Goal: Task Accomplishment & Management: Manage account settings

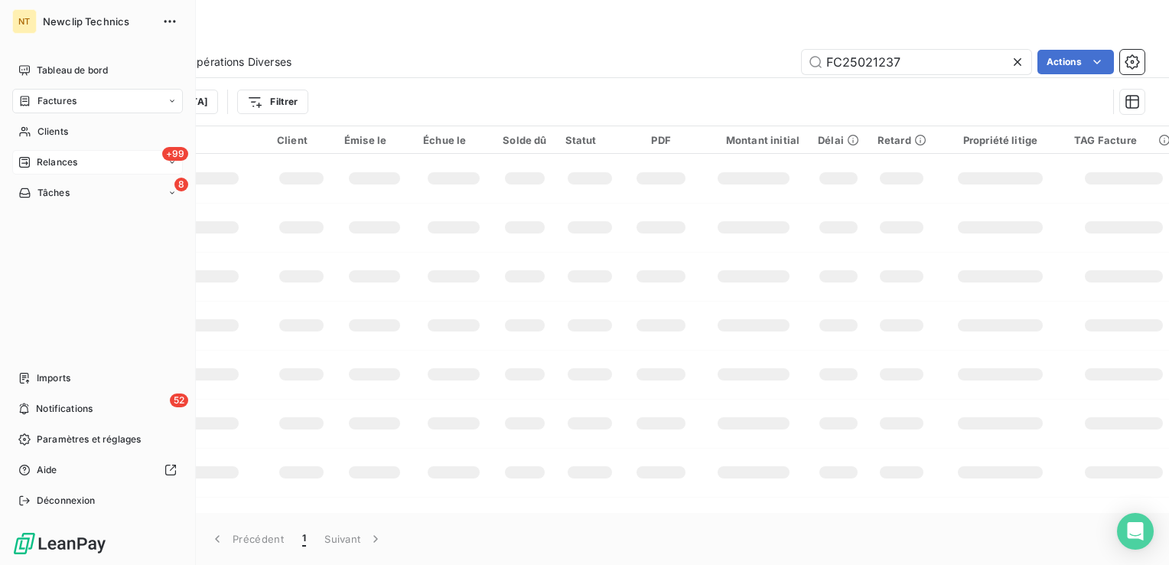
click at [93, 168] on div "+99 Relances" at bounding box center [97, 162] width 171 height 24
click at [120, 168] on div "+99 Relances" at bounding box center [97, 162] width 171 height 24
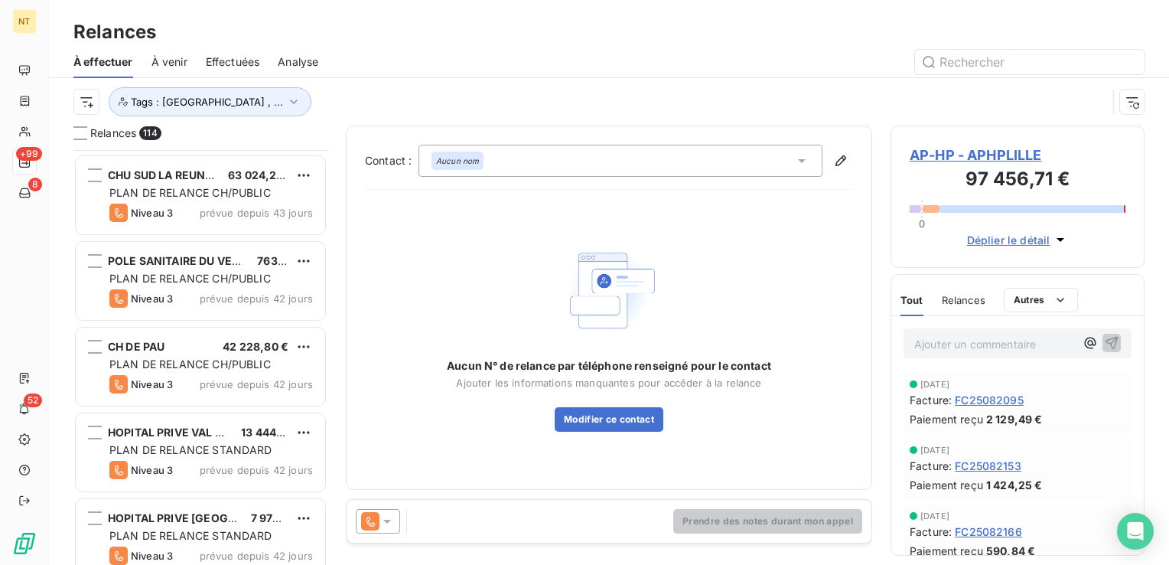
scroll to position [4515, 0]
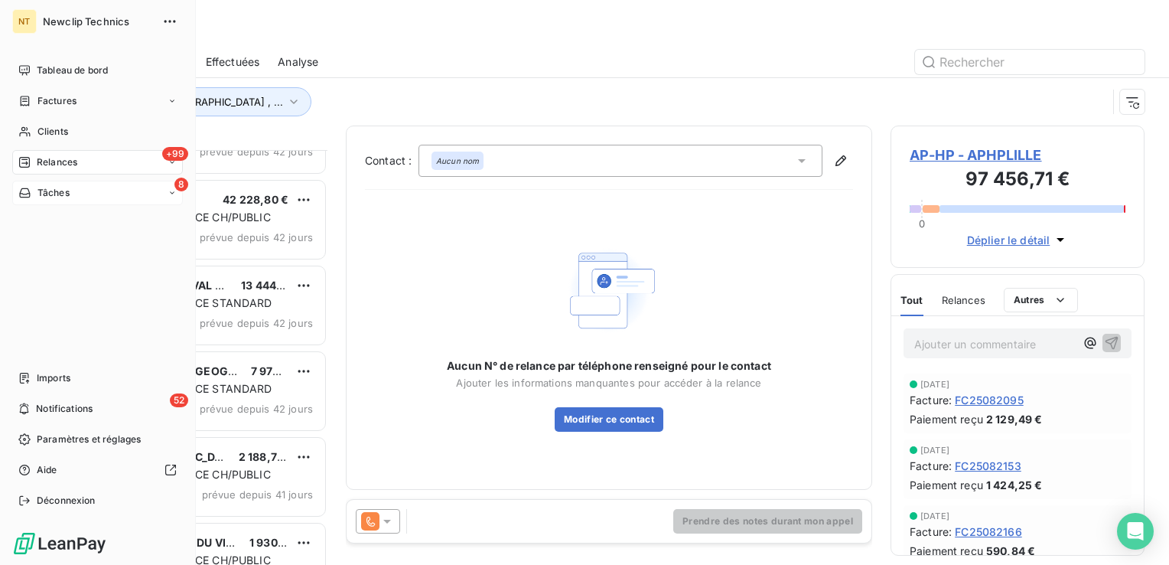
click at [126, 194] on div "8 Tâches" at bounding box center [97, 193] width 171 height 24
click at [131, 195] on div "8 Tâches" at bounding box center [97, 193] width 171 height 24
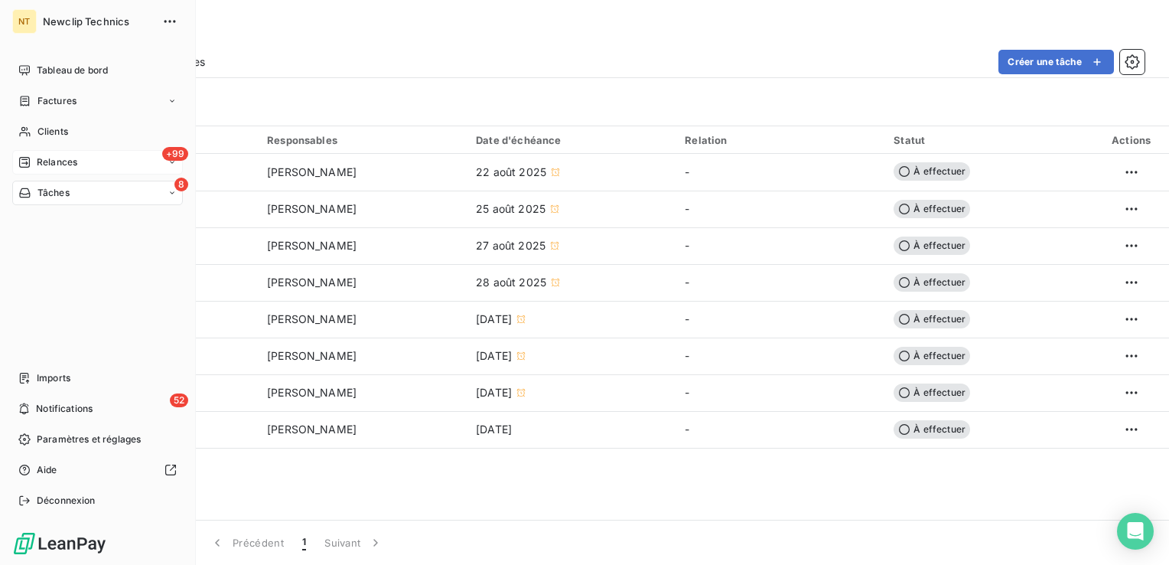
click at [67, 159] on span "Relances" at bounding box center [57, 162] width 41 height 14
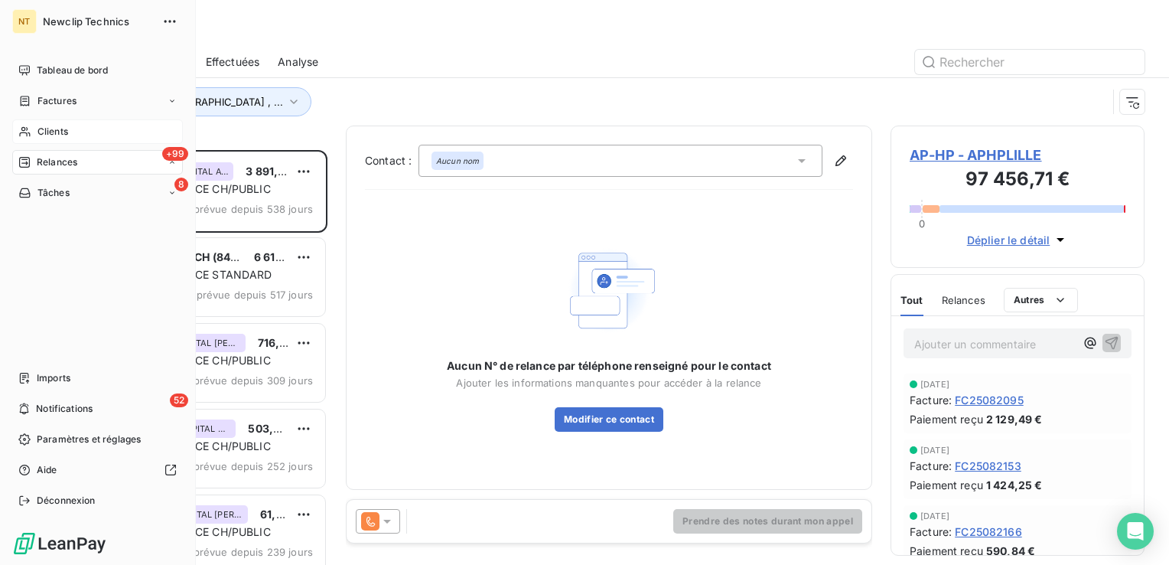
scroll to position [403, 242]
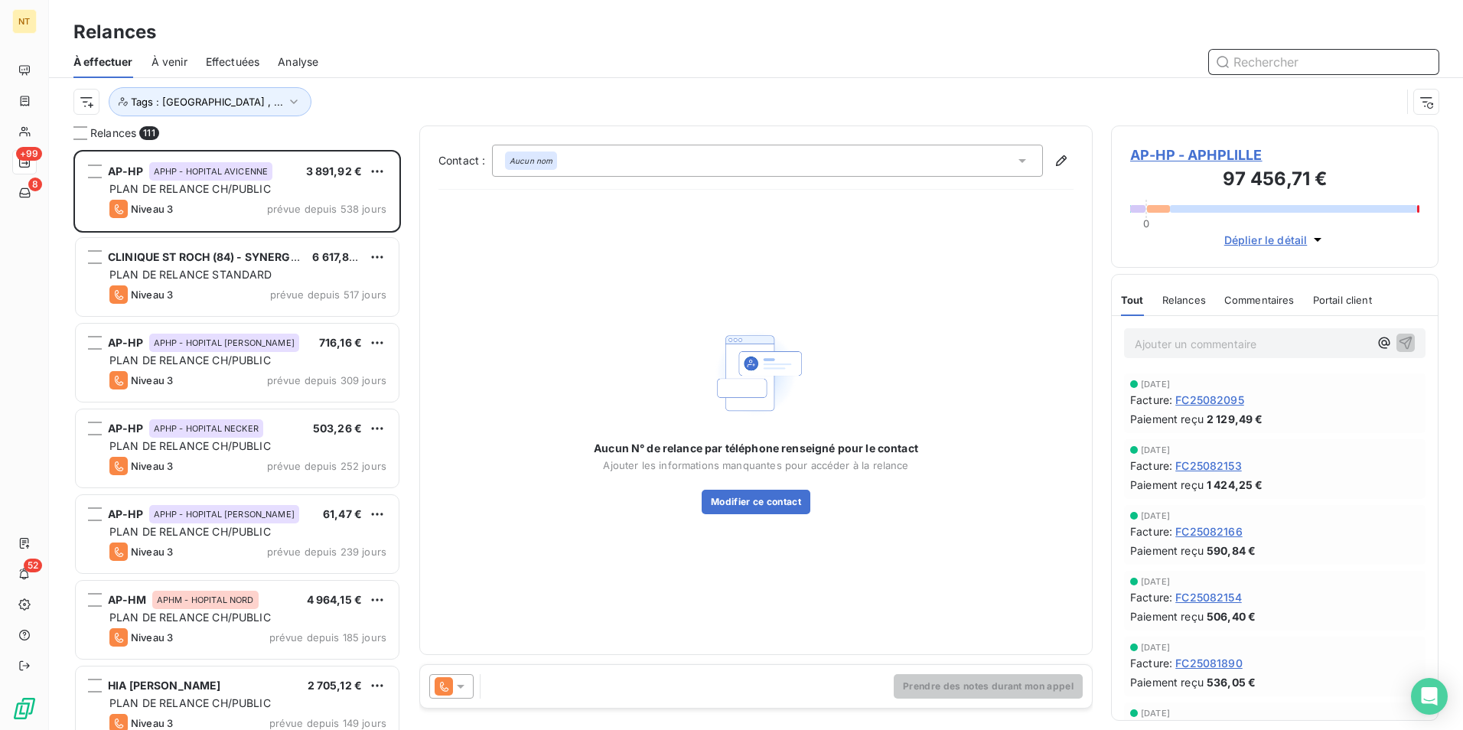
scroll to position [569, 316]
drag, startPoint x: 498, startPoint y: 164, endPoint x: 549, endPoint y: 22, distance: 150.3
click at [571, 23] on div "Relances" at bounding box center [756, 32] width 1414 height 28
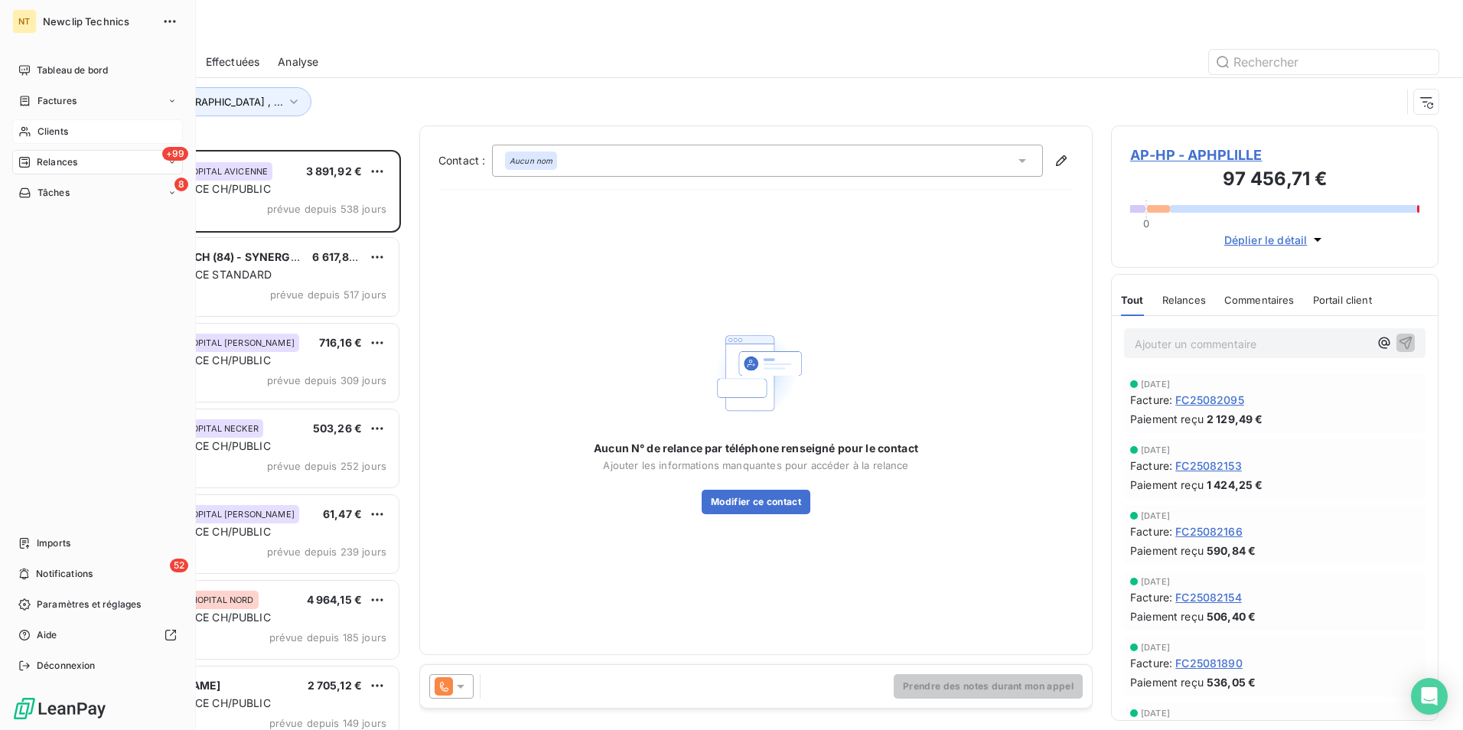
click at [103, 131] on div "Clients" at bounding box center [97, 131] width 171 height 24
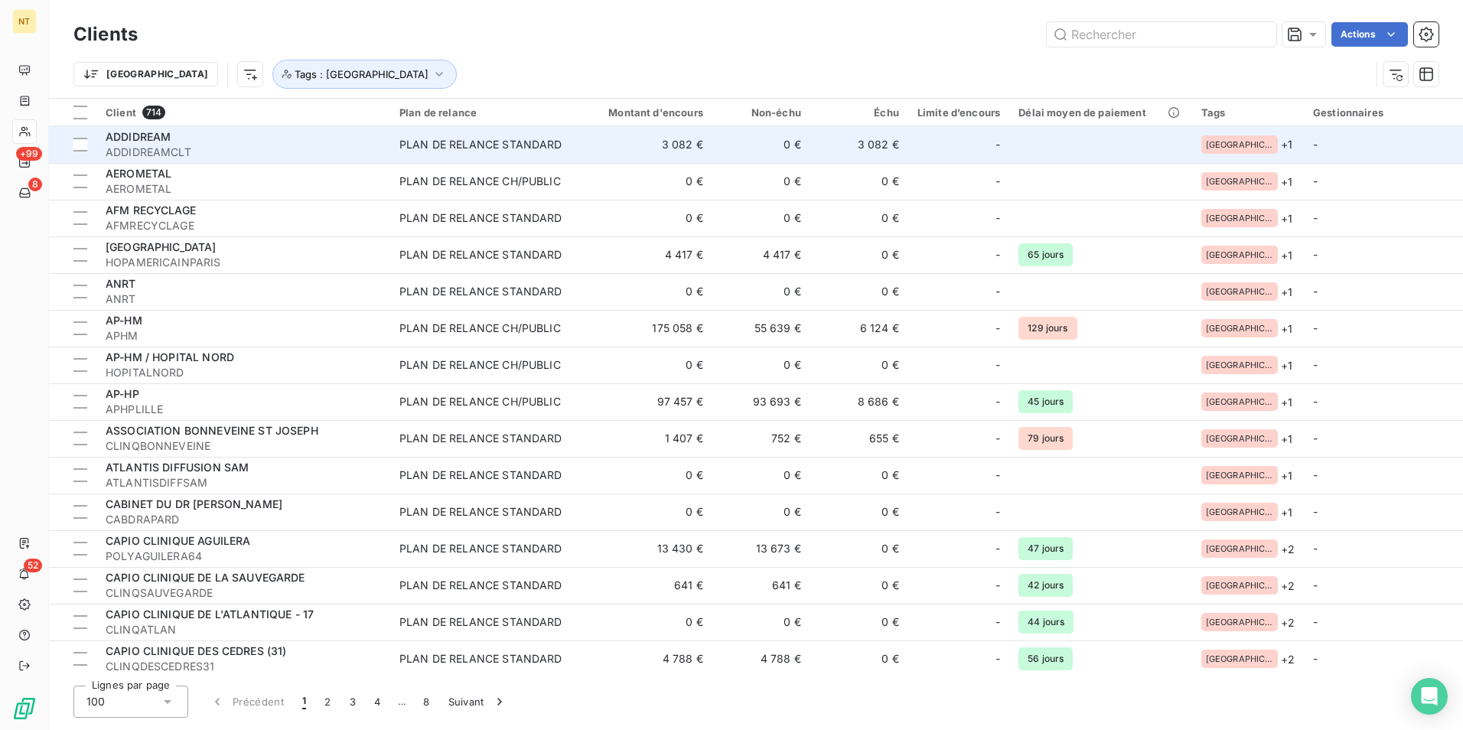
click at [908, 139] on td "3 082 €" at bounding box center [859, 144] width 98 height 37
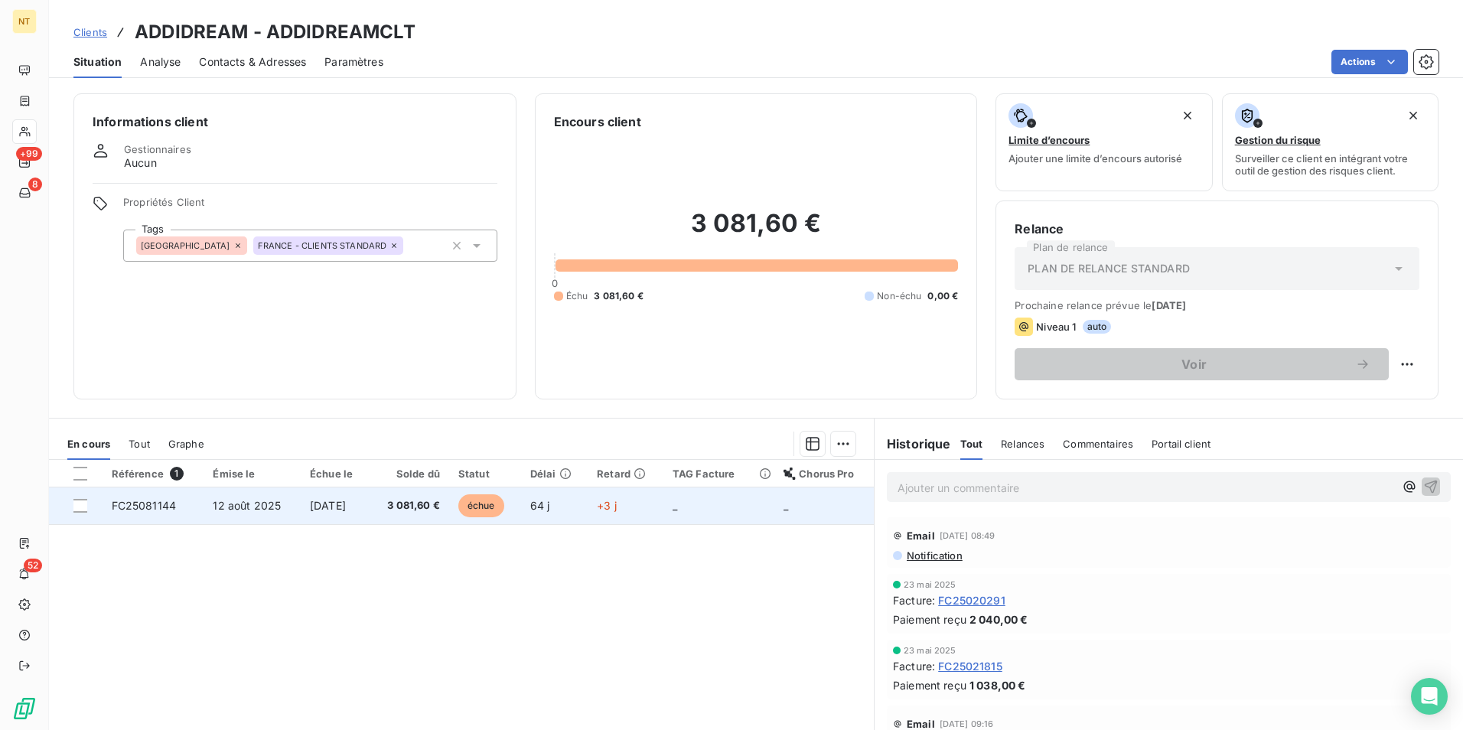
click at [428, 517] on td "3 081,60 €" at bounding box center [410, 506] width 80 height 37
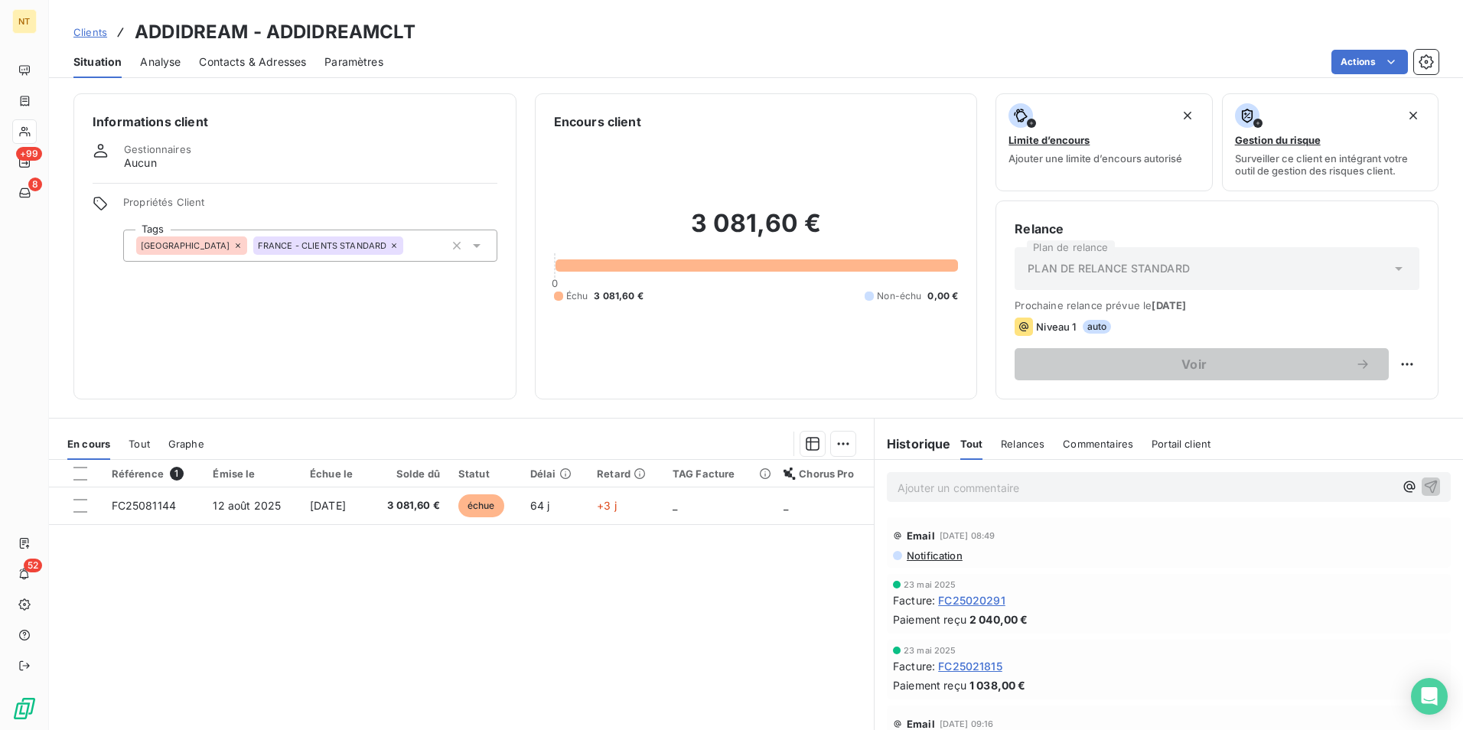
click at [92, 34] on span "Clients" at bounding box center [90, 32] width 34 height 12
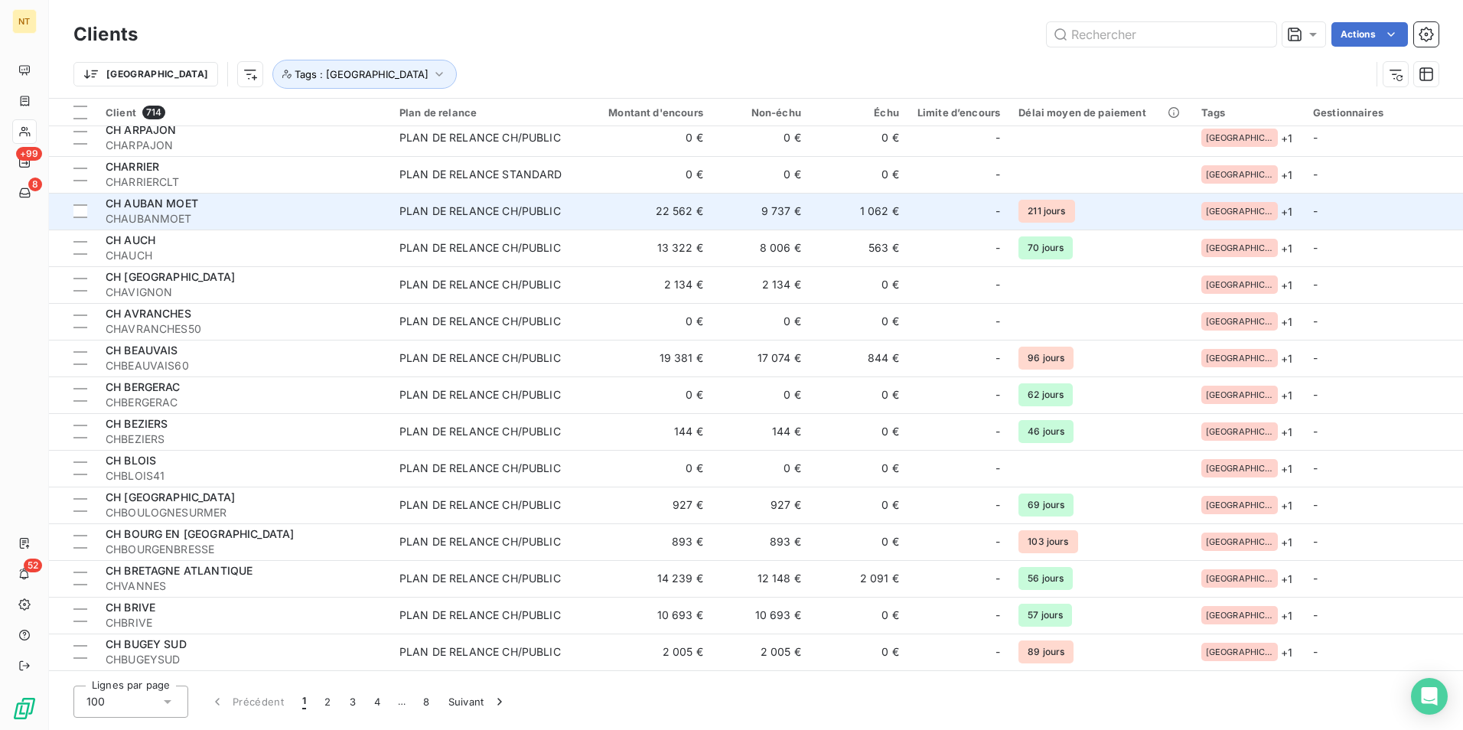
scroll to position [1837, 0]
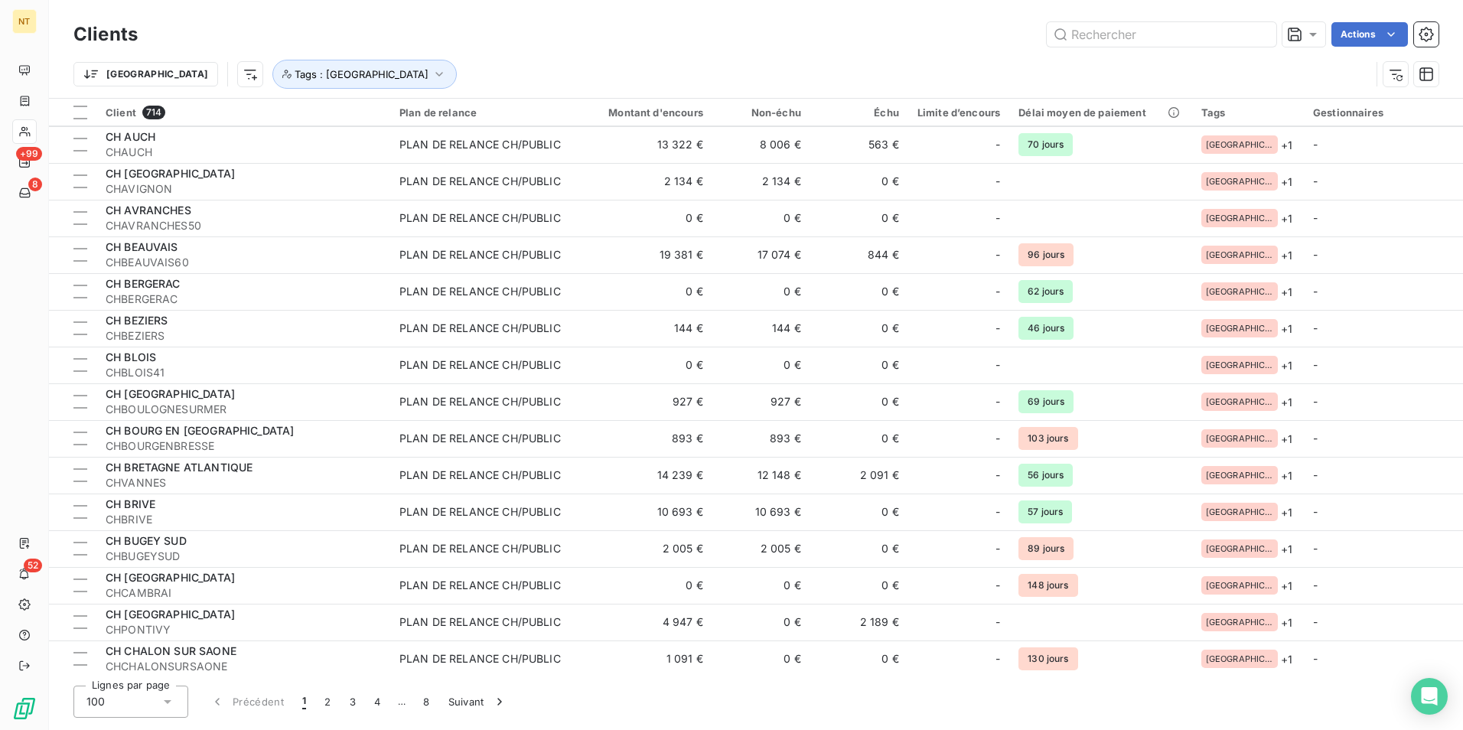
click at [170, 564] on icon at bounding box center [167, 701] width 15 height 15
click at [152, 564] on li "100" at bounding box center [130, 669] width 115 height 28
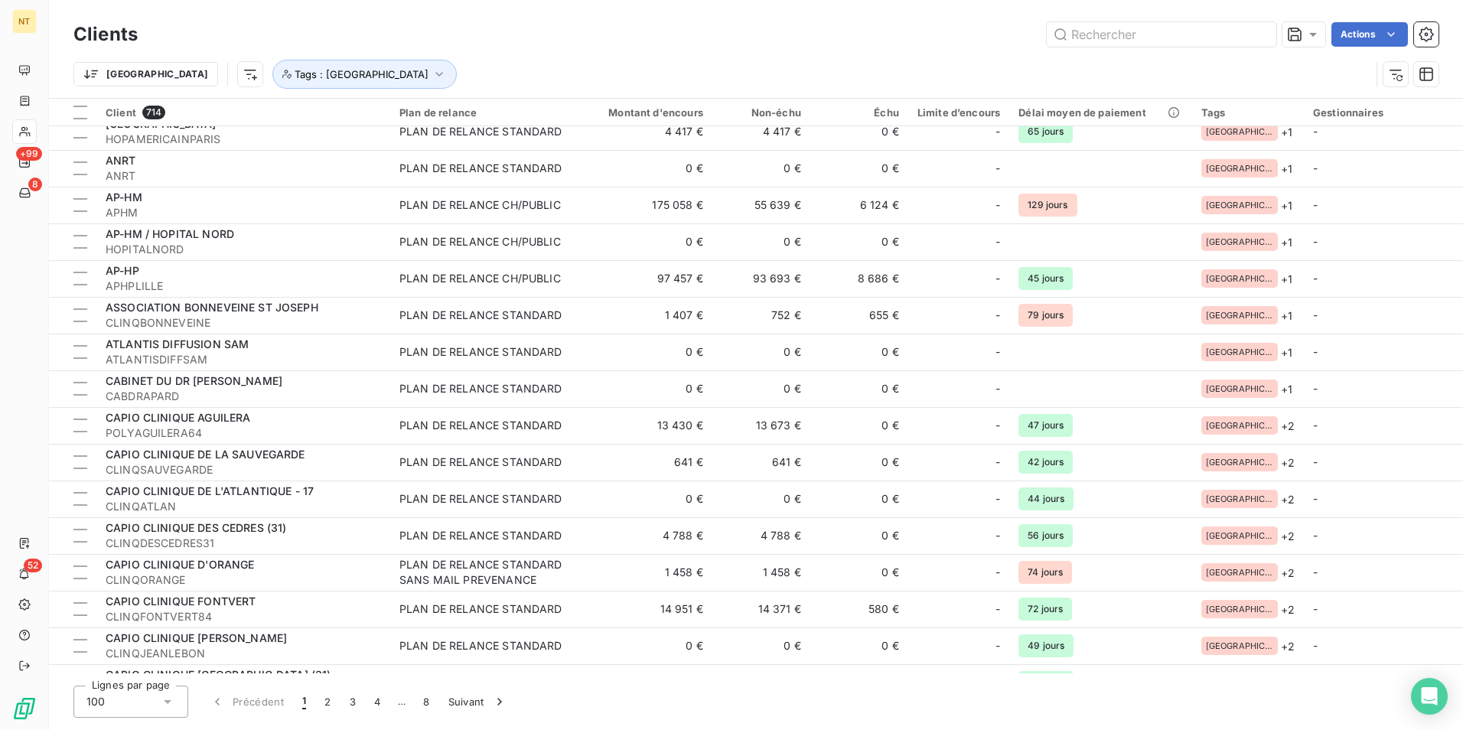
scroll to position [0, 0]
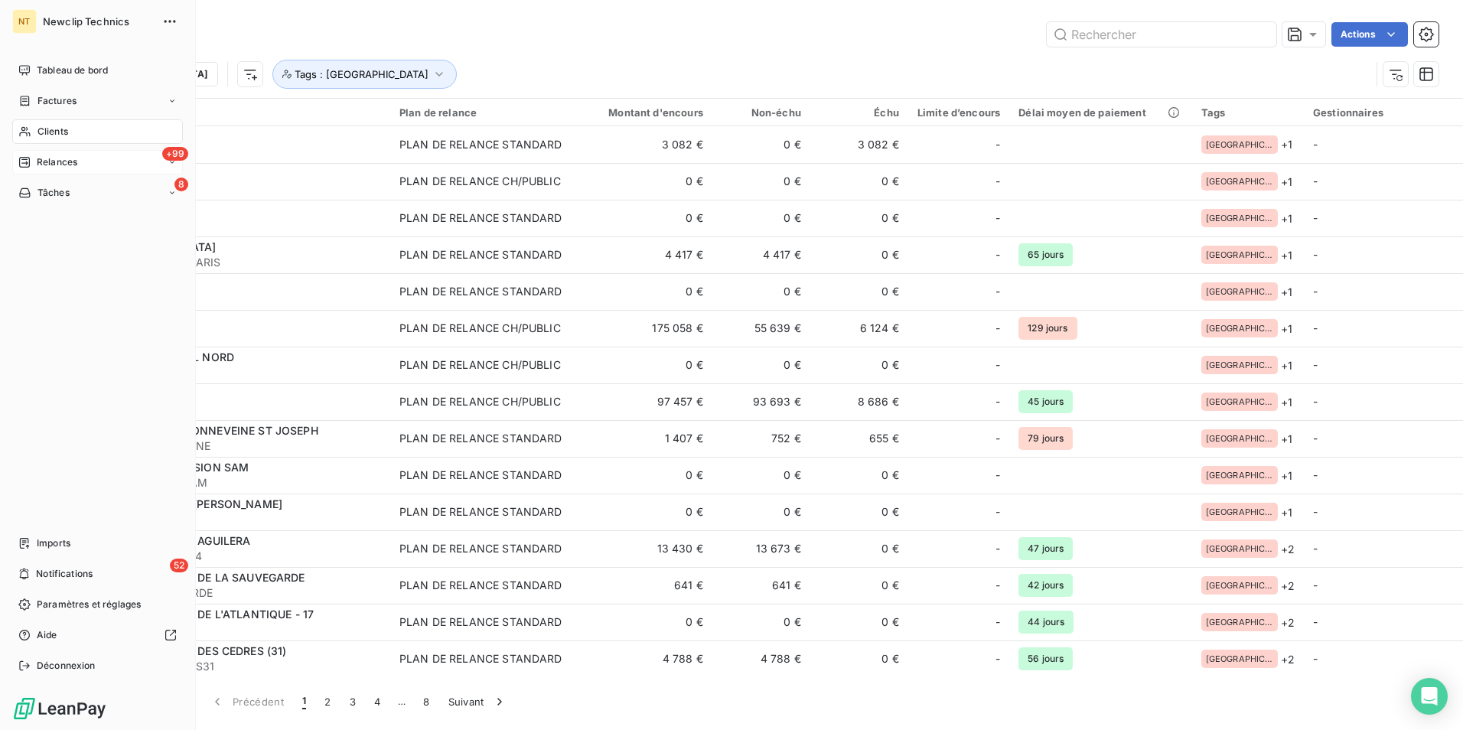
click at [73, 165] on span "Relances" at bounding box center [57, 162] width 41 height 14
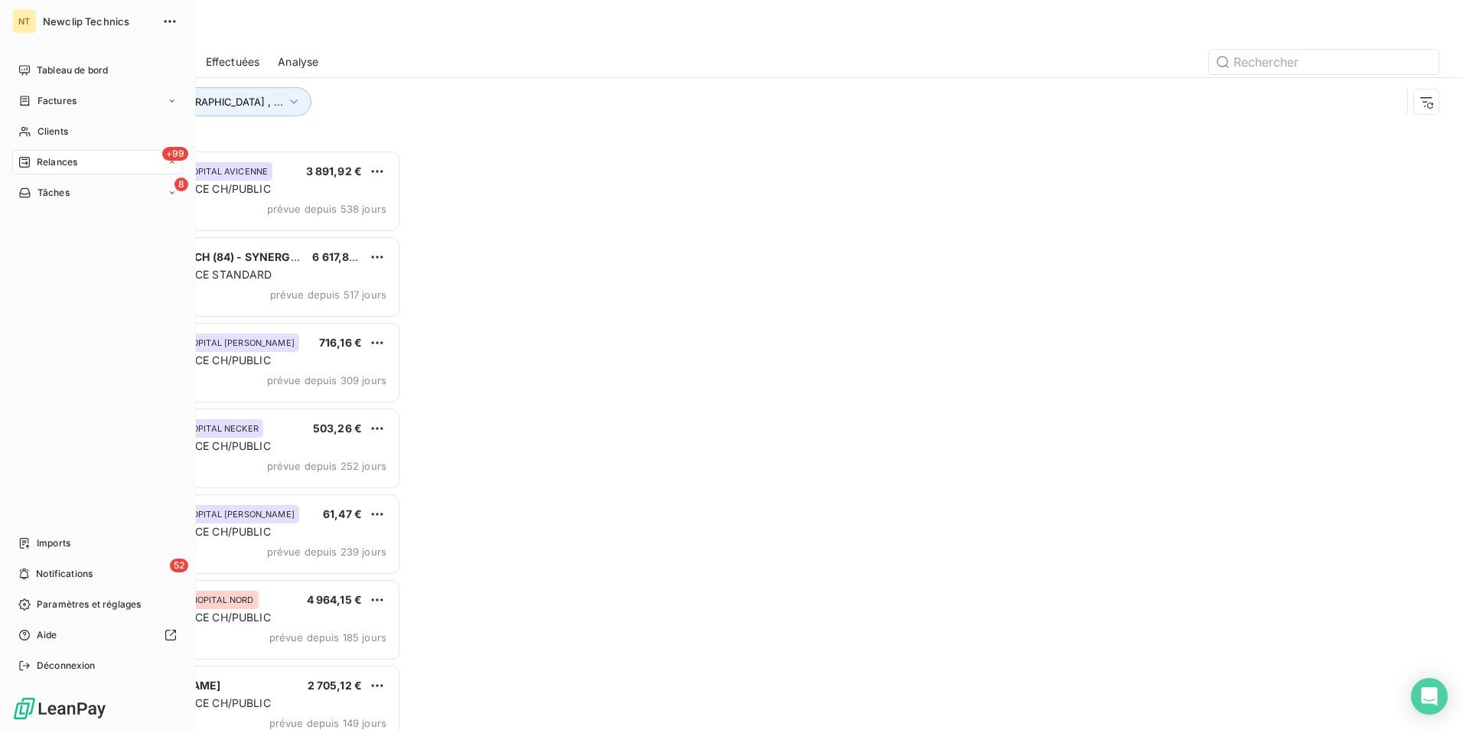
scroll to position [569, 316]
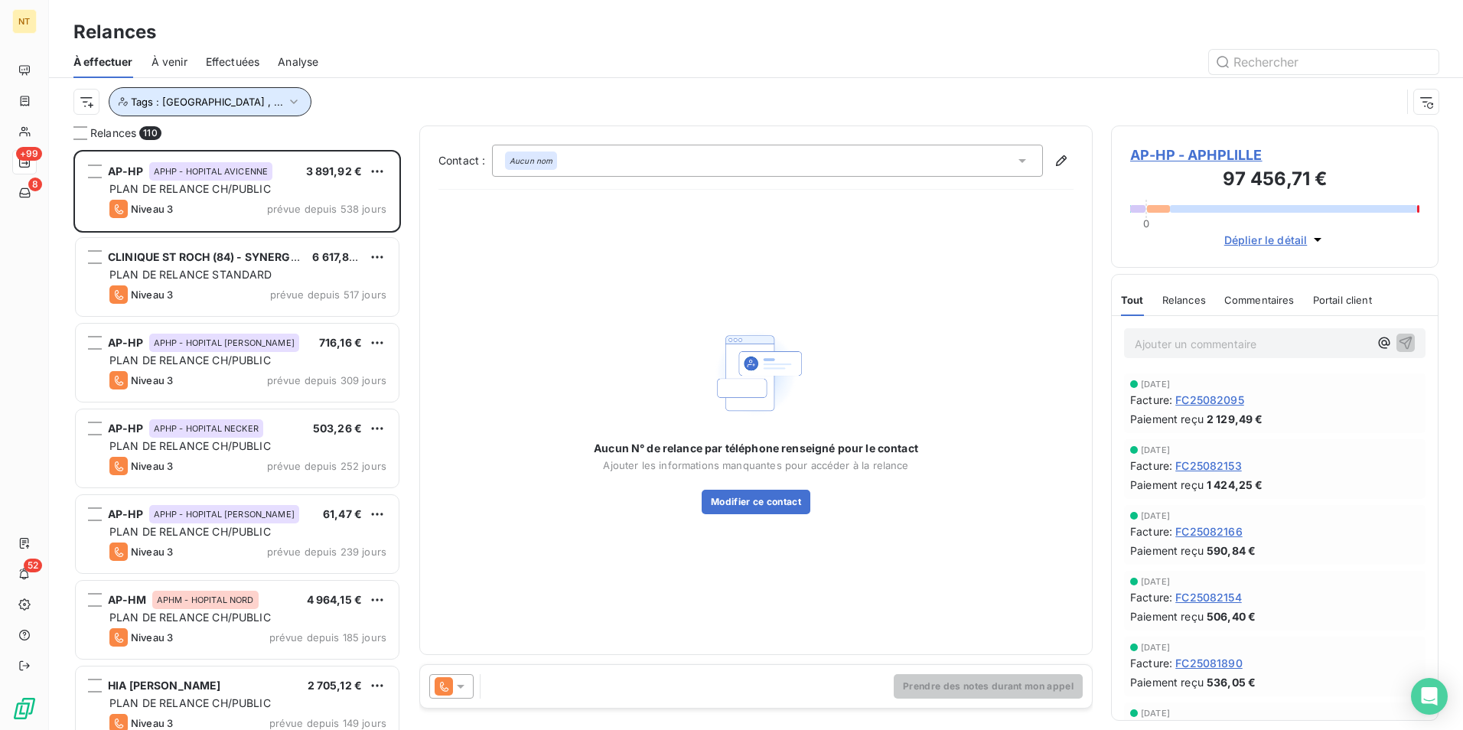
click at [286, 102] on icon "button" at bounding box center [293, 101] width 15 height 15
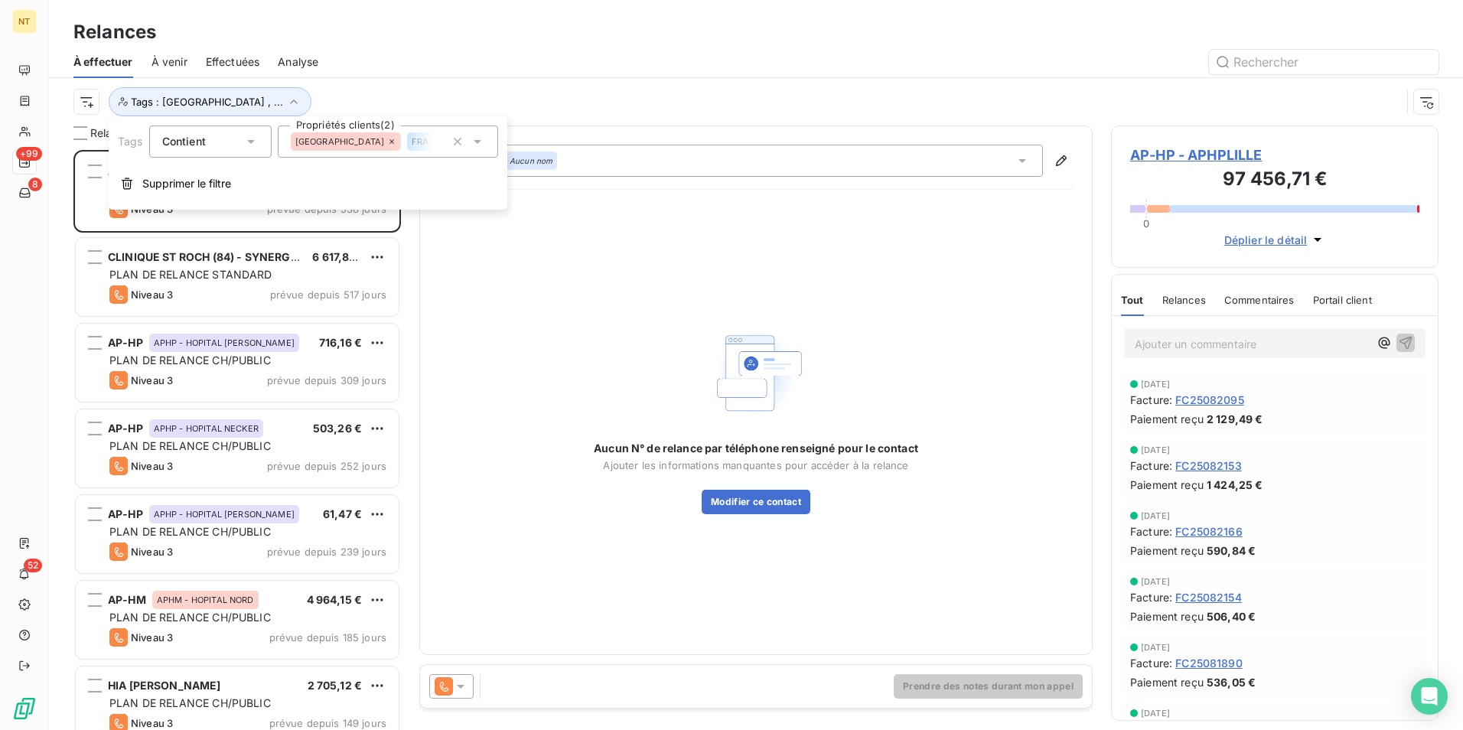
click at [412, 145] on span "FRANCE - CLIENTS CH PUBLICS" at bounding box center [472, 141] width 121 height 9
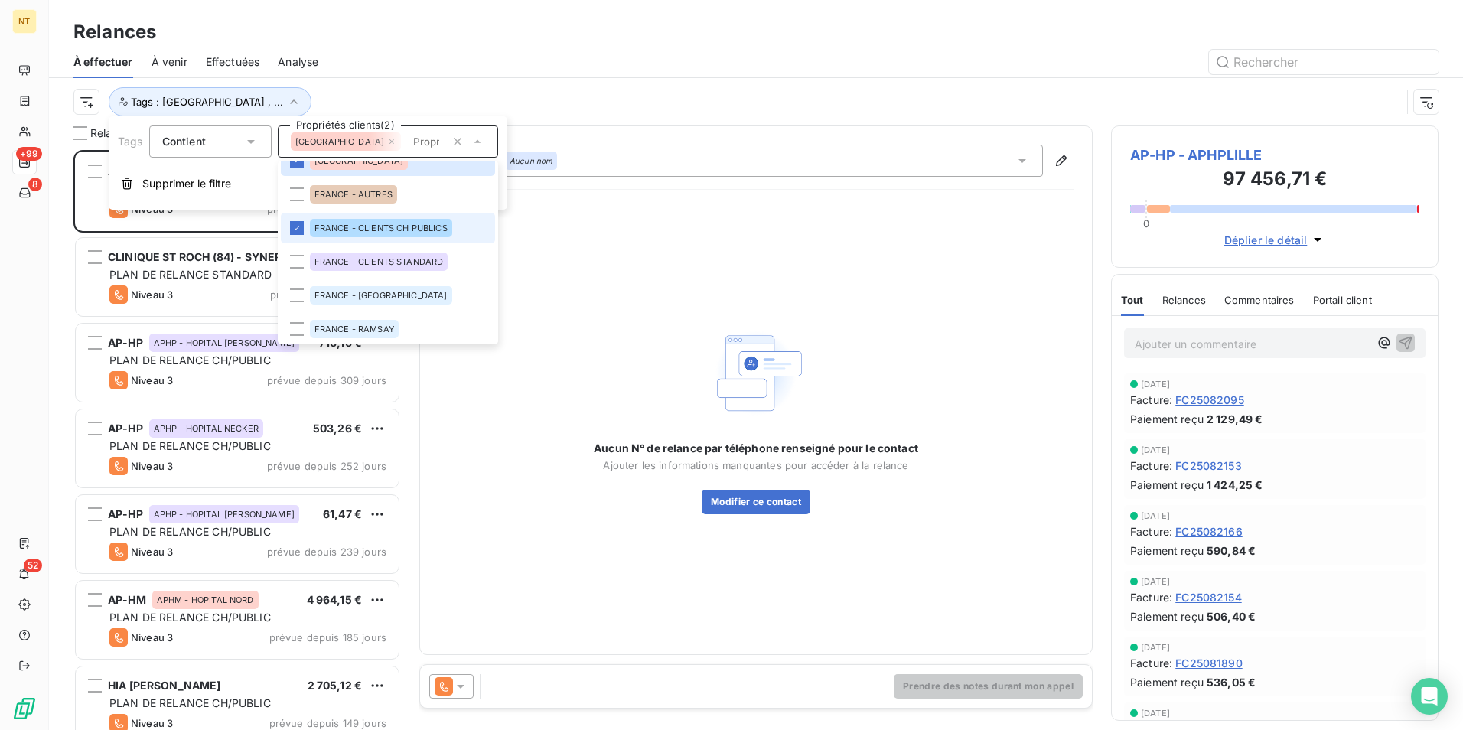
scroll to position [89, 0]
drag, startPoint x: 574, startPoint y: 76, endPoint x: 569, endPoint y: 66, distance: 11.0
click at [569, 66] on div at bounding box center [888, 62] width 1102 height 24
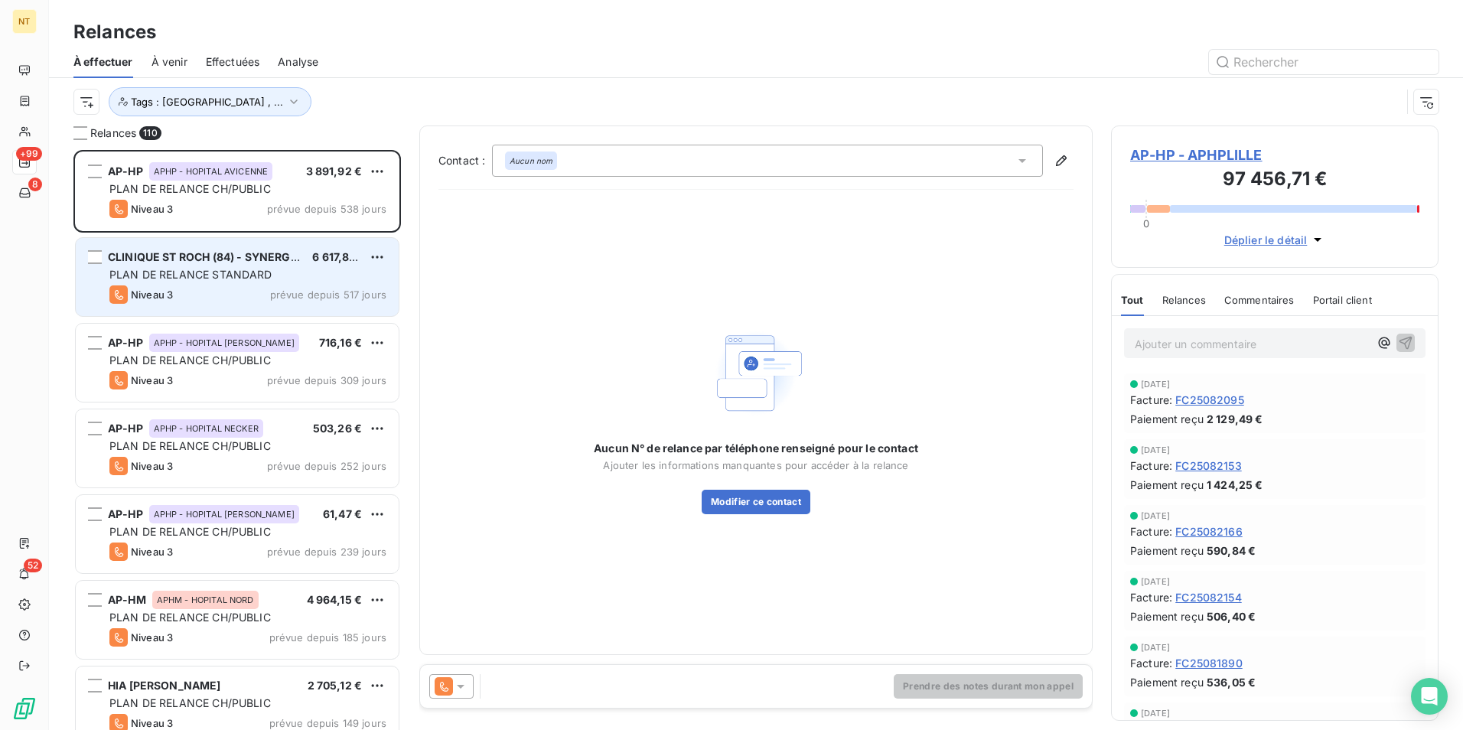
click at [283, 272] on div "PLAN DE RELANCE STANDARD" at bounding box center [247, 274] width 277 height 15
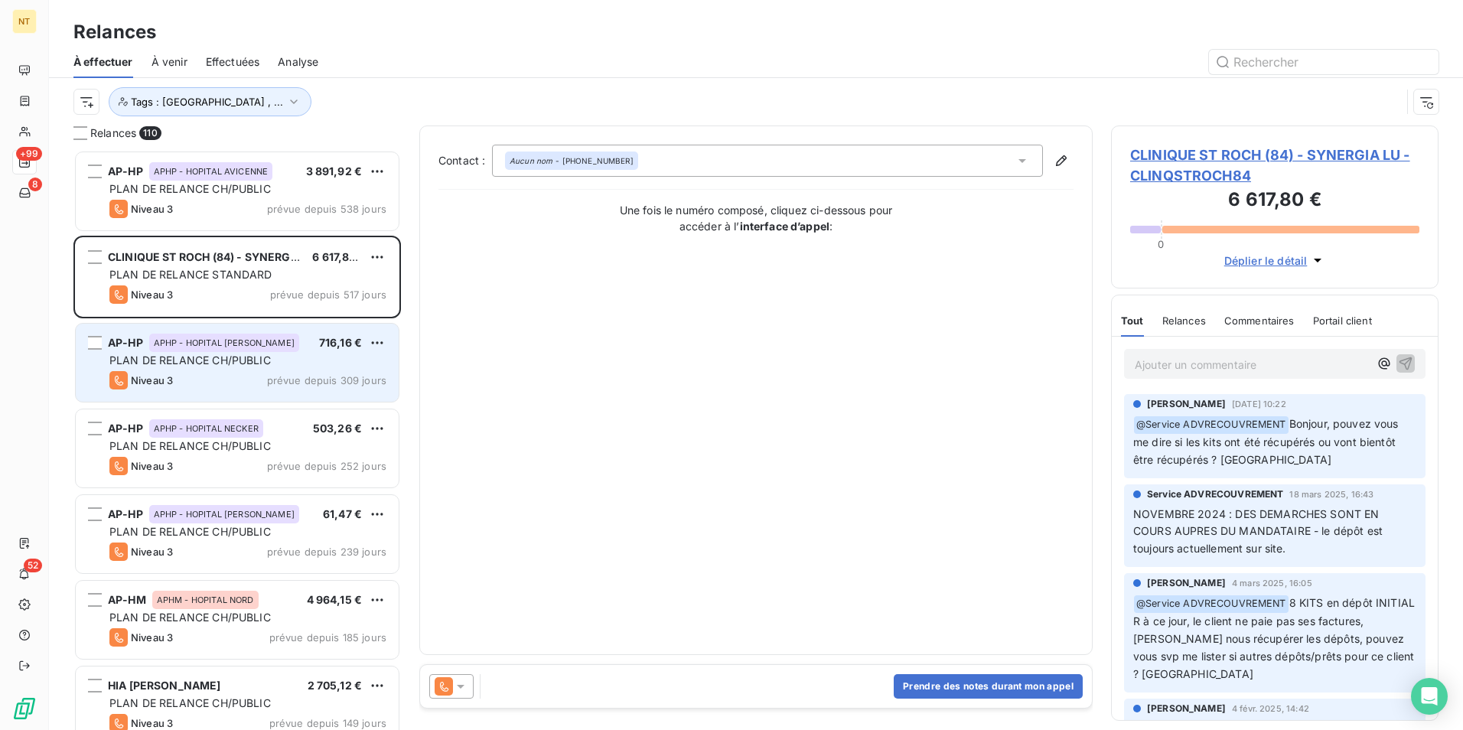
click at [252, 373] on div "Niveau 3 prévue depuis 309 jours" at bounding box center [247, 380] width 277 height 18
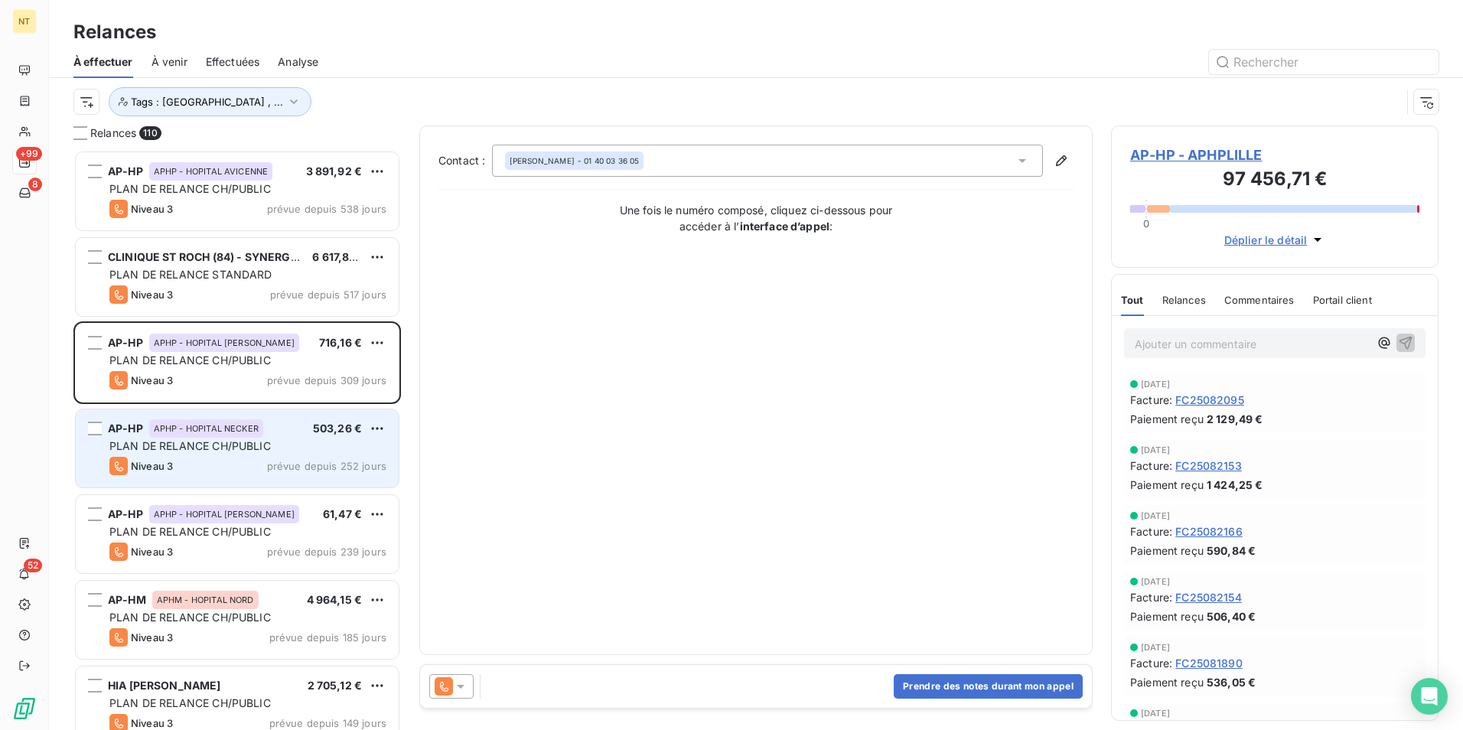
click at [256, 438] on div "AP-HP APHP - HOPITAL NECKER 503,26 € PLAN DE RELANCE CH/PUBLIC Niveau 3 prévue …" at bounding box center [237, 448] width 323 height 78
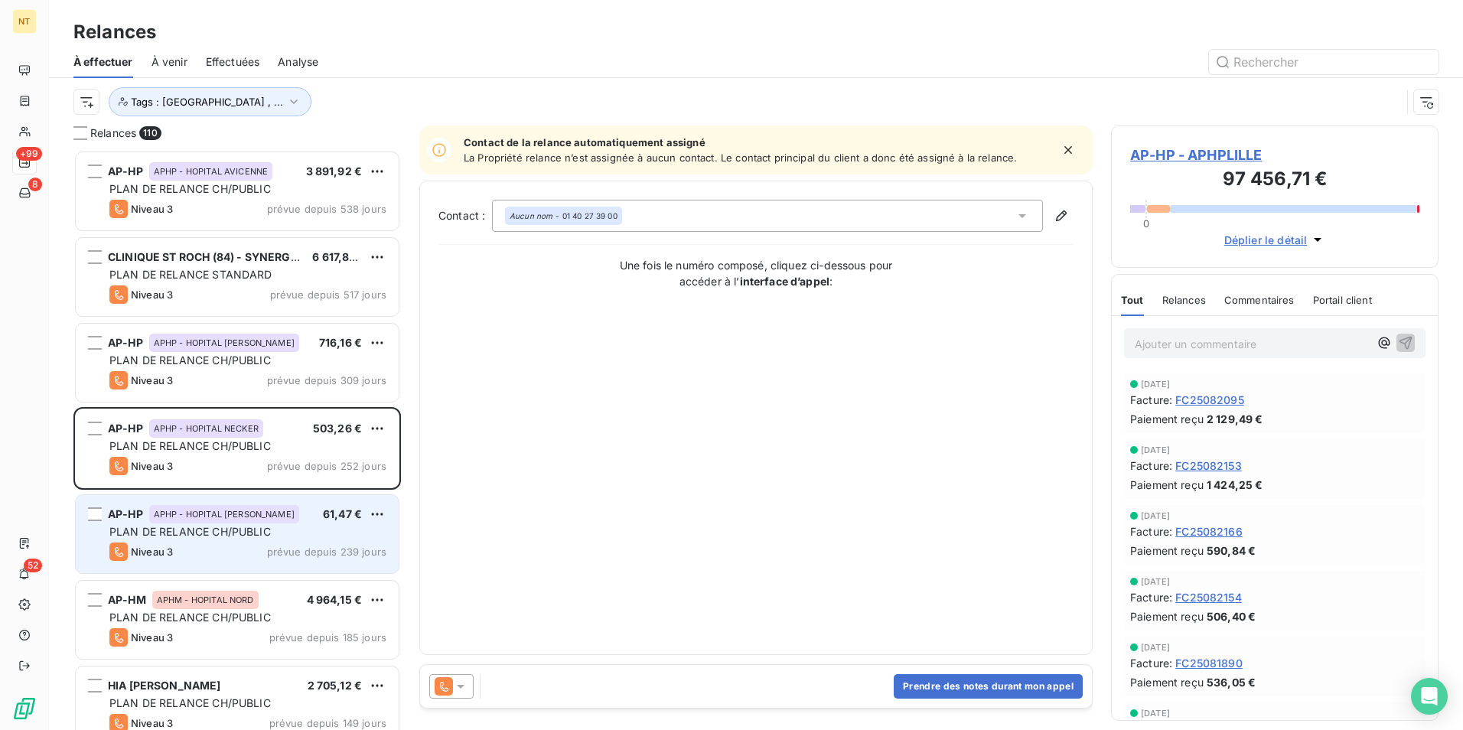
click at [250, 533] on span "PLAN DE RELANCE CH/PUBLIC" at bounding box center [189, 531] width 161 height 13
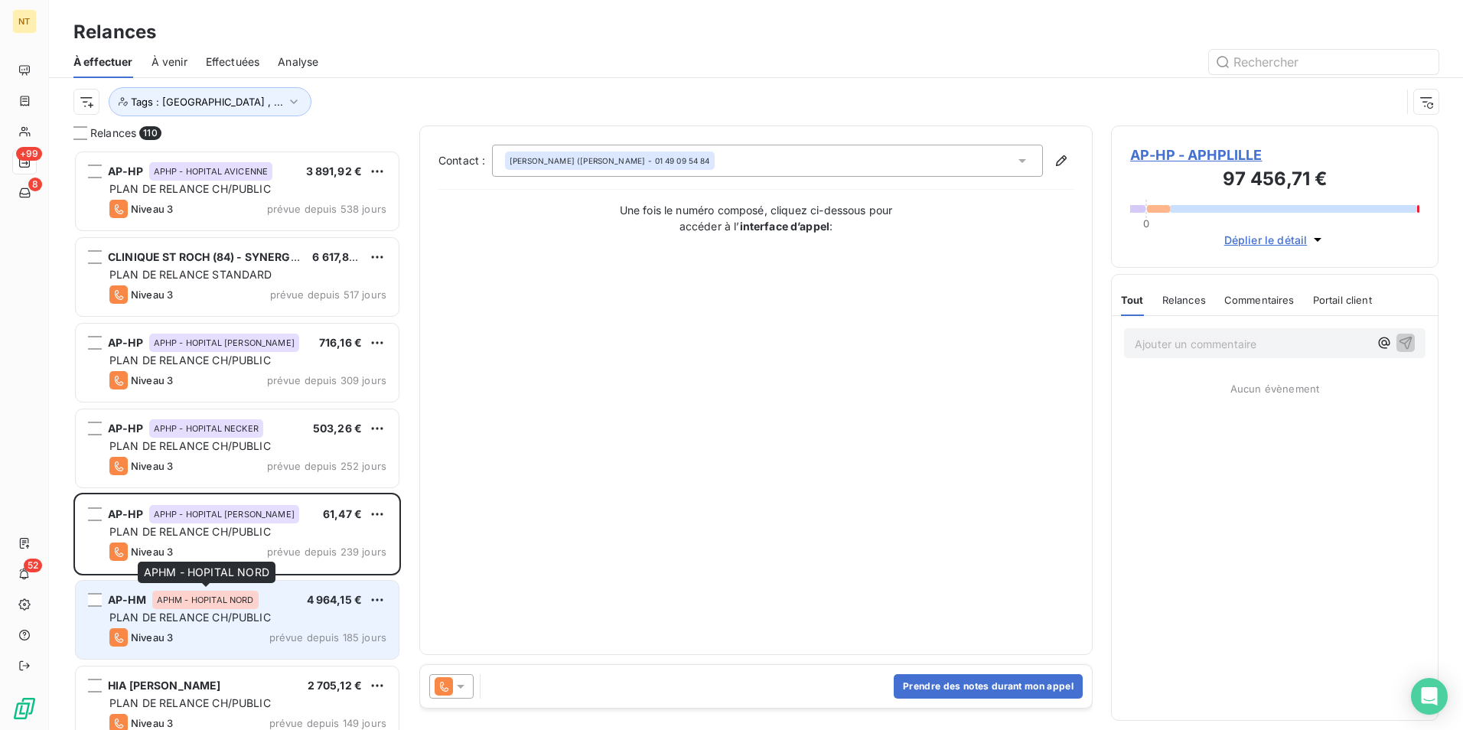
click at [223, 564] on div "APHM - HOPITAL NORD" at bounding box center [205, 600] width 106 height 18
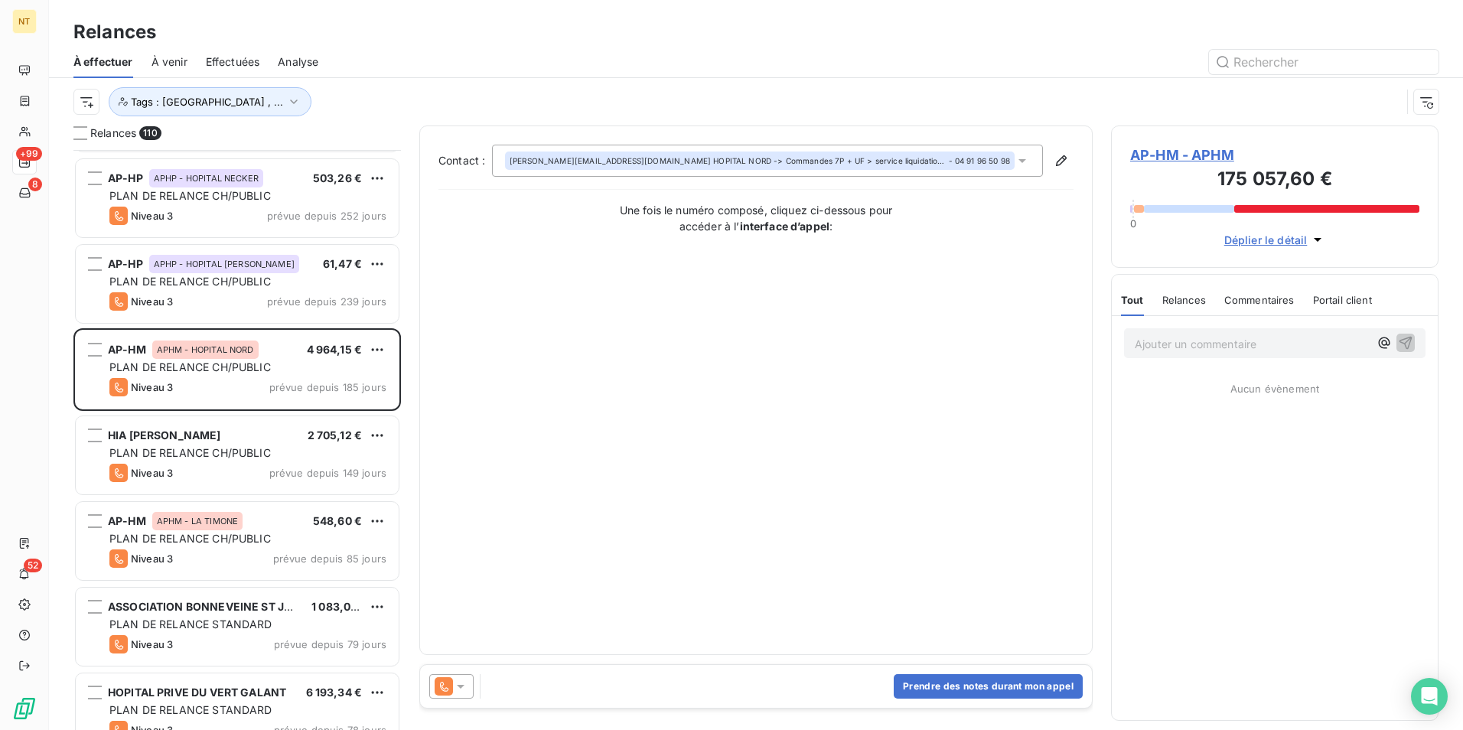
scroll to position [307, 0]
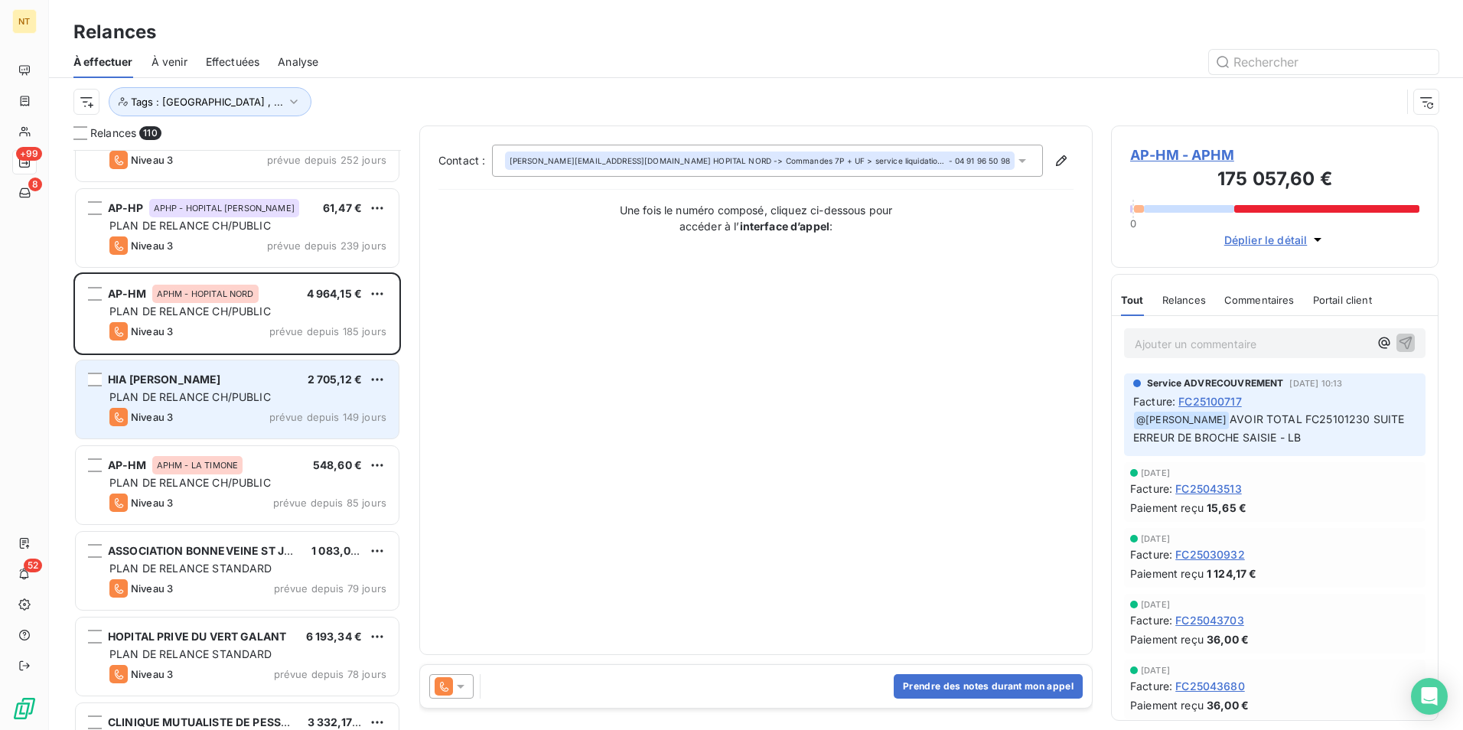
click at [243, 406] on div "HIA STE ANNE 2 705,12 € PLAN DE RELANCE CH/PUBLIC Niveau 3 prévue depuis 149 jo…" at bounding box center [237, 399] width 323 height 78
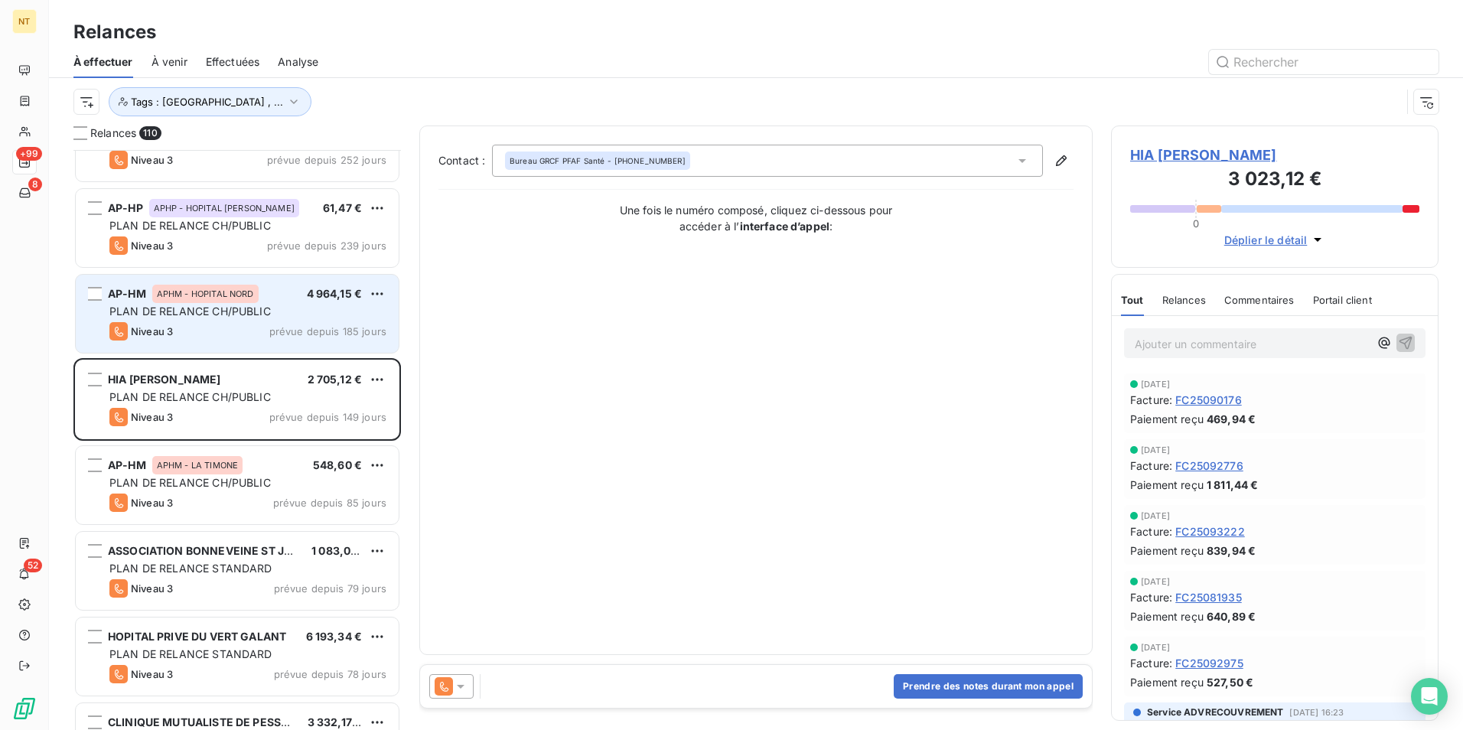
click at [248, 334] on div "Niveau 3 prévue depuis 185 jours" at bounding box center [247, 331] width 277 height 18
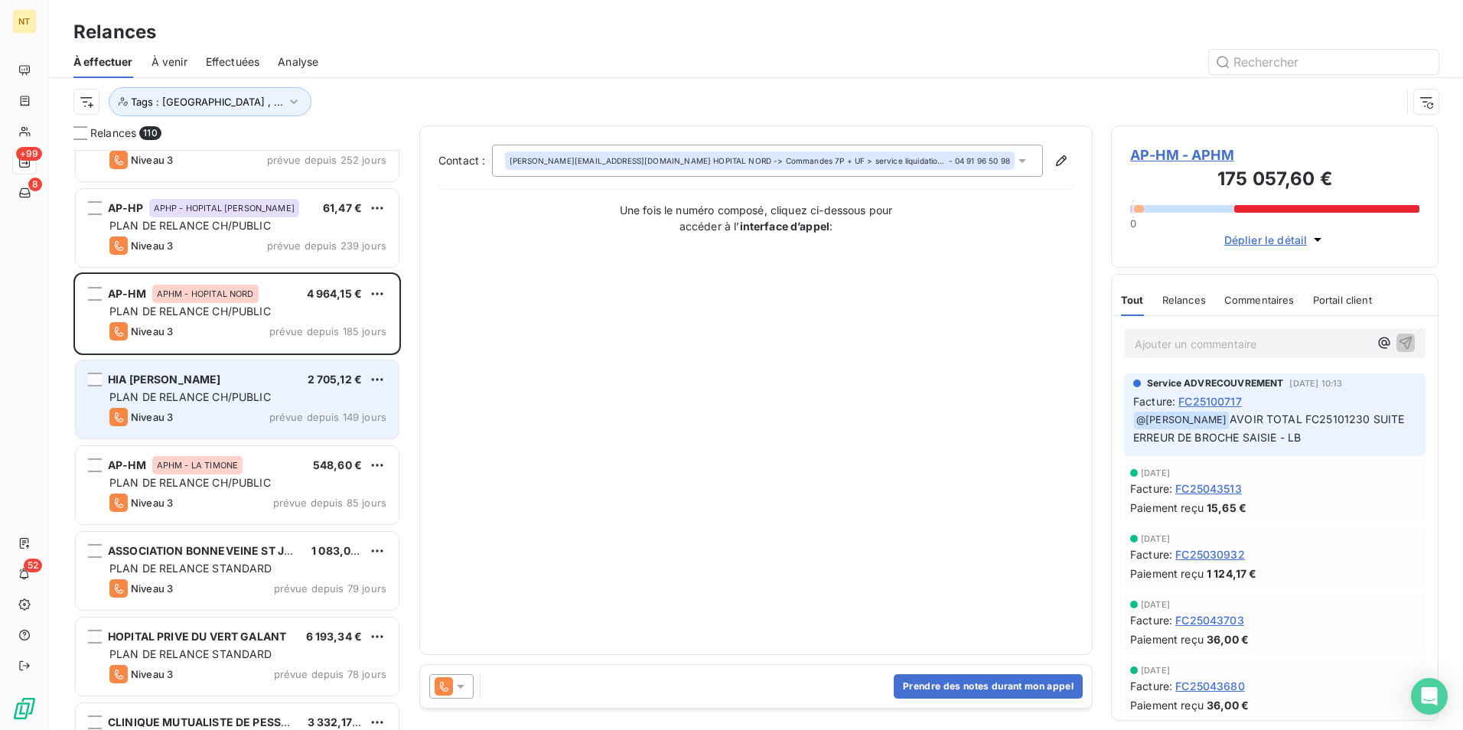
click at [252, 429] on div "HIA STE ANNE 2 705,12 € PLAN DE RELANCE CH/PUBLIC Niveau 3 prévue depuis 149 jo…" at bounding box center [237, 399] width 323 height 78
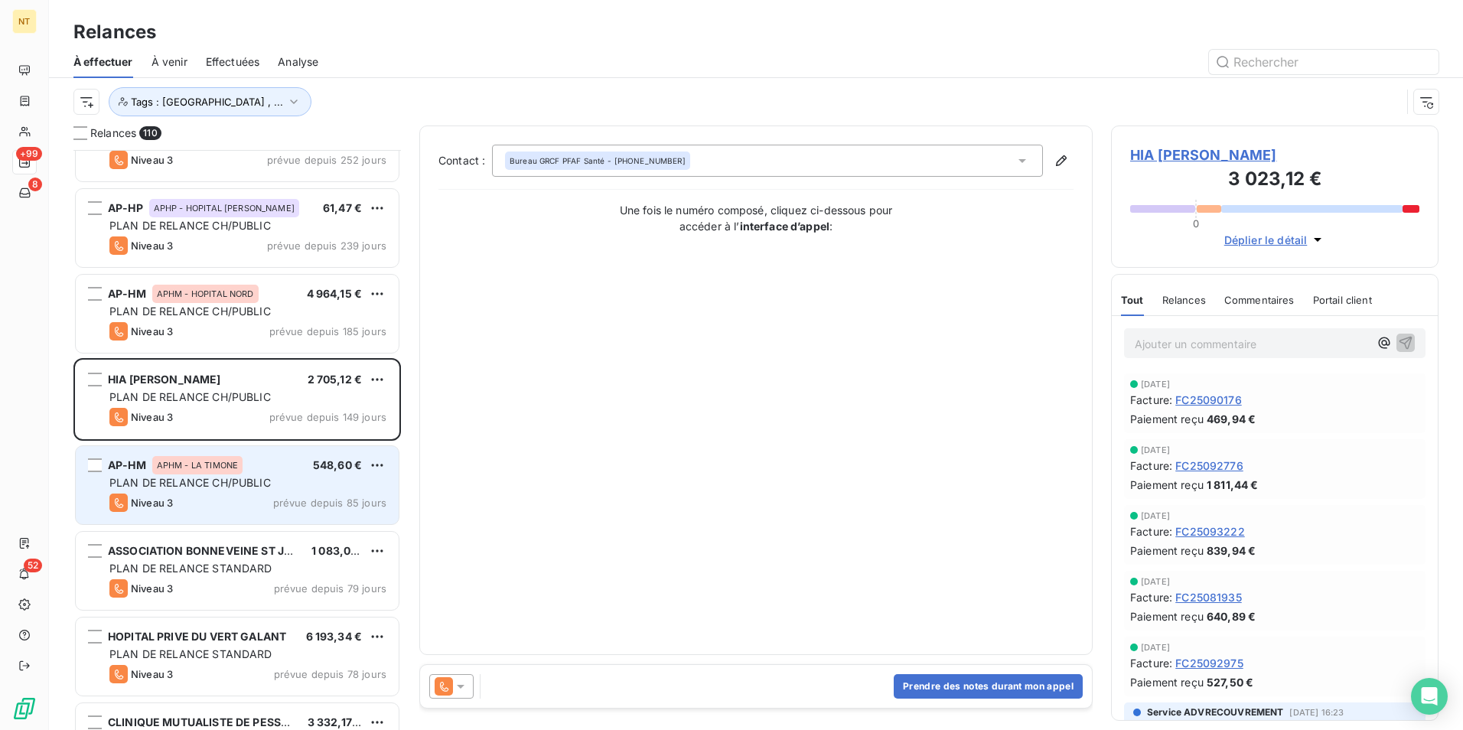
click at [245, 465] on div "AP-HM APHM - LA TIMONE 548,60 €" at bounding box center [247, 465] width 277 height 14
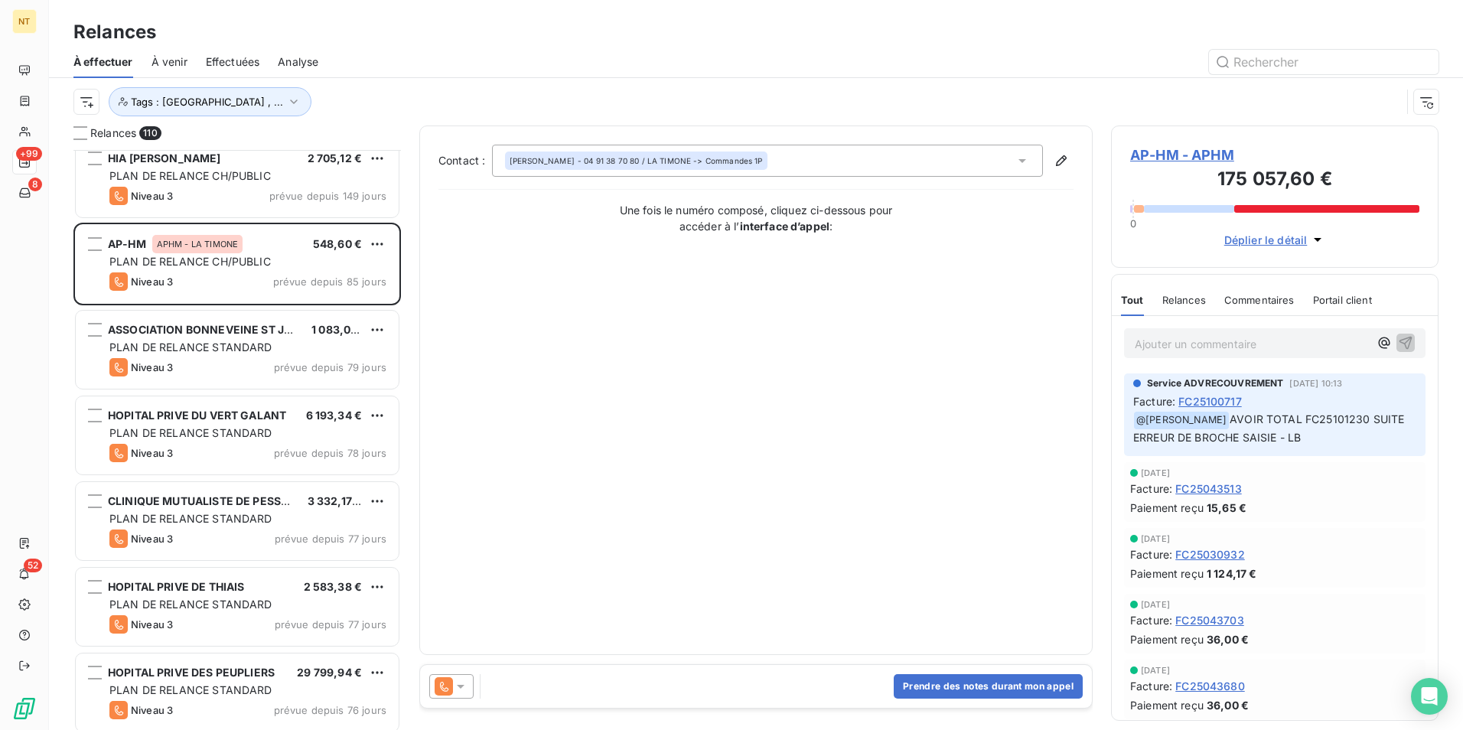
scroll to position [536, 0]
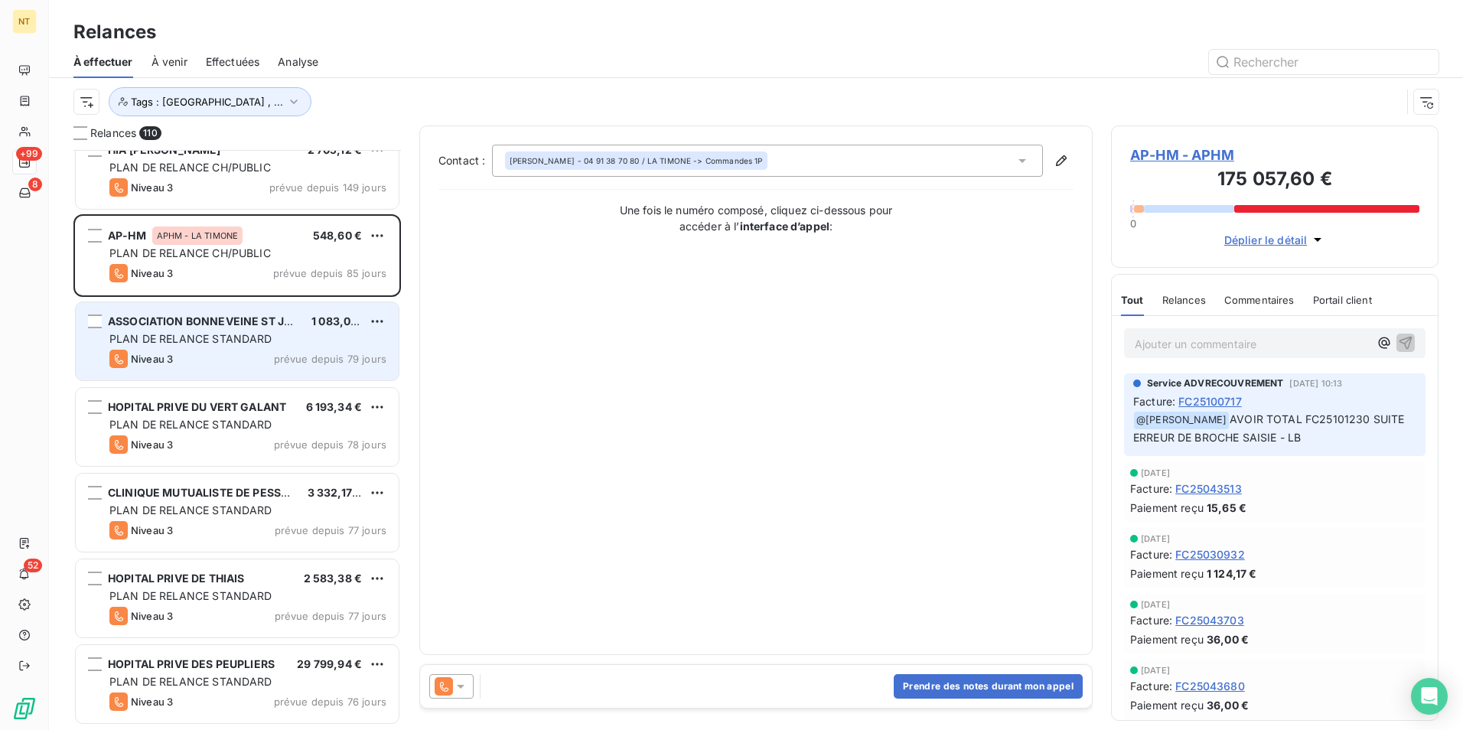
click at [237, 344] on span "PLAN DE RELANCE STANDARD" at bounding box center [190, 338] width 163 height 13
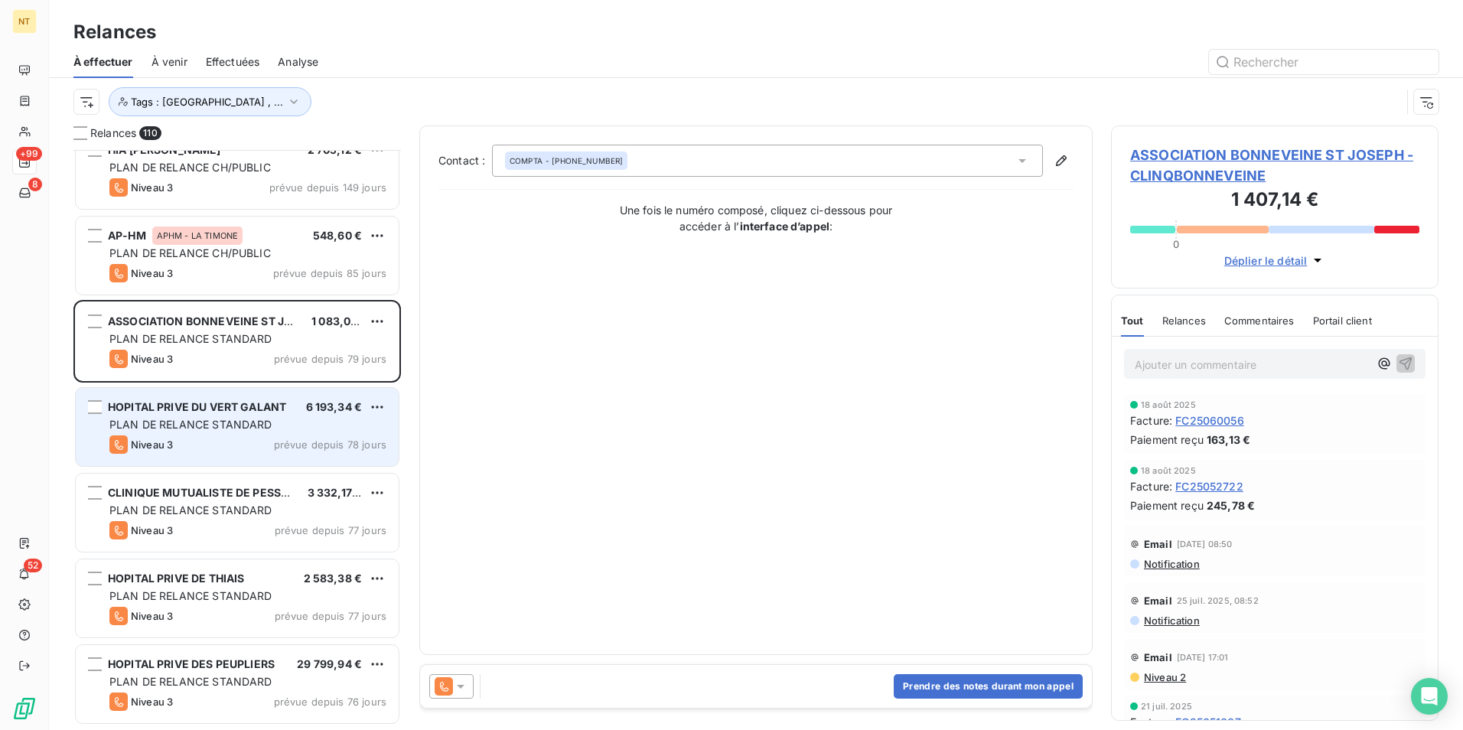
click at [232, 422] on span "PLAN DE RELANCE STANDARD" at bounding box center [190, 424] width 163 height 13
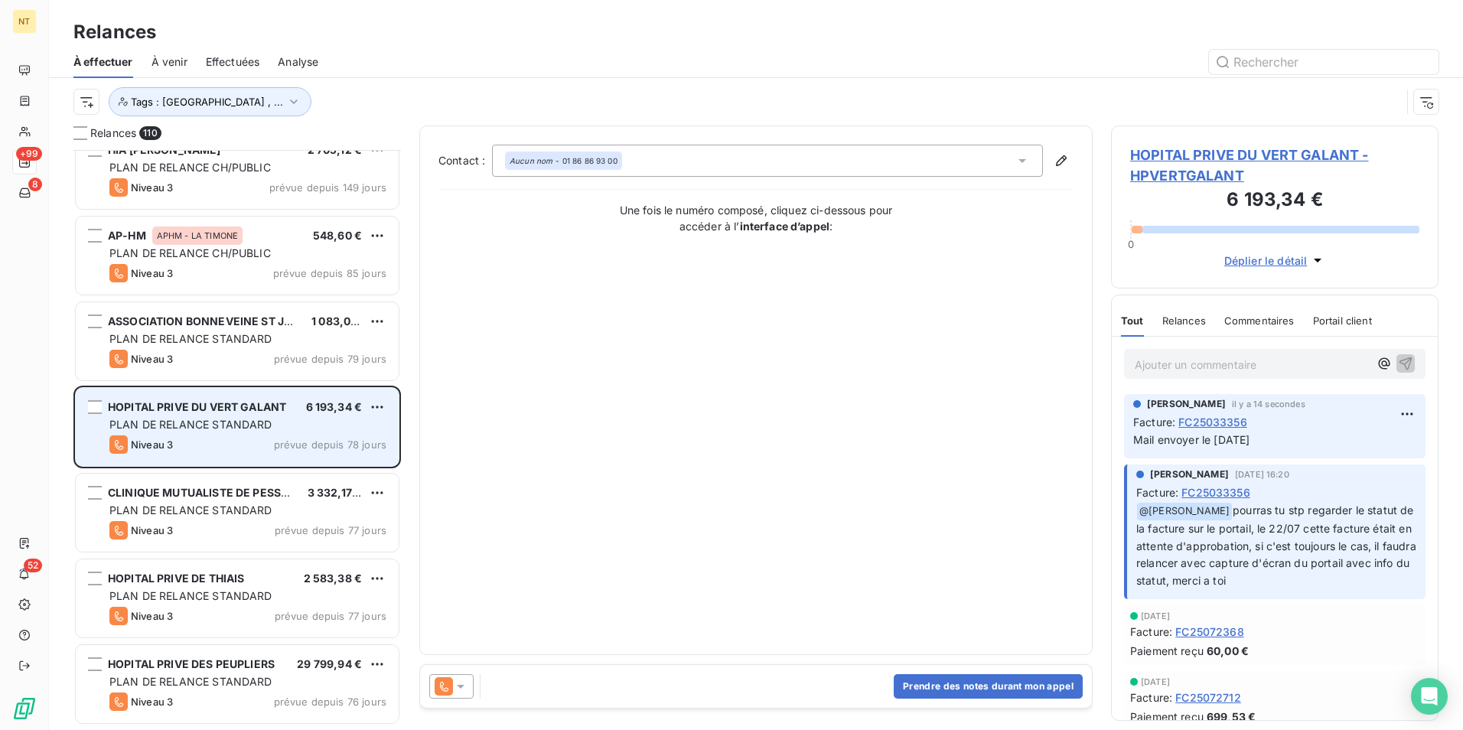
scroll to position [690, 0]
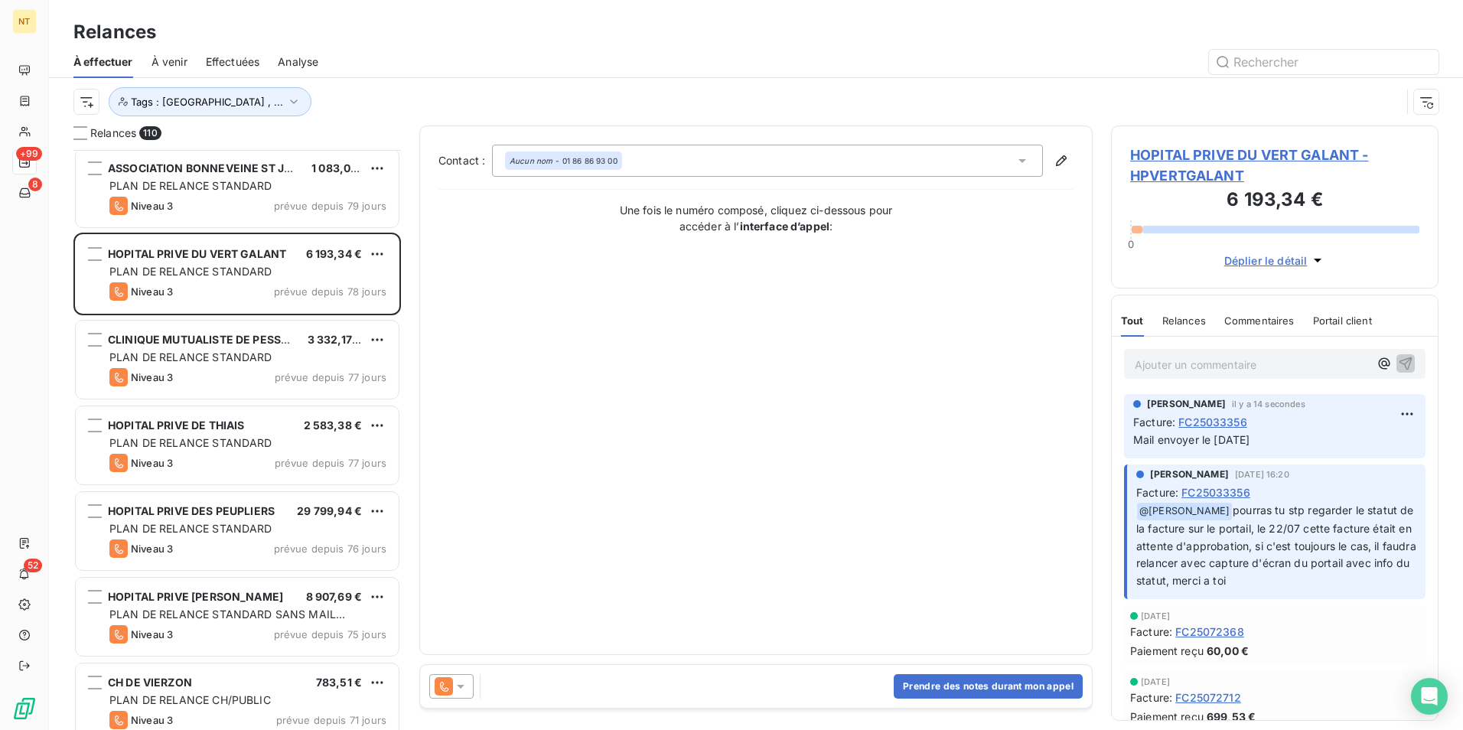
click at [1169, 442] on span "Mail envoyer le 08/10/2025" at bounding box center [1191, 439] width 116 height 13
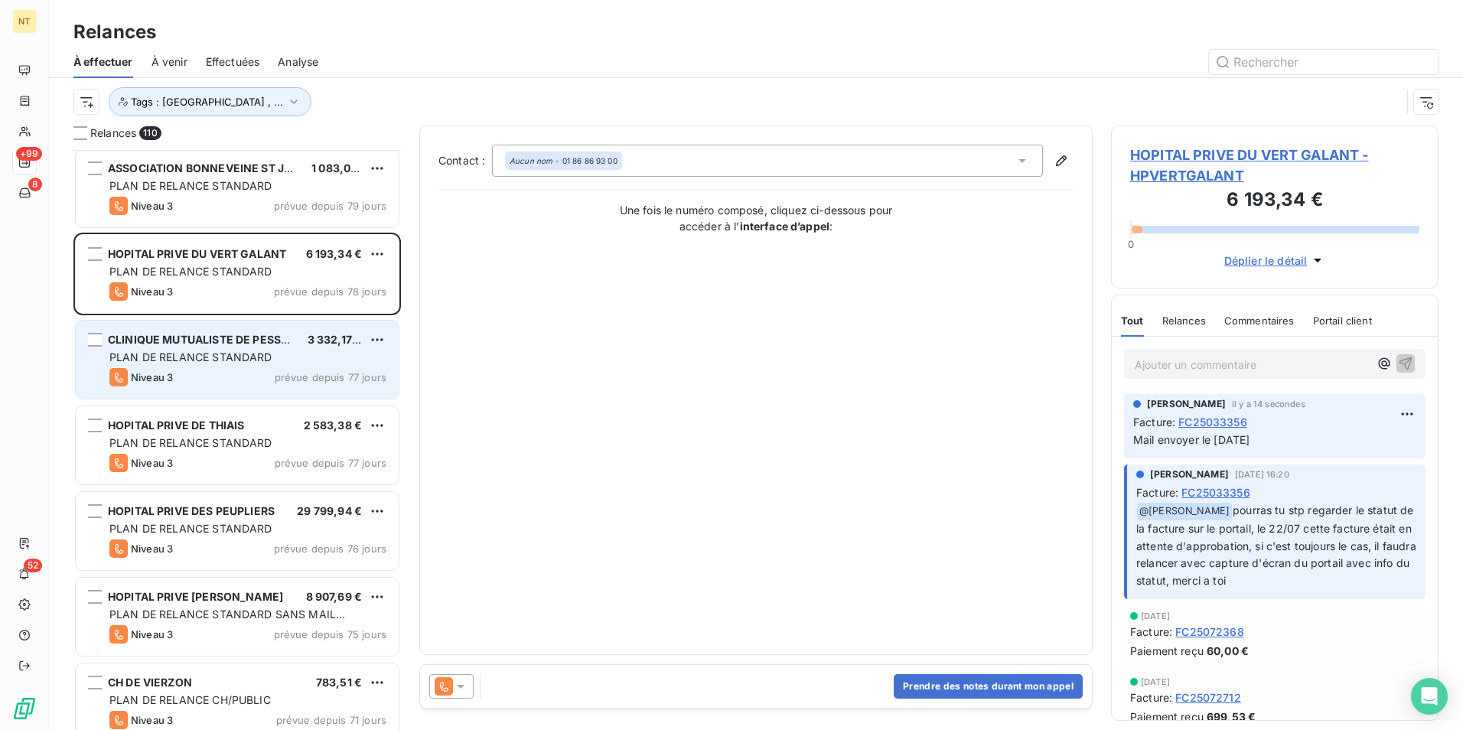
click at [273, 357] on div "PLAN DE RELANCE STANDARD" at bounding box center [247, 357] width 277 height 15
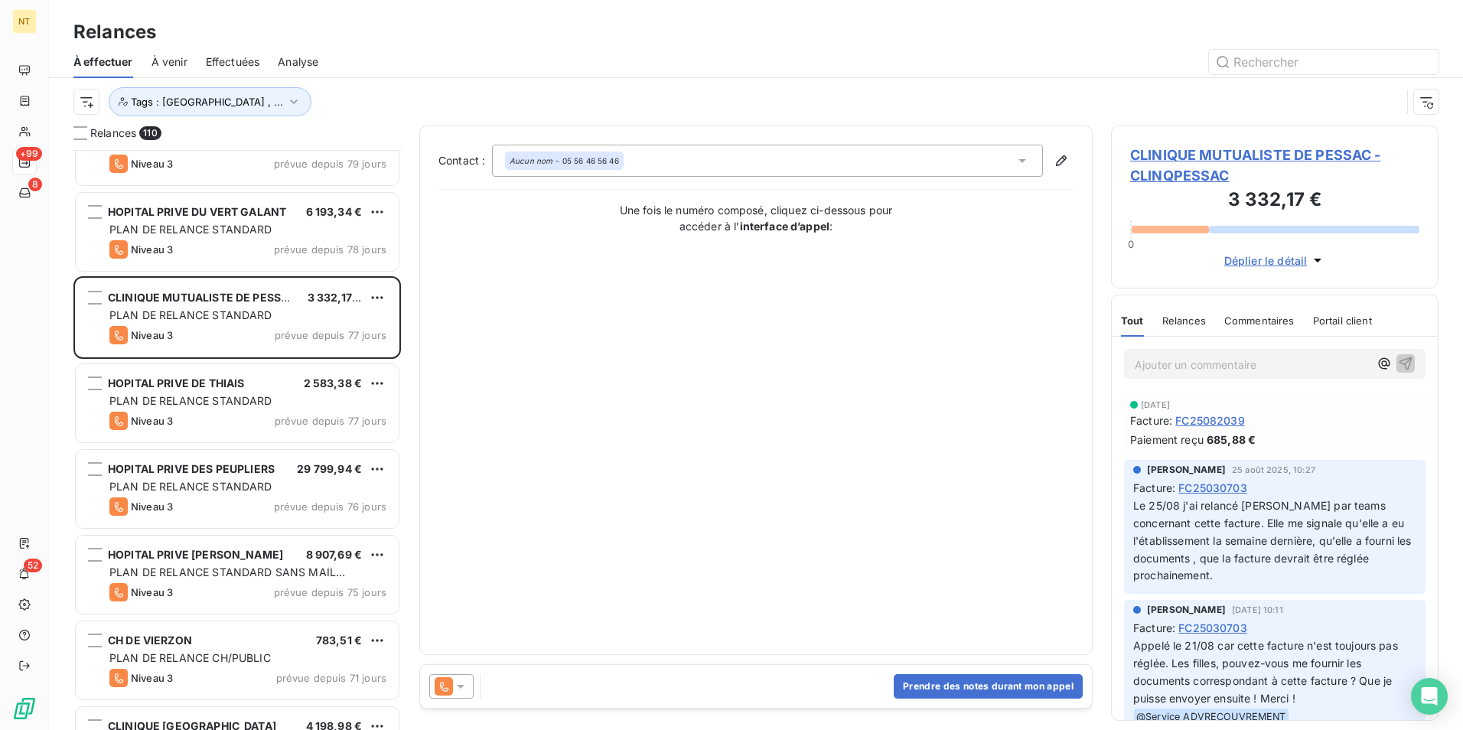
scroll to position [766, 0]
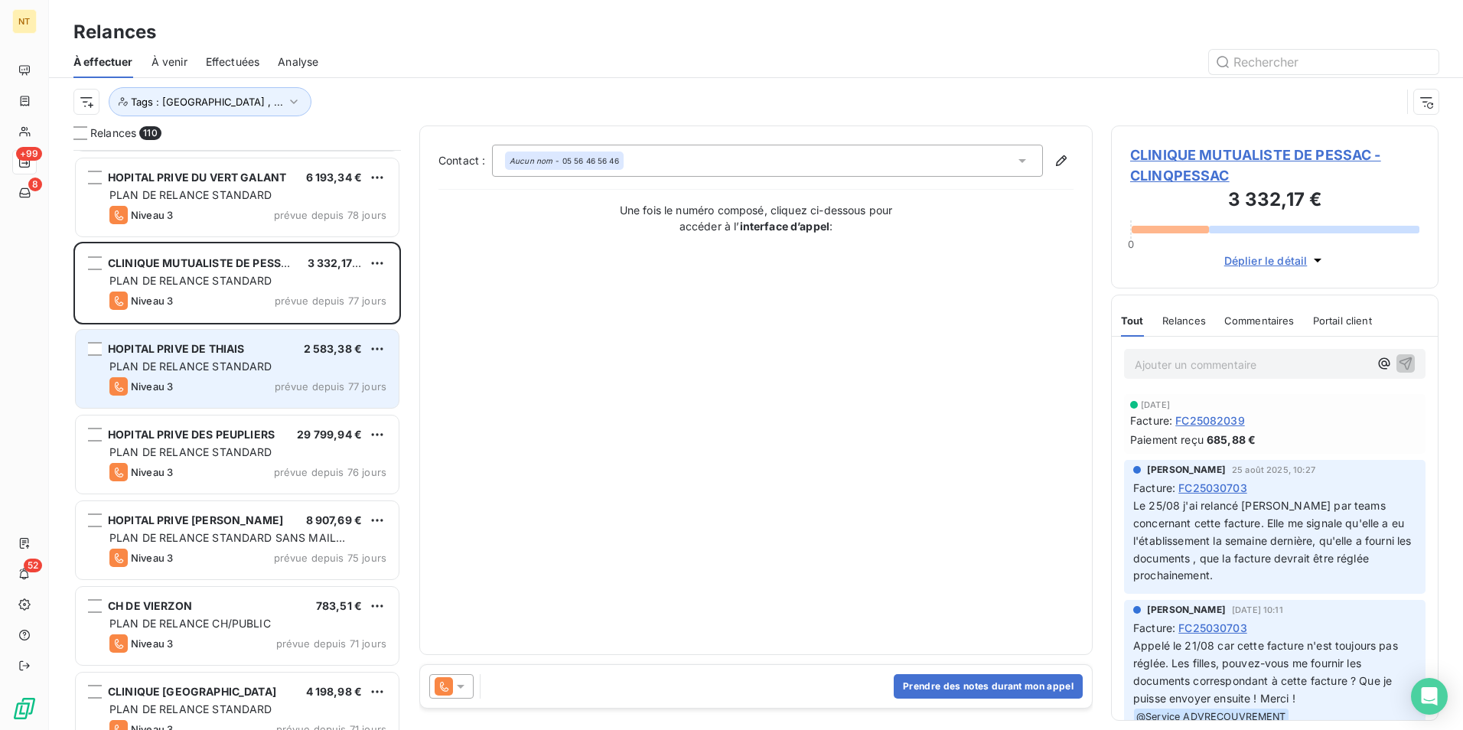
click at [243, 374] on div "HOPITAL PRIVE DE THIAIS 2 583,38 € PLAN DE RELANCE STANDARD Niveau 3 prévue dep…" at bounding box center [237, 369] width 323 height 78
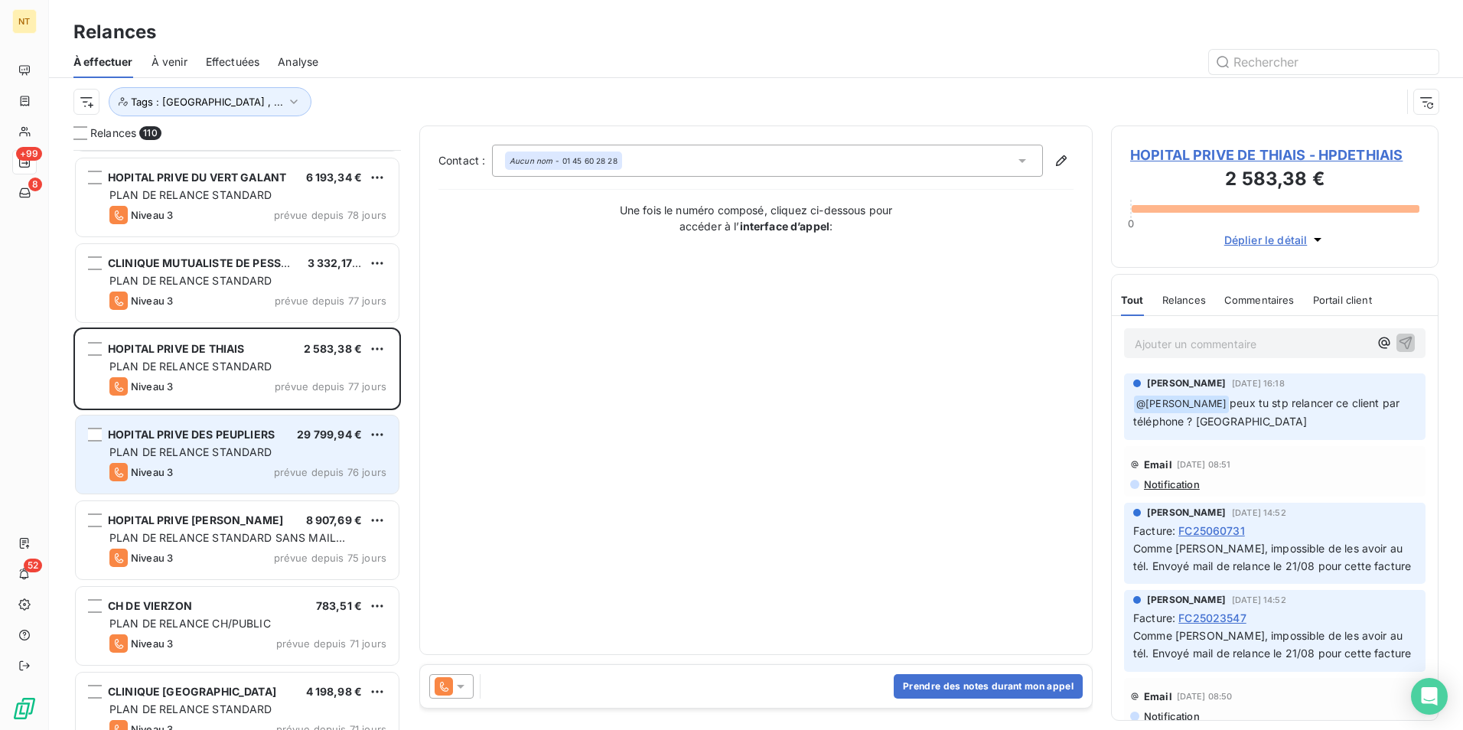
click at [220, 426] on div "HOPITAL PRIVE DES PEUPLIERS 29 799,94 € PLAN DE RELANCE STANDARD Niveau 3 prévu…" at bounding box center [237, 455] width 323 height 78
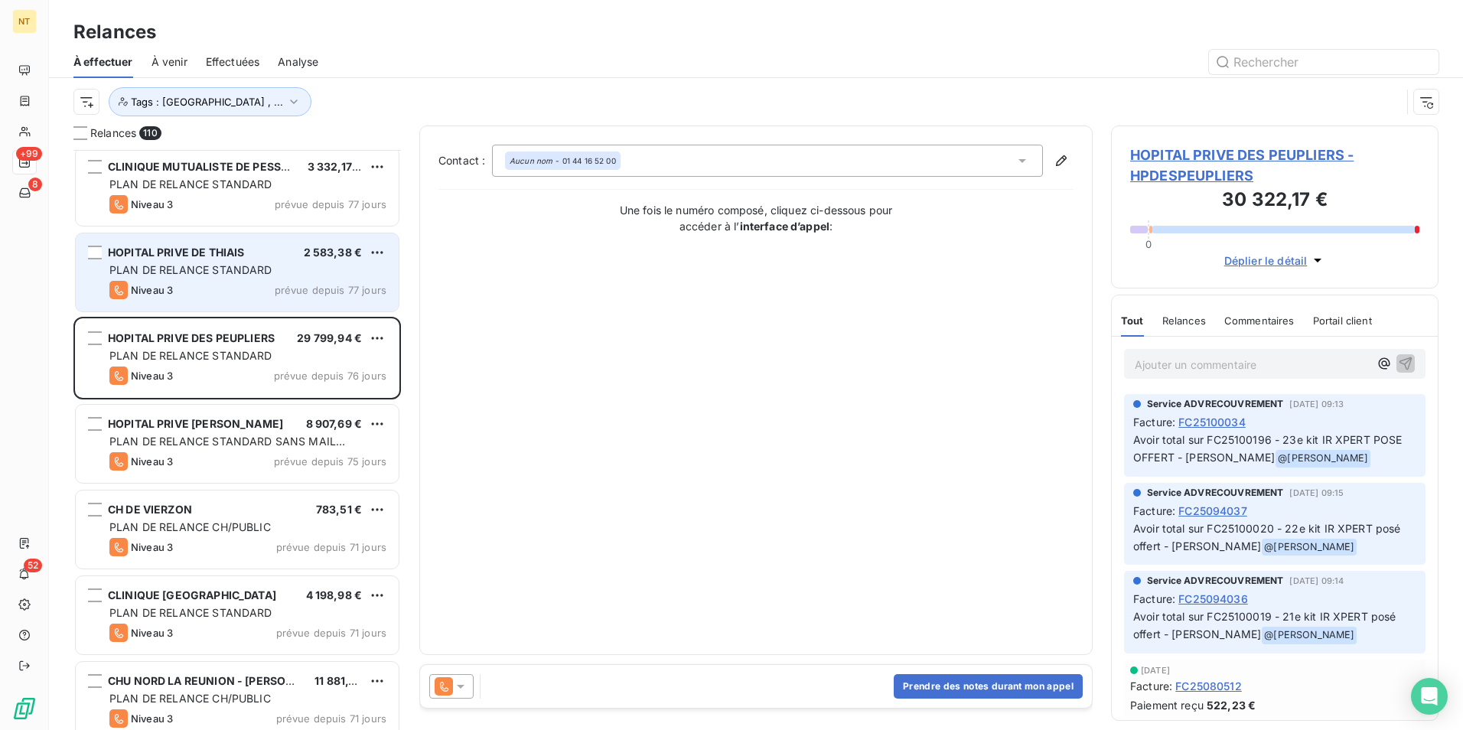
scroll to position [996, 0]
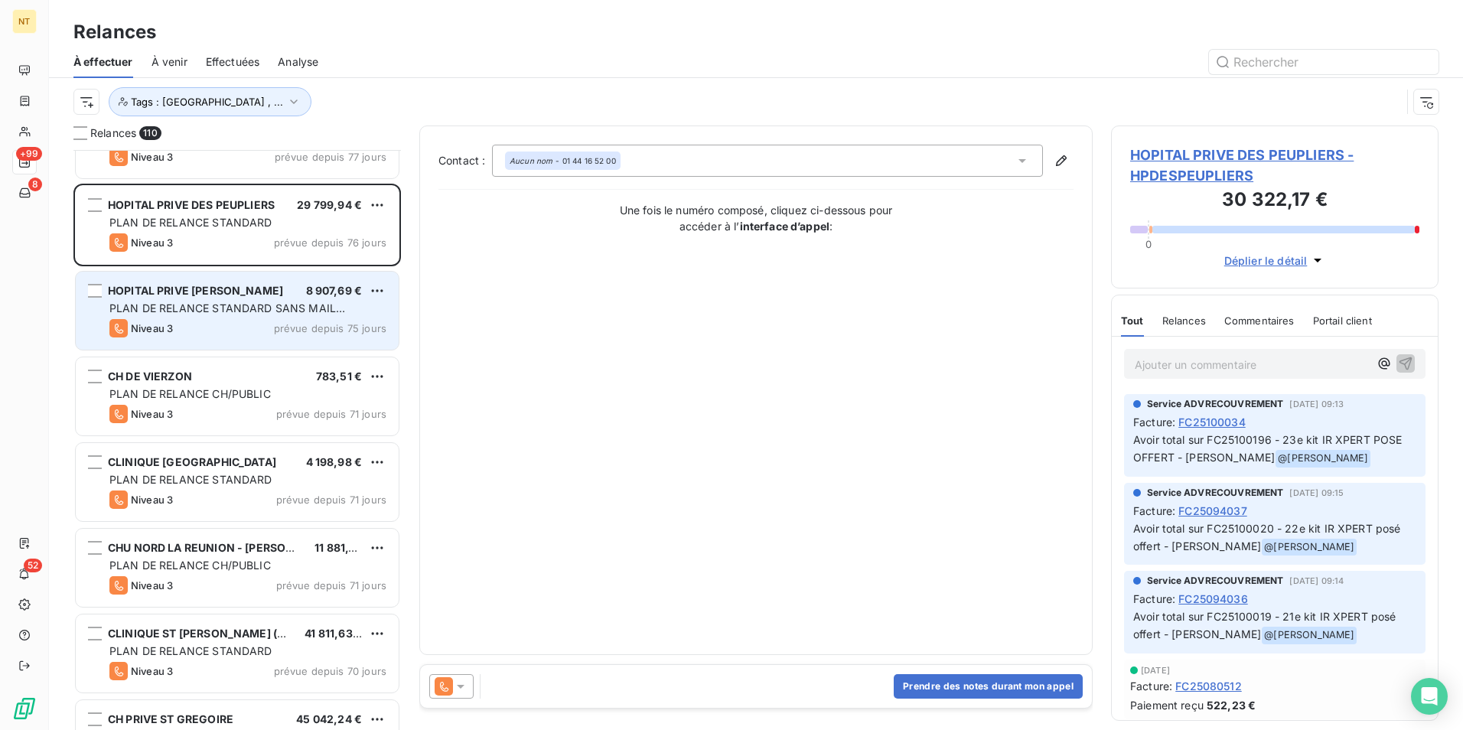
click at [236, 324] on div "Niveau 3 prévue depuis 75 jours" at bounding box center [247, 328] width 277 height 18
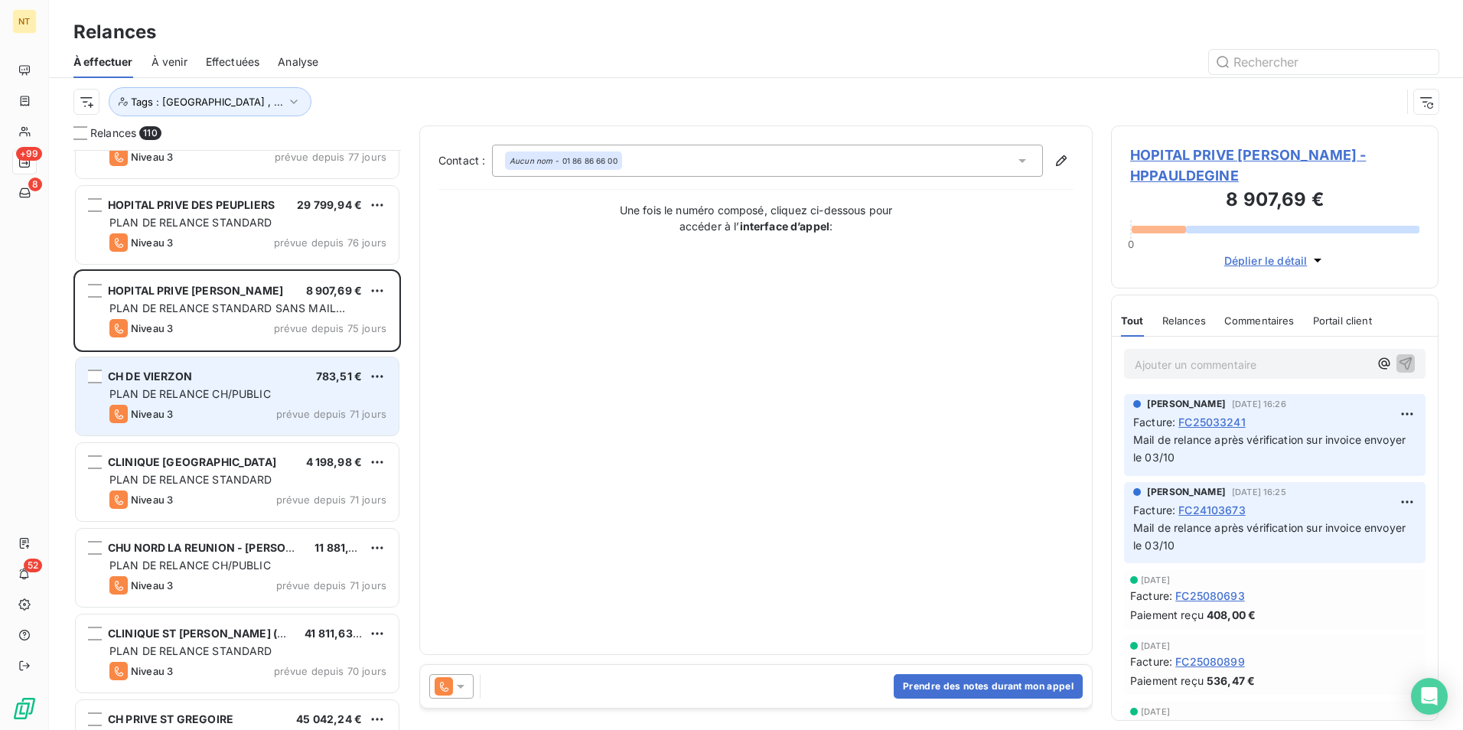
click at [235, 380] on div "CH DE VIERZON 783,51 €" at bounding box center [247, 377] width 277 height 14
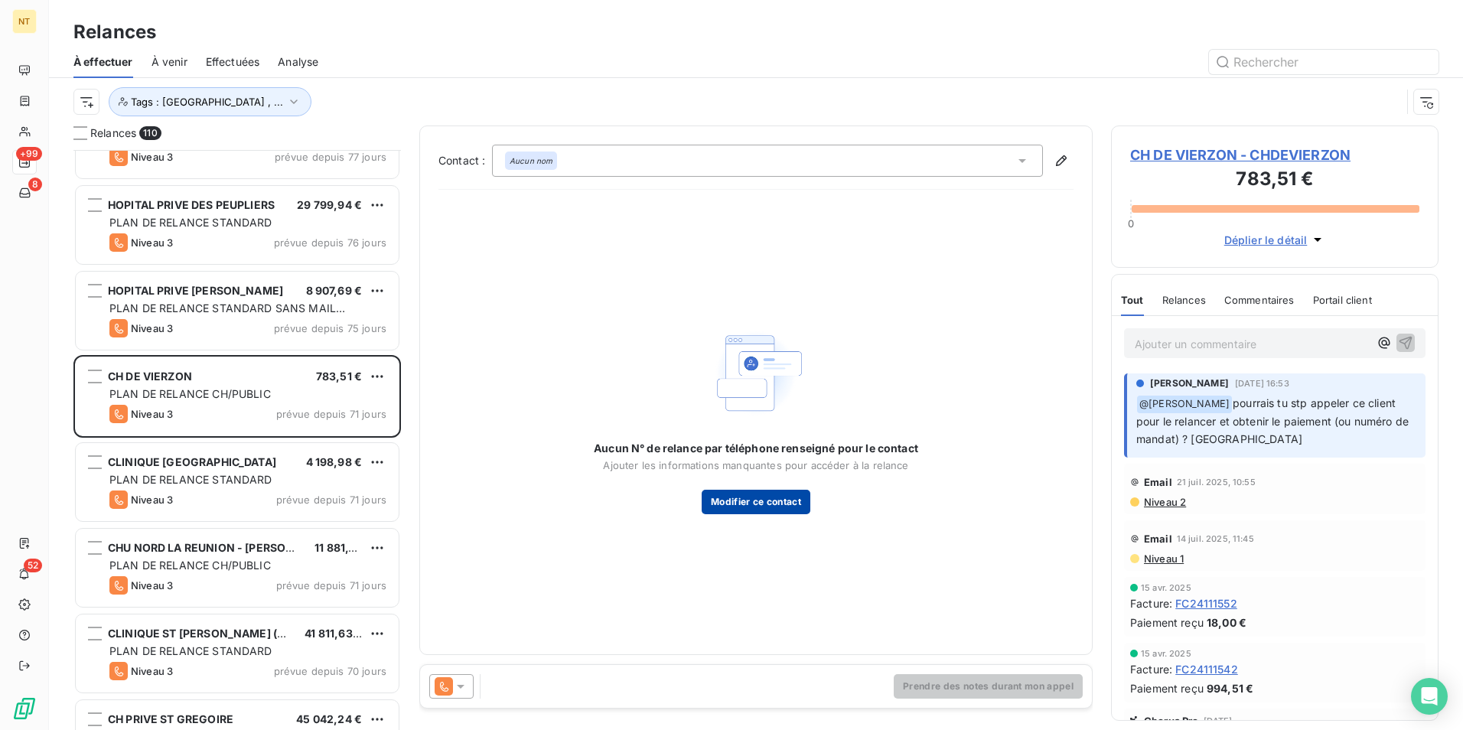
click at [790, 499] on button "Modifier ce contact" at bounding box center [756, 502] width 109 height 24
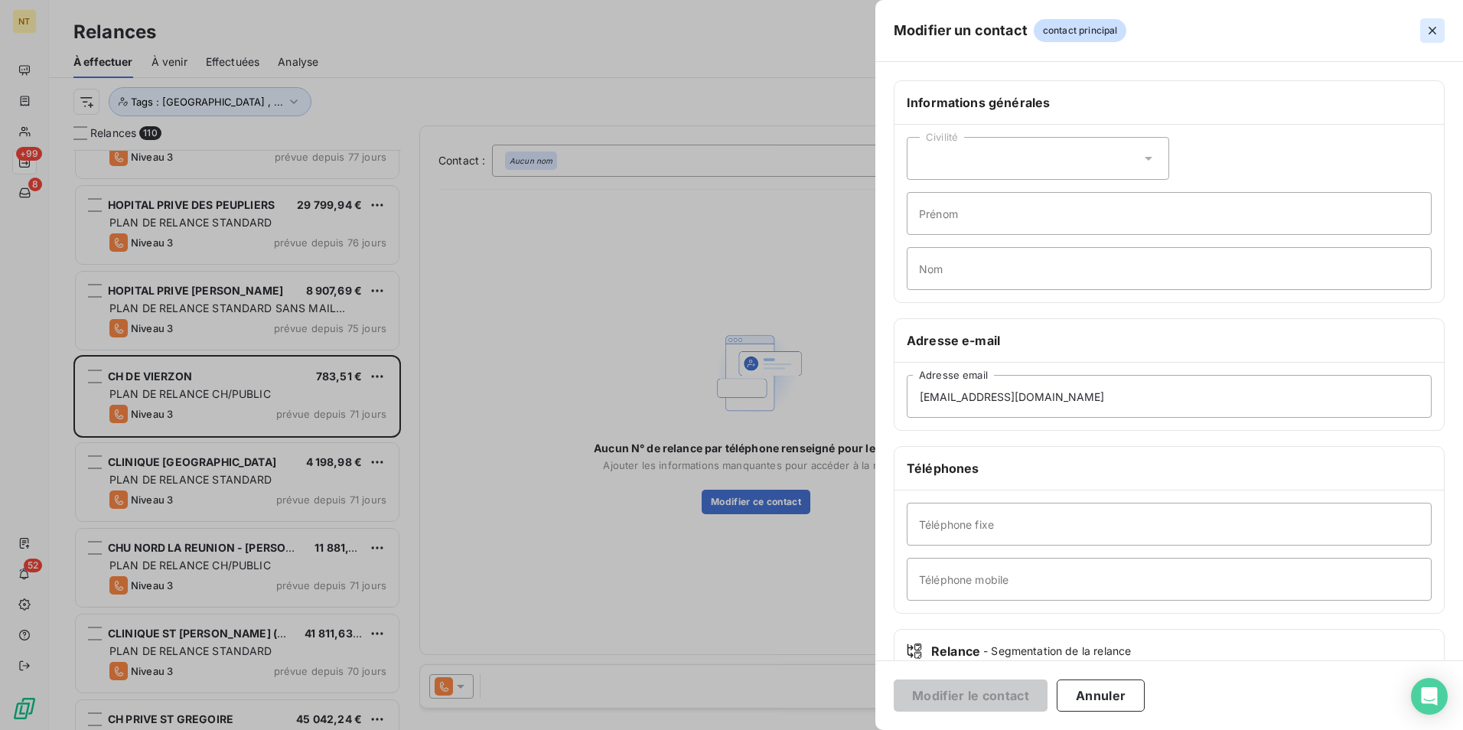
click at [1169, 29] on icon "button" at bounding box center [1432, 30] width 15 height 15
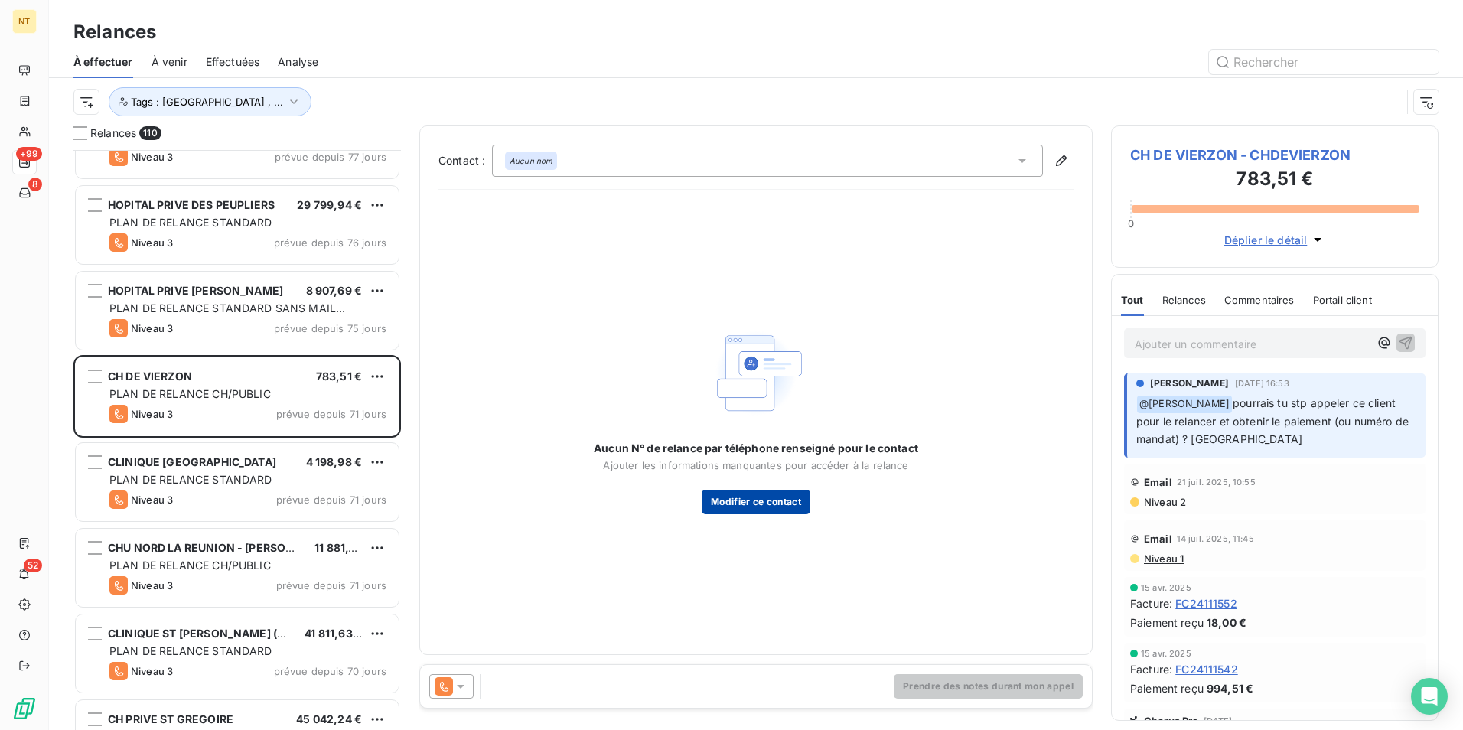
click at [781, 512] on button "Modifier ce contact" at bounding box center [756, 502] width 109 height 24
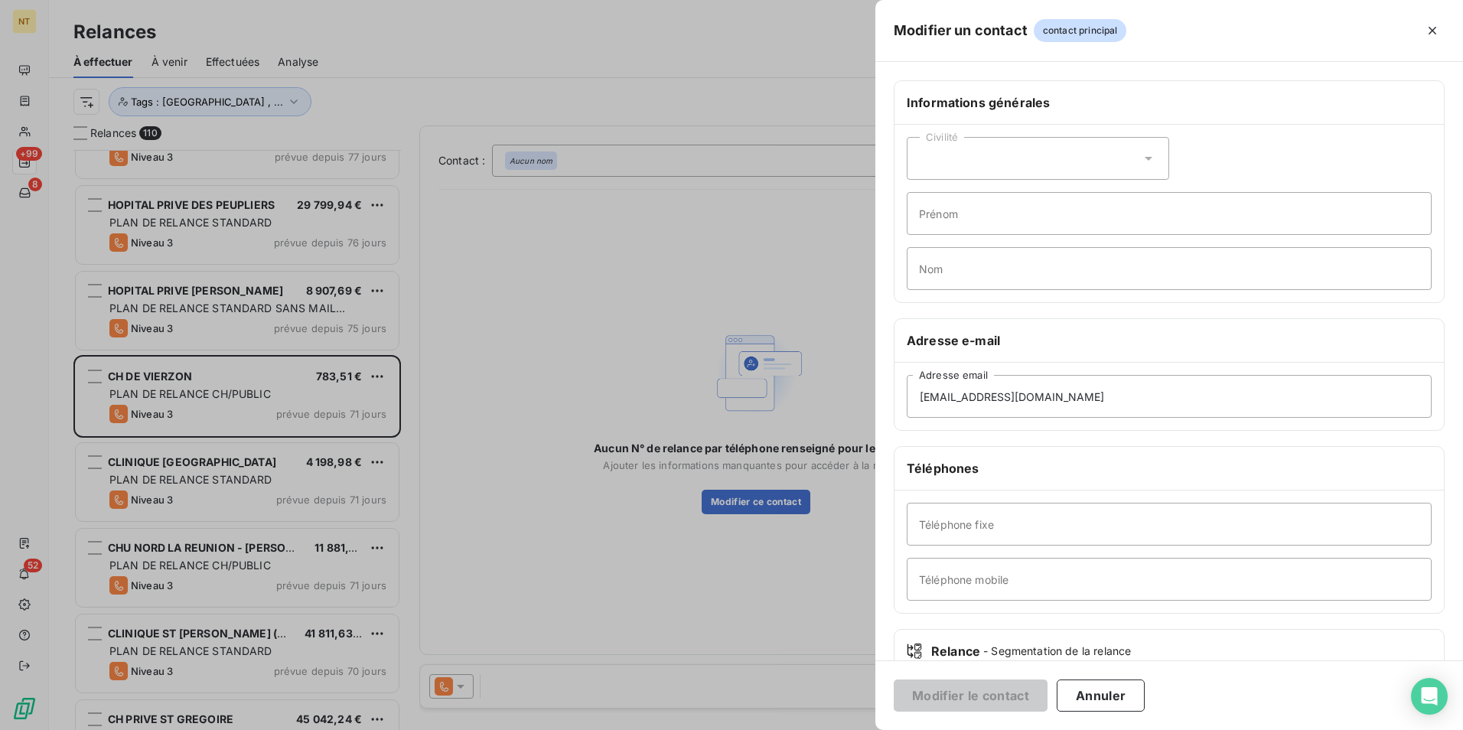
click at [1169, 31] on div "Modifier un contact contact principal" at bounding box center [1170, 31] width 588 height 62
click at [1169, 32] on button "button" at bounding box center [1432, 30] width 24 height 24
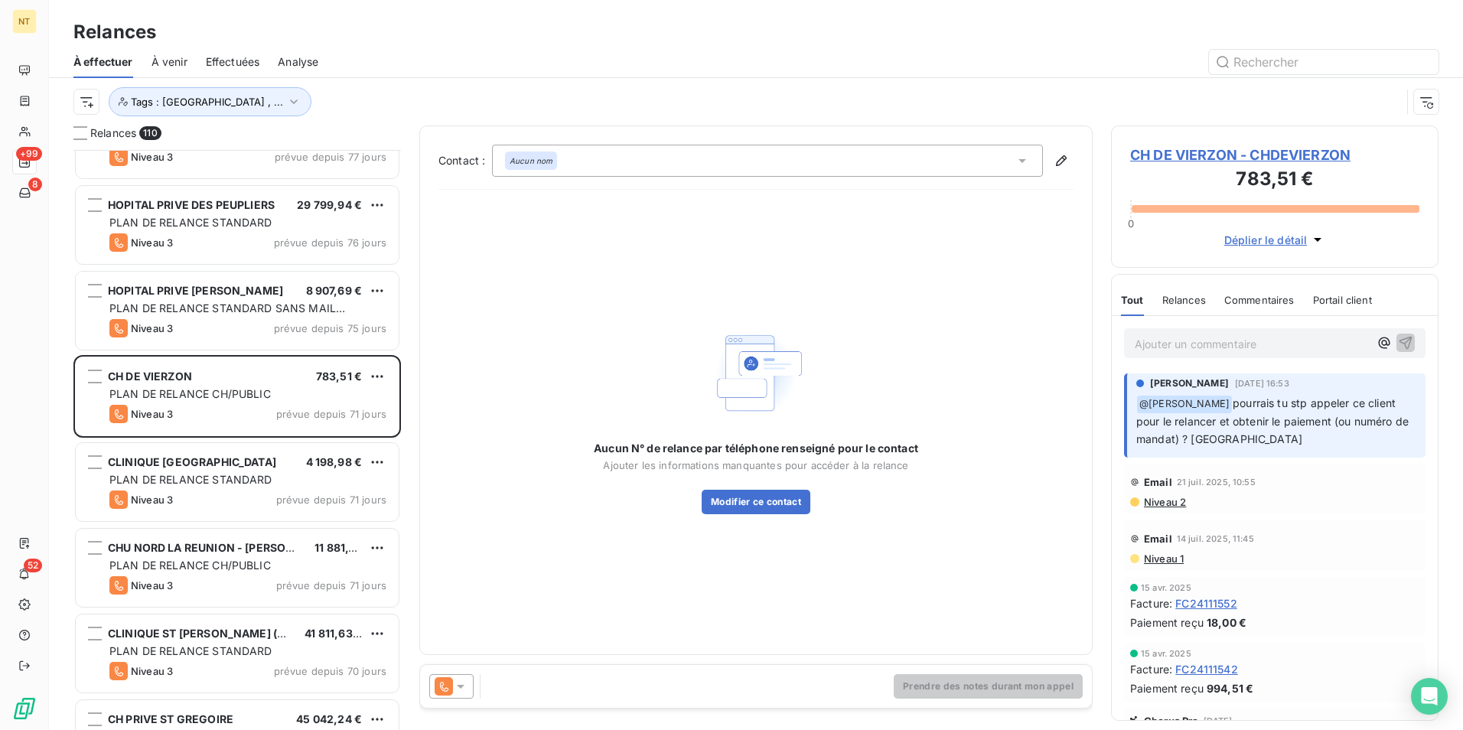
click at [1169, 32] on div at bounding box center [731, 365] width 1463 height 730
click at [1169, 150] on span "CH DE VIERZON - CHDEVIERZON" at bounding box center [1274, 155] width 289 height 21
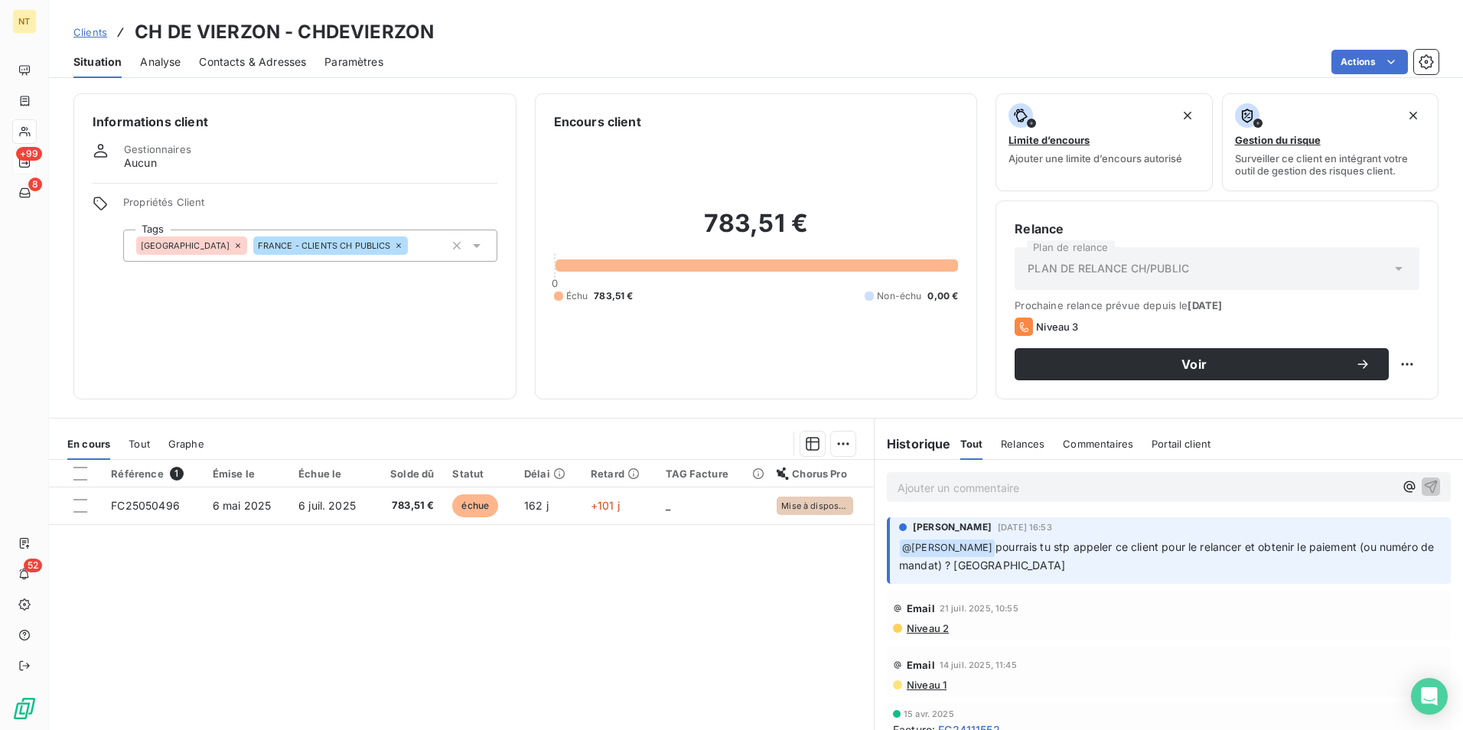
click at [277, 67] on span "Contacts & Adresses" at bounding box center [252, 61] width 107 height 15
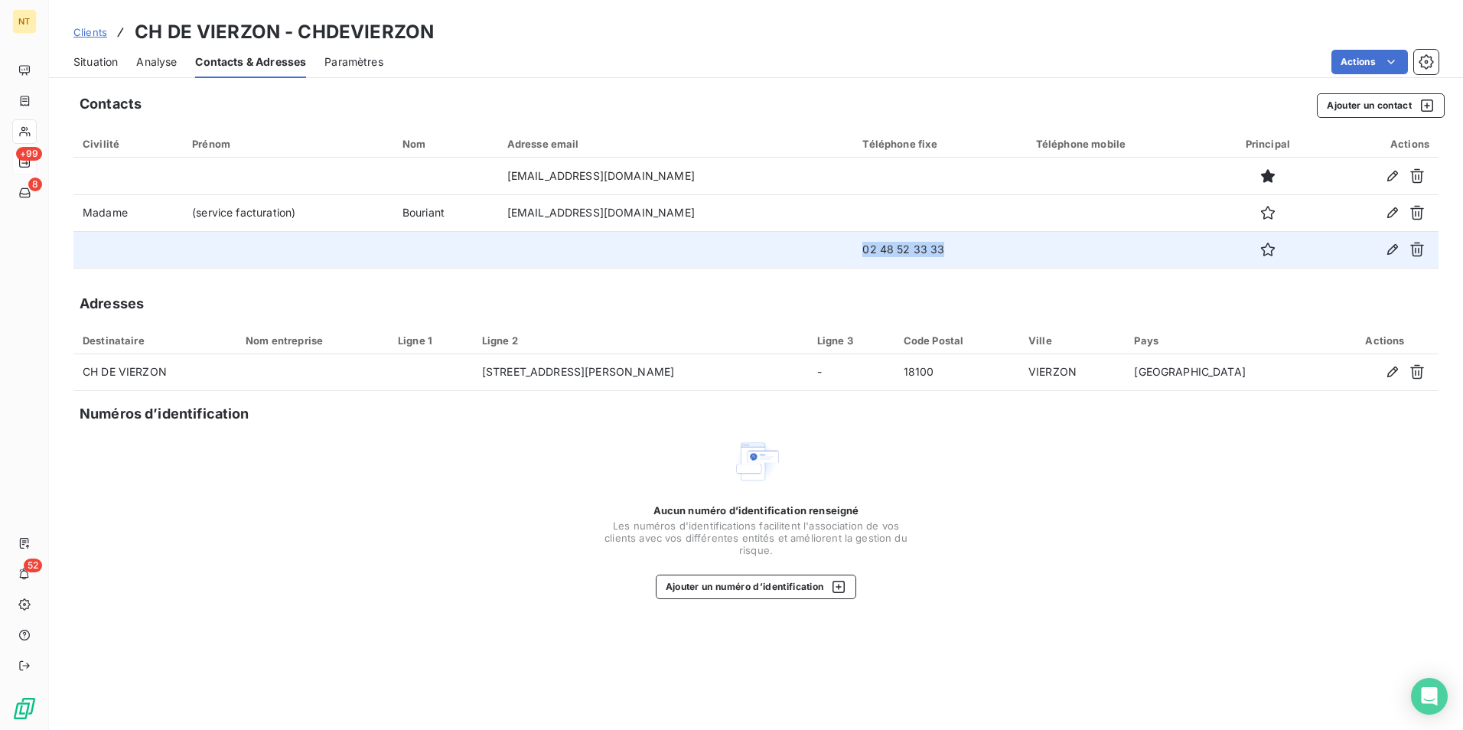
drag, startPoint x: 944, startPoint y: 249, endPoint x: 858, endPoint y: 251, distance: 86.5
click at [858, 251] on td "02 48 52 33 33" at bounding box center [939, 249] width 173 height 37
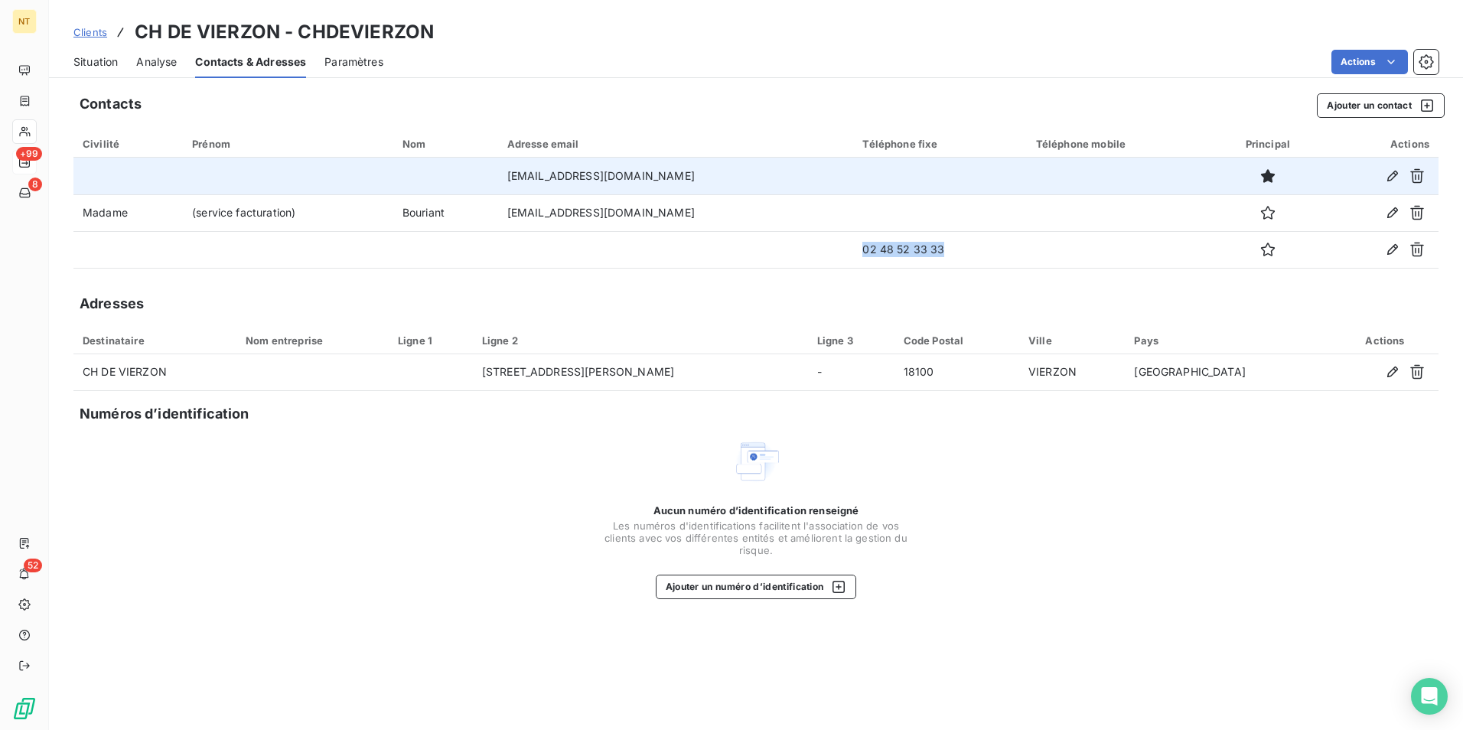
copy td "02 48 52 33 33"
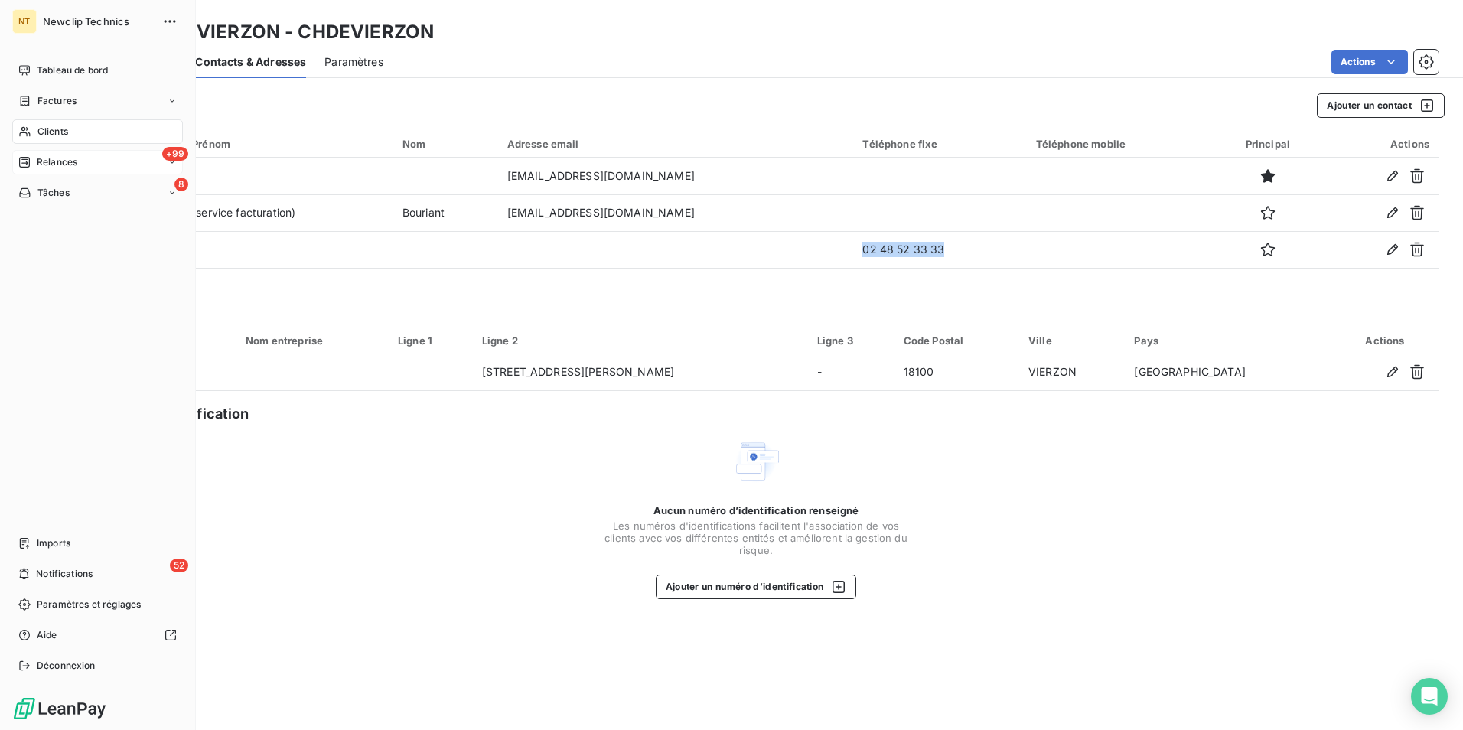
click at [73, 164] on span "Relances" at bounding box center [57, 162] width 41 height 14
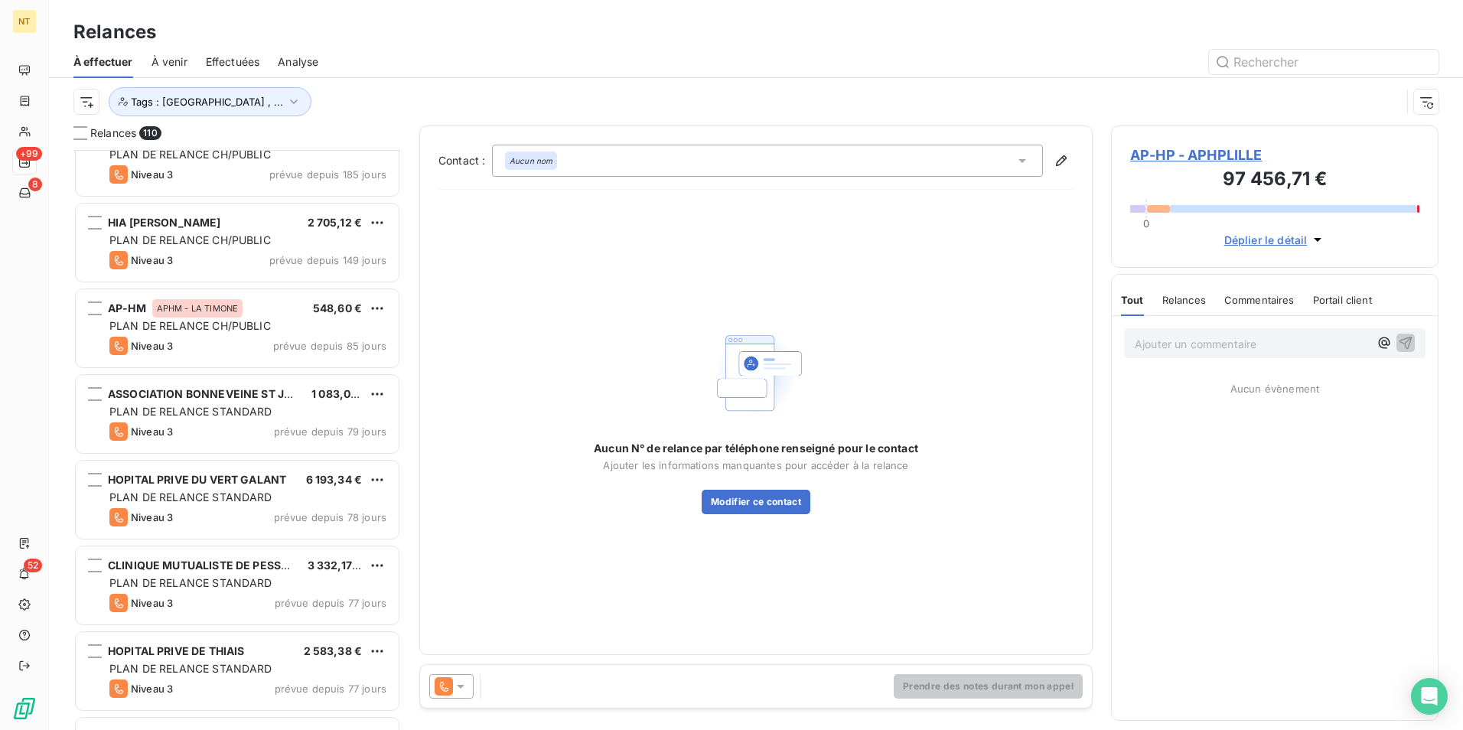
scroll to position [613, 0]
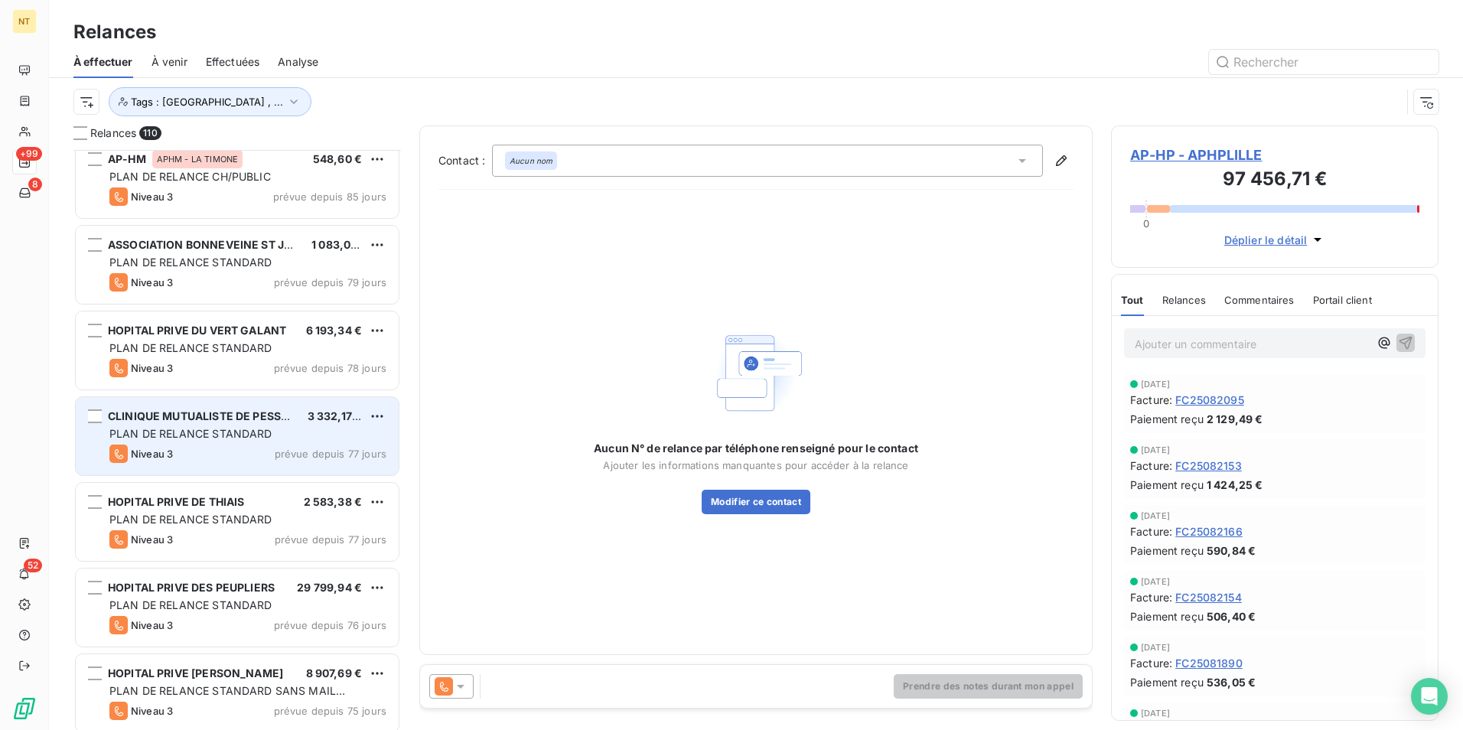
click at [262, 470] on div "CLINIQUE MUTUALISTE DE PESSAC 3 332,17 € PLAN DE RELANCE STANDARD Niveau 3 prév…" at bounding box center [237, 436] width 323 height 78
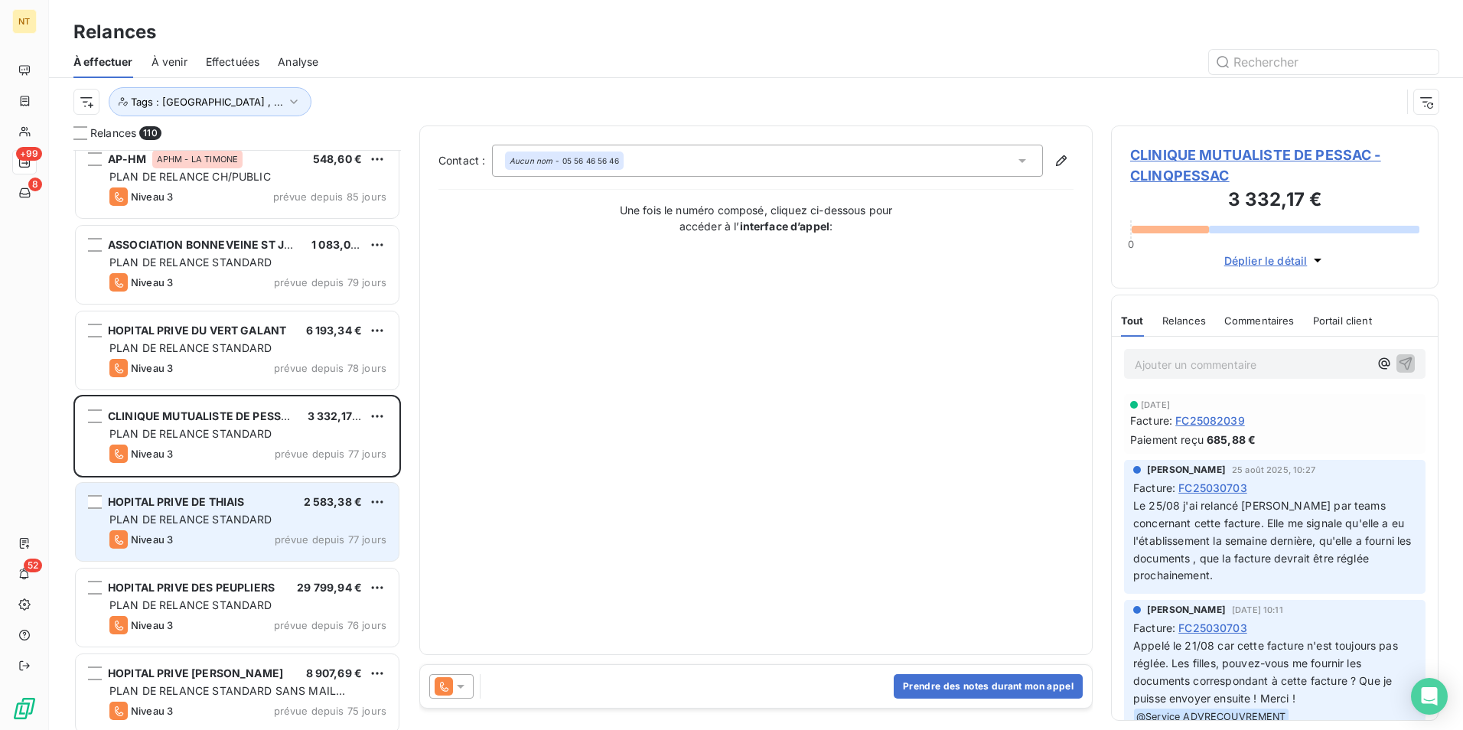
click at [247, 514] on span "PLAN DE RELANCE STANDARD" at bounding box center [190, 519] width 163 height 13
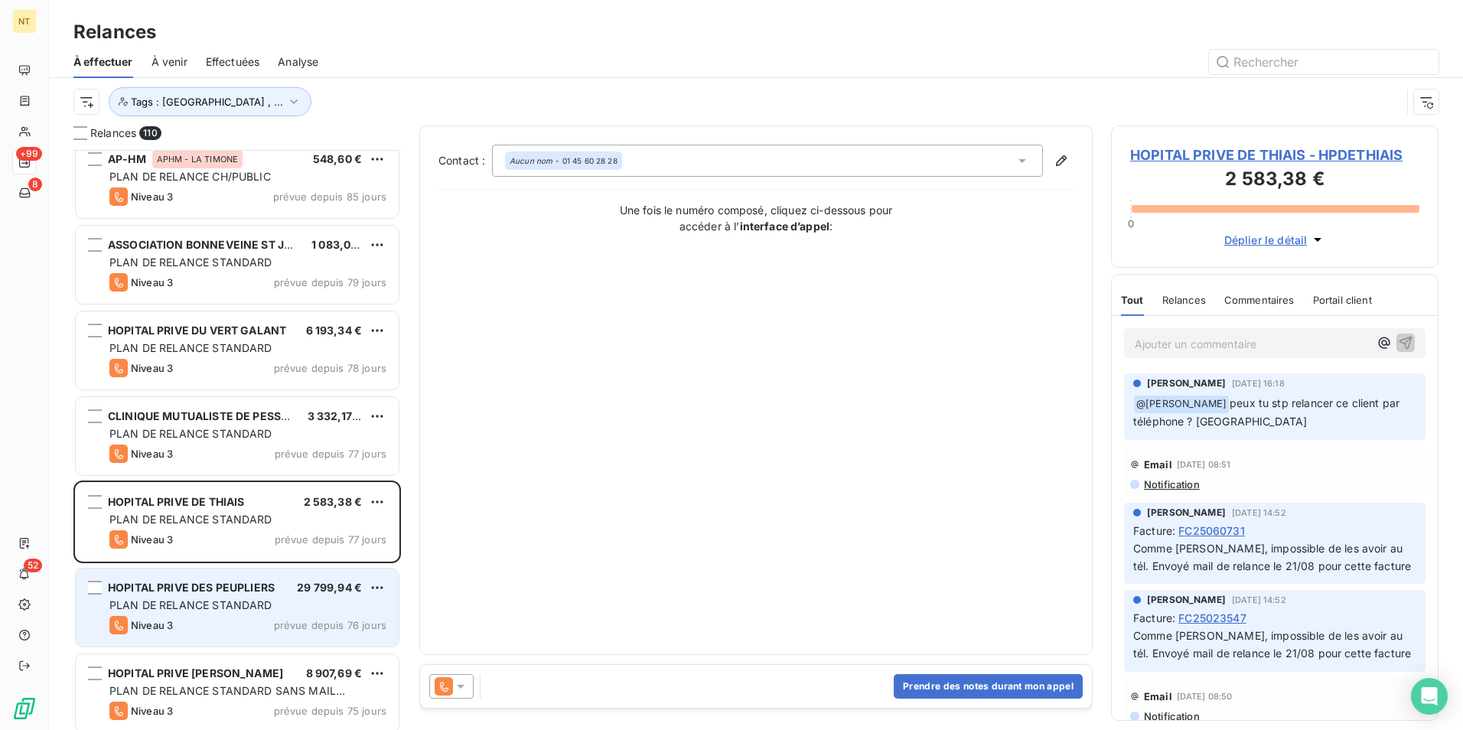
click at [234, 564] on span "PLAN DE RELANCE STANDARD" at bounding box center [190, 604] width 163 height 13
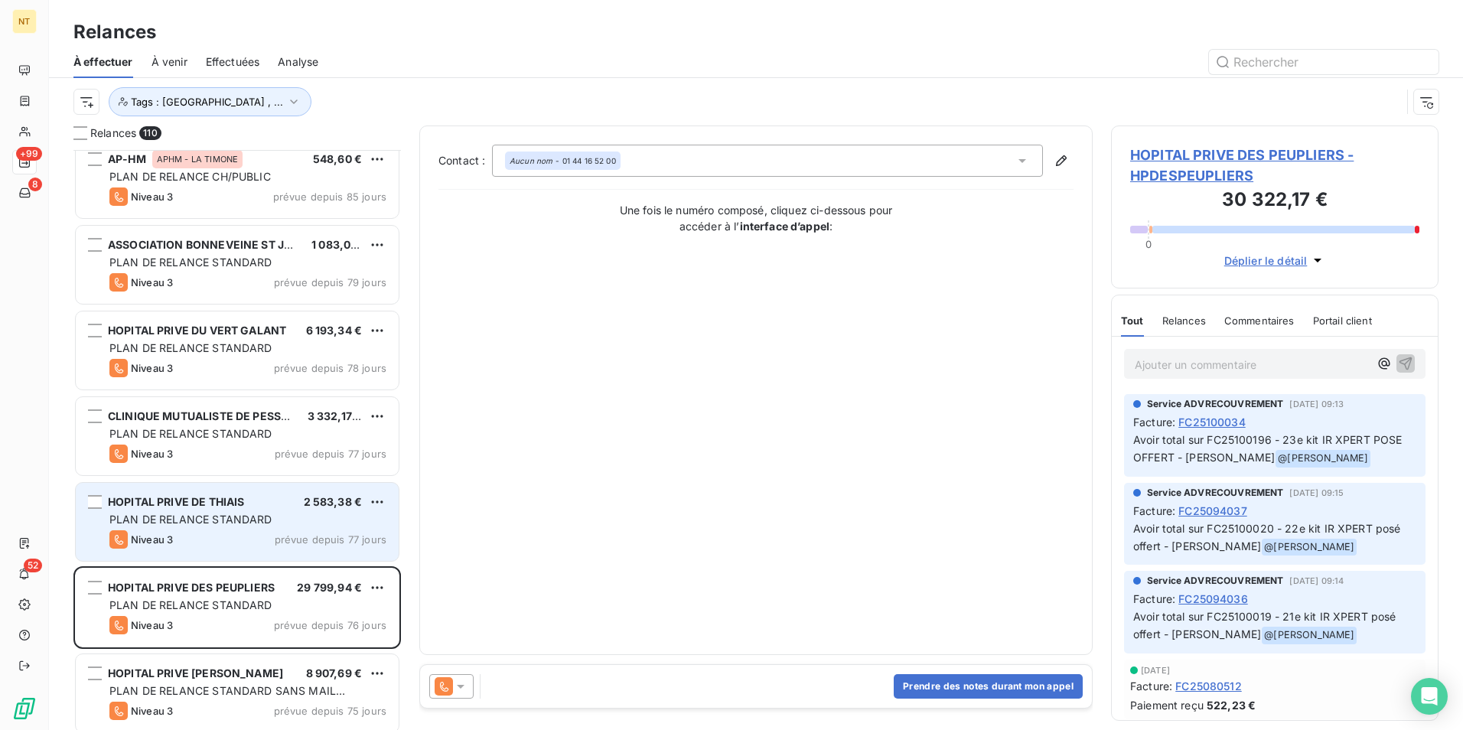
click at [231, 527] on div "PLAN DE RELANCE STANDARD" at bounding box center [247, 519] width 277 height 15
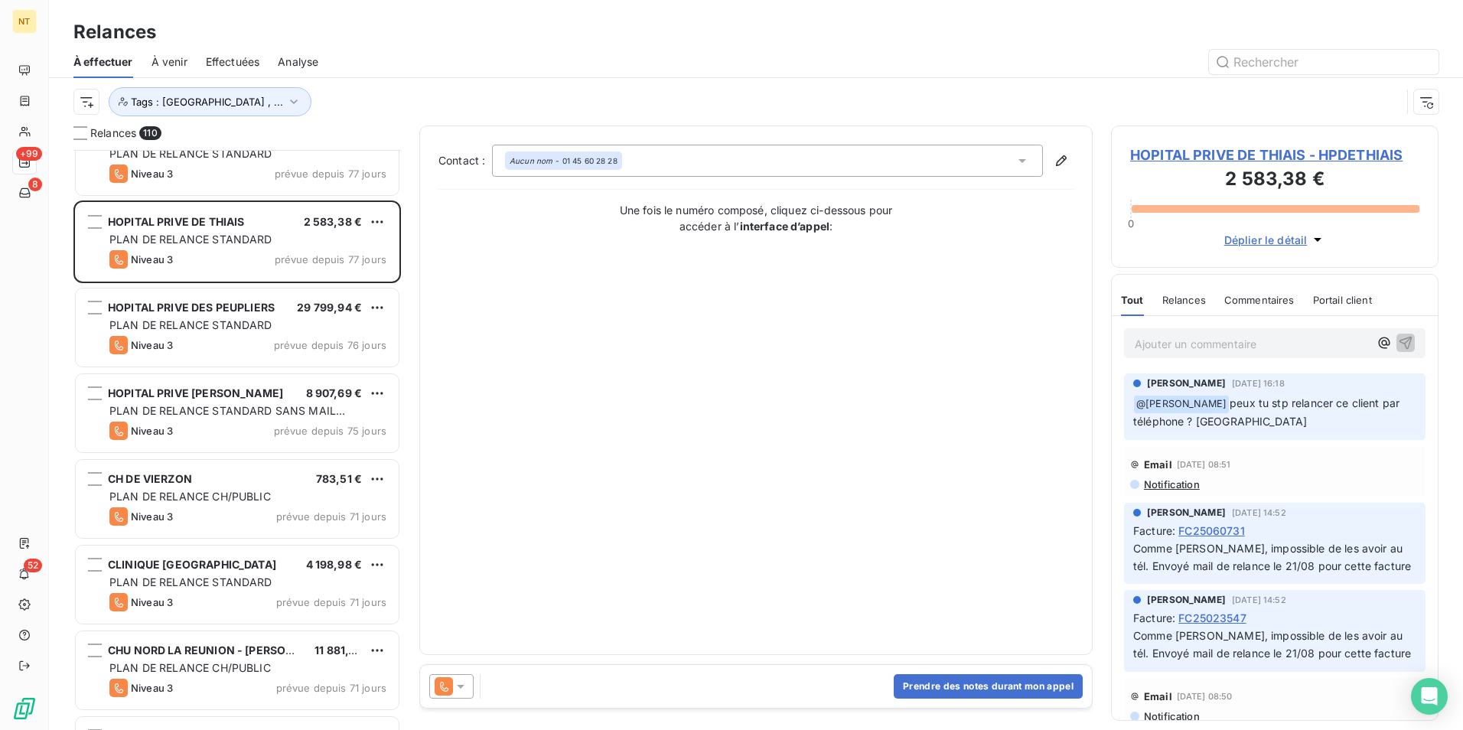
scroll to position [919, 0]
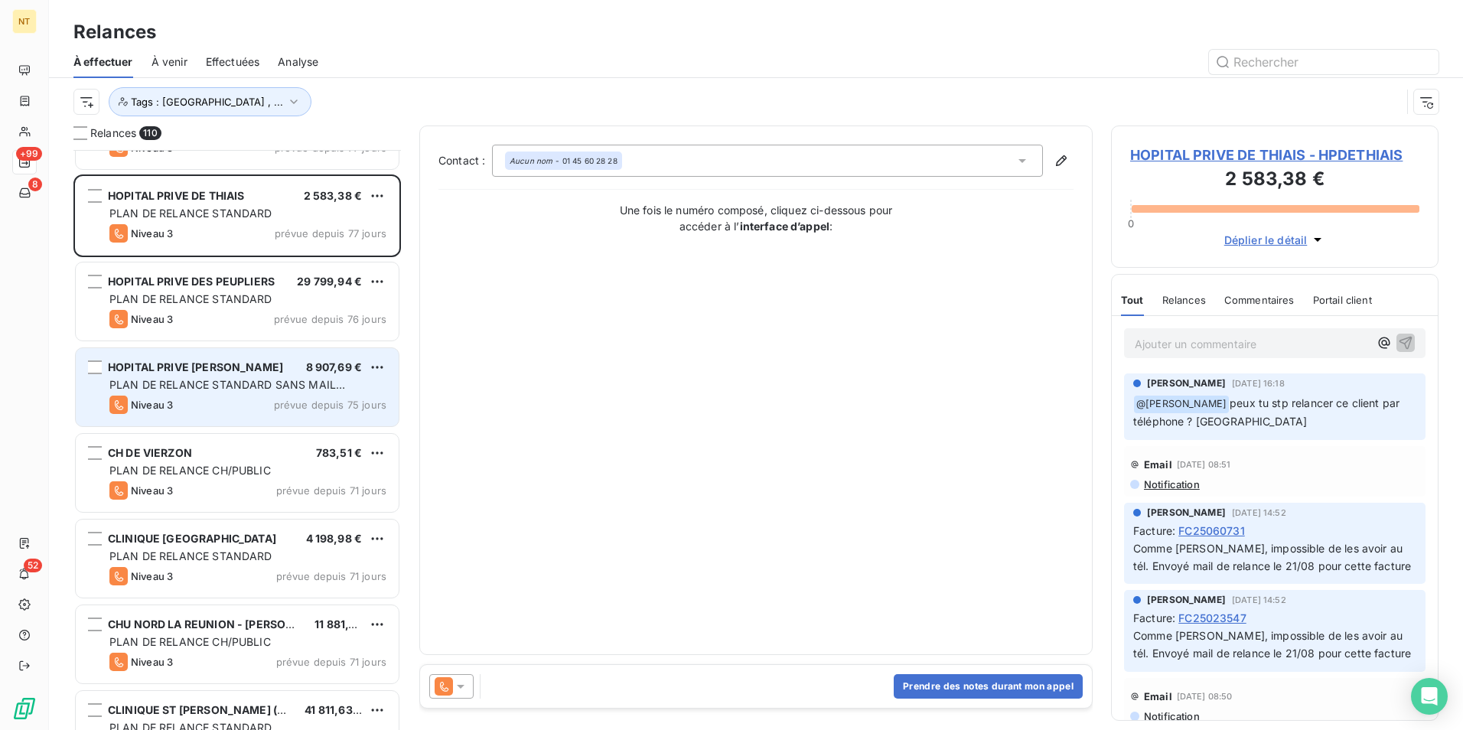
click at [230, 412] on div "Niveau 3 prévue depuis 75 jours" at bounding box center [247, 405] width 277 height 18
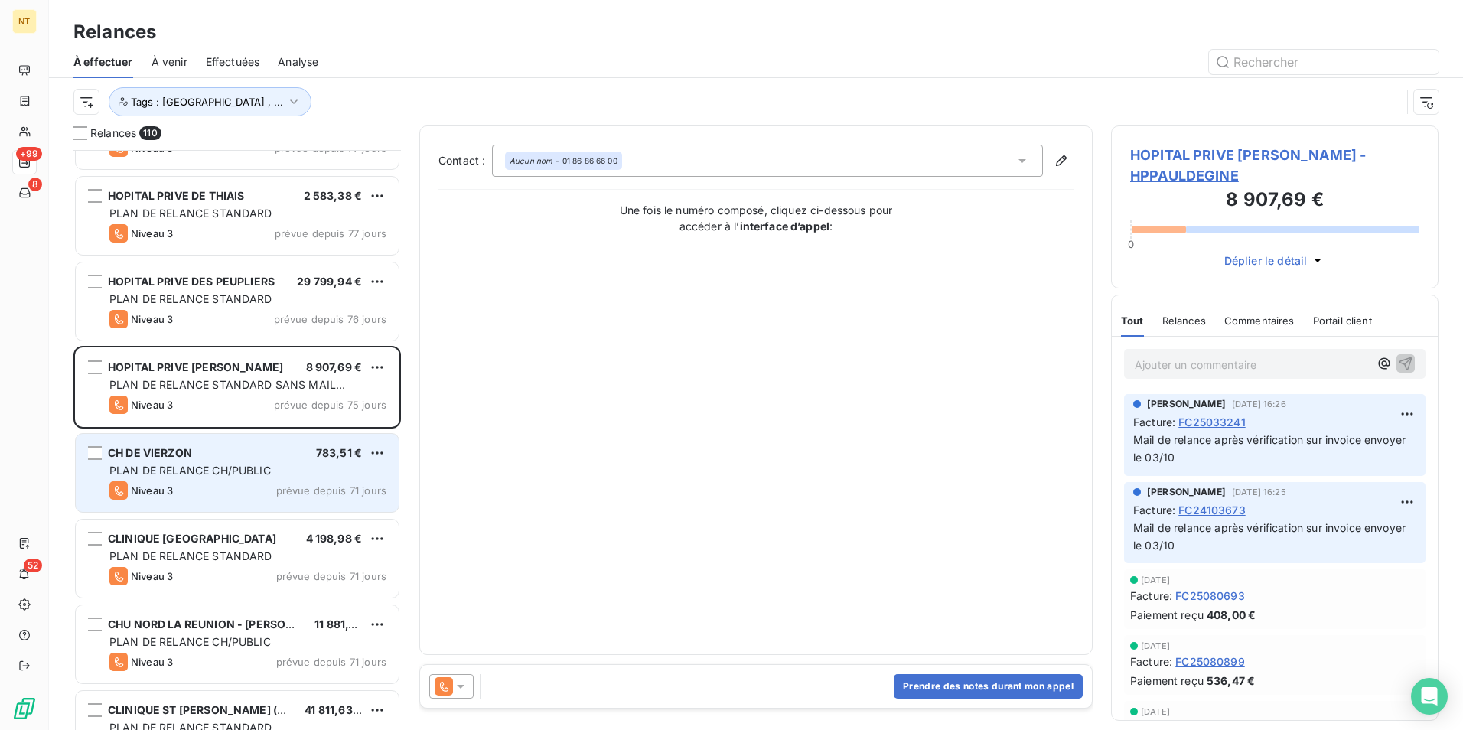
click at [233, 446] on div "CH DE VIERZON 783,51 €" at bounding box center [247, 453] width 277 height 14
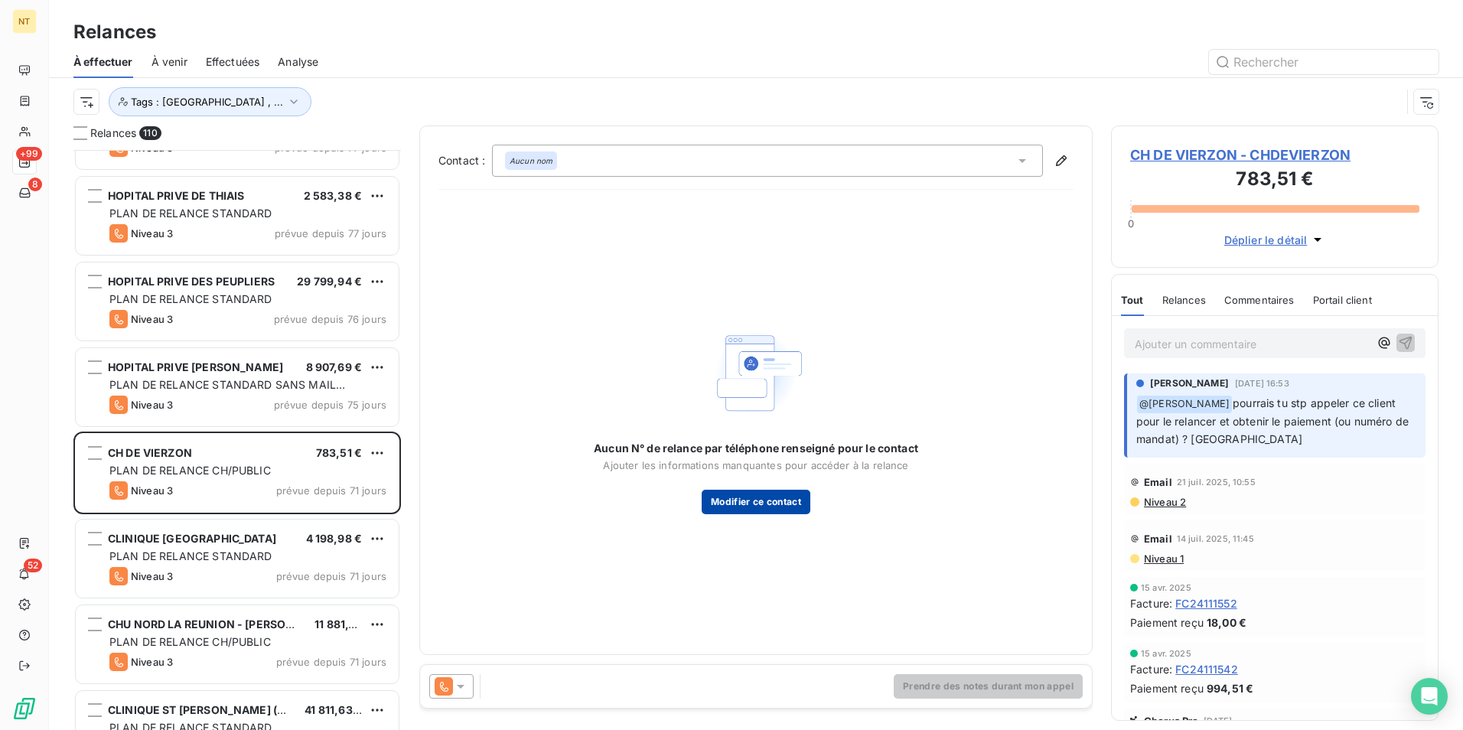
click at [733, 508] on button "Modifier ce contact" at bounding box center [756, 502] width 109 height 24
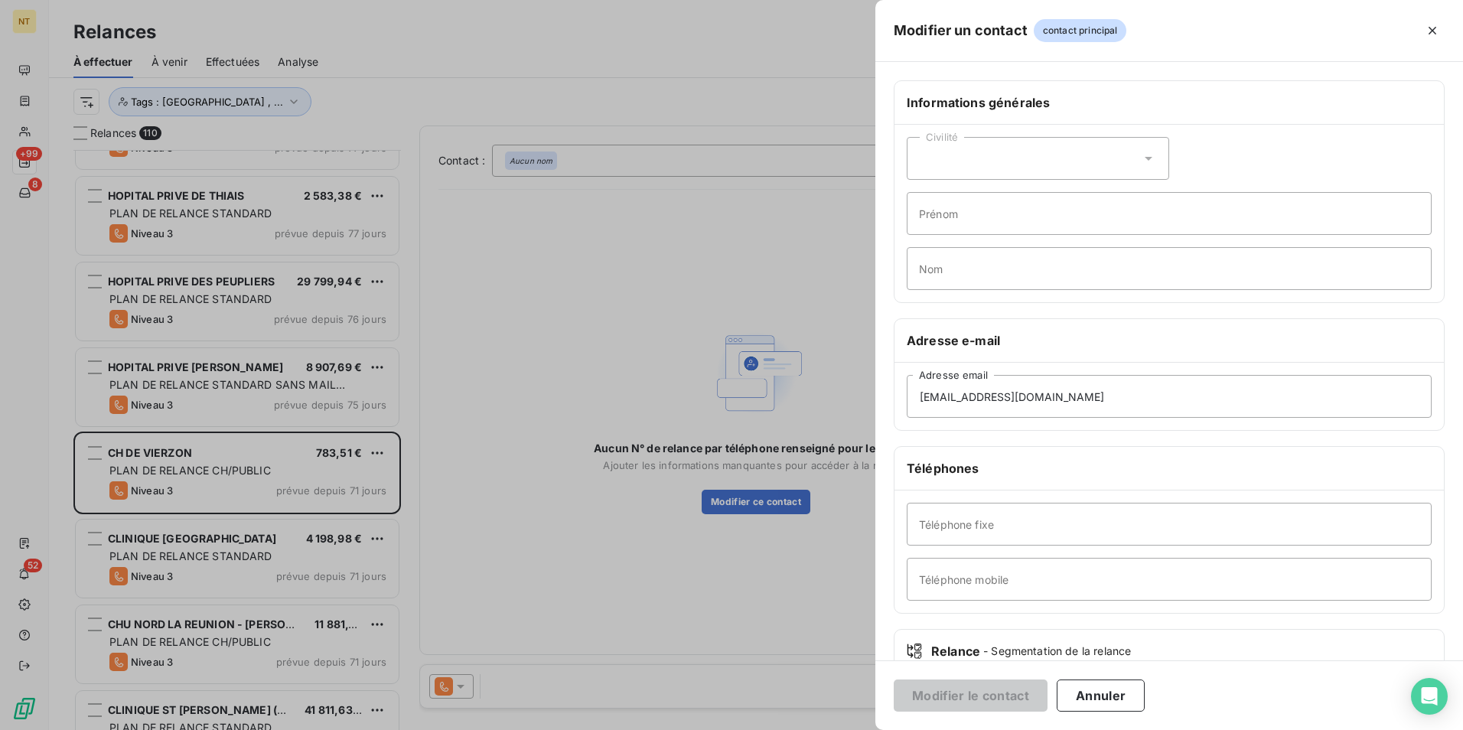
click at [1032, 155] on div "Civilité" at bounding box center [1038, 158] width 263 height 43
click at [1169, 160] on div "Civilité Madame Monsieur Prénom Nom" at bounding box center [1169, 214] width 549 height 178
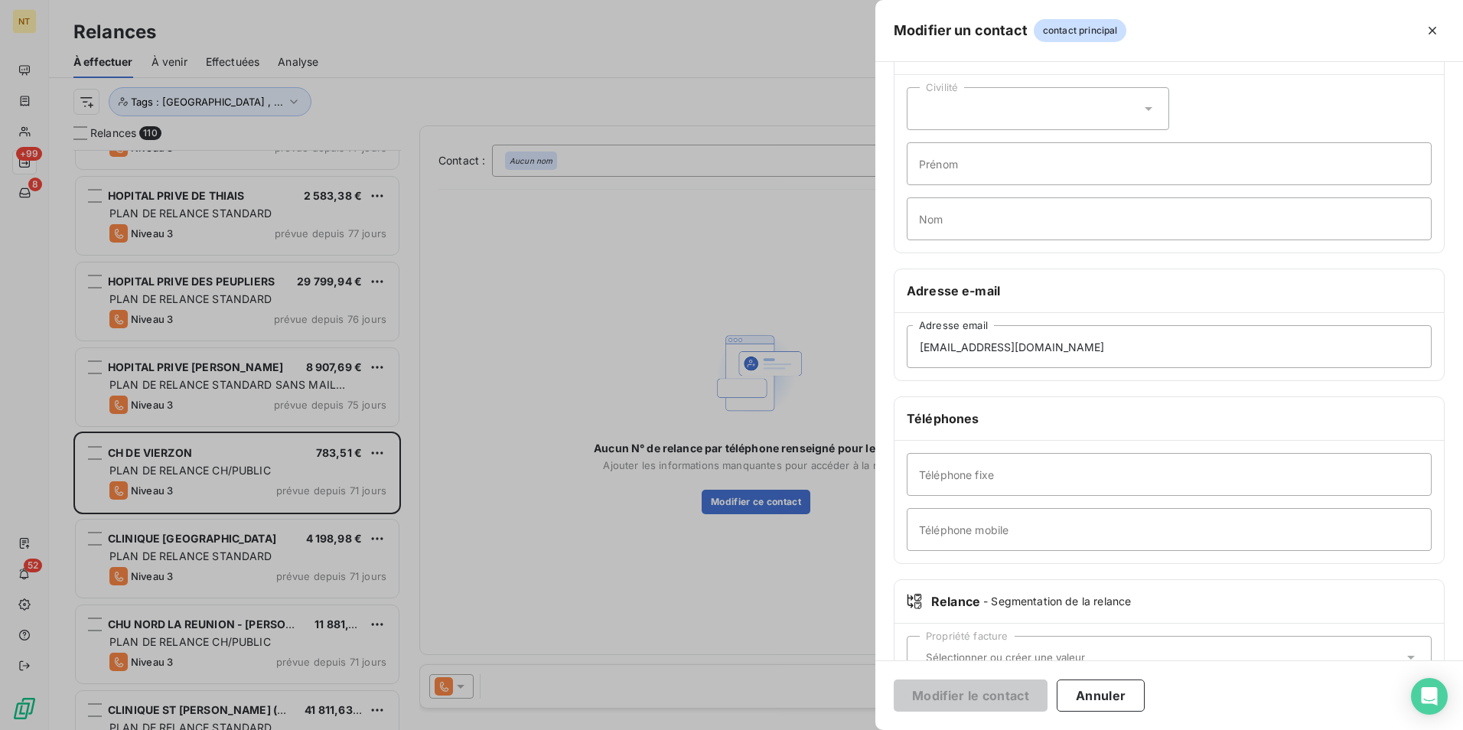
scroll to position [99, 0]
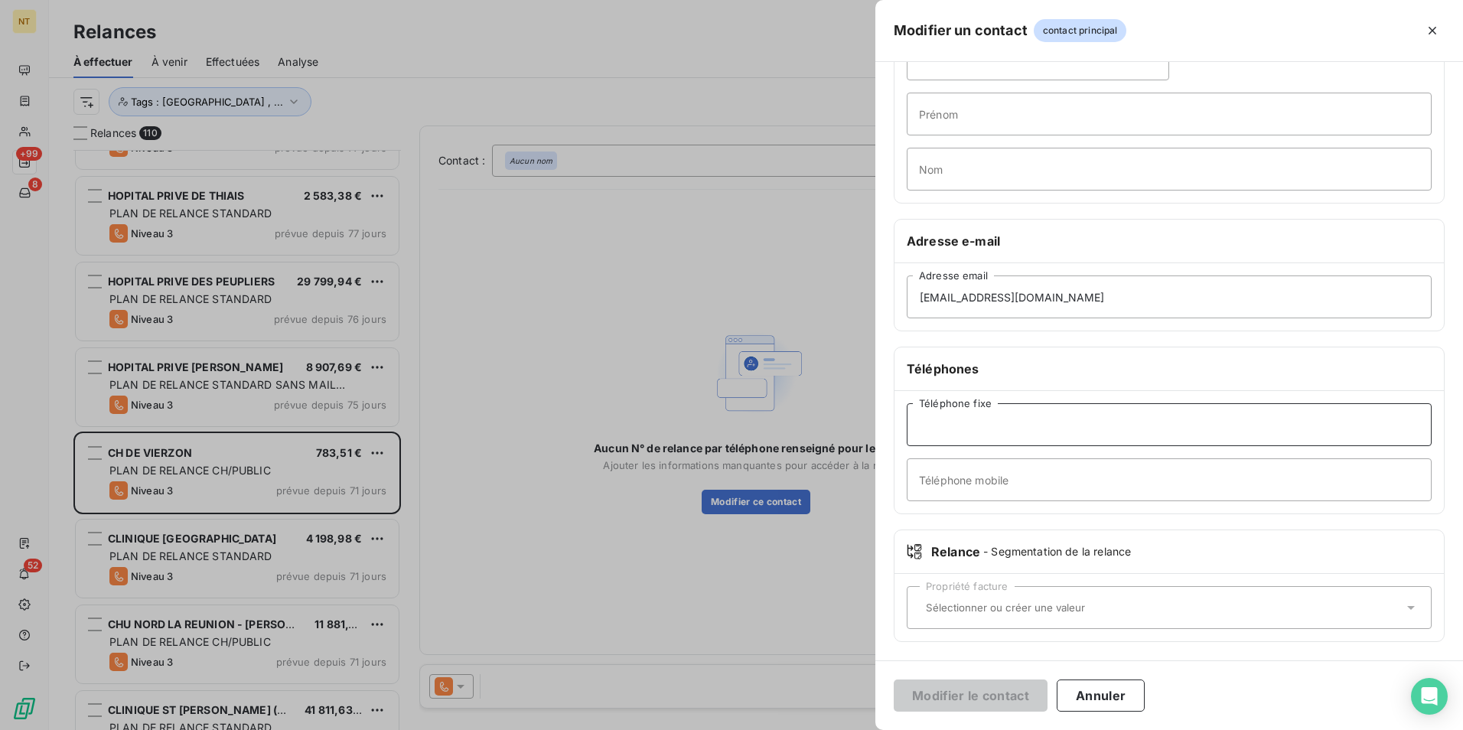
click at [1040, 435] on input "Téléphone fixe" at bounding box center [1169, 424] width 525 height 43
paste input "02 48 52 33 33"
type input "02 48 52 33 33"
click at [1011, 564] on button "Modifier le contact" at bounding box center [971, 696] width 154 height 32
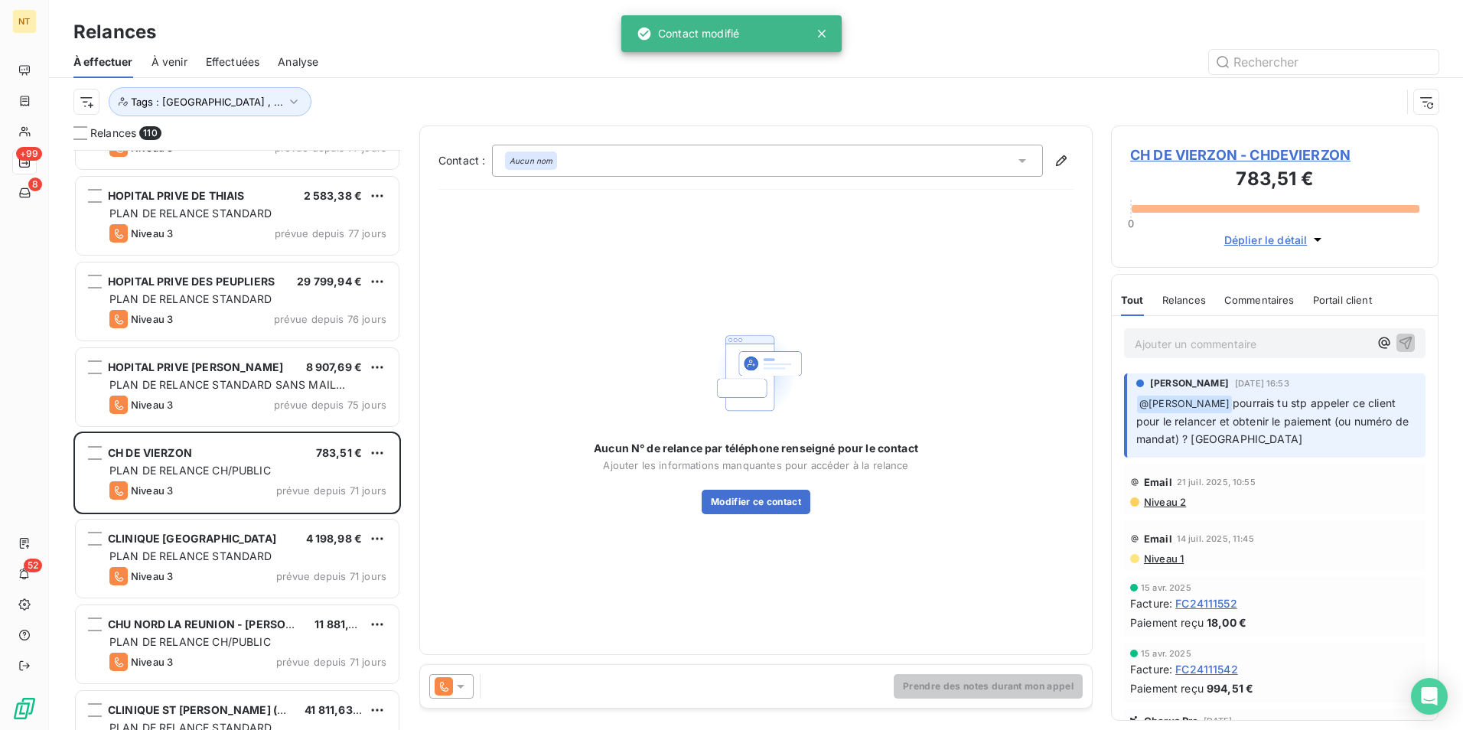
click at [817, 171] on div "Aucun nom" at bounding box center [767, 161] width 551 height 32
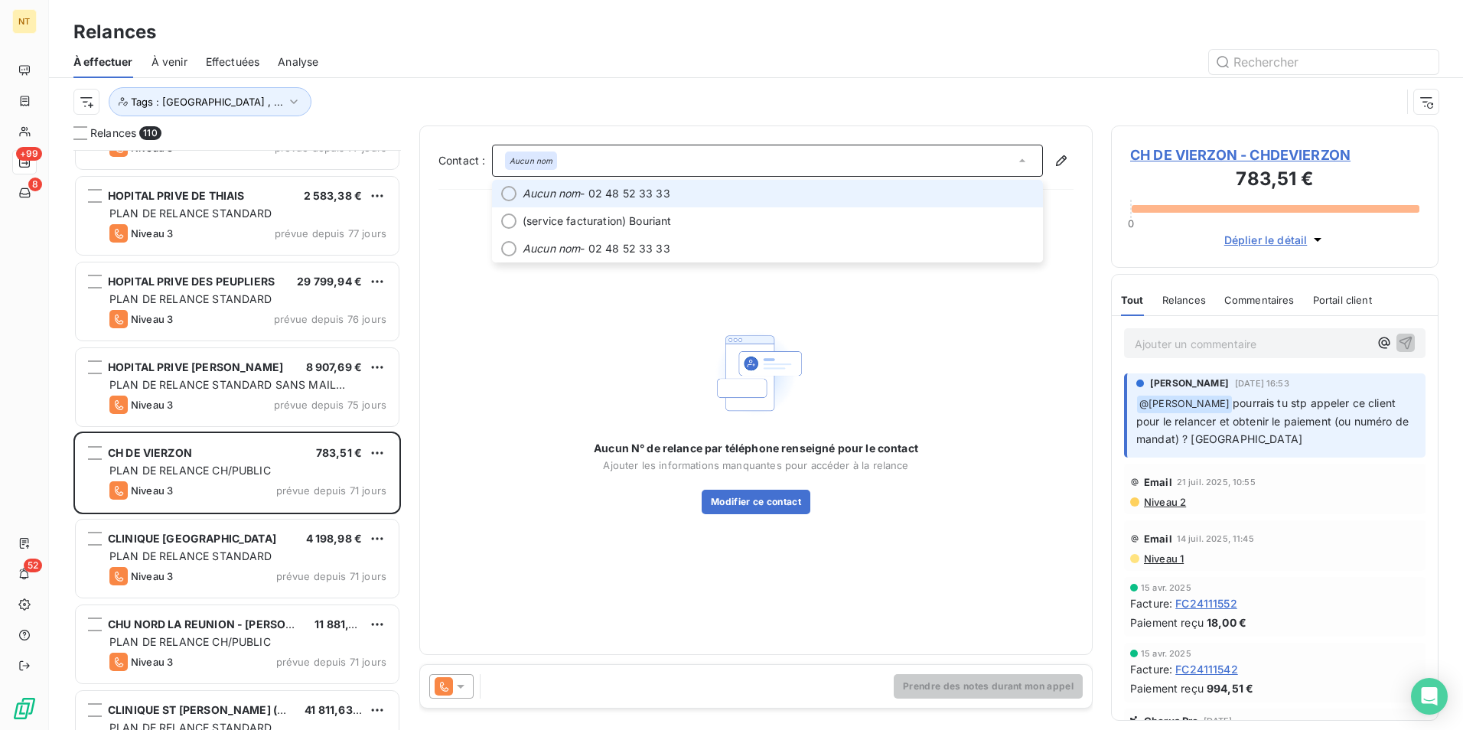
click at [799, 189] on span "Aucun nom - 02 48 52 33 33" at bounding box center [778, 193] width 511 height 15
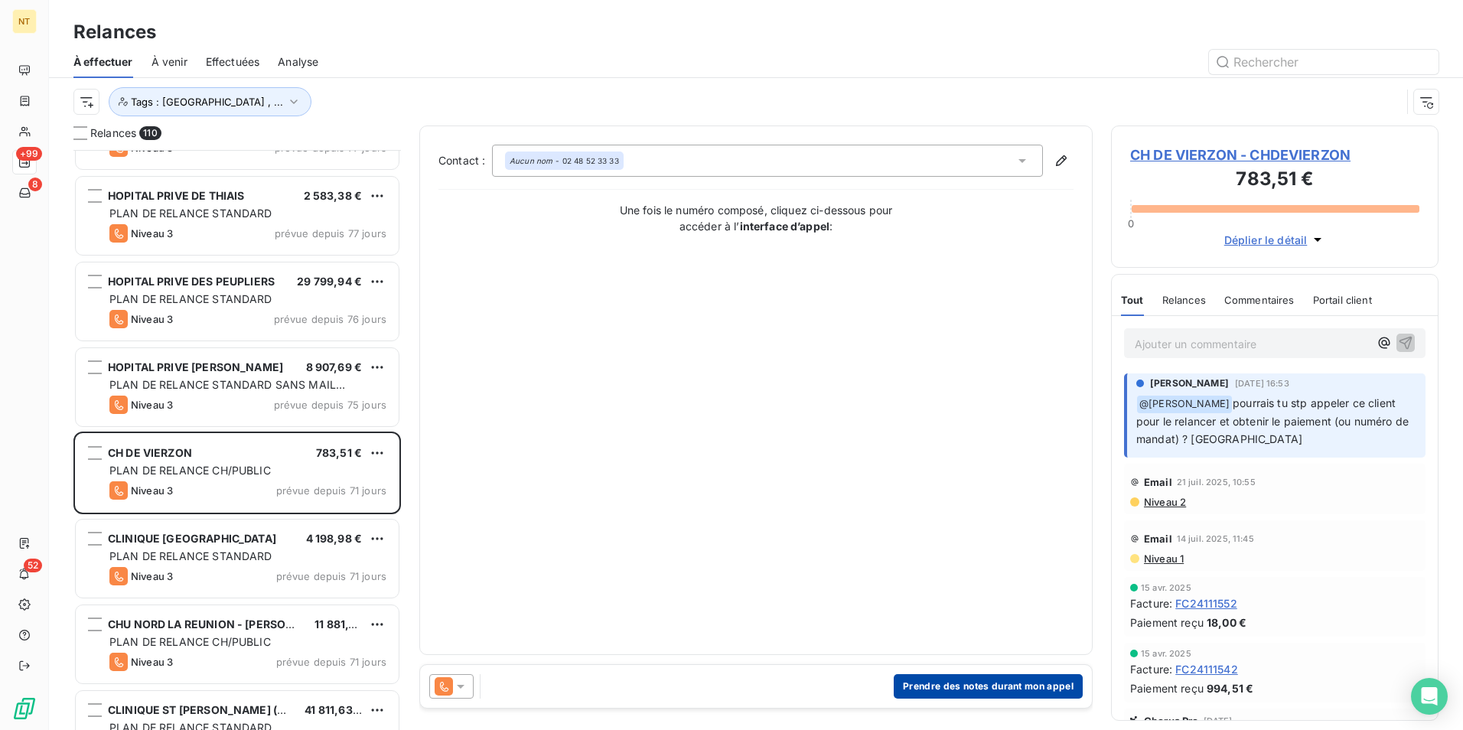
click at [1025, 564] on button "Prendre des notes durant mon appel" at bounding box center [988, 686] width 189 height 24
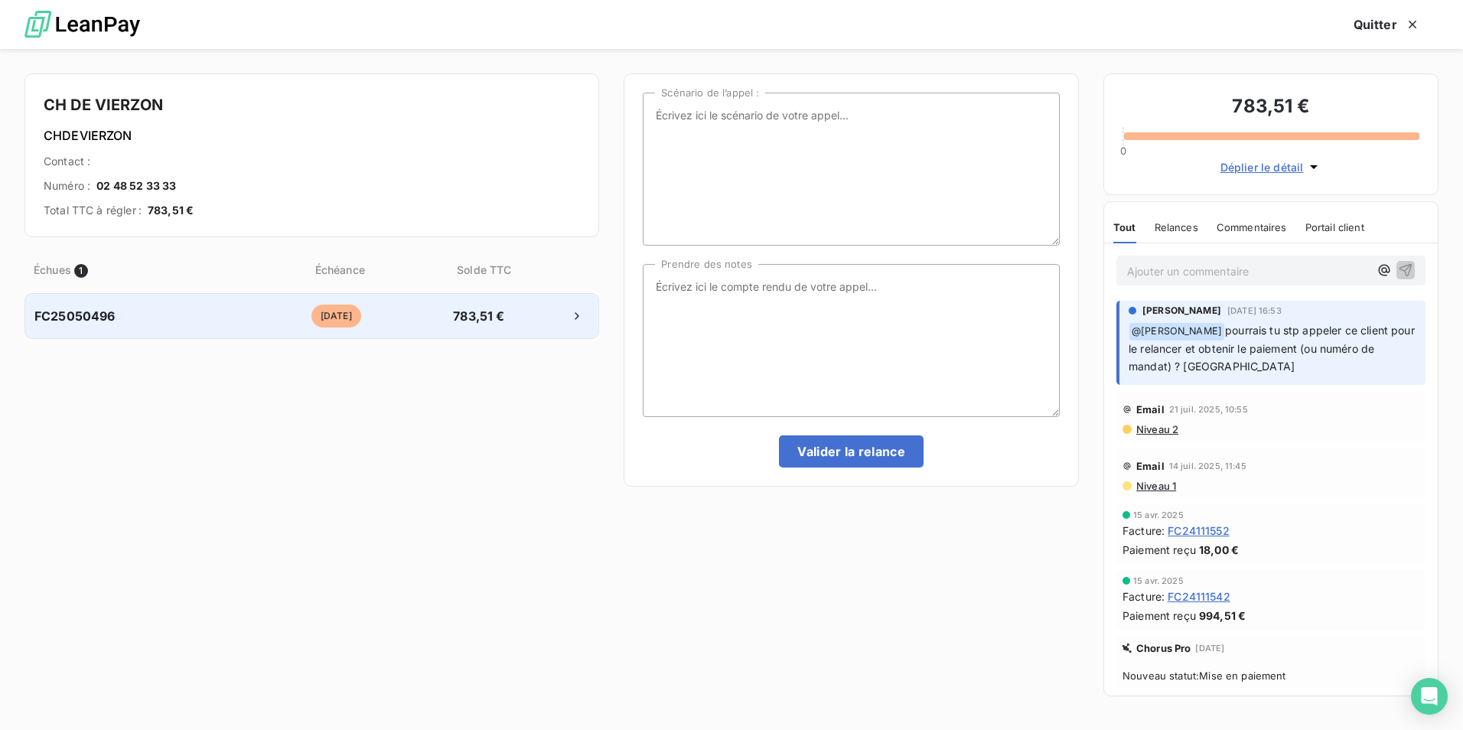
click at [540, 318] on div at bounding box center [555, 316] width 67 height 24
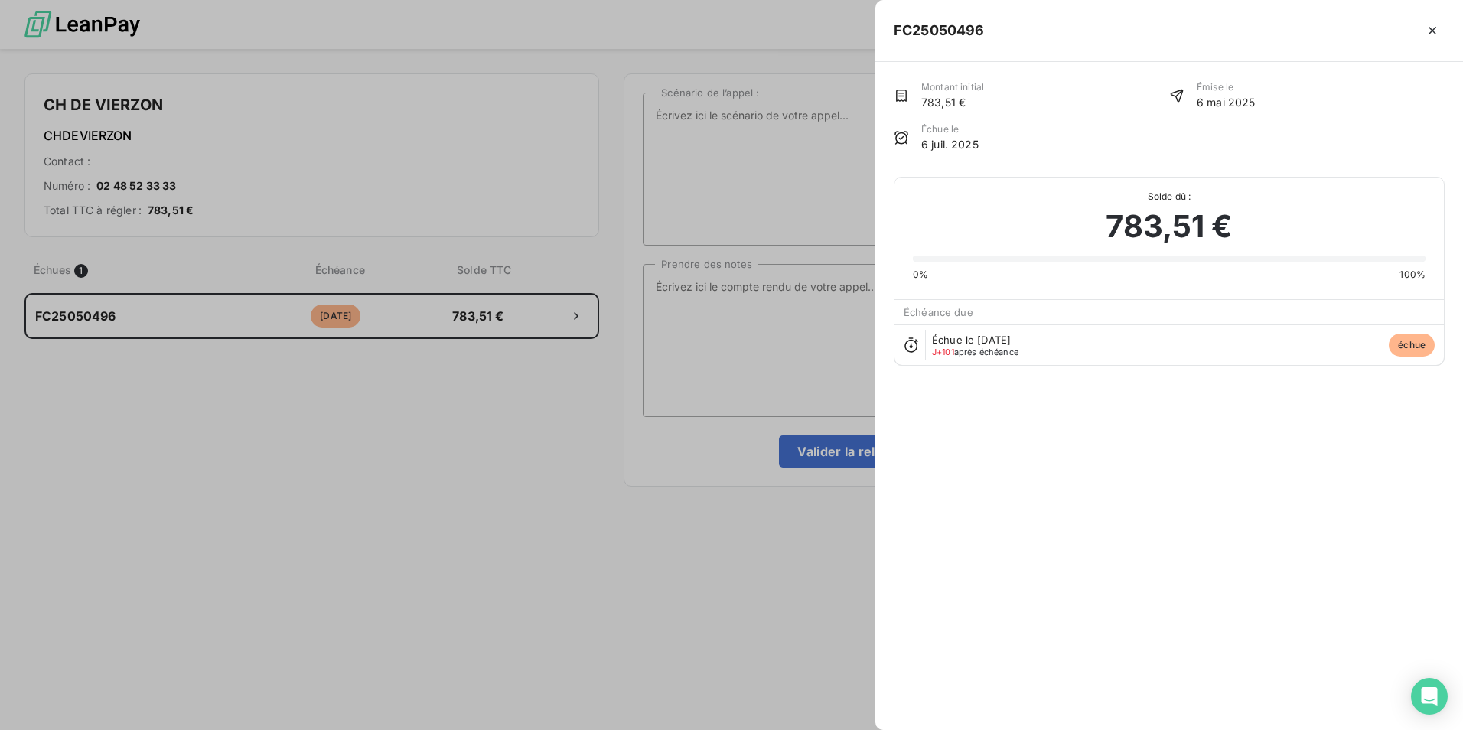
click at [513, 495] on div at bounding box center [731, 365] width 1463 height 730
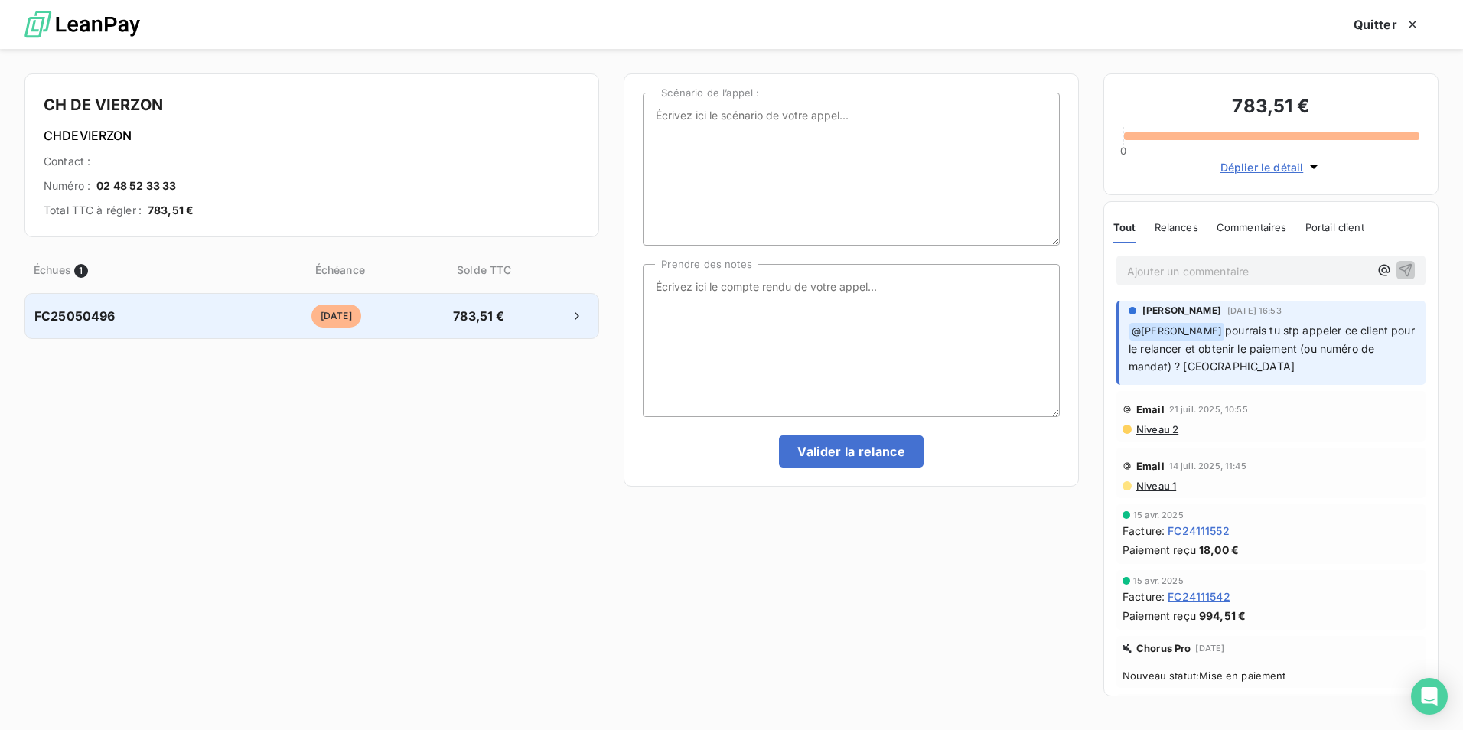
click at [353, 331] on div "FC25050496 il y a 102 jours 783,51 €" at bounding box center [311, 316] width 575 height 46
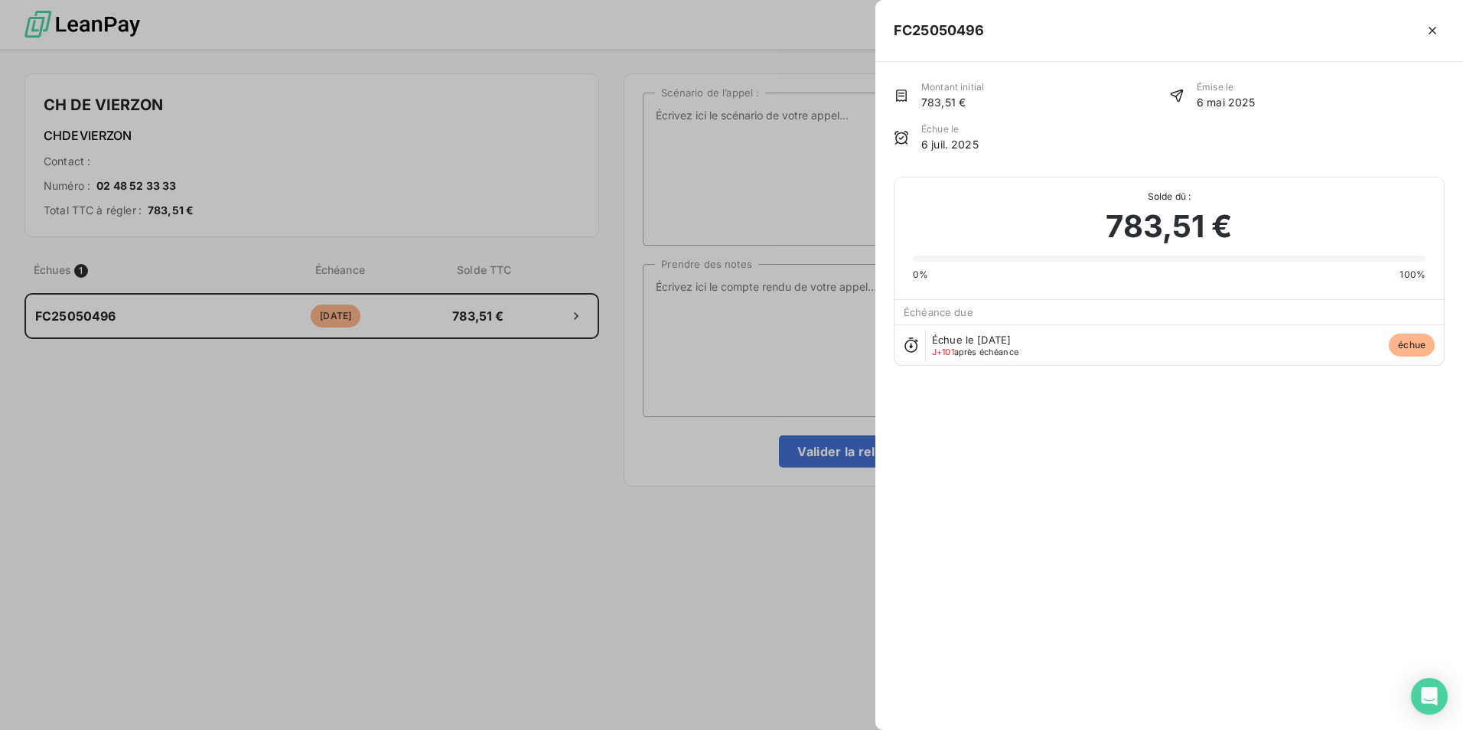
click at [493, 185] on div at bounding box center [731, 365] width 1463 height 730
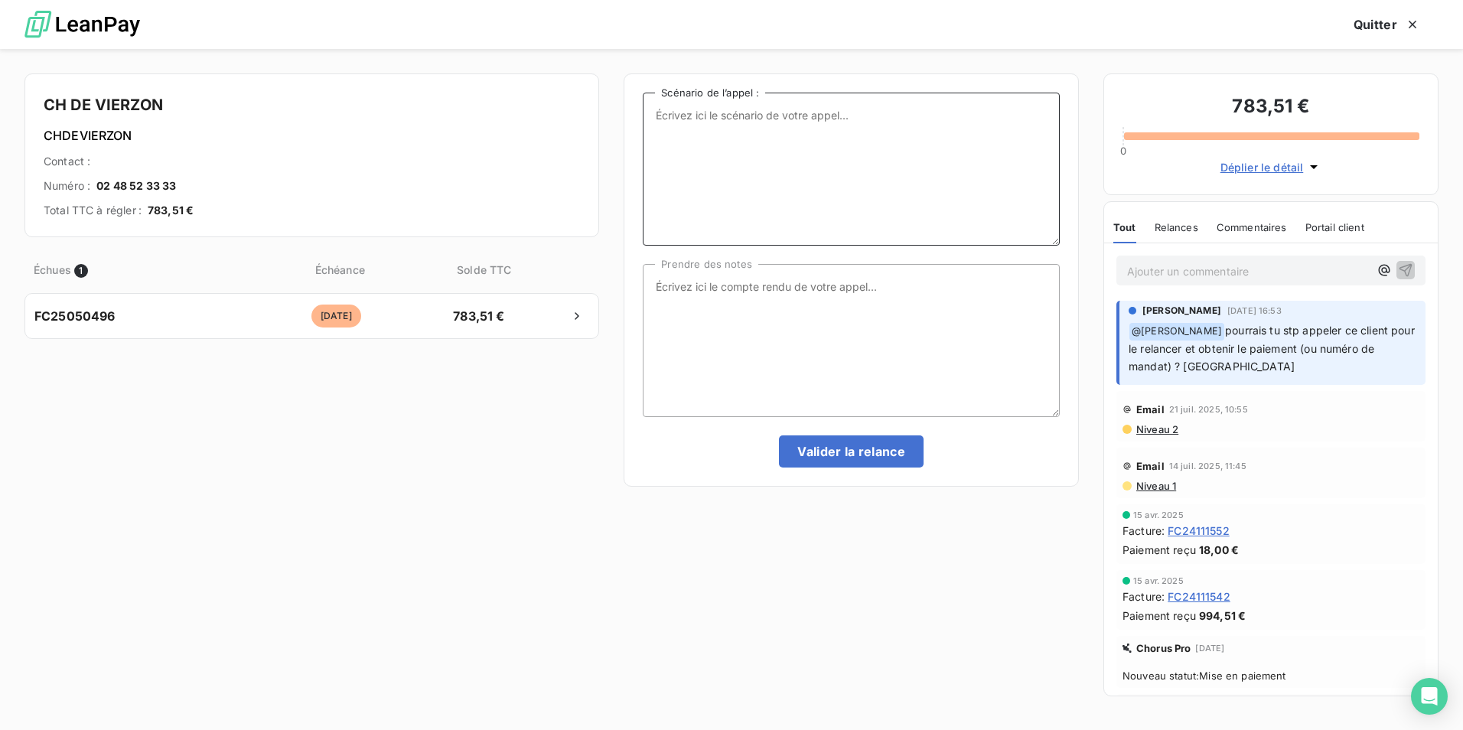
click at [717, 165] on textarea "Scénario de l’appel :" at bounding box center [851, 169] width 417 height 153
drag, startPoint x: 651, startPoint y: 114, endPoint x: 943, endPoint y: 115, distance: 291.6
click at [943, 115] on textarea "Bonjour, je suis romane de la société Newclip Technics. Je souhaiterais joidre …" at bounding box center [851, 169] width 417 height 153
click at [665, 152] on textarea "Bonjour, je suis romane de la société Newclip Technics. Je souhaiterais joidre …" at bounding box center [851, 169] width 417 height 153
paste textarea "Bonjour, je suis romane de la société Newclip Technics."
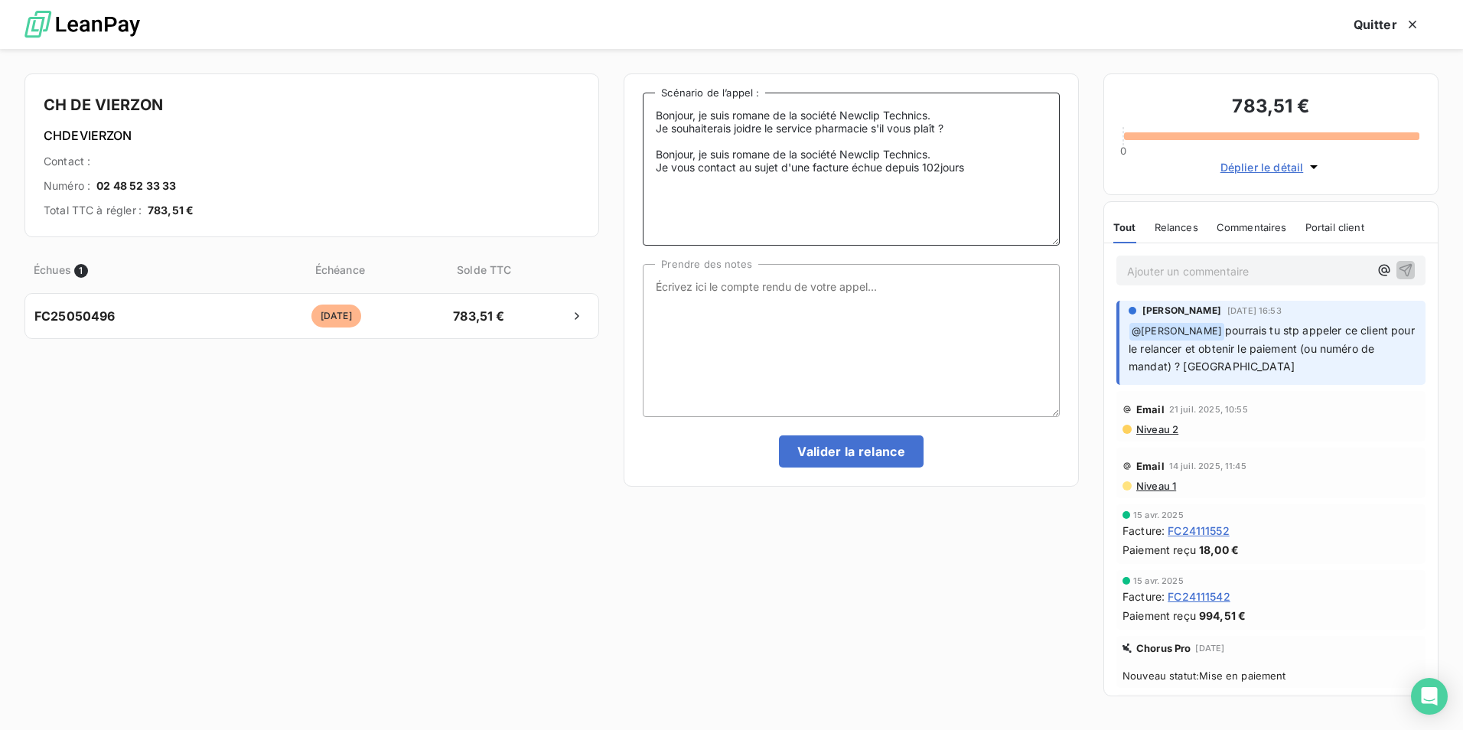
drag, startPoint x: 784, startPoint y: 167, endPoint x: 850, endPoint y: 171, distance: 65.2
click at [850, 171] on textarea "Bonjour, je suis romane de la société Newclip Technics. Je souhaiterais joidre …" at bounding box center [851, 169] width 417 height 153
click at [961, 175] on textarea "Bonjour, je suis romane de la société Newclip Technics. Je souhaiterais joidre …" at bounding box center [851, 169] width 417 height 153
click at [975, 172] on textarea "Bonjour, je suis romane de la société Newclip Technics. Je souhaiterais joidre …" at bounding box center [851, 169] width 417 height 153
click at [748, 126] on textarea "Bonjour, je suis romane de la société Newclip Technics. Je souhaiterais joidre …" at bounding box center [851, 169] width 417 height 153
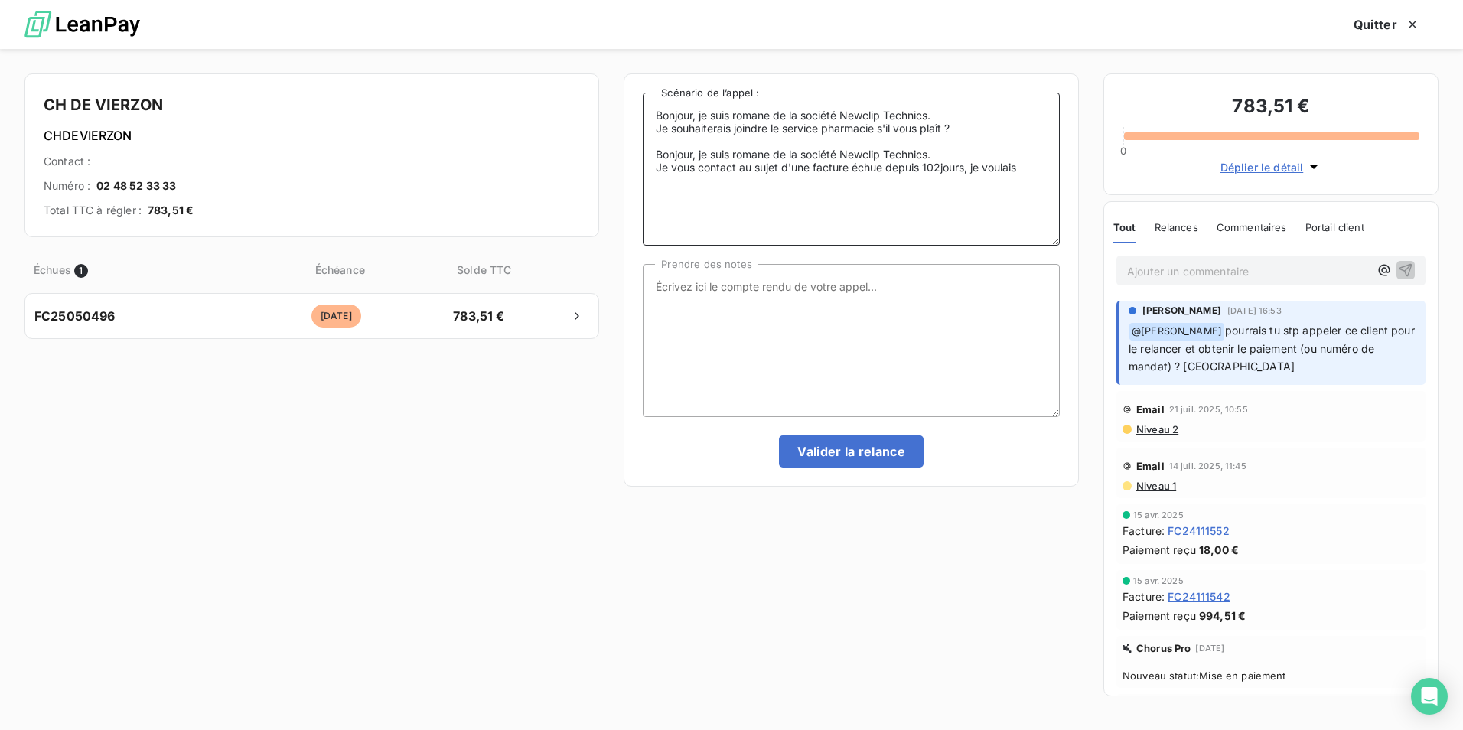
click at [1032, 174] on textarea "Bonjour, je suis romane de la société Newclip Technics. Je souhaiterais joindre…" at bounding box center [851, 169] width 417 height 153
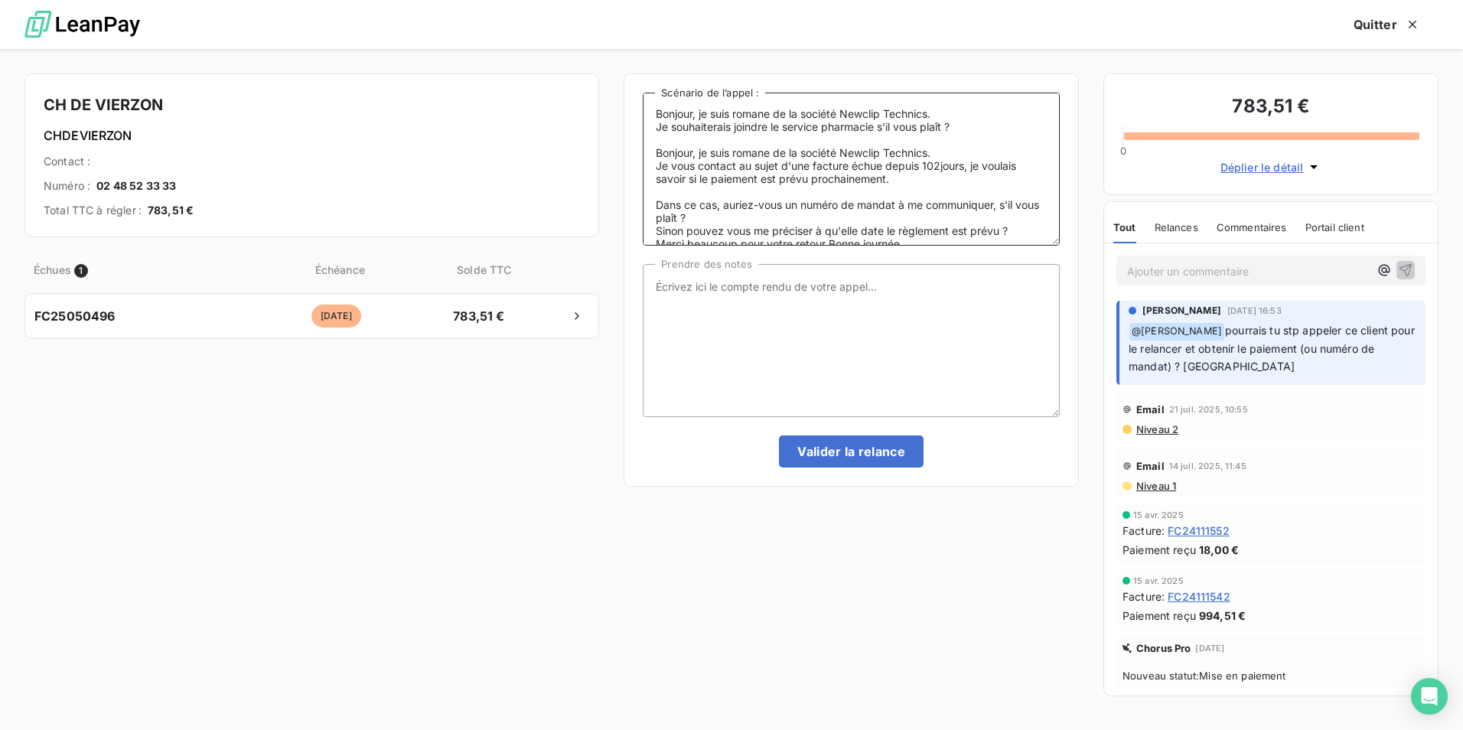
scroll to position [0, 0]
drag, startPoint x: 700, startPoint y: 114, endPoint x: 732, endPoint y: 118, distance: 33.1
click at [732, 118] on textarea "Bonjour, je suis romane de la société Newclip Technics. Je souhaiterais joindre…" at bounding box center [851, 169] width 417 height 153
drag, startPoint x: 697, startPoint y: 155, endPoint x: 732, endPoint y: 158, distance: 35.3
click at [732, 158] on textarea "Bonjour, romane de la société Newclip Technics. Je souhaiterais joindre le serv…" at bounding box center [851, 169] width 417 height 153
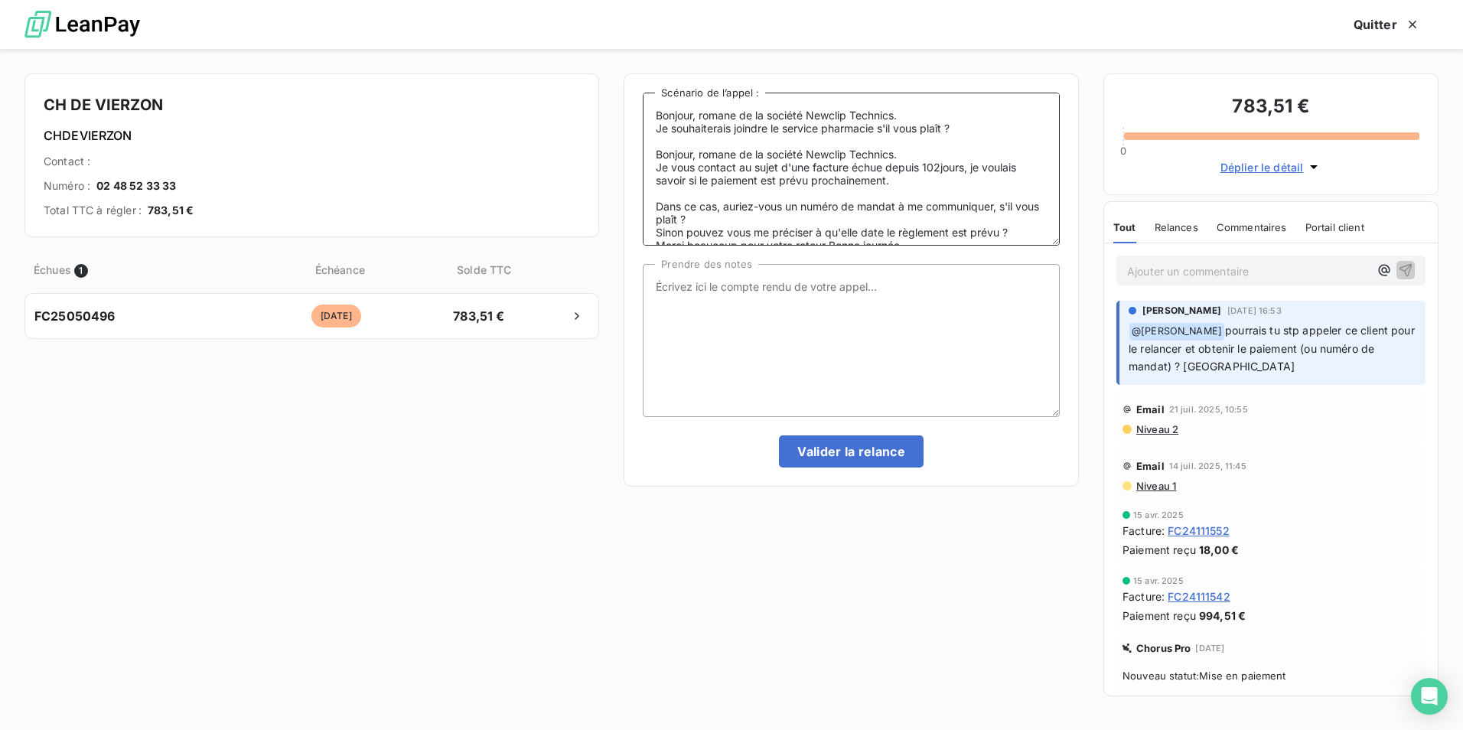
click at [967, 168] on textarea "Bonjour, romane de la société Newclip Technics. Je souhaiterais joindre le serv…" at bounding box center [851, 169] width 417 height 153
drag, startPoint x: 938, startPoint y: 228, endPoint x: 634, endPoint y: 84, distance: 335.5
click at [634, 84] on div "Bonjour, romane de la société Newclip Technics. Je souhaiterais joindre le serv…" at bounding box center [851, 279] width 455 height 413
click at [778, 217] on textarea "Bonjour, romane de la société Newclip Technics. Je souhaiterais joindre le serv…" at bounding box center [851, 169] width 417 height 153
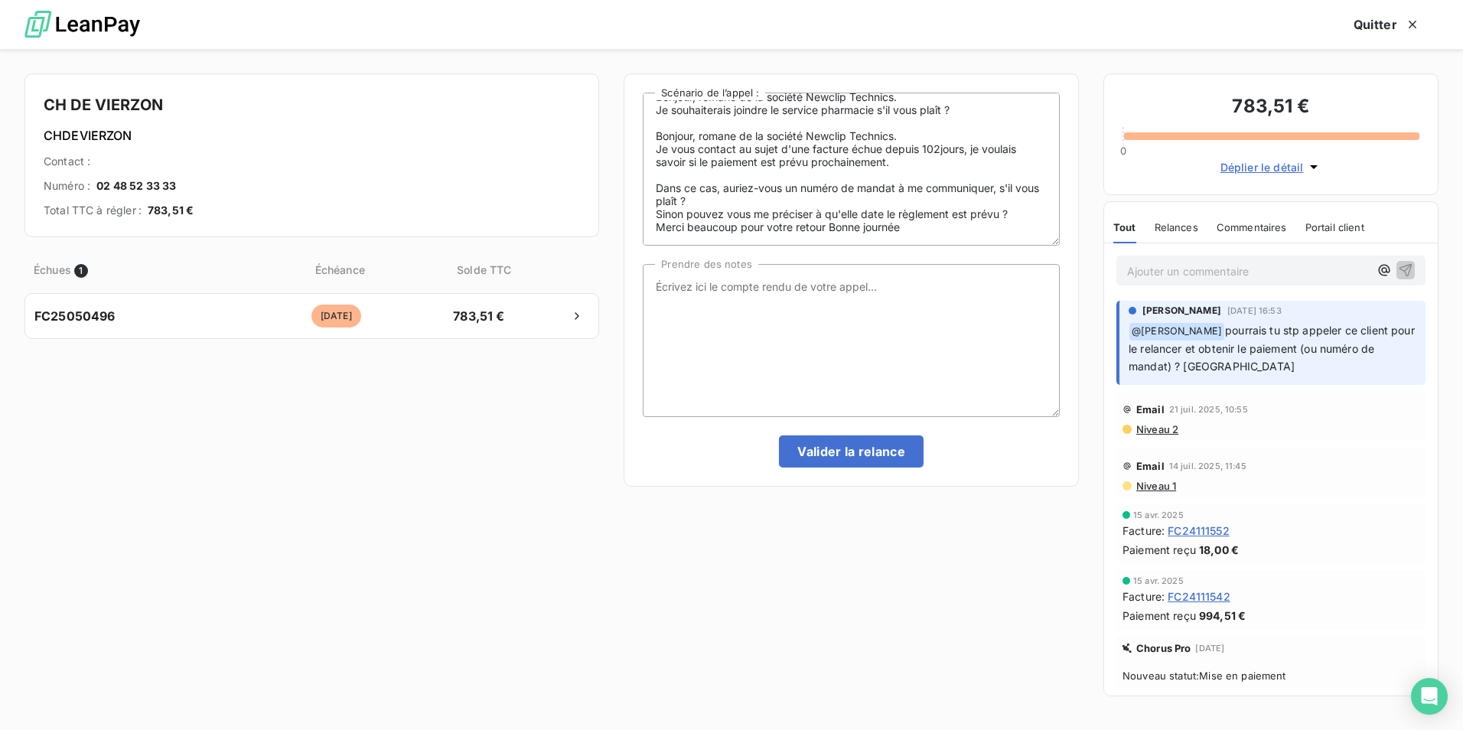
scroll to position [22, 0]
drag, startPoint x: 967, startPoint y: 146, endPoint x: 970, endPoint y: 155, distance: 9.2
click at [967, 146] on textarea "Bonjour, romane de la société Newclip Technics. Je souhaiterais joindre le serv…" at bounding box center [851, 169] width 417 height 153
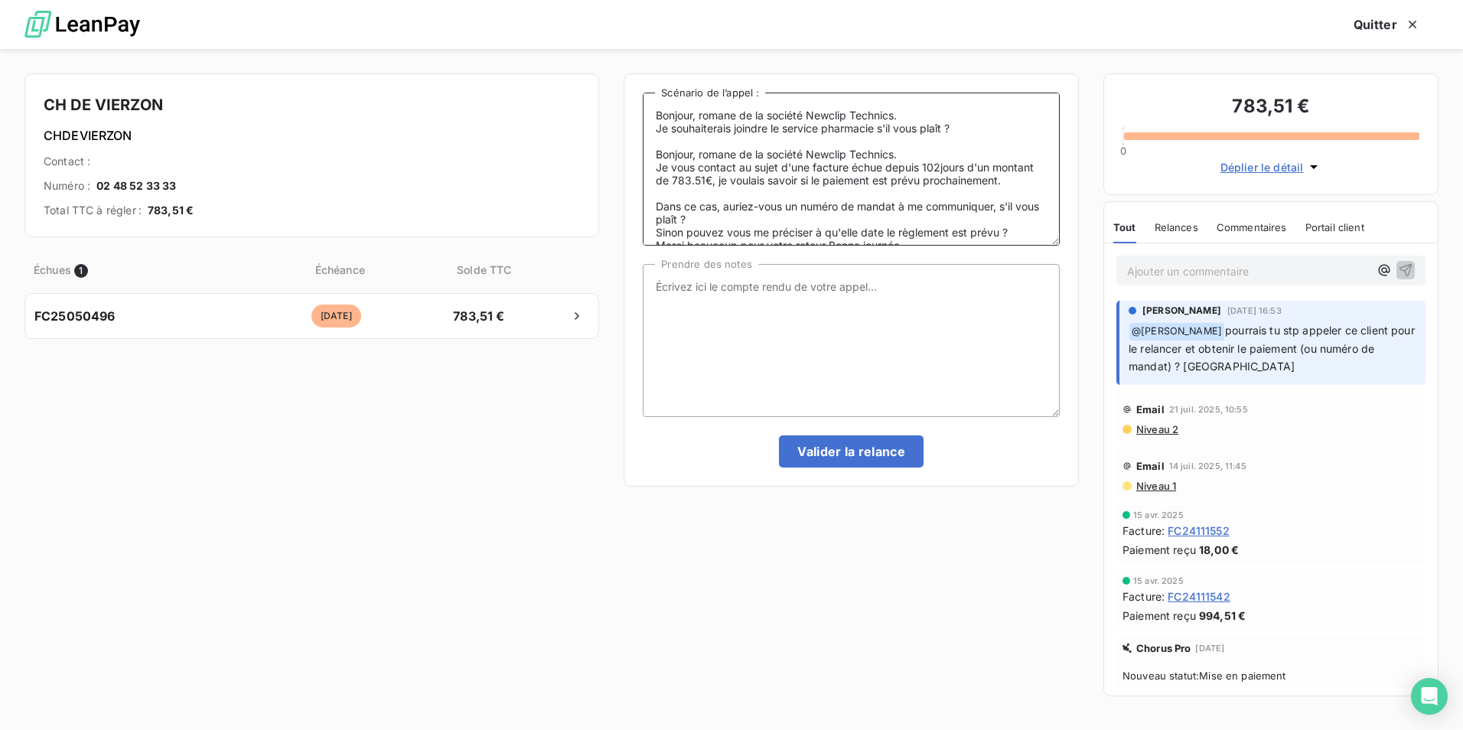
drag, startPoint x: 756, startPoint y: 179, endPoint x: 973, endPoint y: 168, distance: 216.9
click at [973, 168] on textarea "Bonjour, romane de la société Newclip Technics. Je souhaiterais joindre le serv…" at bounding box center [851, 169] width 417 height 153
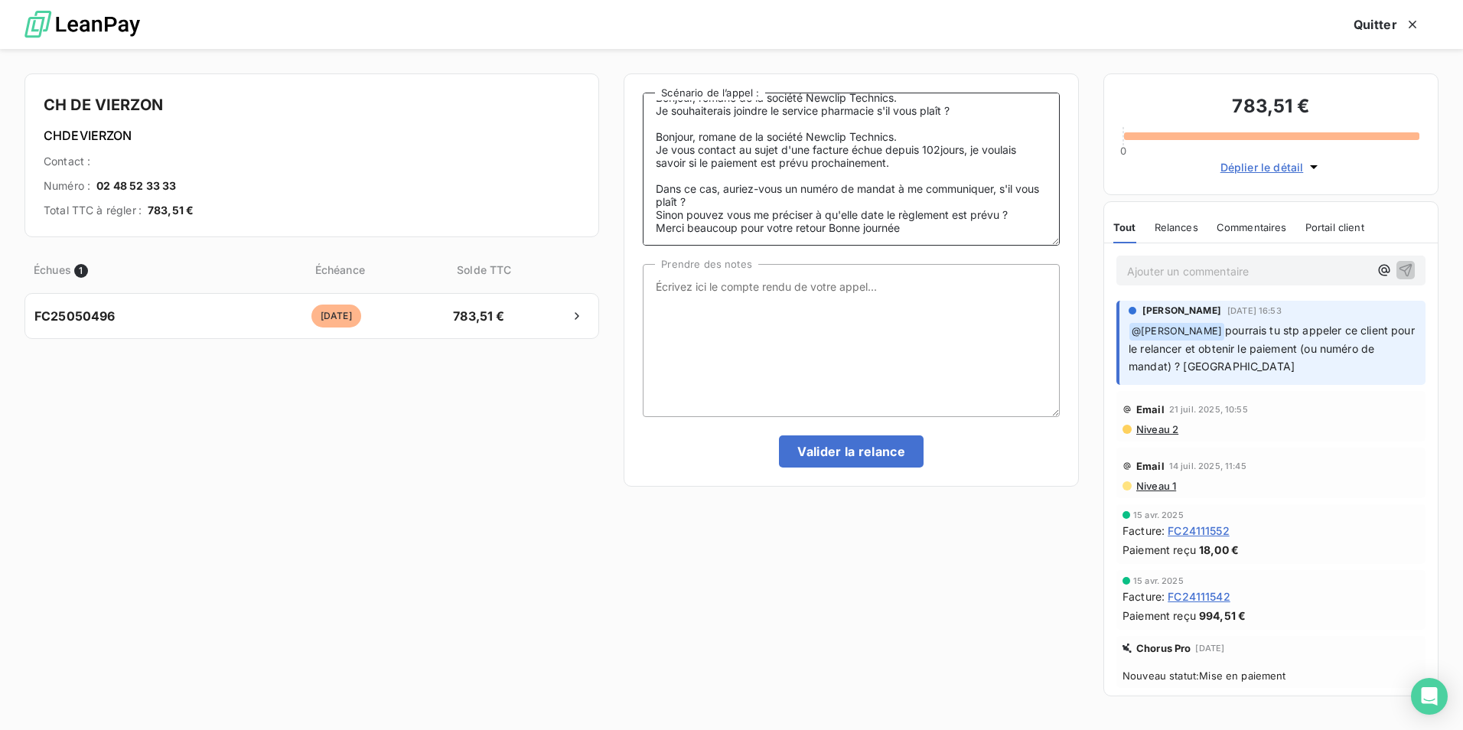
scroll to position [22, 0]
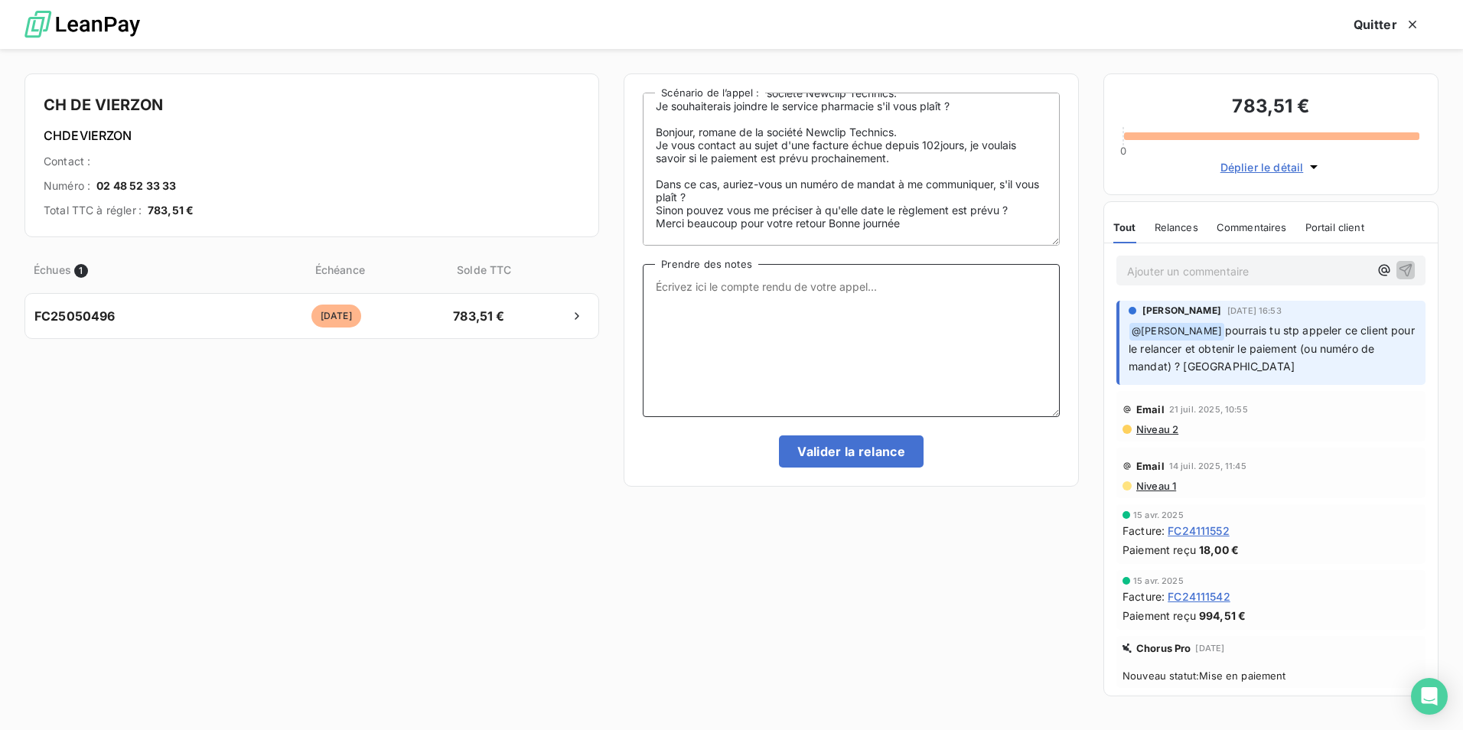
click at [899, 275] on textarea "Prendre des notes" at bounding box center [851, 340] width 417 height 153
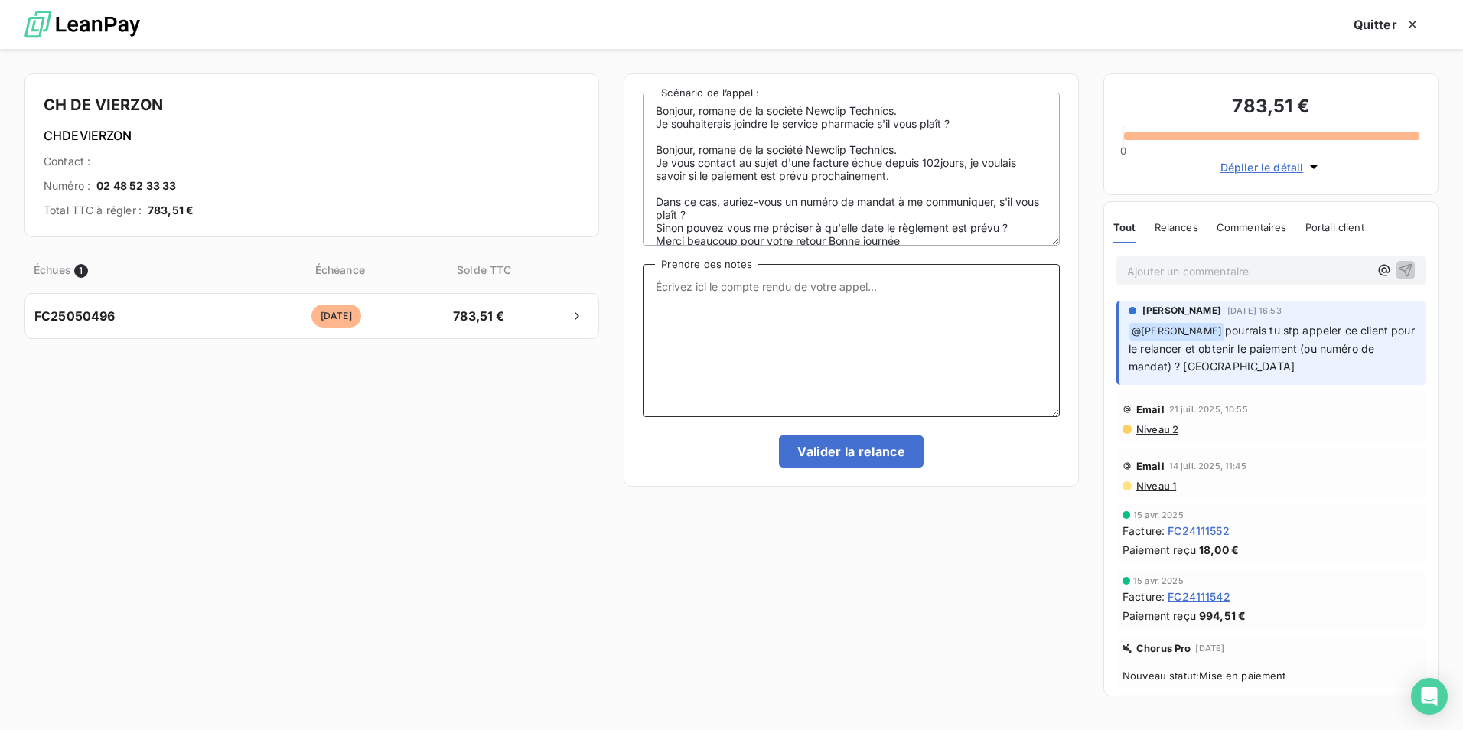
scroll to position [0, 0]
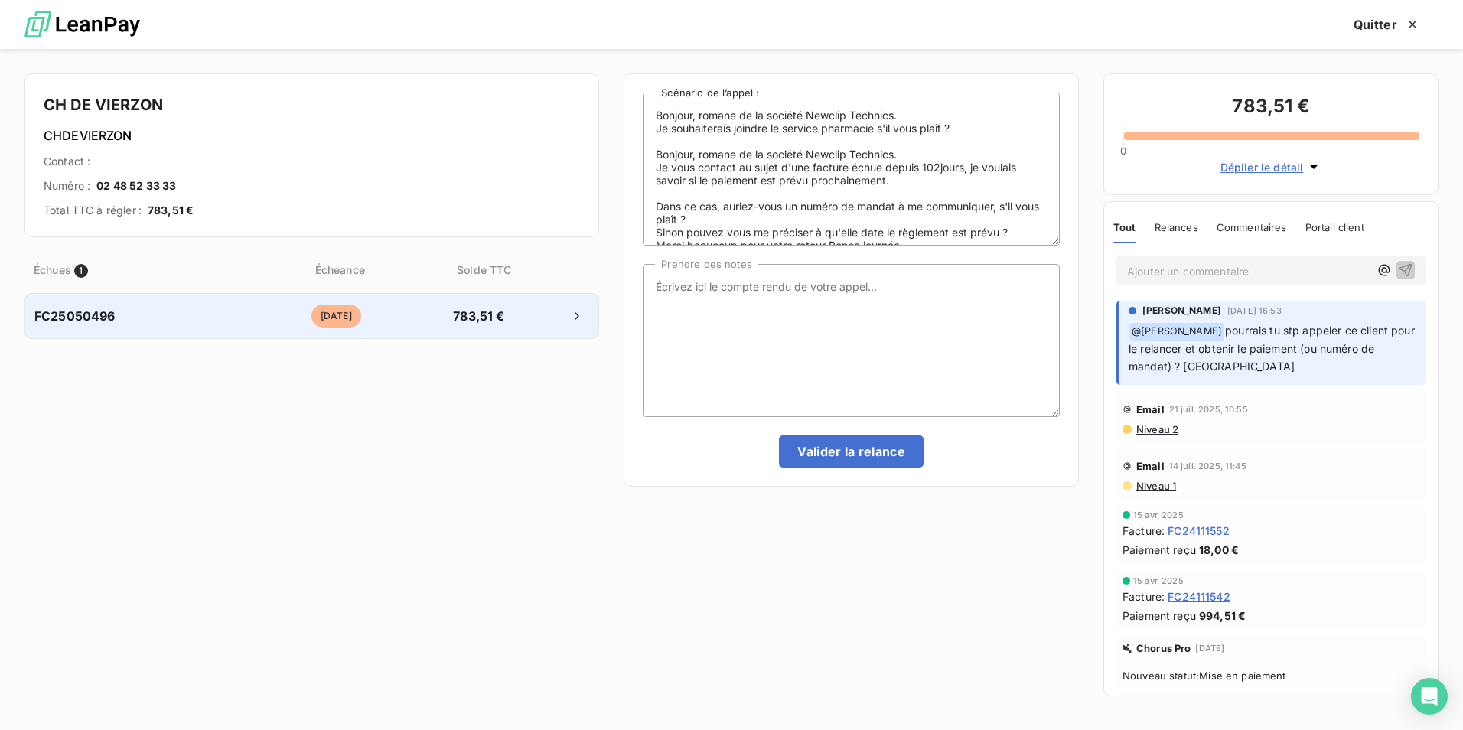
click at [542, 323] on div at bounding box center [555, 316] width 67 height 24
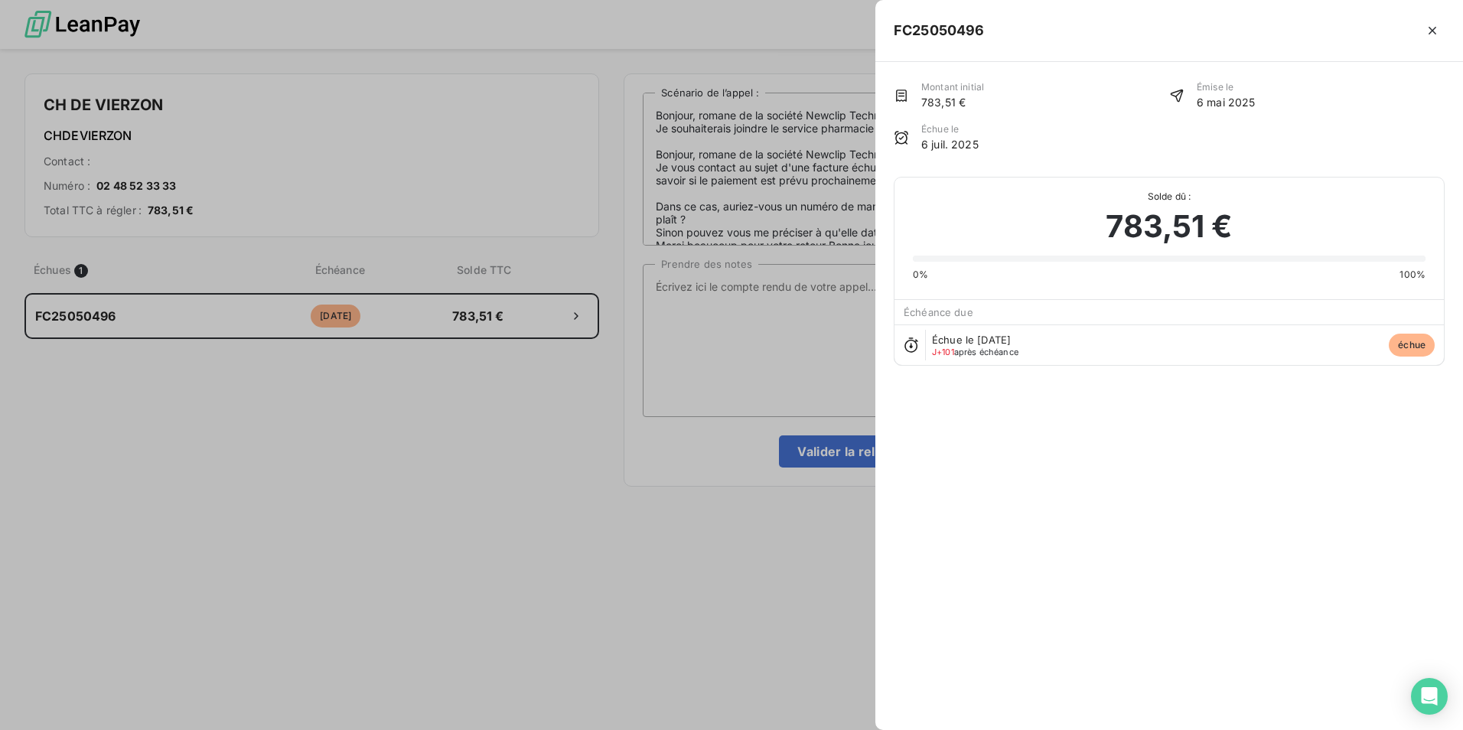
click at [1169, 226] on span "783,51 €" at bounding box center [1169, 227] width 126 height 46
click at [1169, 238] on span "783,51 €" at bounding box center [1169, 227] width 126 height 46
drag, startPoint x: 1185, startPoint y: 238, endPoint x: 1427, endPoint y: 15, distance: 329.3
click at [1169, 15] on div "FC25050496" at bounding box center [1170, 31] width 588 height 62
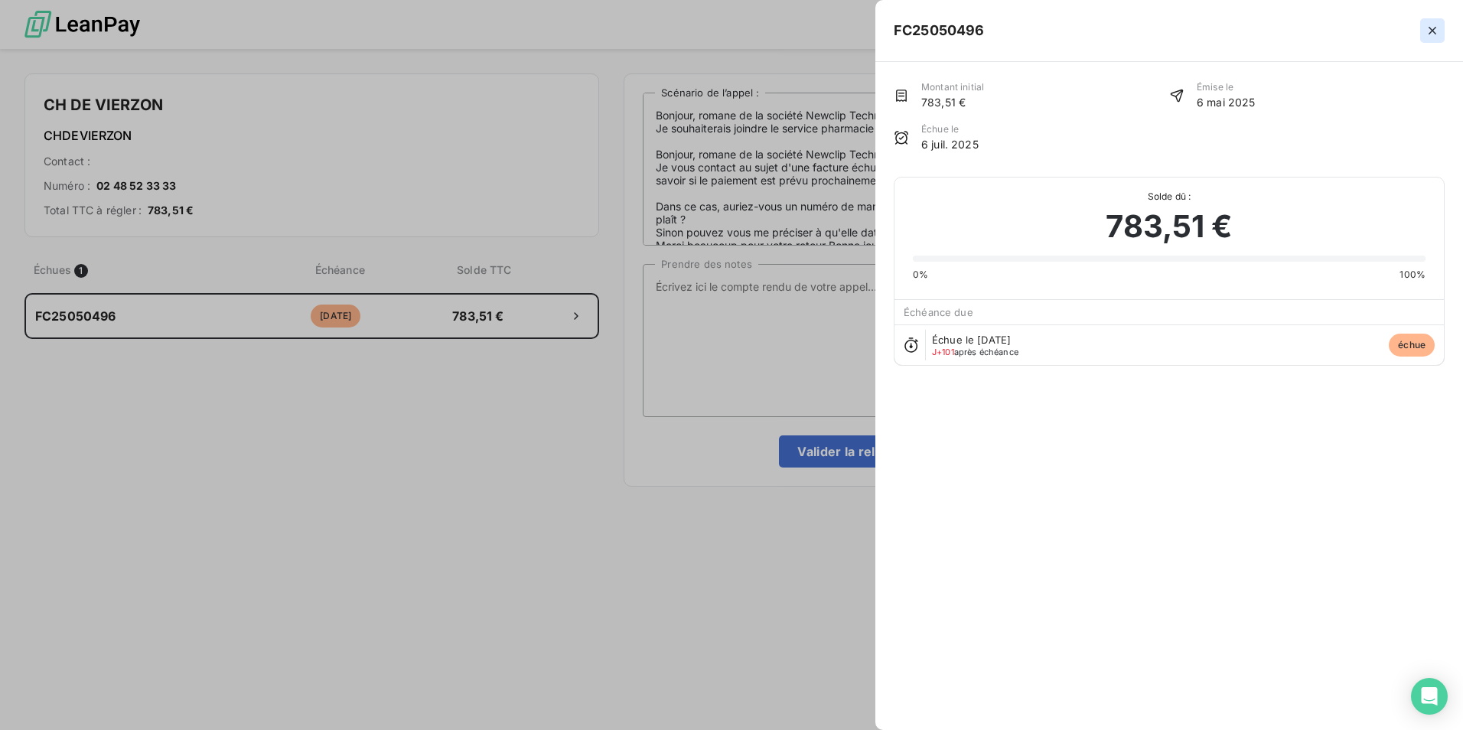
click at [1169, 26] on button "button" at bounding box center [1432, 30] width 24 height 24
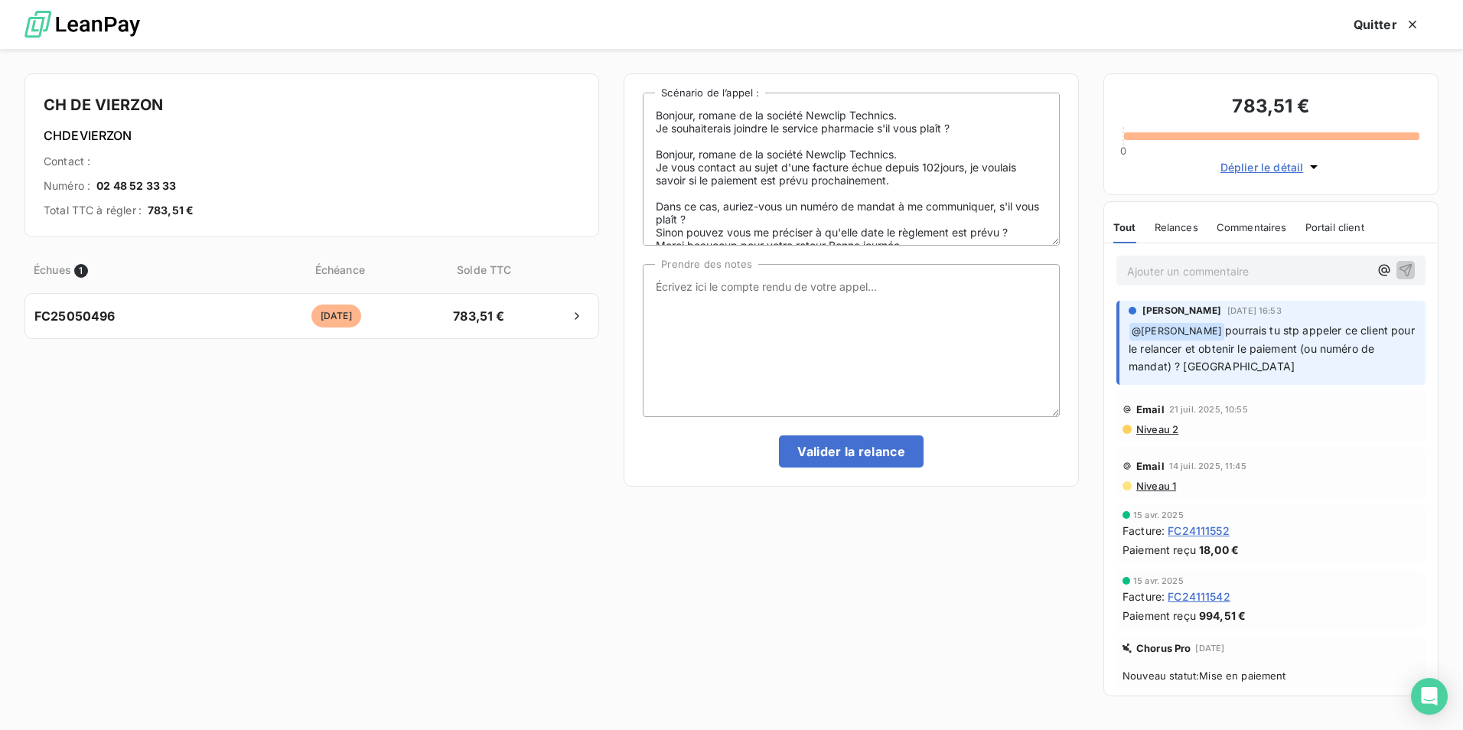
click at [1169, 165] on span "Déplier le détail" at bounding box center [1262, 167] width 83 height 16
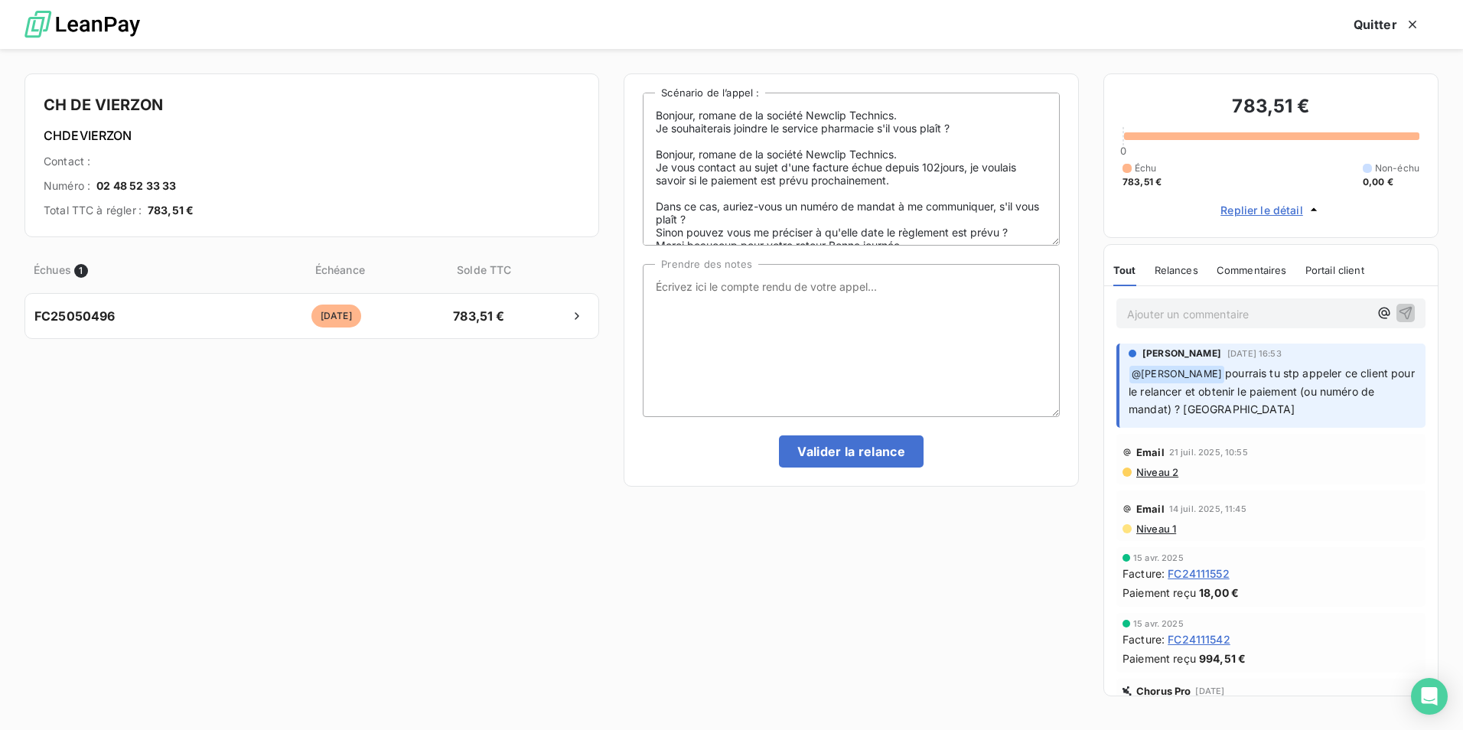
click at [76, 110] on h4 "CH DE VIERZON" at bounding box center [312, 105] width 536 height 24
click at [93, 143] on h6 "CHDEVIERZON" at bounding box center [312, 135] width 536 height 18
click at [742, 116] on textarea "Bonjour, romane de la société Newclip Technics. Je souhaiterais joindre le serv…" at bounding box center [851, 169] width 417 height 153
click at [740, 155] on textarea "Bonjour, romane bechet de la société Newclip Technics. Je souhaiterais joindre …" at bounding box center [851, 169] width 417 height 153
drag, startPoint x: 868, startPoint y: 220, endPoint x: 644, endPoint y: 89, distance: 260.0
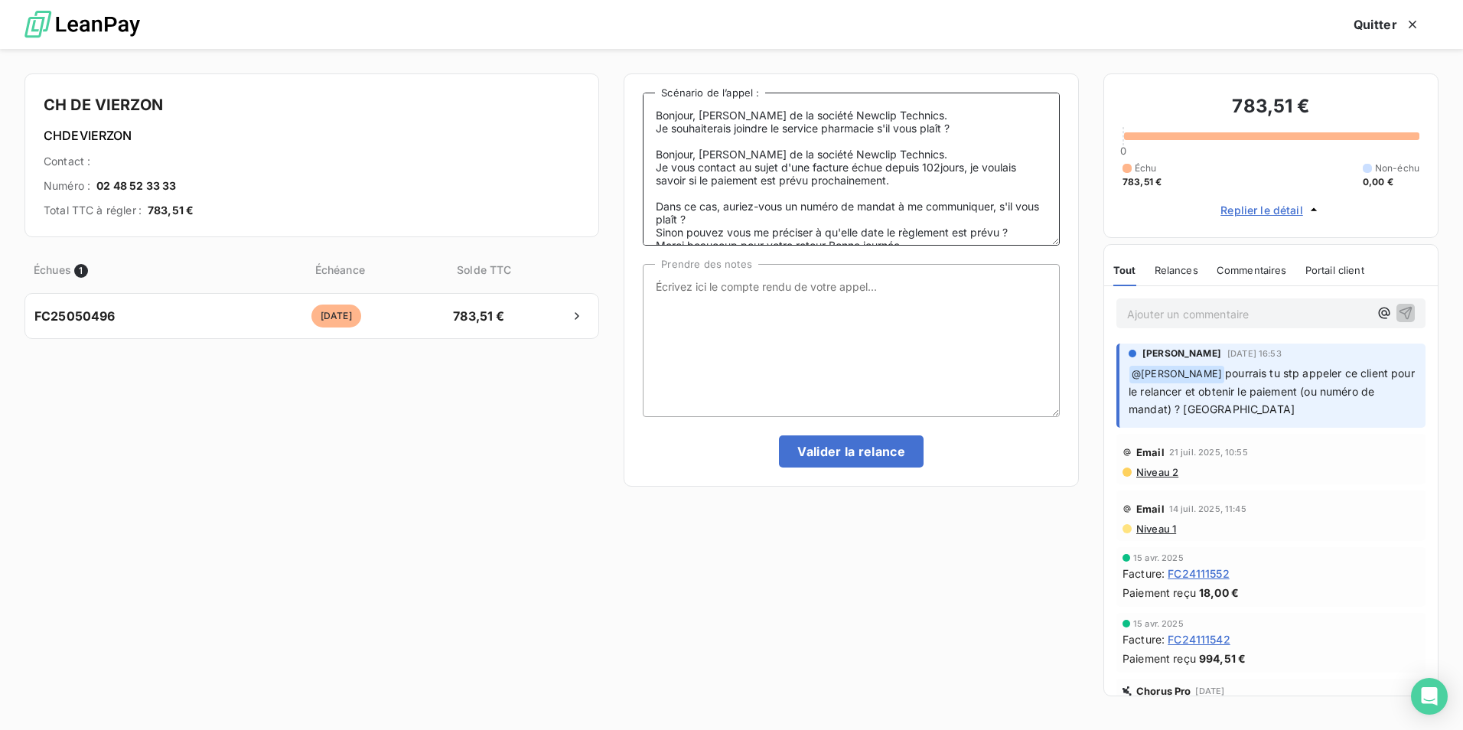
click at [644, 88] on div "Bonjour, romane bechet de la société Newclip Technics. Je souhaiterais joindre …" at bounding box center [851, 279] width 455 height 413
click at [727, 174] on textarea "Bonjour, romane bechet de la société Newclip Technics. Je souhaiterais joindre …" at bounding box center [851, 169] width 417 height 153
click at [758, 115] on textarea "Bonjour, romane bechet de la société Newclip Technics. Je souhaiterais joindre …" at bounding box center [851, 169] width 417 height 153
click at [755, 153] on textarea "Bonjour, romane BECHET de la société Newclip Technics. Je souhaiterais joindre …" at bounding box center [851, 169] width 417 height 153
click at [784, 116] on textarea "Bonjour, romane BECHET de la société Newclip Technics. Je souhaiterais joindre …" at bounding box center [851, 169] width 417 height 153
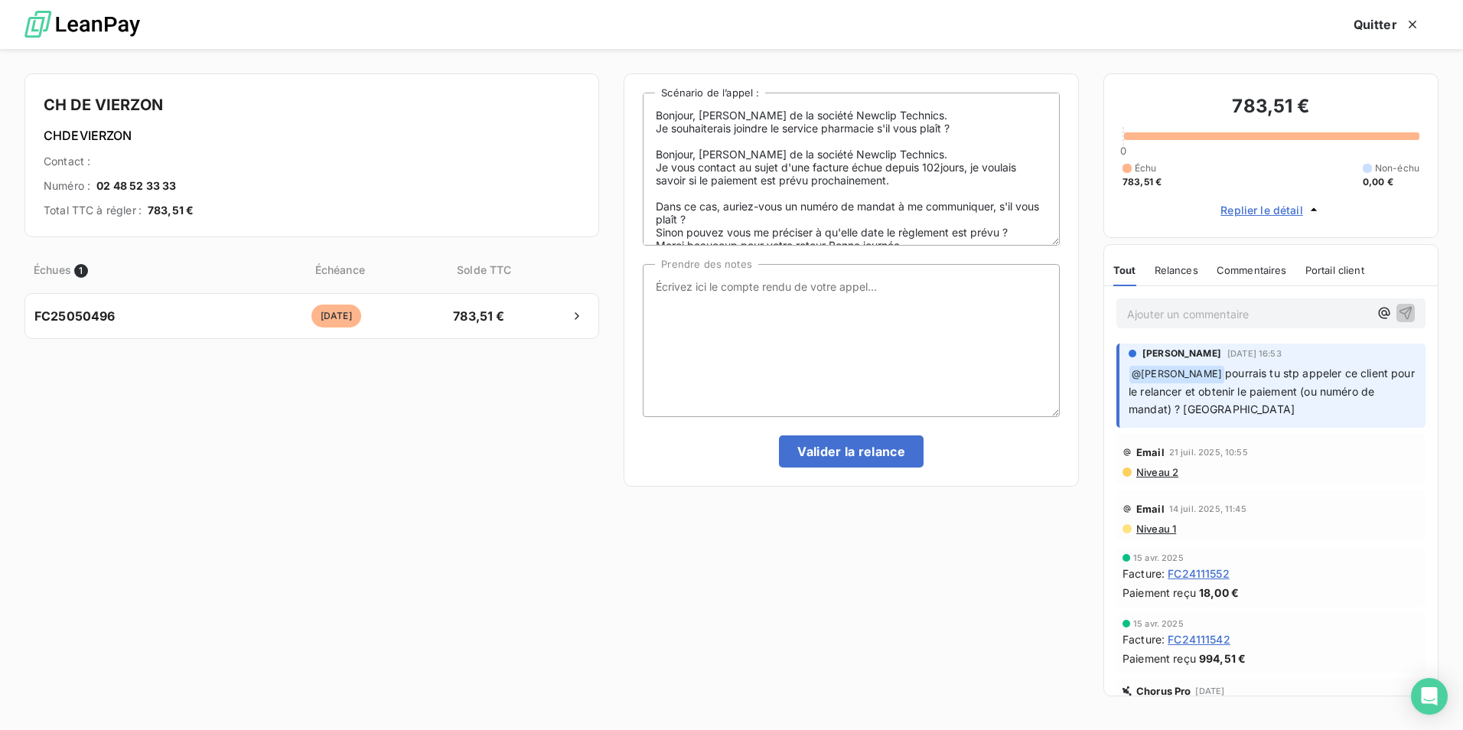
scroll to position [22, 0]
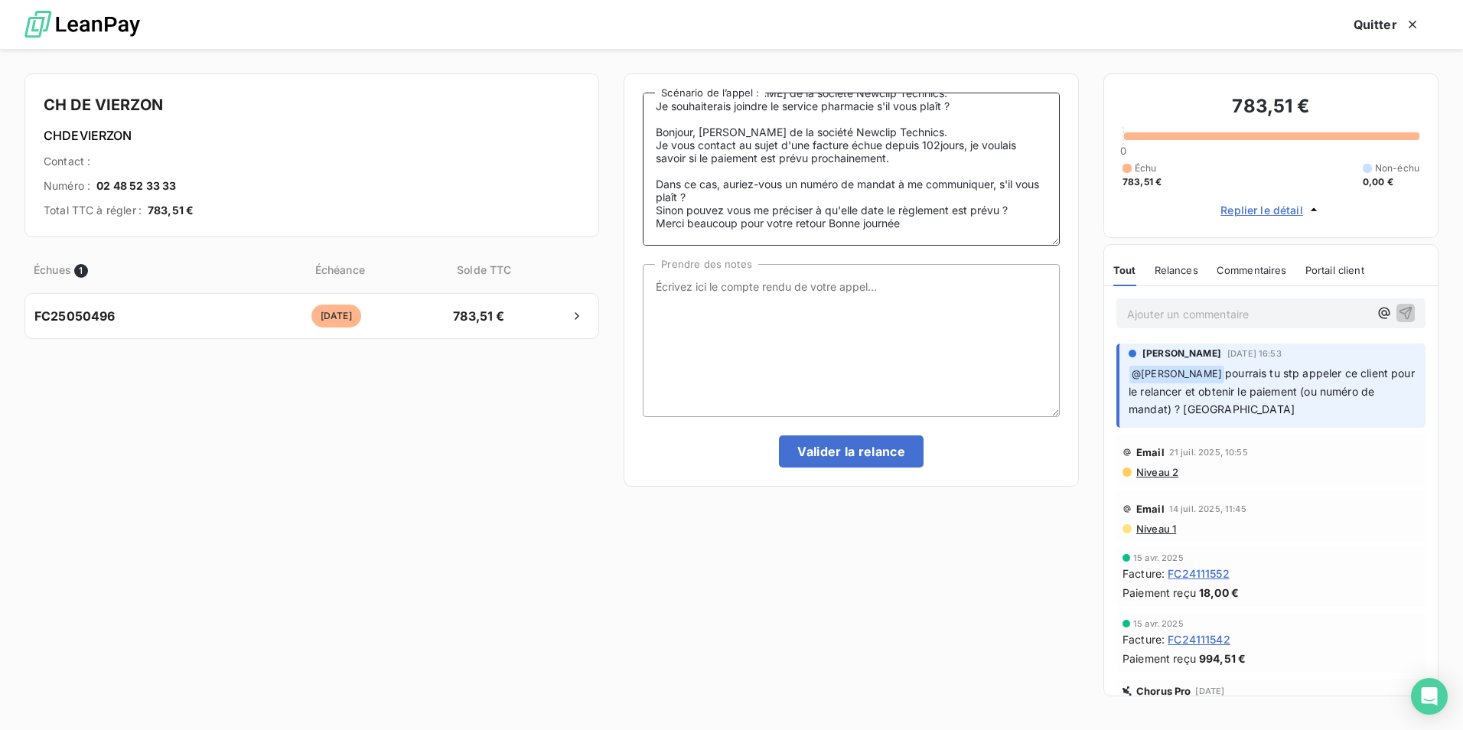
click at [728, 209] on textarea "Bonjour, romane Bechet de la société Newclip Technics. Je souhaiterais joindre …" at bounding box center [851, 169] width 417 height 153
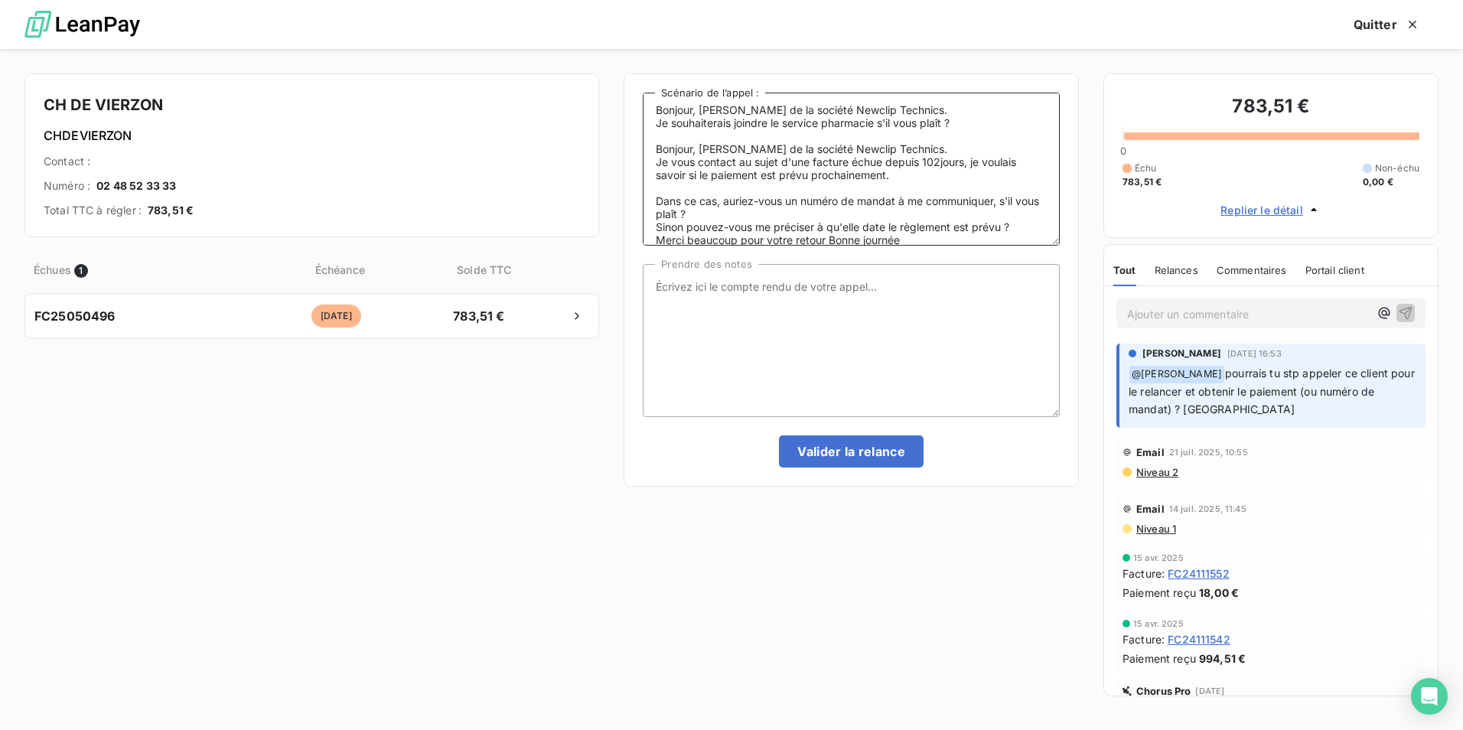
scroll to position [0, 0]
type textarea "Bonjour, romane Bechet de la société Newclip Technics. Je souhaiterais joindre …"
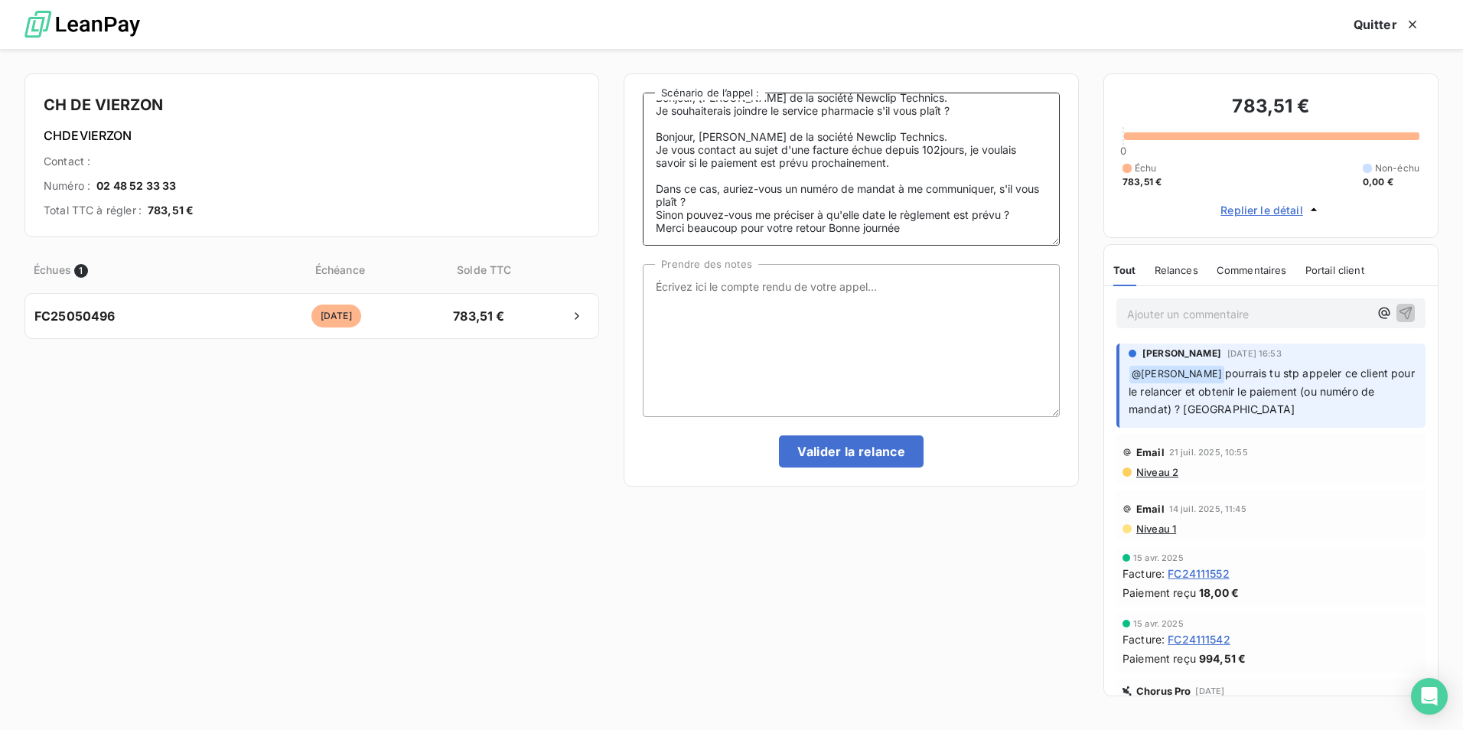
scroll to position [22, 0]
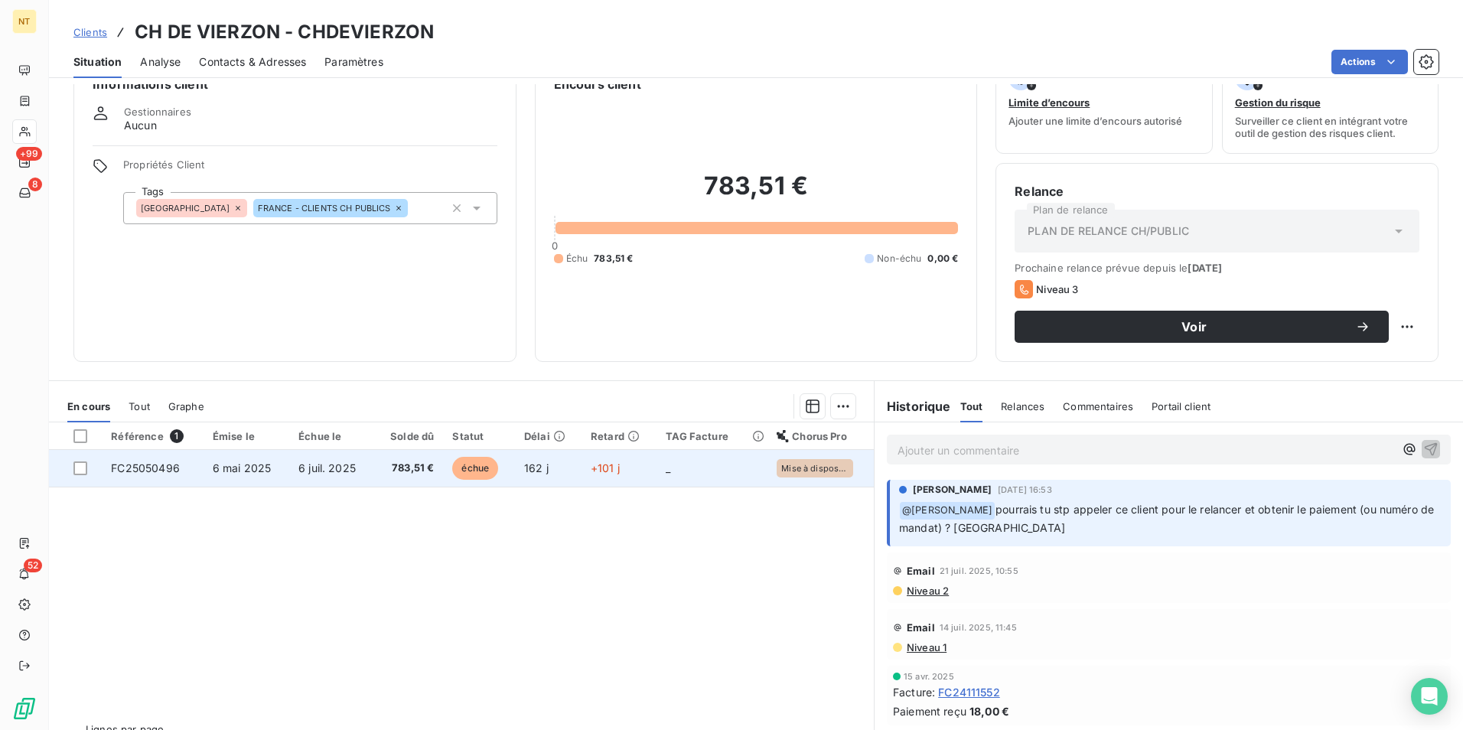
scroll to position [70, 0]
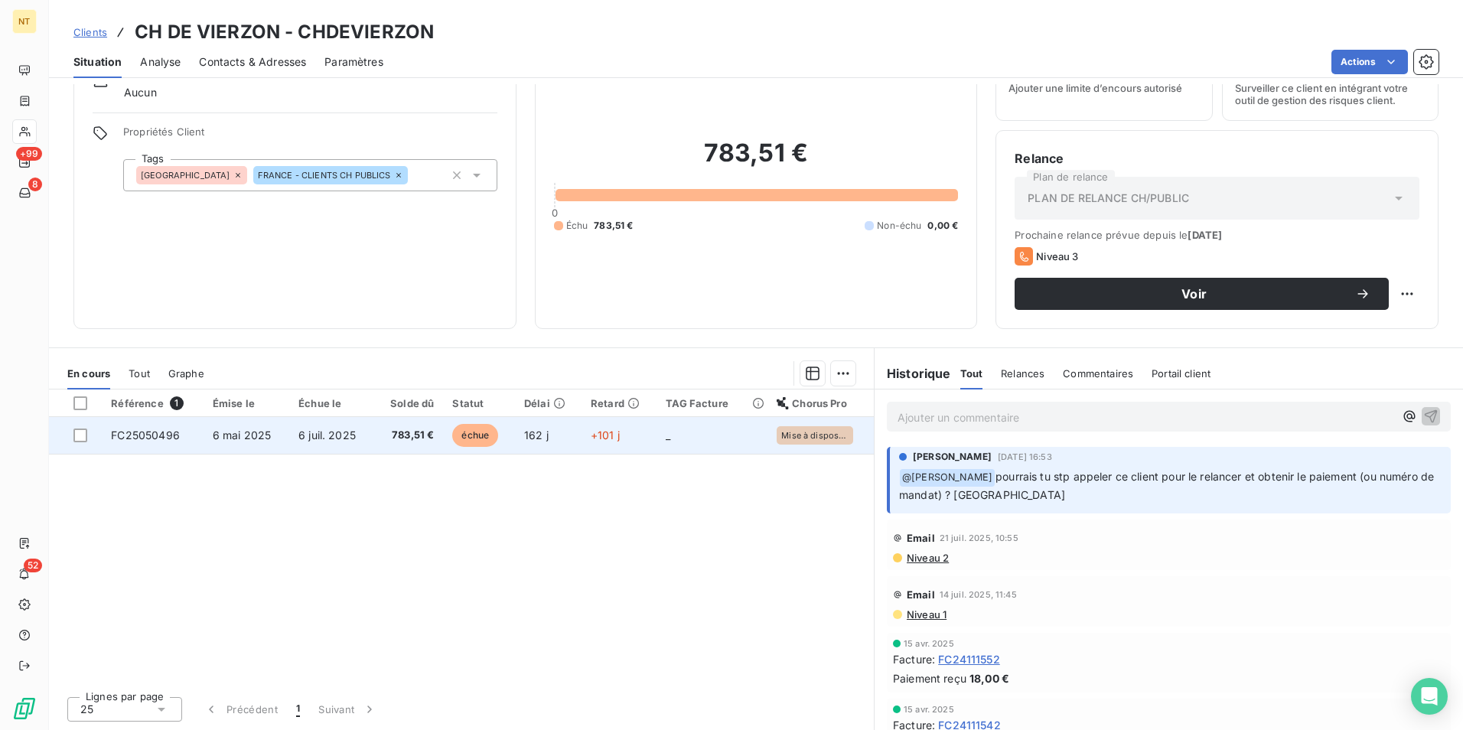
click at [443, 438] on td "échue" at bounding box center [479, 435] width 72 height 37
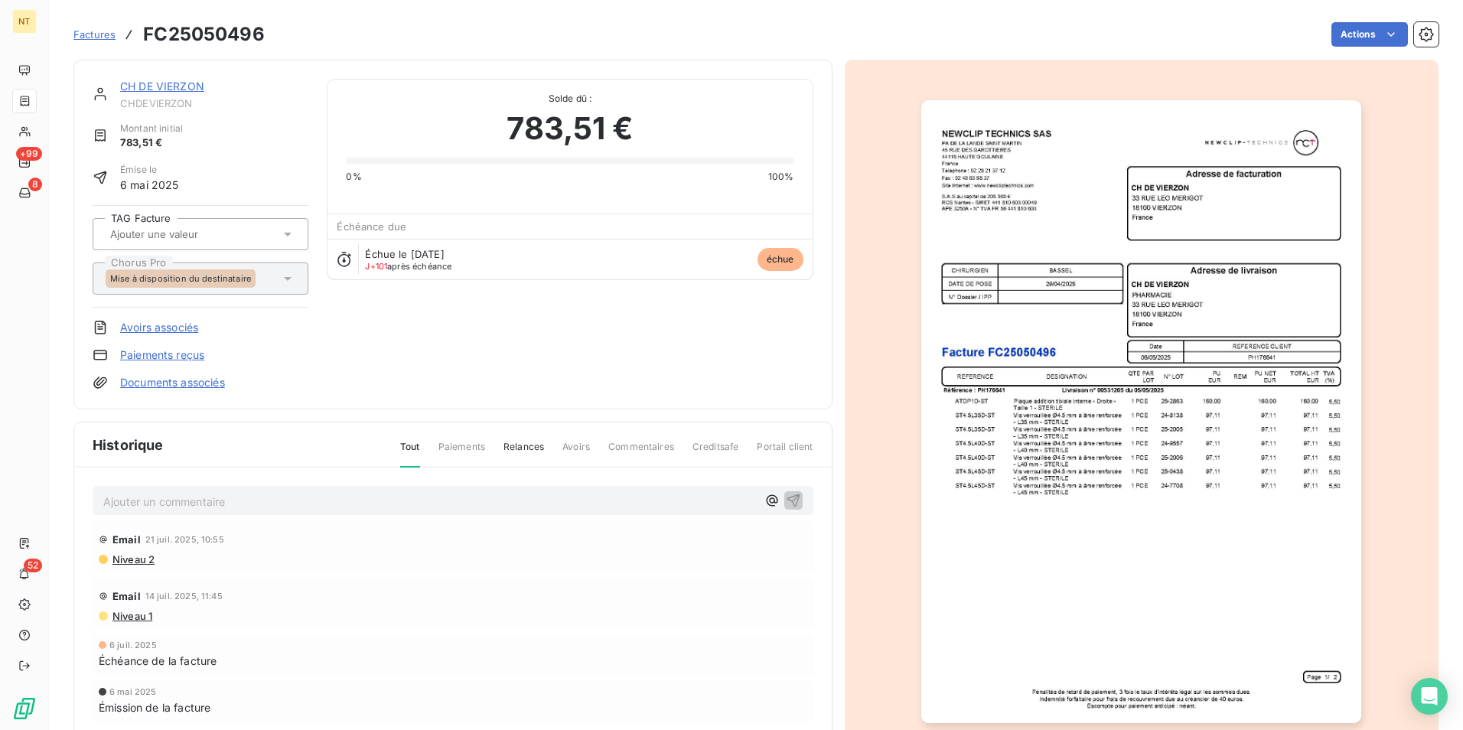
click at [92, 32] on span "Factures" at bounding box center [94, 34] width 42 height 12
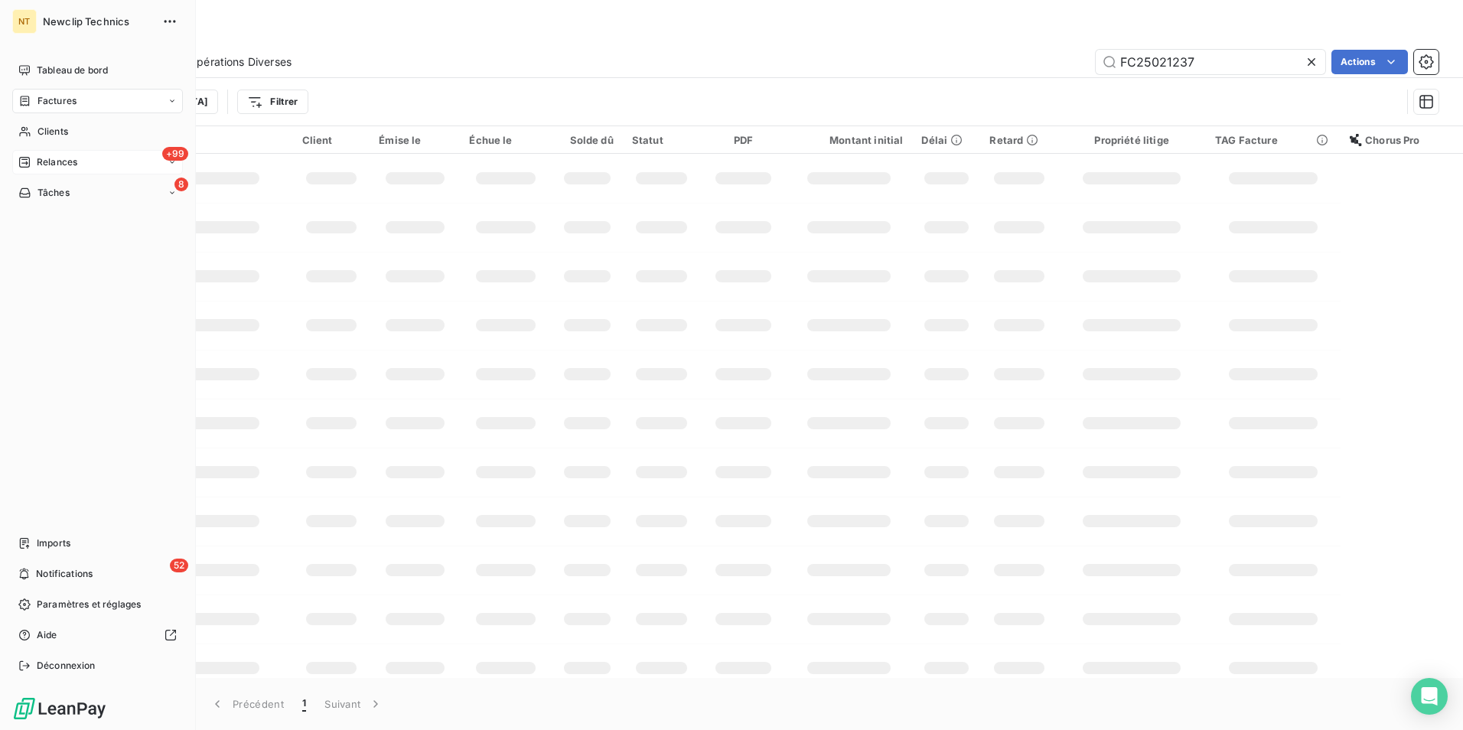
click at [72, 156] on span "Relances" at bounding box center [57, 162] width 41 height 14
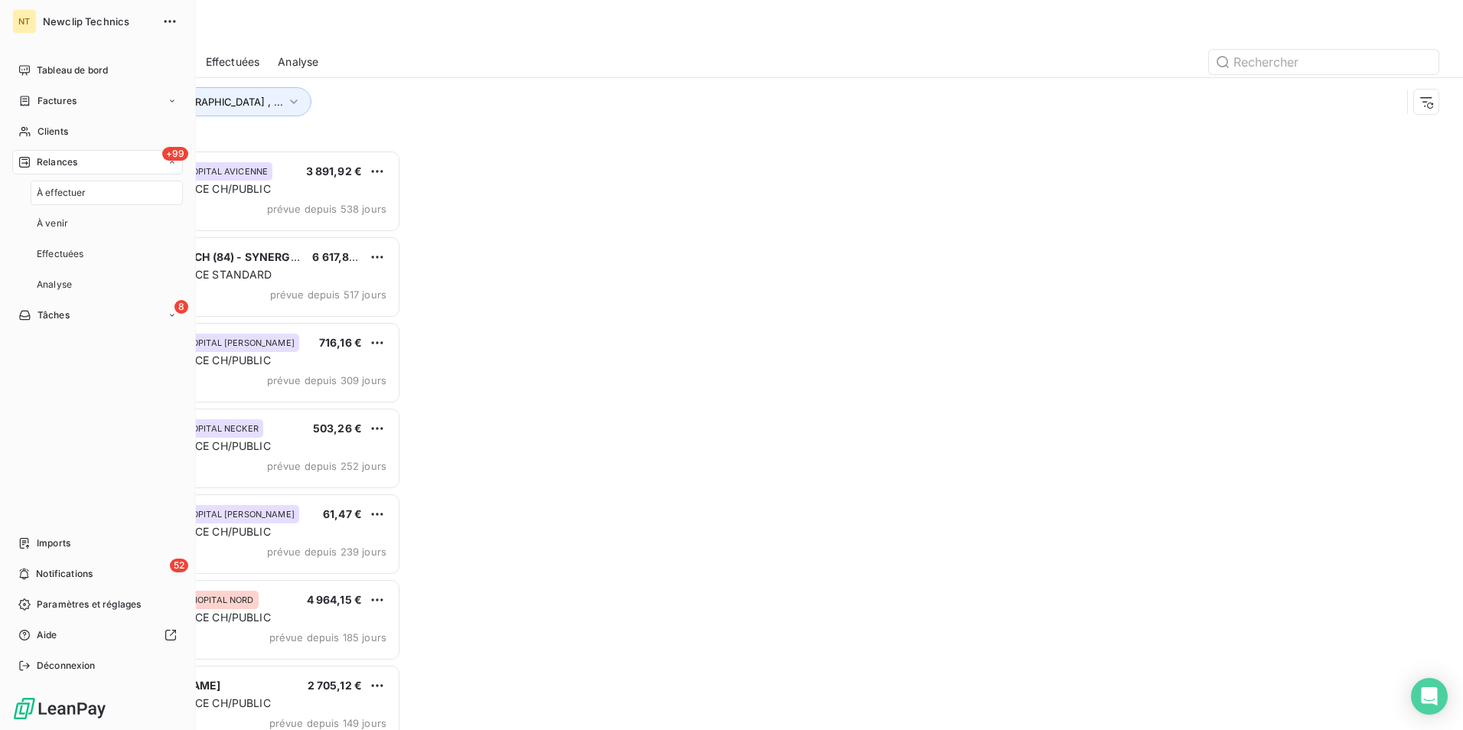
scroll to position [569, 316]
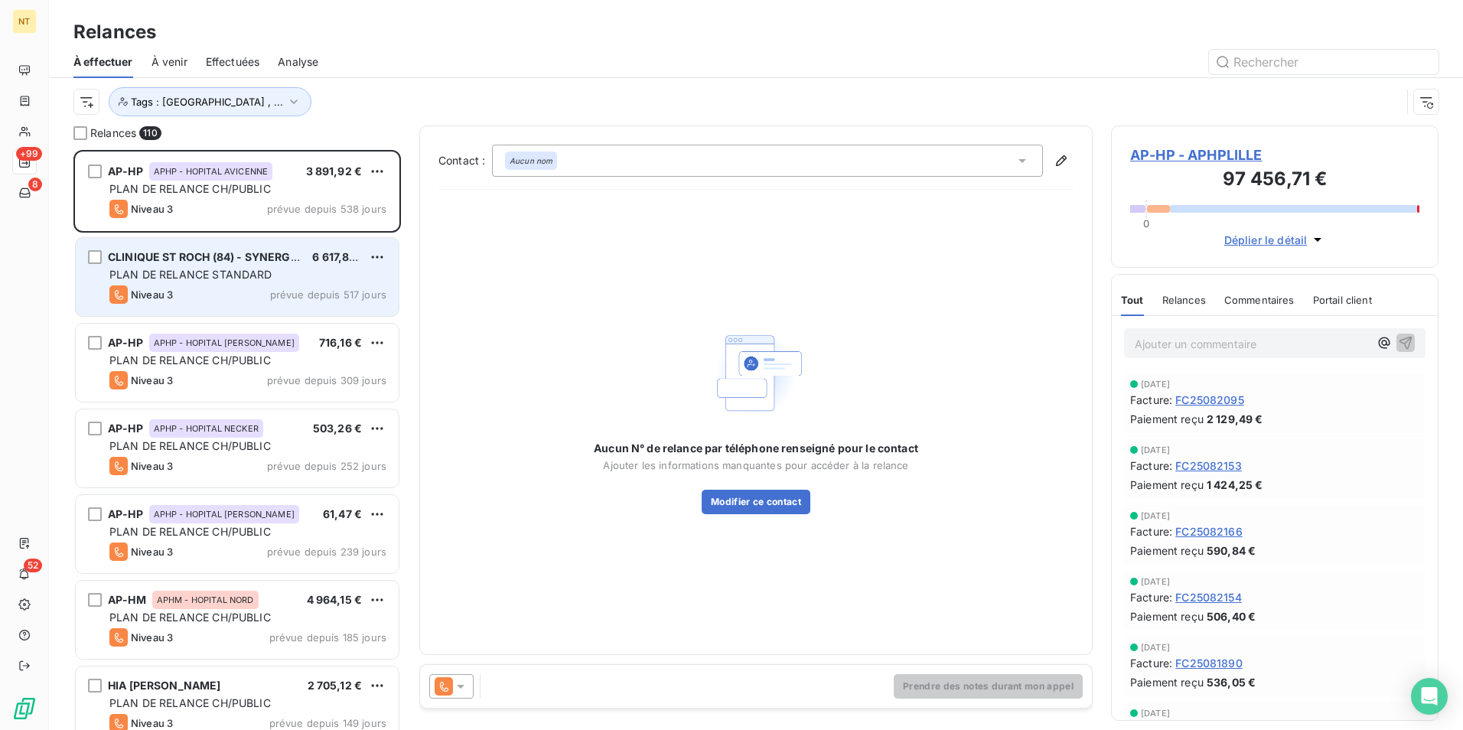
click at [220, 279] on span "PLAN DE RELANCE STANDARD" at bounding box center [190, 274] width 163 height 13
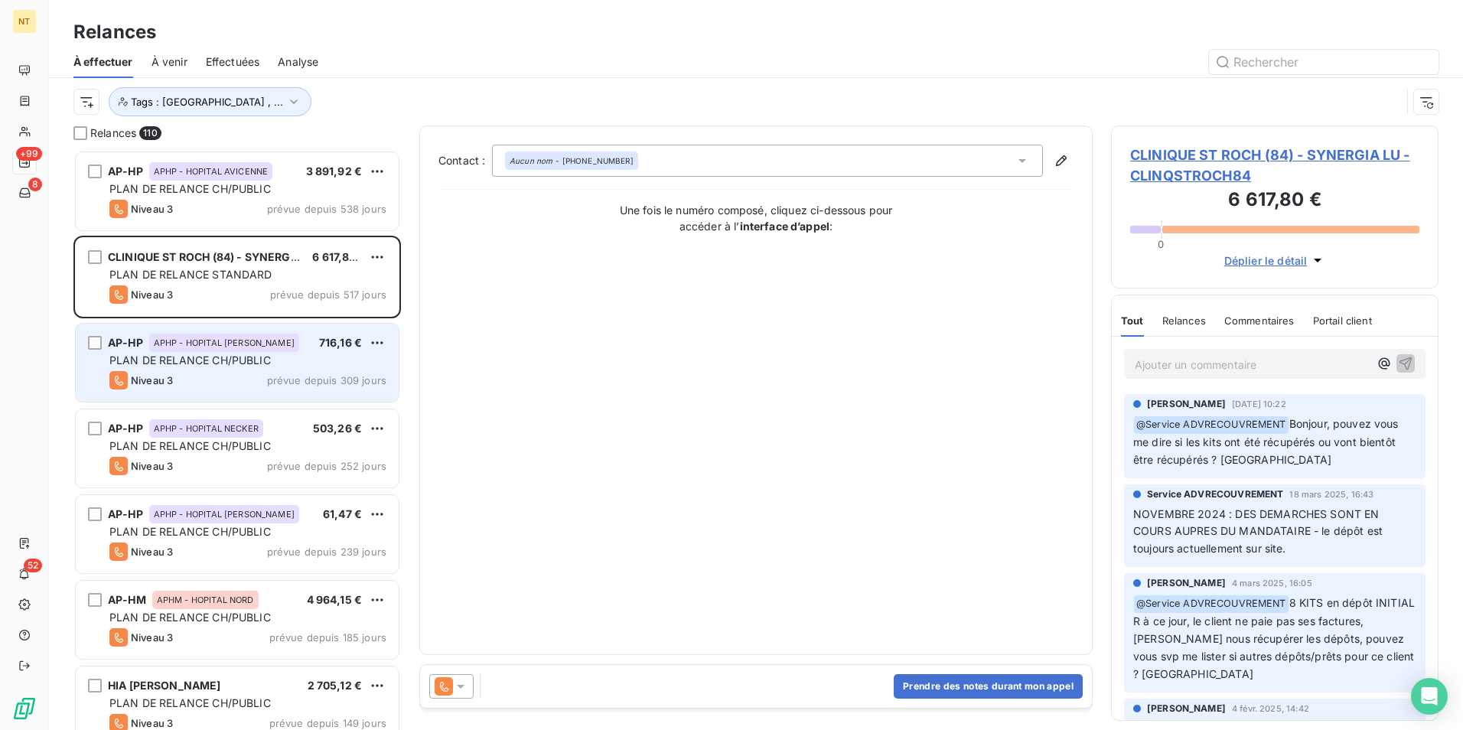
click at [208, 363] on span "PLAN DE RELANCE CH/PUBLIC" at bounding box center [189, 360] width 161 height 13
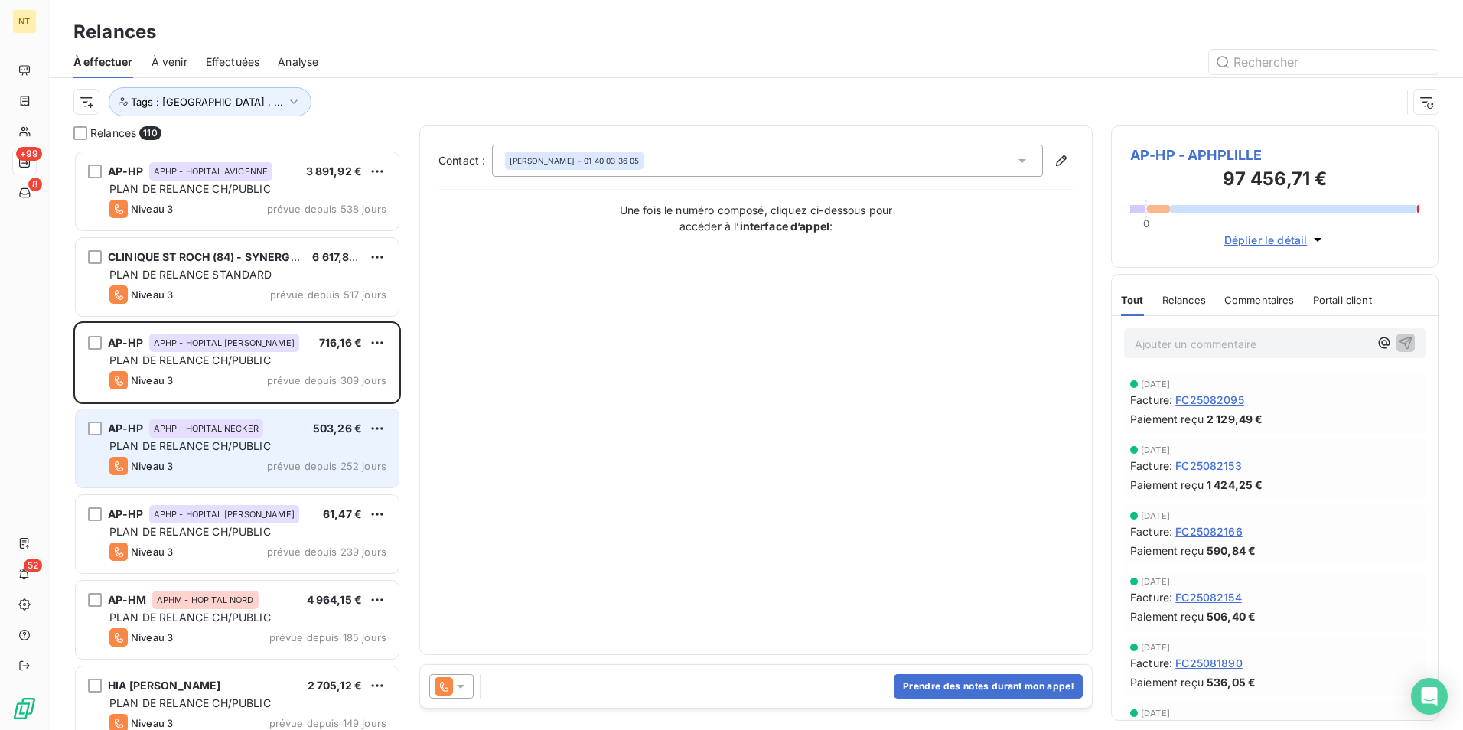
click at [221, 462] on div "Niveau 3 prévue depuis 252 jours" at bounding box center [247, 466] width 277 height 18
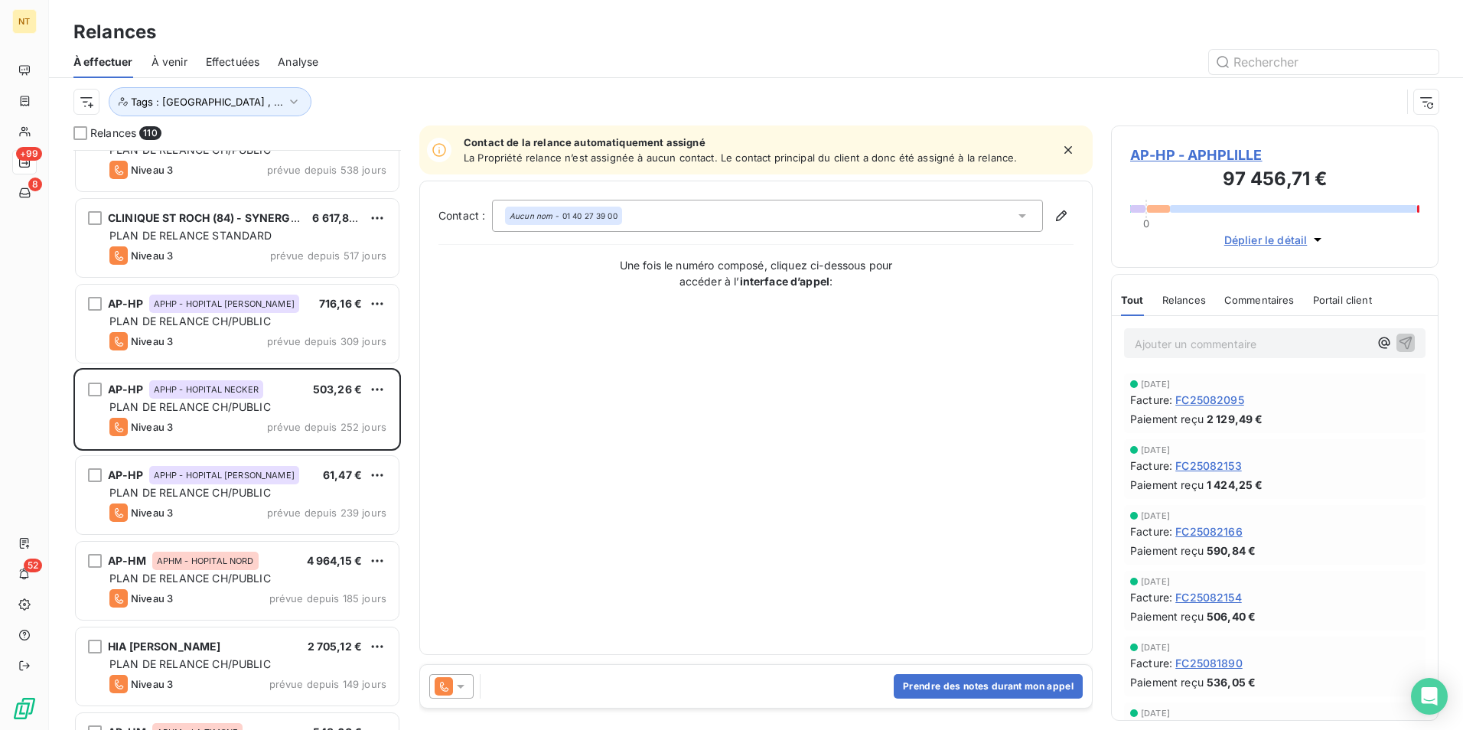
scroll to position [77, 0]
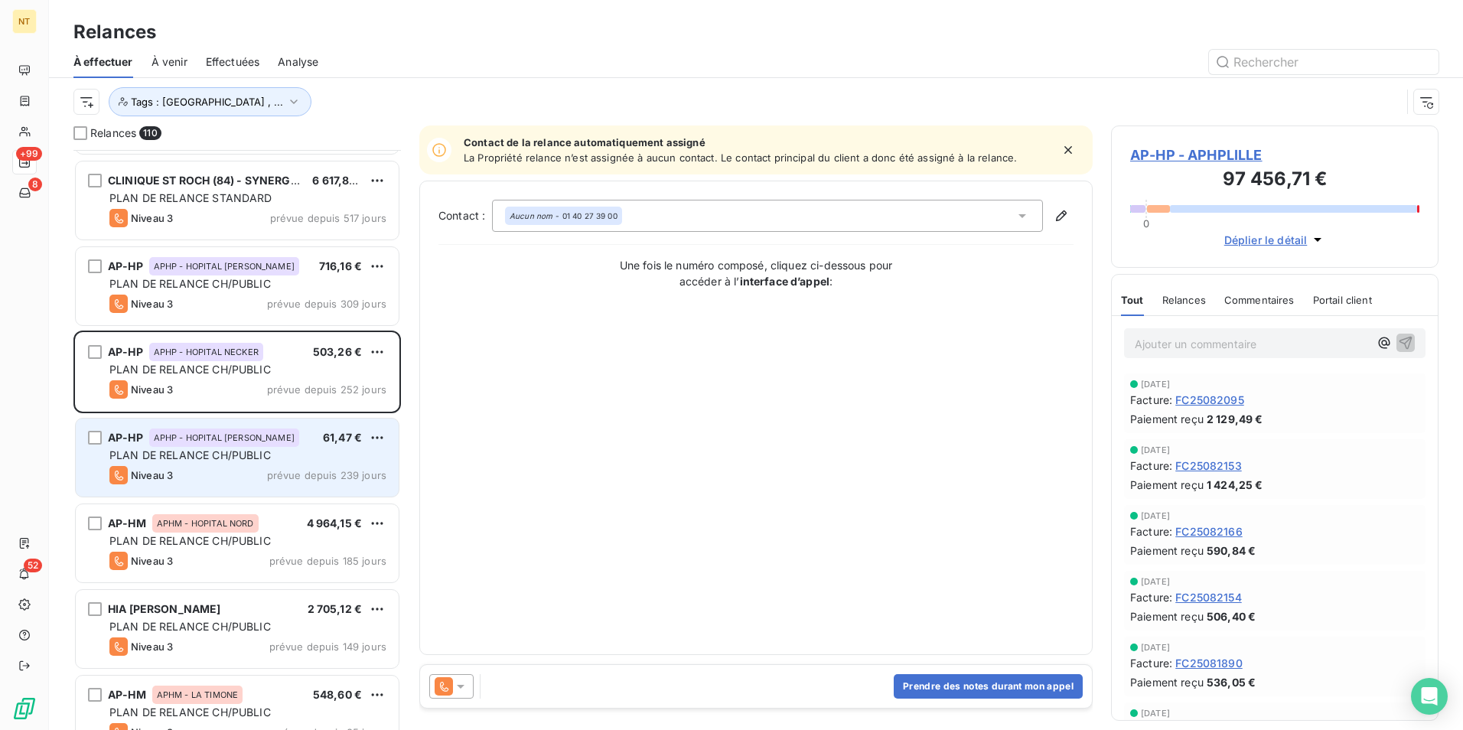
click at [230, 454] on span "PLAN DE RELANCE CH/PUBLIC" at bounding box center [189, 454] width 161 height 13
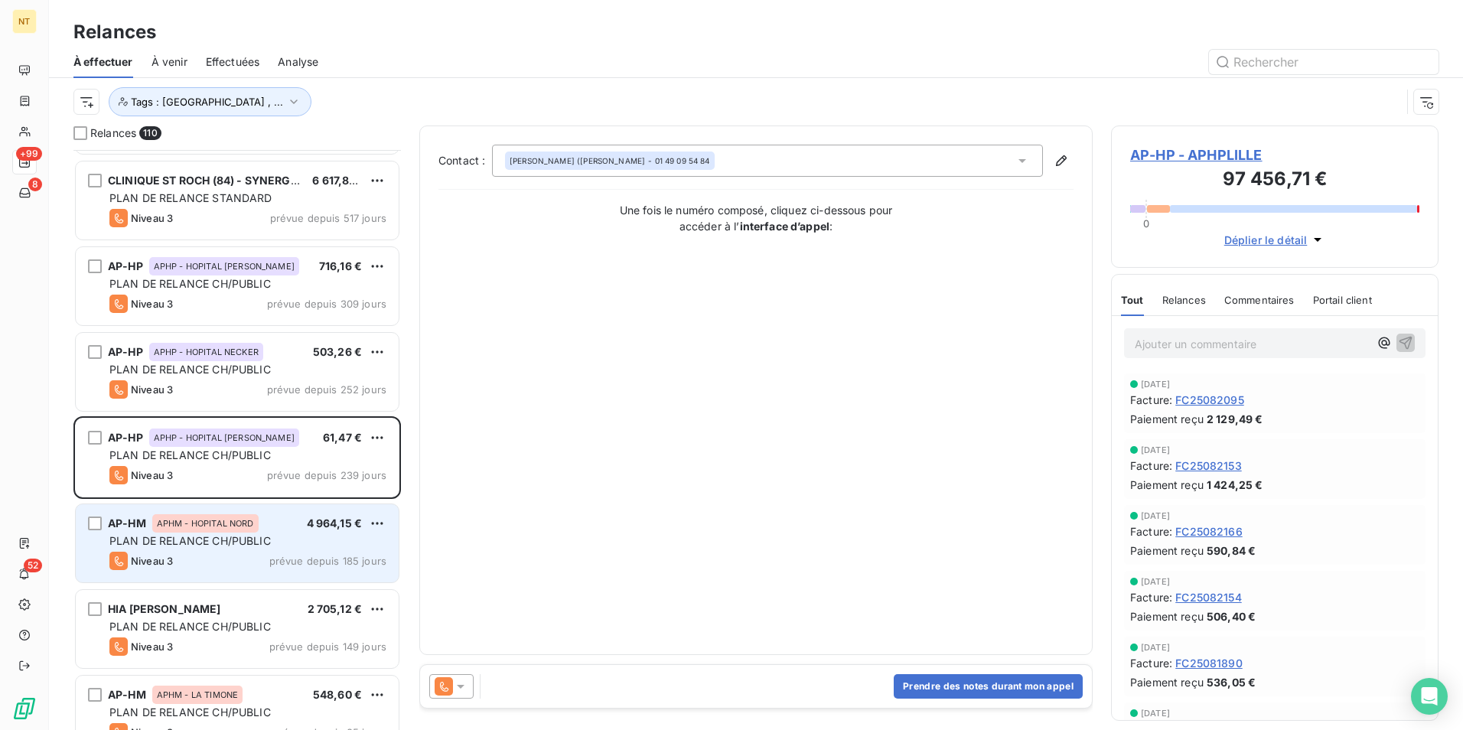
click at [223, 542] on span "PLAN DE RELANCE CH/PUBLIC" at bounding box center [189, 540] width 161 height 13
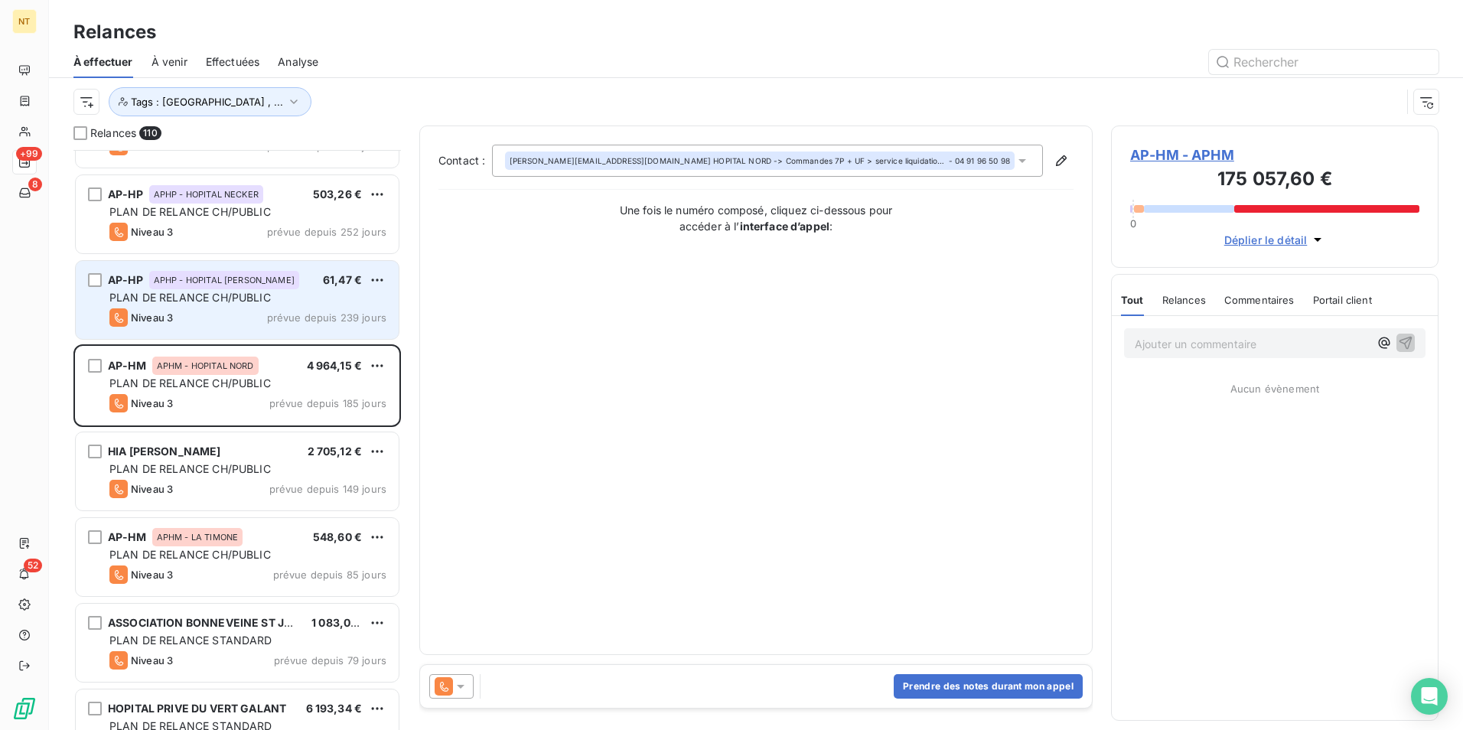
scroll to position [307, 0]
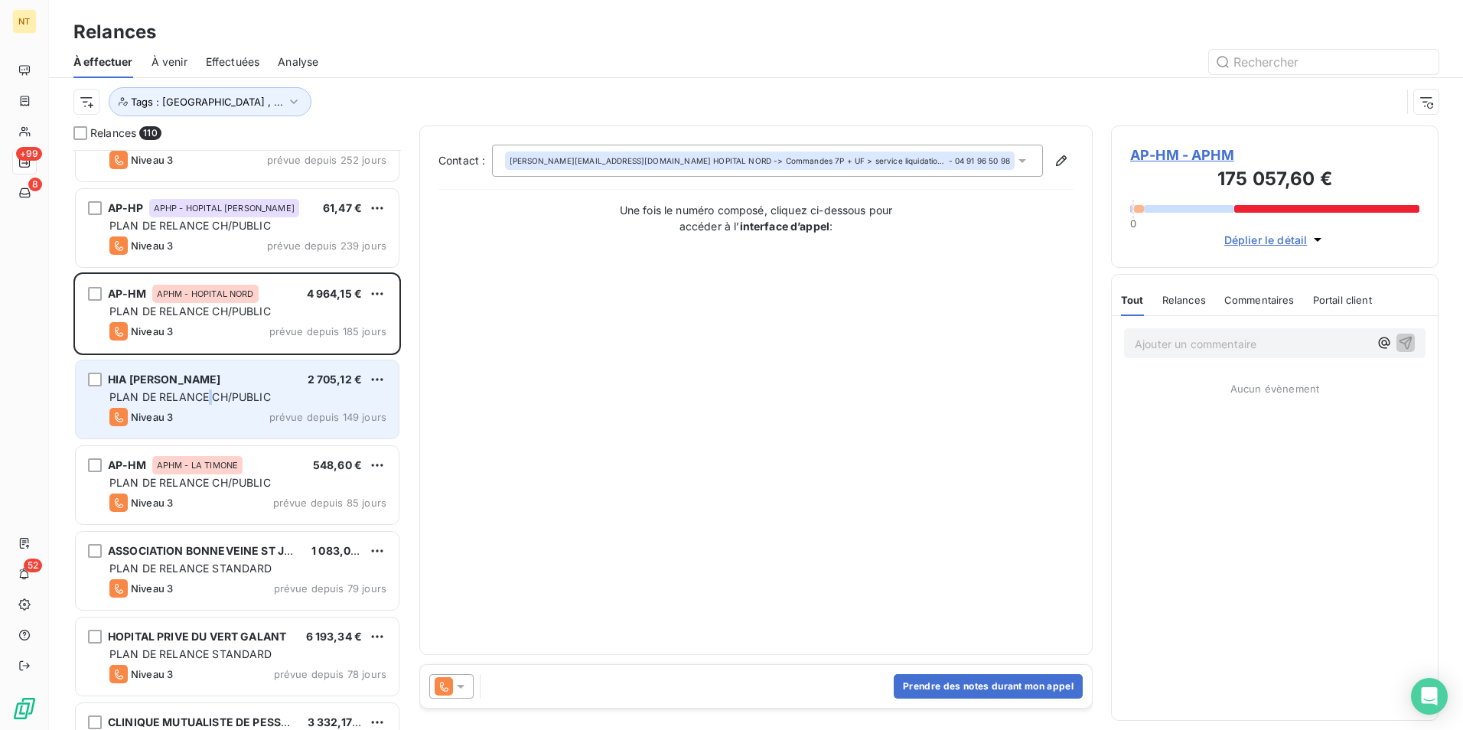
click at [209, 399] on span "PLAN DE RELANCE CH/PUBLIC" at bounding box center [189, 396] width 161 height 13
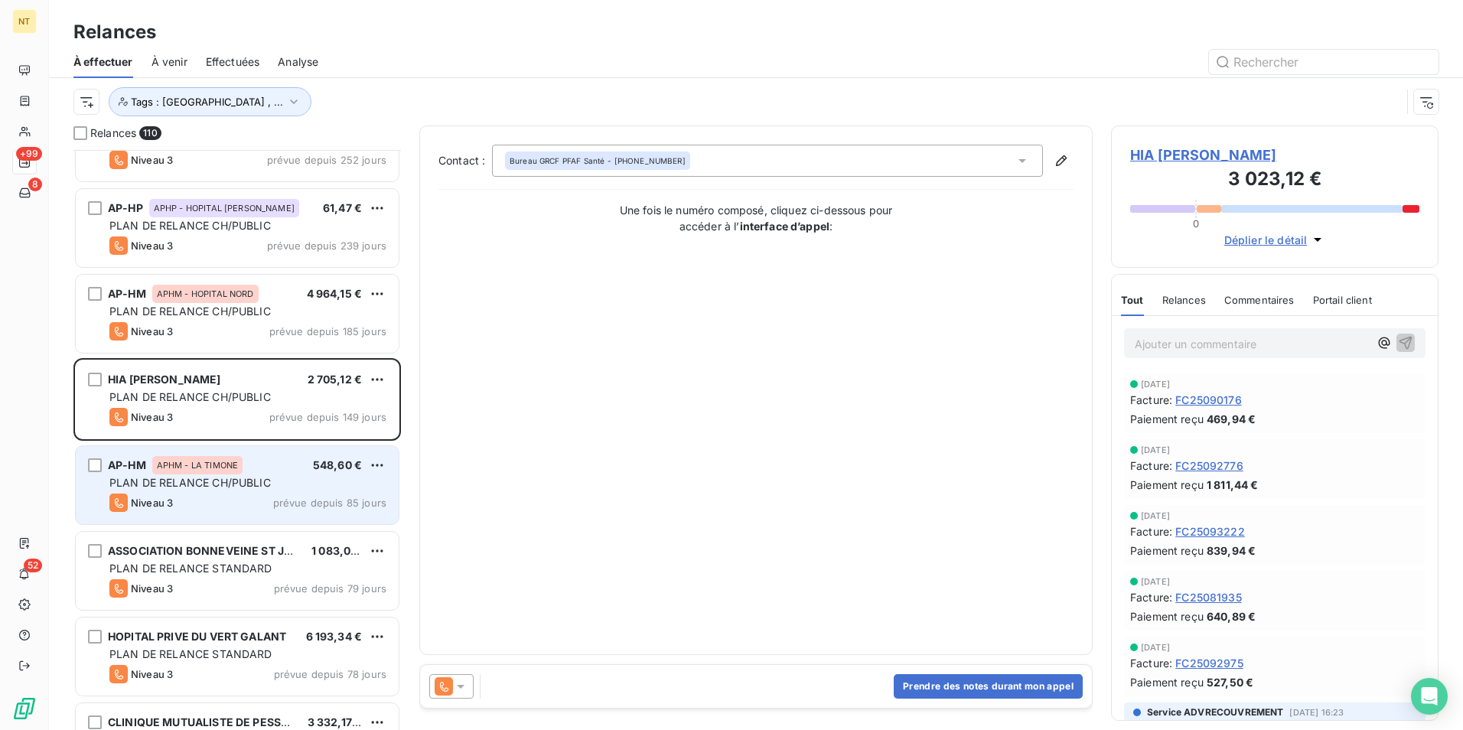
click at [221, 467] on span "APHM - LA TIMONE" at bounding box center [197, 465] width 81 height 9
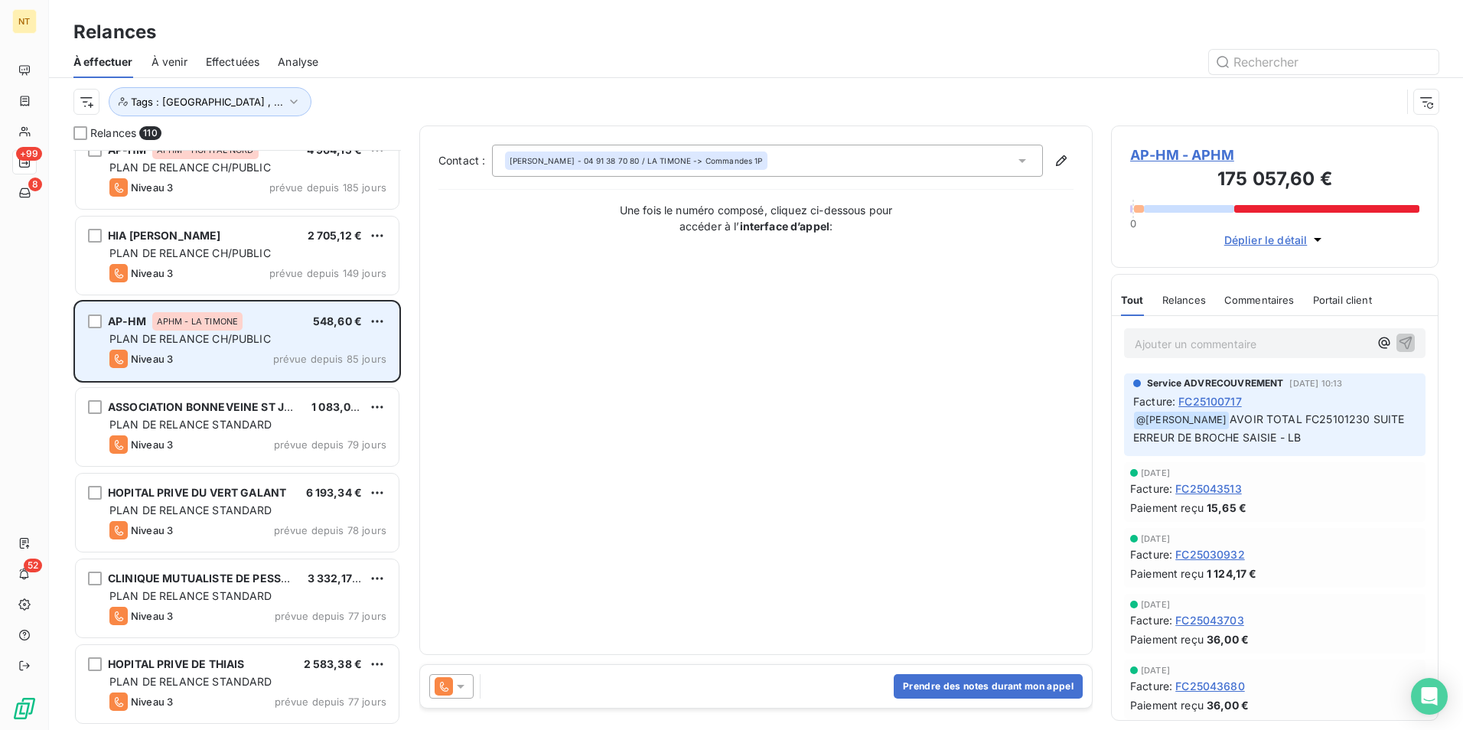
scroll to position [460, 0]
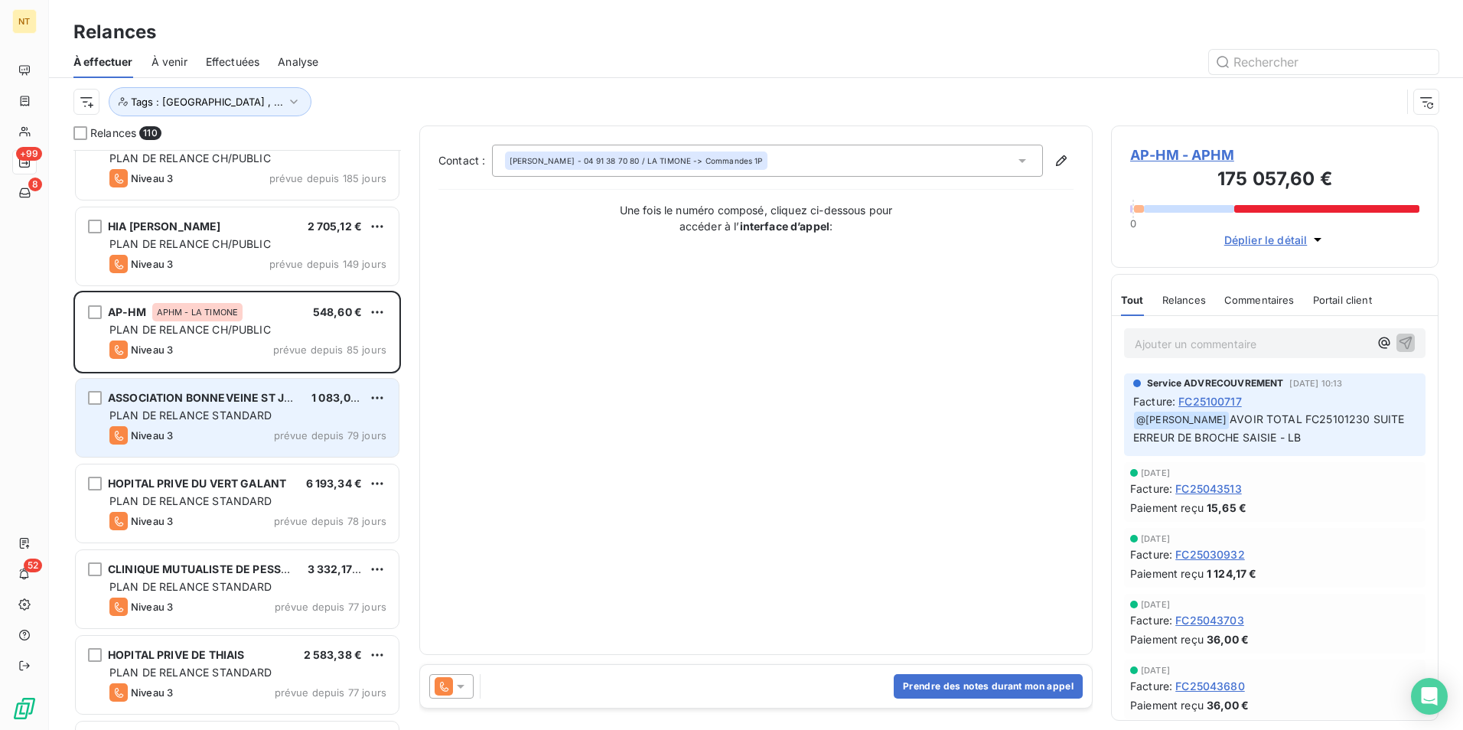
click at [225, 435] on div "Niveau 3 prévue depuis 79 jours" at bounding box center [247, 435] width 277 height 18
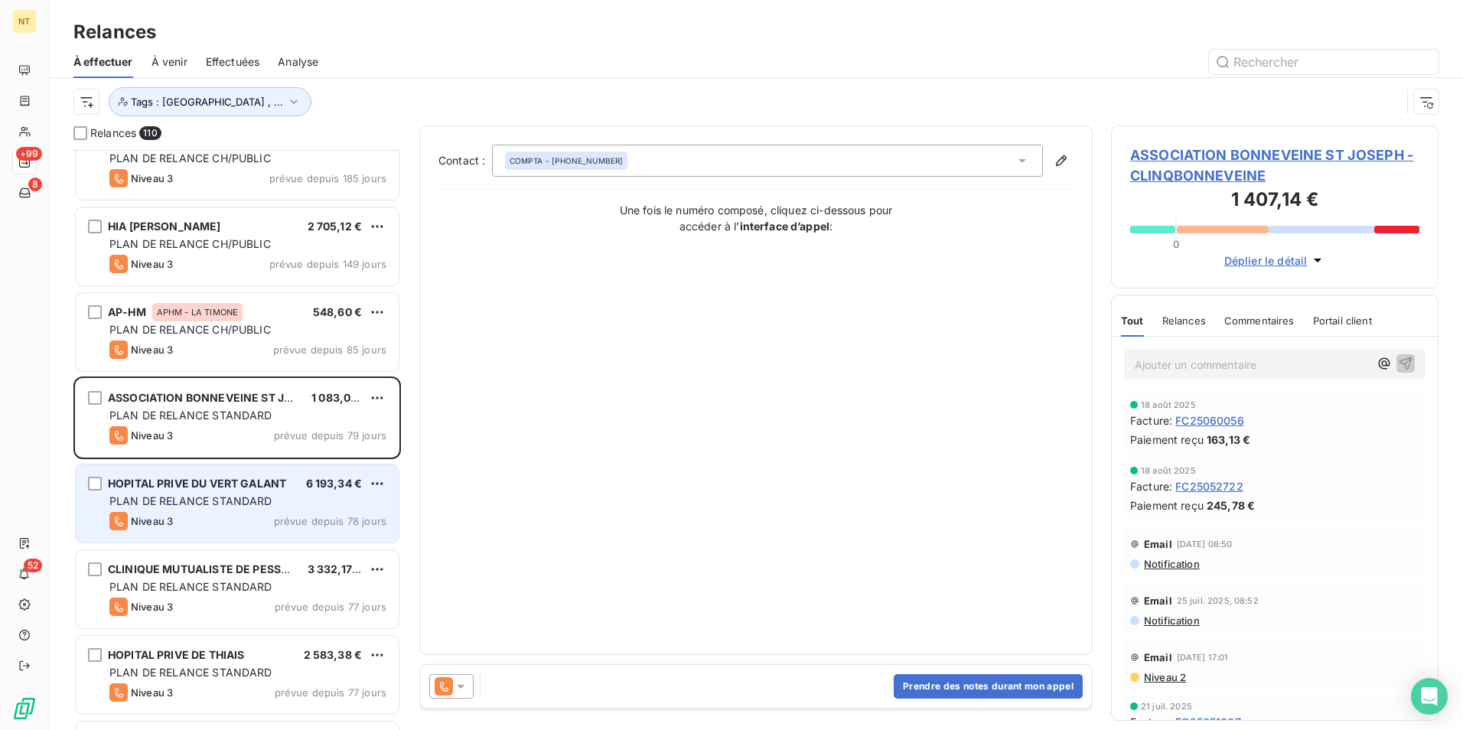
click at [226, 484] on span "HOPITAL PRIVE DU VERT GALANT" at bounding box center [197, 483] width 178 height 13
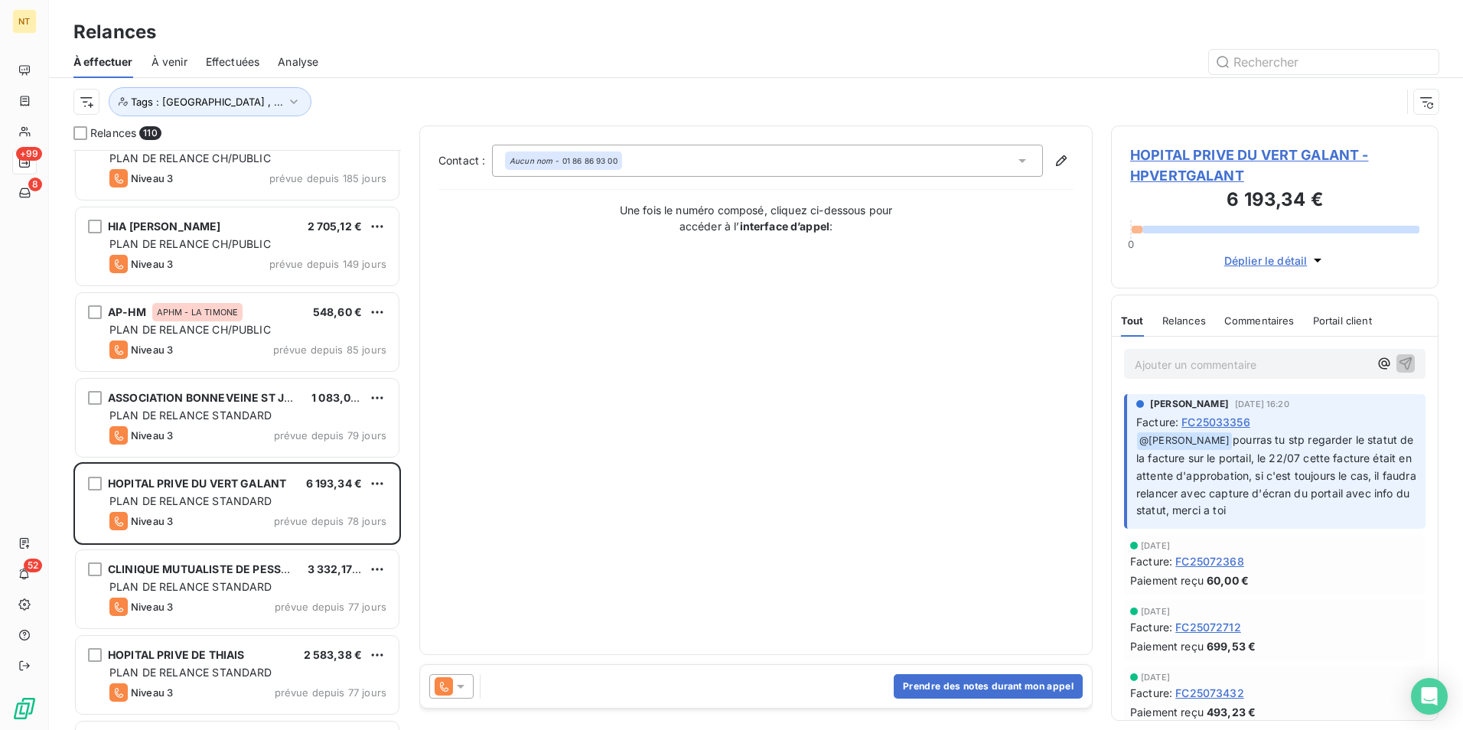
click at [1251, 424] on span "FC25033356" at bounding box center [1216, 422] width 69 height 16
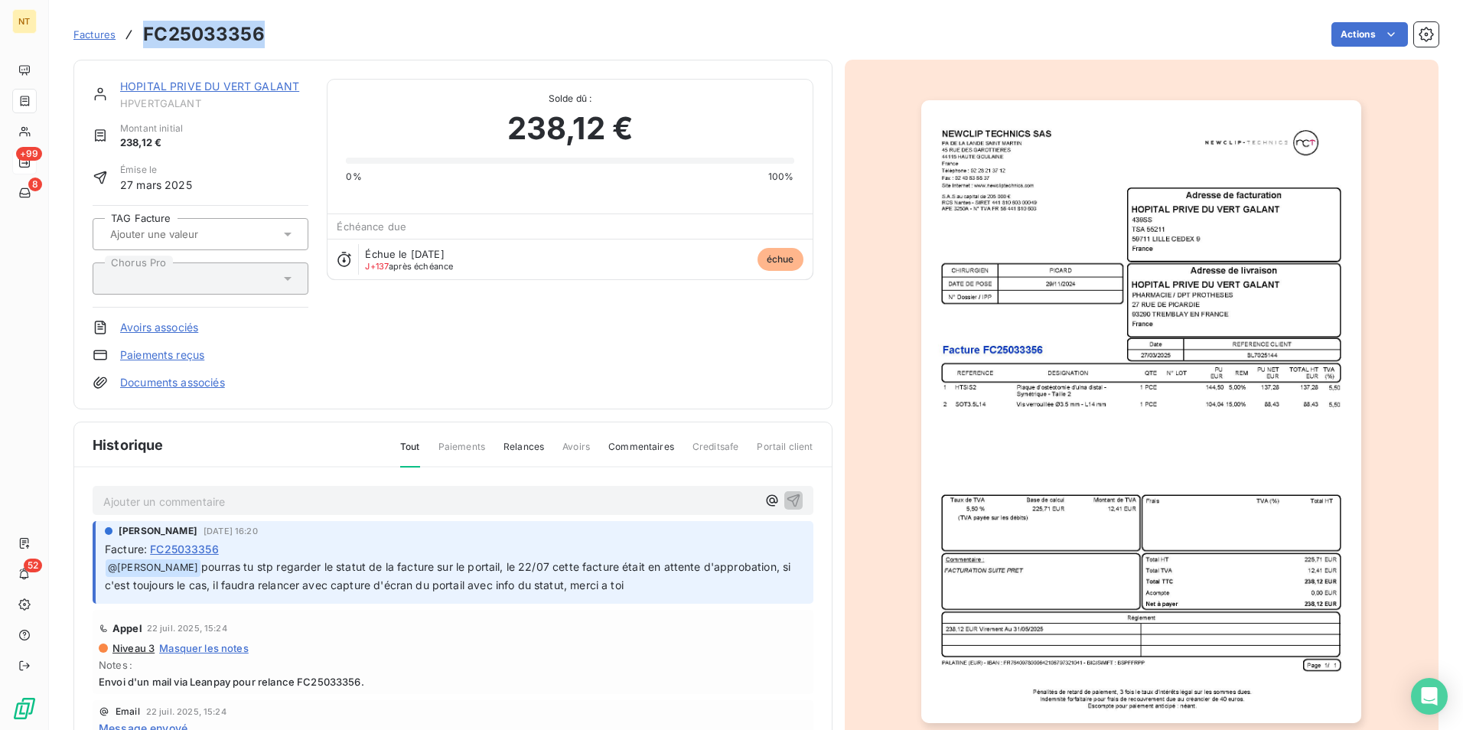
drag, startPoint x: 262, startPoint y: 33, endPoint x: 142, endPoint y: 24, distance: 119.7
click at [143, 24] on h3 "FC25033356" at bounding box center [204, 35] width 122 height 28
copy h3 "FC25033356"
click at [323, 500] on p "Ajouter un commentaire ﻿" at bounding box center [430, 501] width 654 height 19
click at [786, 503] on icon "button" at bounding box center [793, 499] width 15 height 15
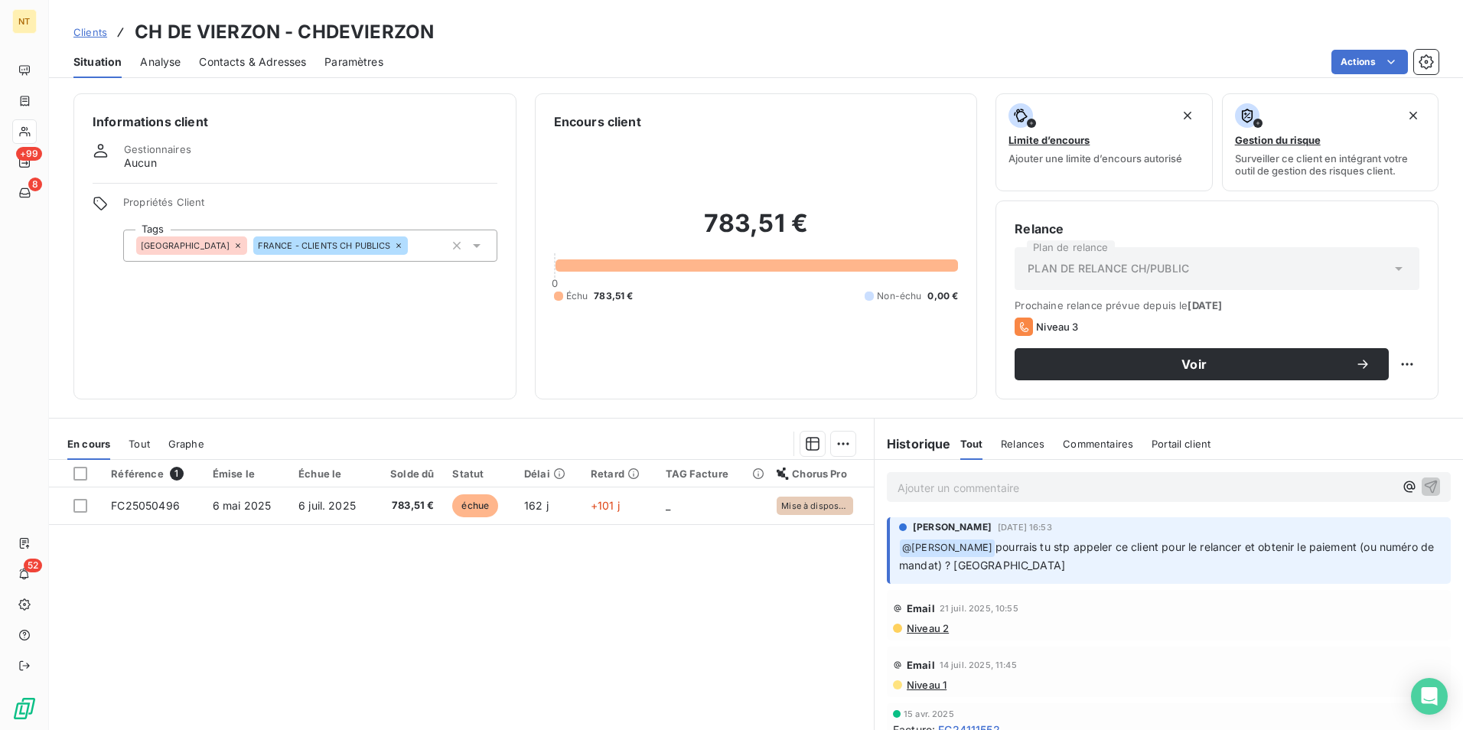
click at [240, 50] on div "Contacts & Adresses" at bounding box center [252, 62] width 107 height 32
click at [1053, 558] on p "﻿ @ Romane Bechet pourrais tu stp appeler ce client pour le relancer et obtenir…" at bounding box center [1170, 557] width 543 height 36
click at [91, 38] on link "Clients" at bounding box center [90, 31] width 34 height 15
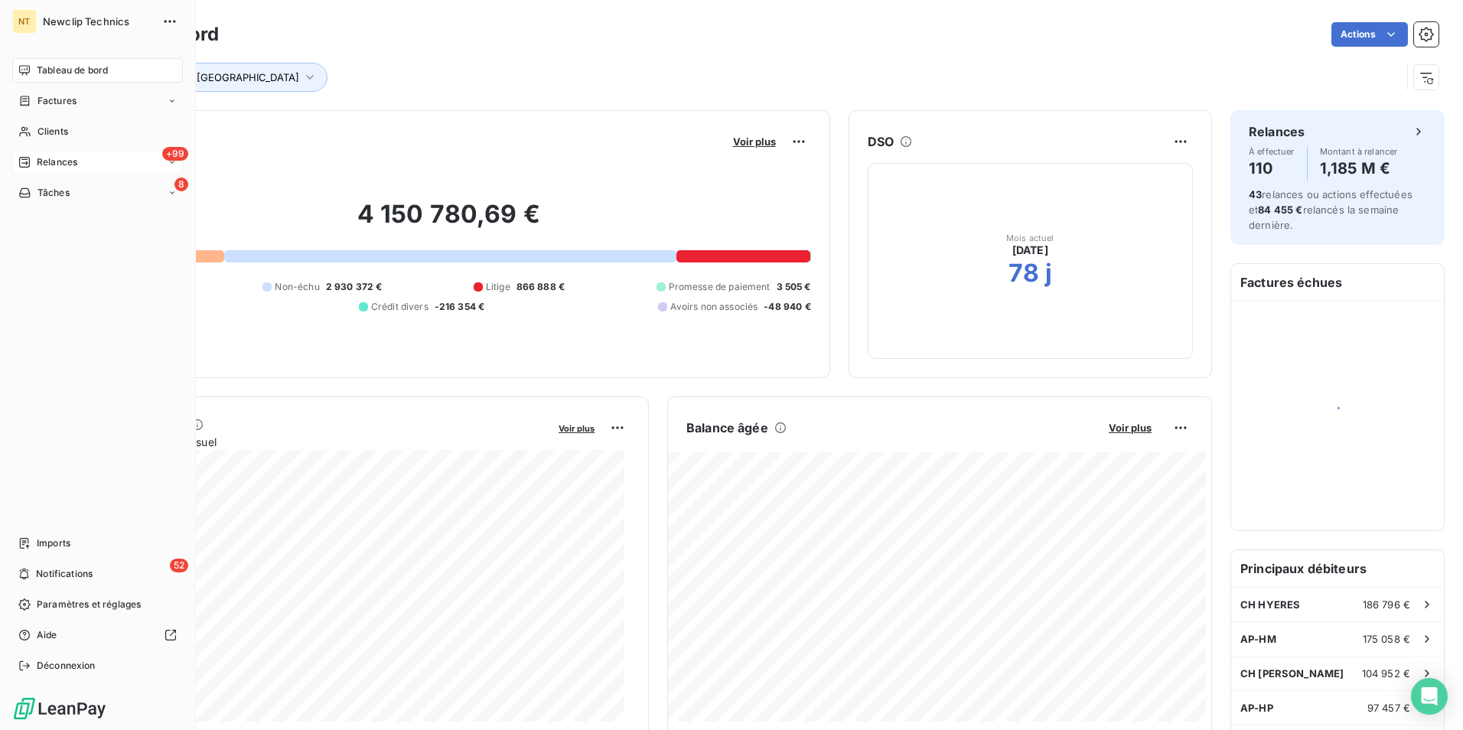
click at [87, 163] on div "+99 Relances" at bounding box center [97, 162] width 171 height 24
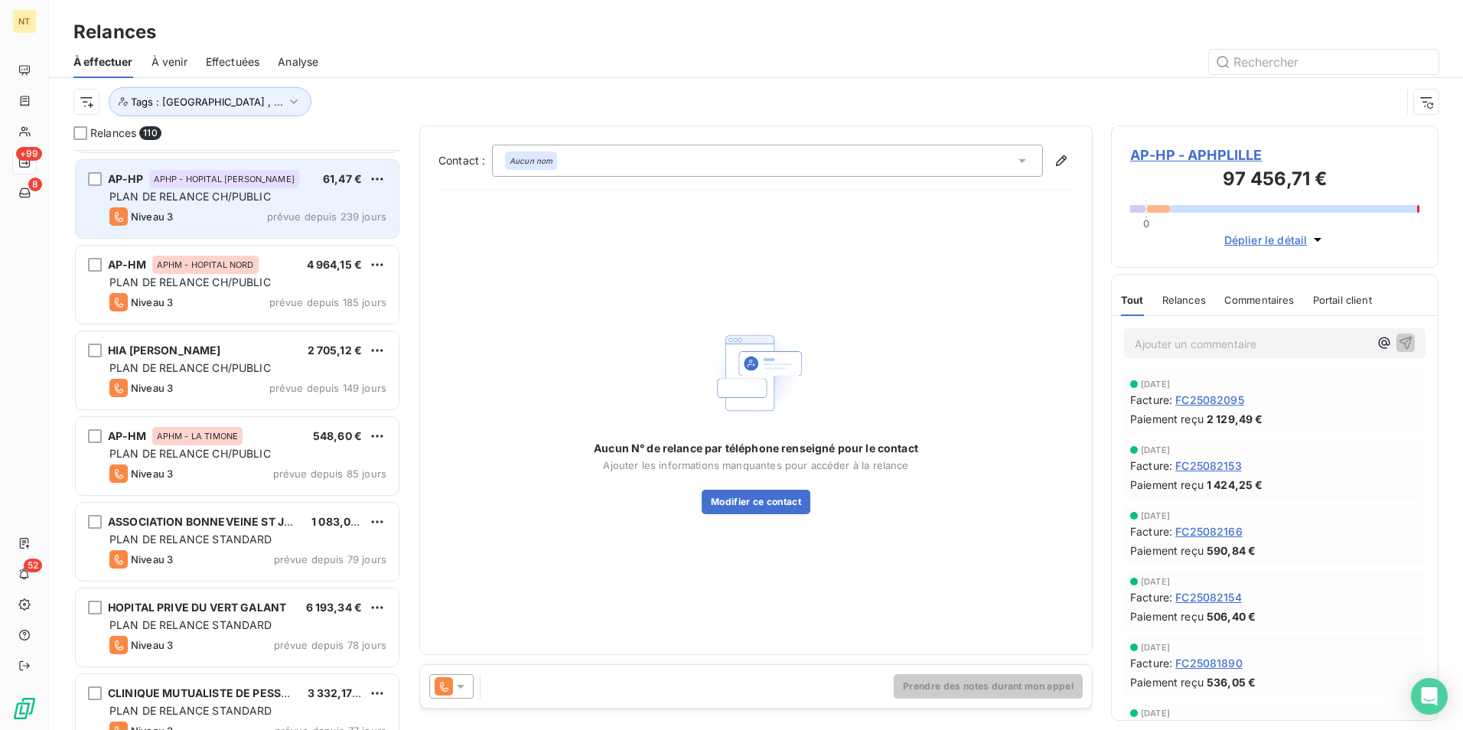
scroll to position [460, 0]
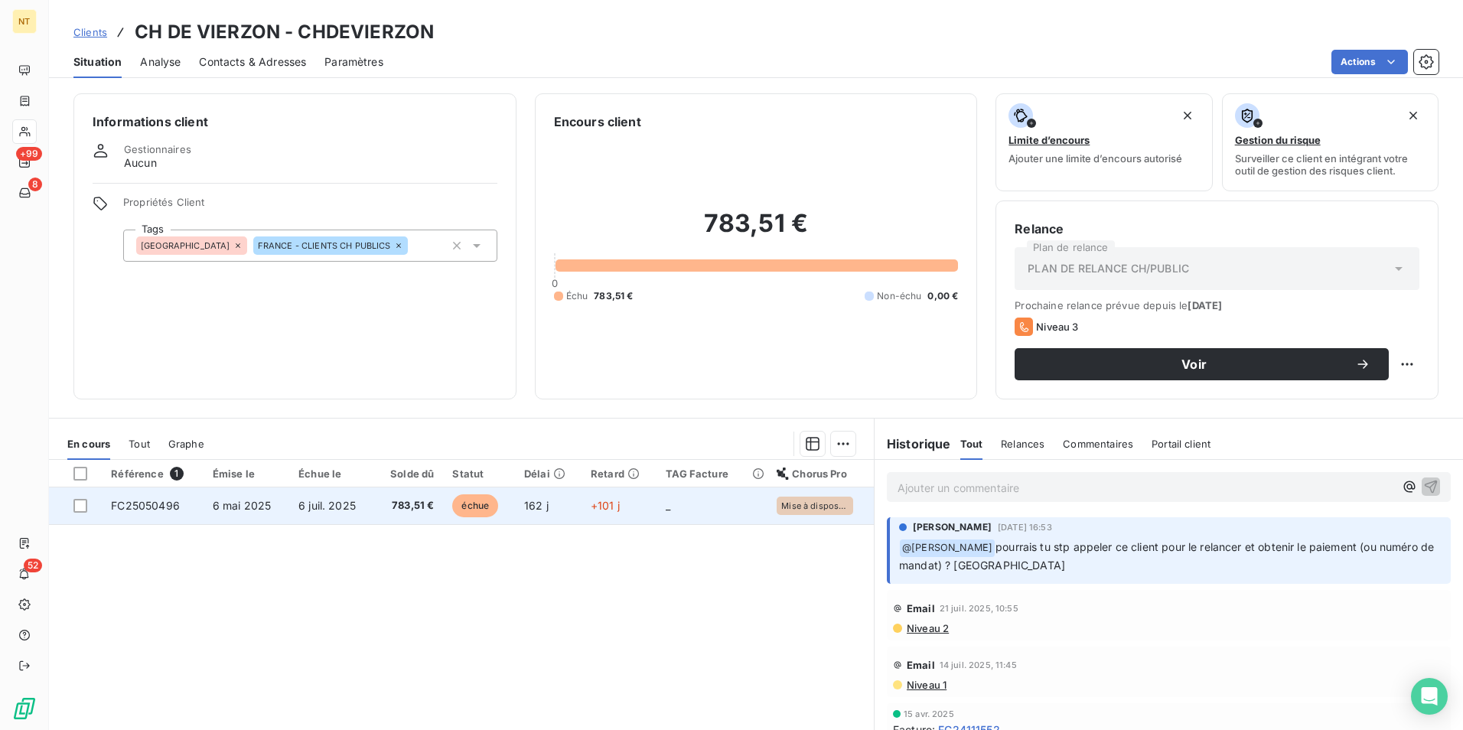
click at [560, 520] on td "162 j" at bounding box center [548, 506] width 67 height 37
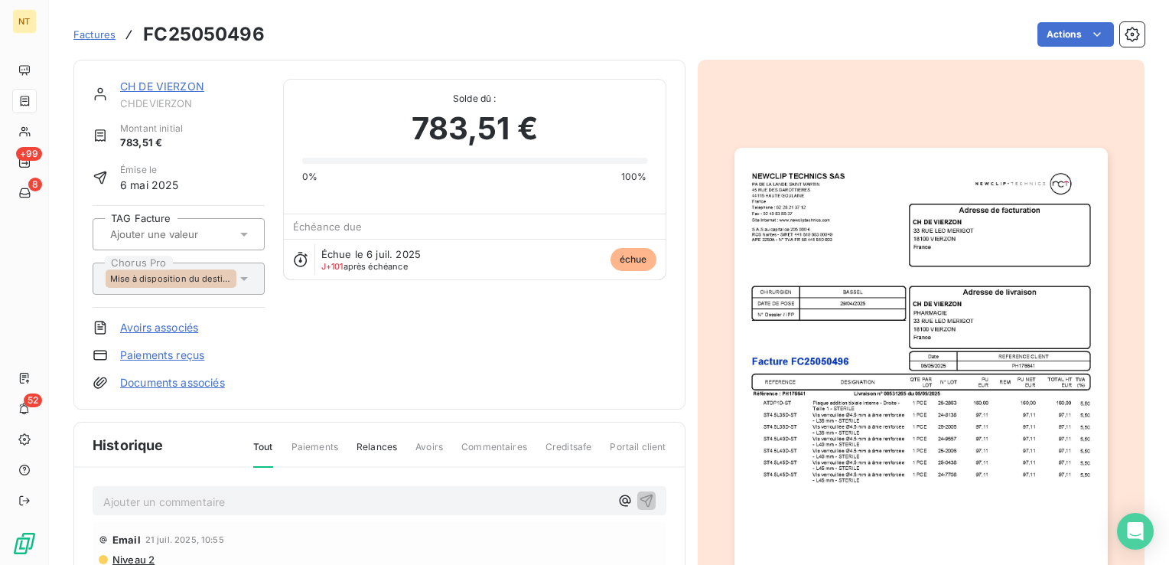
click at [889, 315] on img "button" at bounding box center [921, 412] width 373 height 528
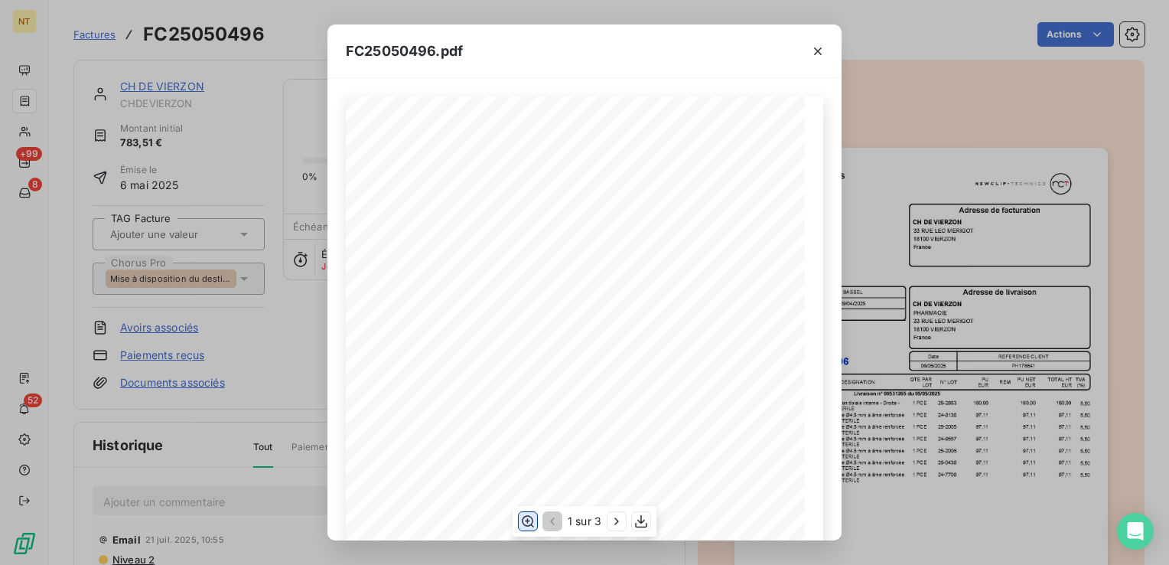
click at [528, 523] on icon "button" at bounding box center [527, 521] width 15 height 15
click at [600, 354] on div "PA DE LA LANDE SAINT MARTIN 45 RUE DES GAROTTIERES 44115 HAUTE GOULAINE France …" at bounding box center [585, 561] width 478 height 1083
click at [614, 522] on icon "button" at bounding box center [616, 521] width 15 height 15
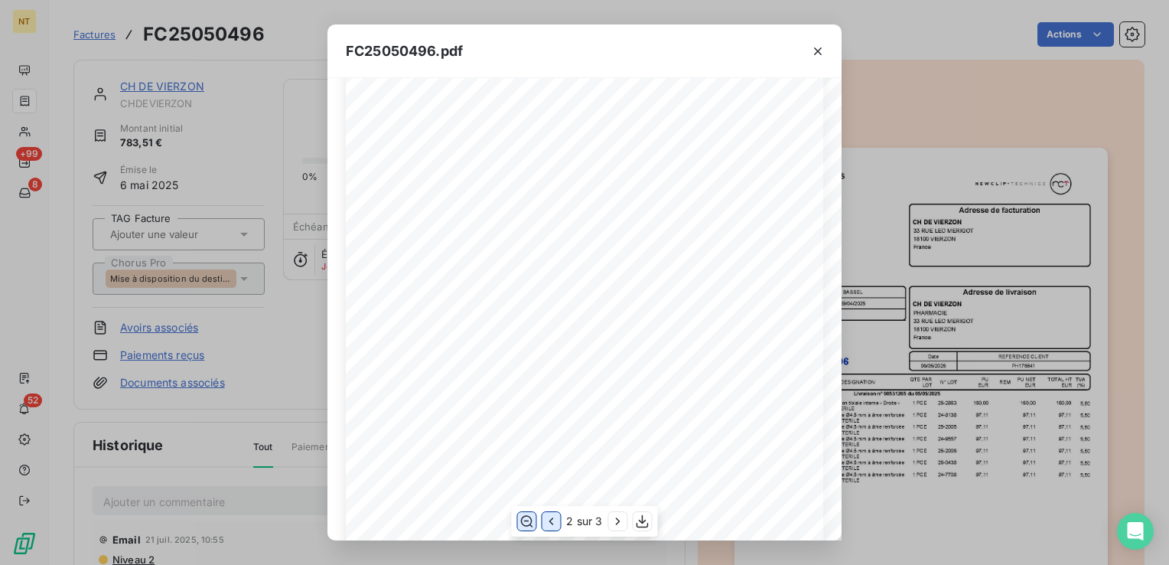
click at [559, 525] on button "button" at bounding box center [551, 521] width 18 height 18
click at [591, 341] on div "PA DE LA LANDE SAINT MARTIN 45 RUE DES GAROTTIERES 44115 HAUTE GOULAINE France …" at bounding box center [585, 331] width 478 height 1083
click at [594, 279] on div "PA DE LA LANDE SAINT MARTIN 45 RUE DES GAROTTIERES 44115 HAUTE GOULAINE France …" at bounding box center [585, 331] width 478 height 1083
click at [533, 525] on icon "button" at bounding box center [527, 521] width 15 height 15
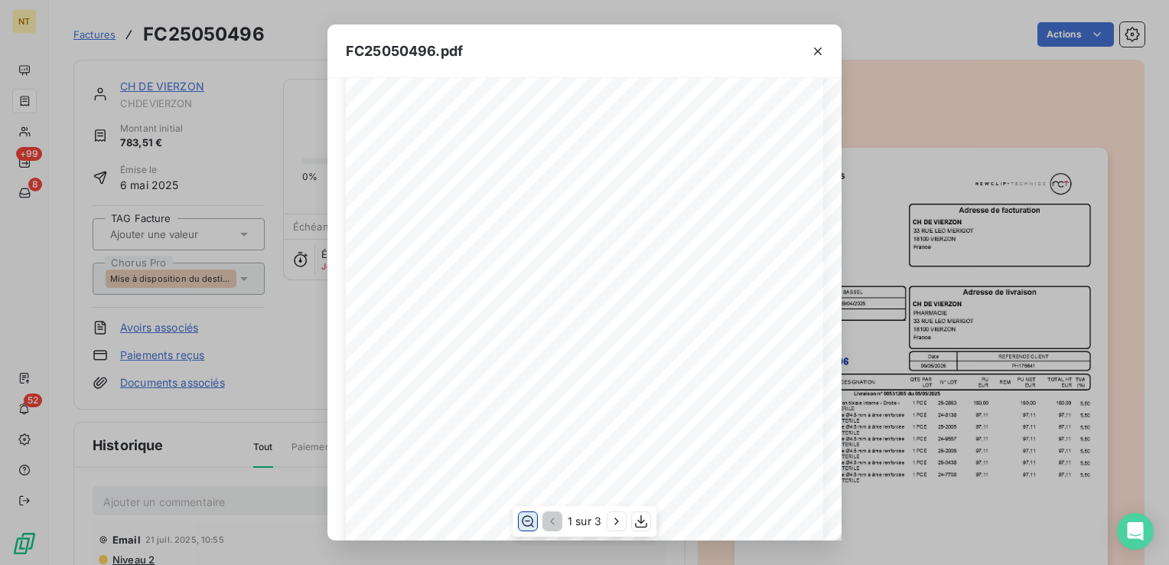
scroll to position [223, 0]
click at [530, 526] on icon "button" at bounding box center [527, 521] width 15 height 15
click at [859, 62] on div "FC25050496.pdf PA DE LA LANDE SAINT MARTIN 45 RUE DES GAROTTIERES 44115 HAUTE G…" at bounding box center [584, 282] width 1169 height 565
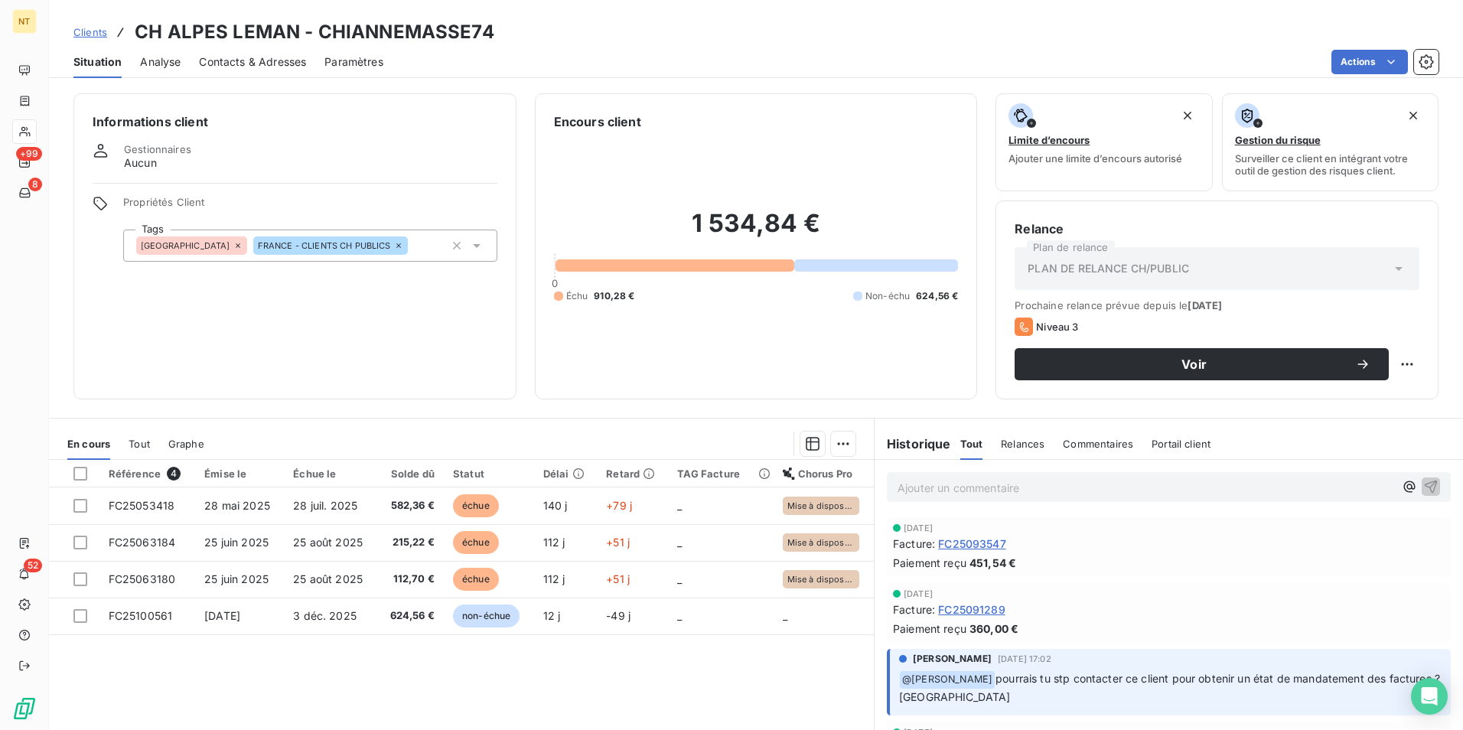
click at [284, 64] on span "Contacts & Adresses" at bounding box center [252, 61] width 107 height 15
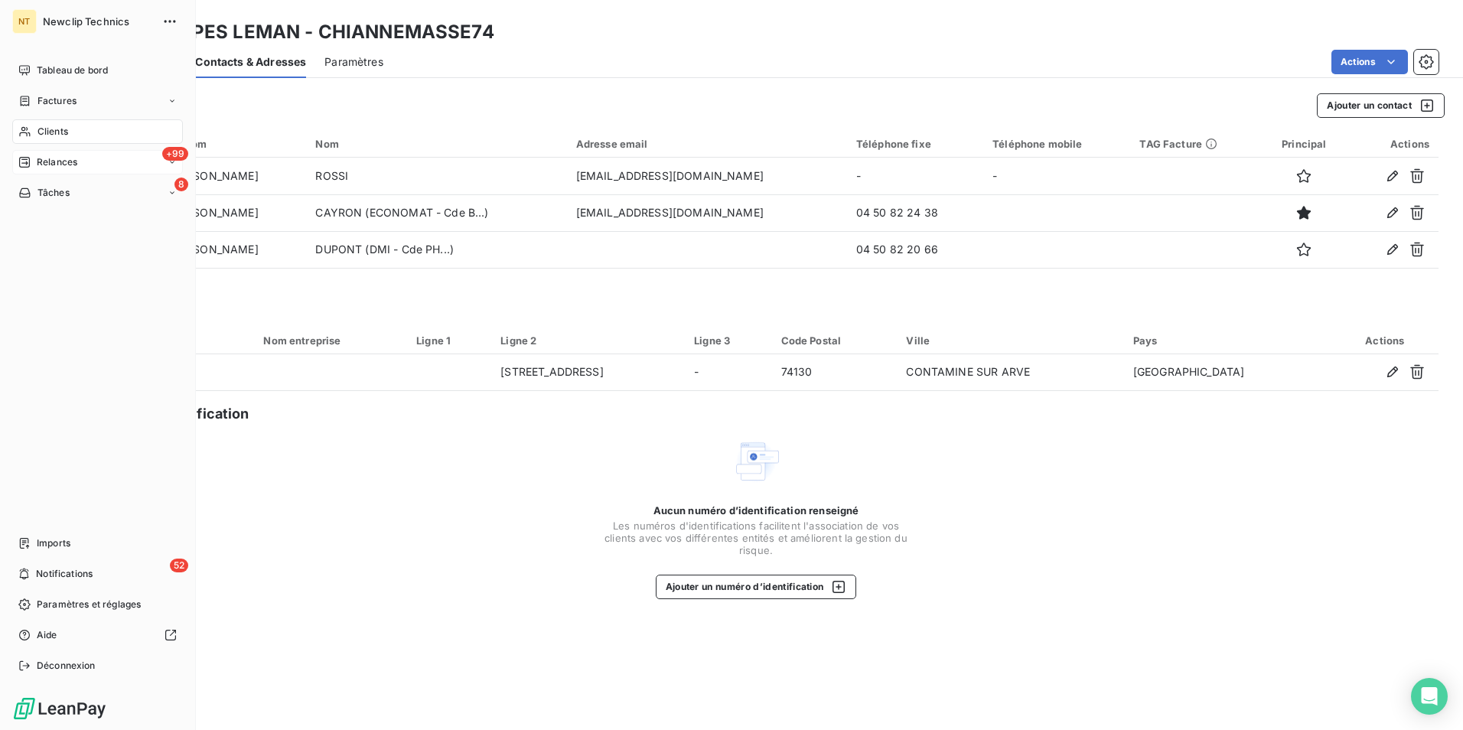
click at [53, 160] on span "Relances" at bounding box center [57, 162] width 41 height 14
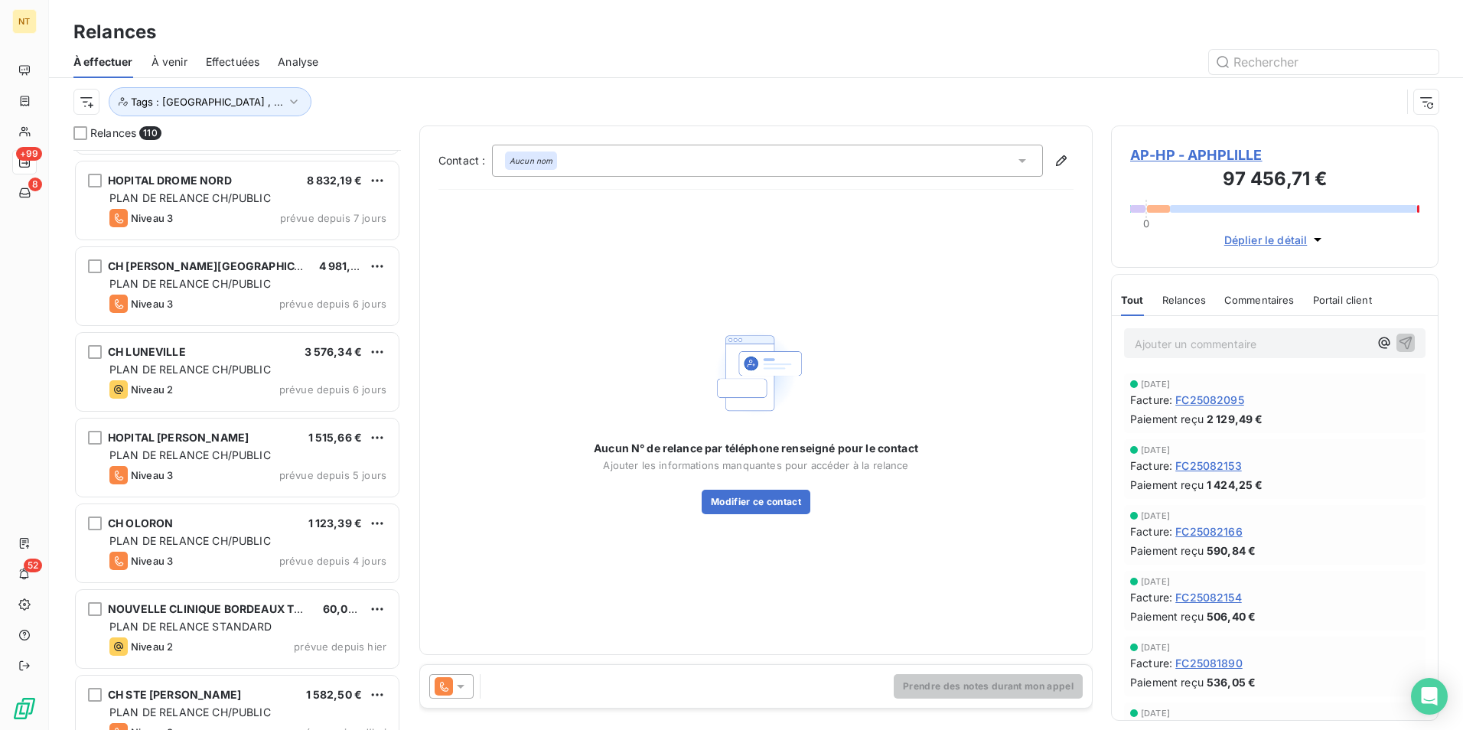
scroll to position [8802, 0]
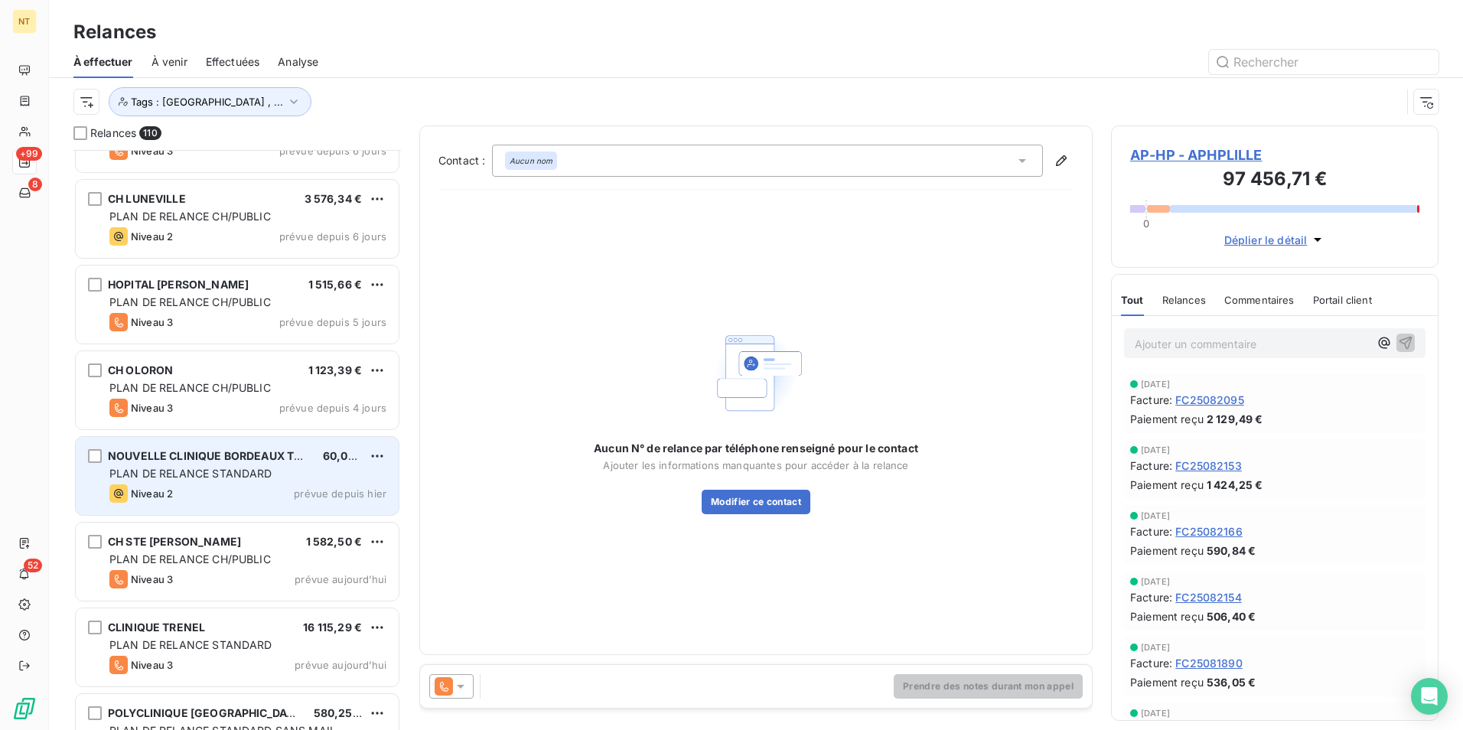
click at [218, 464] on div "NOUVELLE CLINIQUE BORDEAUX TONDU" at bounding box center [209, 455] width 203 height 15
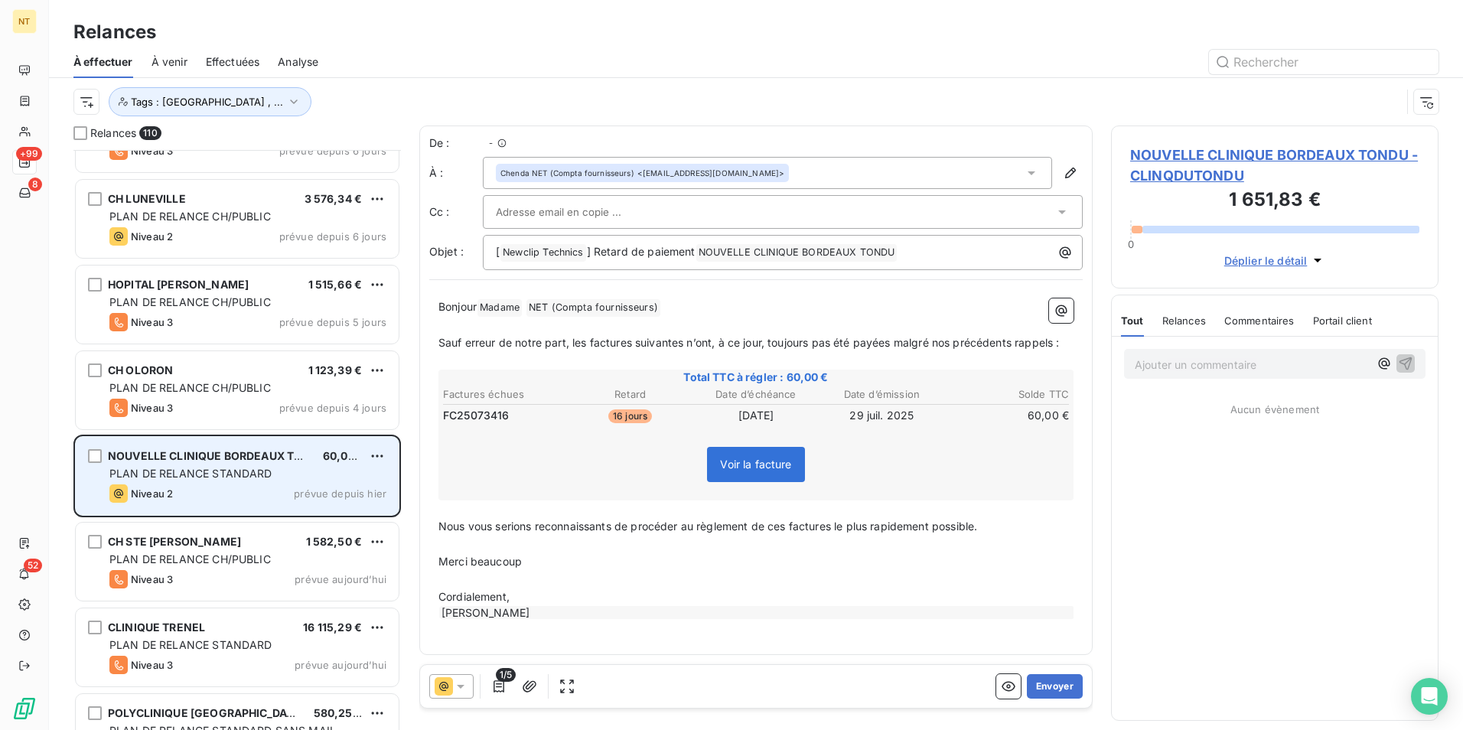
scroll to position [569, 316]
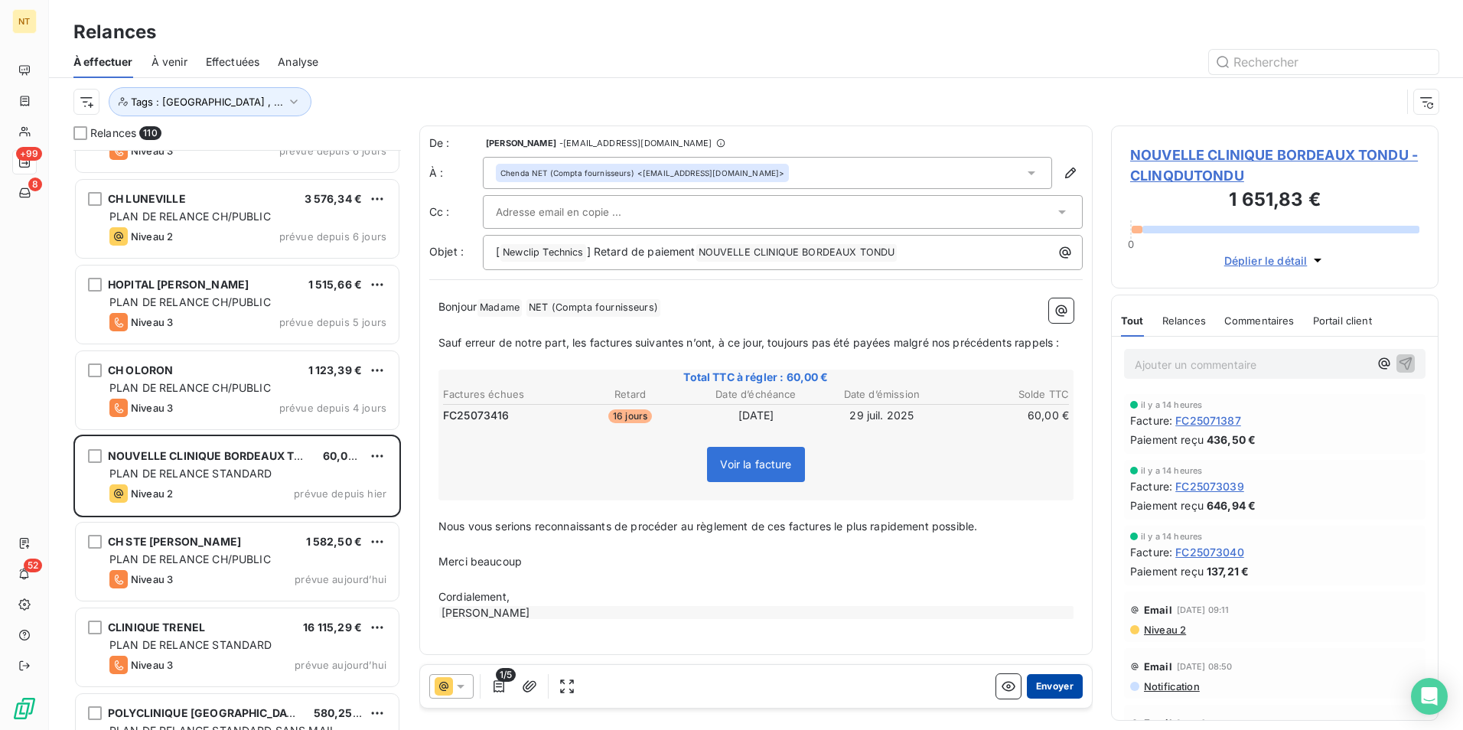
click at [1032, 686] on button "Envoyer" at bounding box center [1055, 686] width 56 height 24
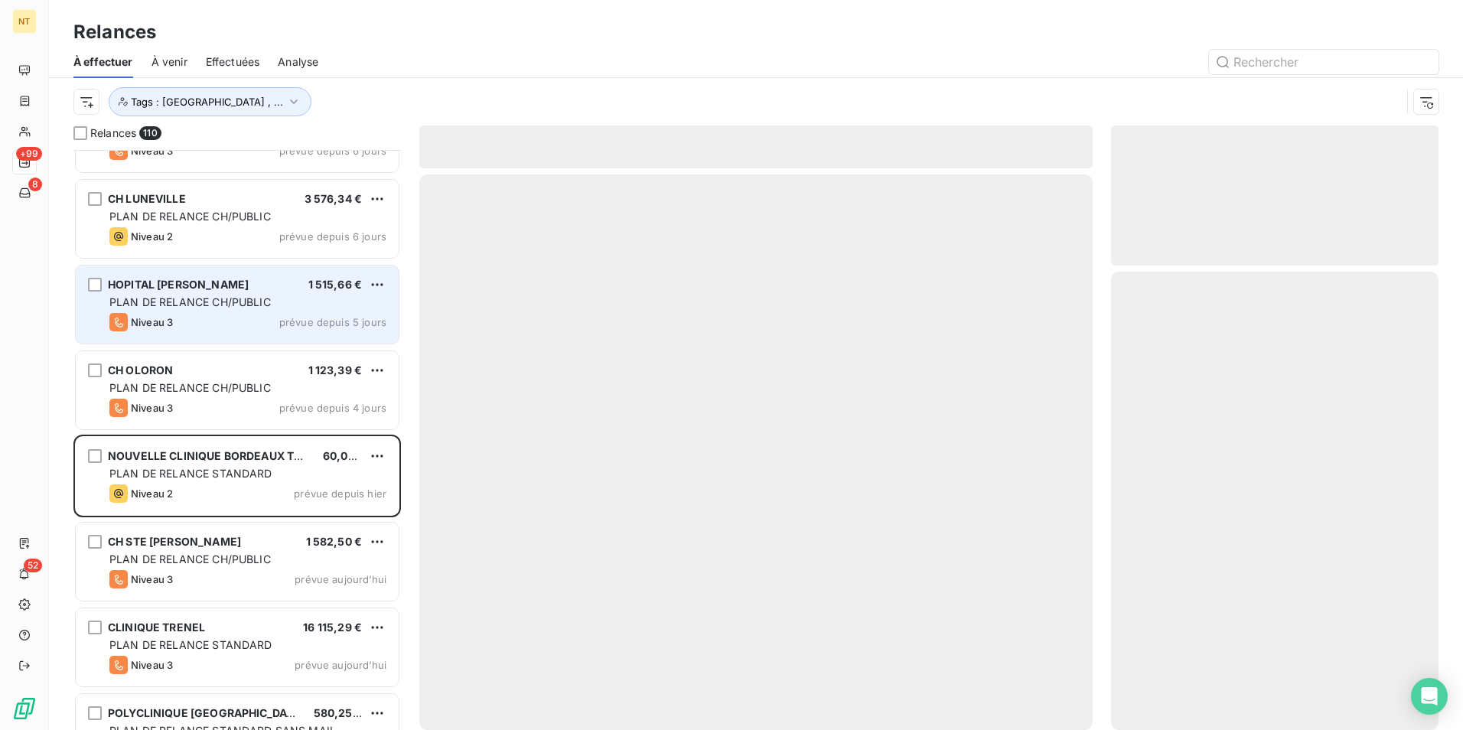
scroll to position [8763, 0]
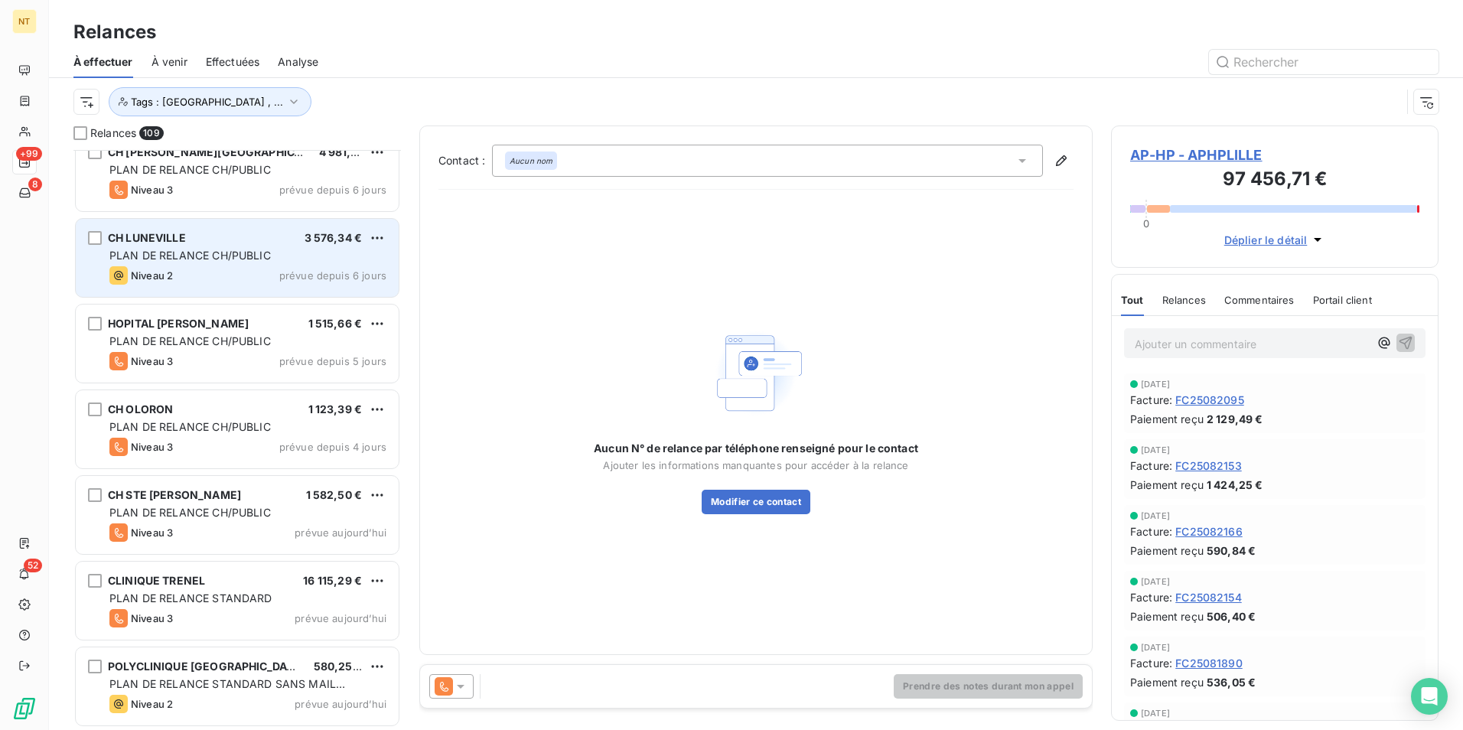
click at [240, 274] on div "Niveau 2 prévue depuis 6 jours" at bounding box center [247, 275] width 277 height 18
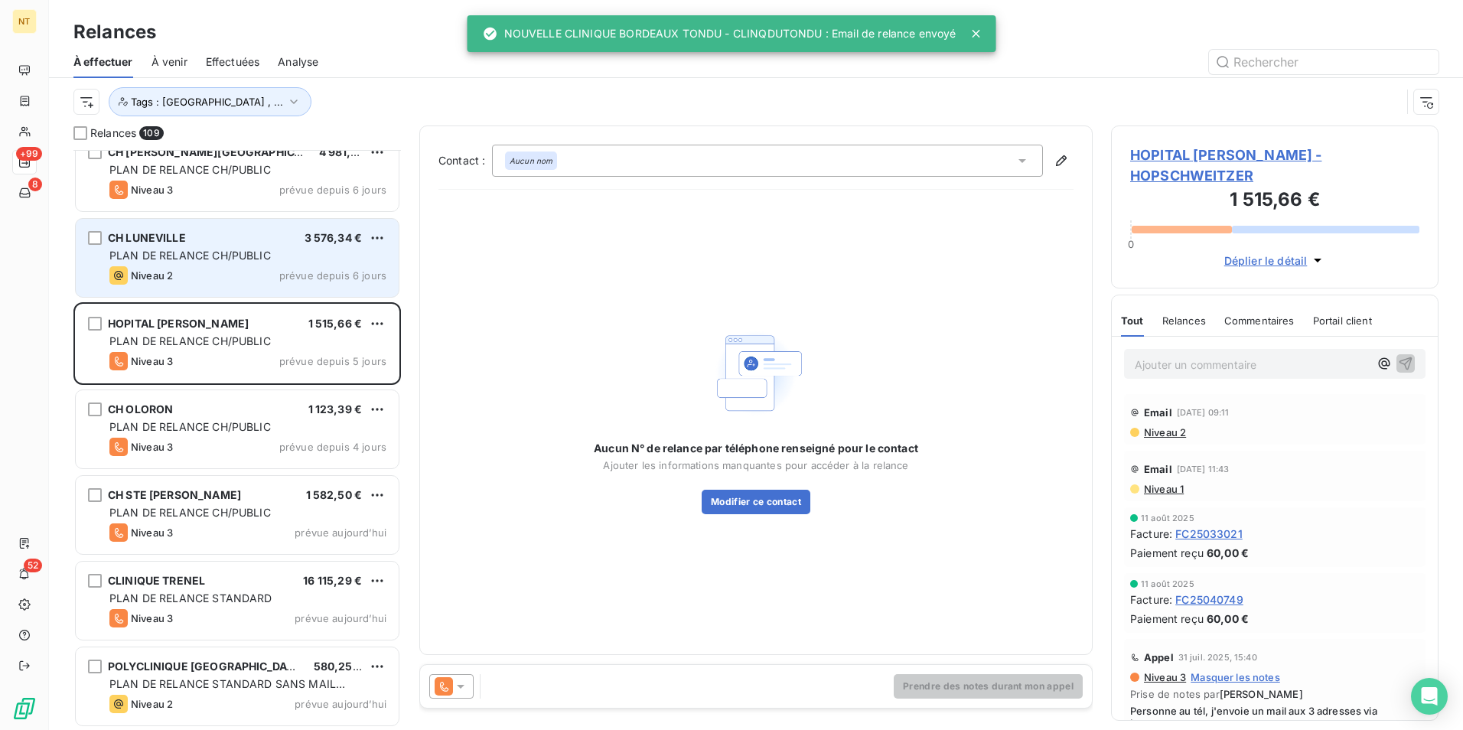
click at [293, 297] on div "CH LUNEVILLE 3 576,34 € PLAN DE RELANCE CH/PUBLIC Niveau 2 prévue depuis 6 jours" at bounding box center [237, 258] width 324 height 80
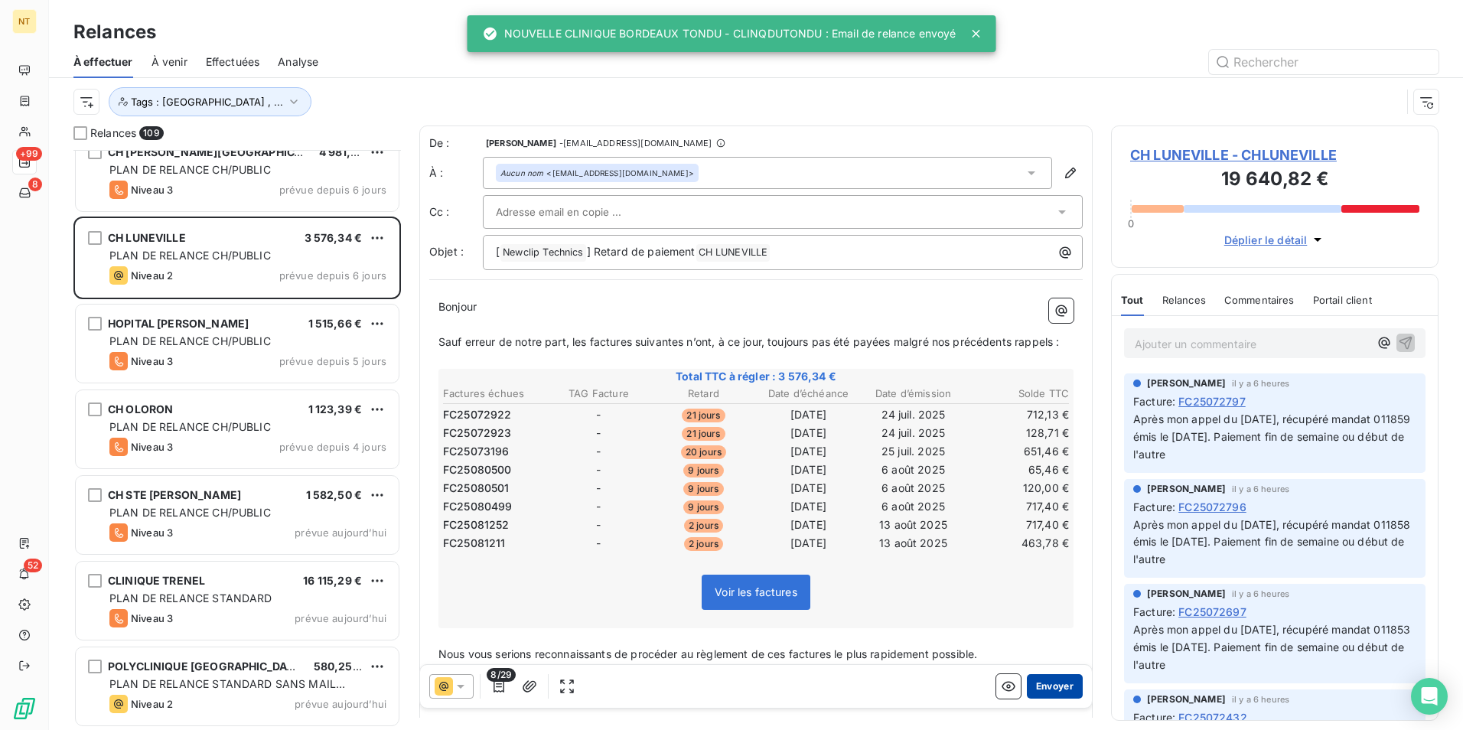
click at [1034, 684] on button "Envoyer" at bounding box center [1055, 686] width 56 height 24
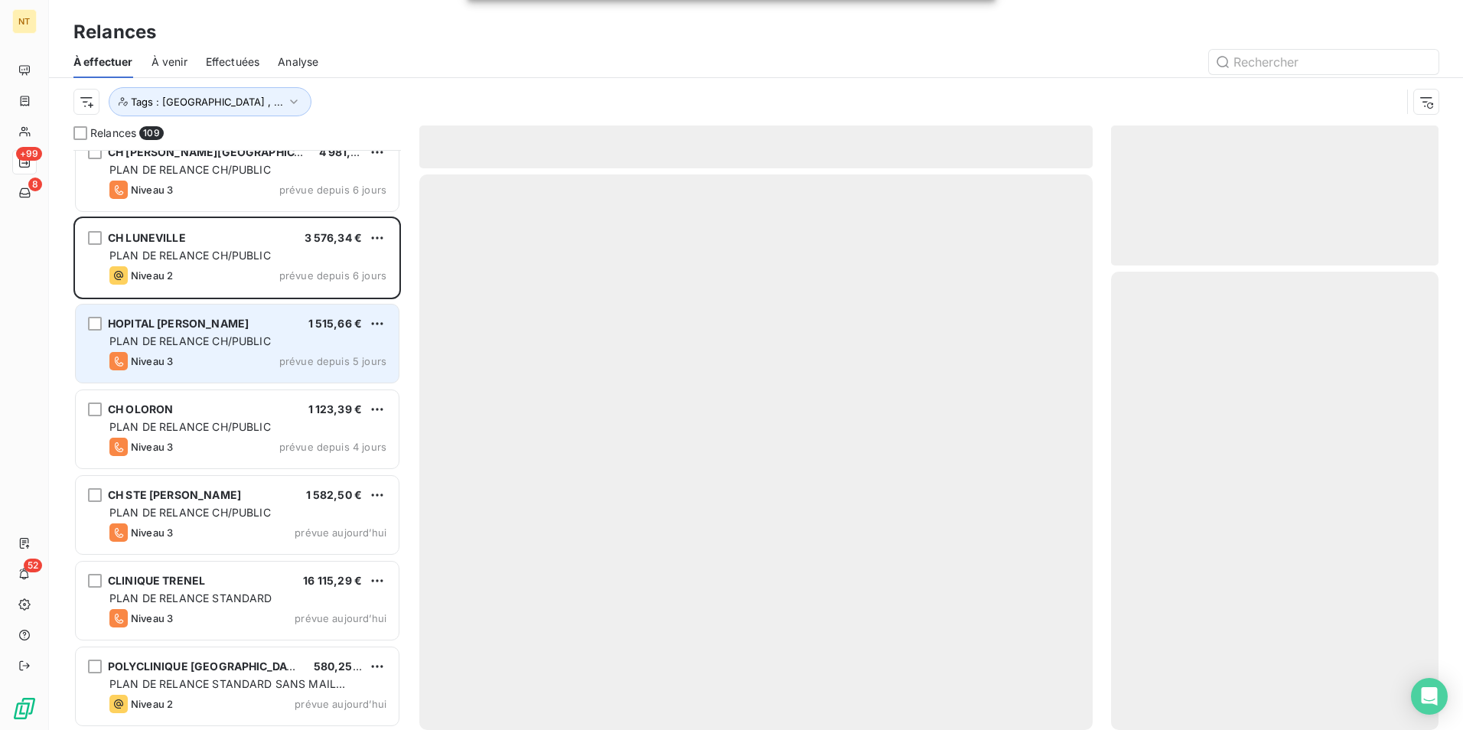
scroll to position [8677, 0]
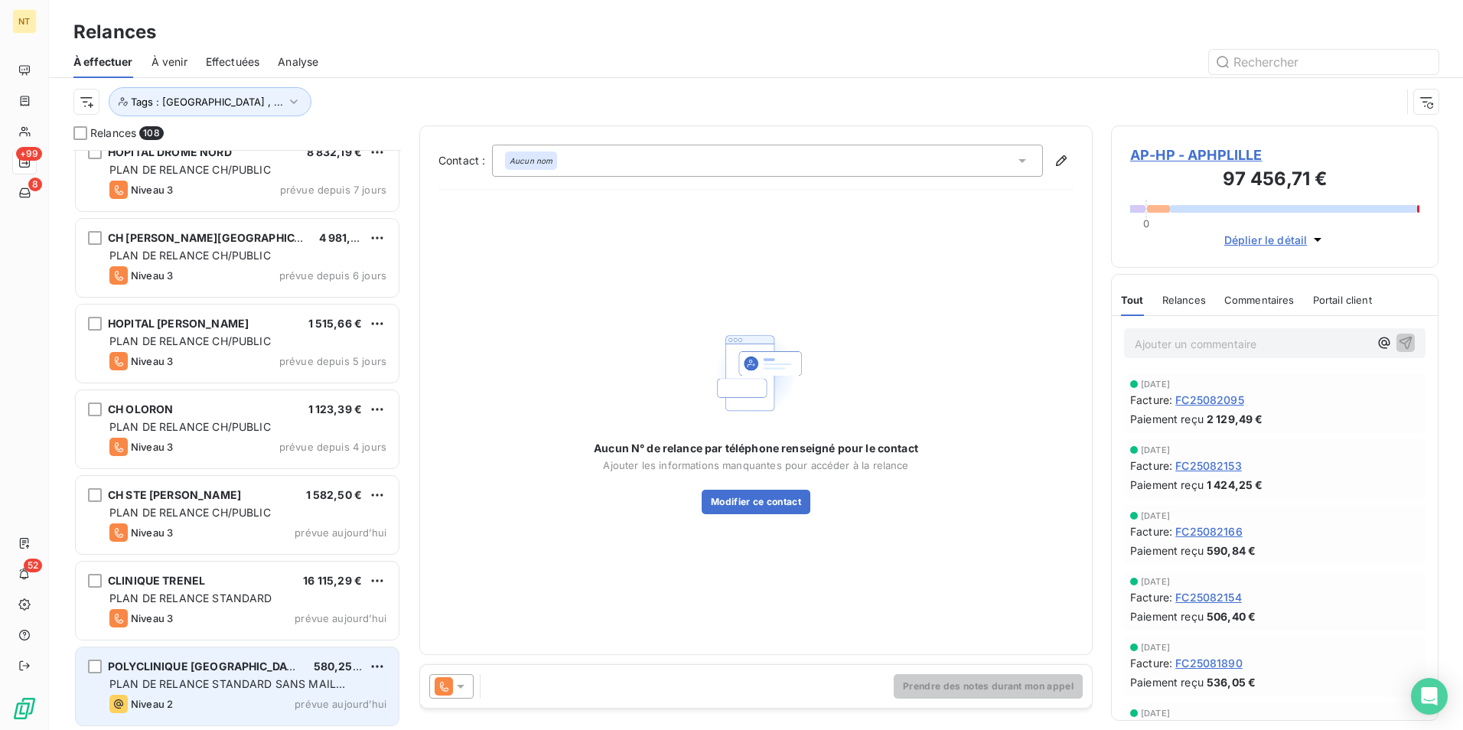
click at [254, 676] on div "POLYCLINIQUE [GEOGRAPHIC_DATA] 580,25 € PLAN DE RELANCE STANDARD SANS MAIL PREV…" at bounding box center [237, 686] width 323 height 78
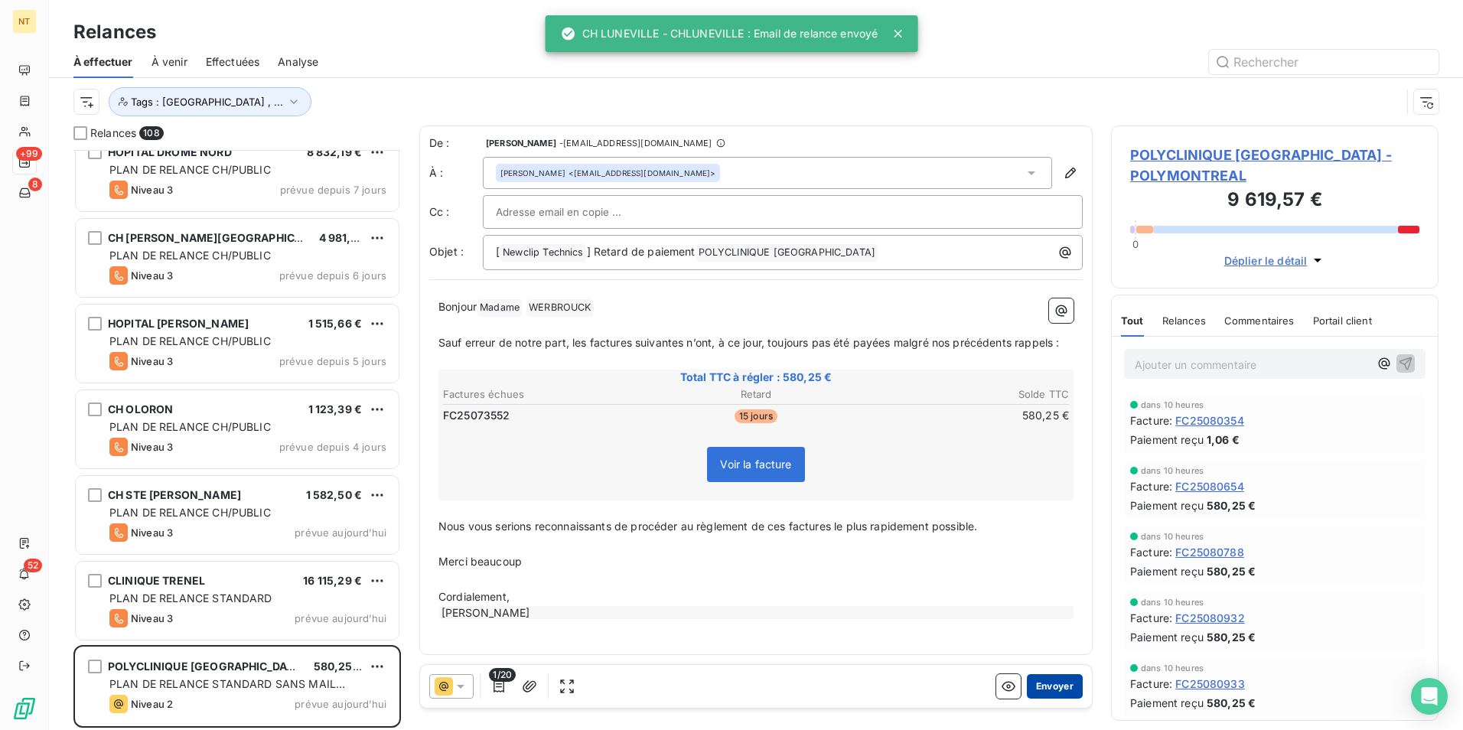
click at [1042, 687] on button "Envoyer" at bounding box center [1055, 686] width 56 height 24
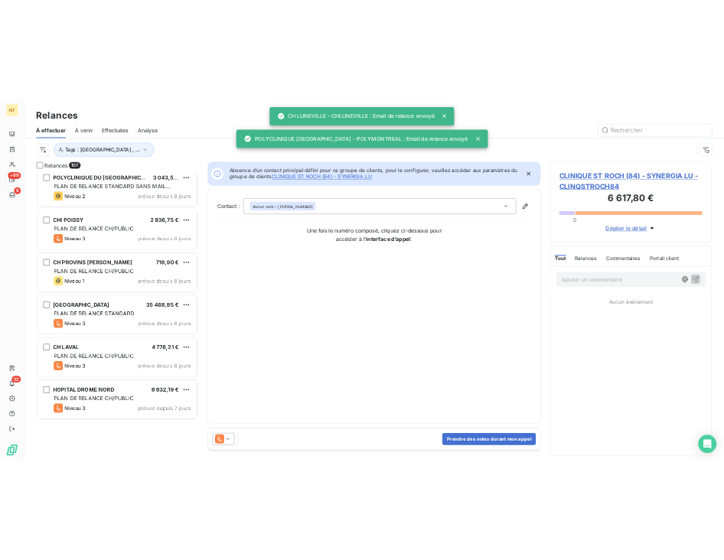
scroll to position [8056, 0]
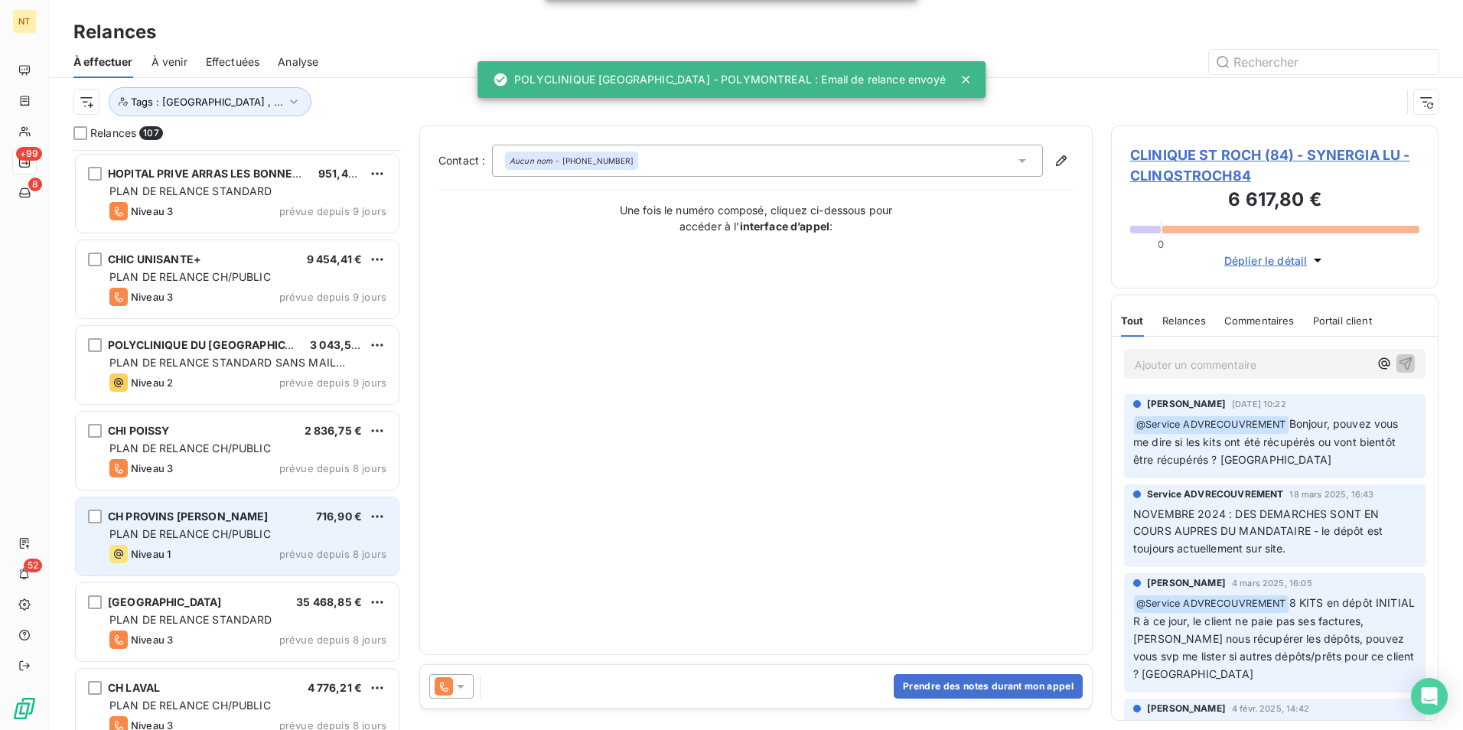
click at [210, 537] on span "PLAN DE RELANCE CH/PUBLIC" at bounding box center [189, 533] width 161 height 13
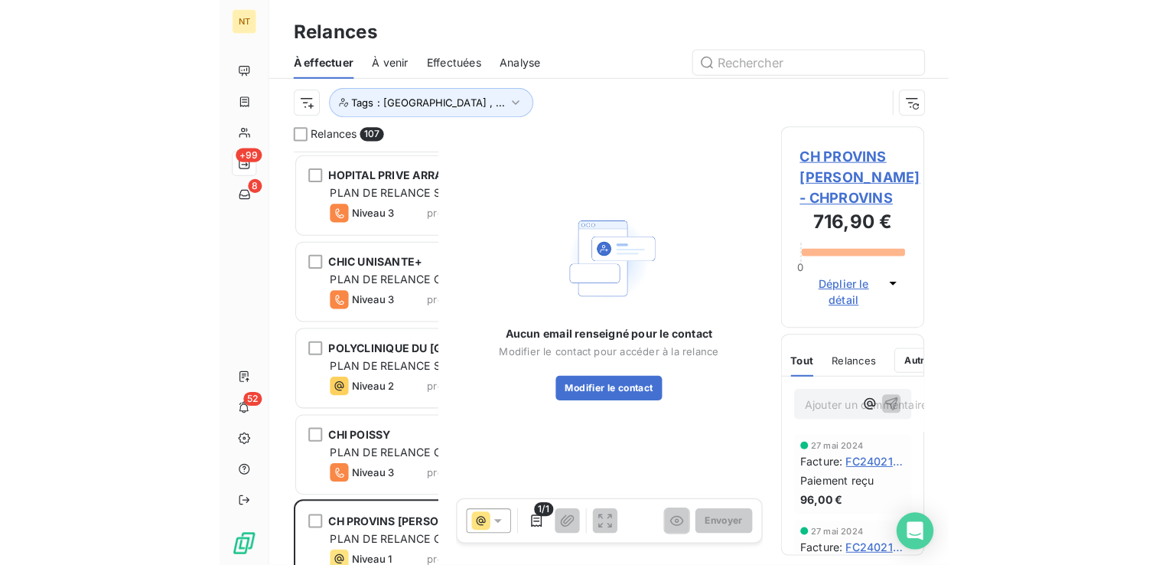
scroll to position [403, 242]
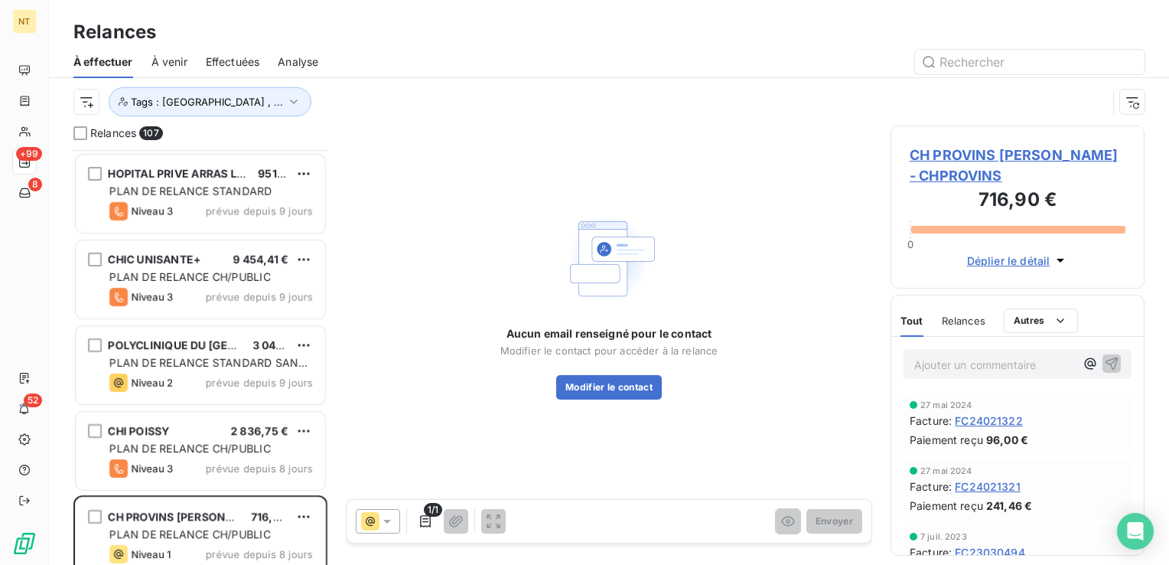
click at [1024, 158] on span "CH PROVINS LEON BINET - CHPROVINS" at bounding box center [1018, 165] width 216 height 41
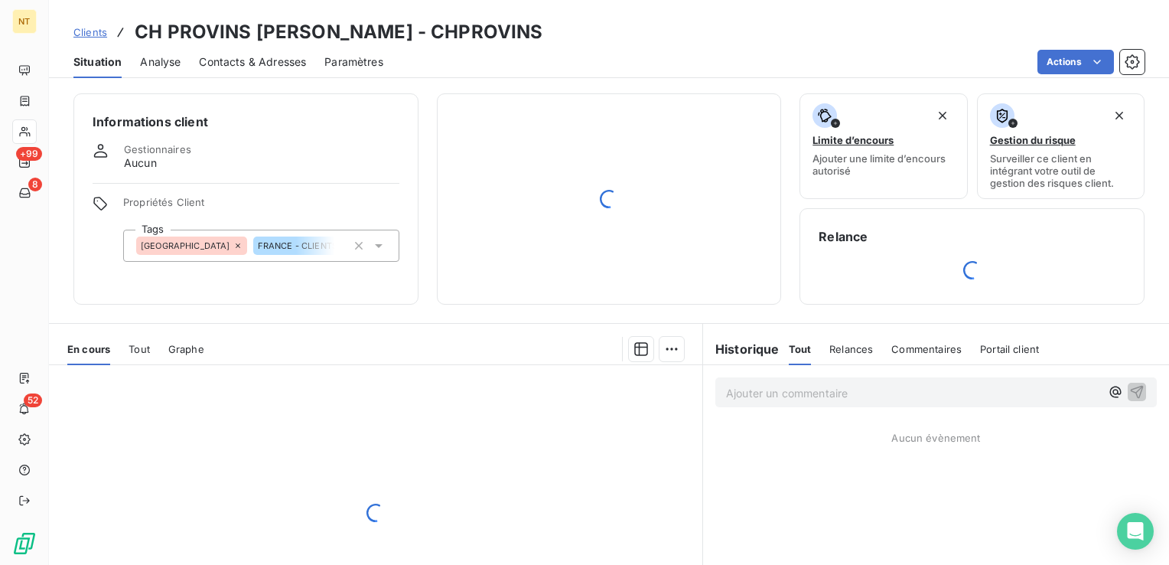
click at [260, 55] on span "Contacts & Adresses" at bounding box center [252, 61] width 107 height 15
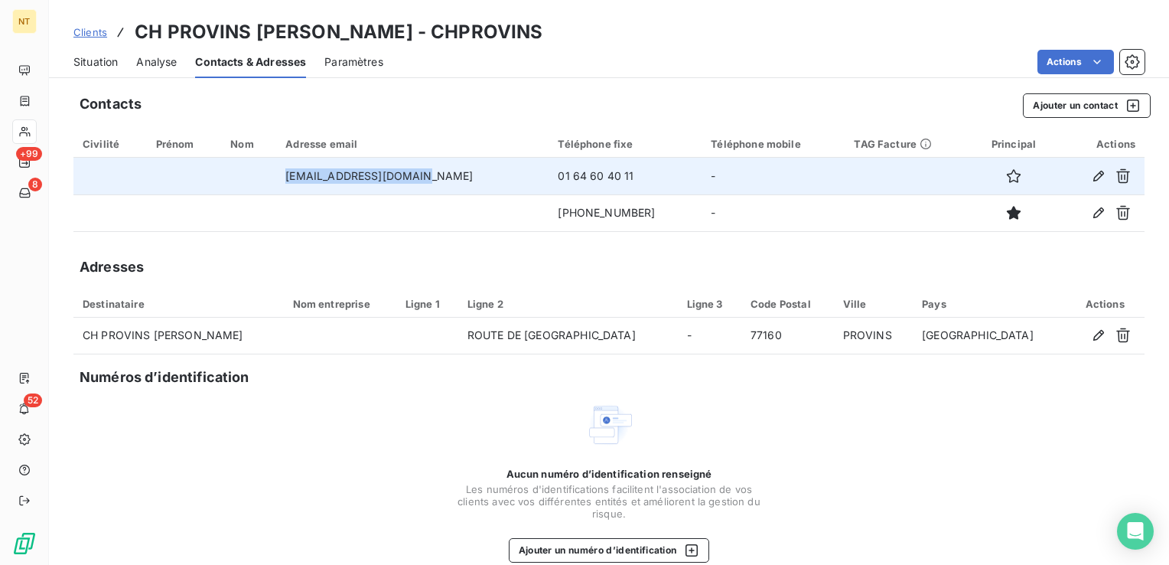
drag, startPoint x: 305, startPoint y: 178, endPoint x: 435, endPoint y: 175, distance: 130.1
click at [435, 175] on td "economat@ch-provins.fr" at bounding box center [412, 176] width 272 height 37
copy td "economat@ch-provins.fr"
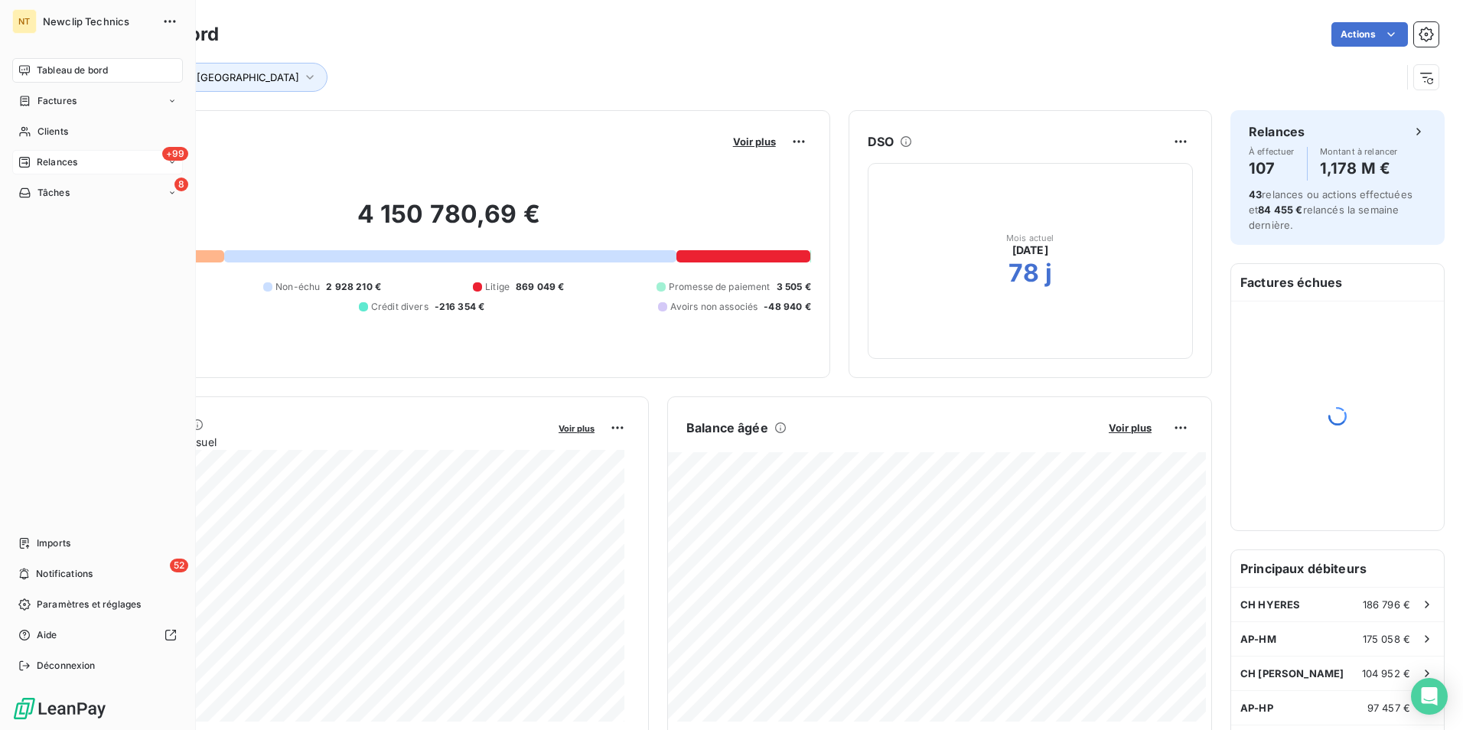
click at [59, 160] on span "Relances" at bounding box center [57, 162] width 41 height 14
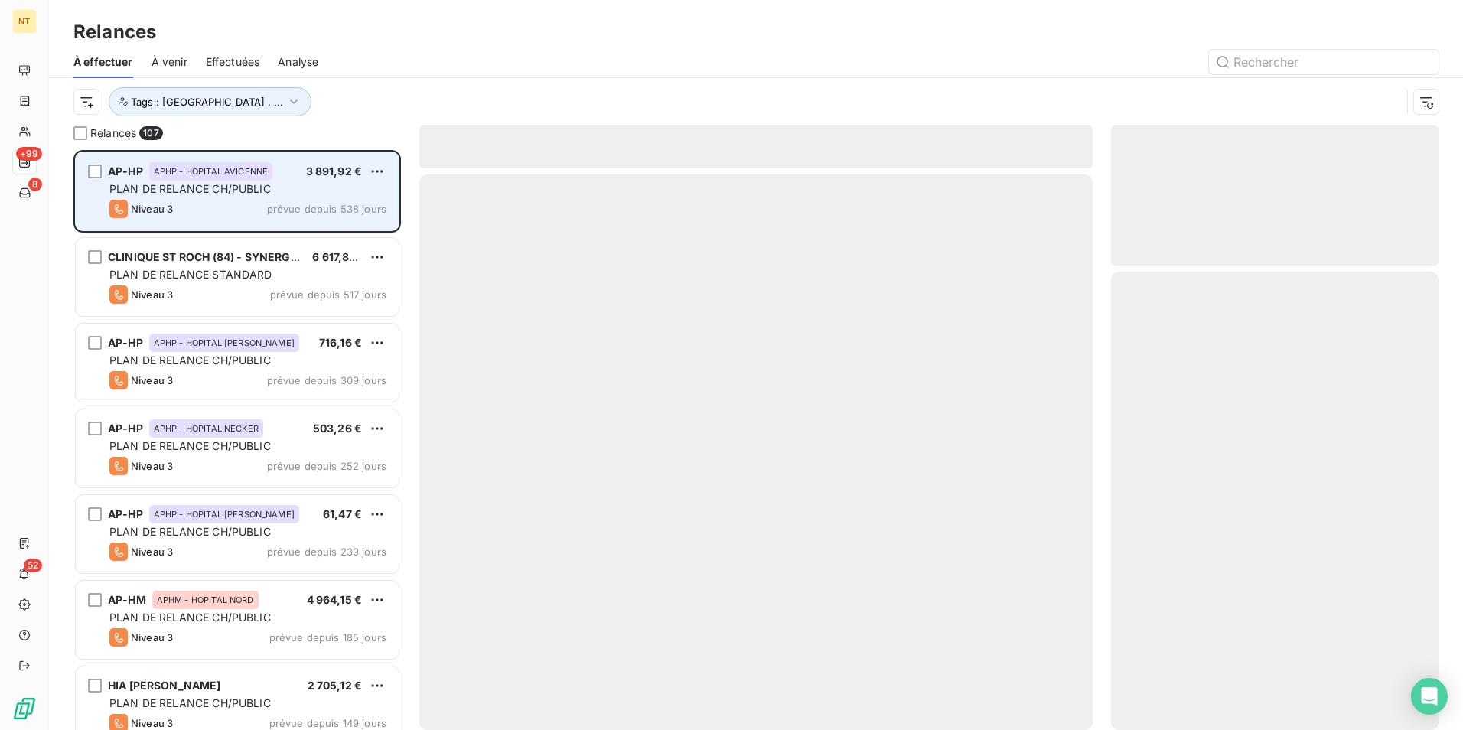
scroll to position [569, 316]
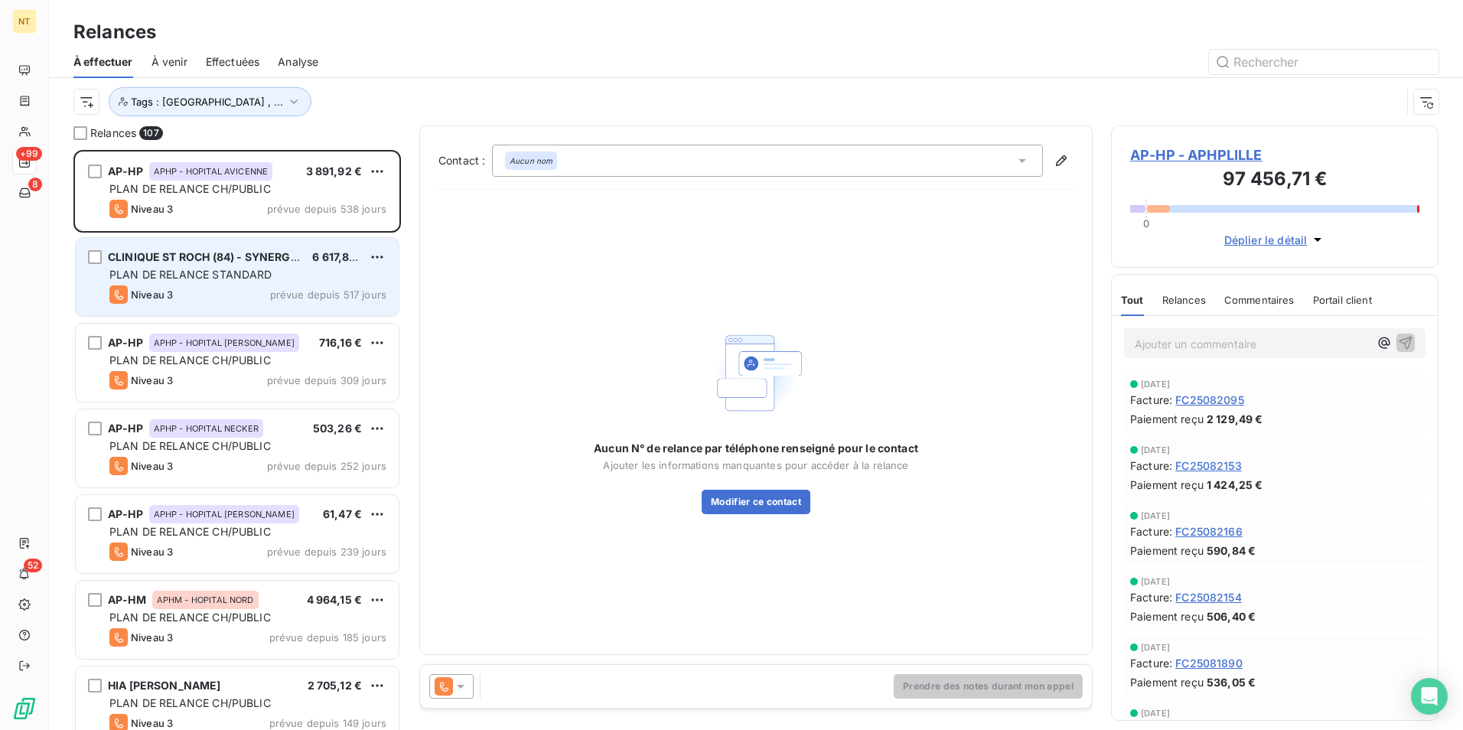
click at [268, 243] on div "CLINIQUE ST ROCH (84) - SYNERGIA LU 6 617,80 € PLAN DE RELANCE STANDARD Niveau …" at bounding box center [237, 277] width 323 height 78
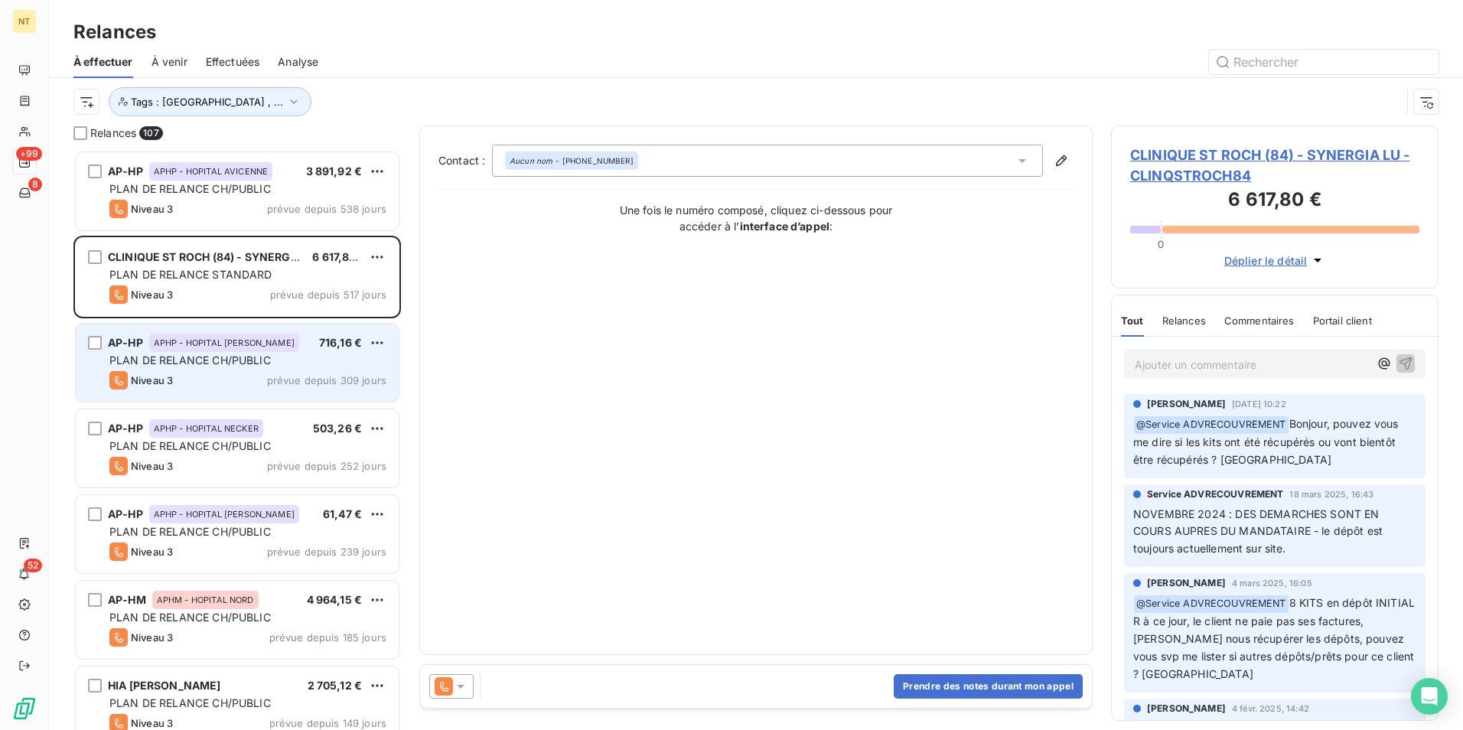
click at [263, 343] on span "APHP - HOPITAL [PERSON_NAME]" at bounding box center [224, 342] width 141 height 9
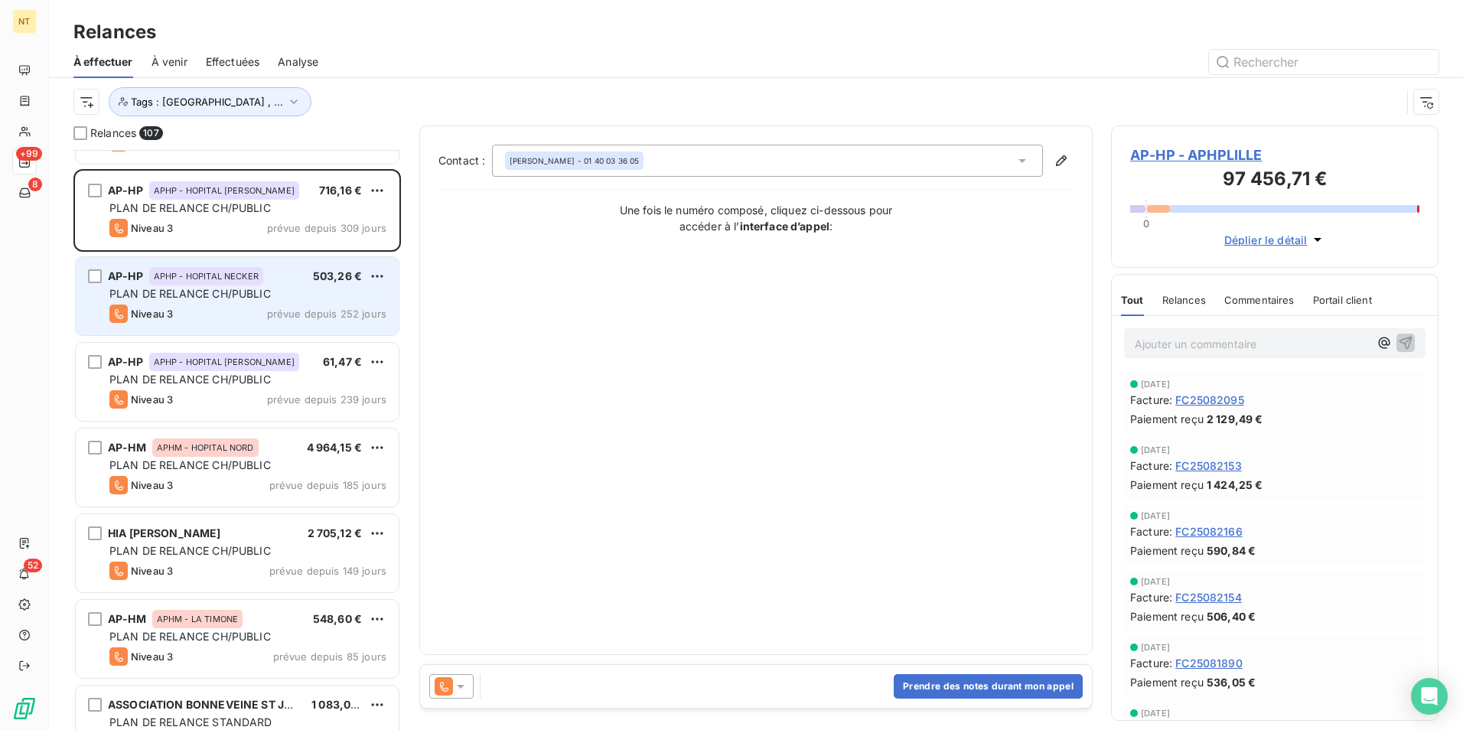
scroll to position [154, 0]
click at [241, 283] on div "APHP - HOPITAL NECKER" at bounding box center [206, 275] width 114 height 18
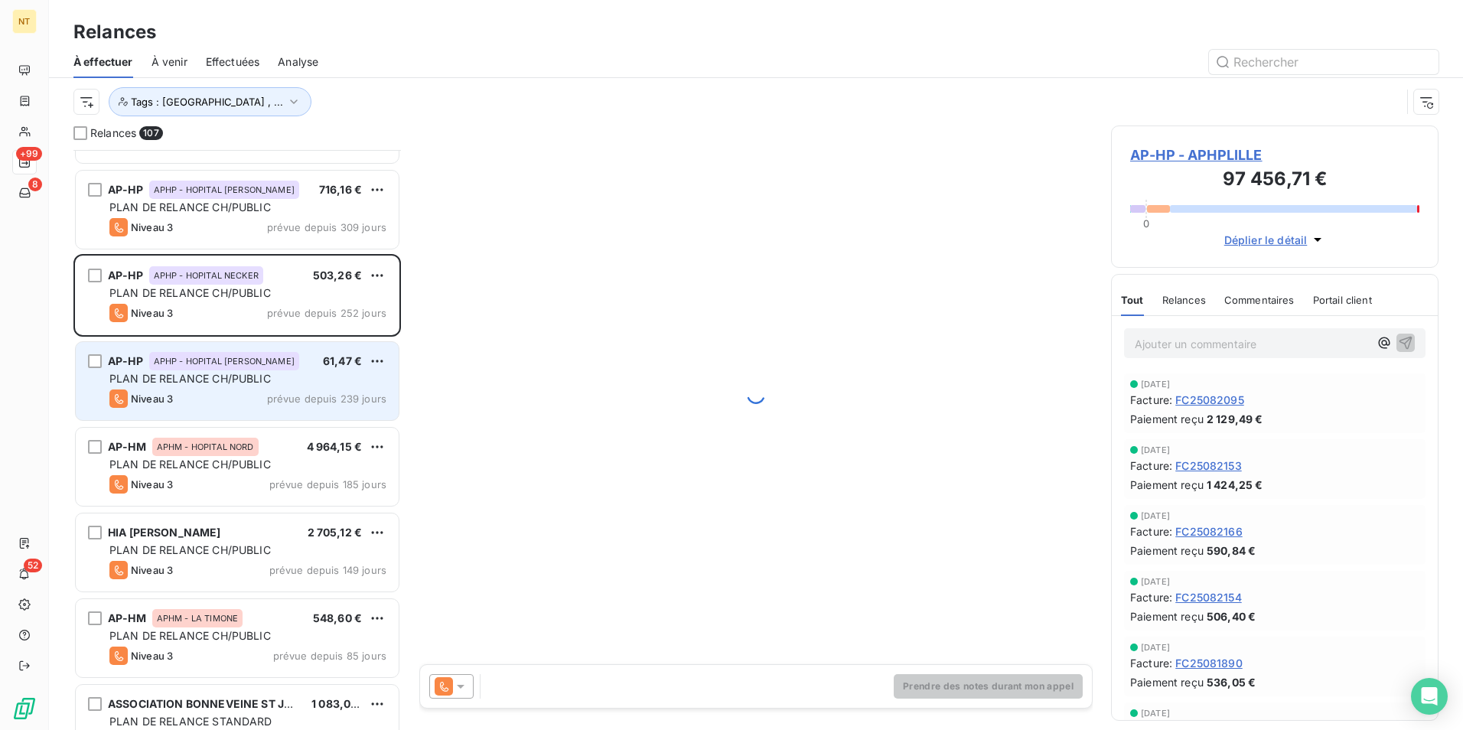
click at [240, 374] on span "PLAN DE RELANCE CH/PUBLIC" at bounding box center [189, 378] width 161 height 13
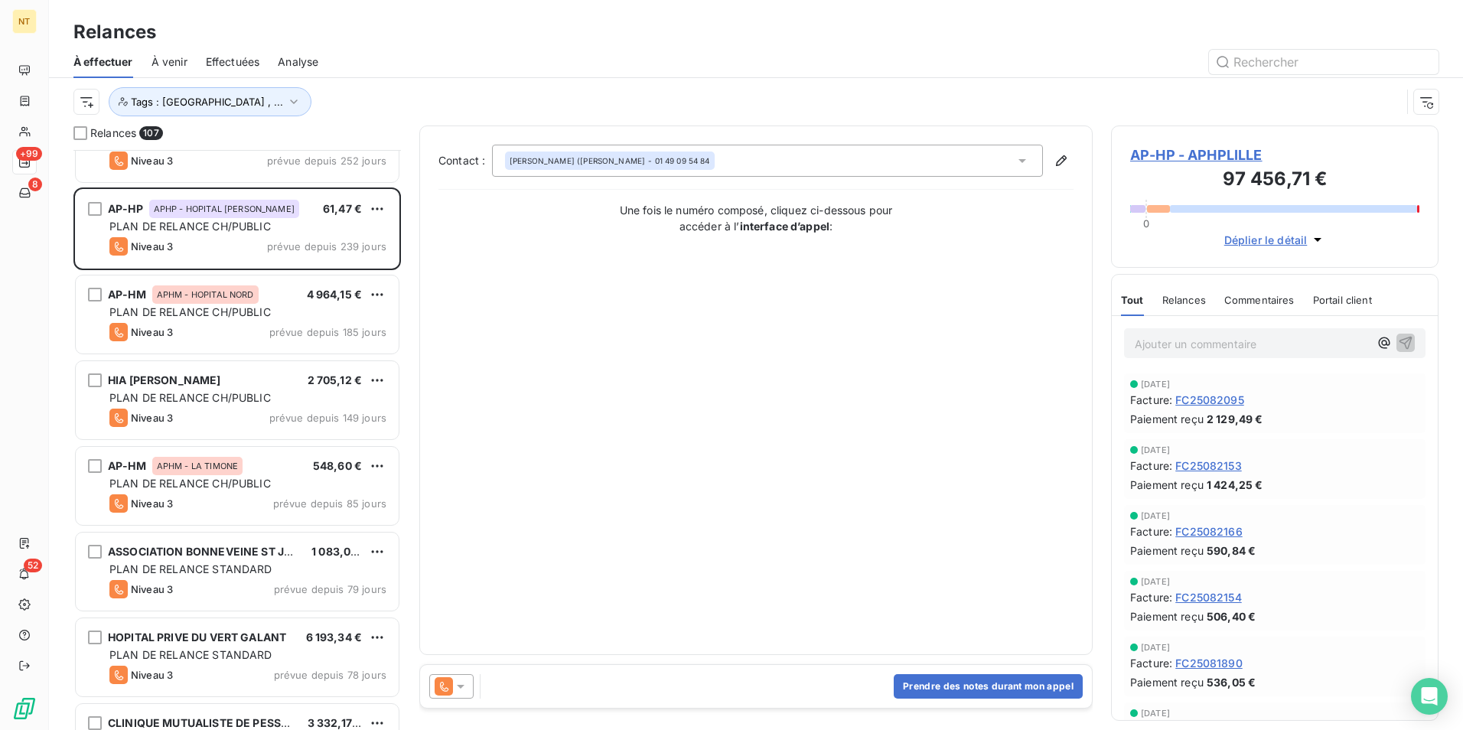
scroll to position [307, 0]
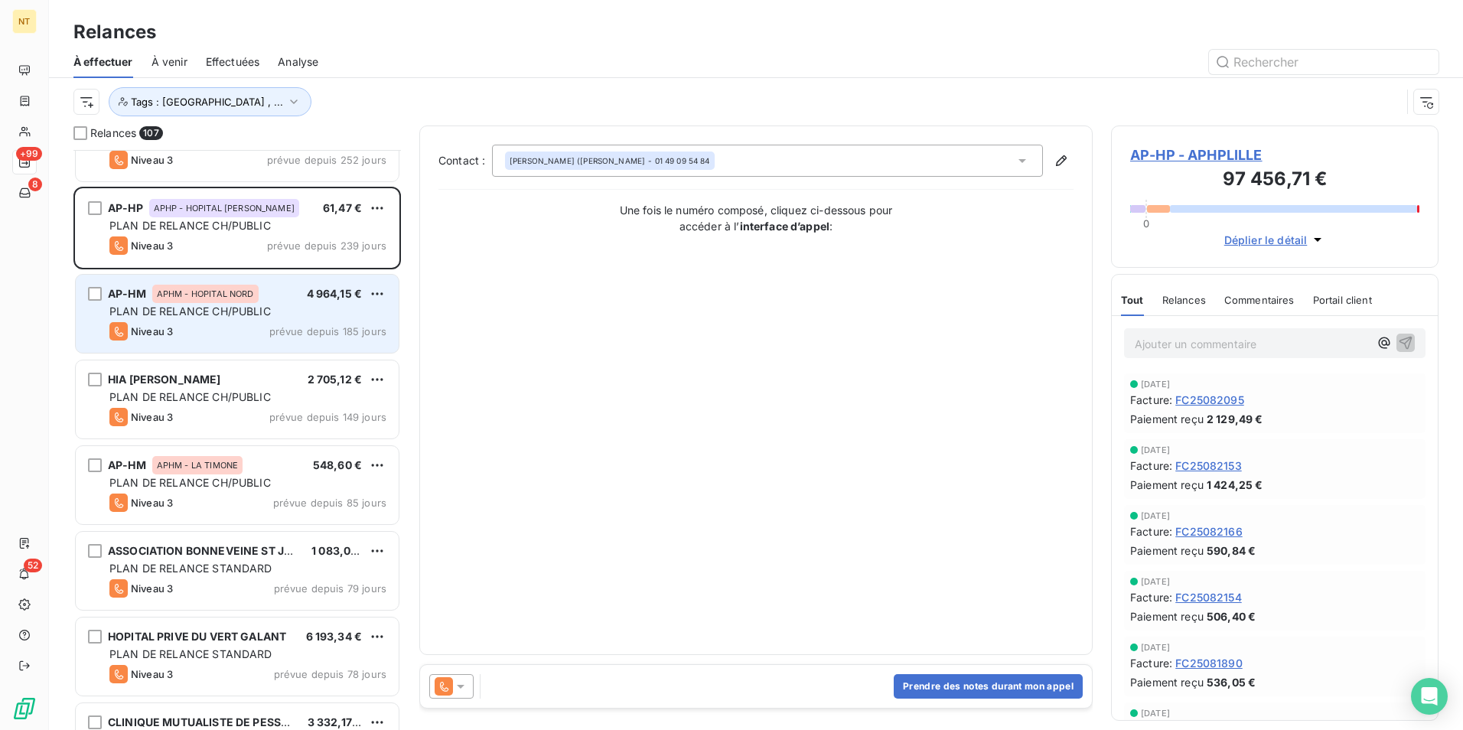
click at [245, 311] on span "PLAN DE RELANCE CH/PUBLIC" at bounding box center [189, 311] width 161 height 13
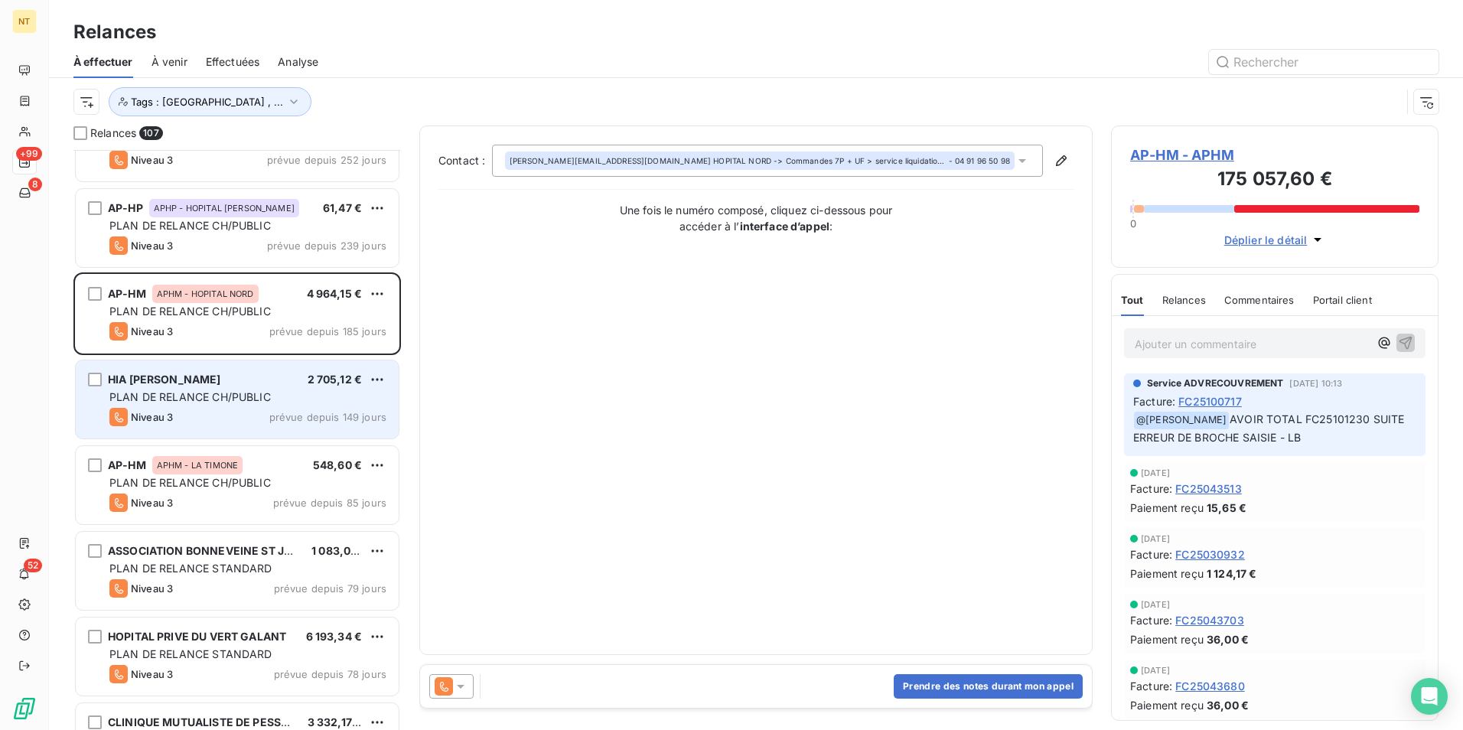
click at [242, 384] on div "HIA STE ANNE 2 705,12 €" at bounding box center [247, 380] width 277 height 14
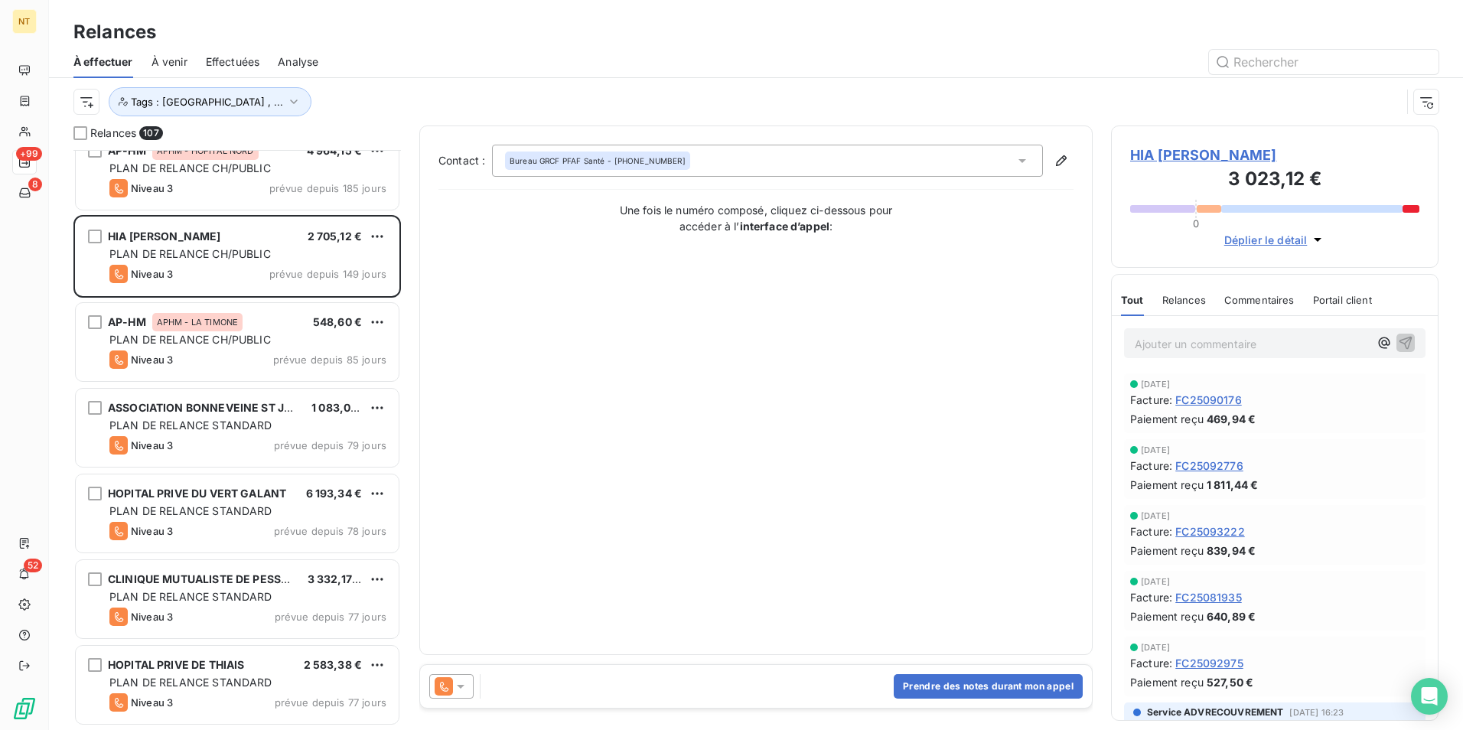
scroll to position [460, 0]
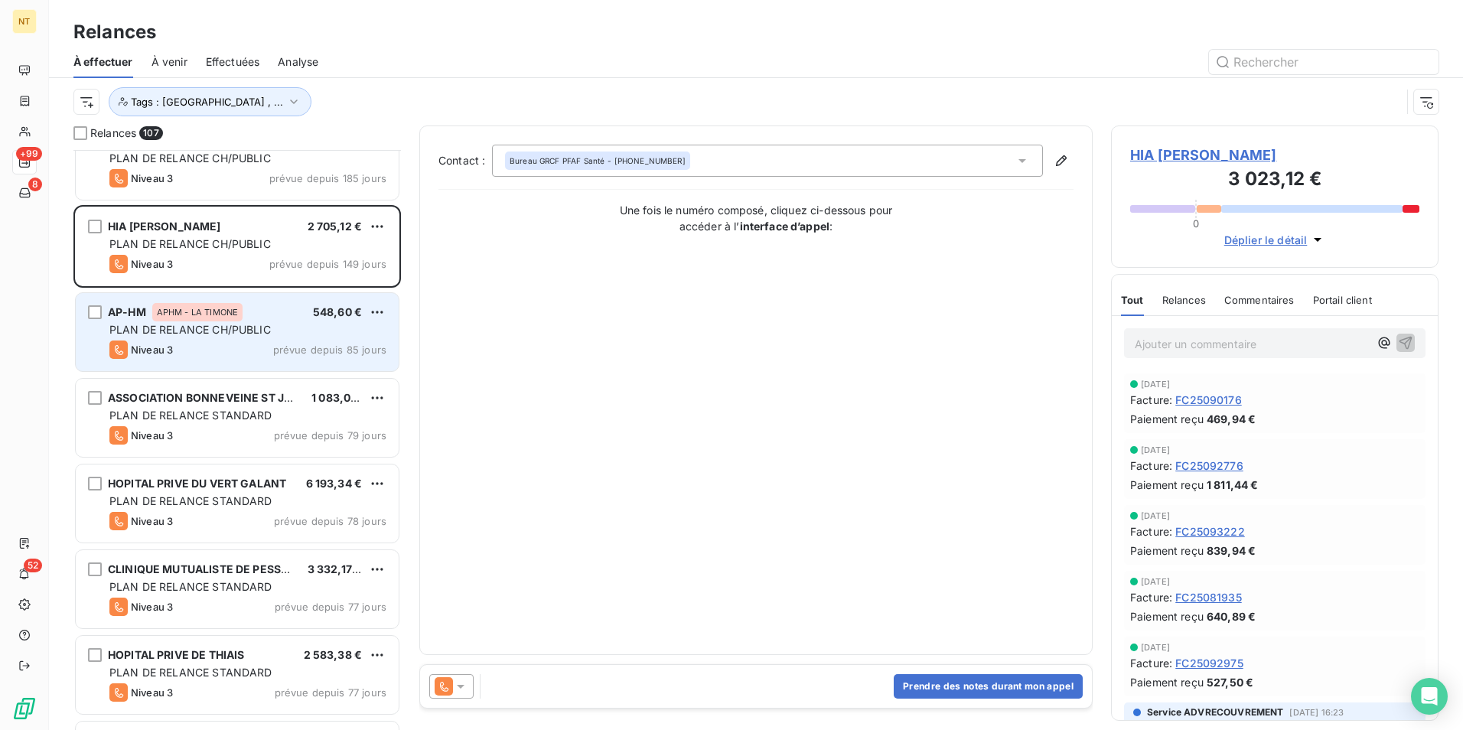
click at [248, 324] on span "PLAN DE RELANCE CH/PUBLIC" at bounding box center [189, 329] width 161 height 13
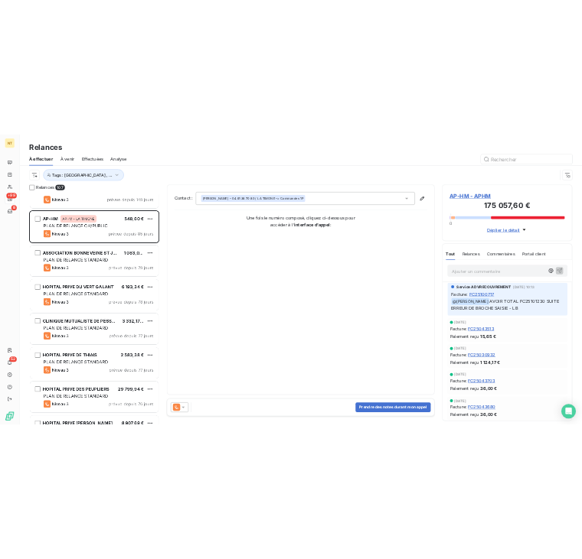
scroll to position [613, 0]
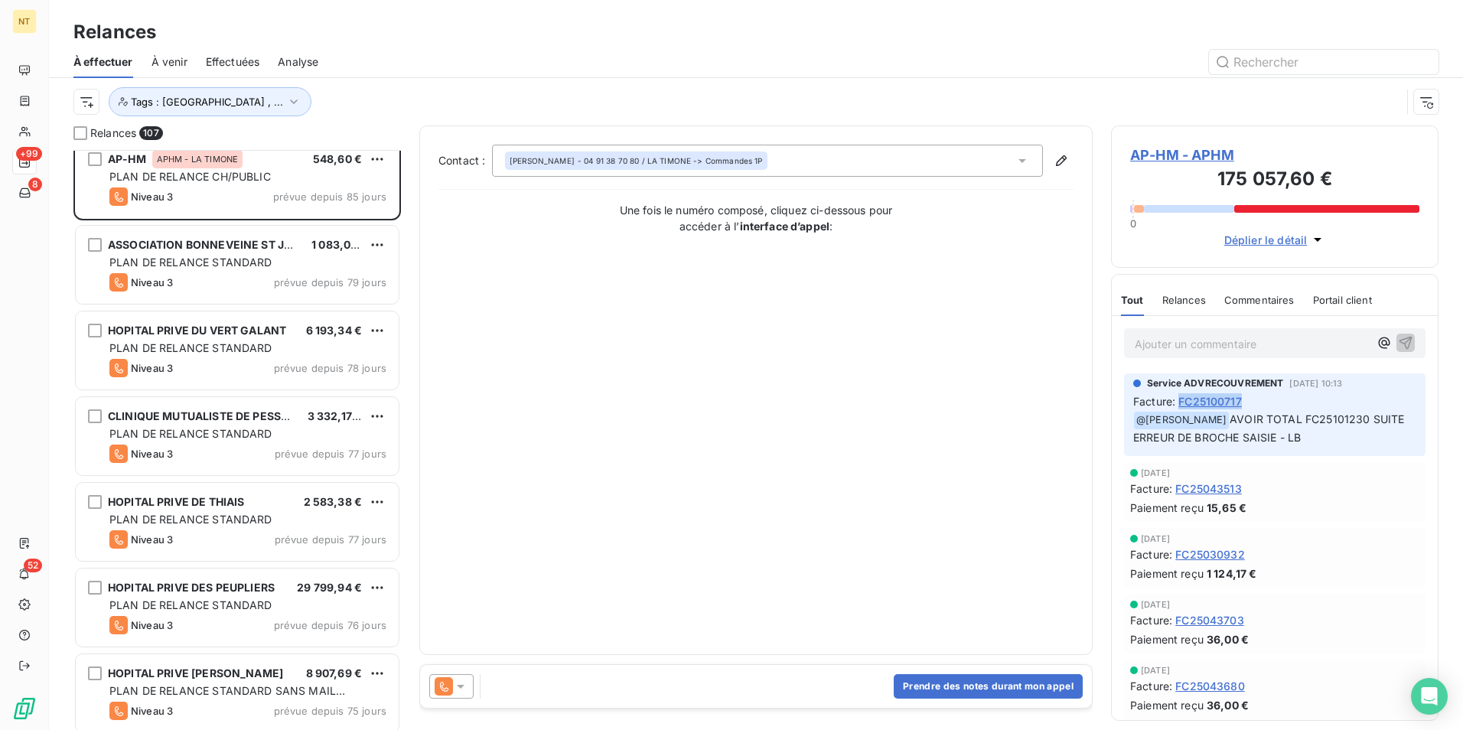
drag, startPoint x: 1254, startPoint y: 402, endPoint x: 1182, endPoint y: 401, distance: 72.7
click at [1182, 401] on div "Facture : FC25100717" at bounding box center [1274, 401] width 283 height 16
copy span "FC25100717"
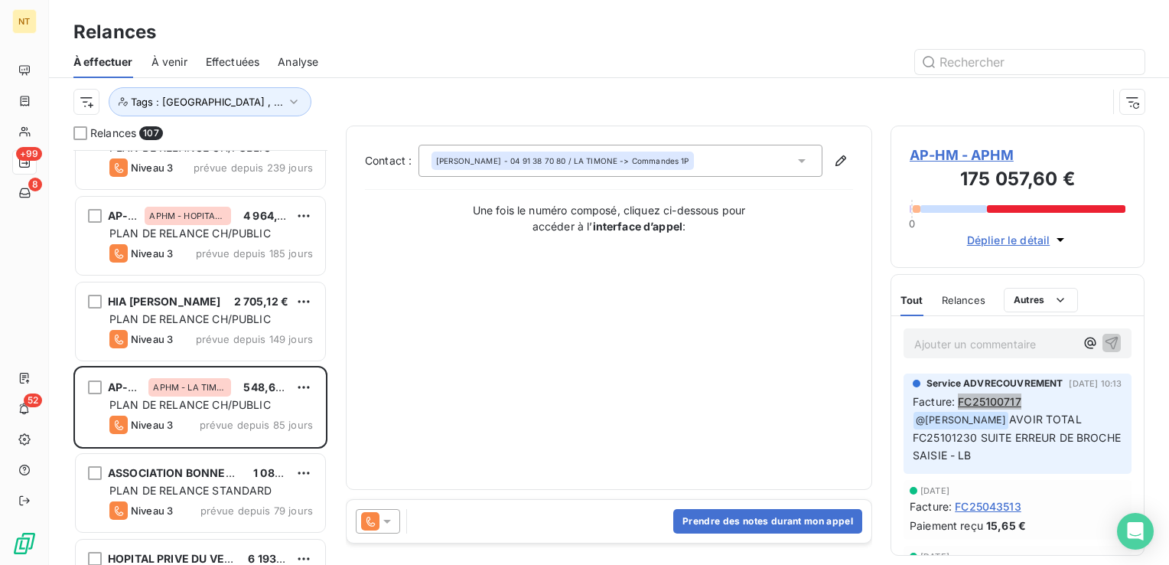
scroll to position [383, 0]
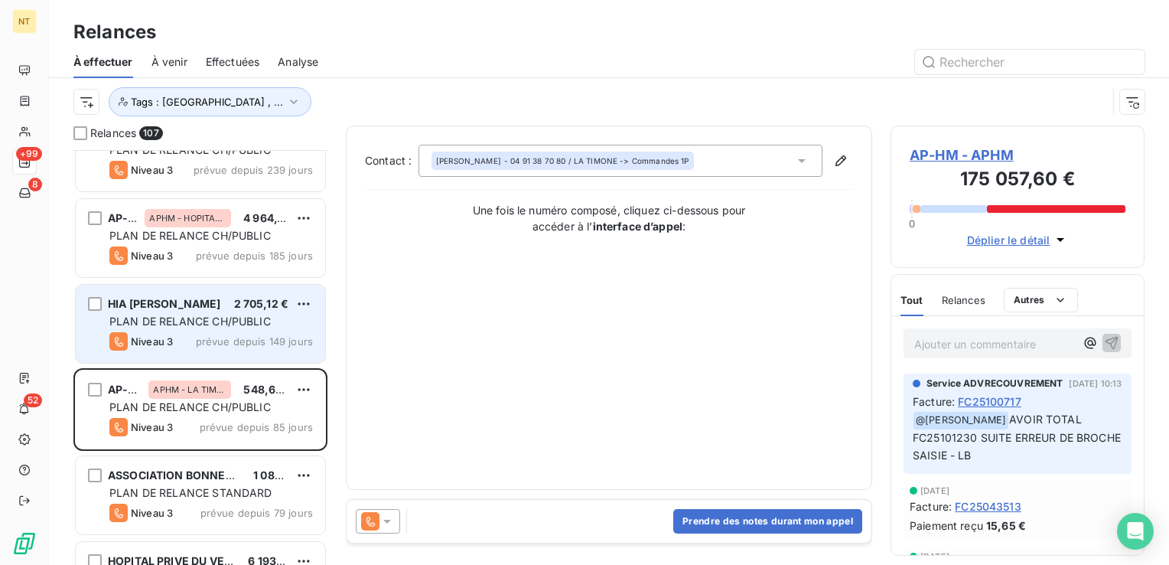
click at [214, 329] on div "HIA STE ANNE 2 705,12 € PLAN DE RELANCE CH/PUBLIC Niveau 3 prévue depuis 149 jo…" at bounding box center [200, 324] width 249 height 78
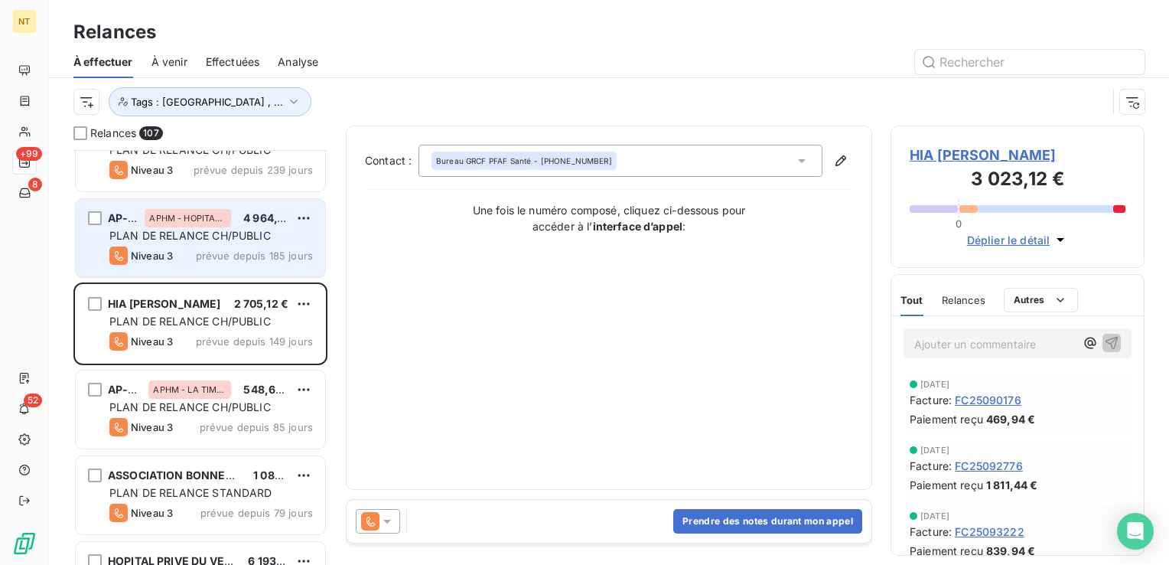
click at [201, 268] on div "AP-HM APHM - HOPITAL NORD 4 964,15 € PLAN DE RELANCE CH/PUBLIC Niveau 3 prévue …" at bounding box center [200, 238] width 249 height 78
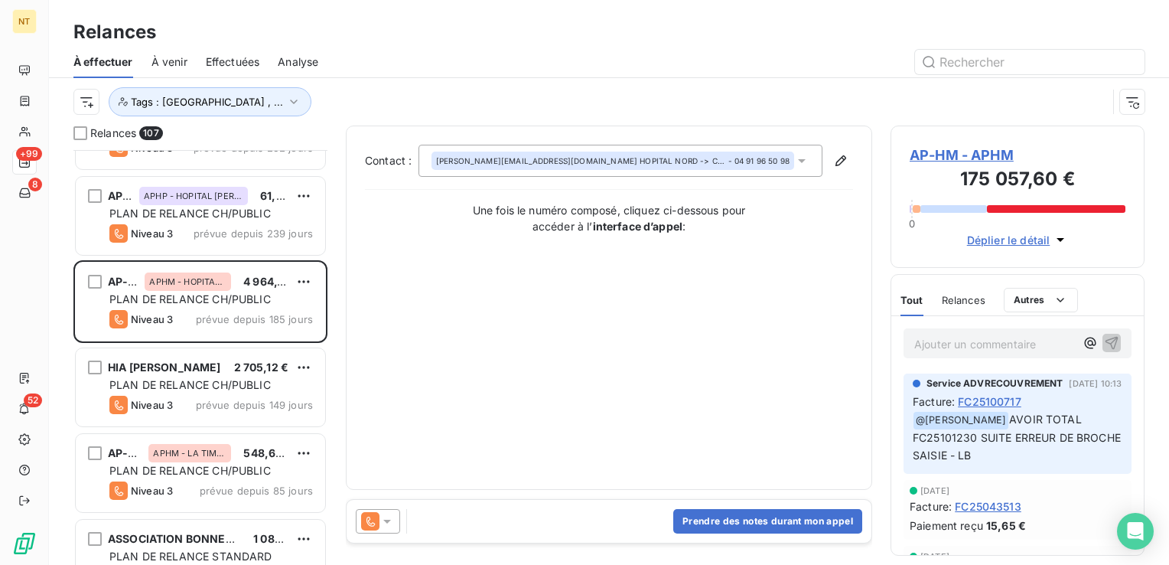
scroll to position [230, 0]
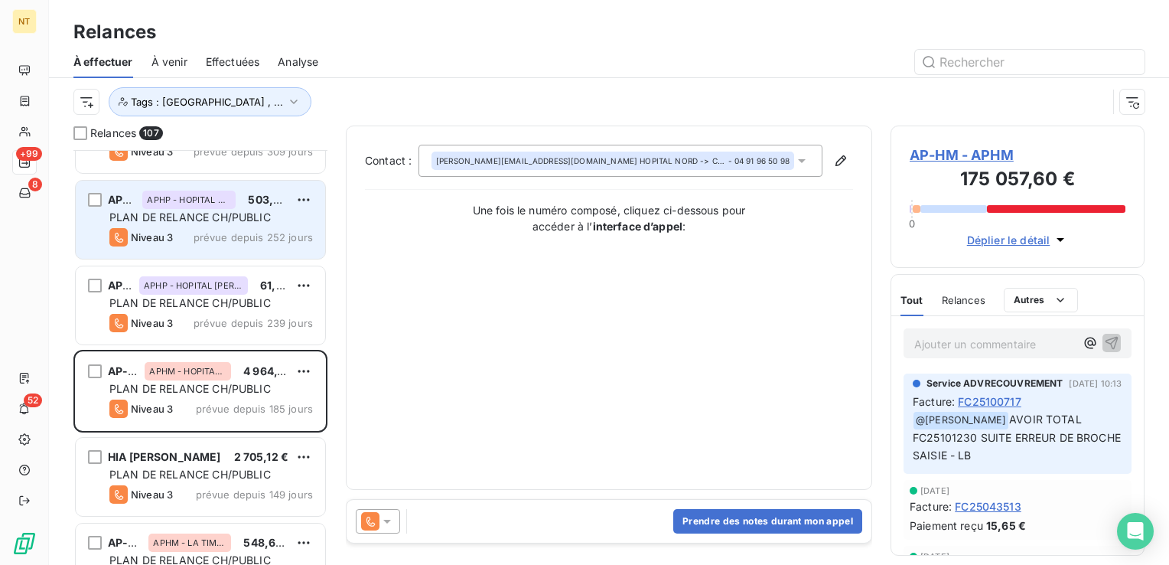
click at [231, 219] on span "PLAN DE RELANCE CH/PUBLIC" at bounding box center [189, 216] width 161 height 13
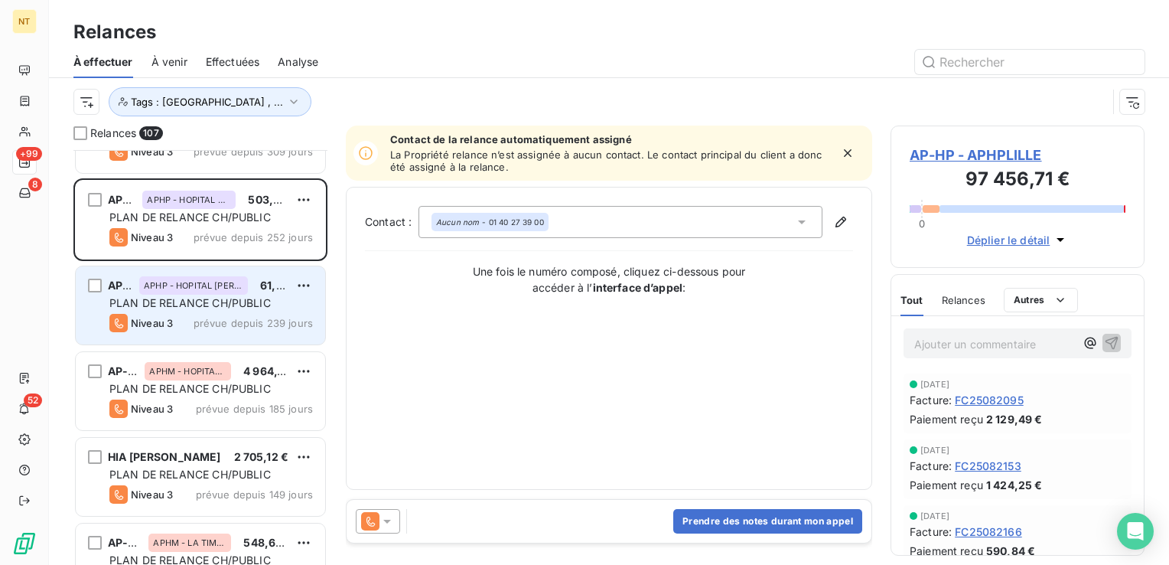
click at [230, 305] on span "PLAN DE RELANCE CH/PUBLIC" at bounding box center [189, 302] width 161 height 13
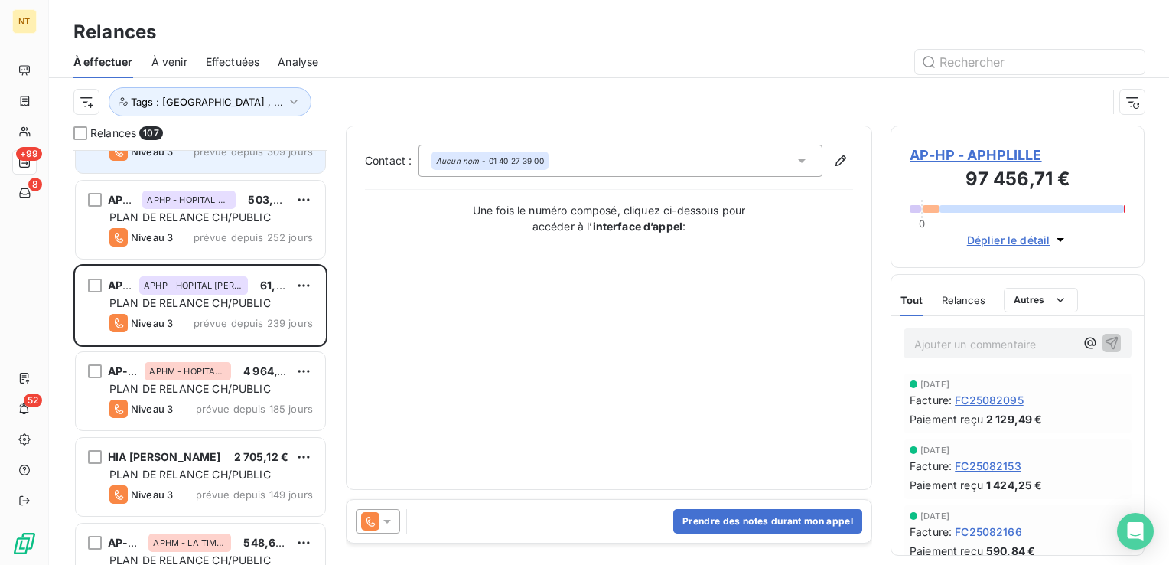
click at [194, 168] on div "AP-HP APHP - HOPITAL ROBERT DEBRE 716,16 € PLAN DE RELANCE CH/PUBLIC Niveau 3 p…" at bounding box center [200, 134] width 249 height 78
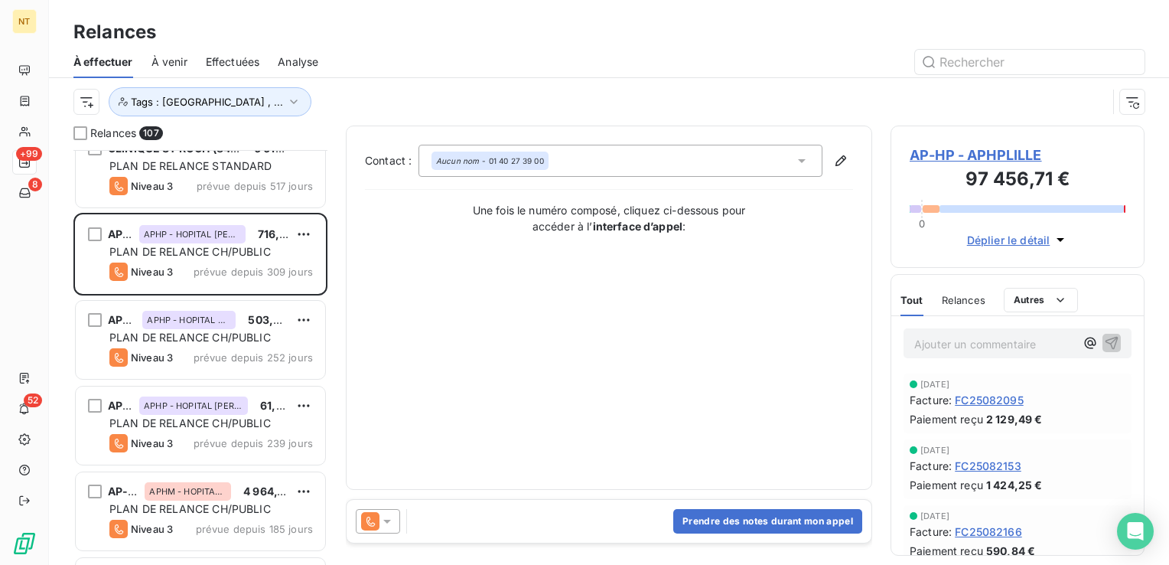
scroll to position [77, 0]
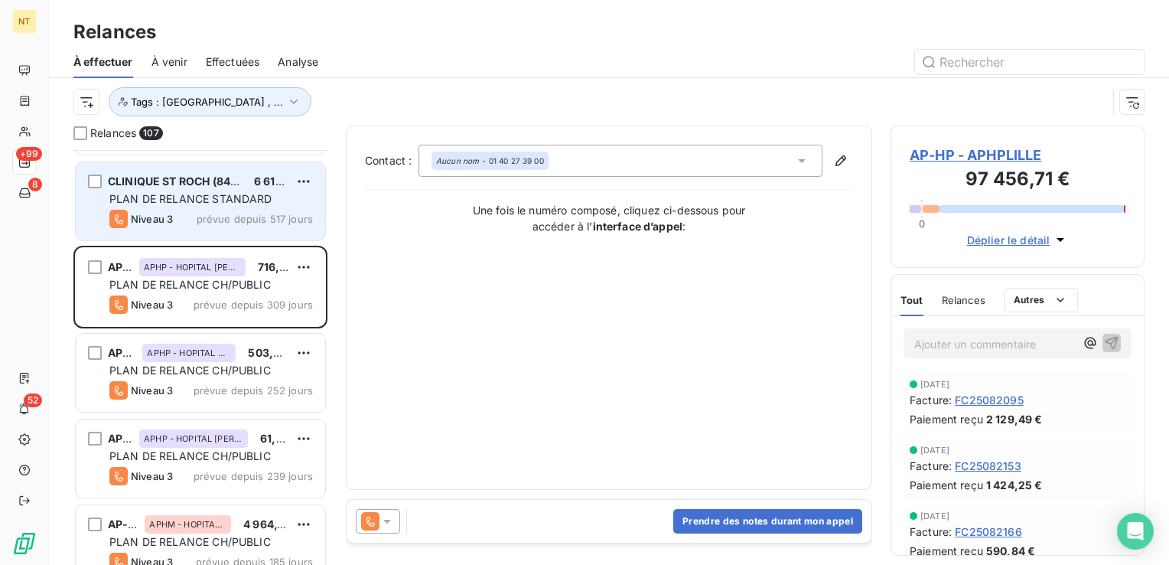
click at [222, 213] on span "prévue depuis 517 jours" at bounding box center [255, 219] width 116 height 12
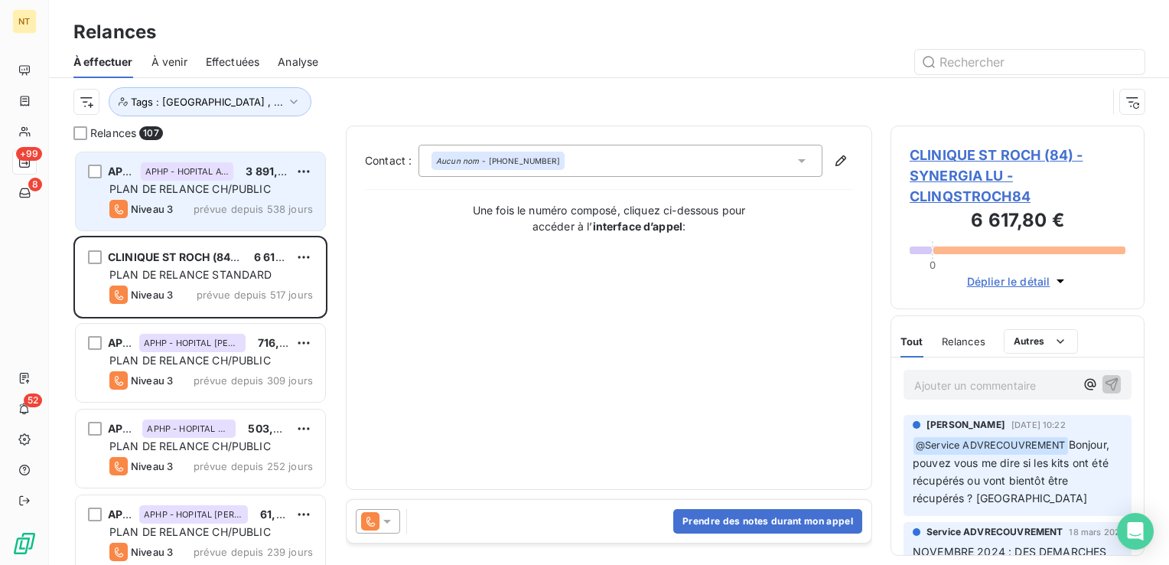
click at [211, 200] on div "Niveau 3 prévue depuis 538 jours" at bounding box center [211, 209] width 204 height 18
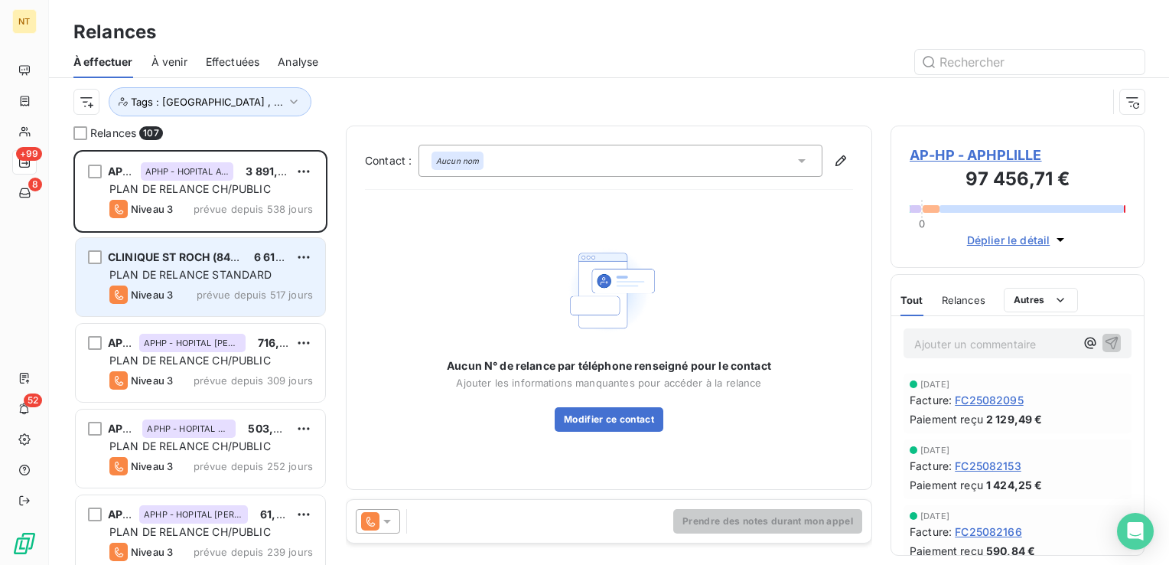
click at [226, 289] on span "prévue depuis 517 jours" at bounding box center [255, 295] width 116 height 12
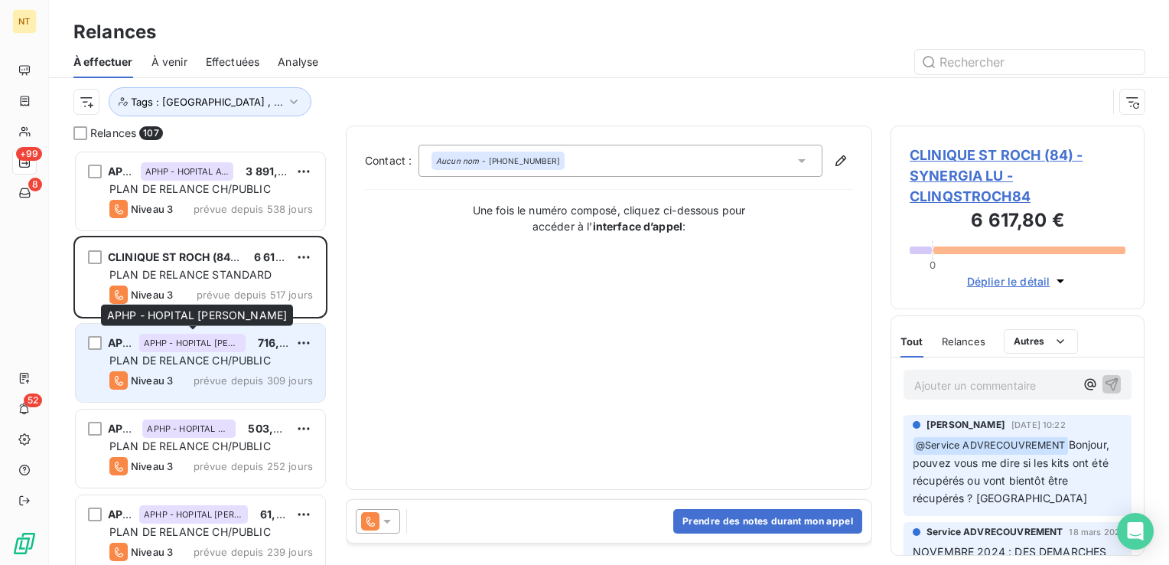
click at [226, 351] on div "APHP - HOPITAL [PERSON_NAME]" at bounding box center [192, 343] width 107 height 18
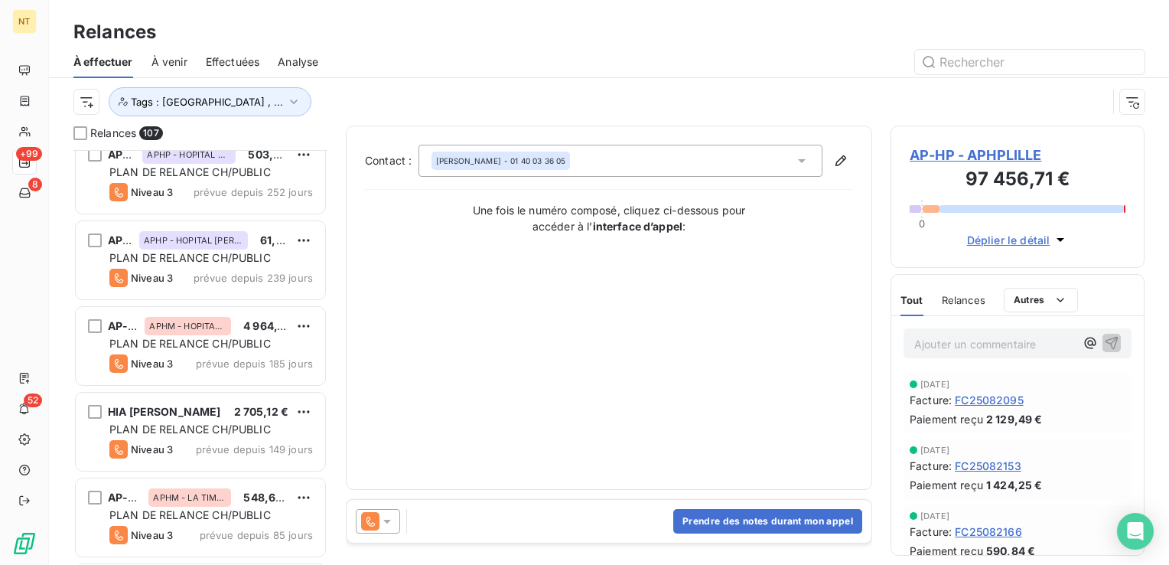
scroll to position [306, 0]
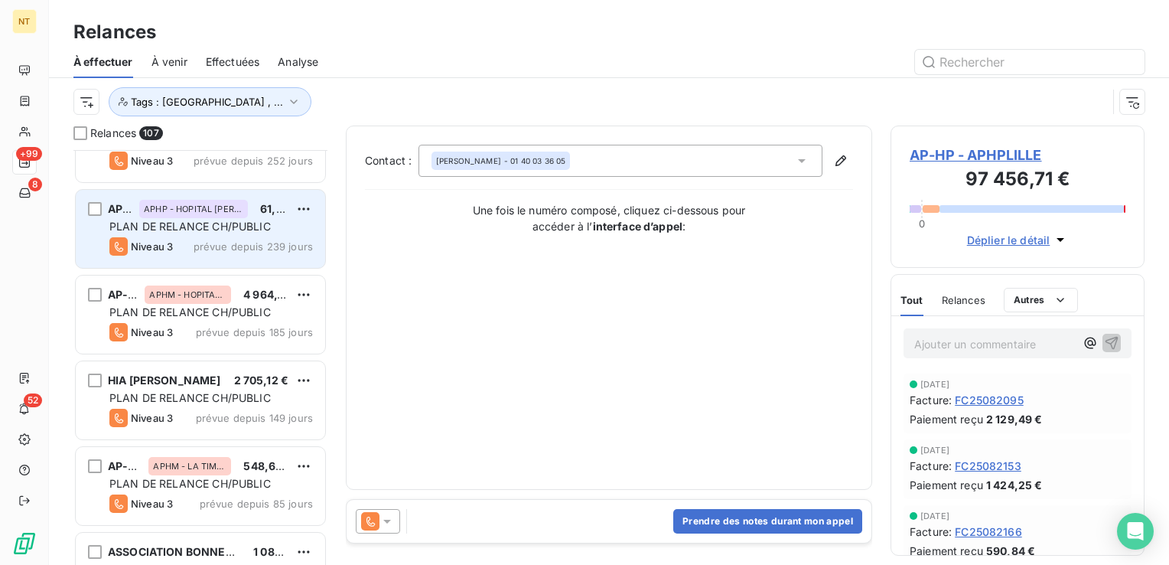
click at [227, 227] on span "PLAN DE RELANCE CH/PUBLIC" at bounding box center [189, 226] width 161 height 13
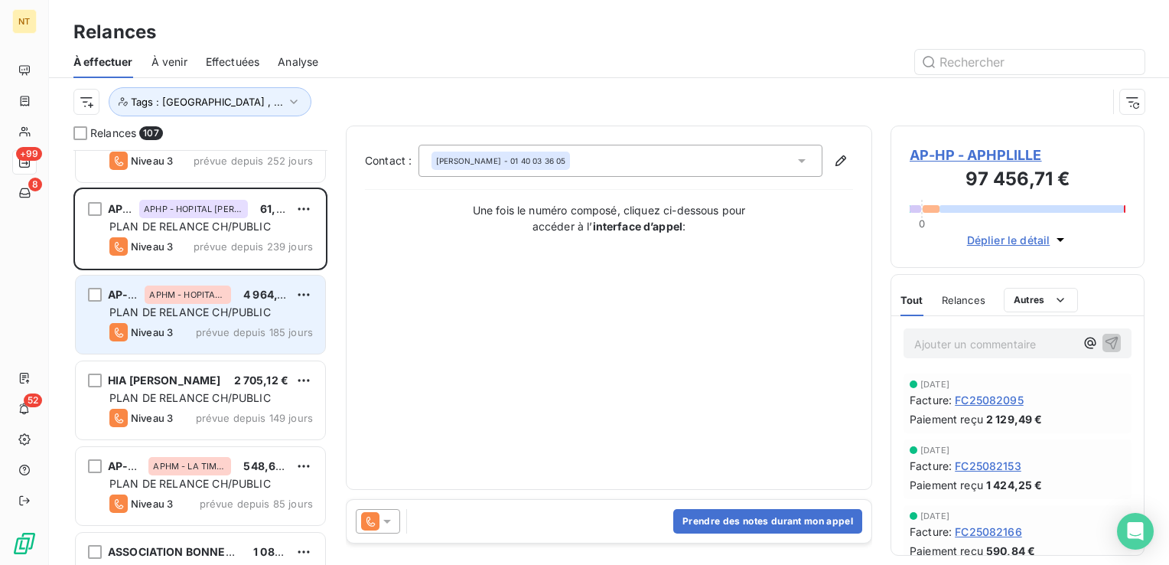
click at [241, 295] on div "AP-HM APHM - HOPITAL NORD 4 964,15 €" at bounding box center [211, 295] width 204 height 14
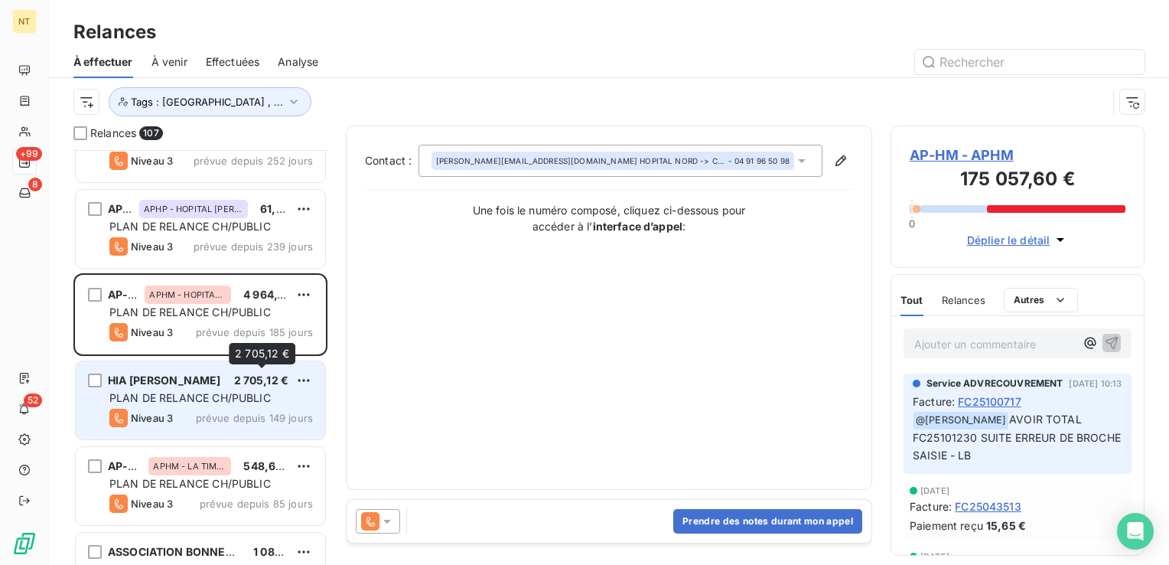
click at [235, 378] on span "2 705,12 €" at bounding box center [261, 379] width 55 height 13
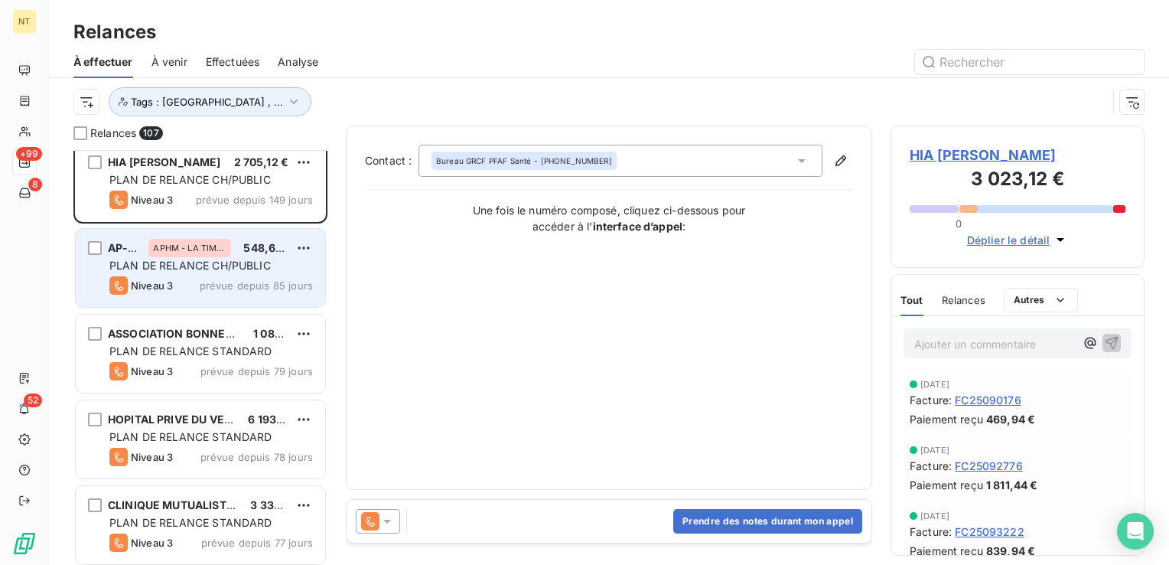
scroll to position [536, 0]
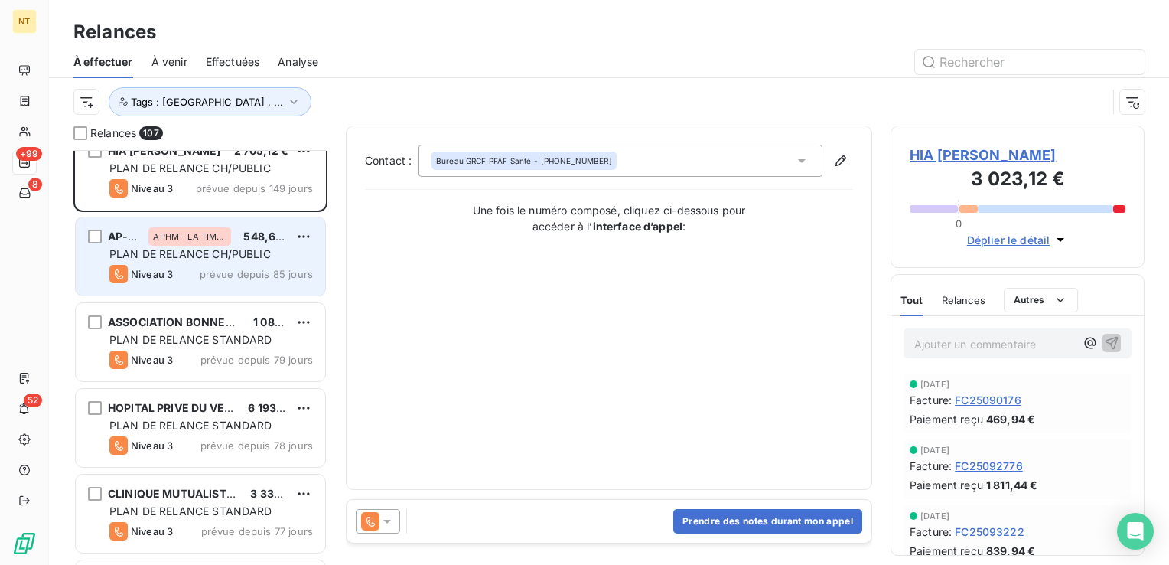
click at [191, 256] on span "PLAN DE RELANCE CH/PUBLIC" at bounding box center [189, 253] width 161 height 13
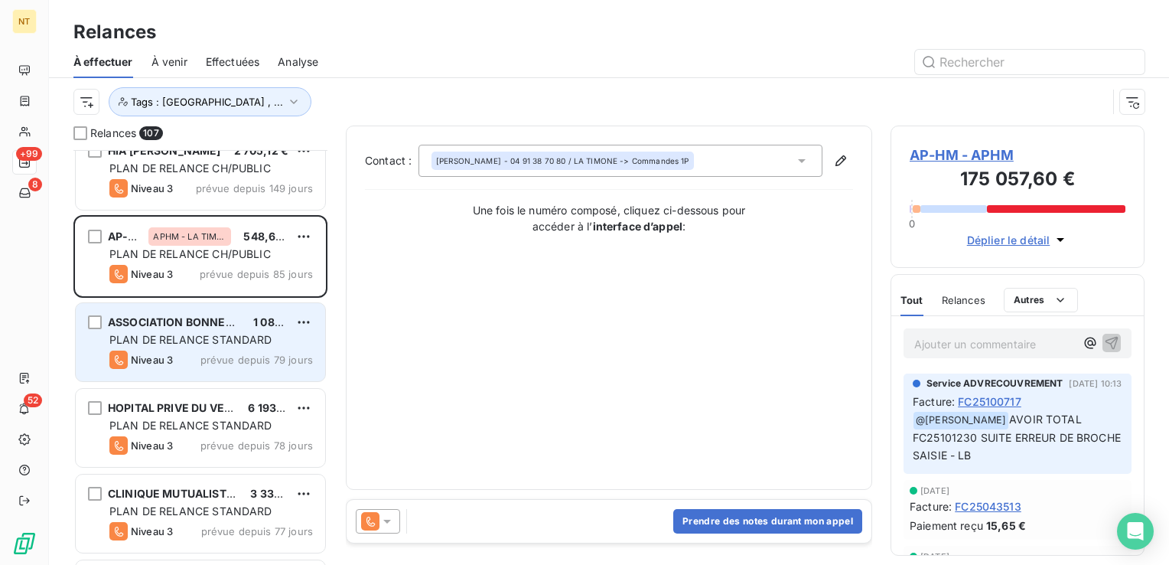
click at [199, 328] on div "ASSOCIATION BONNEVEINE ST JOSEPH" at bounding box center [174, 322] width 133 height 15
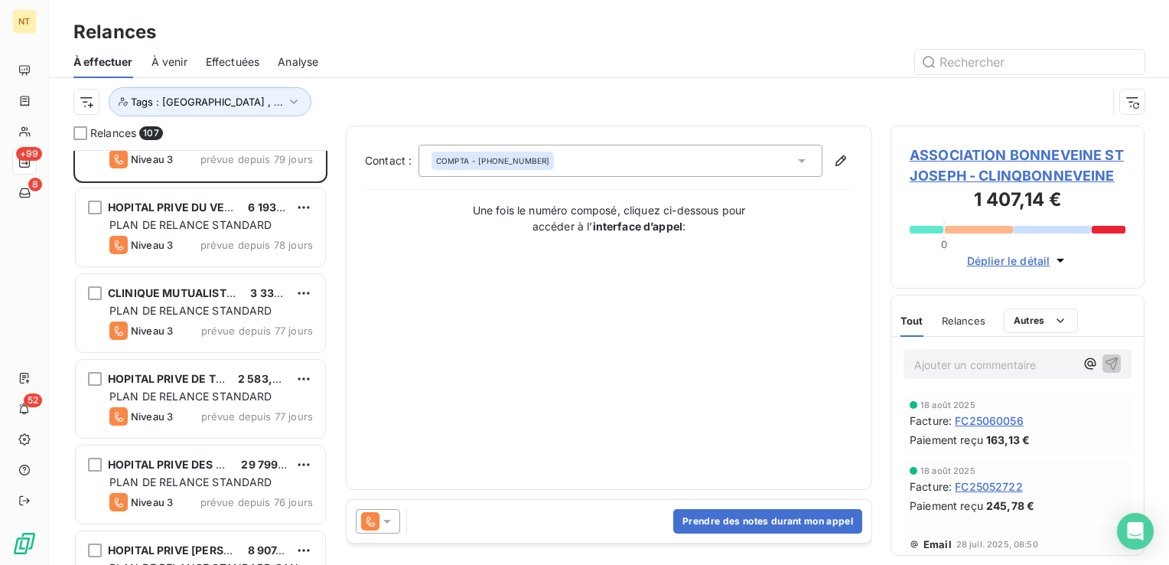
scroll to position [765, 0]
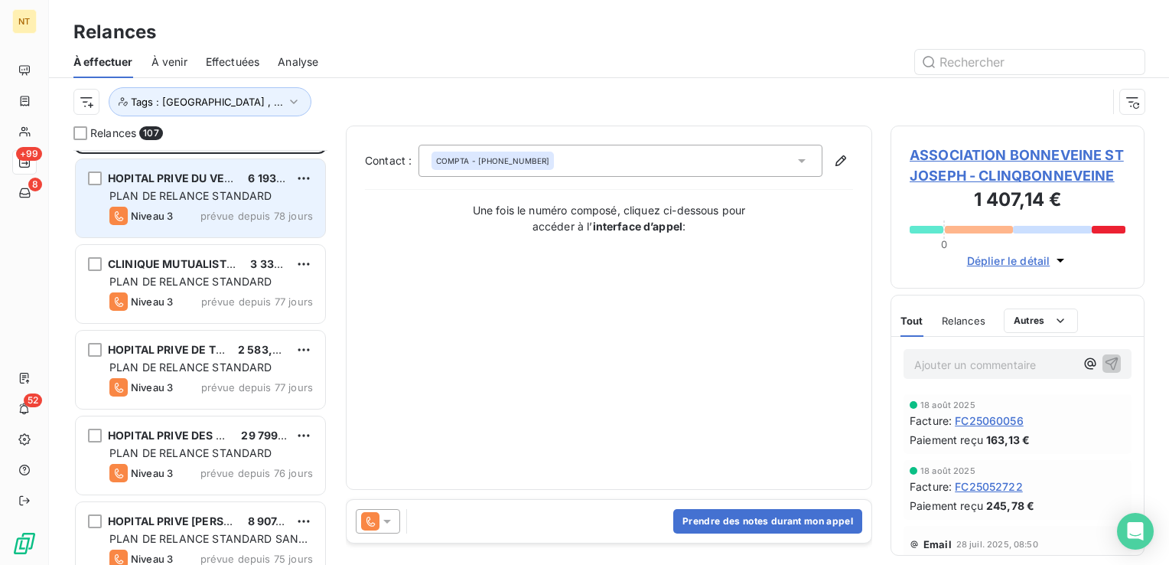
click at [202, 216] on div "Niveau 3 prévue depuis 78 jours" at bounding box center [211, 216] width 204 height 18
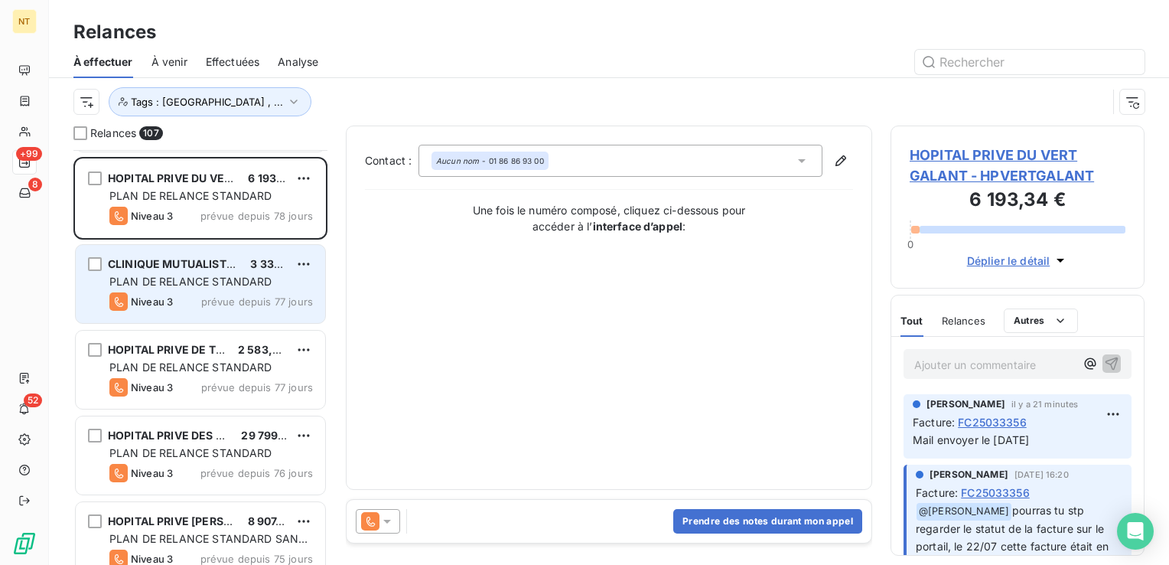
click at [201, 268] on span "CLINIQUE MUTUALISTE DE PESSAC" at bounding box center [202, 263] width 188 height 13
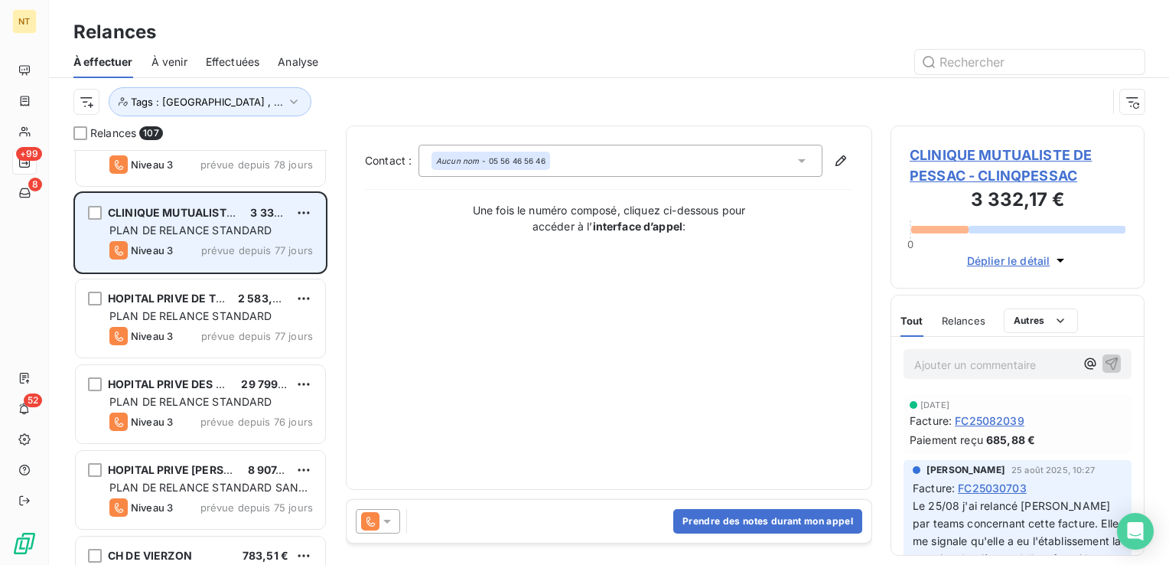
scroll to position [842, 0]
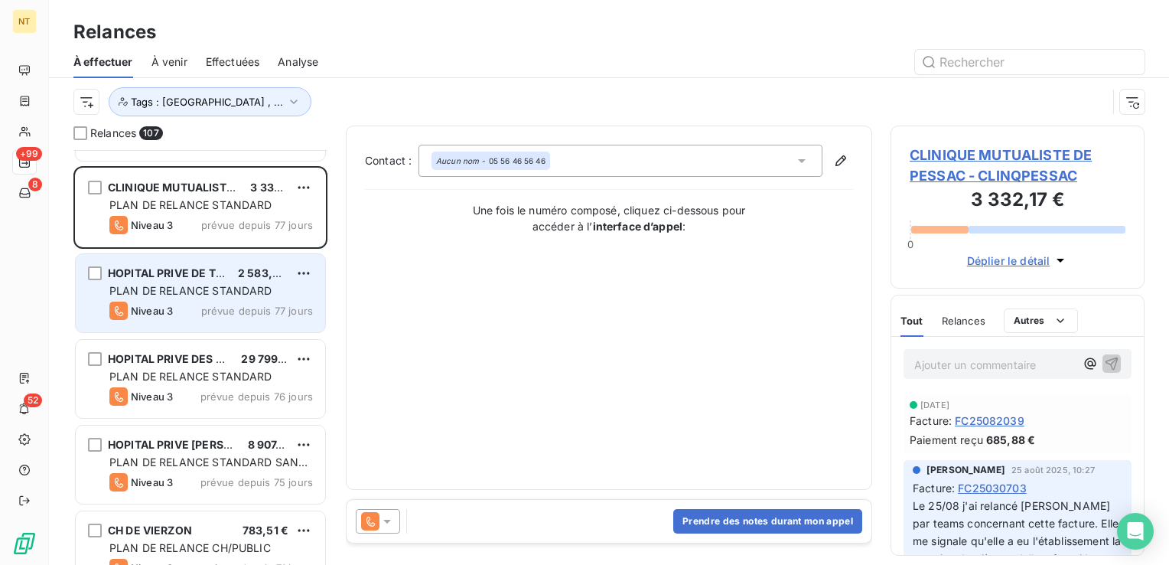
click at [217, 288] on span "PLAN DE RELANCE STANDARD" at bounding box center [190, 290] width 163 height 13
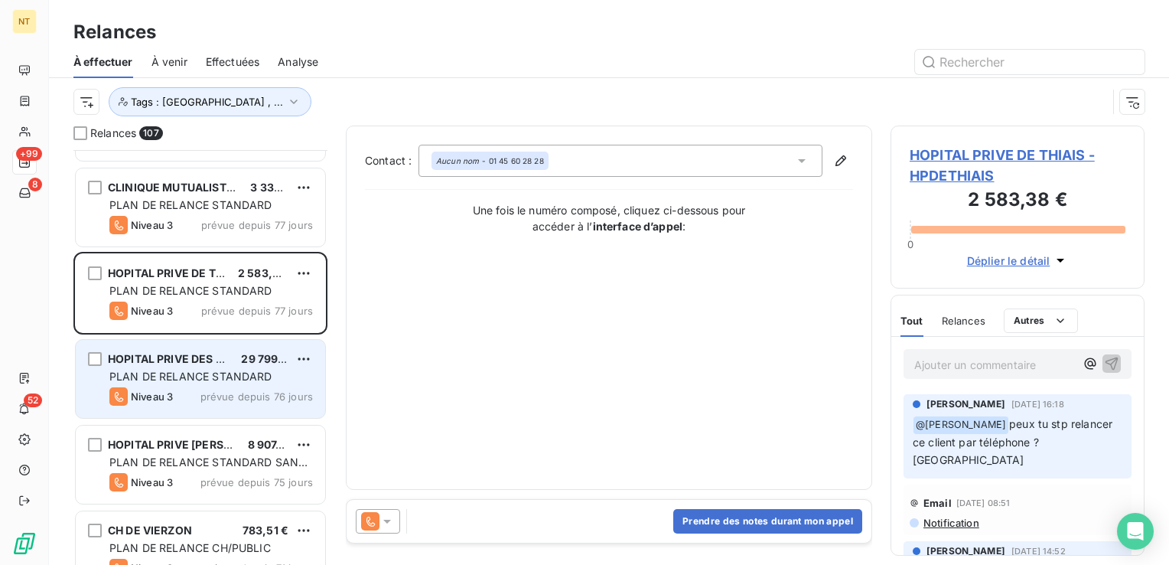
click at [227, 357] on span "HOPITAL PRIVE DES PEUPLIERS" at bounding box center [191, 358] width 167 height 13
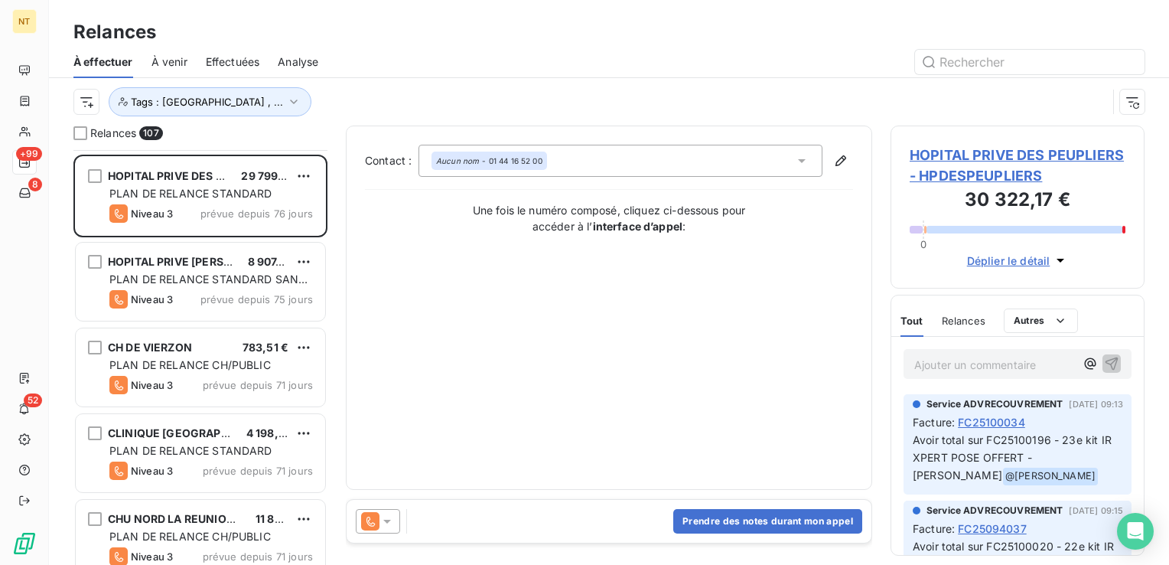
scroll to position [1071, 0]
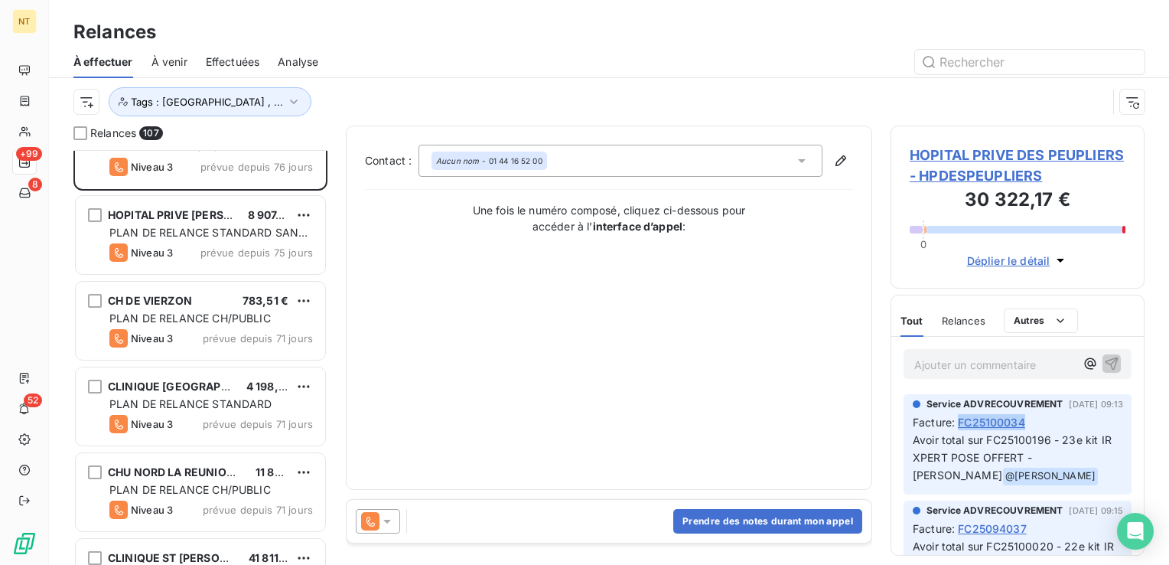
drag, startPoint x: 1042, startPoint y: 419, endPoint x: 964, endPoint y: 419, distance: 78.8
click at [964, 419] on div "Facture : FC25100034" at bounding box center [1018, 422] width 210 height 16
copy span "FC25100034"
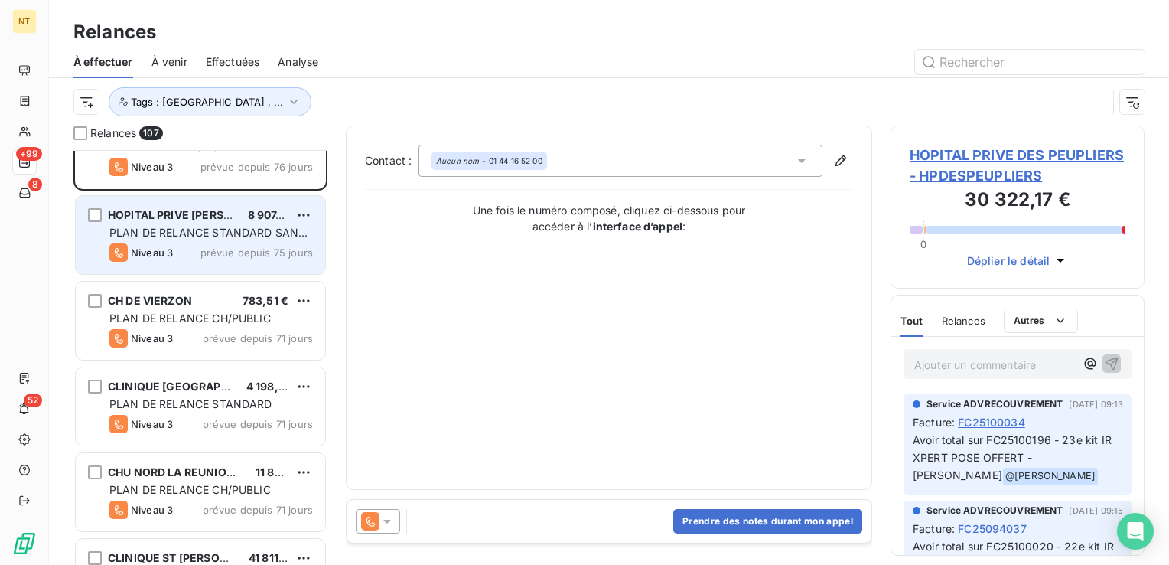
click at [259, 235] on span "PLAN DE RELANCE STANDARD SANS MAIL PREVENANCE NI DUPLICATA FACTURES" at bounding box center [208, 248] width 198 height 44
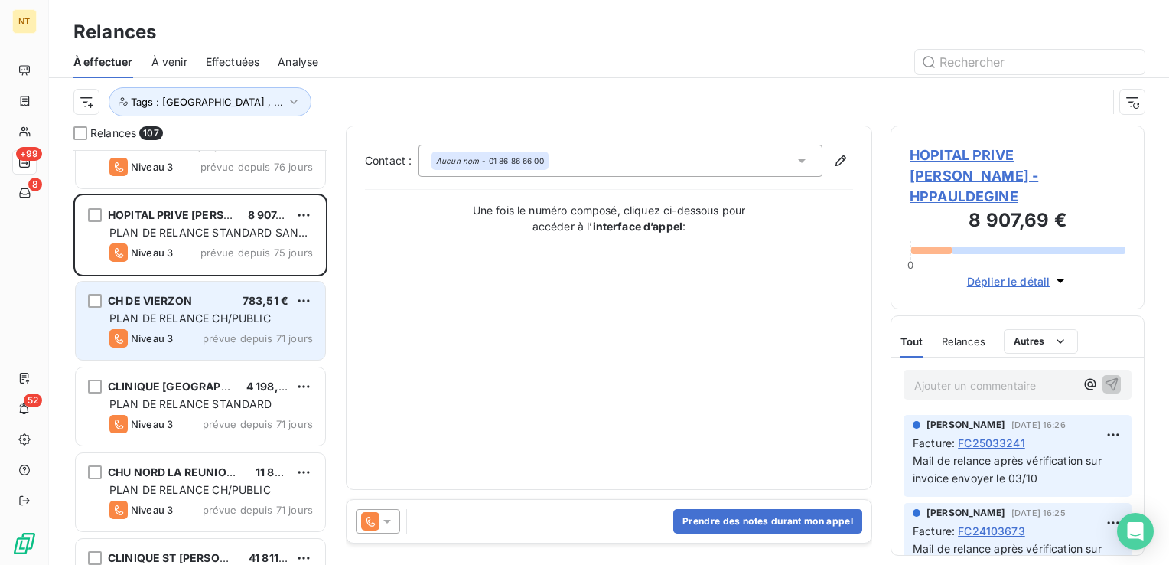
click at [239, 311] on span "PLAN DE RELANCE CH/PUBLIC" at bounding box center [189, 317] width 161 height 13
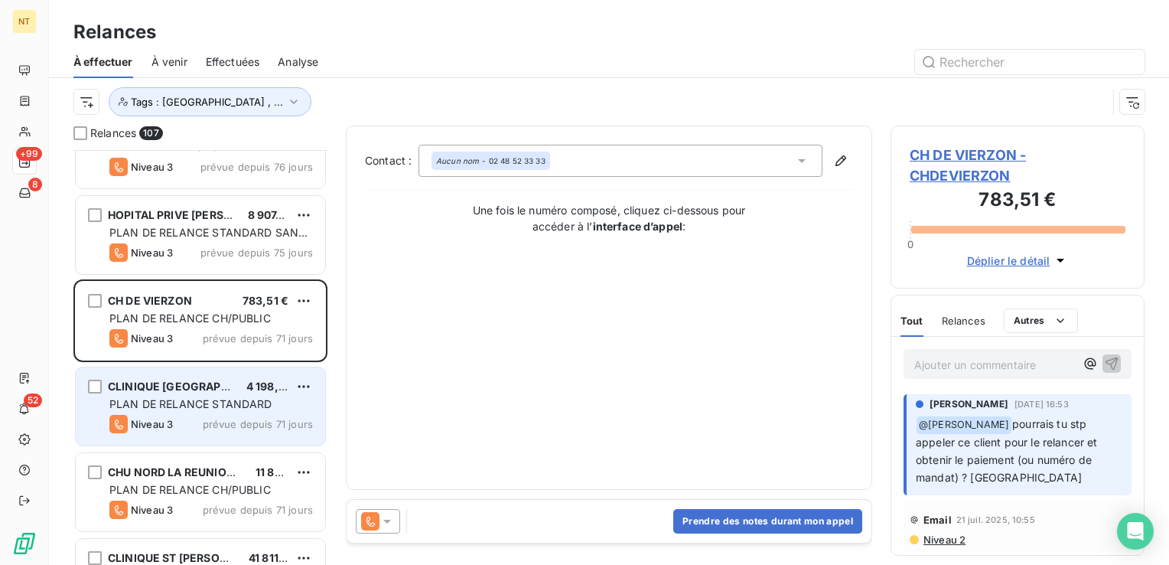
click at [227, 403] on span "PLAN DE RELANCE STANDARD" at bounding box center [190, 403] width 163 height 13
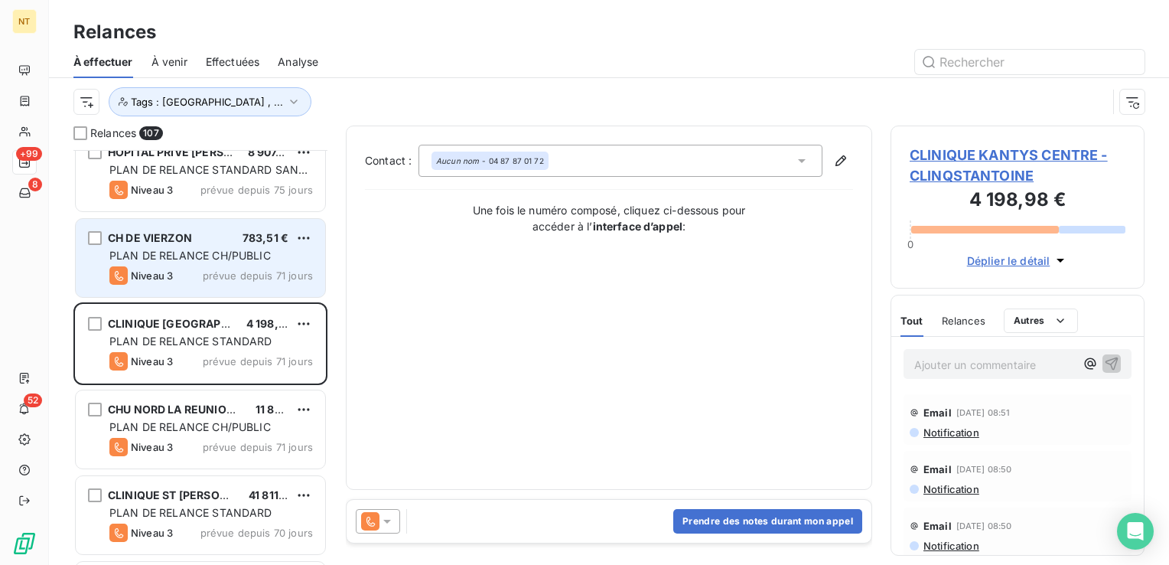
scroll to position [1225, 0]
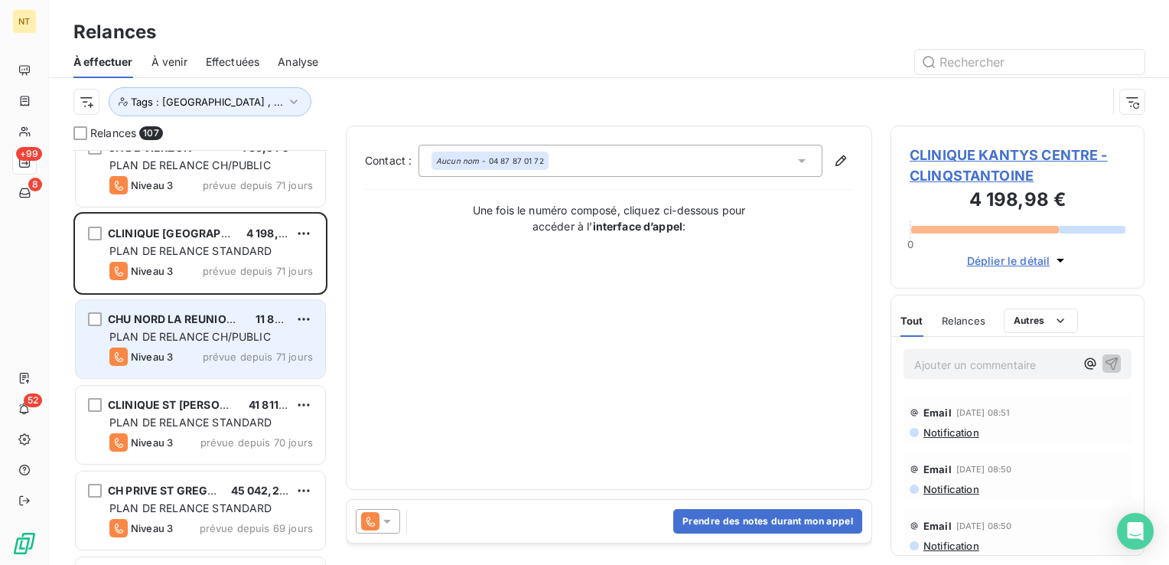
click at [224, 348] on div "Niveau 3 prévue depuis 71 jours" at bounding box center [211, 356] width 204 height 18
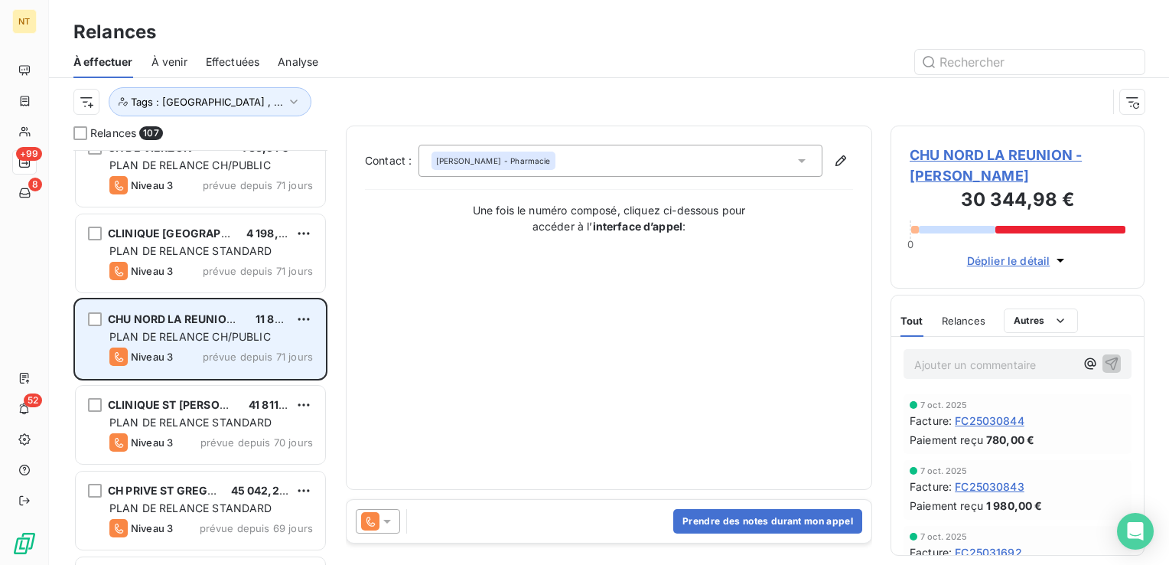
scroll to position [1301, 0]
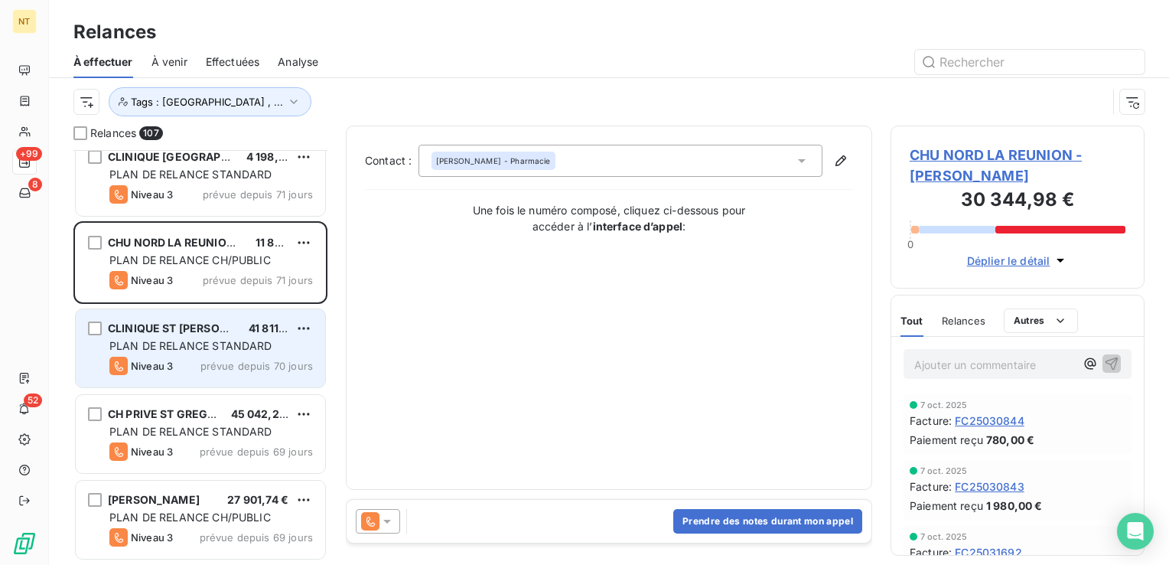
click at [211, 339] on span "PLAN DE RELANCE STANDARD" at bounding box center [190, 345] width 163 height 13
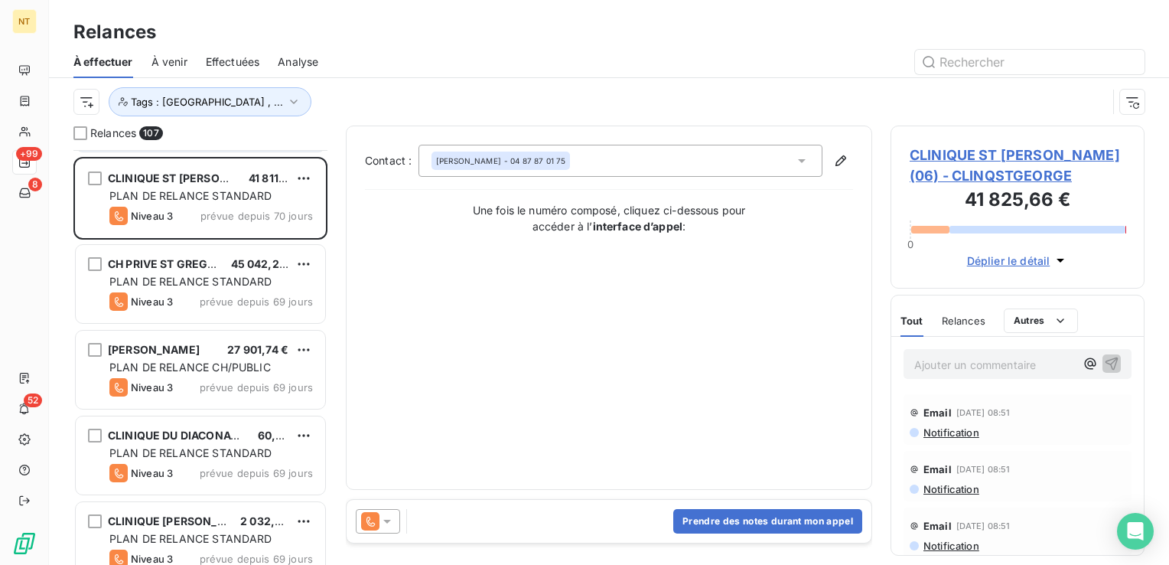
scroll to position [1454, 0]
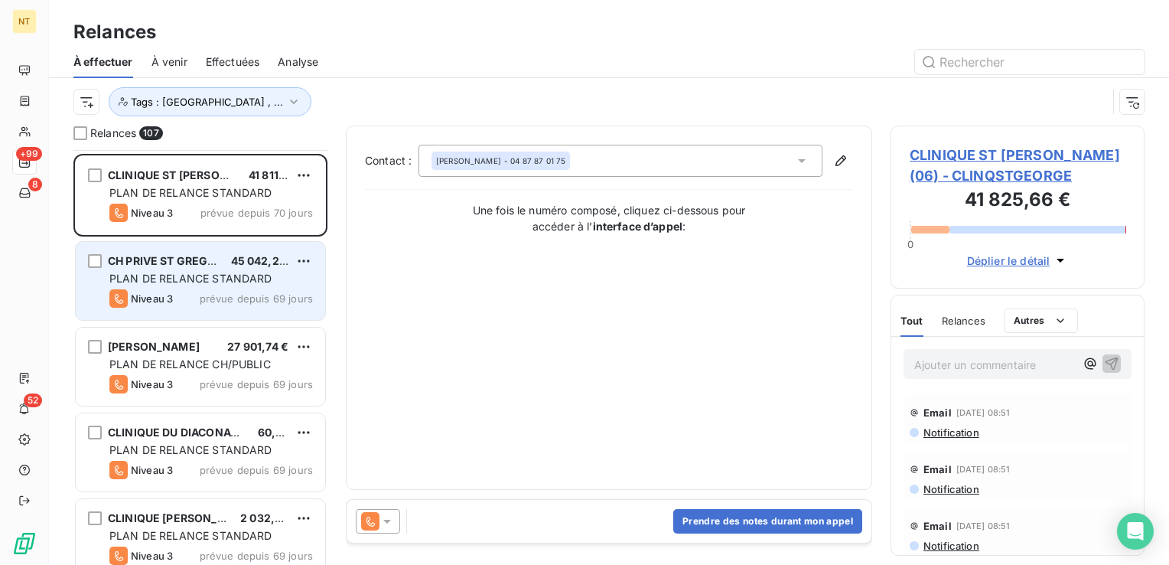
click at [204, 276] on span "PLAN DE RELANCE STANDARD" at bounding box center [190, 278] width 163 height 13
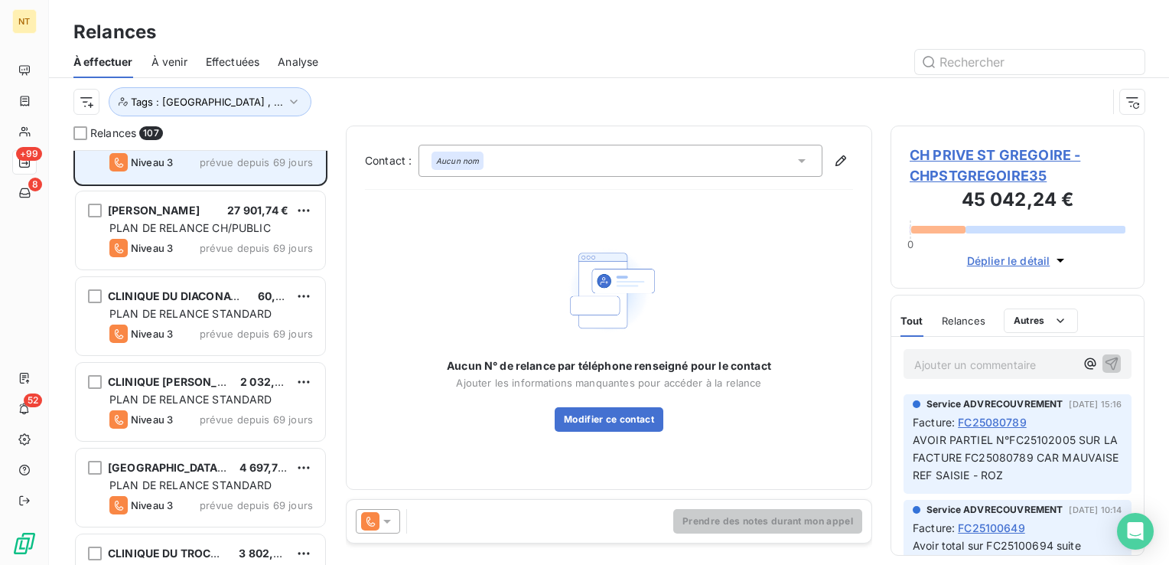
scroll to position [1607, 0]
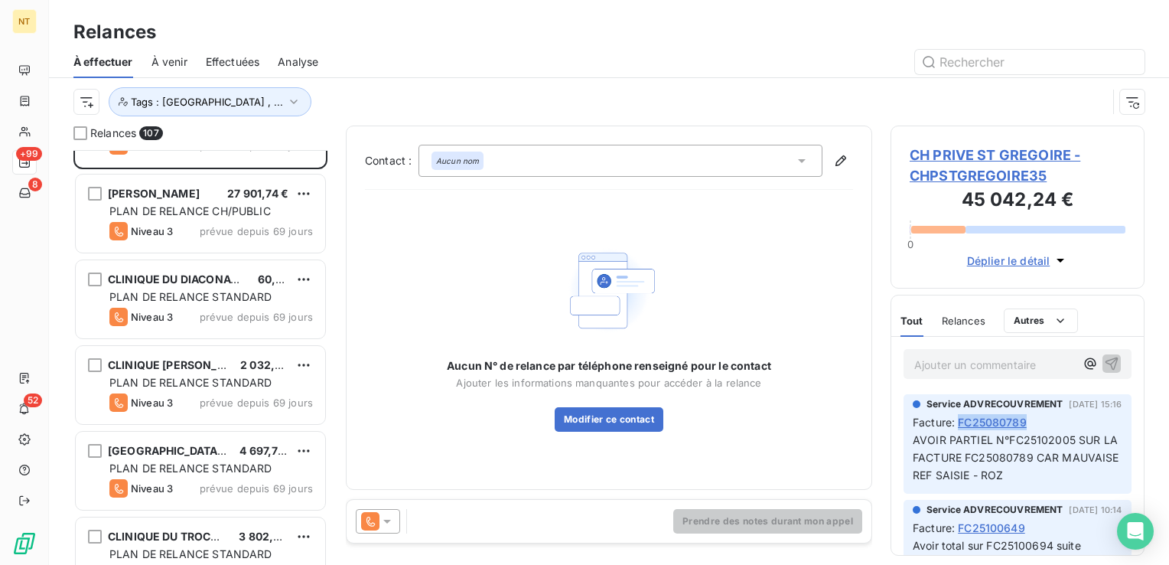
drag, startPoint x: 1033, startPoint y: 422, endPoint x: 962, endPoint y: 418, distance: 71.3
click at [962, 418] on div "Facture : FC25080789" at bounding box center [1018, 422] width 210 height 16
copy span "FC25080789"
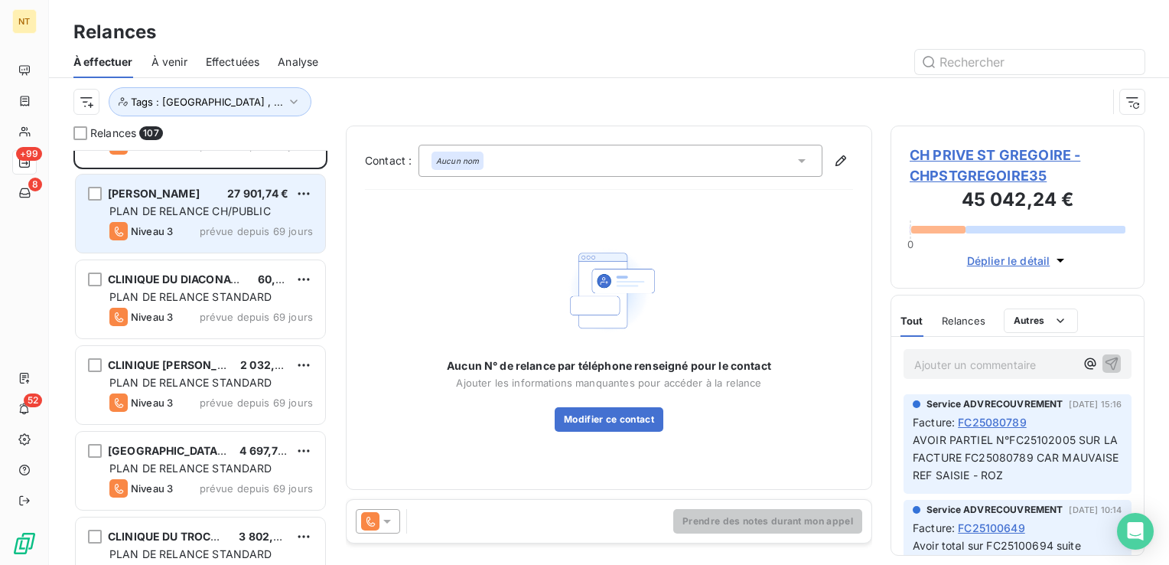
click at [205, 222] on div "Niveau 3 prévue depuis 69 jours" at bounding box center [211, 231] width 204 height 18
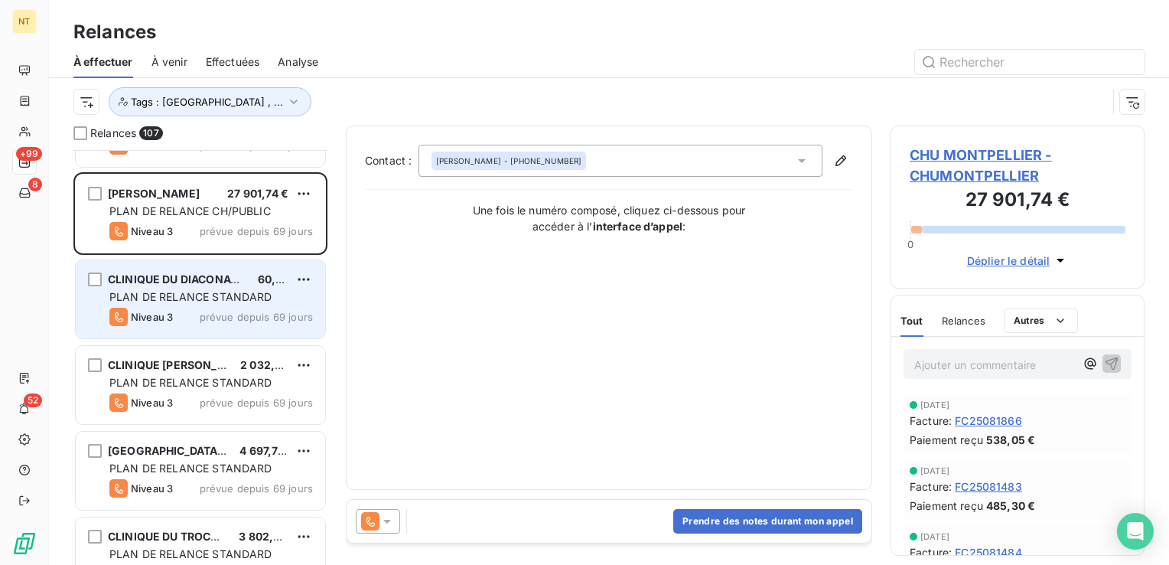
click at [216, 300] on span "PLAN DE RELANCE STANDARD" at bounding box center [190, 296] width 163 height 13
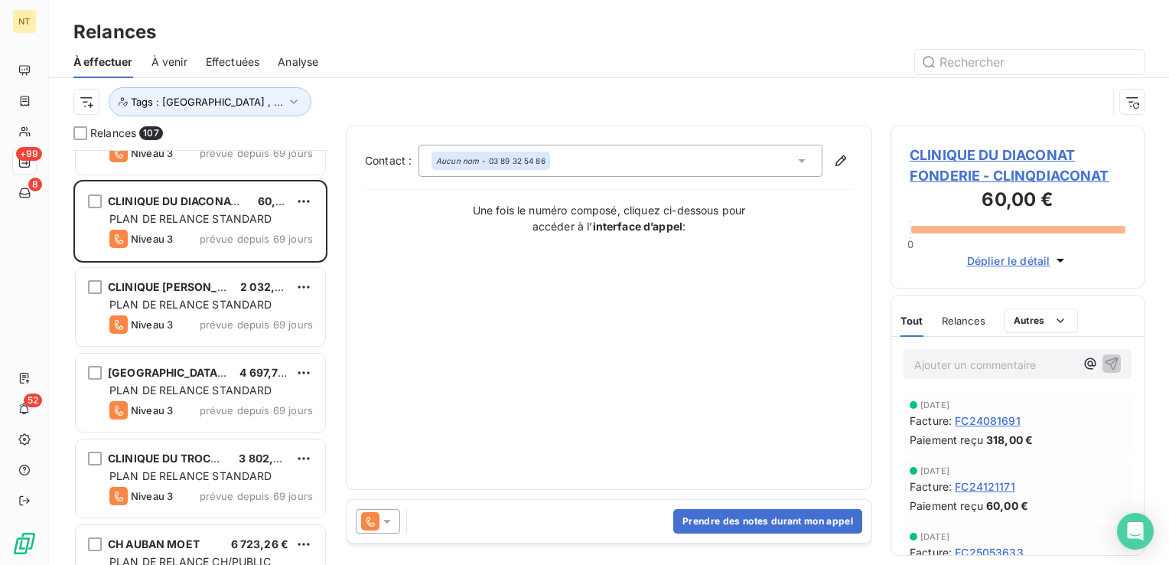
scroll to position [1684, 0]
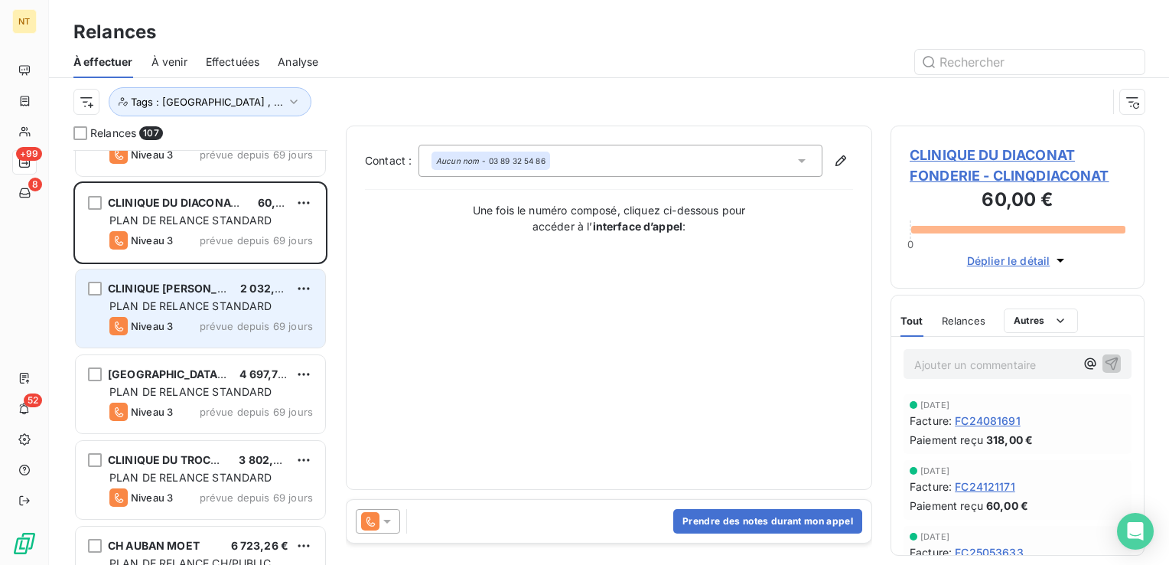
click at [197, 302] on span "PLAN DE RELANCE STANDARD" at bounding box center [190, 305] width 163 height 13
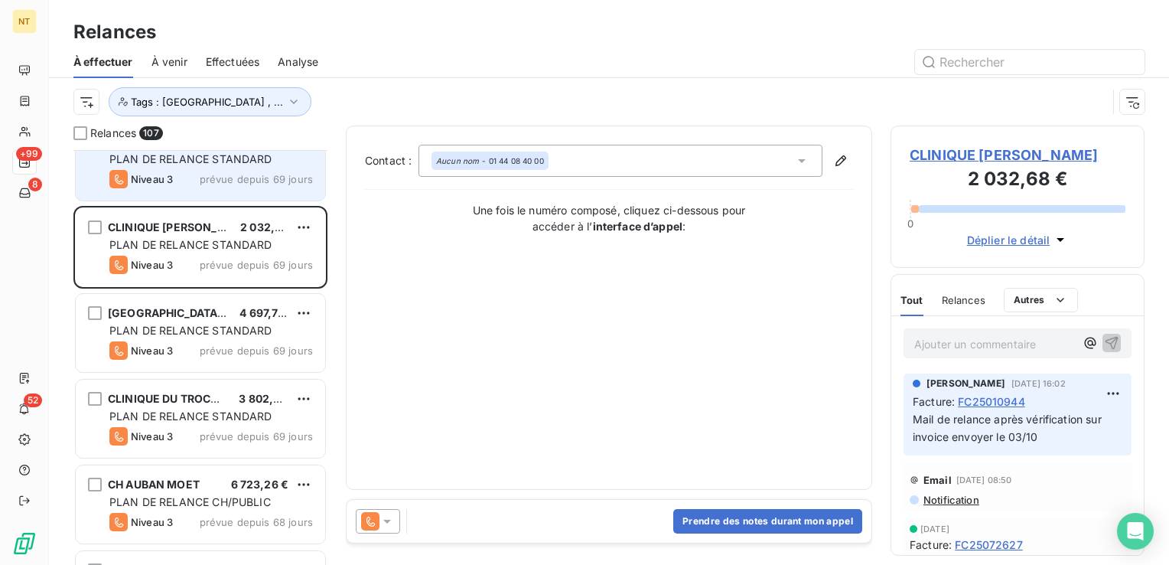
scroll to position [1837, 0]
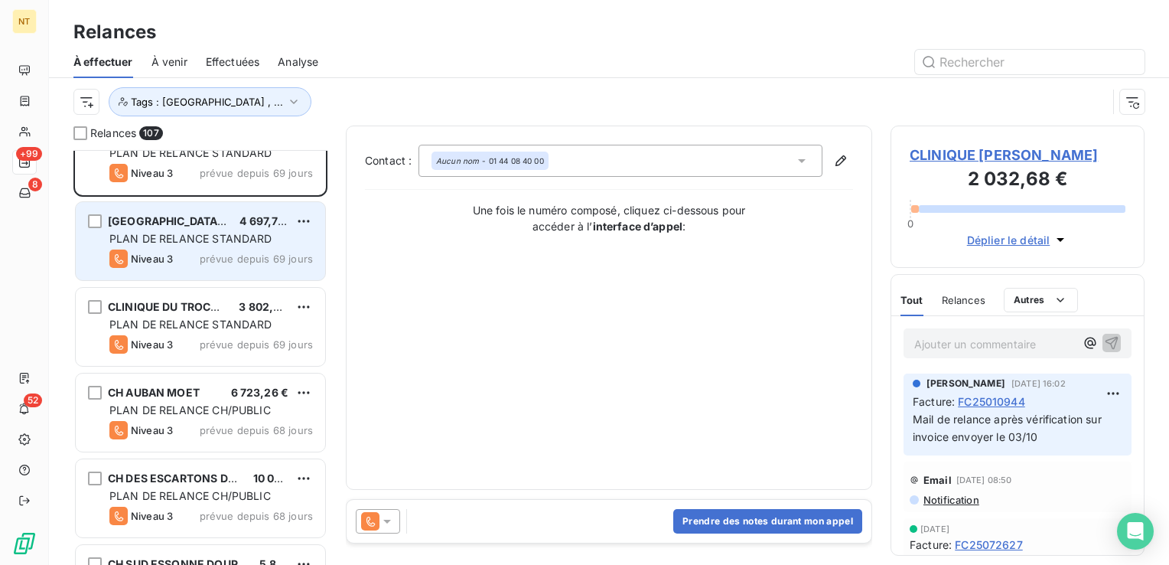
click at [213, 236] on span "PLAN DE RELANCE STANDARD" at bounding box center [190, 238] width 163 height 13
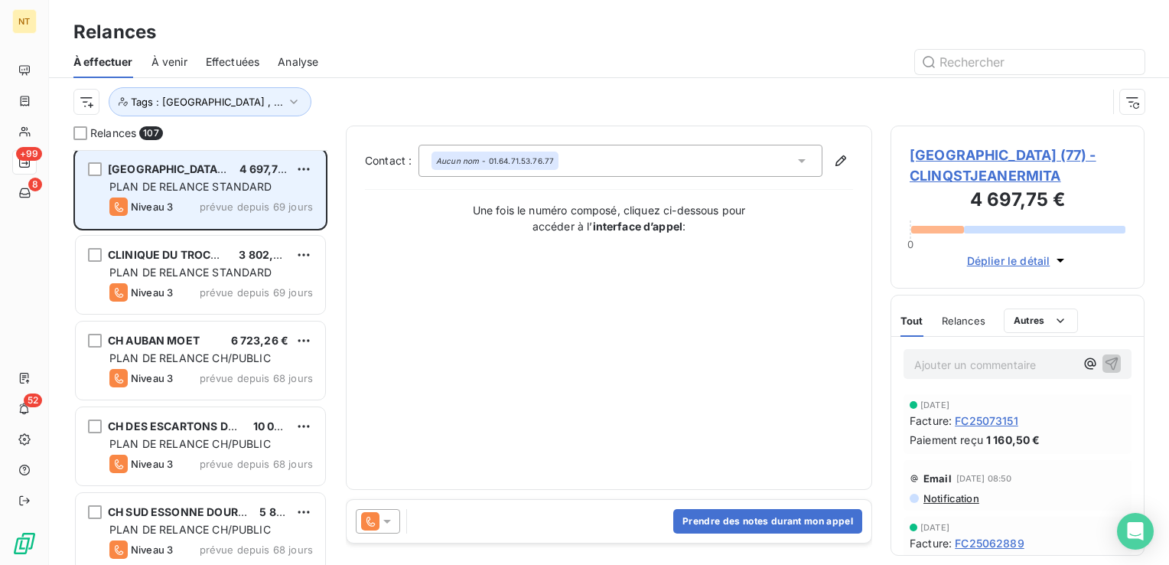
scroll to position [1913, 0]
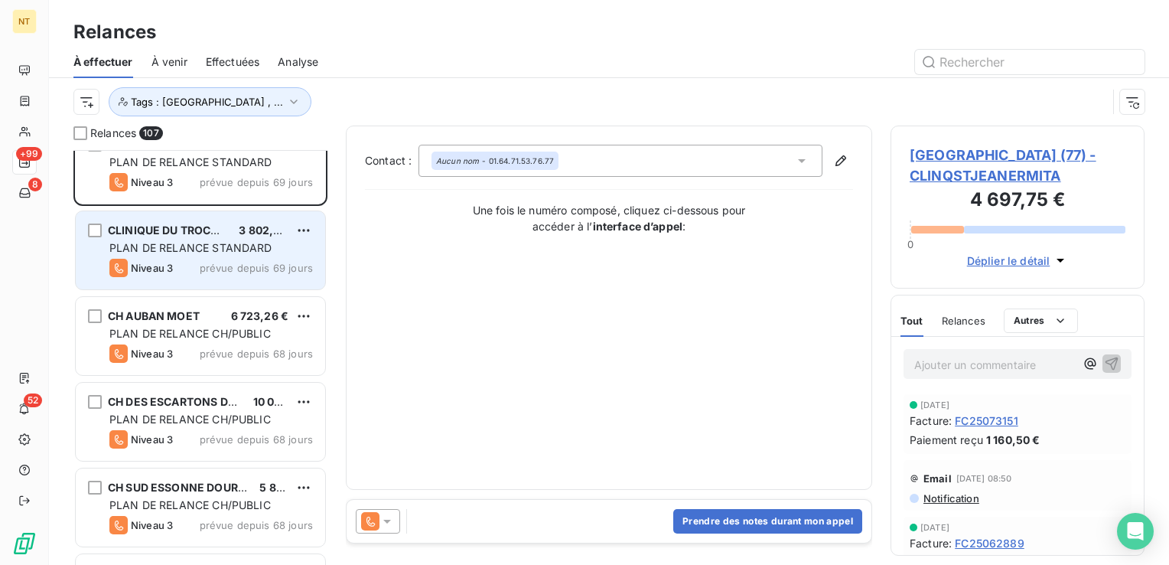
click at [206, 249] on span "PLAN DE RELANCE STANDARD" at bounding box center [190, 247] width 163 height 13
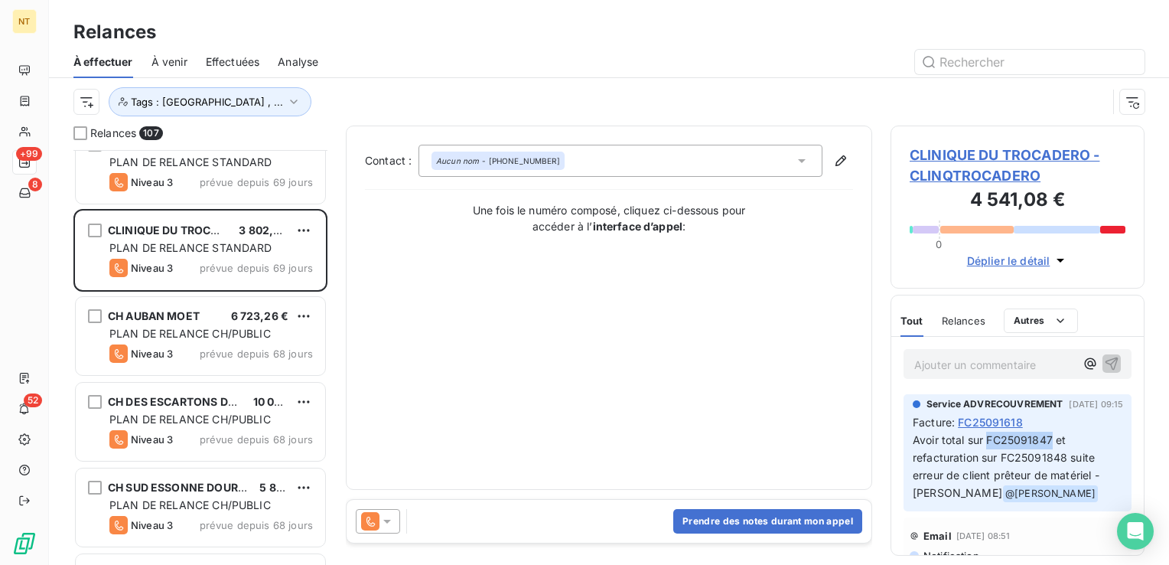
drag, startPoint x: 987, startPoint y: 439, endPoint x: 1050, endPoint y: 444, distance: 62.9
click at [1050, 444] on span "Avoir total sur FC25091847 et refacturation sur FC25091848 suite erreur de clie…" at bounding box center [1008, 466] width 190 height 66
copy span "FC25091847"
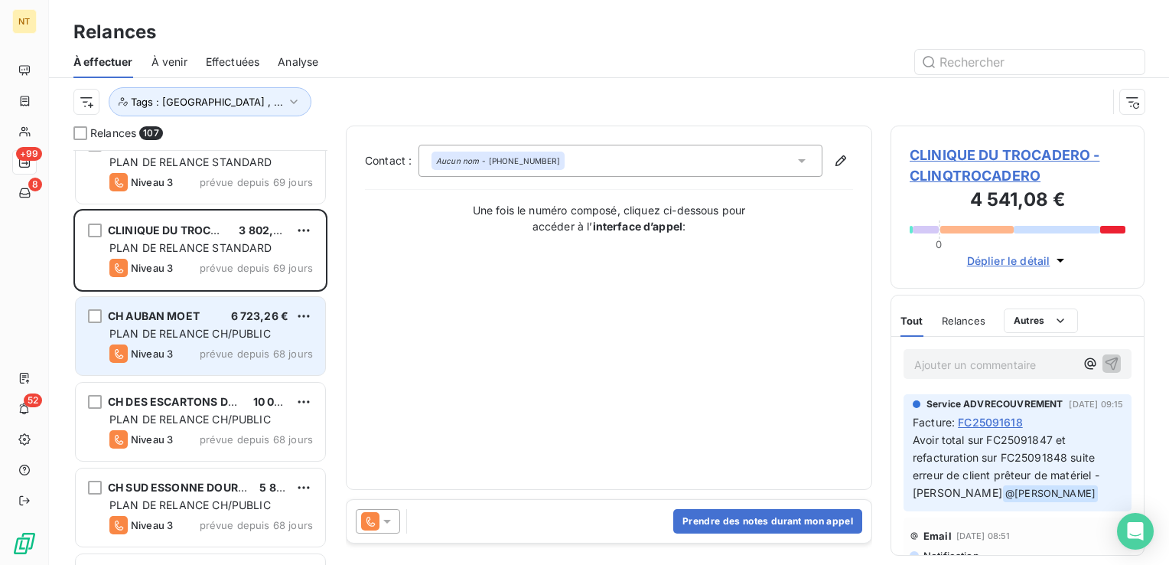
click at [214, 331] on span "PLAN DE RELANCE CH/PUBLIC" at bounding box center [189, 333] width 161 height 13
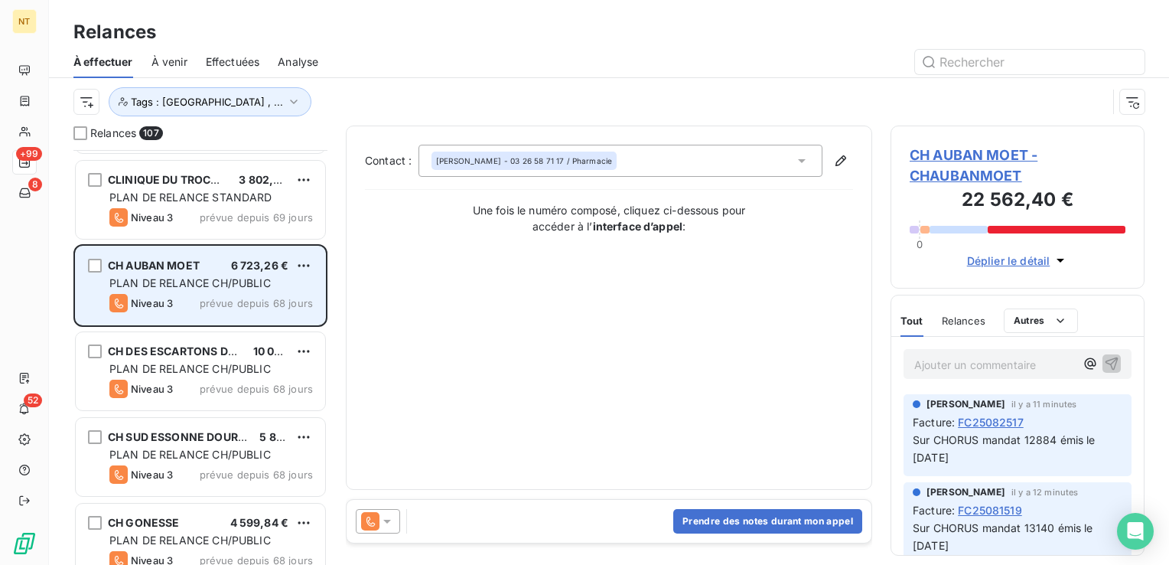
scroll to position [1990, 0]
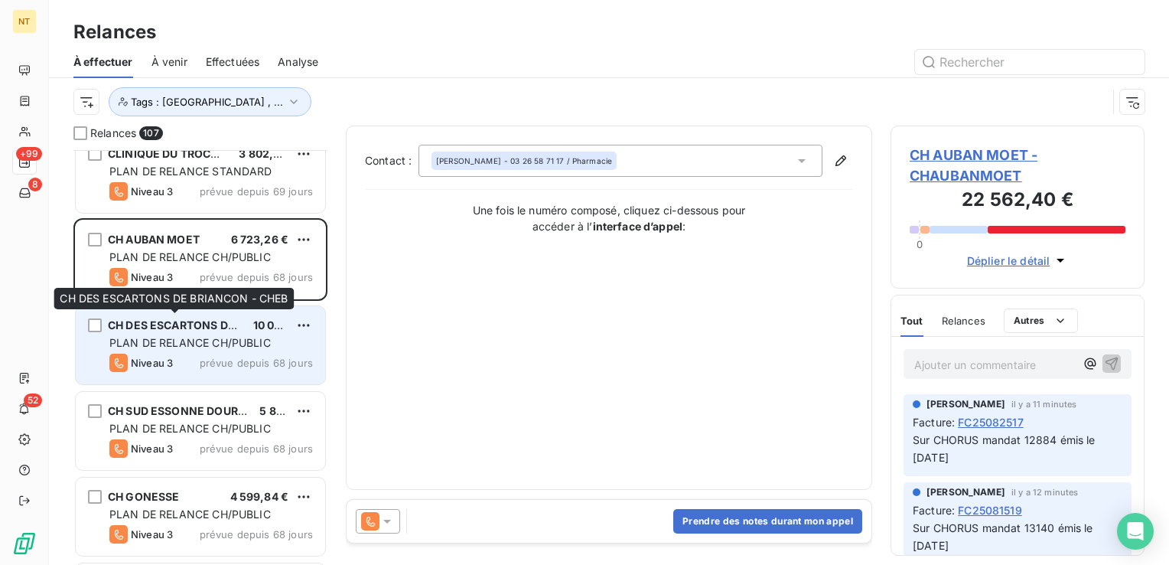
click at [200, 330] on span "CH DES ESCARTONS DE BRIANCON - CHEB" at bounding box center [221, 324] width 227 height 13
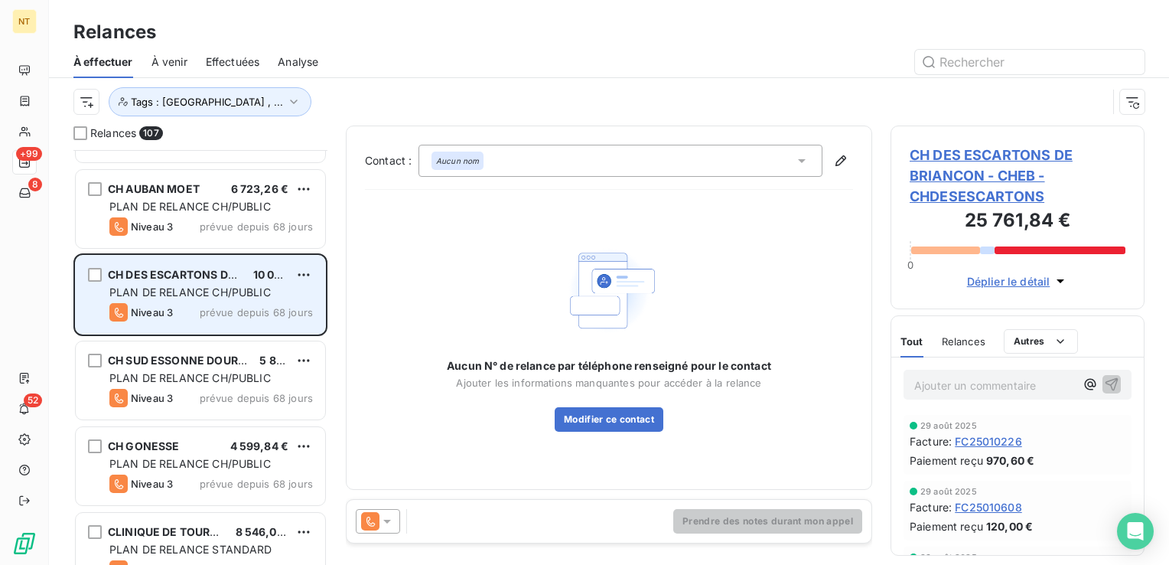
scroll to position [2066, 0]
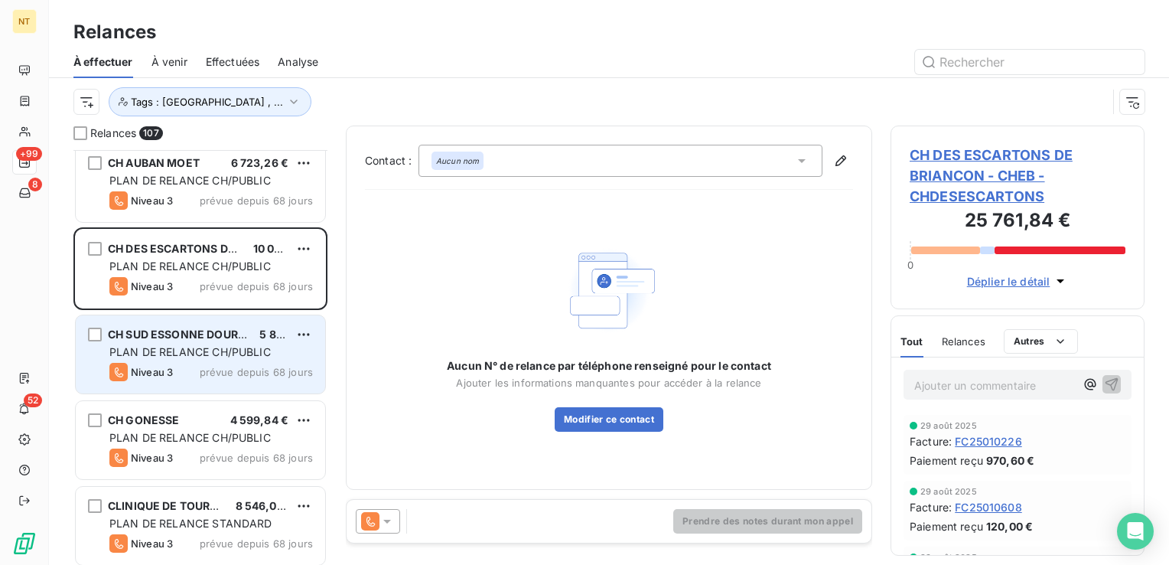
click at [201, 345] on span "PLAN DE RELANCE CH/PUBLIC" at bounding box center [189, 351] width 161 height 13
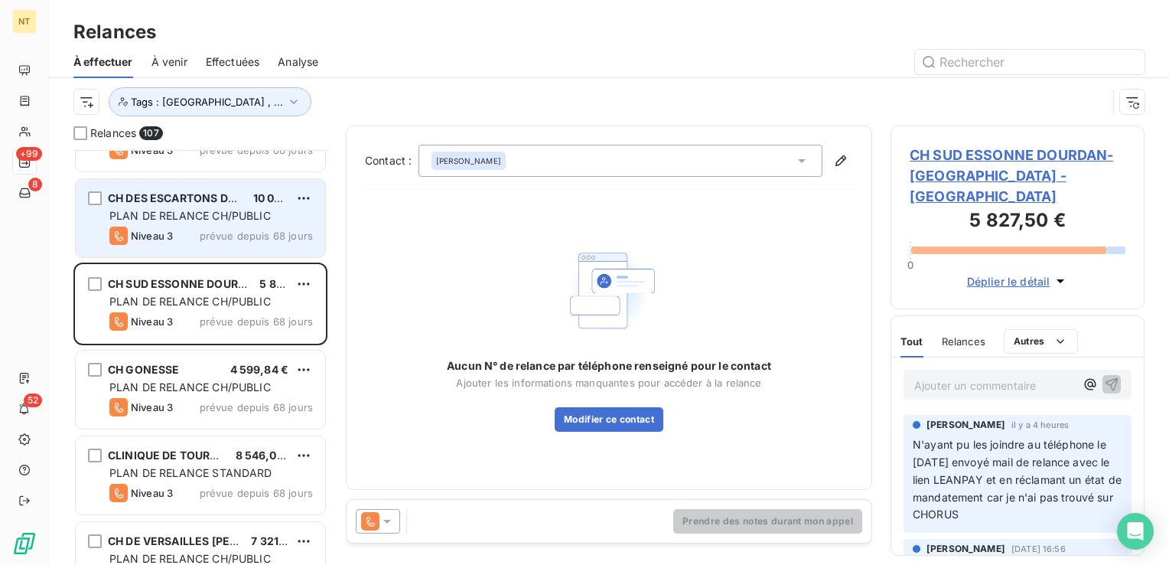
scroll to position [2143, 0]
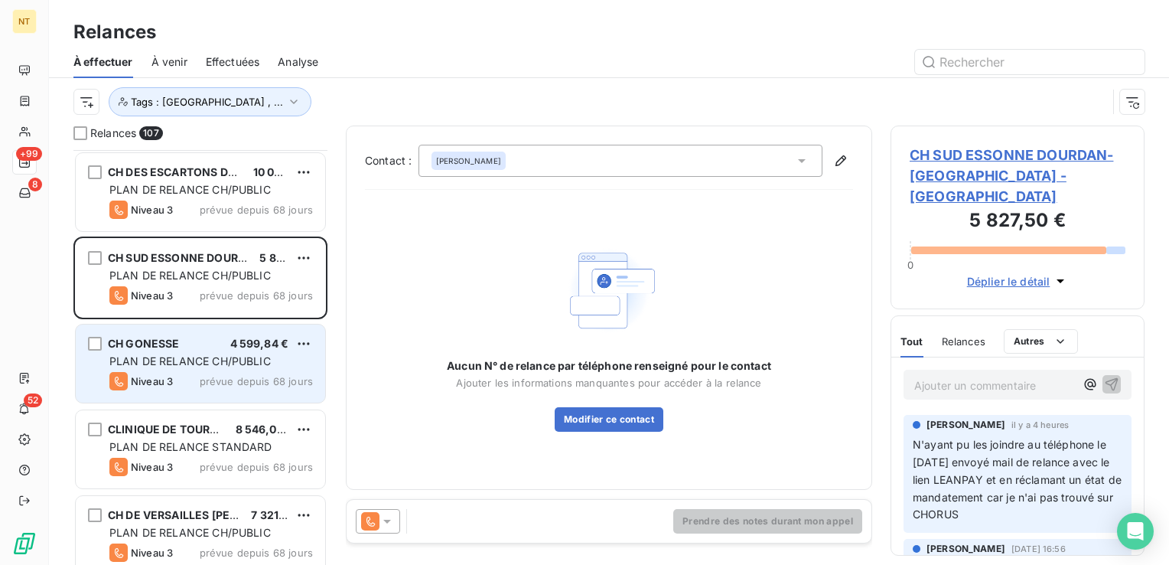
click at [219, 363] on span "PLAN DE RELANCE CH/PUBLIC" at bounding box center [189, 360] width 161 height 13
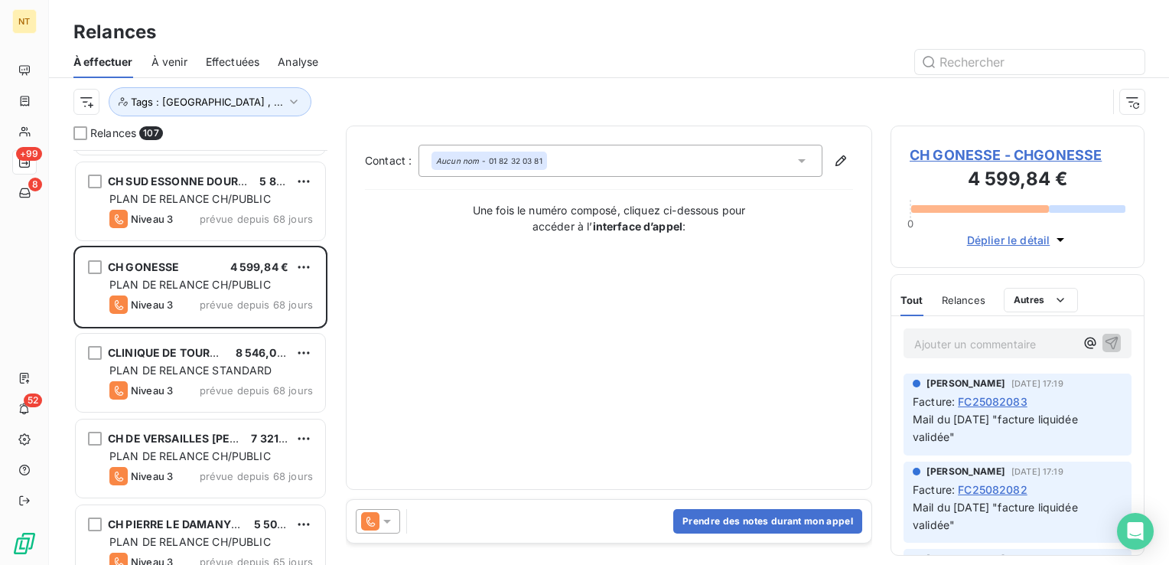
scroll to position [2219, 0]
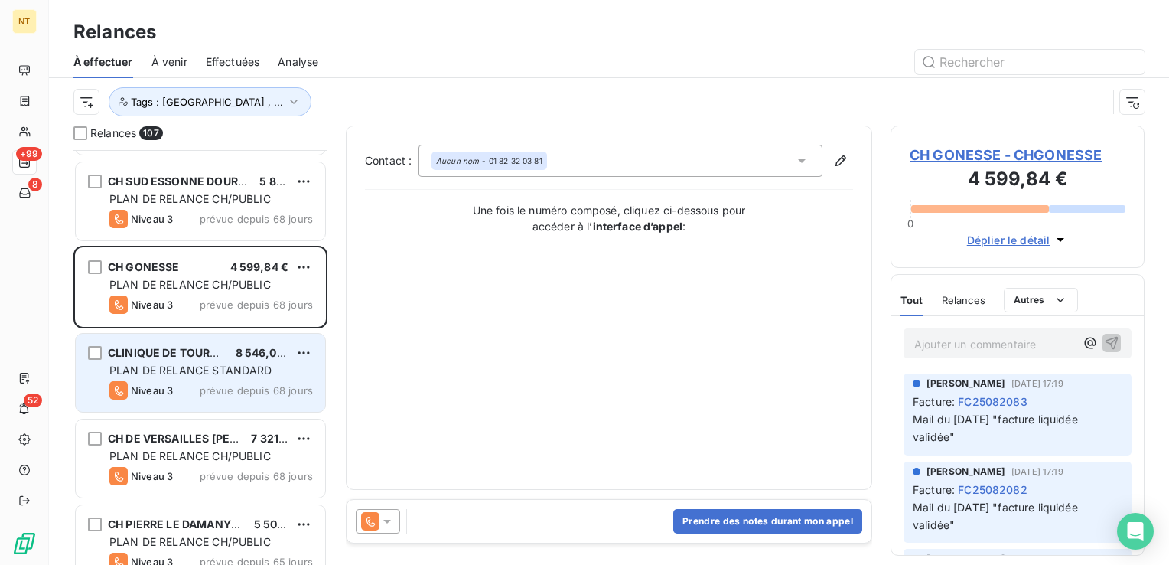
click at [184, 354] on span "CLINIQUE DE TOURNAN" at bounding box center [171, 352] width 127 height 13
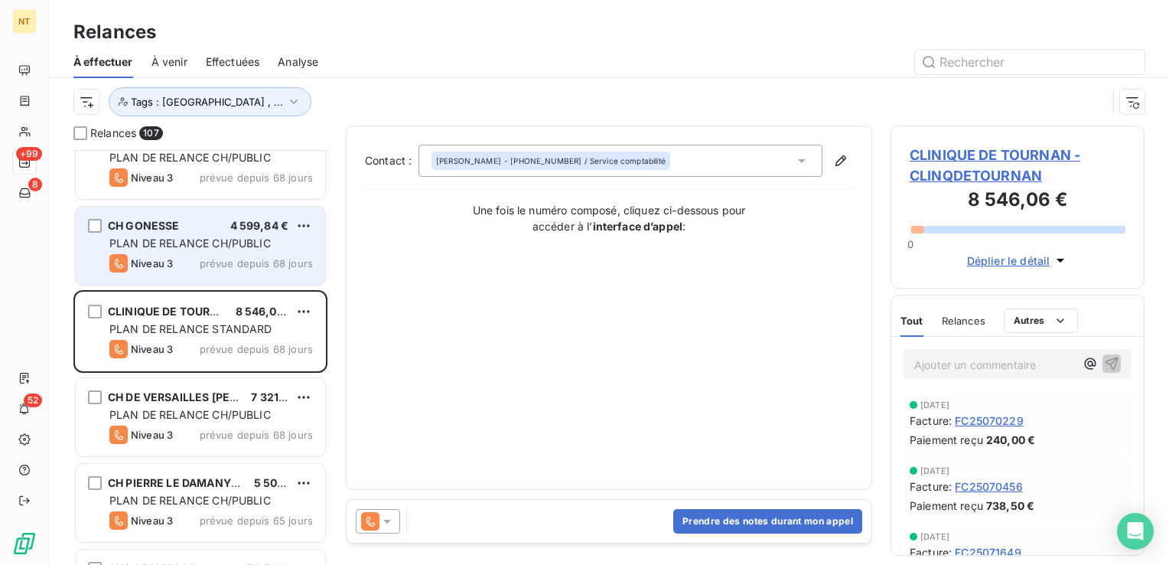
scroll to position [2296, 0]
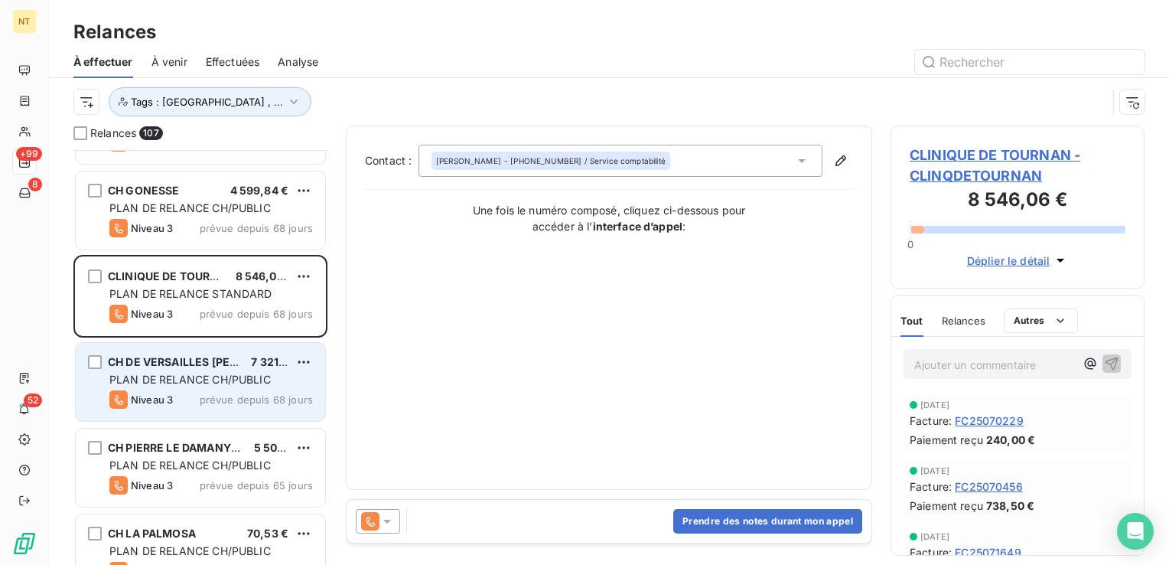
click at [191, 350] on div "CH DE VERSAILLES ANDRE MIGNOT 7 321,34 € PLAN DE RELANCE CH/PUBLIC Niveau 3 pré…" at bounding box center [200, 382] width 249 height 78
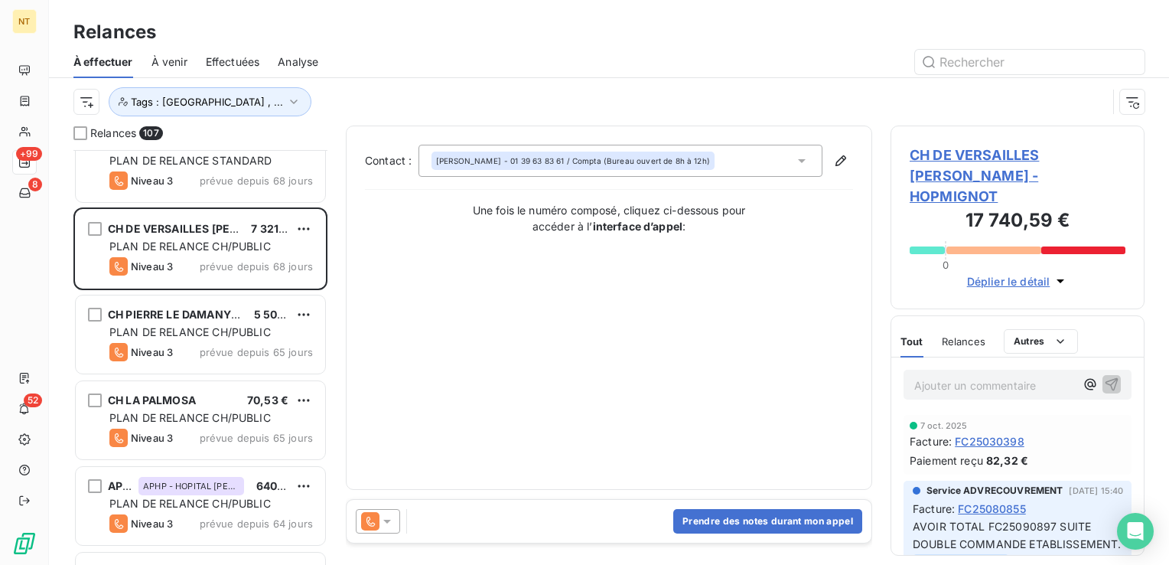
scroll to position [2449, 0]
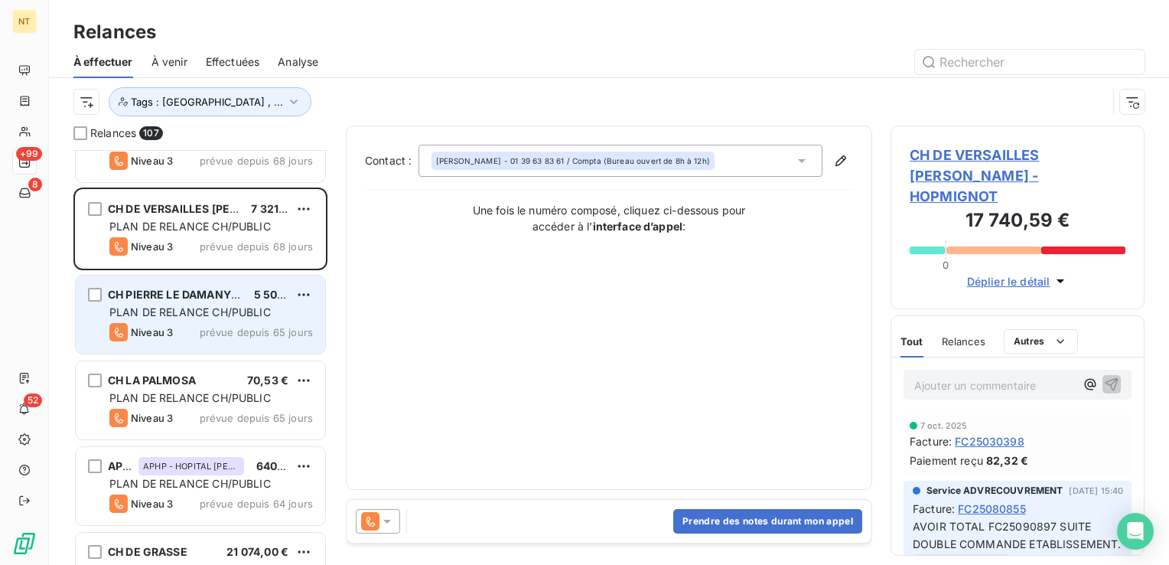
click at [214, 328] on span "prévue depuis 65 jours" at bounding box center [256, 332] width 113 height 12
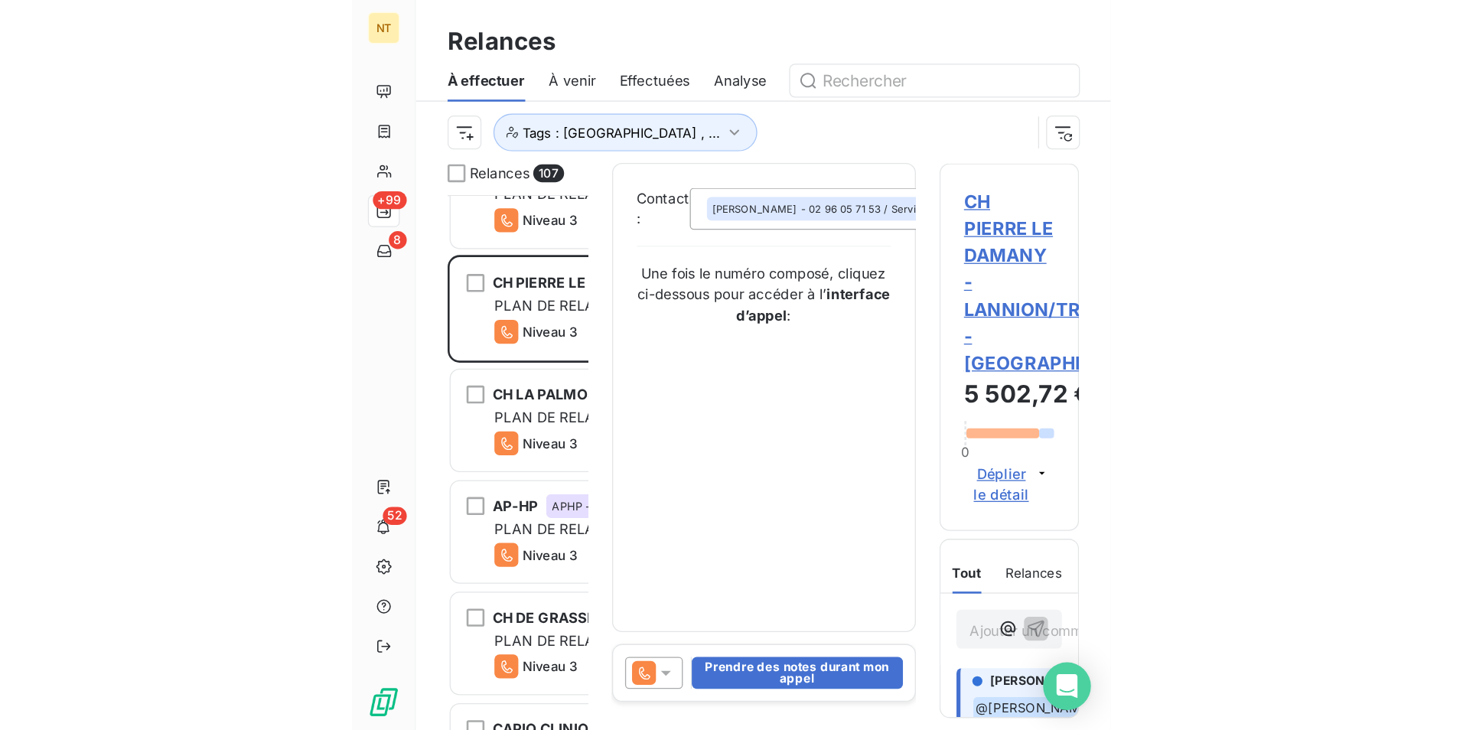
scroll to position [569, 316]
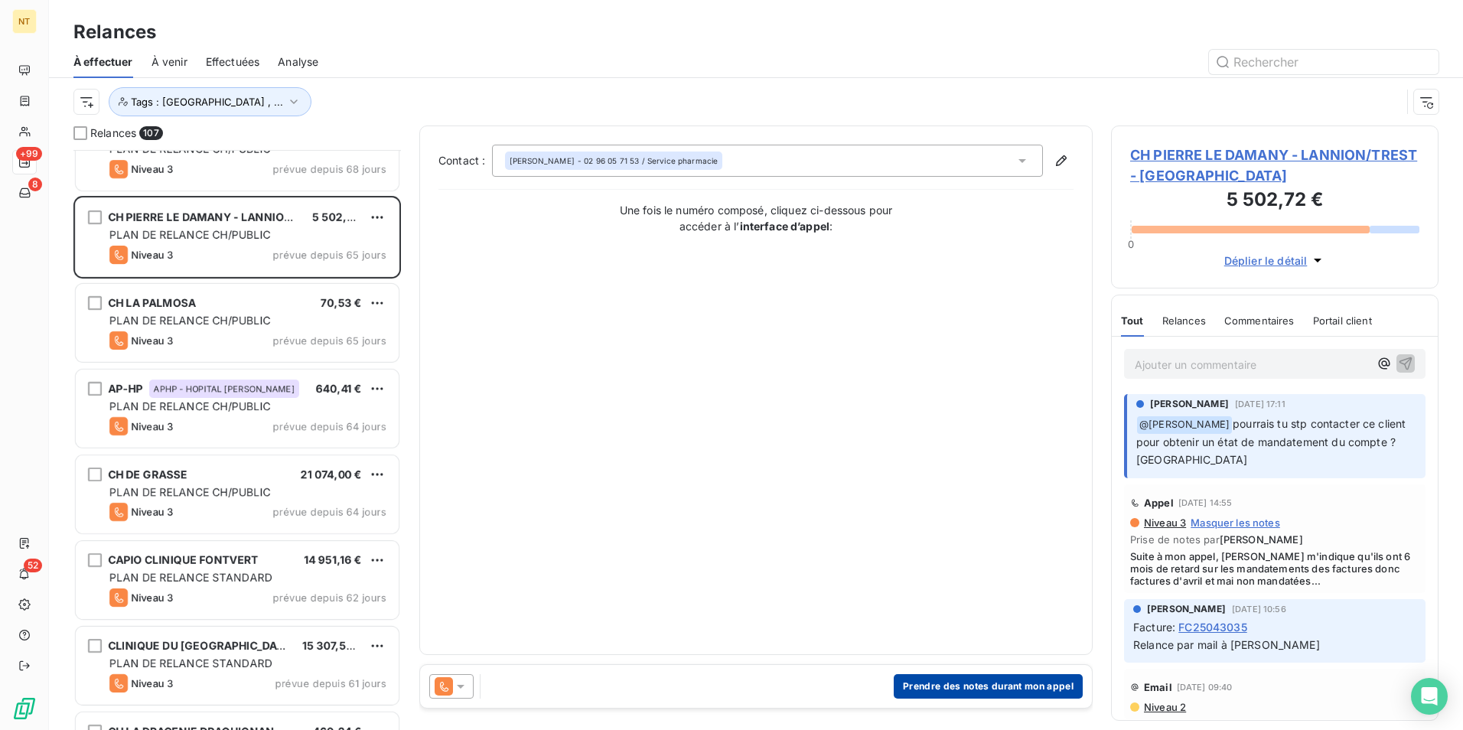
click at [1057, 683] on button "Prendre des notes durant mon appel" at bounding box center [988, 686] width 189 height 24
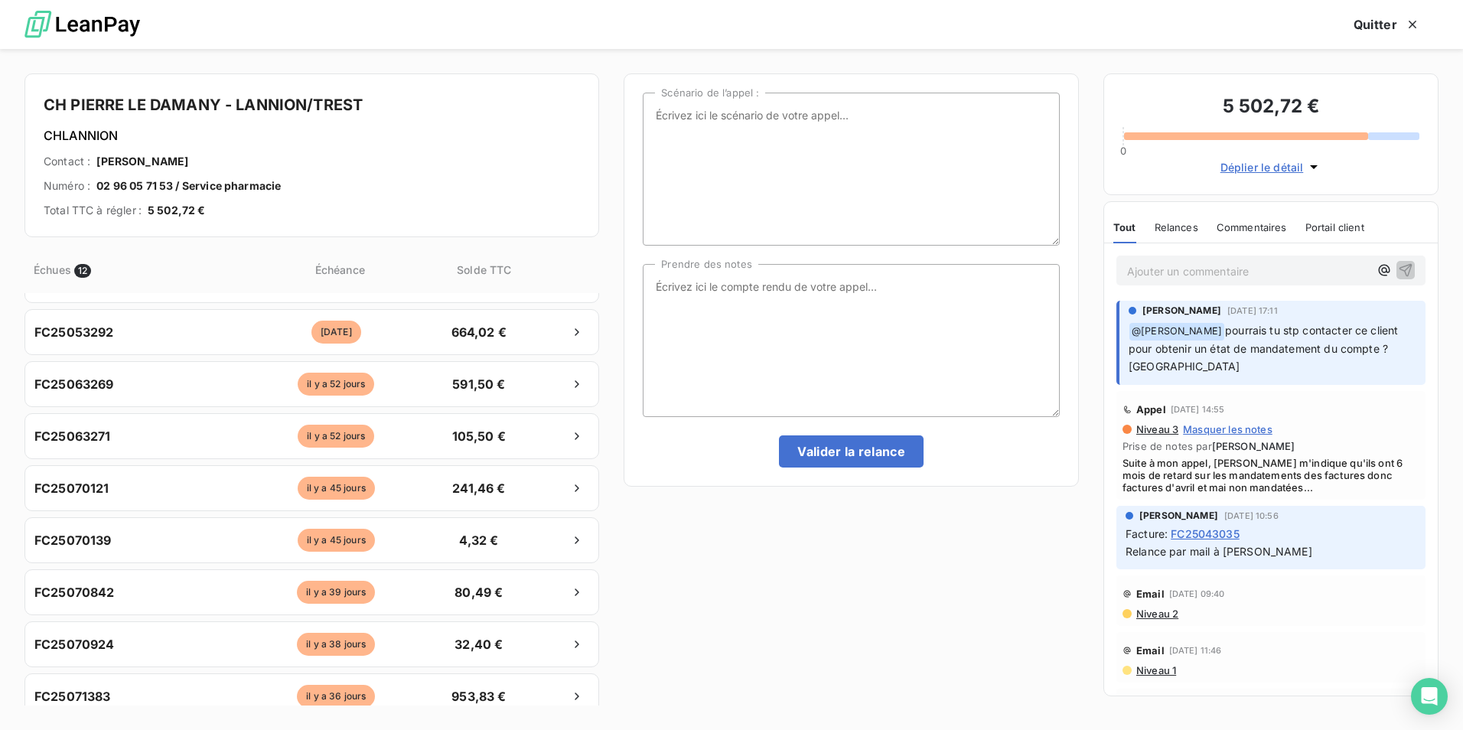
scroll to position [0, 0]
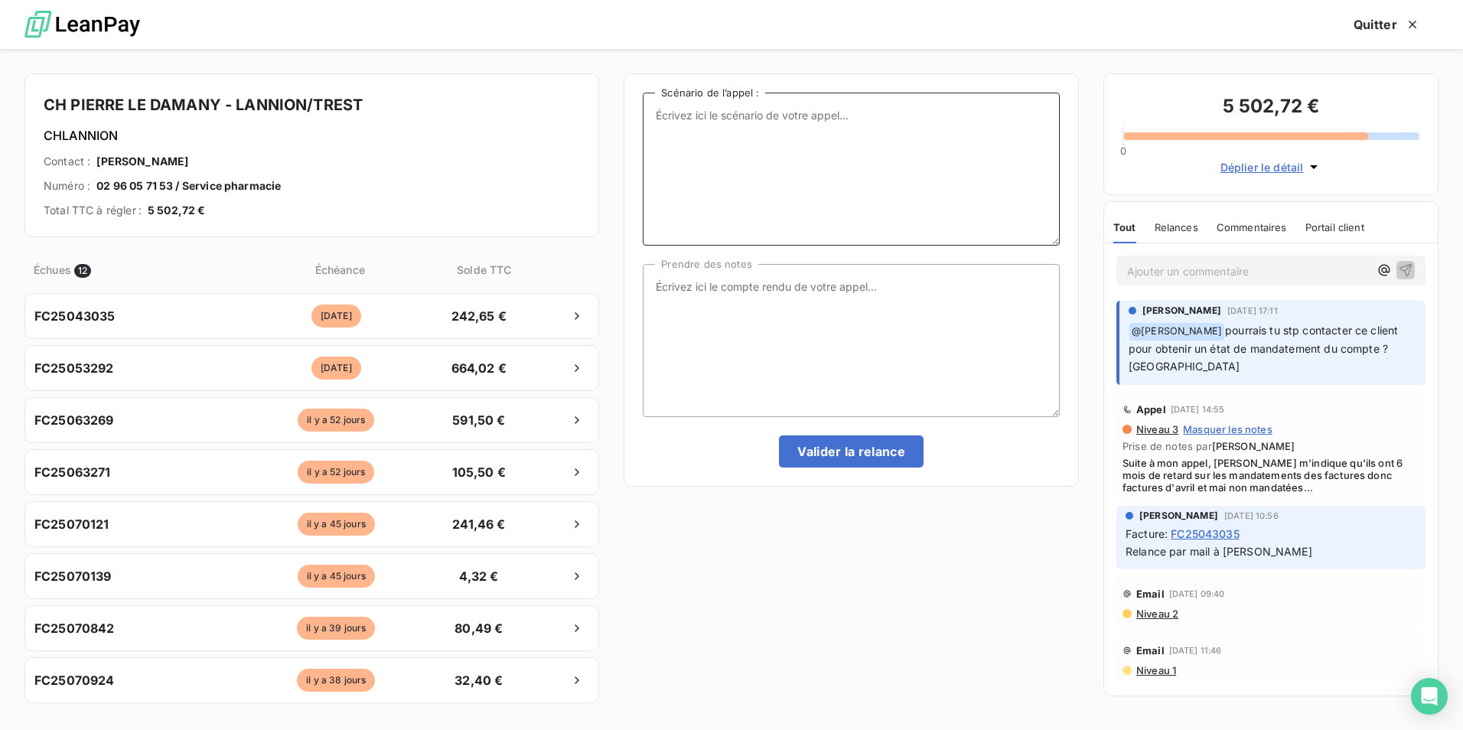
click at [844, 139] on textarea "Scénario de l’appel :" at bounding box center [851, 169] width 417 height 153
paste textarea "Bonjour, romane BECHET de la société Newclip Technics. Je souhaiterais joindre …"
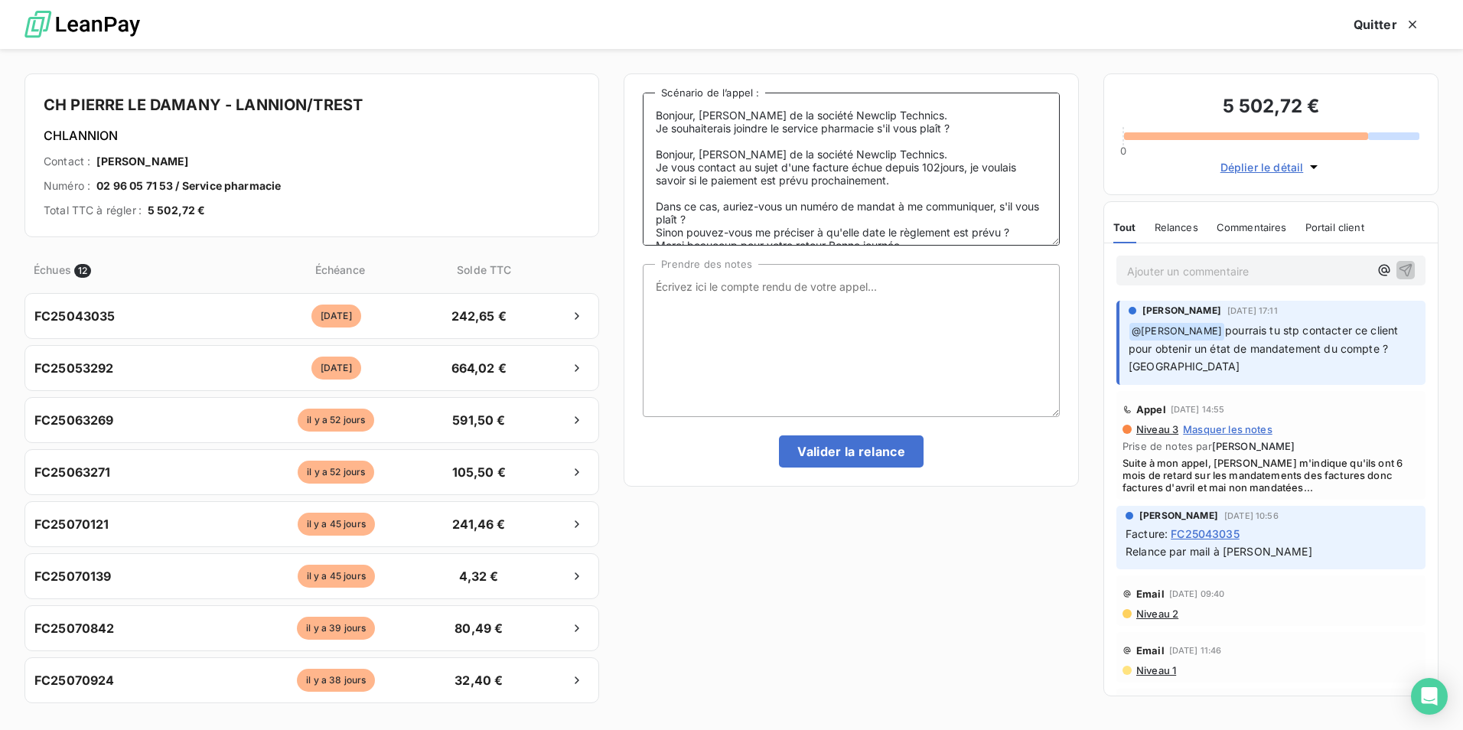
scroll to position [7, 0]
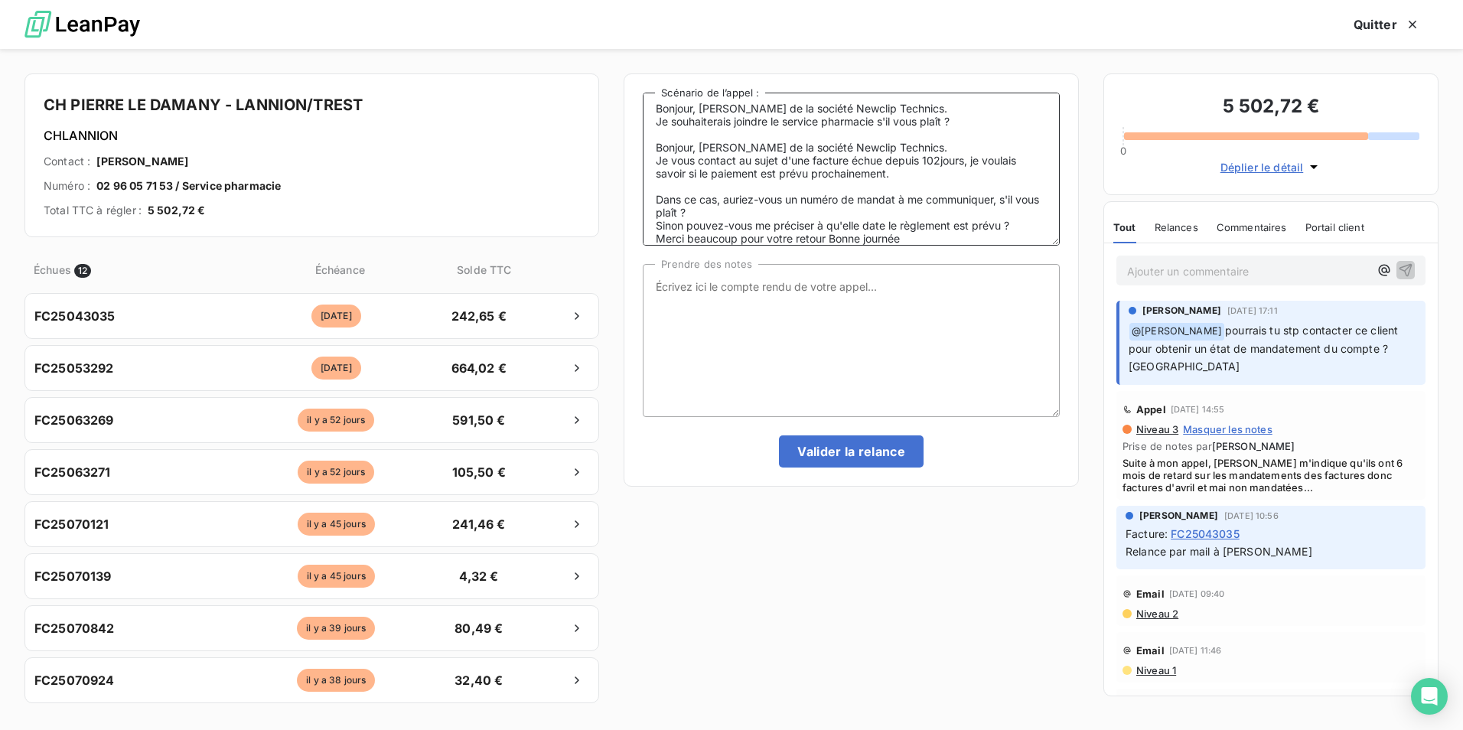
click at [810, 161] on textarea "Bonjour, romane BECHET de la société Newclip Technics. Je souhaiterais joindre …" at bounding box center [851, 169] width 417 height 153
drag, startPoint x: 921, startPoint y: 159, endPoint x: 1000, endPoint y: 165, distance: 79.8
click at [1000, 165] on textarea "Bonjour, romane BECHET de la société Newclip Technics. Je souhaiterais joindre …" at bounding box center [851, 169] width 417 height 153
drag, startPoint x: 1020, startPoint y: 160, endPoint x: 1032, endPoint y: 168, distance: 14.2
click at [1032, 168] on textarea "Bonjour, romane BECHET de la société Newclip Technics. Je souhaiterais joindre …" at bounding box center [851, 169] width 417 height 153
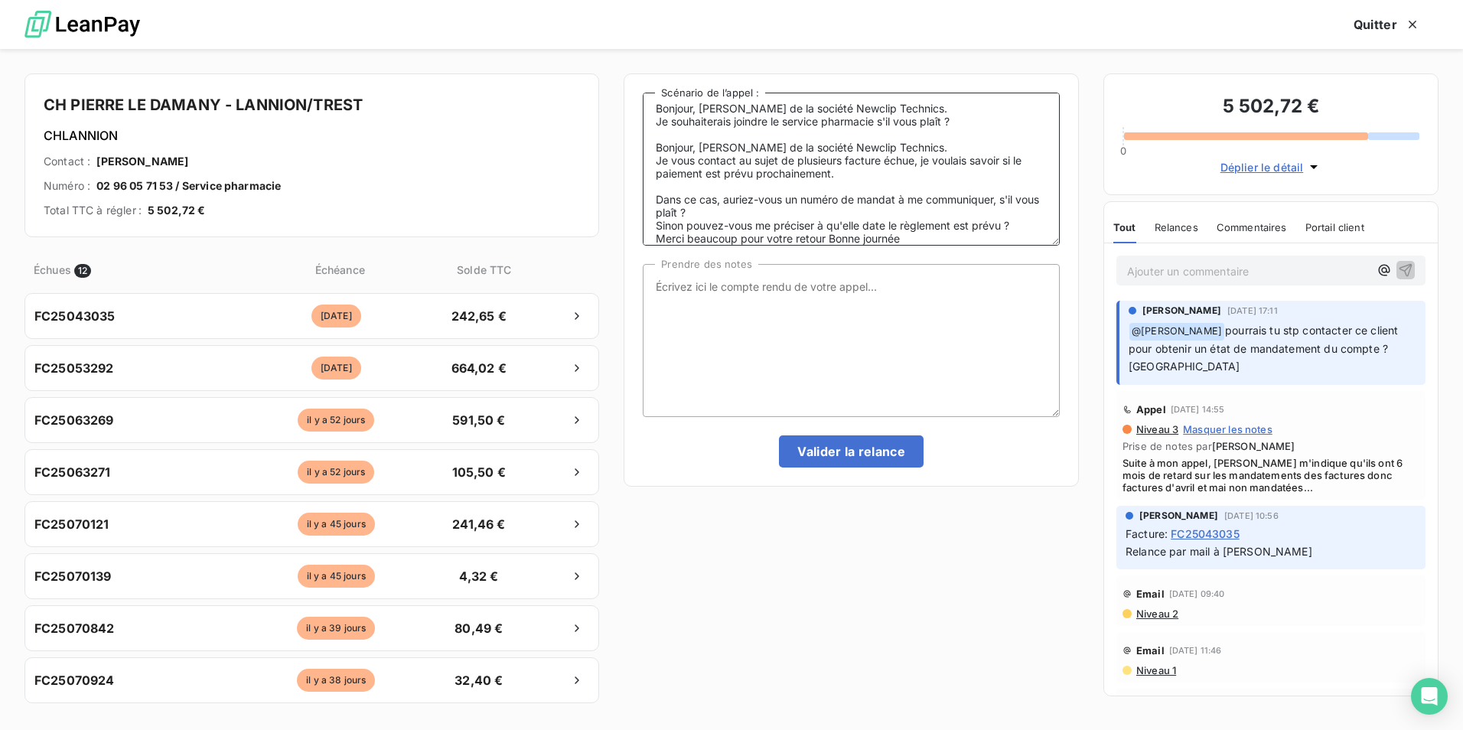
drag, startPoint x: 1018, startPoint y: 160, endPoint x: 1027, endPoint y: 171, distance: 14.1
click at [1027, 171] on textarea "Bonjour, romane BECHET de la société Newclip Technics. Je souhaiterais joindre …" at bounding box center [851, 169] width 417 height 153
click at [832, 174] on textarea "Bonjour, romane BECHET de la société Newclip Technics. Je souhaiterais joindre …" at bounding box center [851, 169] width 417 height 153
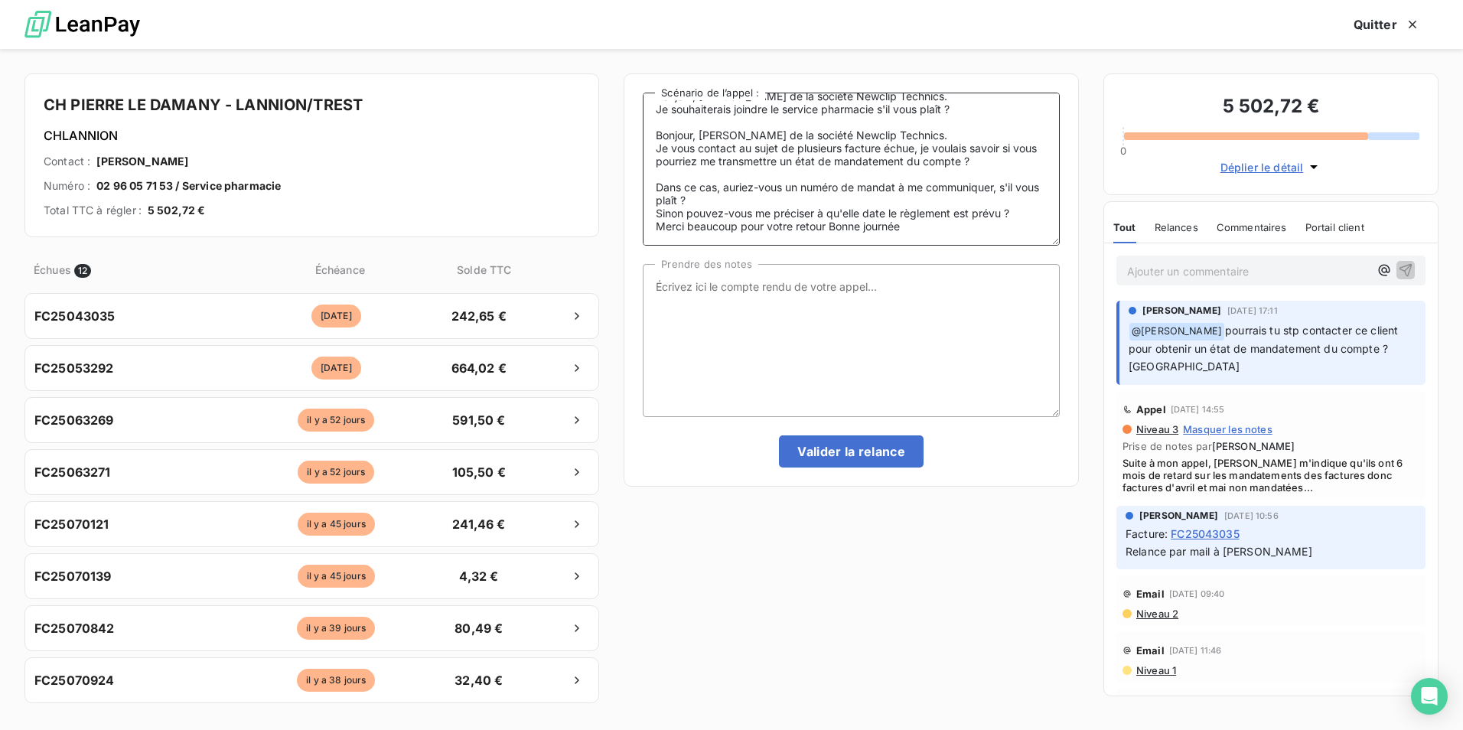
scroll to position [22, 0]
click at [993, 161] on textarea "Bonjour, romane BECHET de la société Newclip Technics. Je souhaiterais joindre …" at bounding box center [851, 169] width 417 height 153
type textarea "Bonjour, romane BECHET de la société Newclip Technics. Je souhaiterais joindre …"
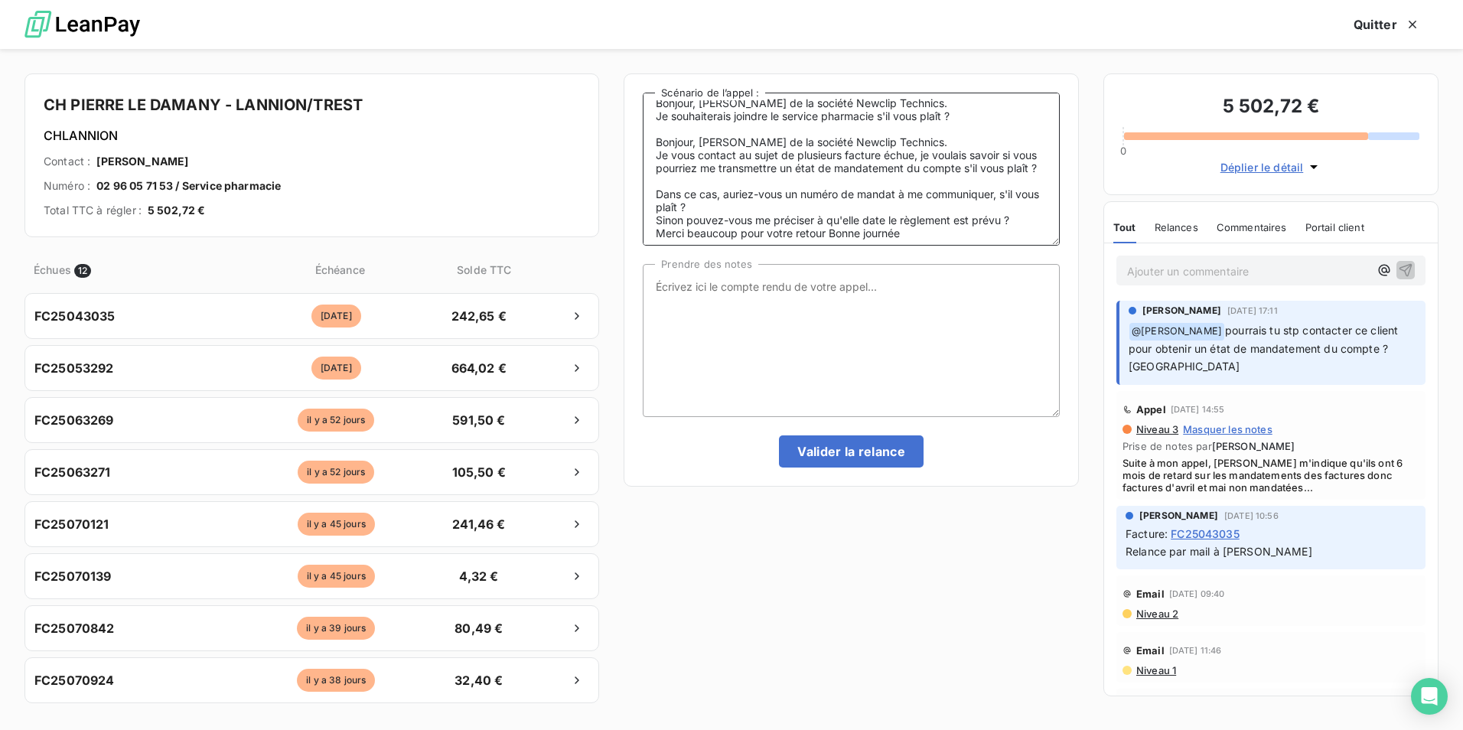
scroll to position [0, 0]
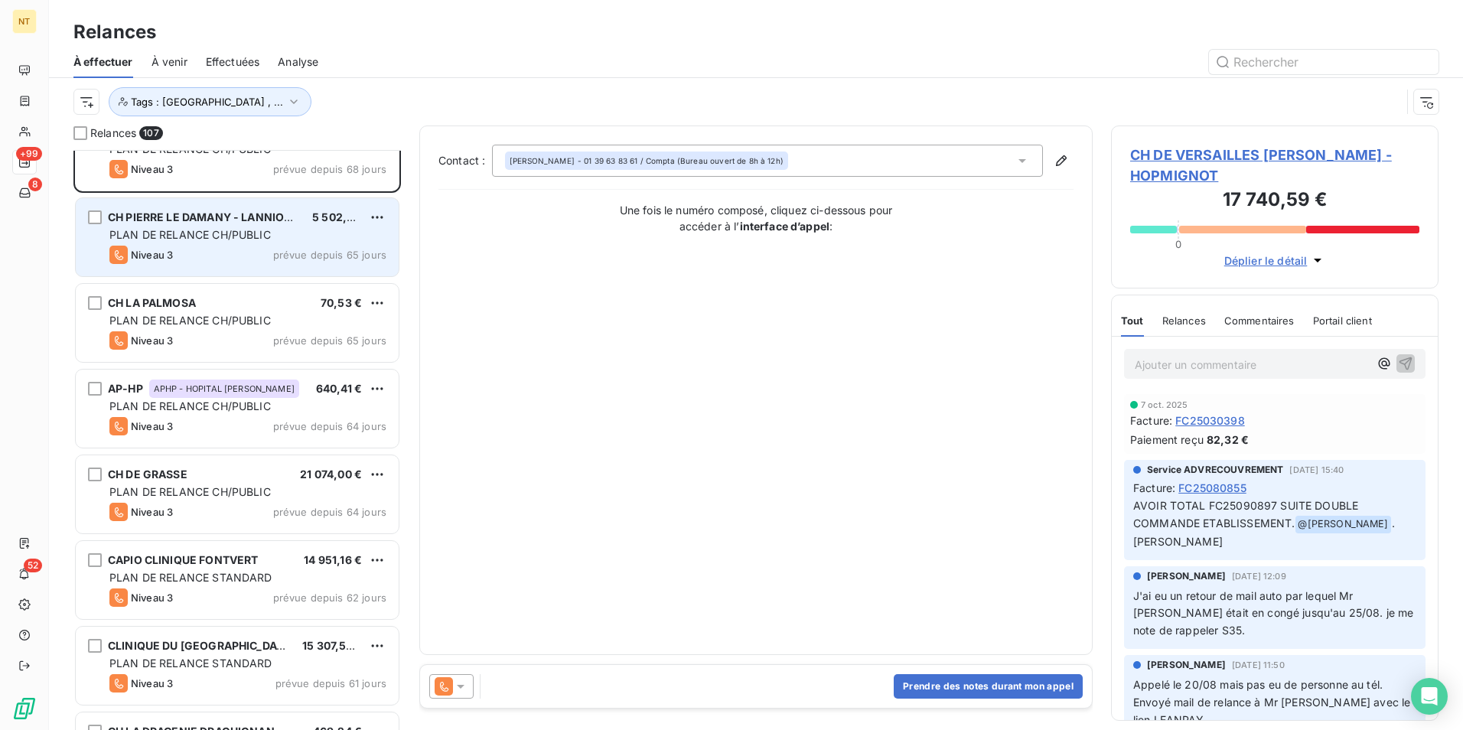
click at [252, 234] on span "PLAN DE RELANCE CH/PUBLIC" at bounding box center [189, 234] width 161 height 13
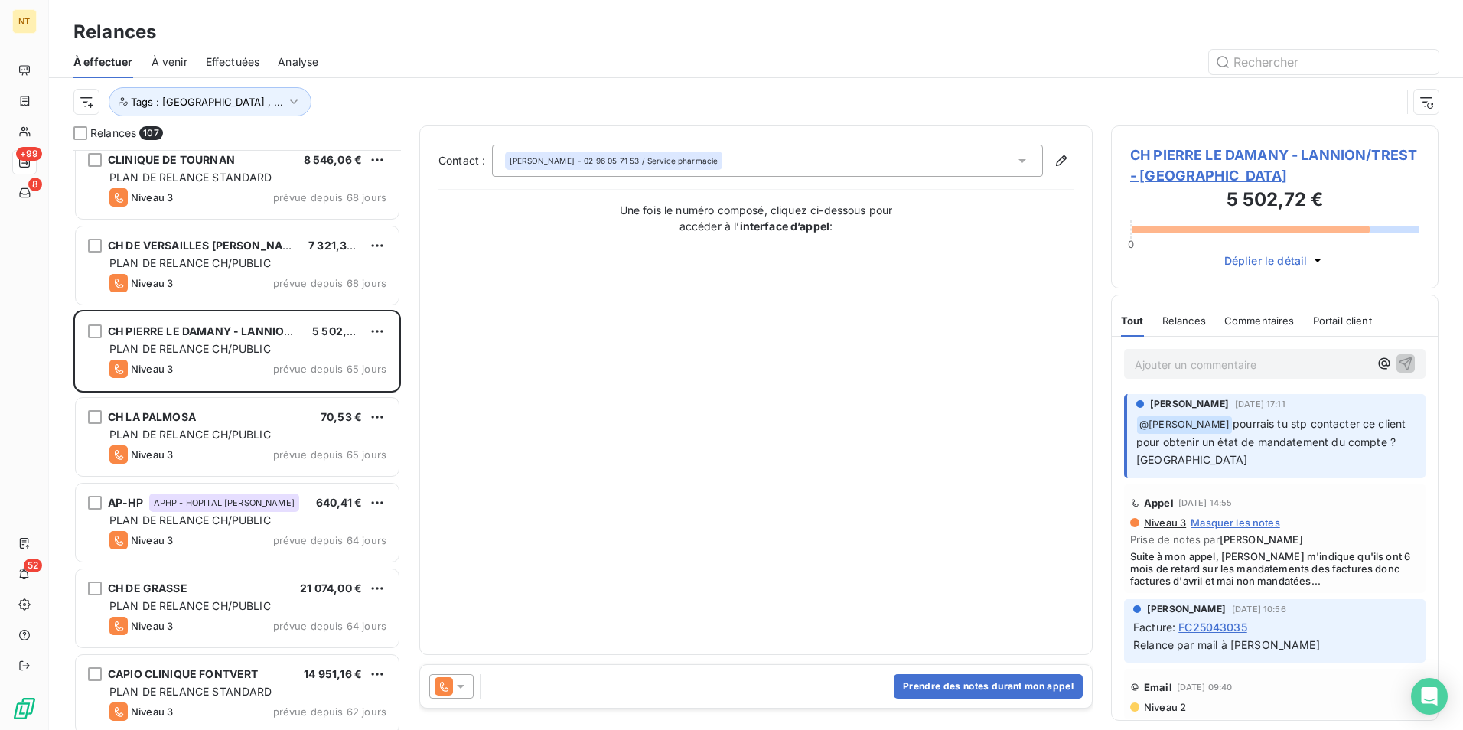
scroll to position [2450, 0]
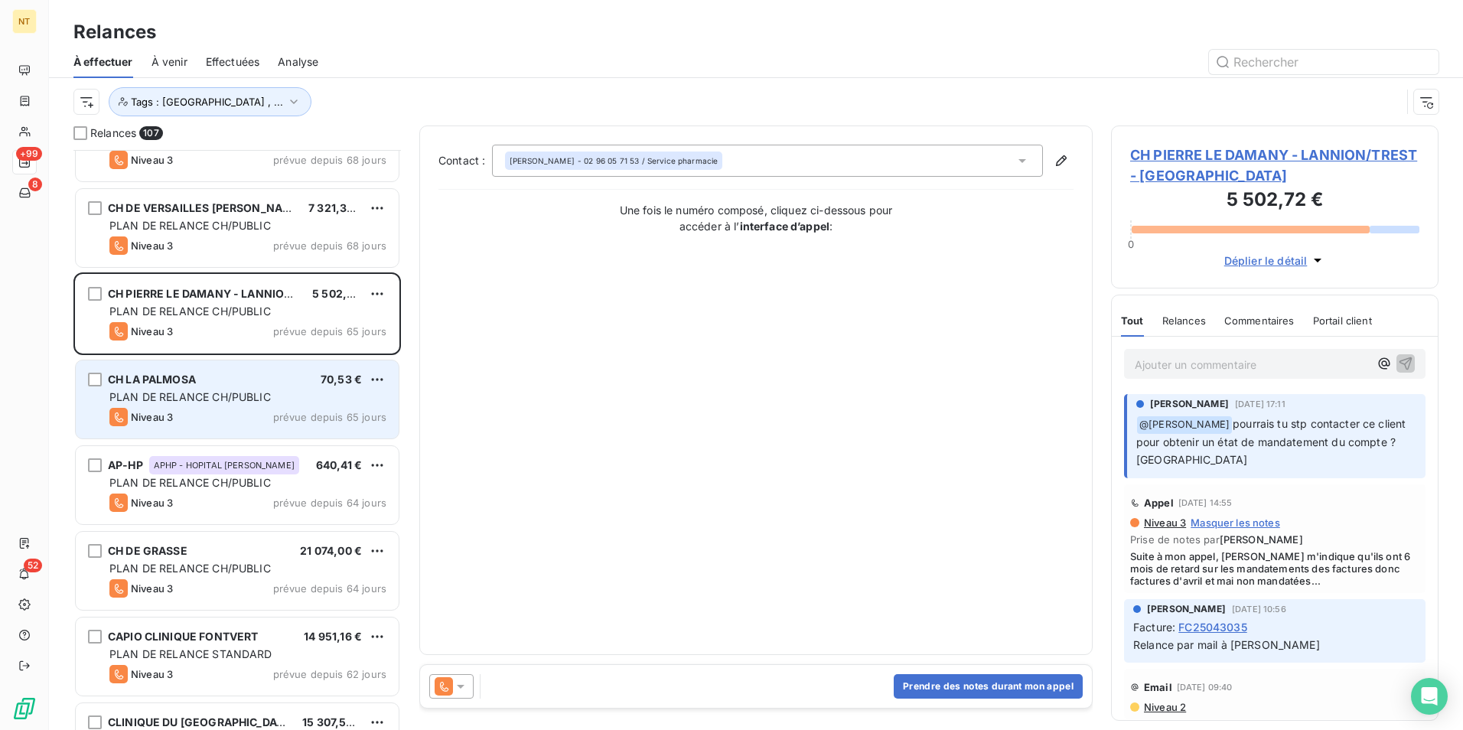
click at [249, 387] on div "CH LA PALMOSA 70,53 € PLAN DE RELANCE CH/PUBLIC Niveau 3 prévue depuis 65 jours" at bounding box center [237, 399] width 323 height 78
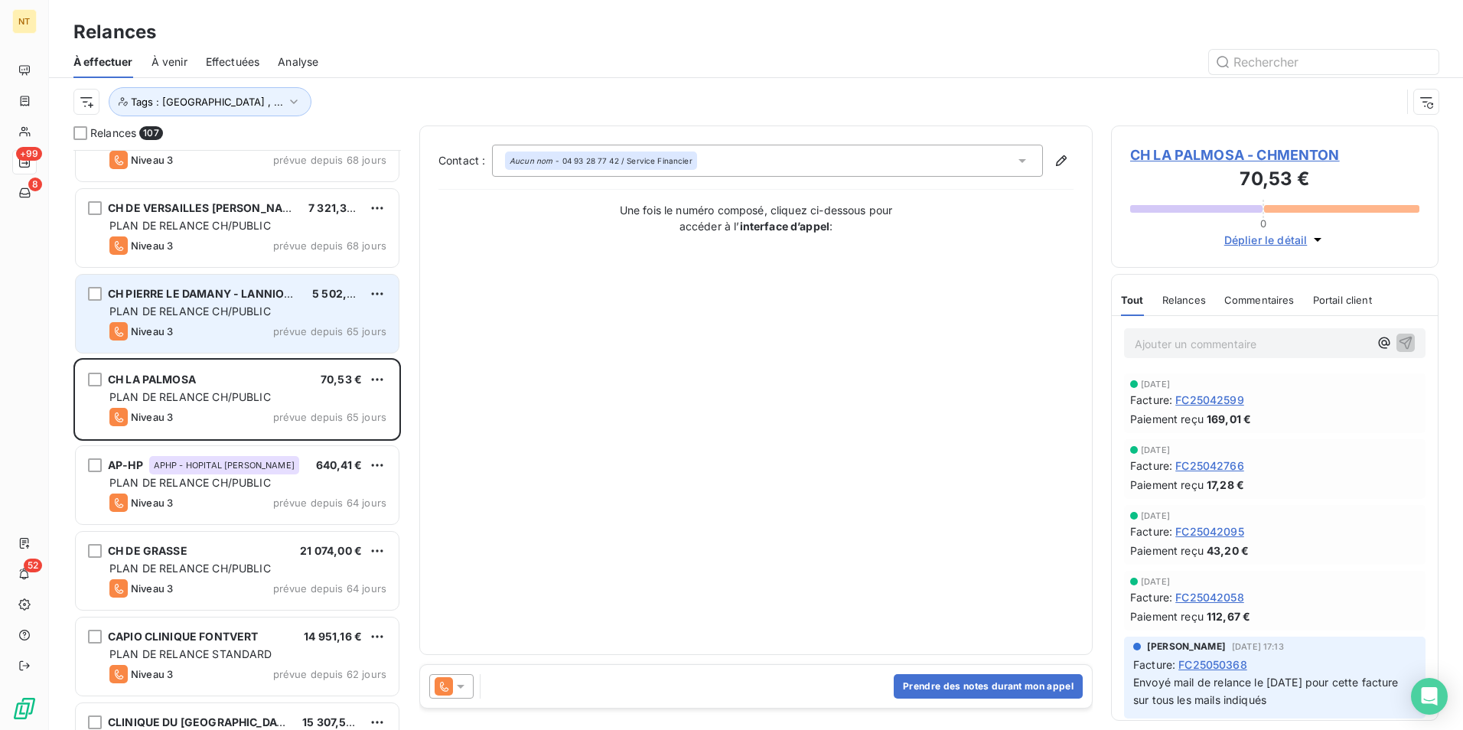
scroll to position [2526, 0]
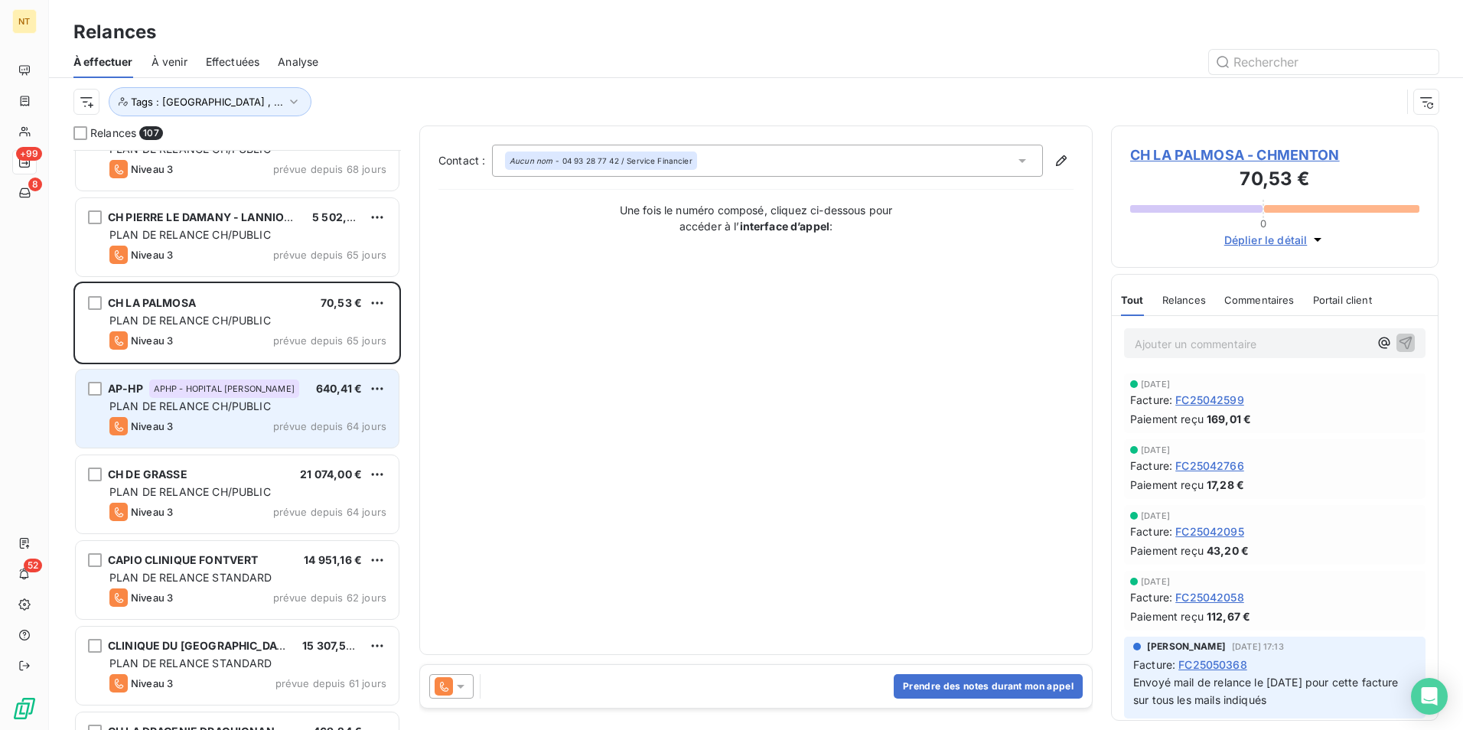
click at [246, 398] on div "AP-HP APHP - HOPITAL RAYMOND POINCARE 640,41 € PLAN DE RELANCE CH/PUBLIC Niveau…" at bounding box center [237, 409] width 323 height 78
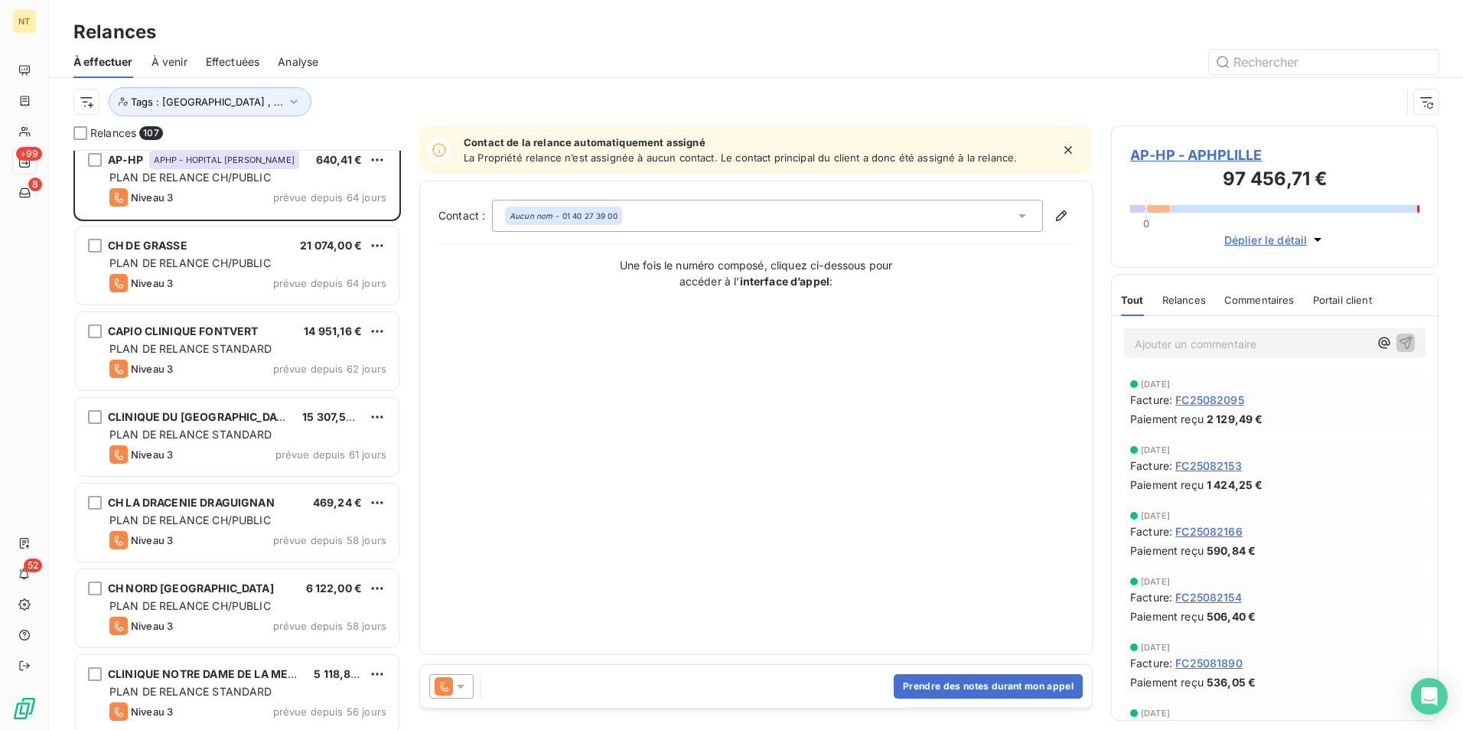
scroll to position [2756, 0]
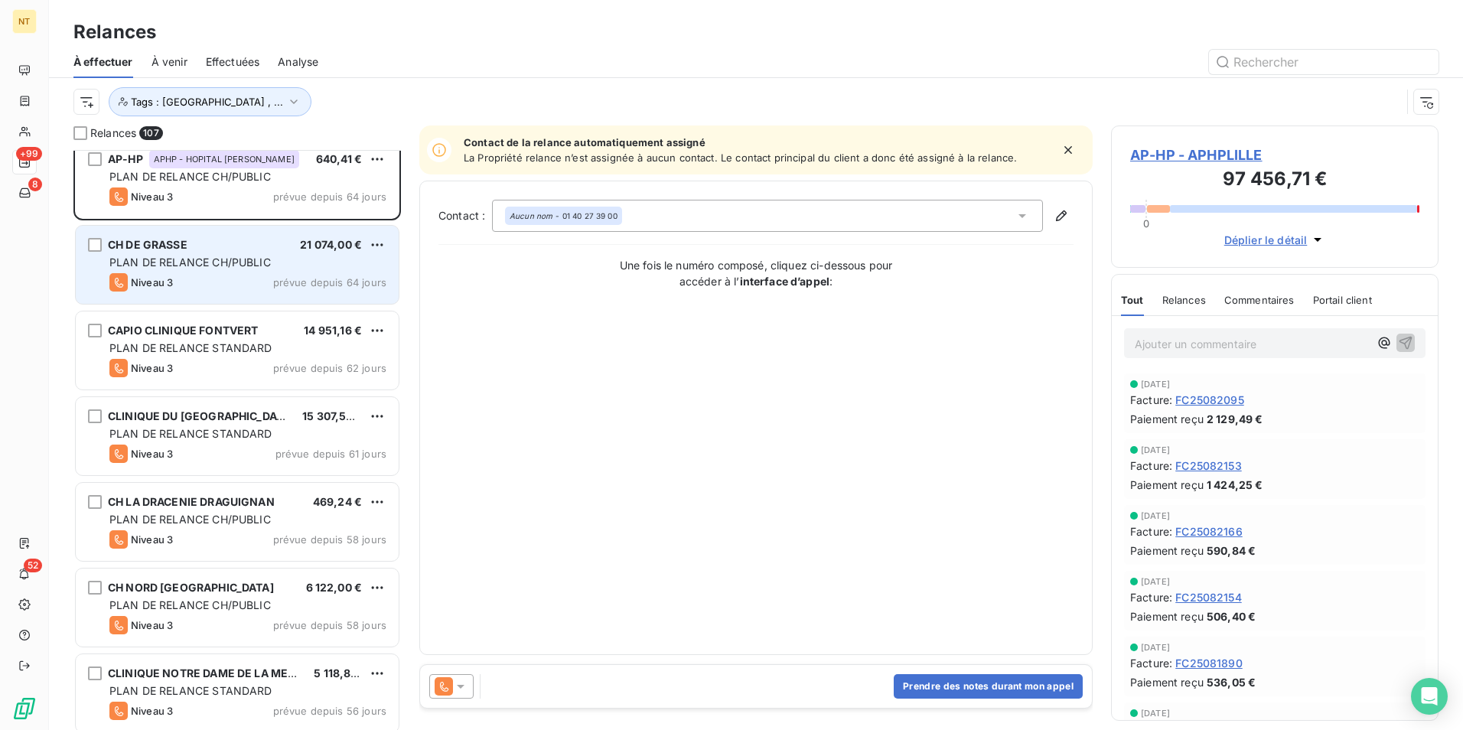
click at [246, 241] on div "CH DE GRASSE 21 074,00 €" at bounding box center [247, 245] width 277 height 14
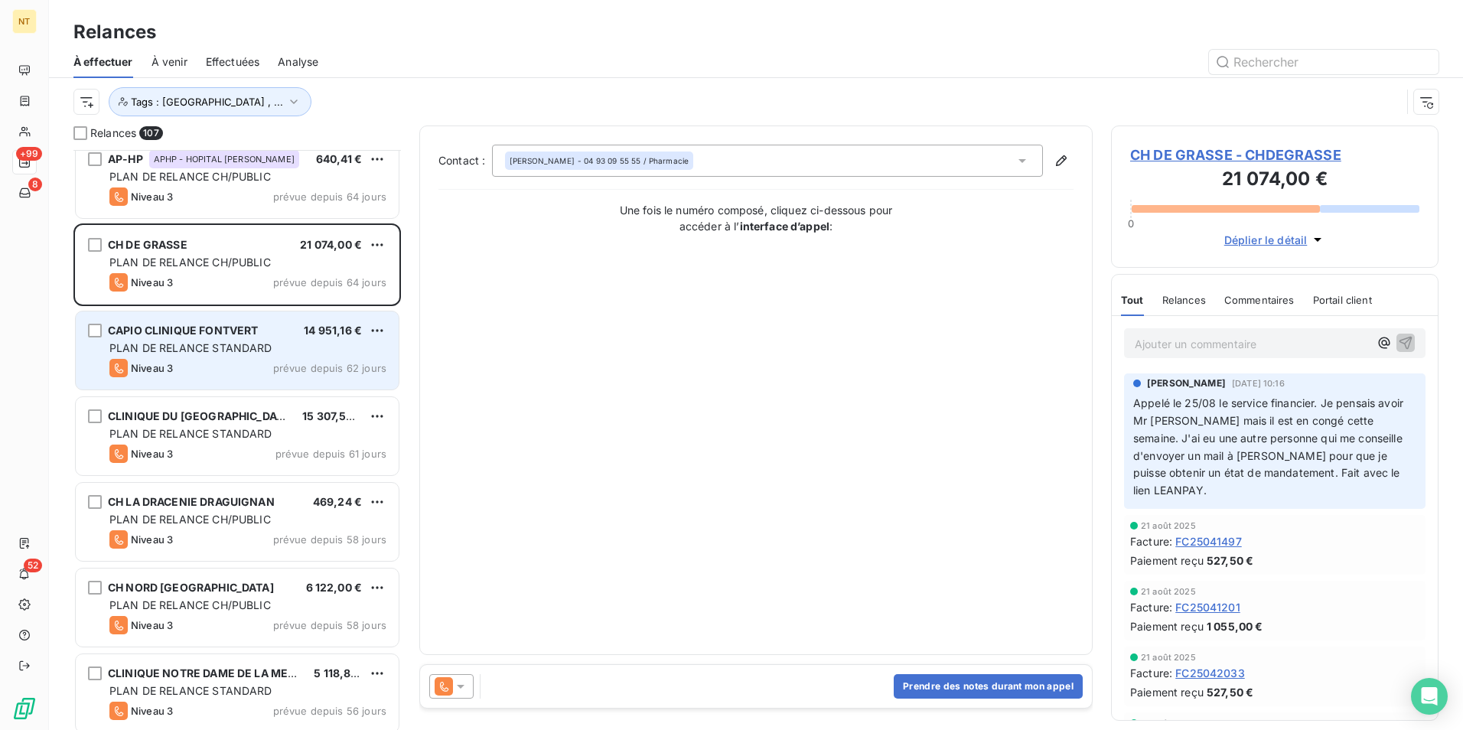
click at [239, 339] on div "CAPIO CLINIQUE FONTVERT 14 951,16 € PLAN DE RELANCE STANDARD Niveau 3 prévue de…" at bounding box center [237, 350] width 323 height 78
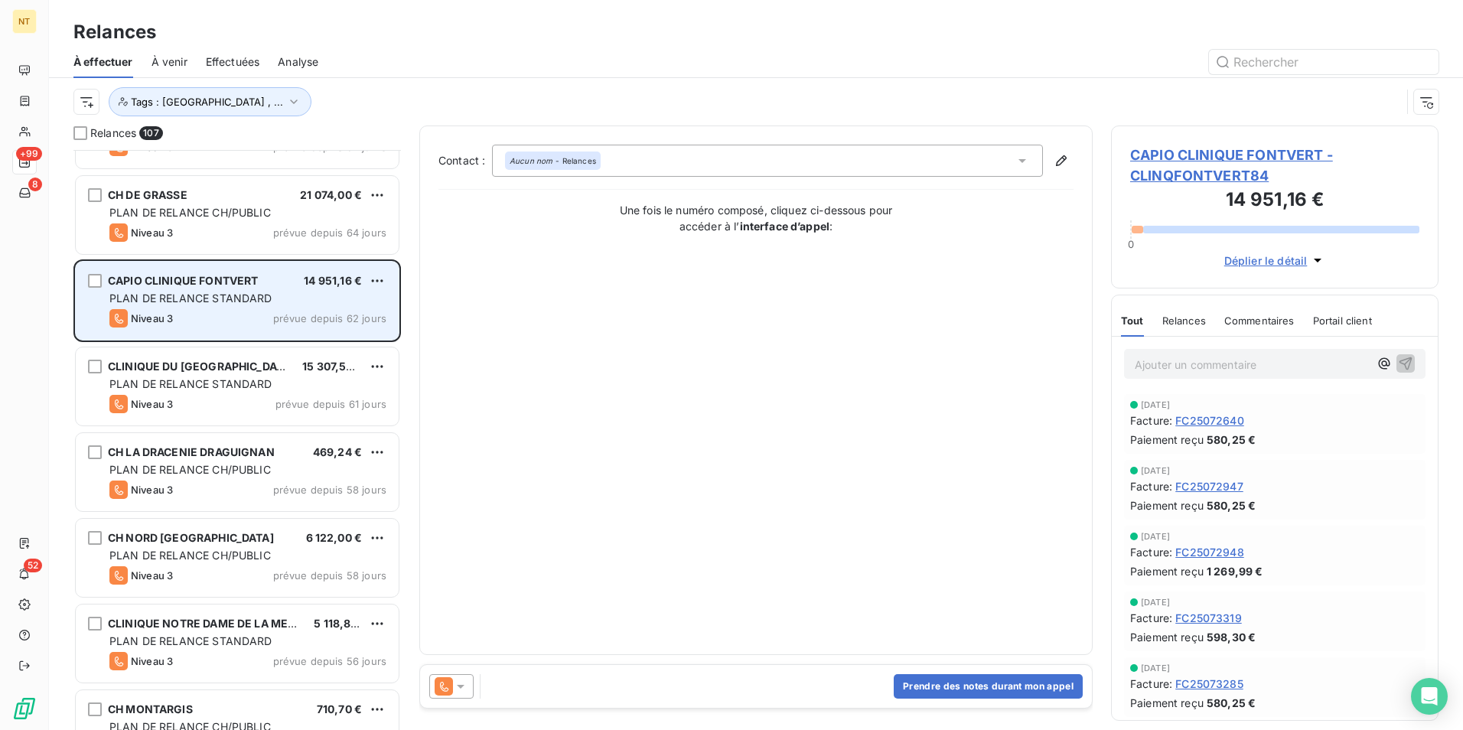
scroll to position [2832, 0]
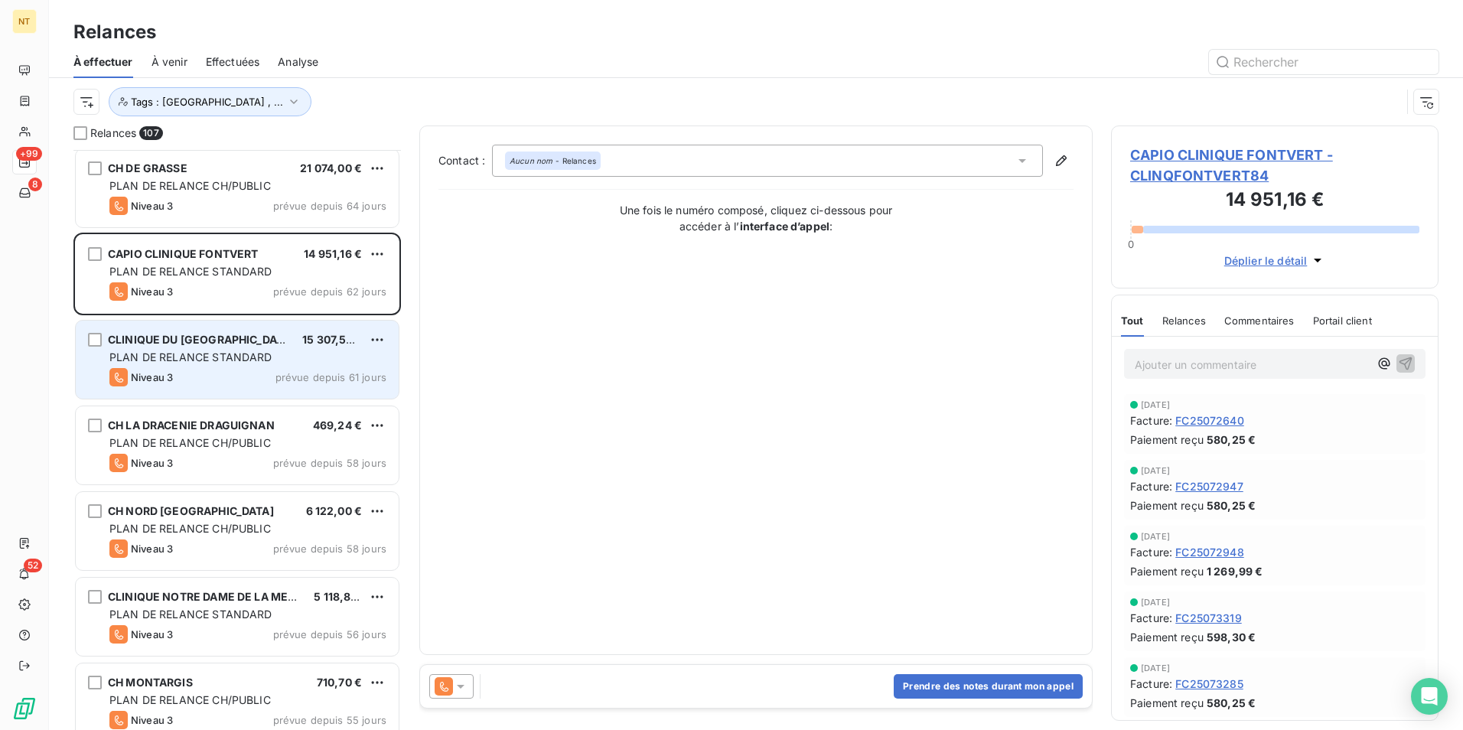
click at [227, 347] on div "CLINIQUE DU GOLFE ST TROPEZ" at bounding box center [199, 339] width 182 height 15
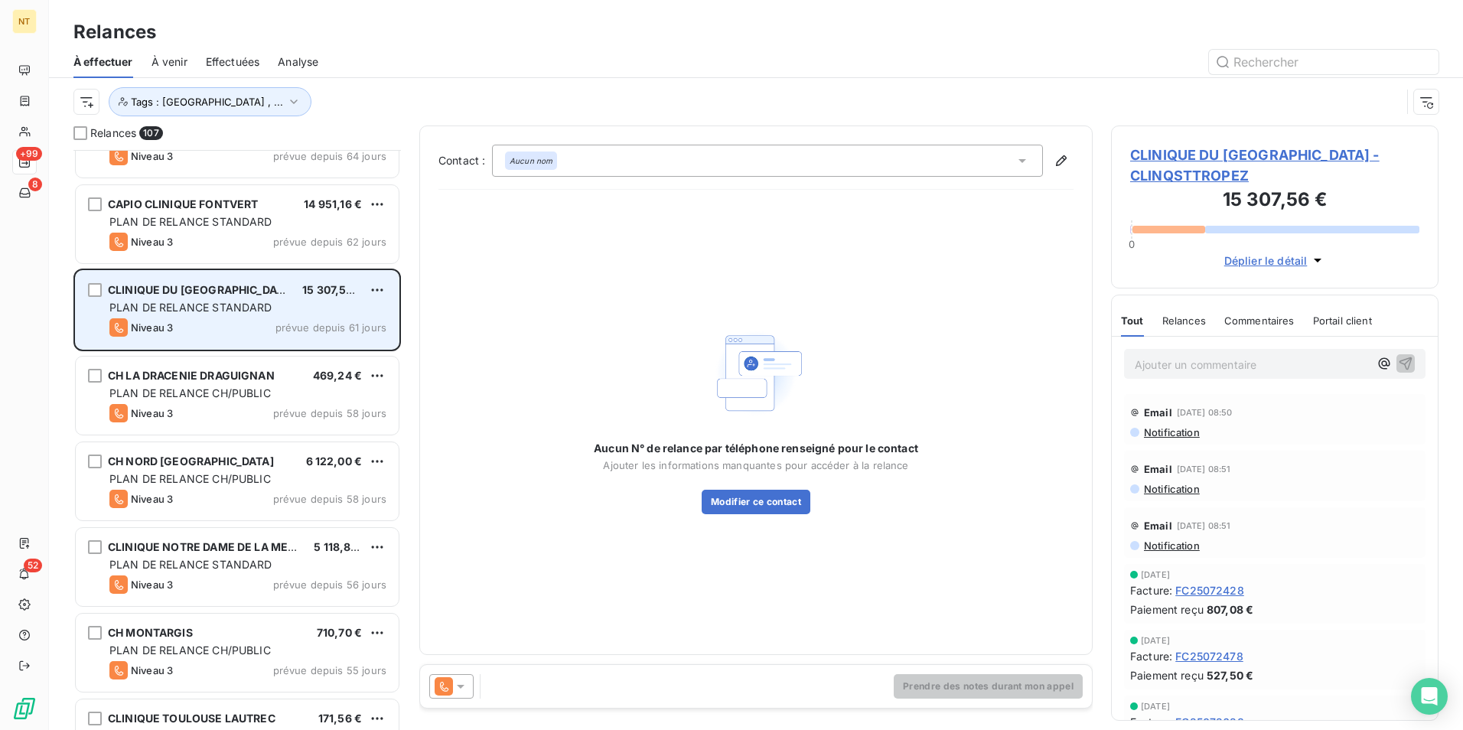
scroll to position [2909, 0]
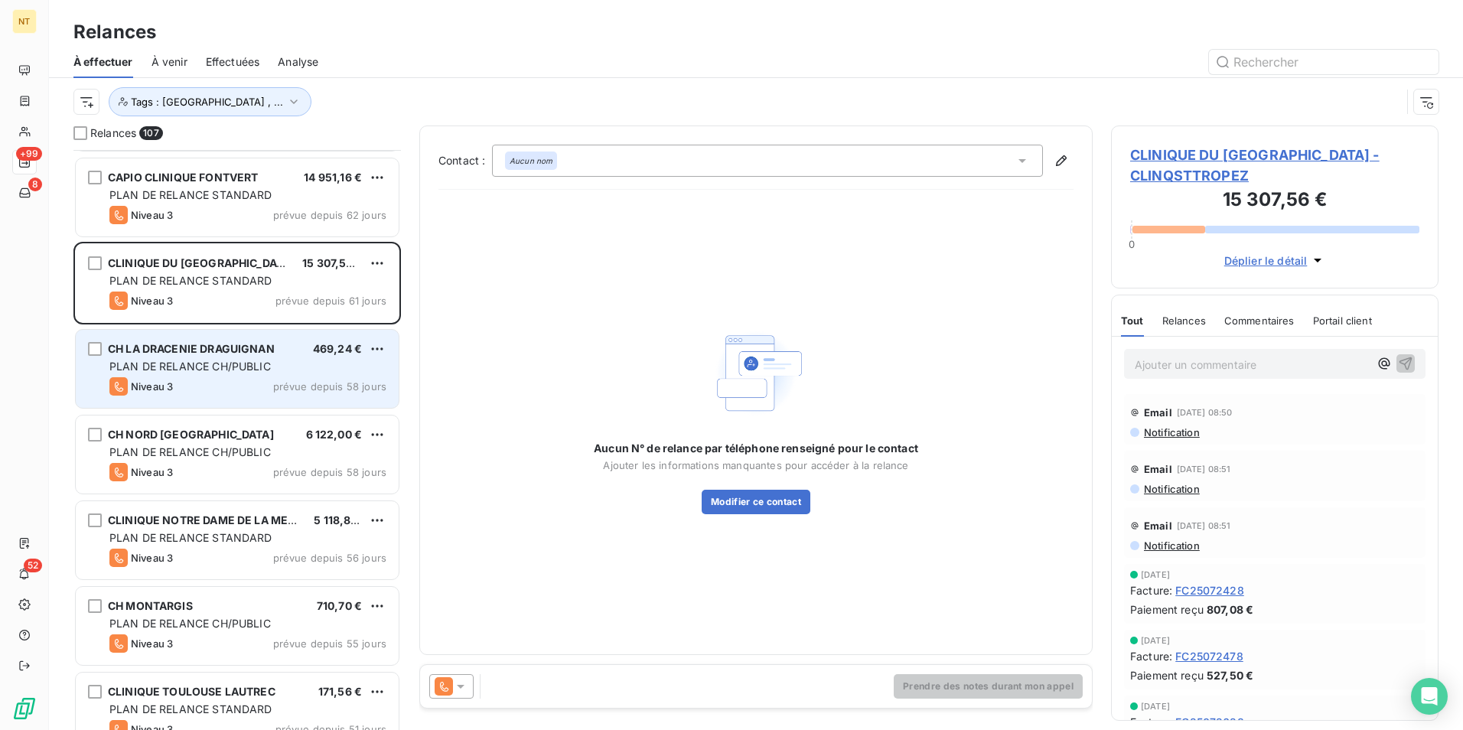
click at [216, 362] on span "PLAN DE RELANCE CH/PUBLIC" at bounding box center [189, 366] width 161 height 13
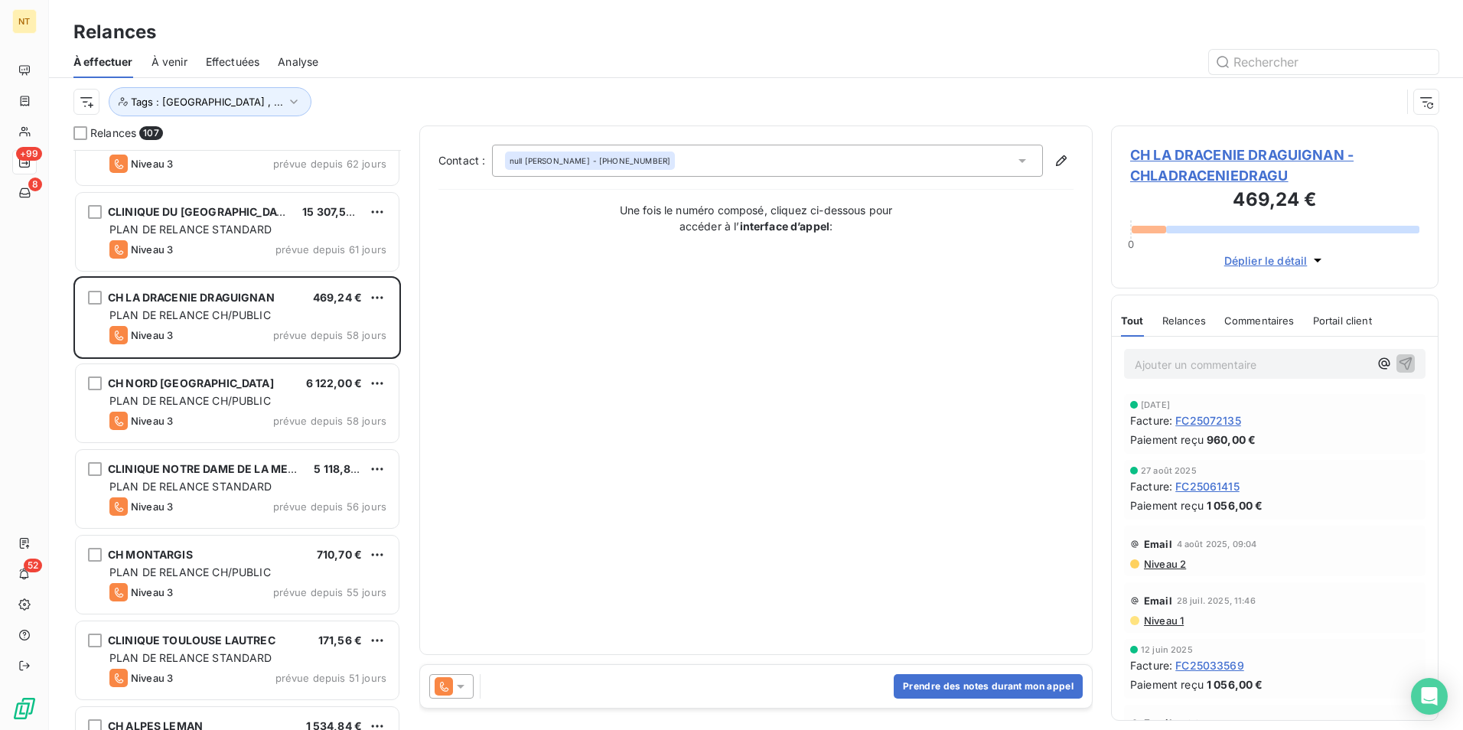
scroll to position [2986, 0]
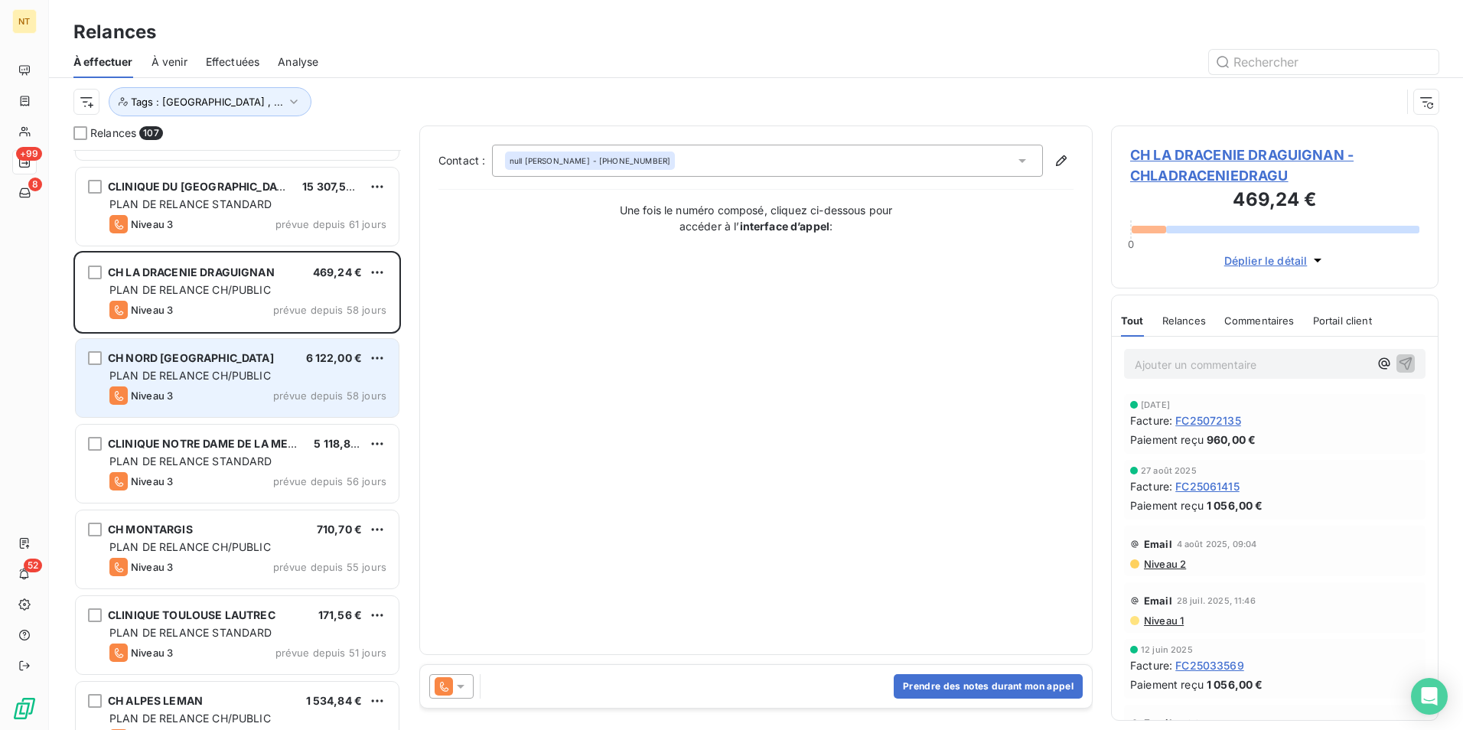
click at [227, 372] on span "PLAN DE RELANCE CH/PUBLIC" at bounding box center [189, 375] width 161 height 13
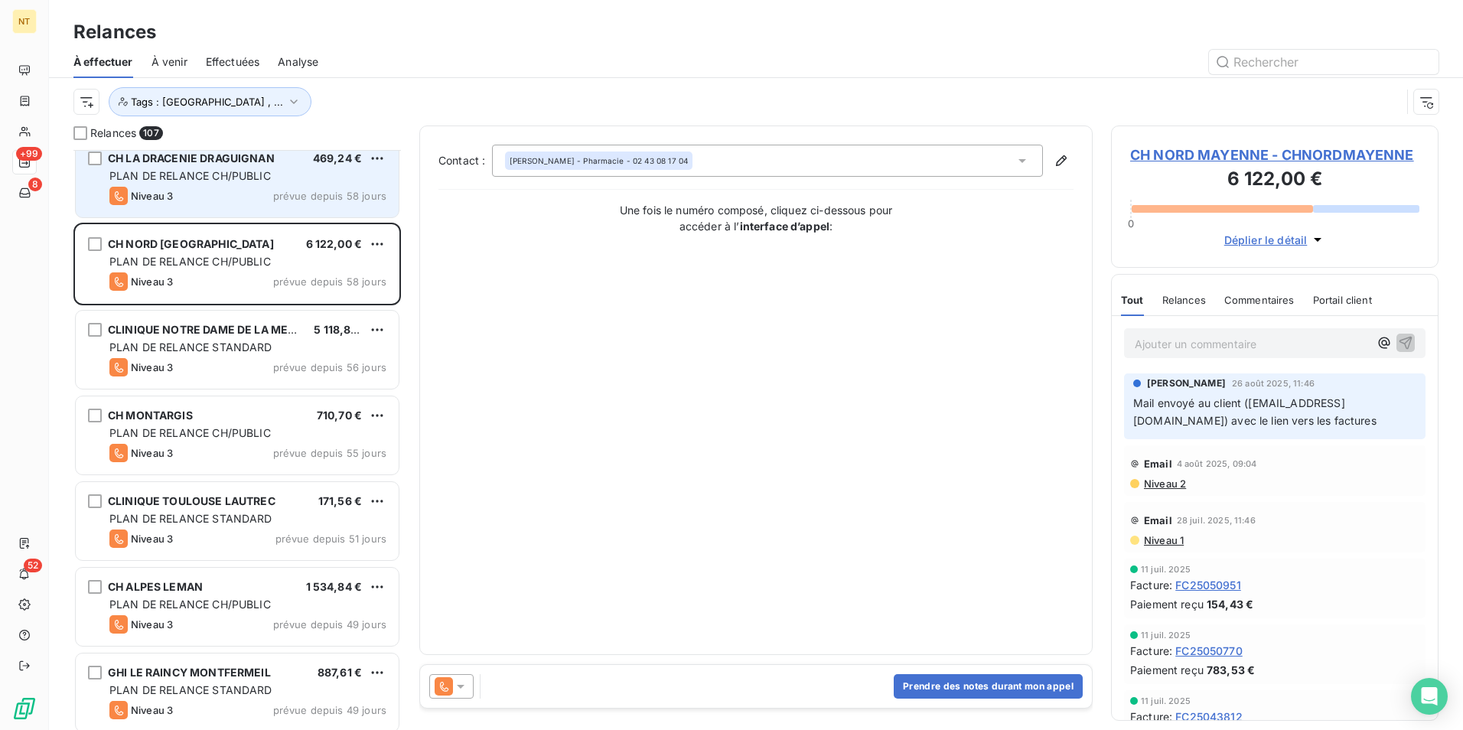
scroll to position [3139, 0]
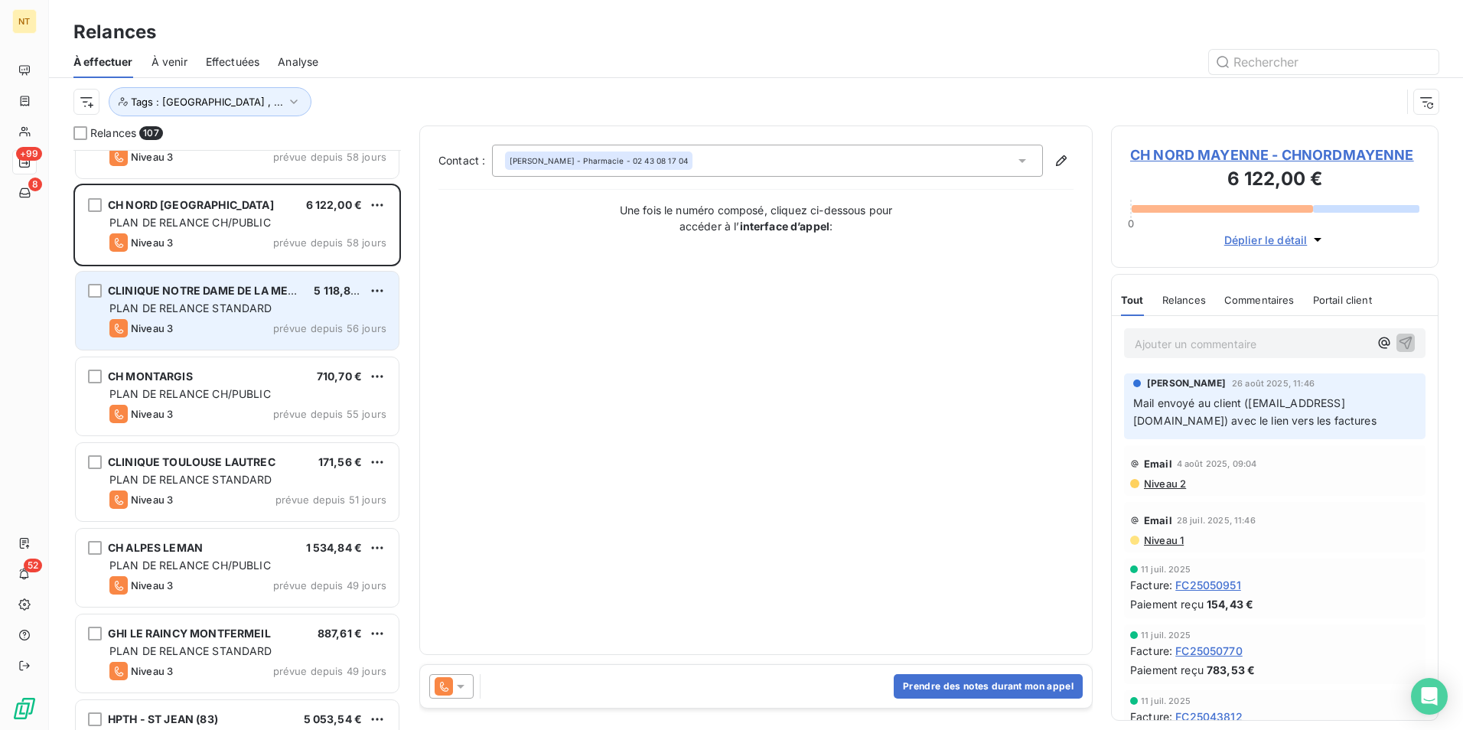
click at [240, 303] on span "PLAN DE RELANCE STANDARD" at bounding box center [190, 308] width 163 height 13
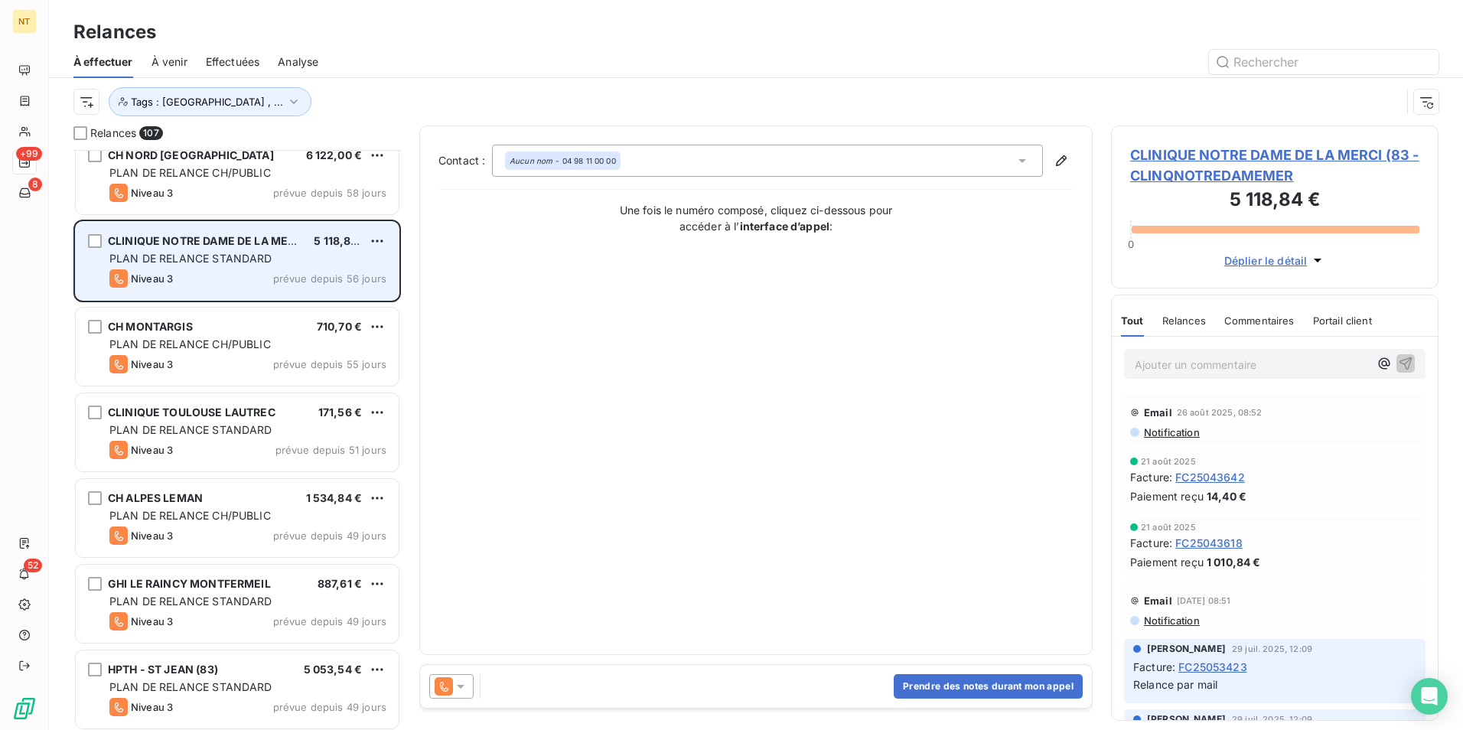
scroll to position [3215, 0]
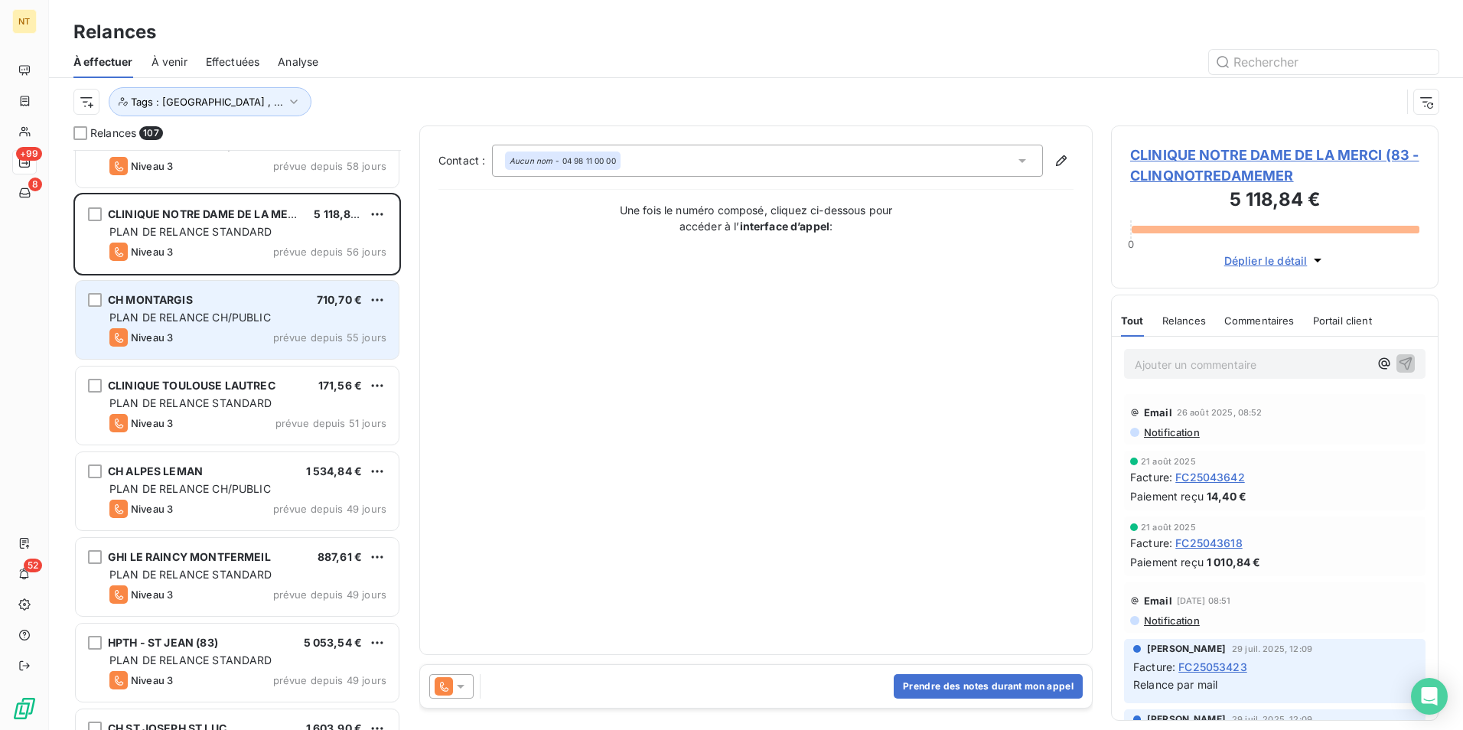
click at [239, 313] on span "PLAN DE RELANCE CH/PUBLIC" at bounding box center [189, 317] width 161 height 13
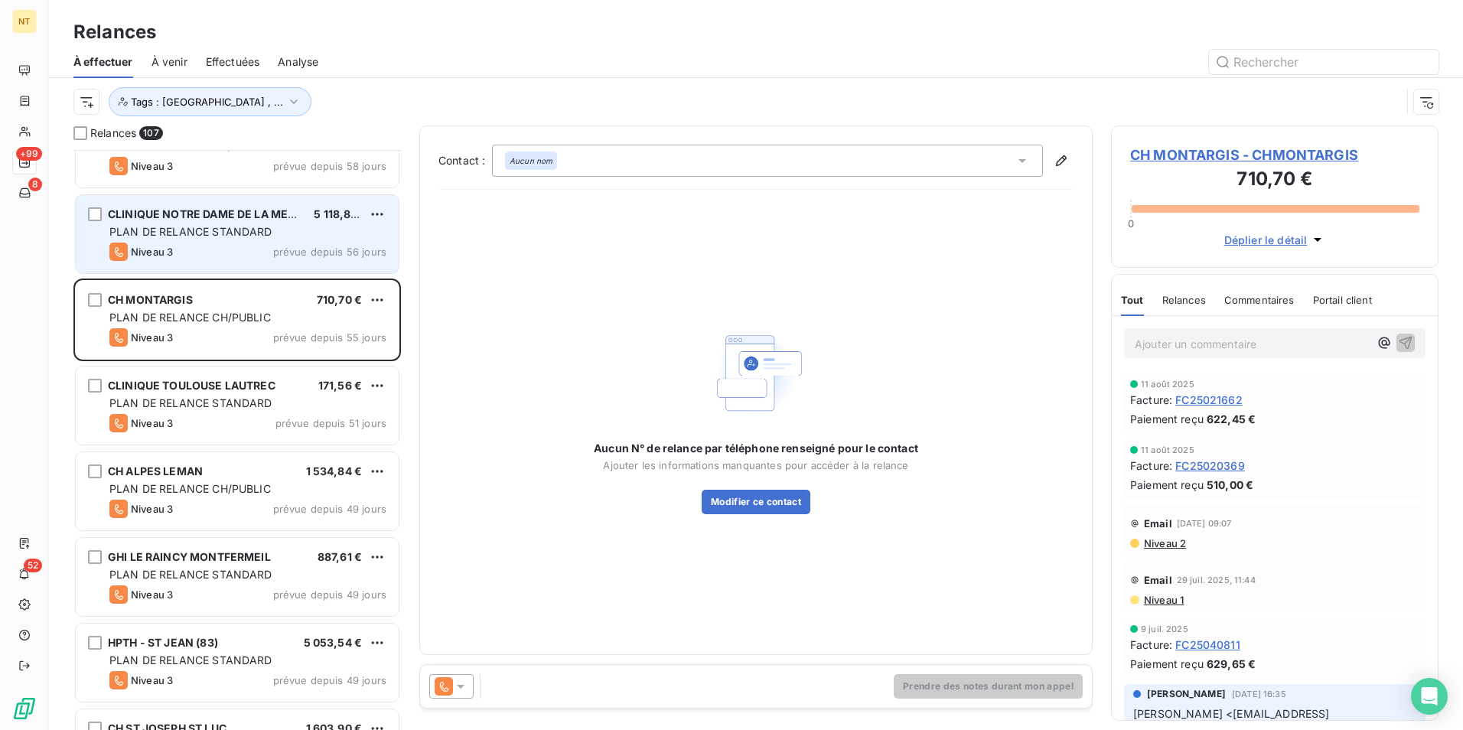
scroll to position [3292, 0]
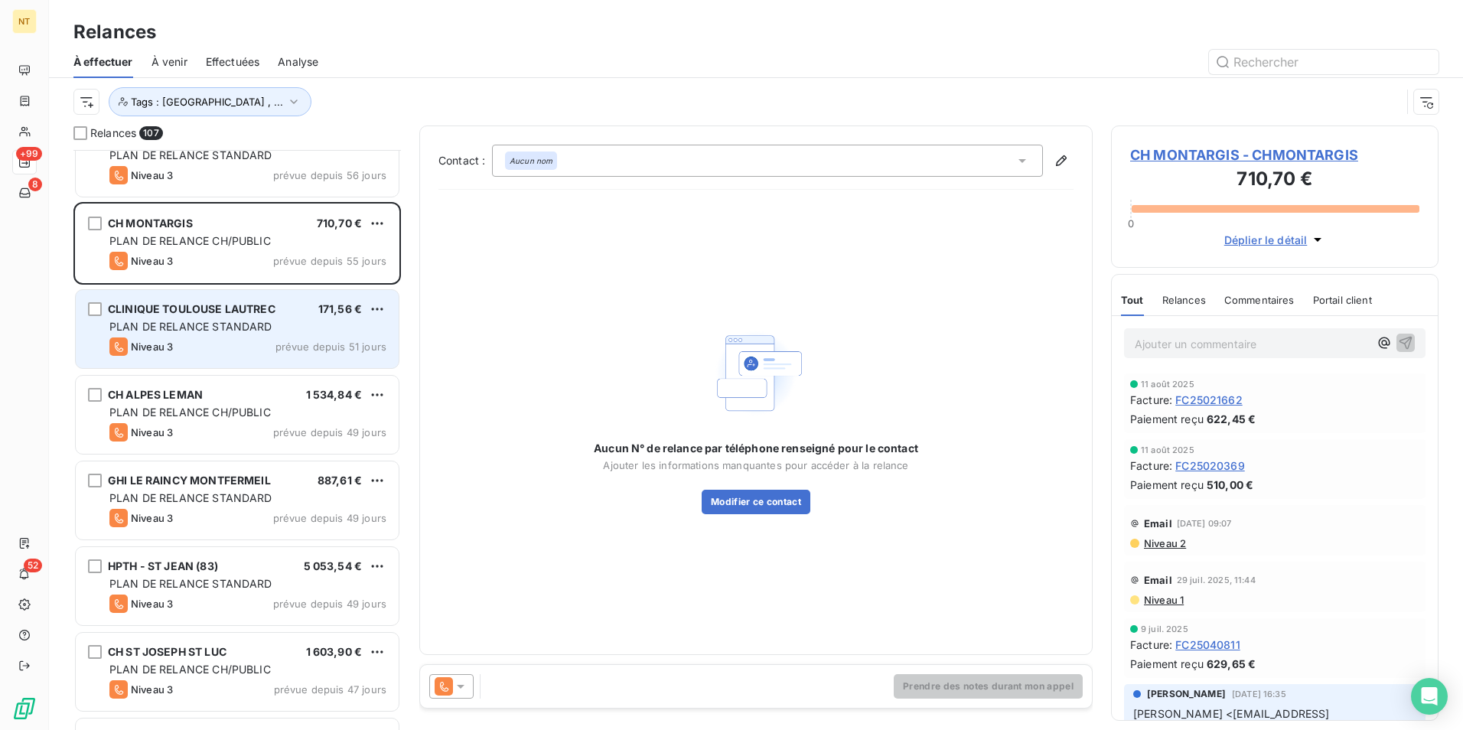
click at [233, 338] on div "Niveau 3 prévue depuis 51 jours" at bounding box center [247, 347] width 277 height 18
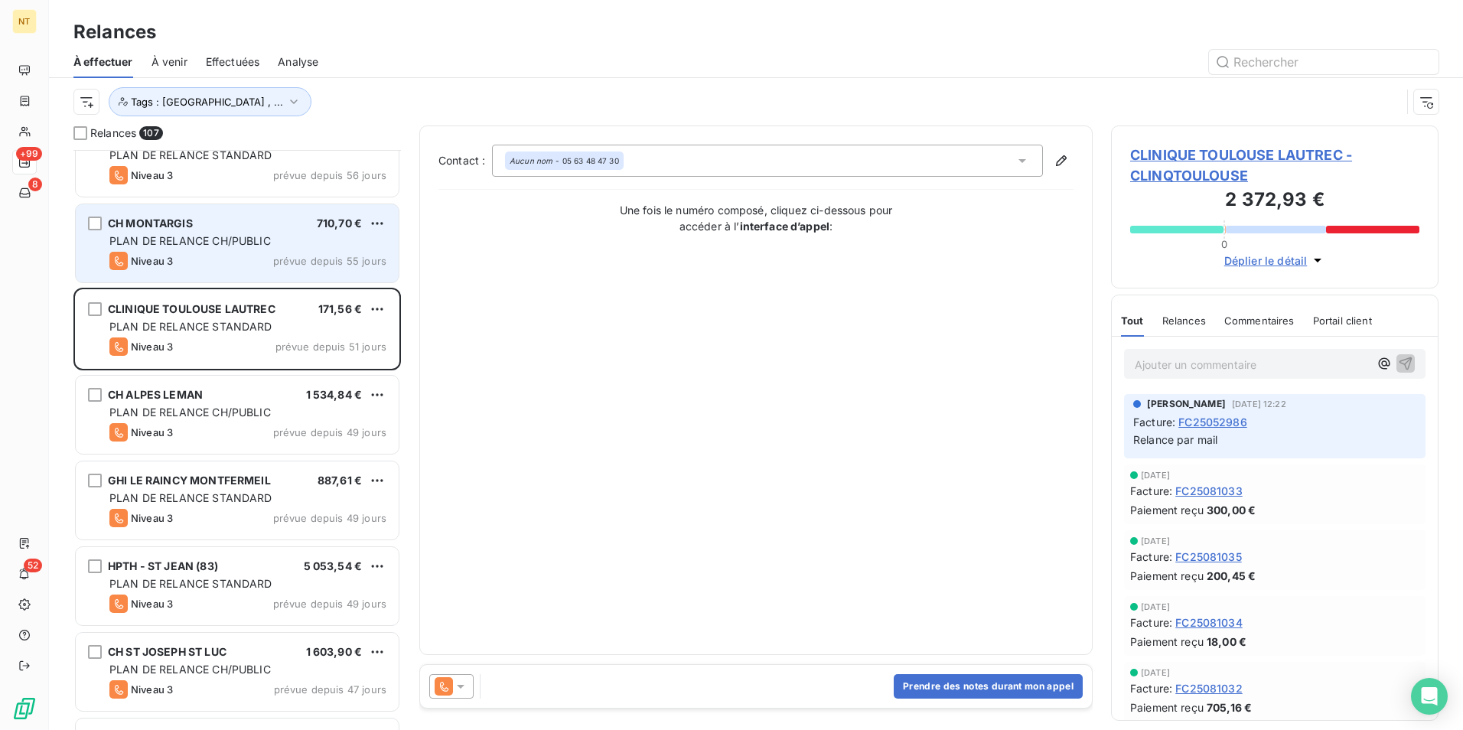
scroll to position [3368, 0]
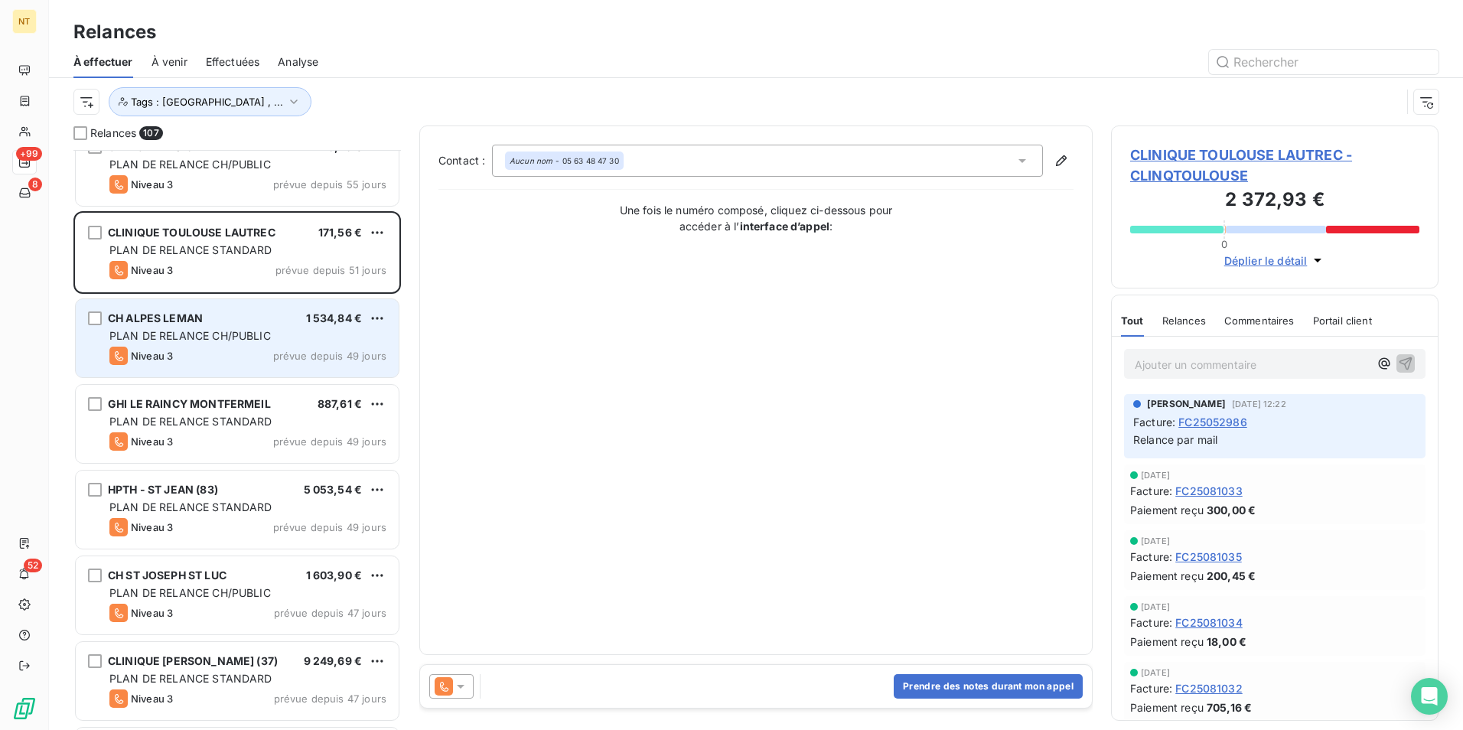
click at [232, 333] on span "PLAN DE RELANCE CH/PUBLIC" at bounding box center [189, 335] width 161 height 13
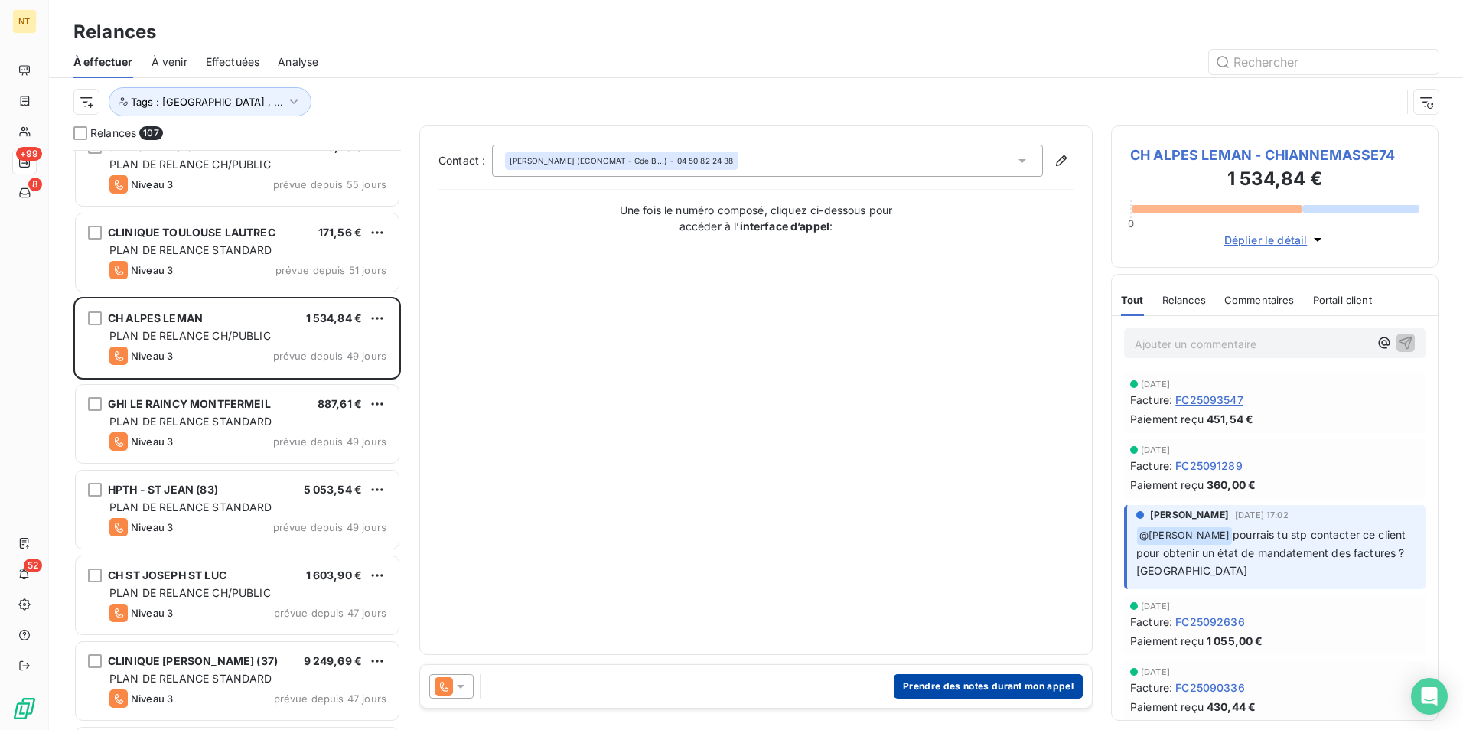
click at [1030, 683] on button "Prendre des notes durant mon appel" at bounding box center [988, 686] width 189 height 24
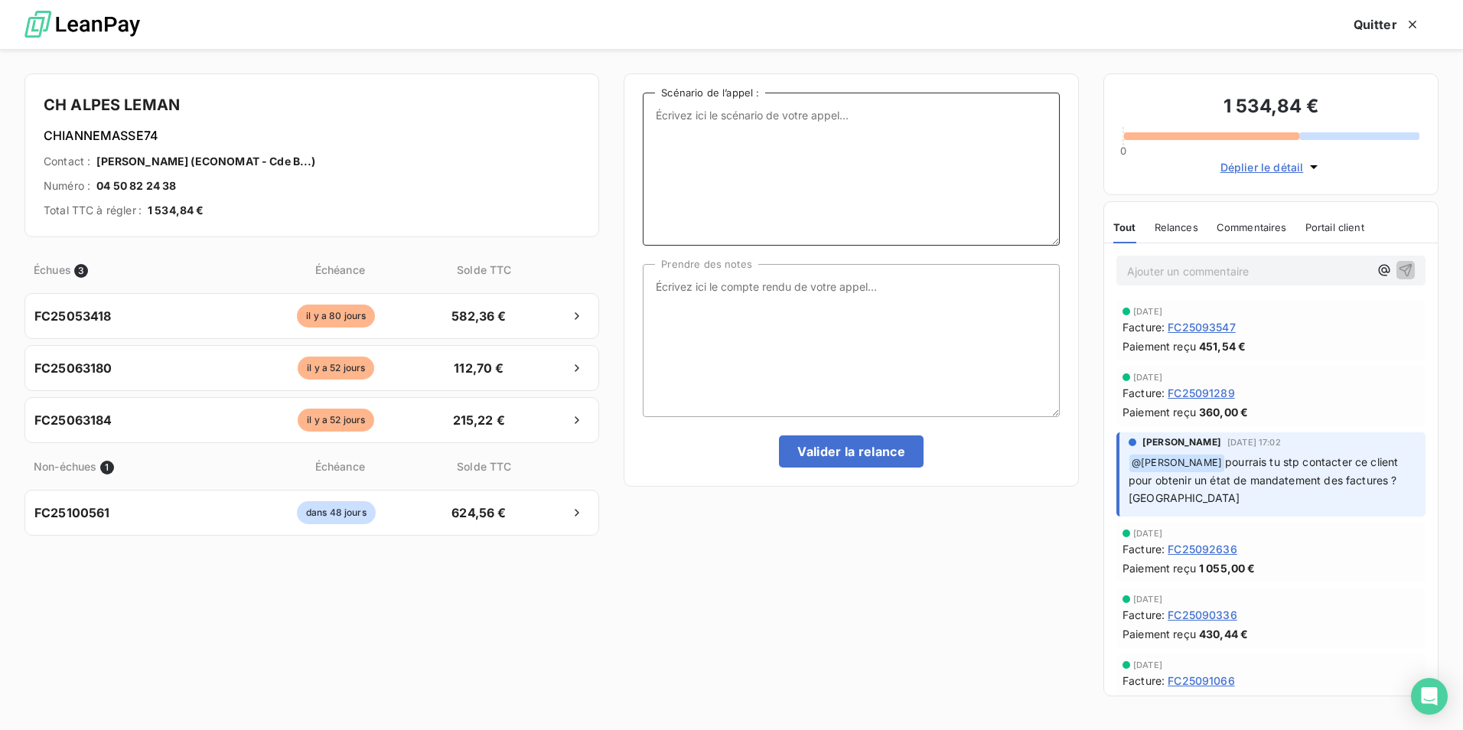
click at [768, 153] on textarea "Scénario de l’appel :" at bounding box center [851, 169] width 417 height 153
paste textarea "Bonjour, romane BECHET de la société Newclip Technics. Je souhaiterais joindre …"
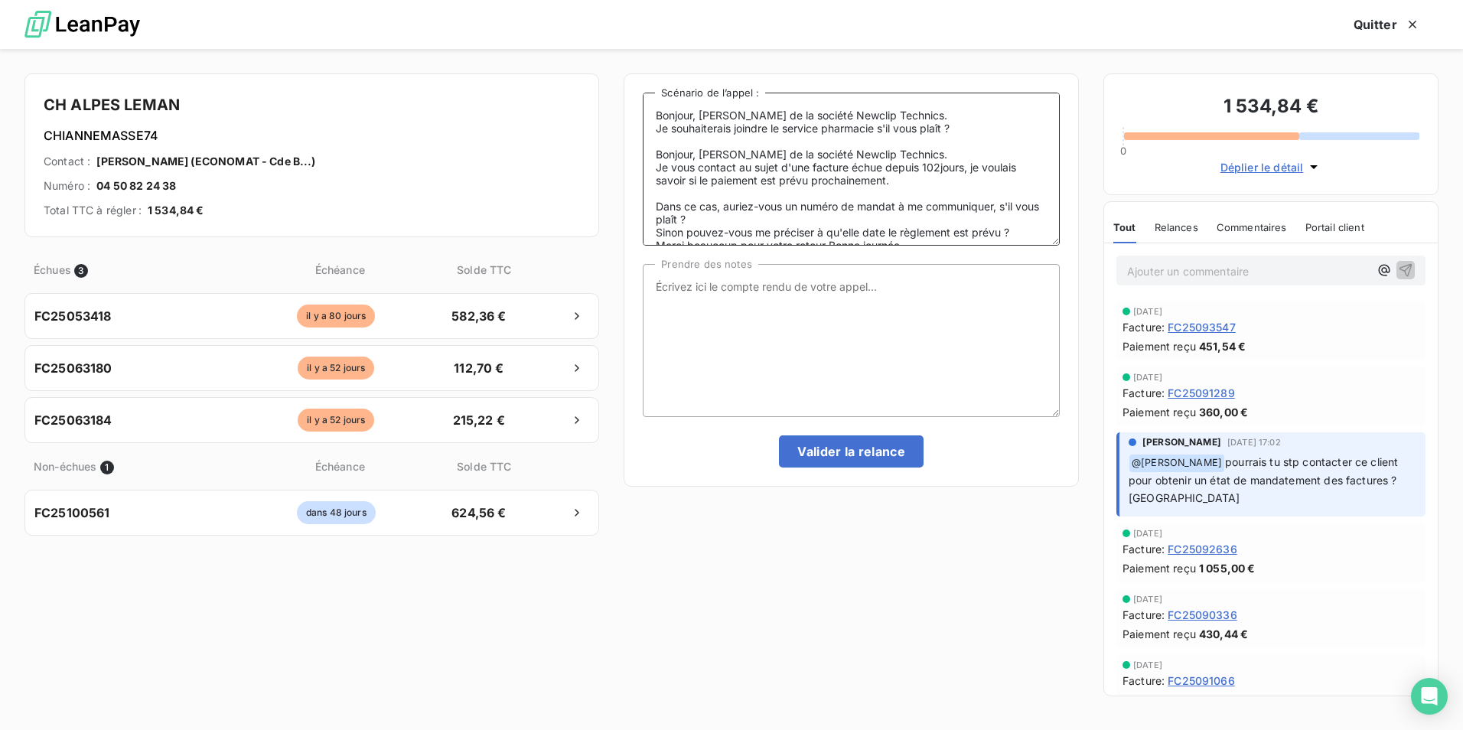
scroll to position [7, 0]
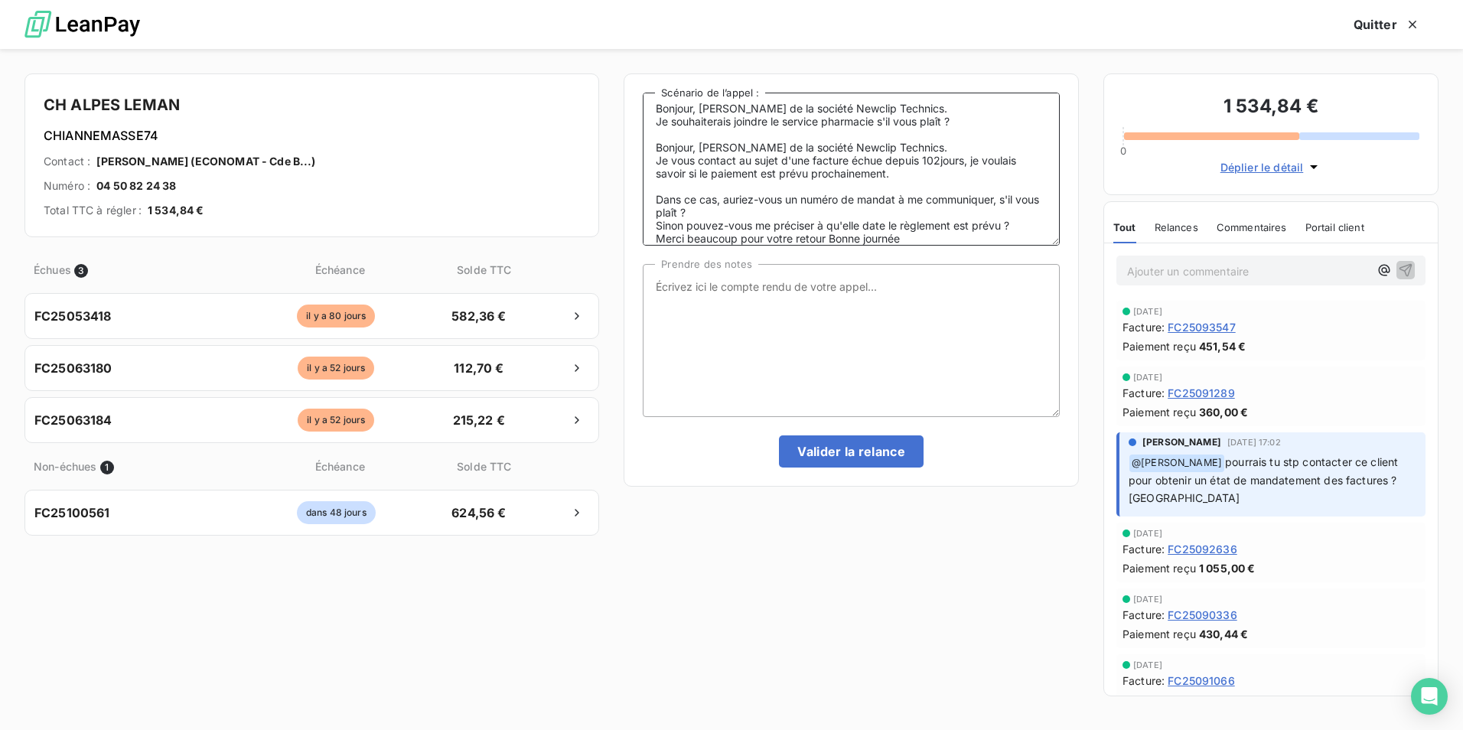
drag, startPoint x: 788, startPoint y: 158, endPoint x: 813, endPoint y: 164, distance: 25.8
click at [813, 164] on textarea "Bonjour, romane BECHET de la société Newclip Technics. Je souhaiterais joindre …" at bounding box center [851, 169] width 417 height 153
drag, startPoint x: 925, startPoint y: 160, endPoint x: 1003, endPoint y: 162, distance: 78.9
click at [1003, 162] on textarea "Bonjour, romane BECHET de la société Newclip Technics. Je souhaiterais joindre …" at bounding box center [851, 169] width 417 height 153
drag, startPoint x: 985, startPoint y: 160, endPoint x: 895, endPoint y: 179, distance: 92.3
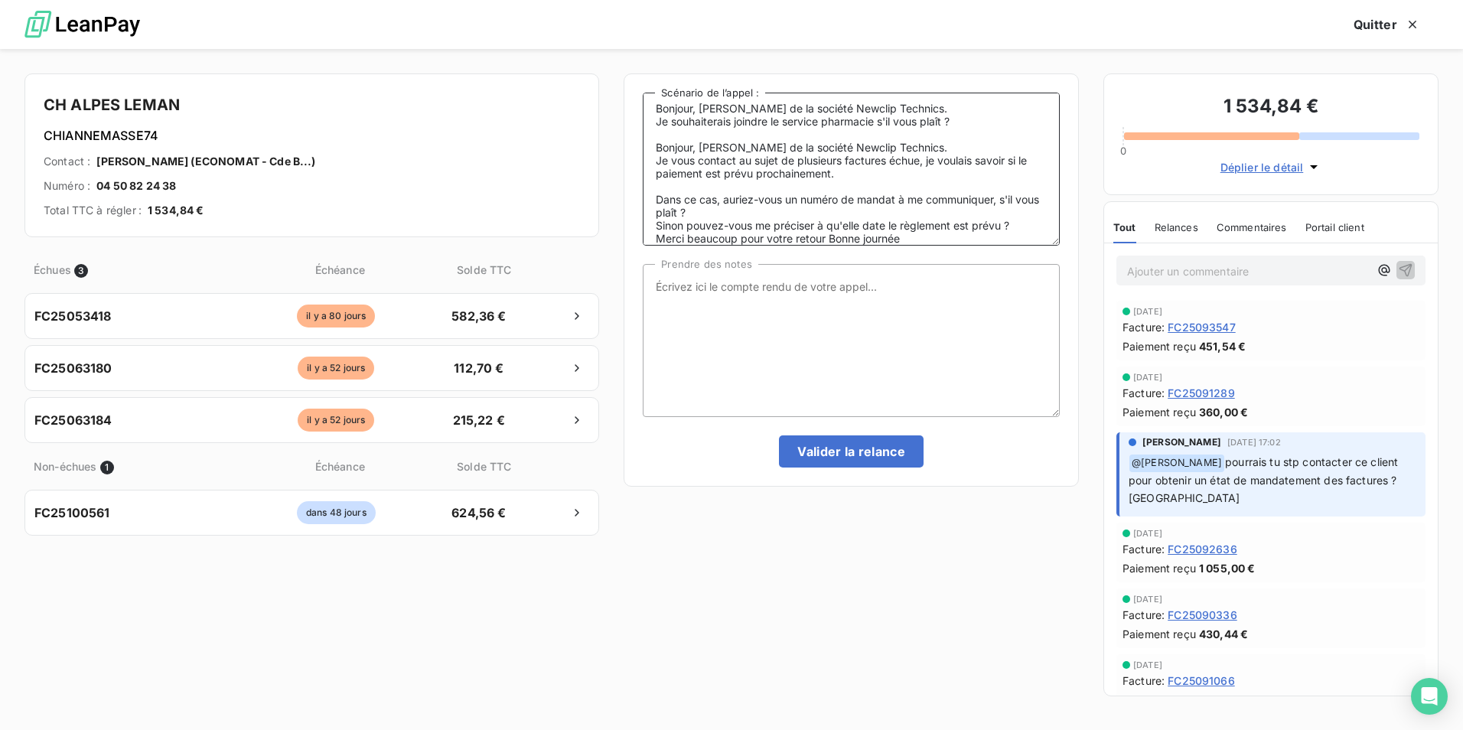
click at [895, 179] on textarea "Bonjour, romane BECHET de la société Newclip Technics. Je souhaiterais joindre …" at bounding box center [851, 169] width 417 height 153
click at [843, 176] on textarea "Bonjour, romane BECHET de la société Newclip Technics. Je souhaiterais joindre …" at bounding box center [851, 169] width 417 height 153
click at [786, 173] on textarea "Bonjour, romane BECHET de la société Newclip Technics. Je souhaiterais joindre …" at bounding box center [851, 169] width 417 height 153
click at [978, 162] on textarea "Bonjour, romane BECHET de la société Newclip Technics. Je souhaiterais joindre …" at bounding box center [851, 169] width 417 height 153
type textarea "Bonjour, romane BECHET de la société Newclip Technics. Je souhaiterais joindre …"
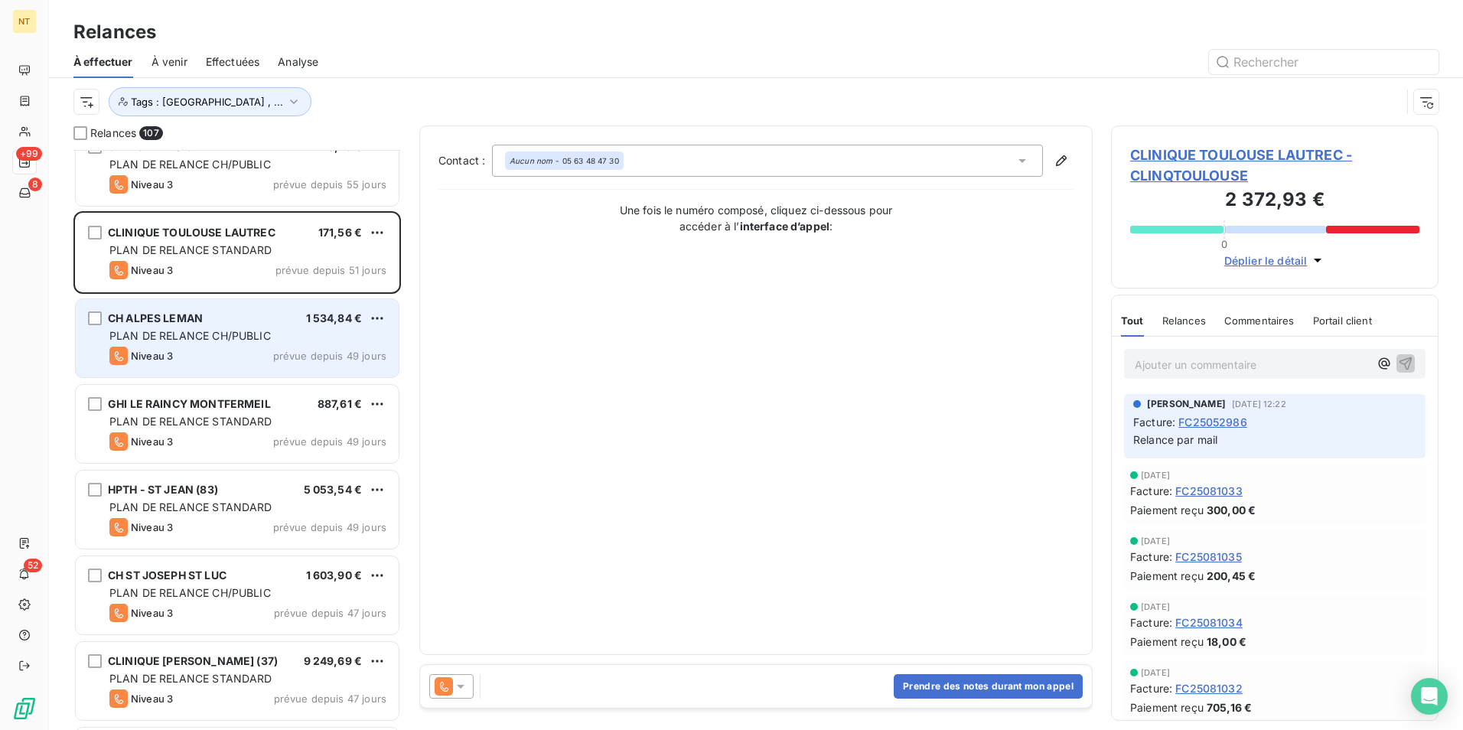
click at [221, 320] on div "CH ALPES LEMAN 1 534,84 €" at bounding box center [247, 318] width 277 height 14
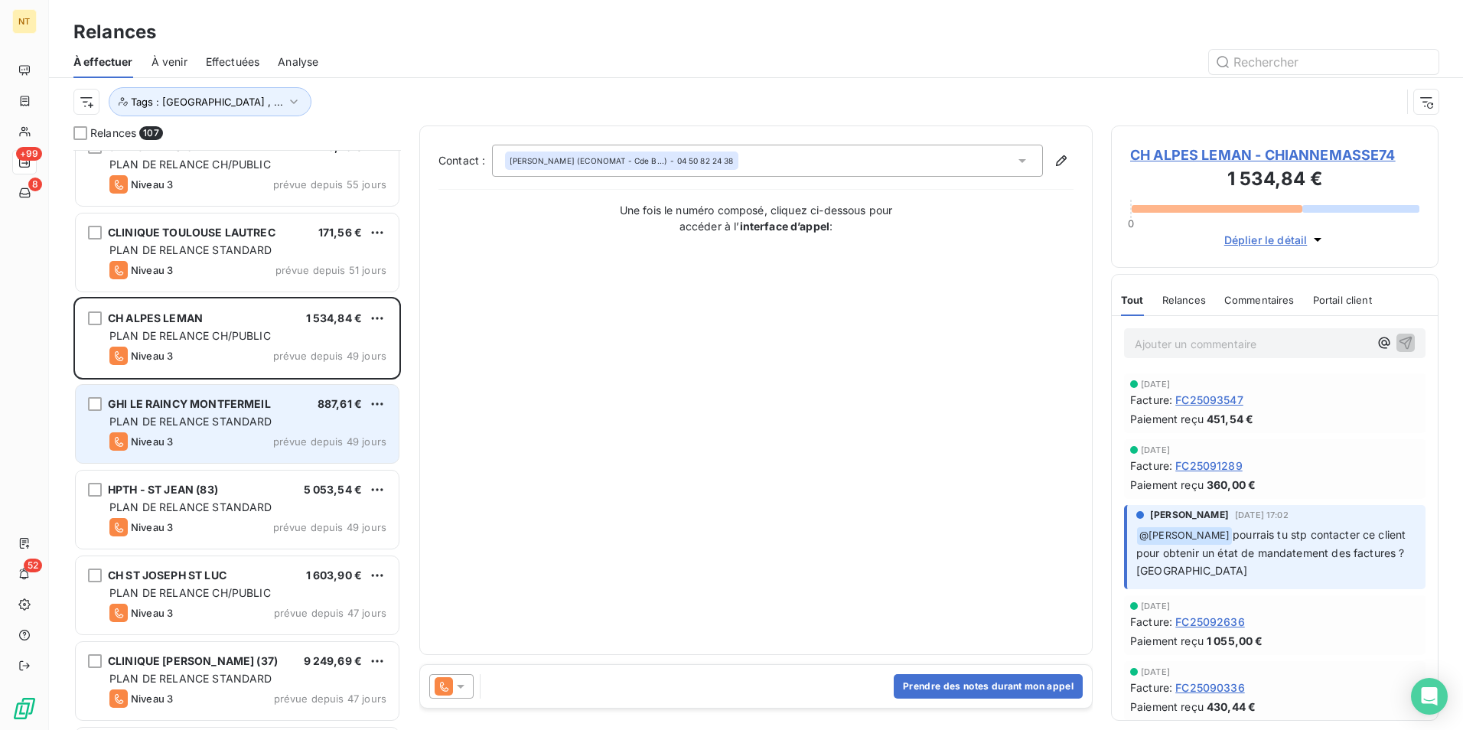
click at [230, 418] on span "PLAN DE RELANCE STANDARD" at bounding box center [190, 421] width 163 height 13
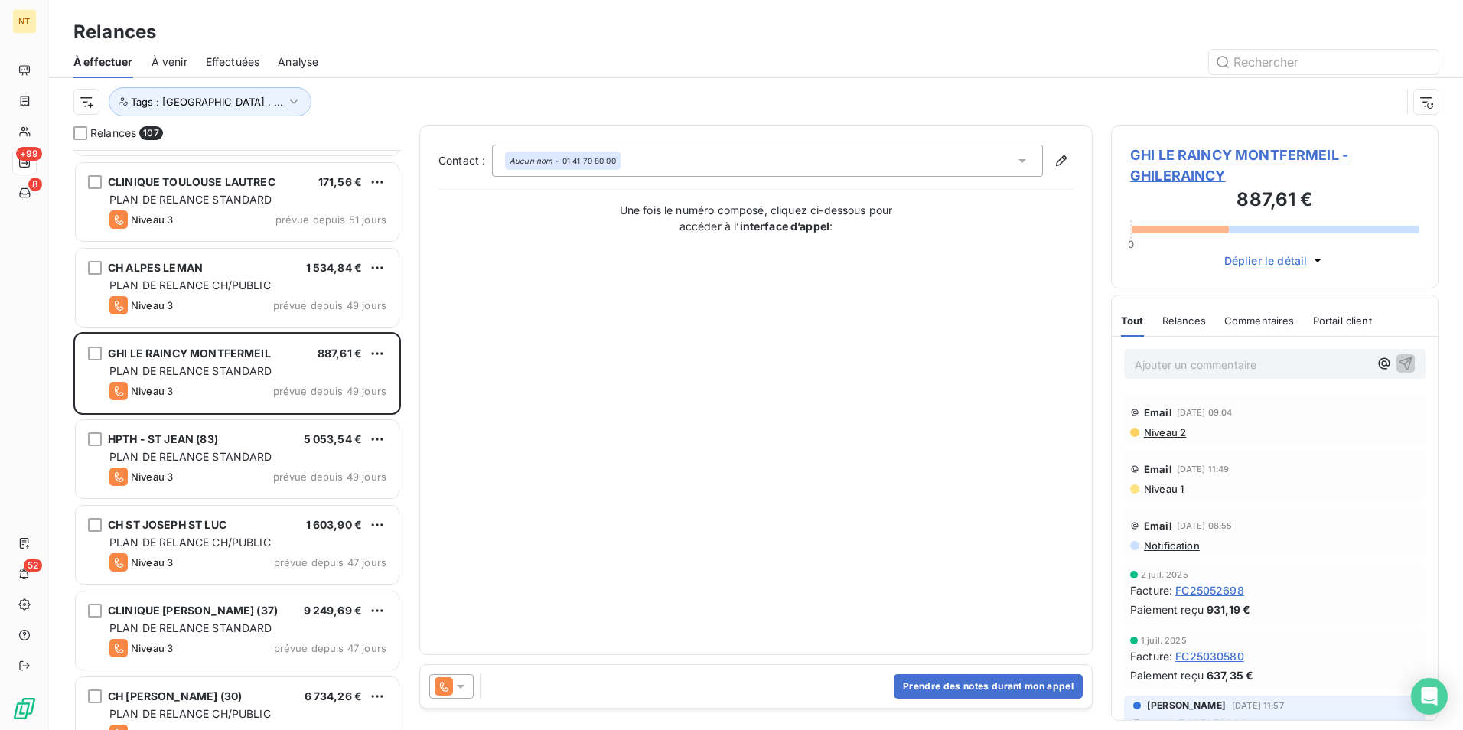
scroll to position [3445, 0]
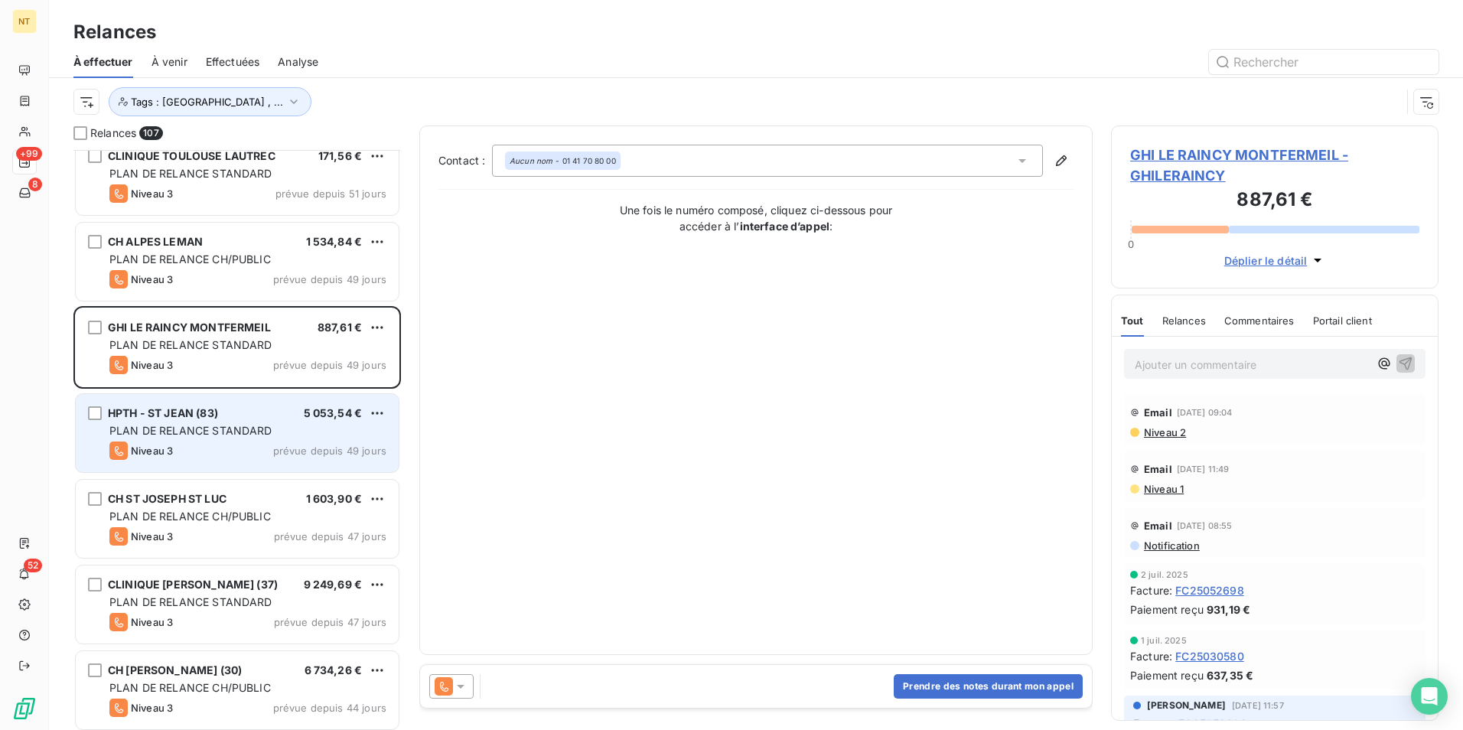
click at [246, 442] on div "Niveau 3 prévue depuis 49 jours" at bounding box center [247, 451] width 277 height 18
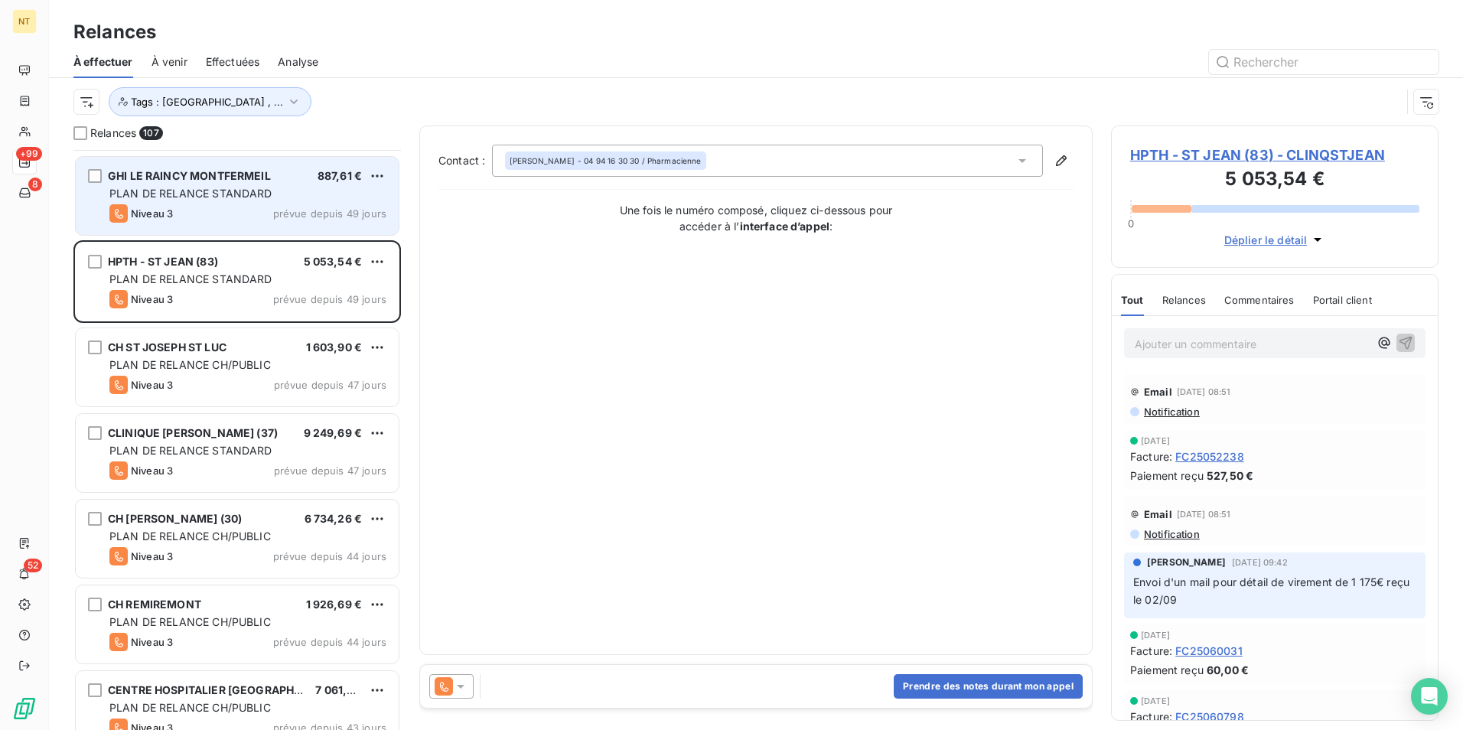
scroll to position [3598, 0]
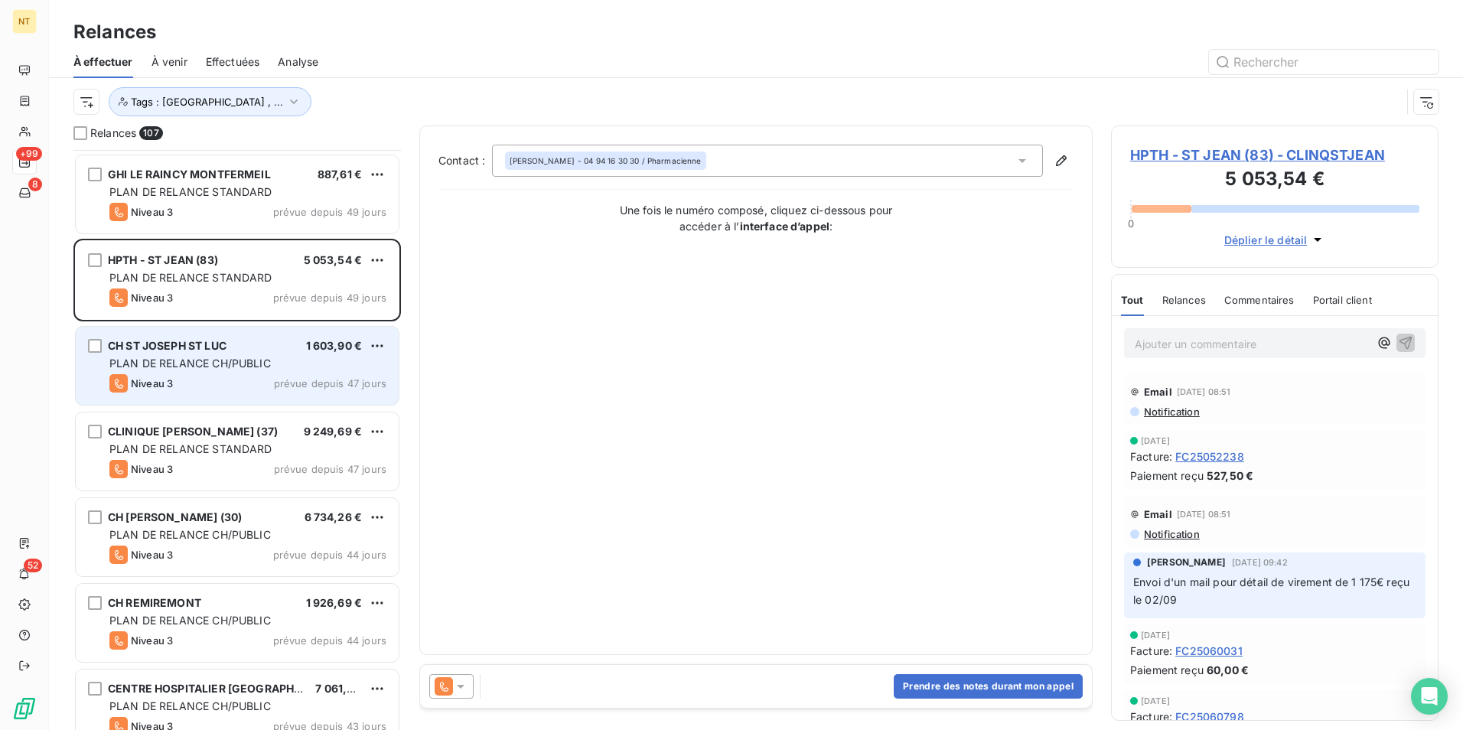
click at [223, 373] on div "CH ST JOSEPH ST LUC 1 603,90 € PLAN DE RELANCE CH/PUBLIC Niveau 3 prévue depuis…" at bounding box center [237, 366] width 323 height 78
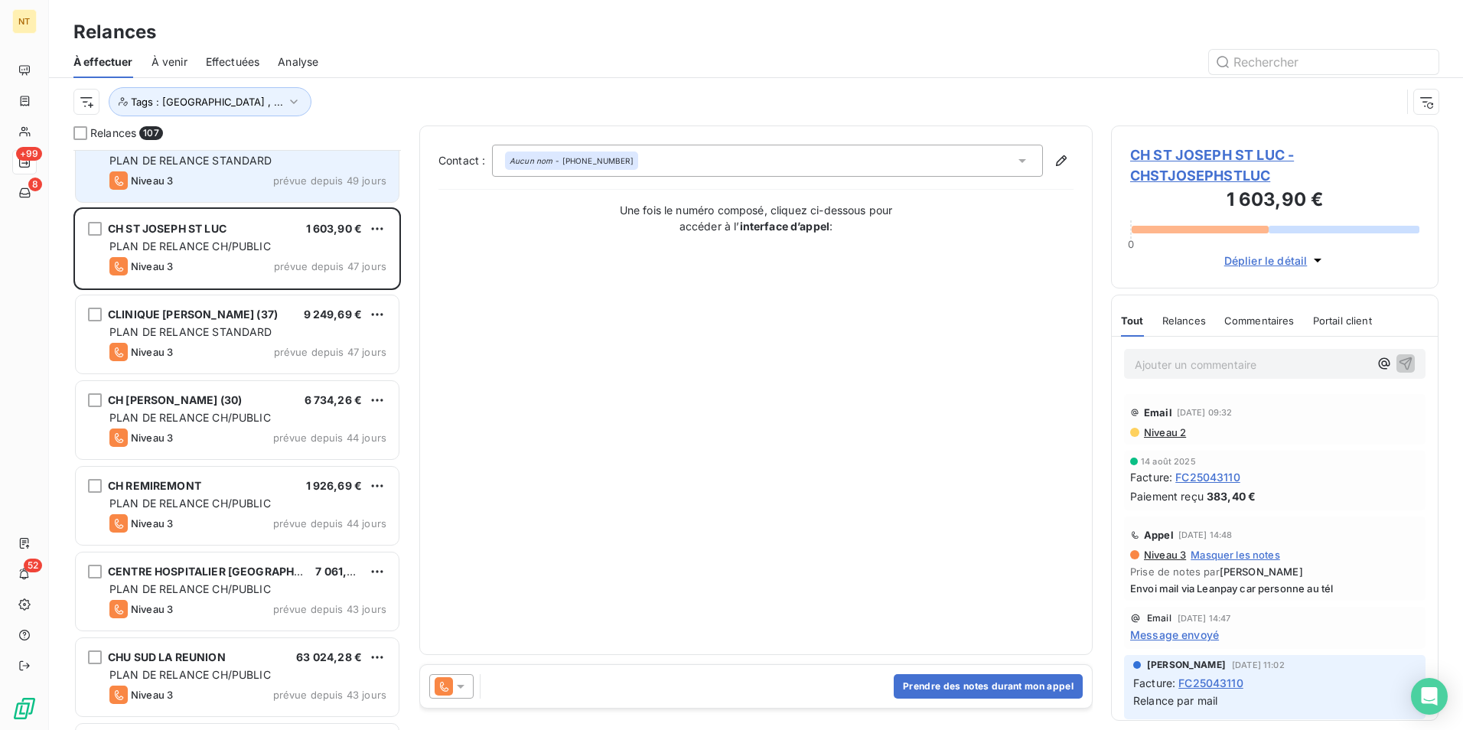
scroll to position [3751, 0]
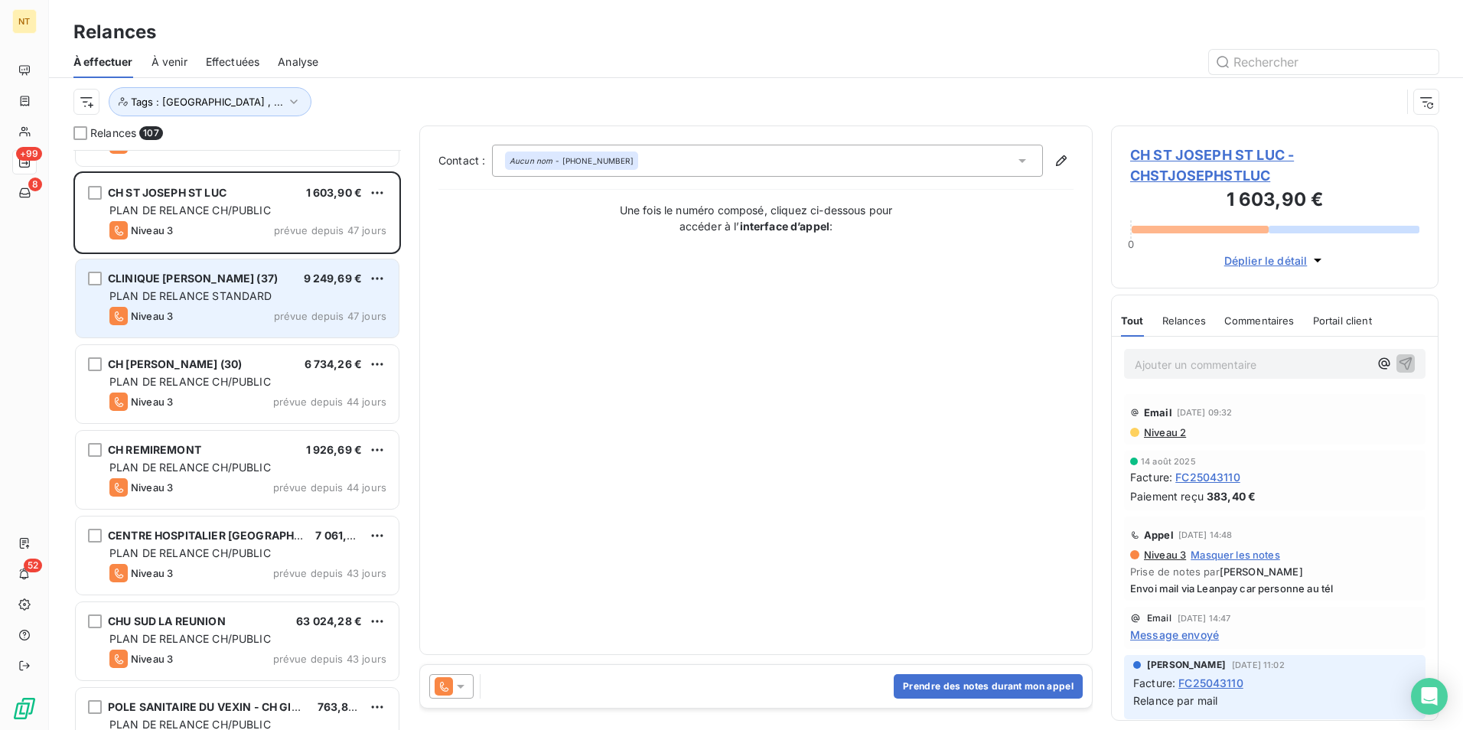
click at [215, 303] on div "PLAN DE RELANCE STANDARD" at bounding box center [247, 296] width 277 height 15
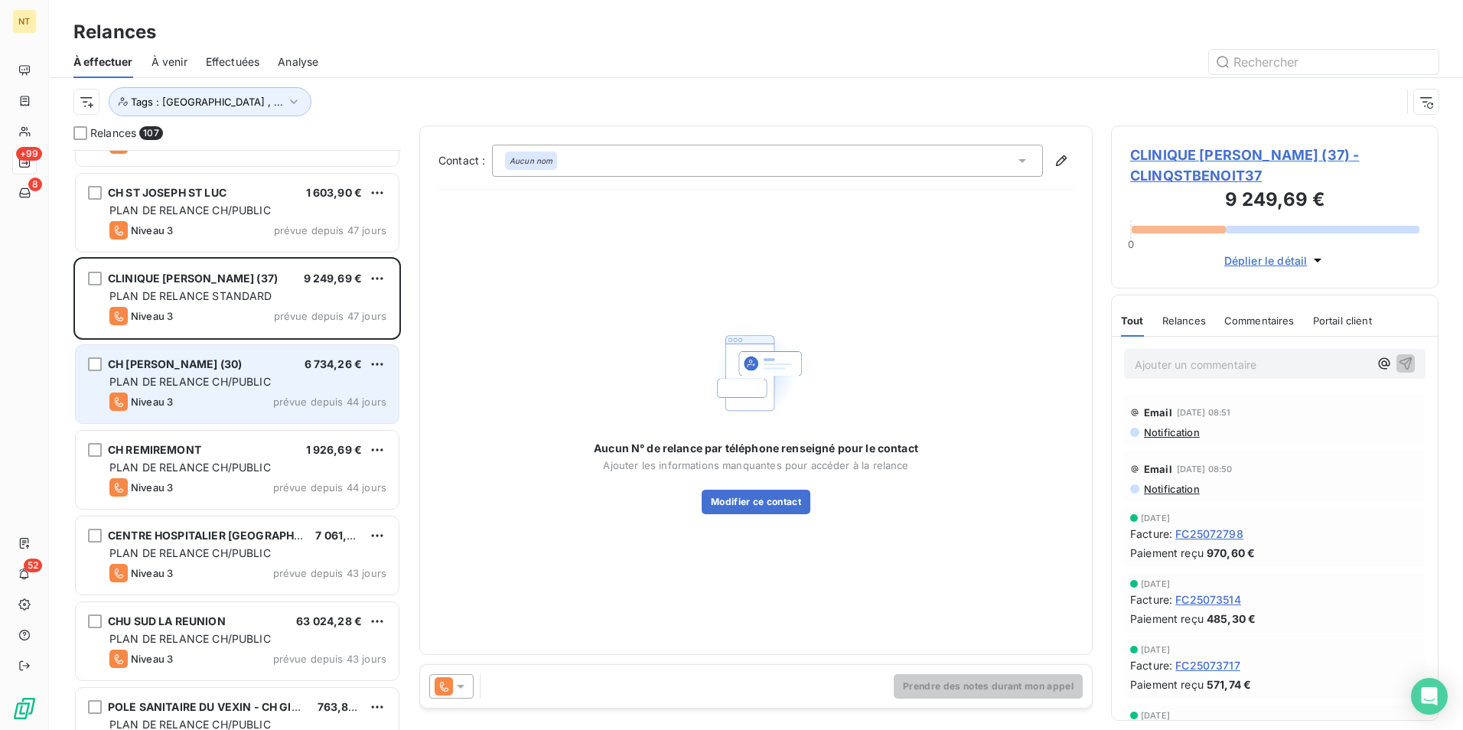
click at [217, 378] on span "PLAN DE RELANCE CH/PUBLIC" at bounding box center [189, 381] width 161 height 13
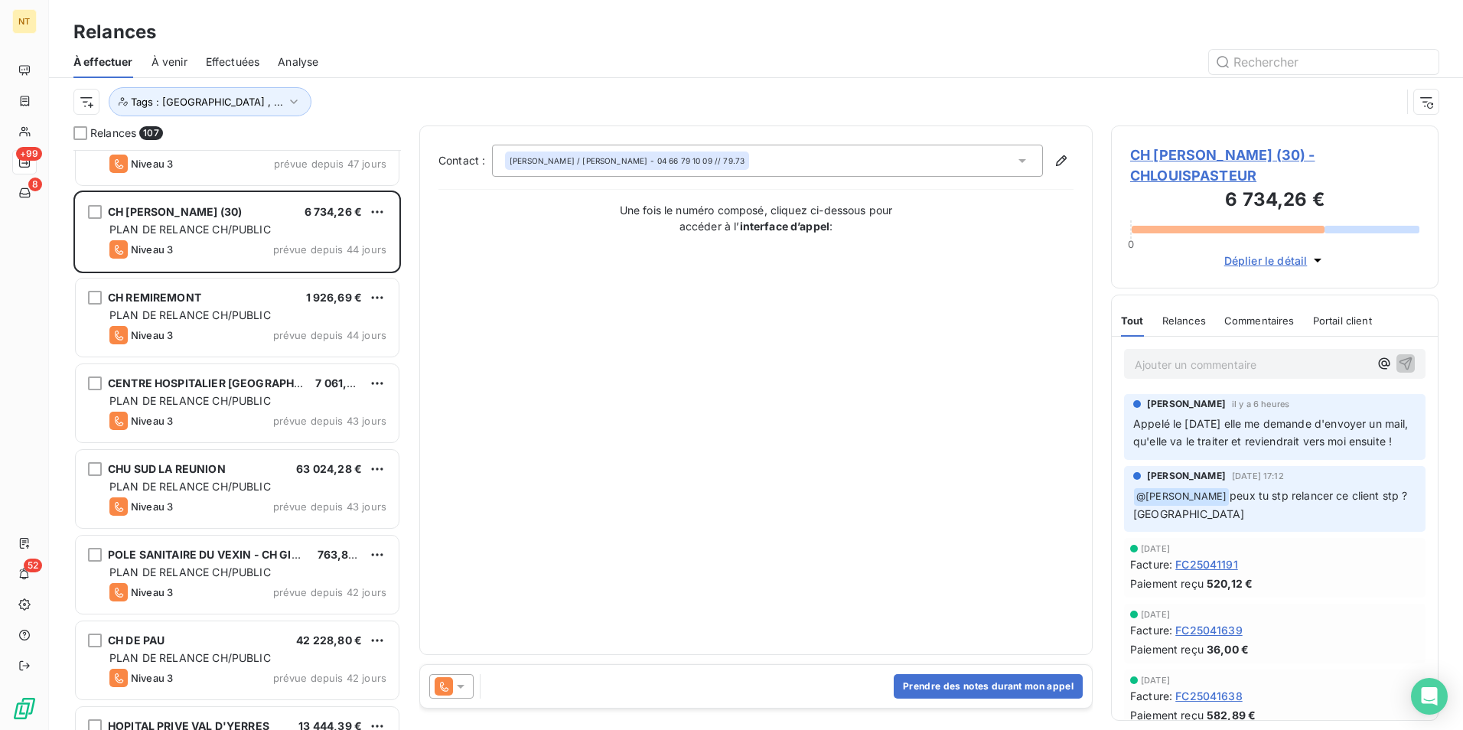
scroll to position [3904, 0]
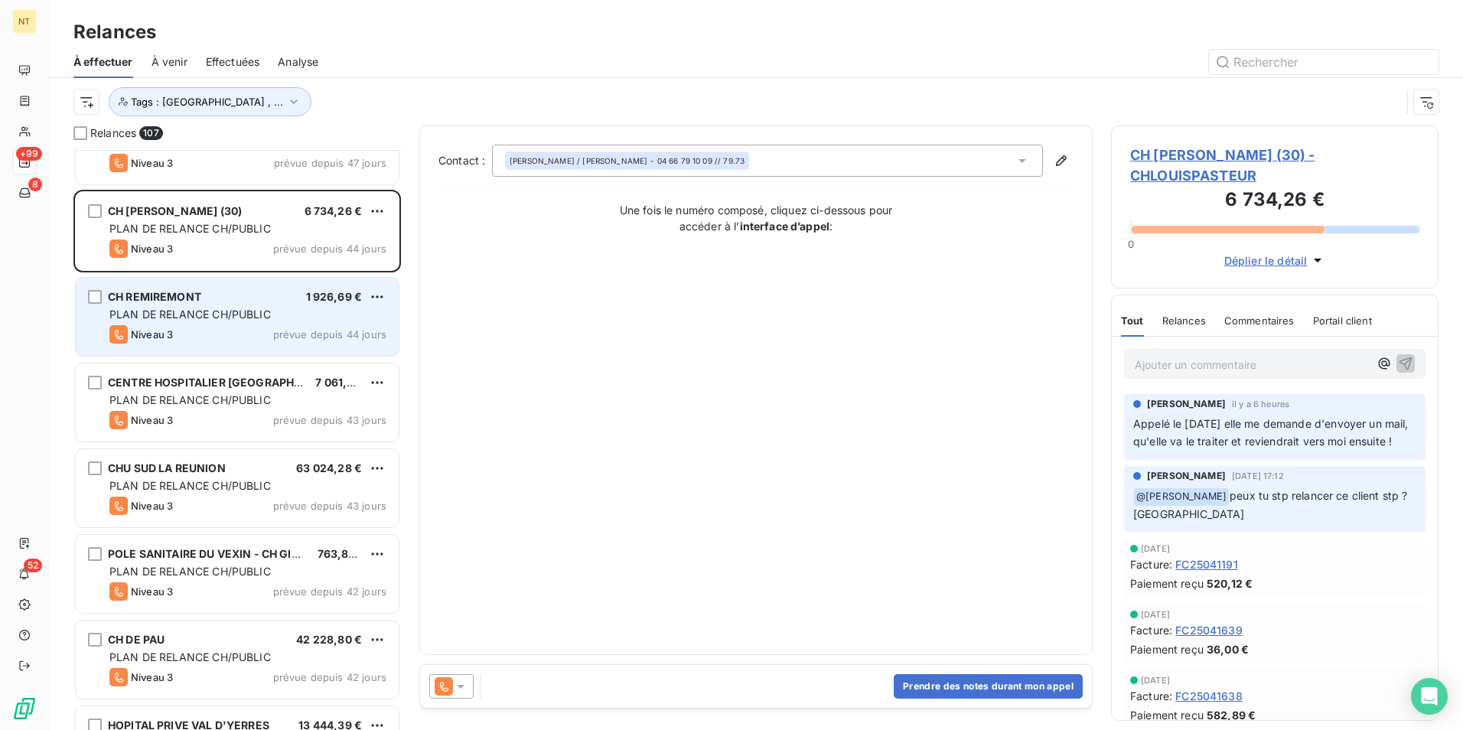
click at [243, 319] on span "PLAN DE RELANCE CH/PUBLIC" at bounding box center [189, 314] width 161 height 13
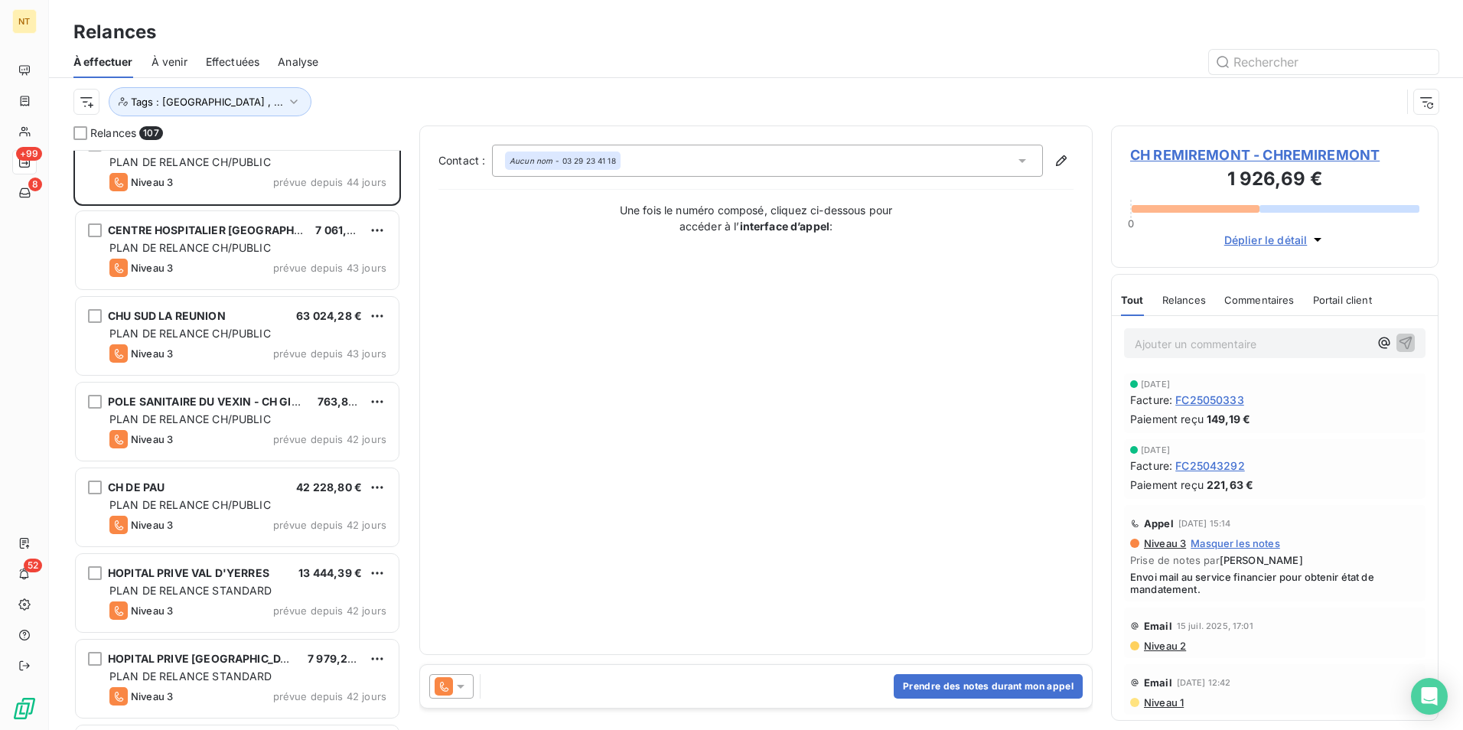
scroll to position [4057, 0]
click at [246, 261] on div "Niveau 3 prévue depuis 43 jours" at bounding box center [247, 267] width 277 height 18
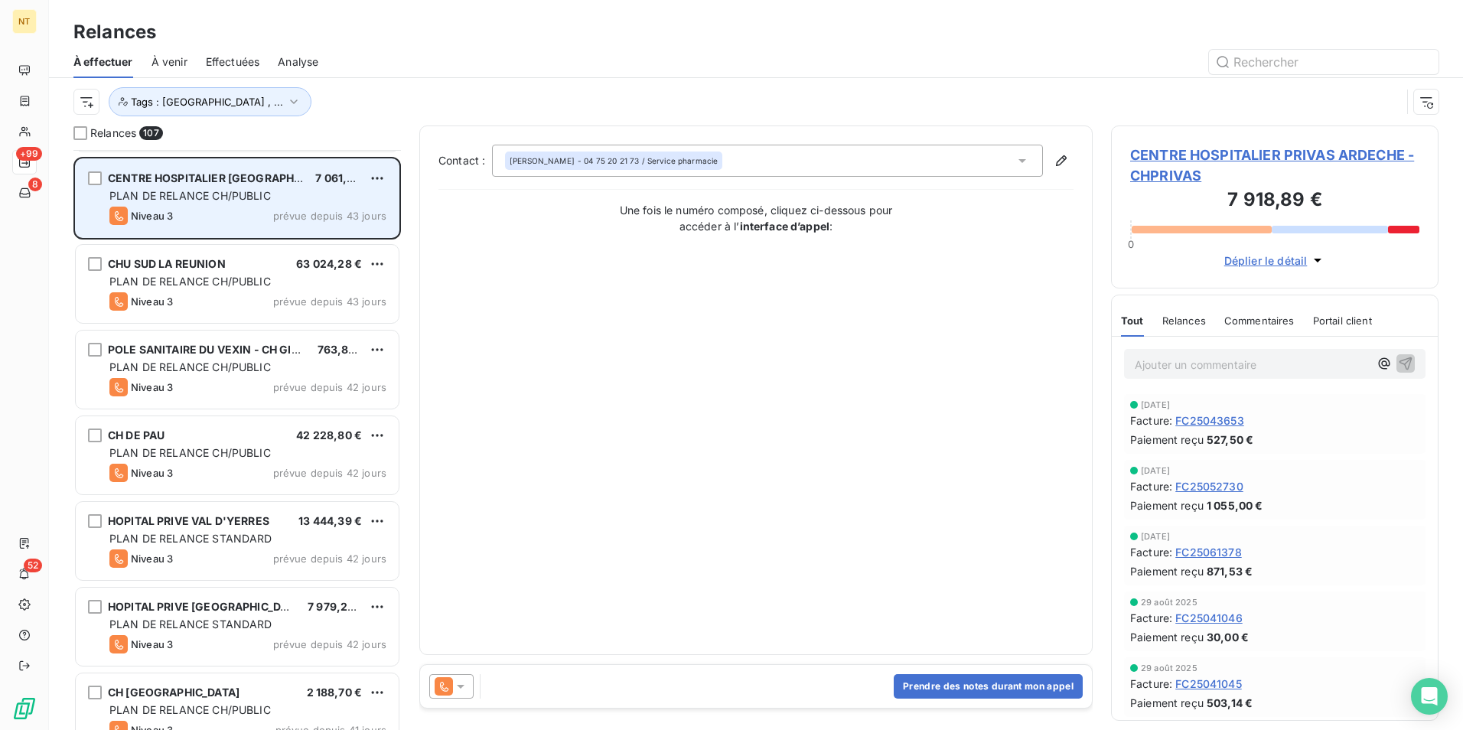
scroll to position [4133, 0]
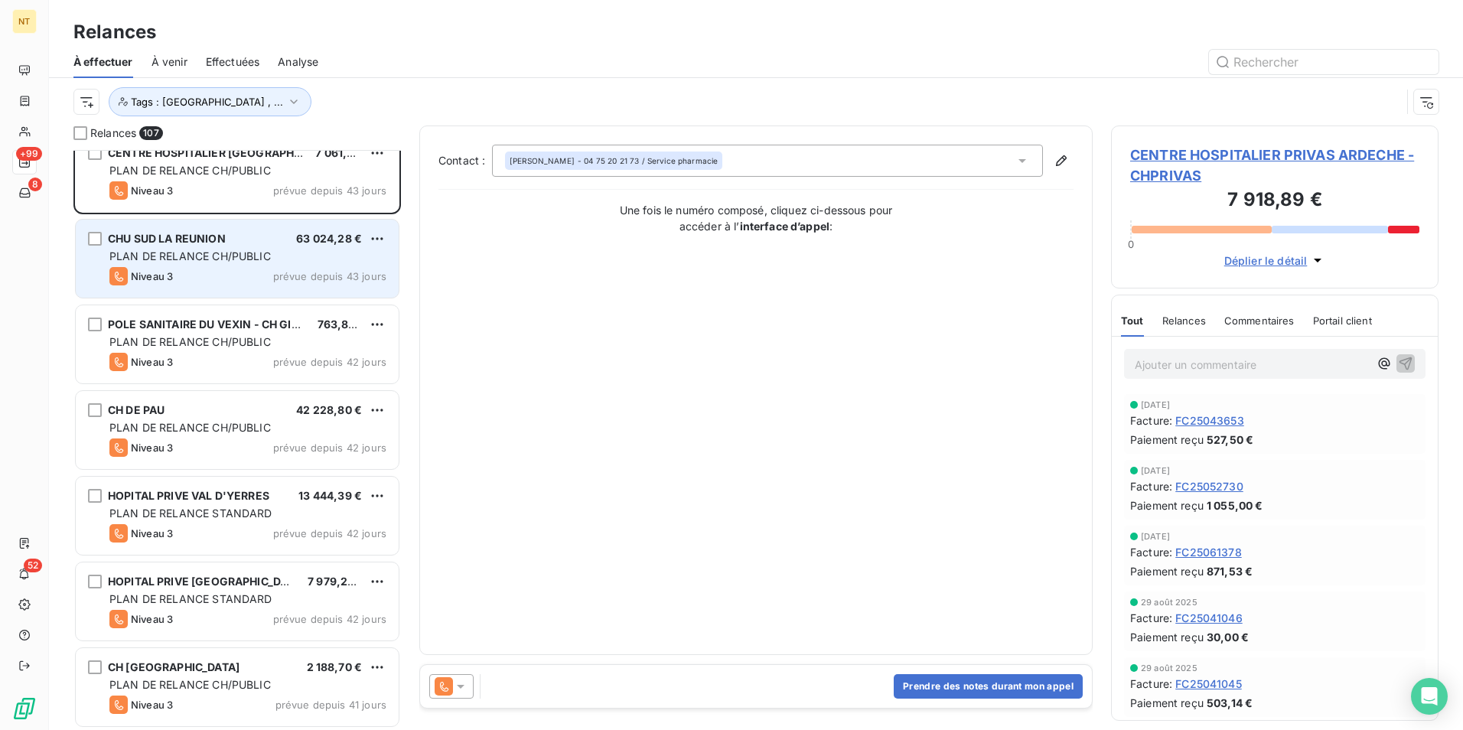
click at [237, 231] on div "CHU SUD LA REUNION 63 024,28 € PLAN DE RELANCE CH/PUBLIC Niveau 3 prévue depuis…" at bounding box center [237, 259] width 323 height 78
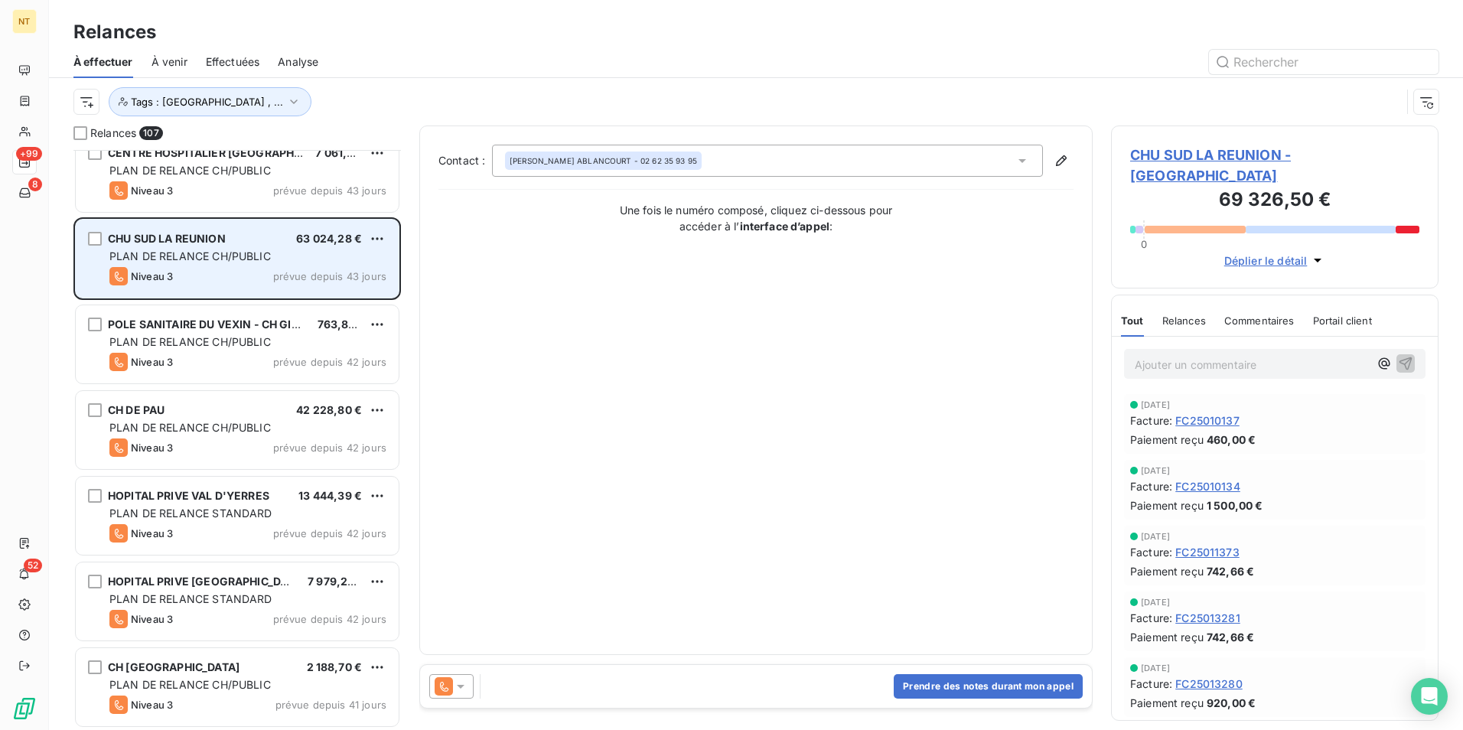
scroll to position [4210, 0]
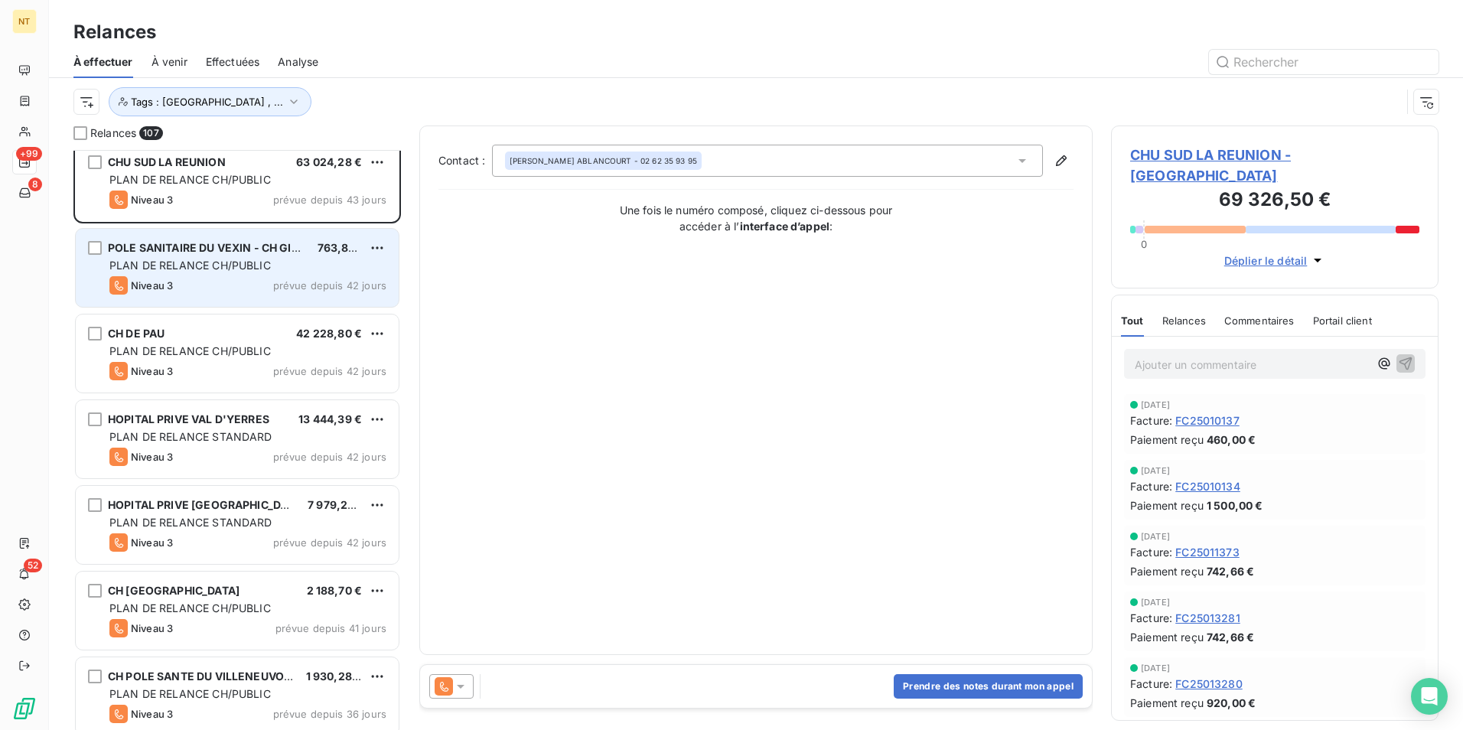
click at [243, 246] on span "POLE SANITAIRE DU VEXIN - CH GISORS" at bounding box center [214, 247] width 213 height 13
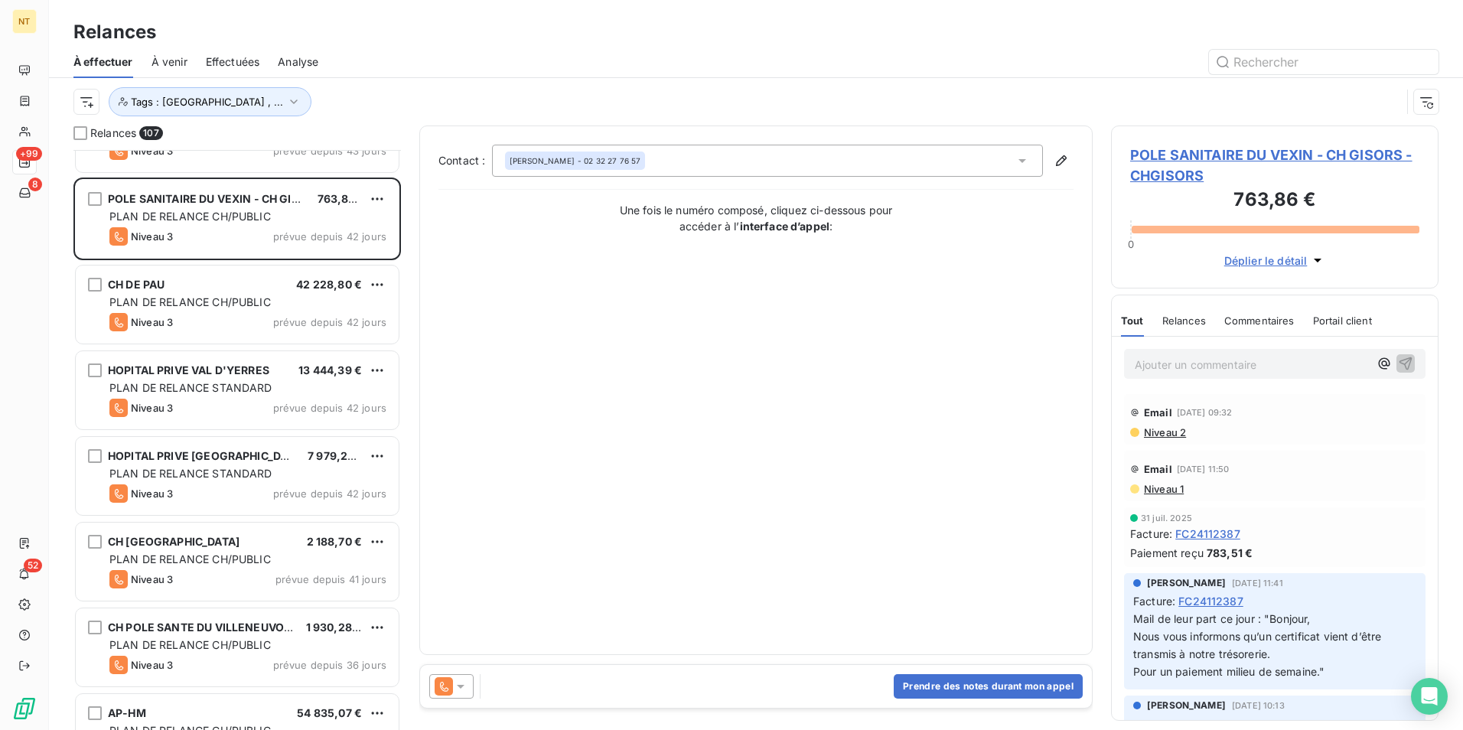
scroll to position [4287, 0]
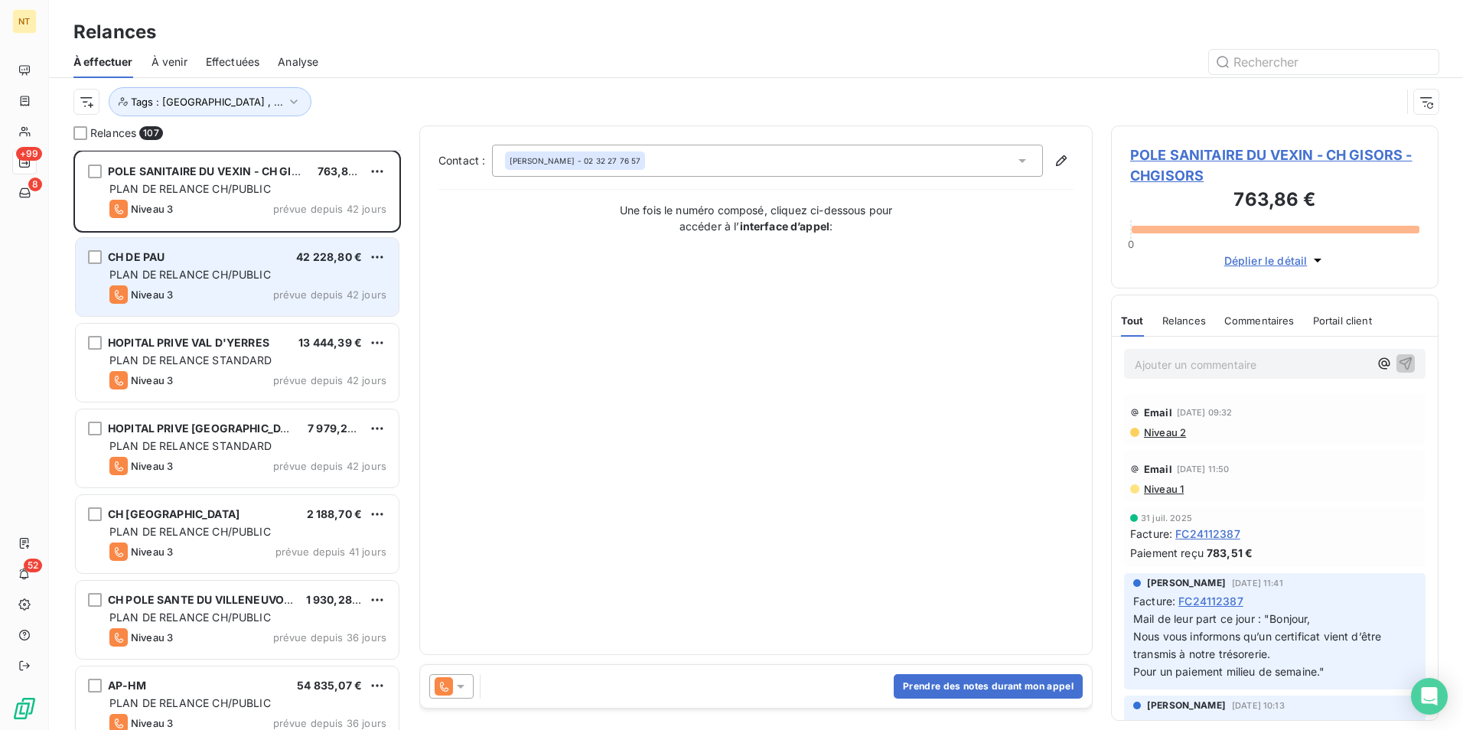
click at [252, 269] on span "PLAN DE RELANCE CH/PUBLIC" at bounding box center [189, 274] width 161 height 13
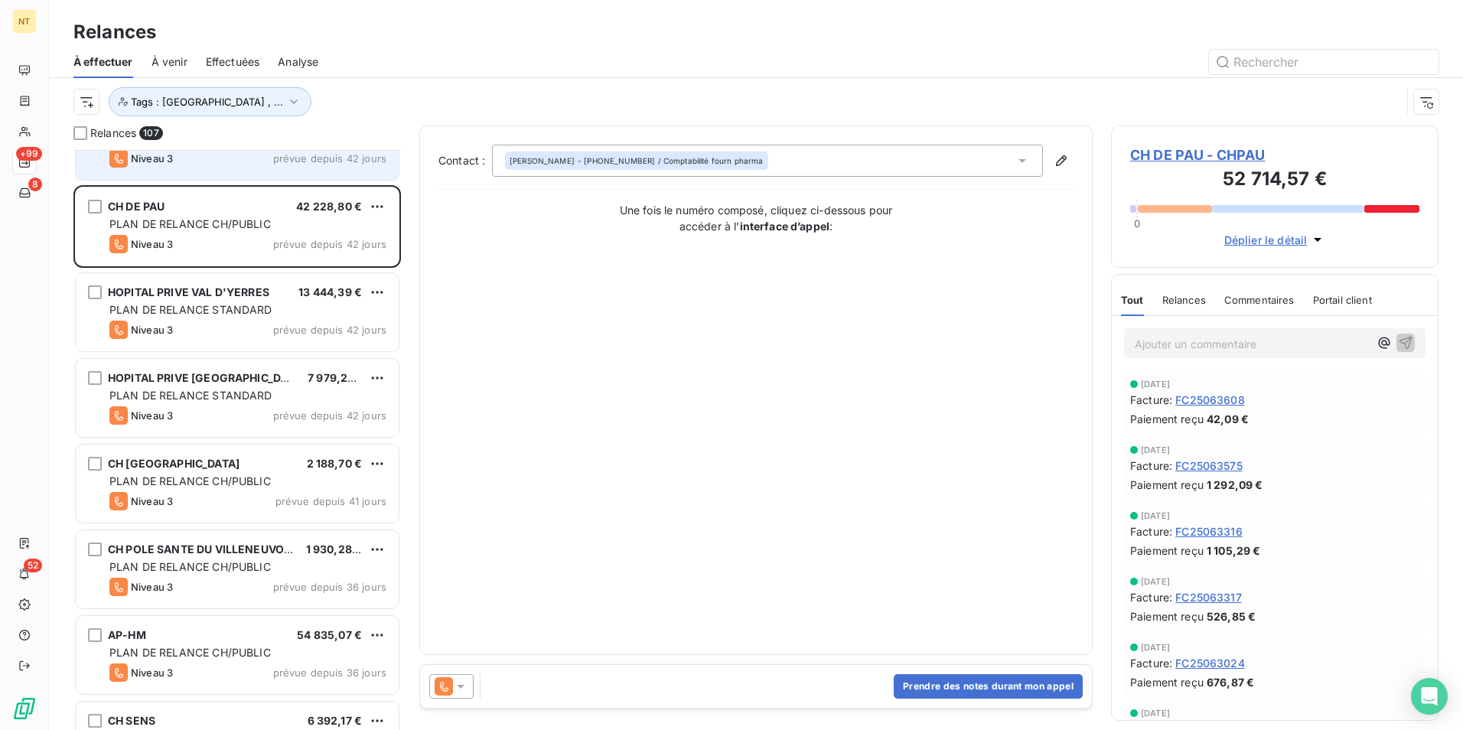
scroll to position [4363, 0]
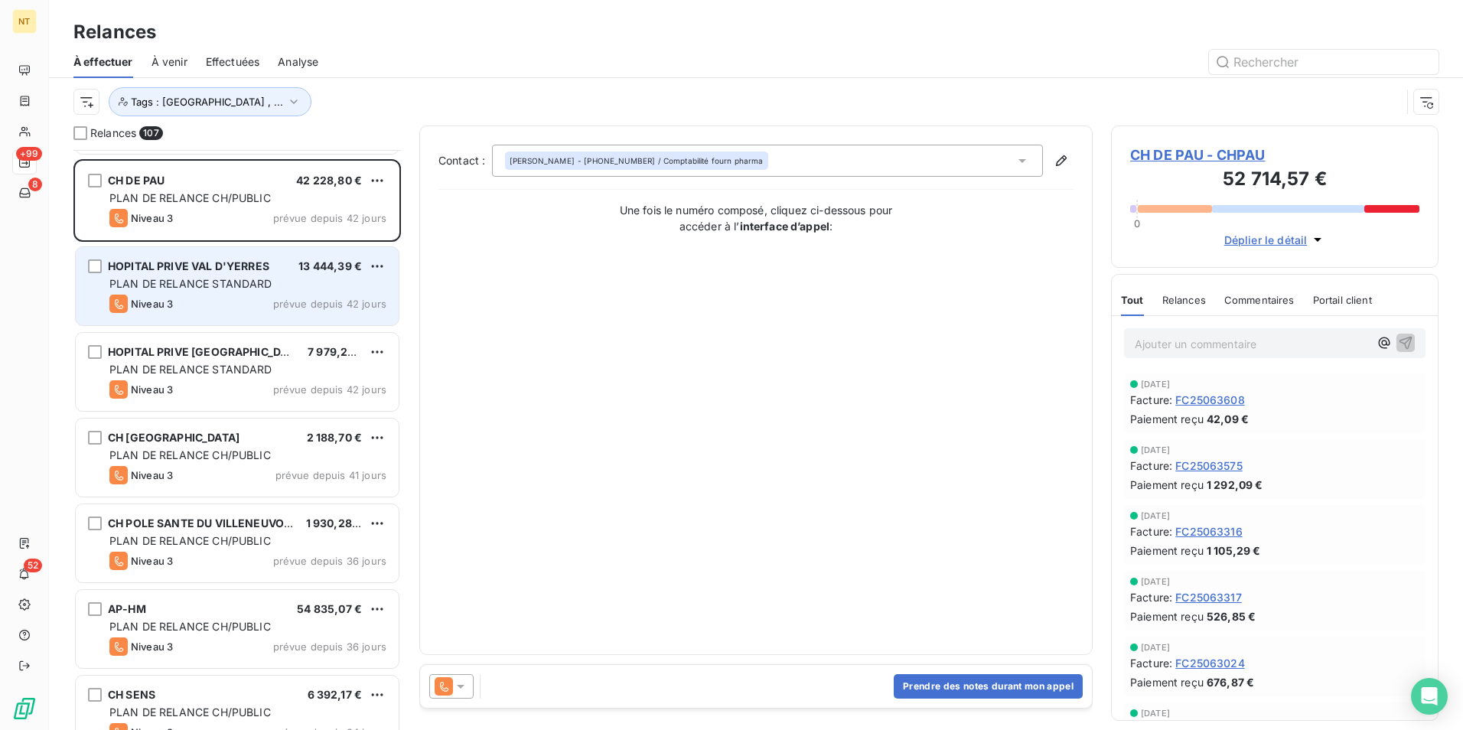
click at [246, 270] on span "HOPITAL PRIVE VAL D'YERRES" at bounding box center [188, 265] width 161 height 13
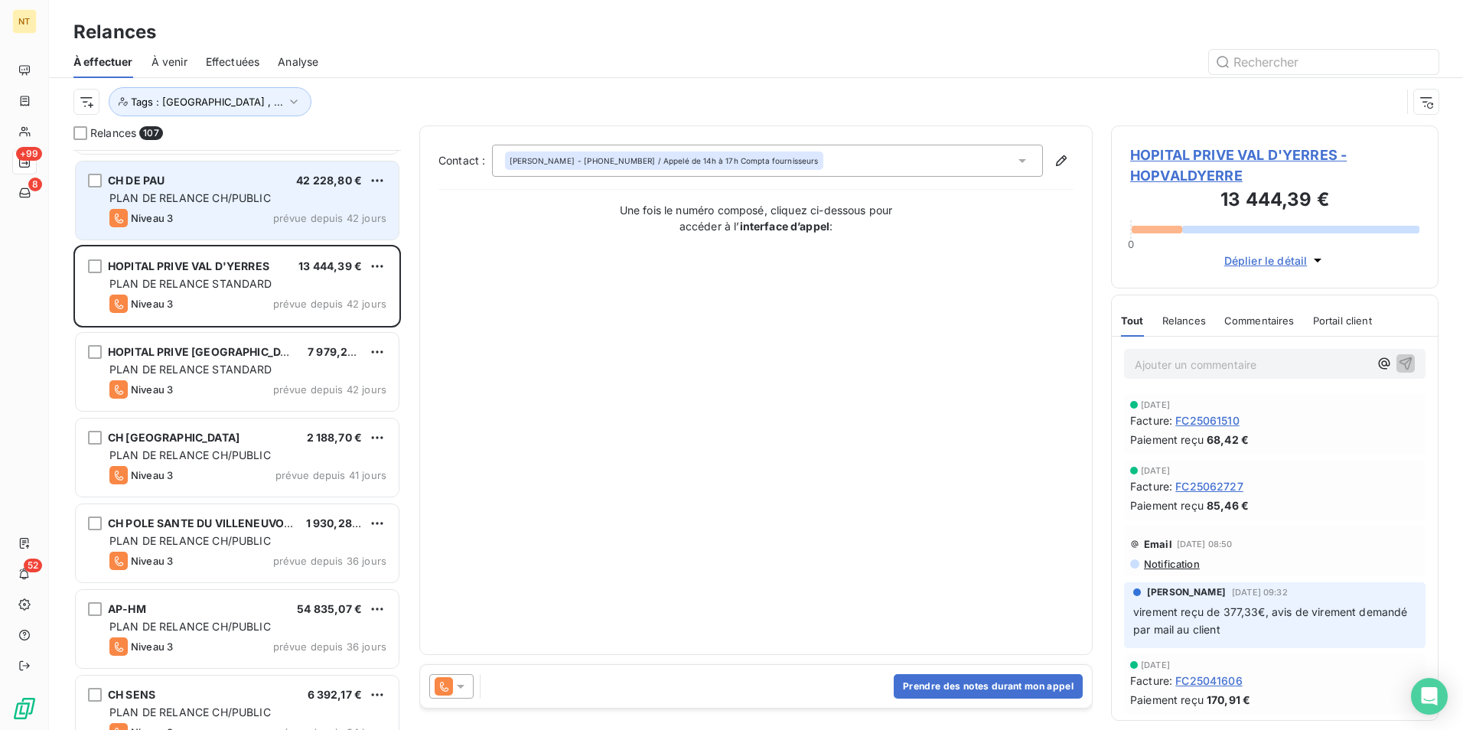
scroll to position [4440, 0]
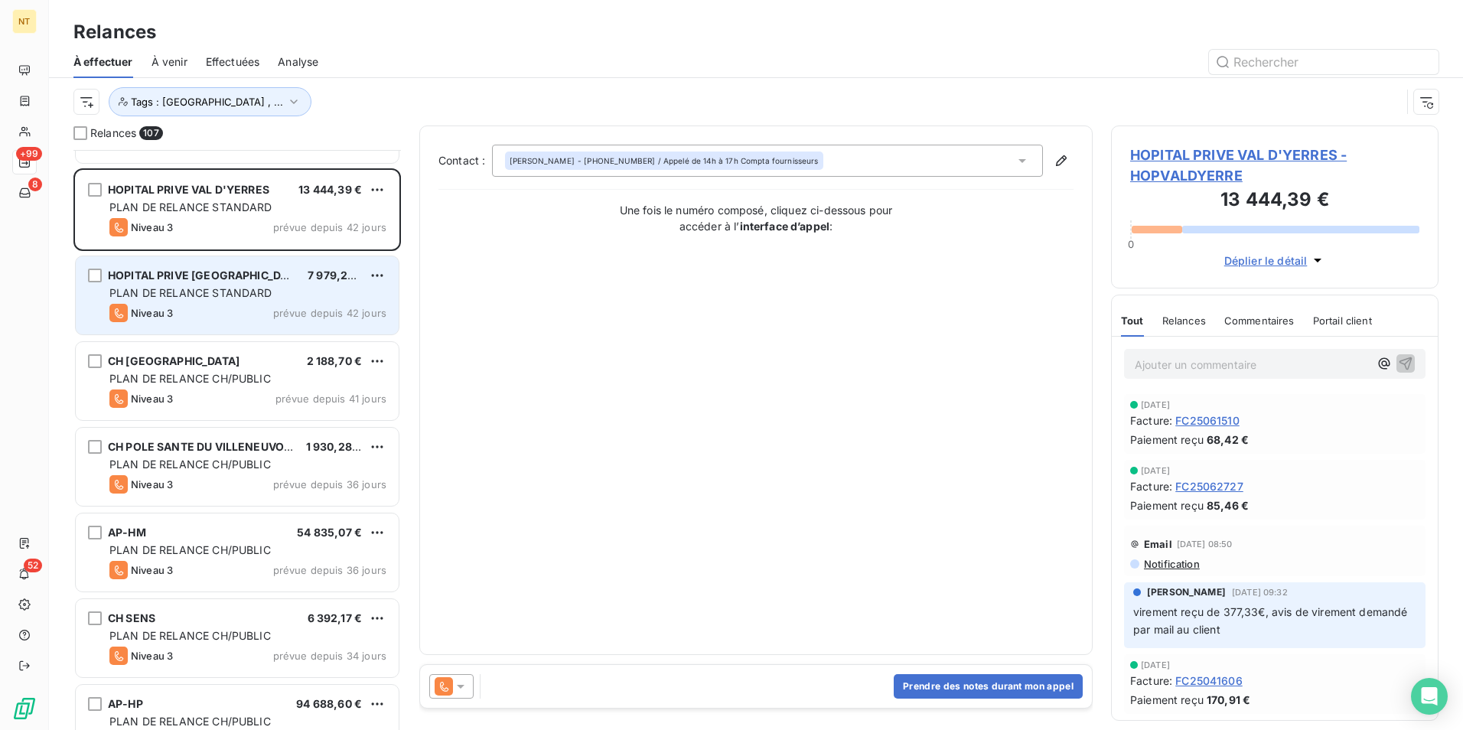
click at [228, 286] on span "PLAN DE RELANCE STANDARD" at bounding box center [190, 292] width 163 height 13
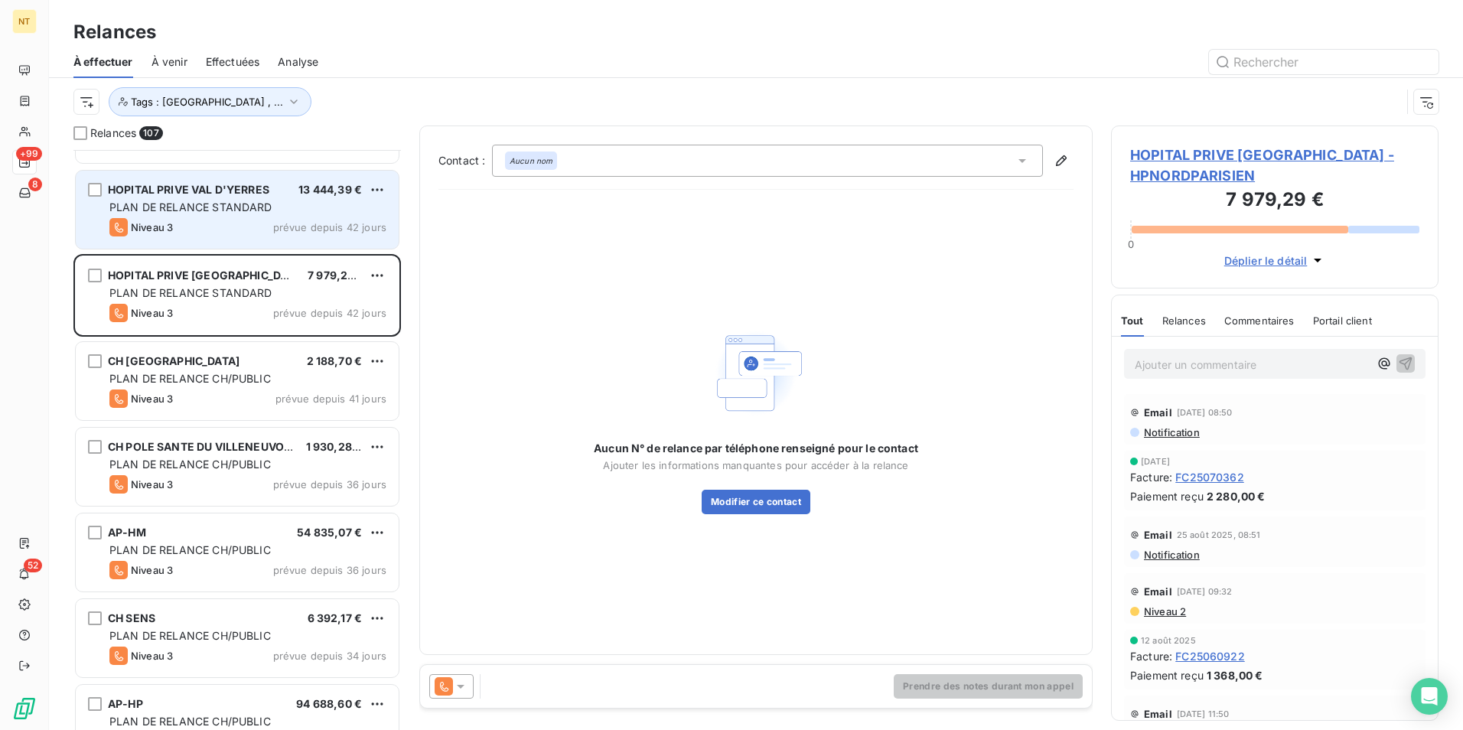
scroll to position [4516, 0]
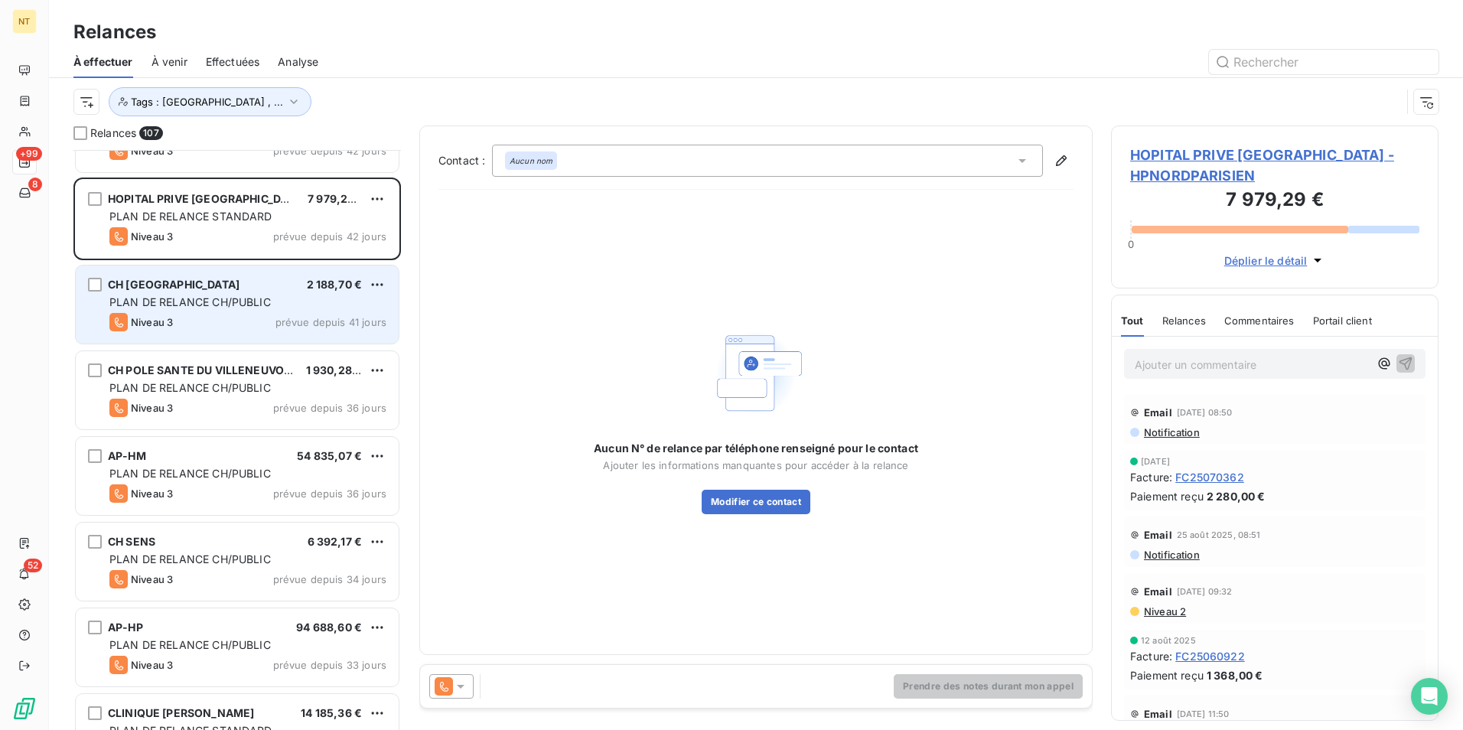
click at [238, 279] on div "CH CENTRE BRETAGNE 2 188,70 €" at bounding box center [247, 285] width 277 height 14
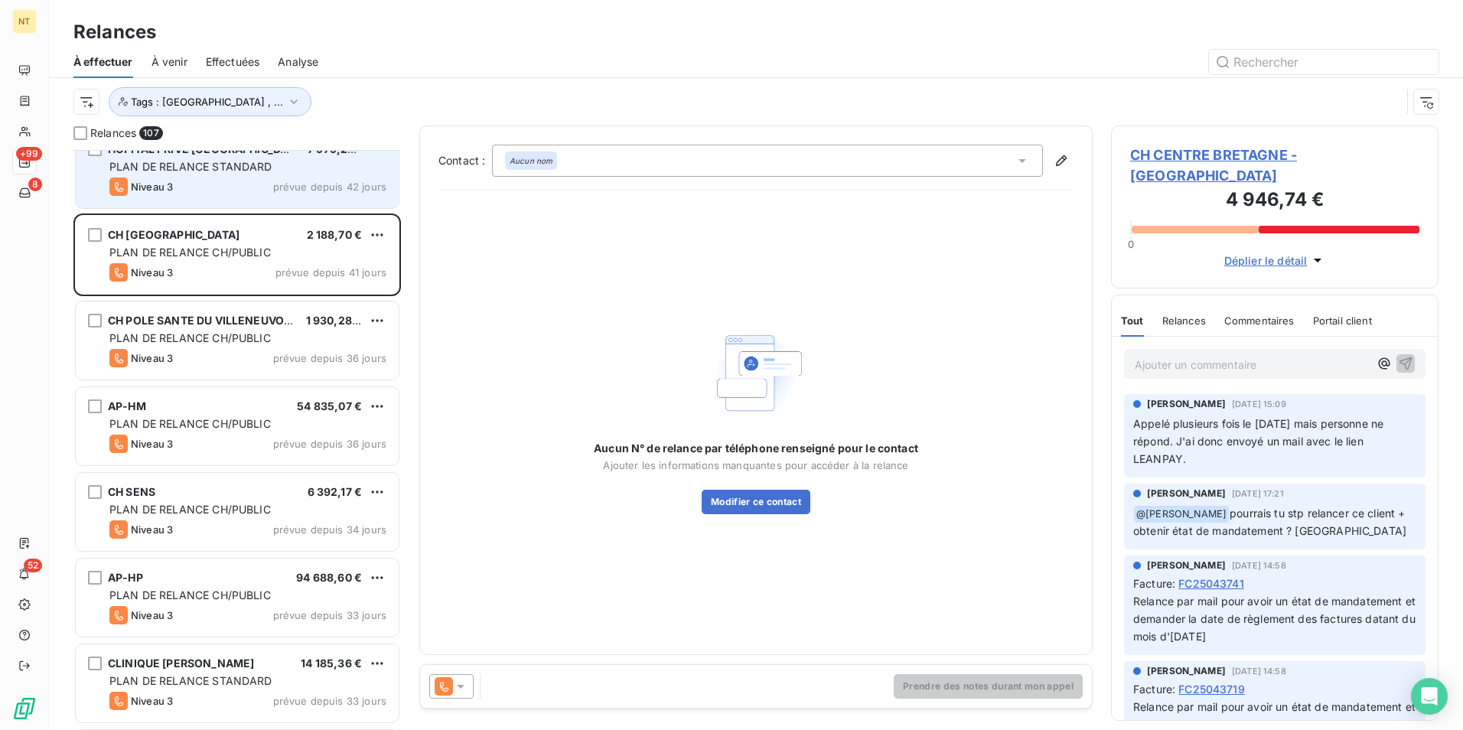
scroll to position [4593, 0]
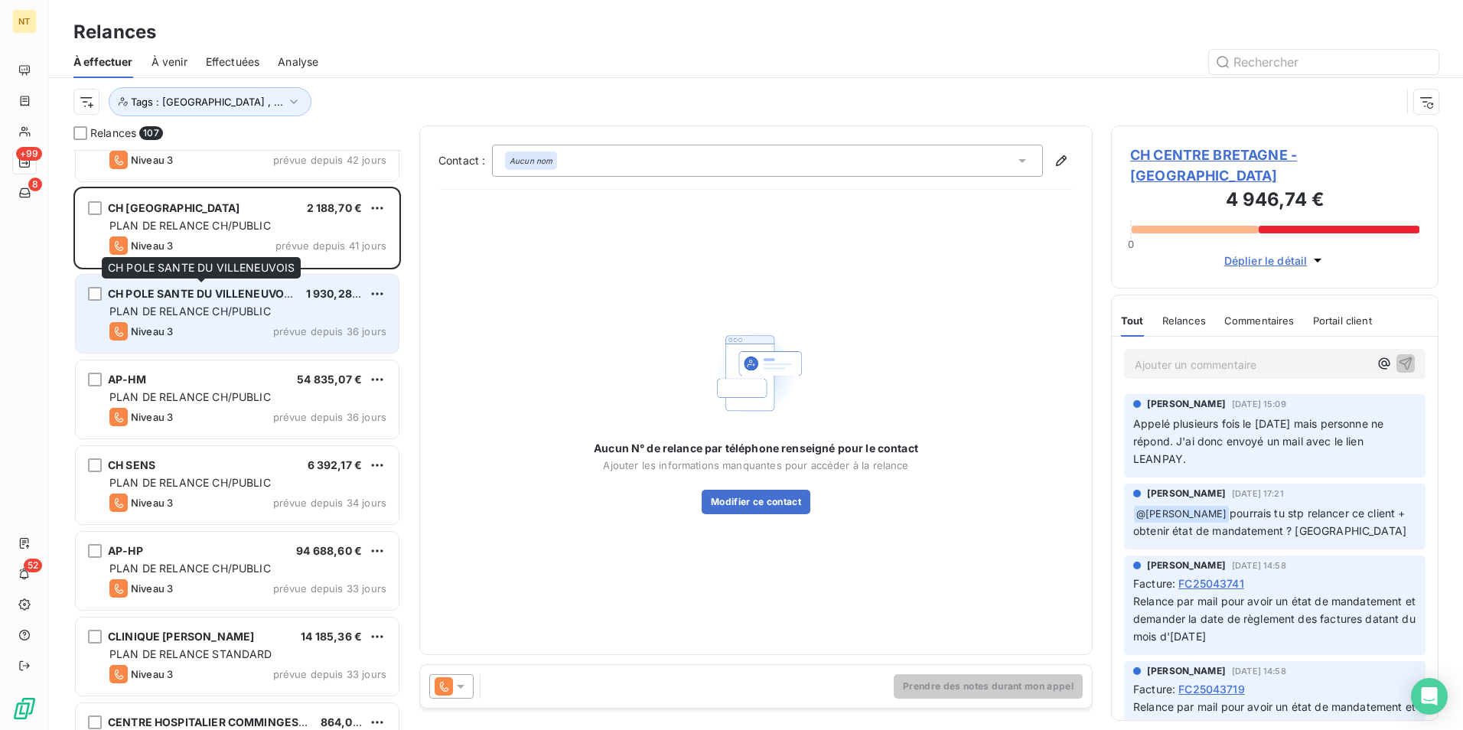
click at [246, 293] on span "CH POLE SANTE DU VILLENEUVOIS" at bounding box center [201, 293] width 186 height 13
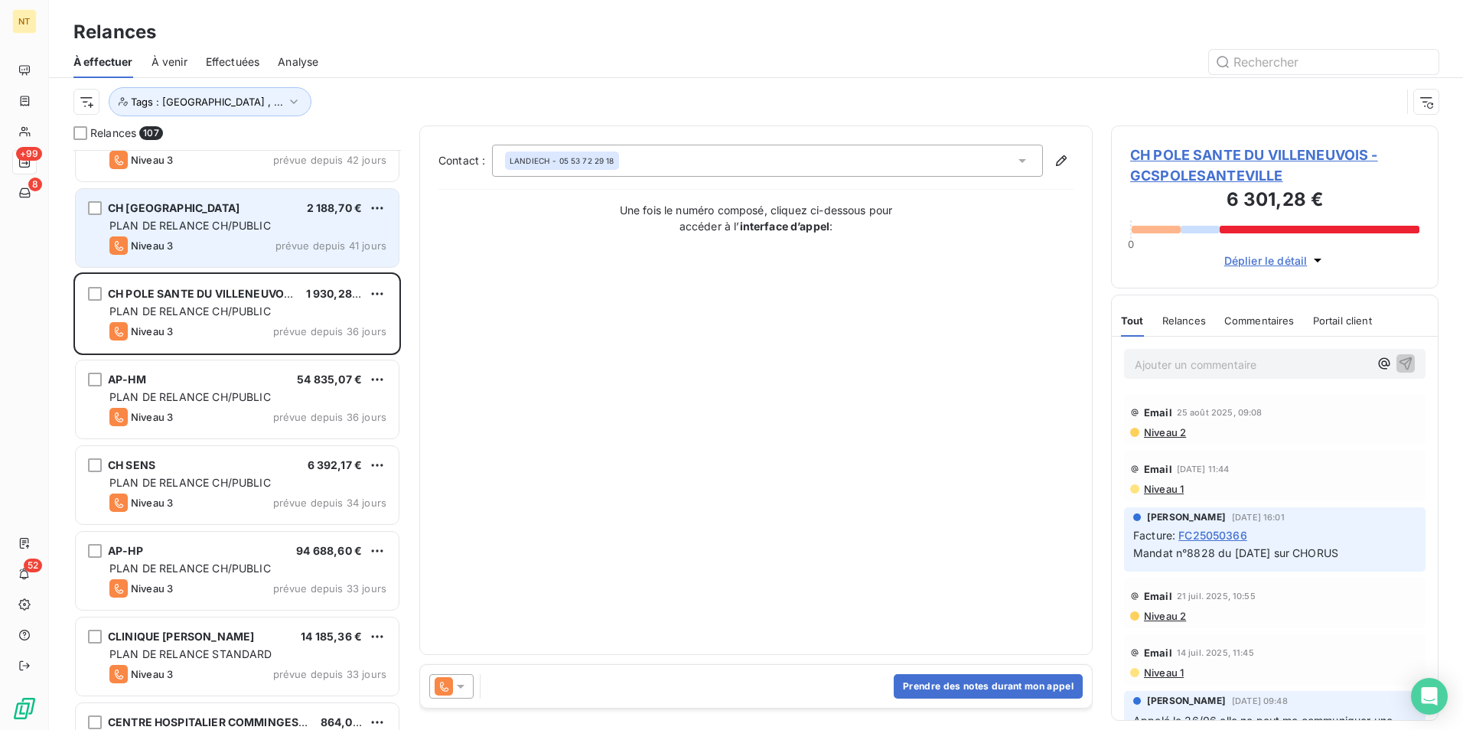
scroll to position [4669, 0]
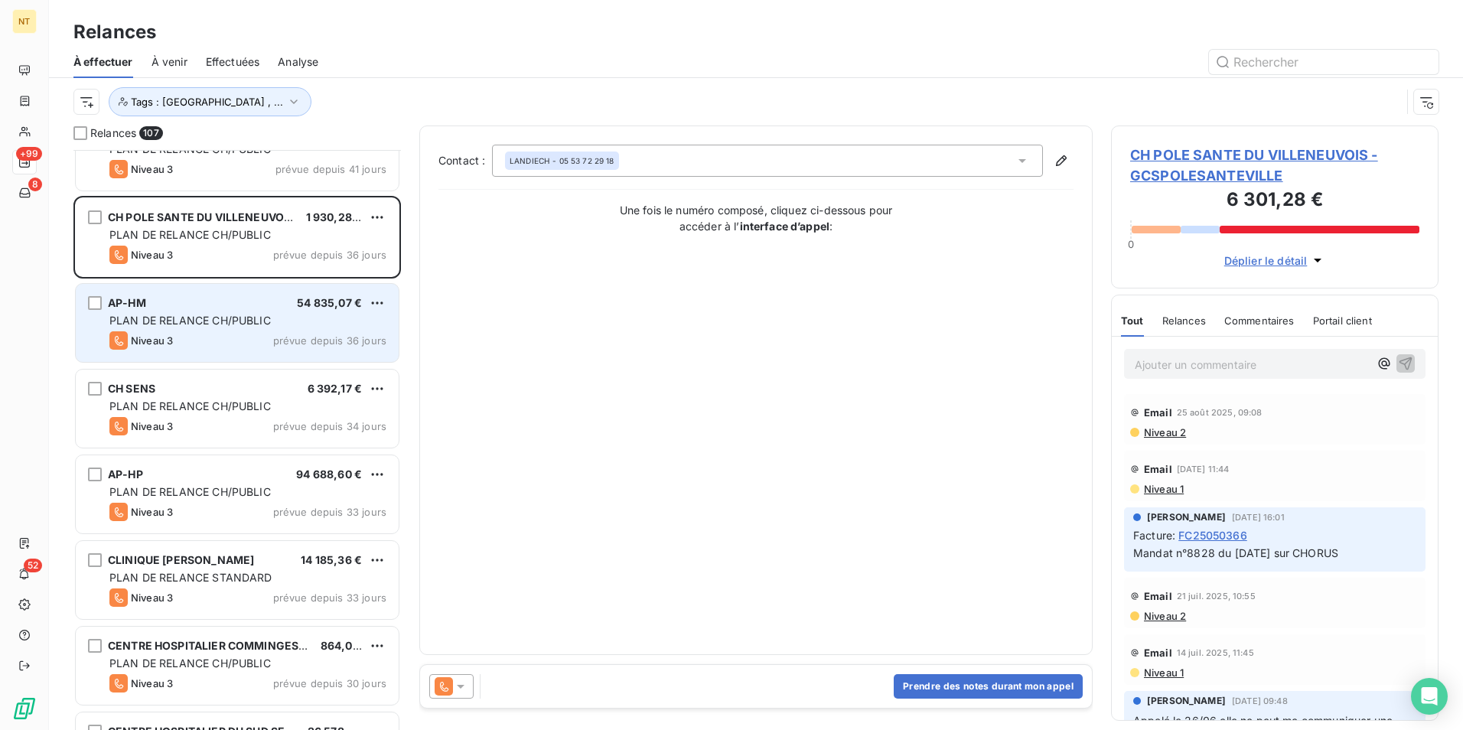
click at [236, 306] on div "AP-HM 54 835,07 €" at bounding box center [247, 303] width 277 height 14
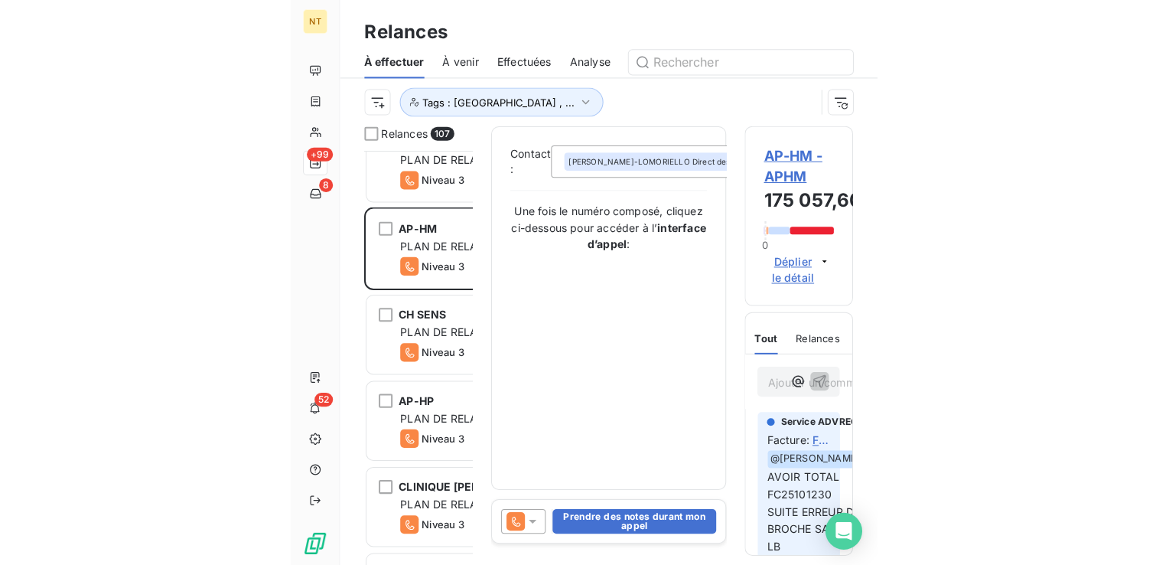
scroll to position [403, 242]
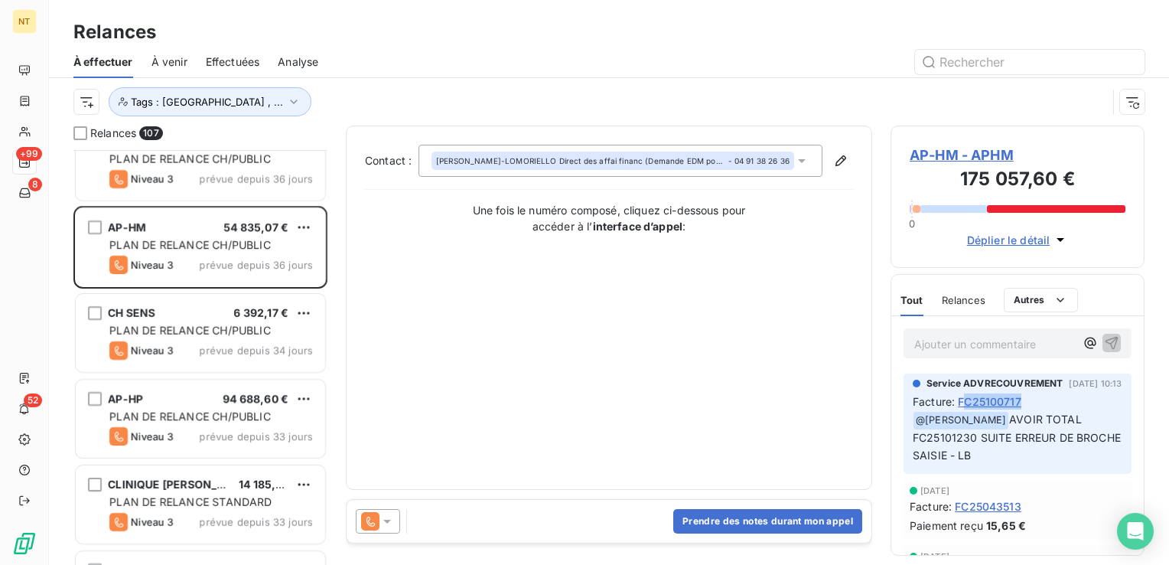
drag, startPoint x: 1031, startPoint y: 400, endPoint x: 967, endPoint y: 399, distance: 64.3
click at [967, 399] on div "Facture : FC25100717" at bounding box center [1018, 401] width 210 height 16
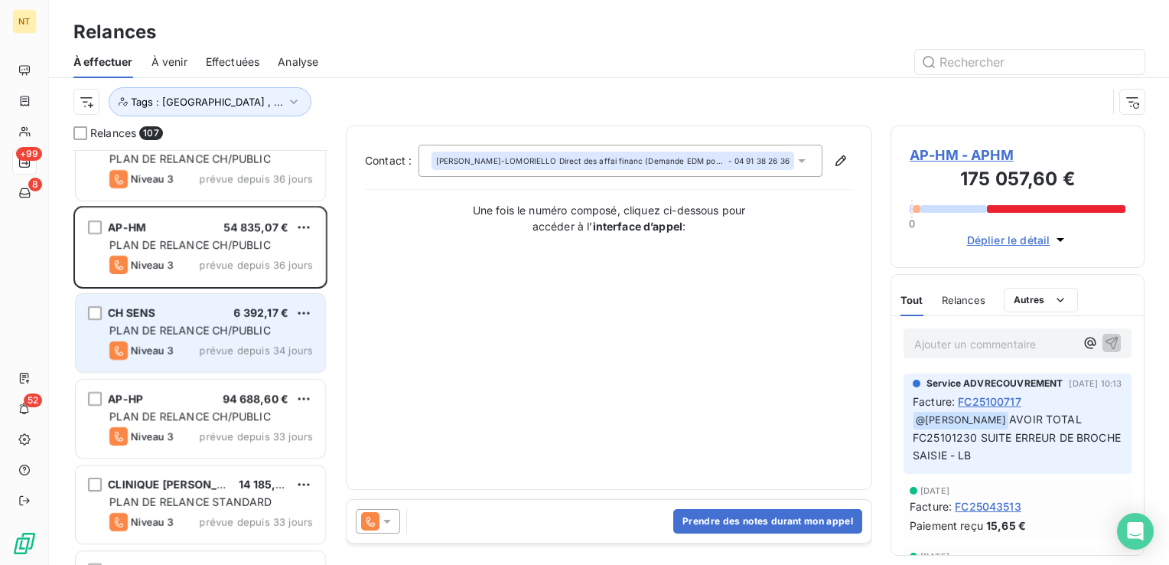
click at [253, 323] on div "PLAN DE RELANCE CH/PUBLIC" at bounding box center [211, 330] width 204 height 15
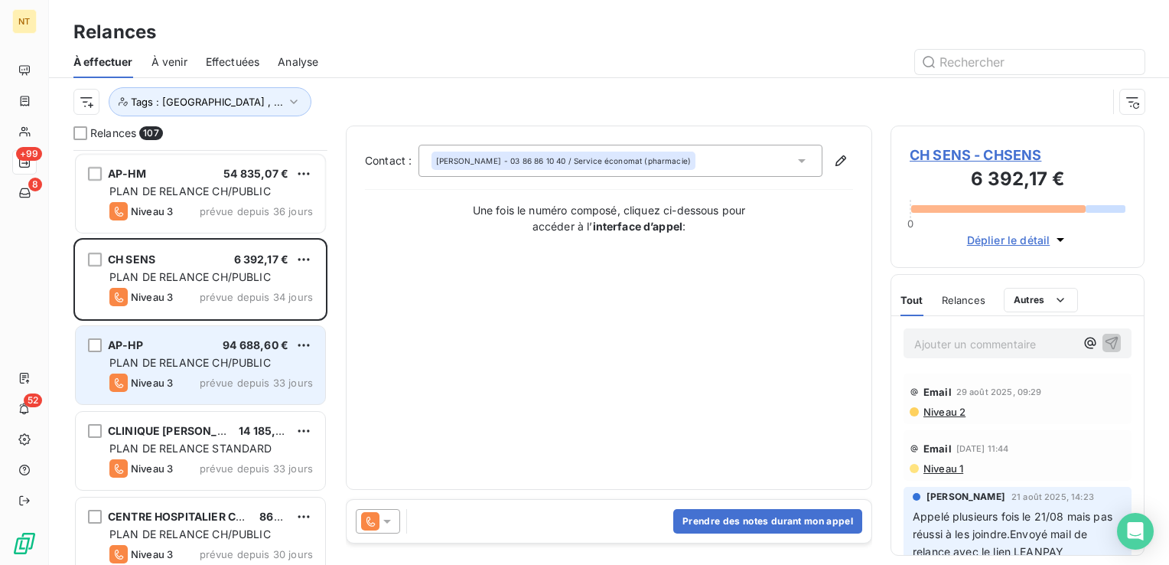
scroll to position [4822, 0]
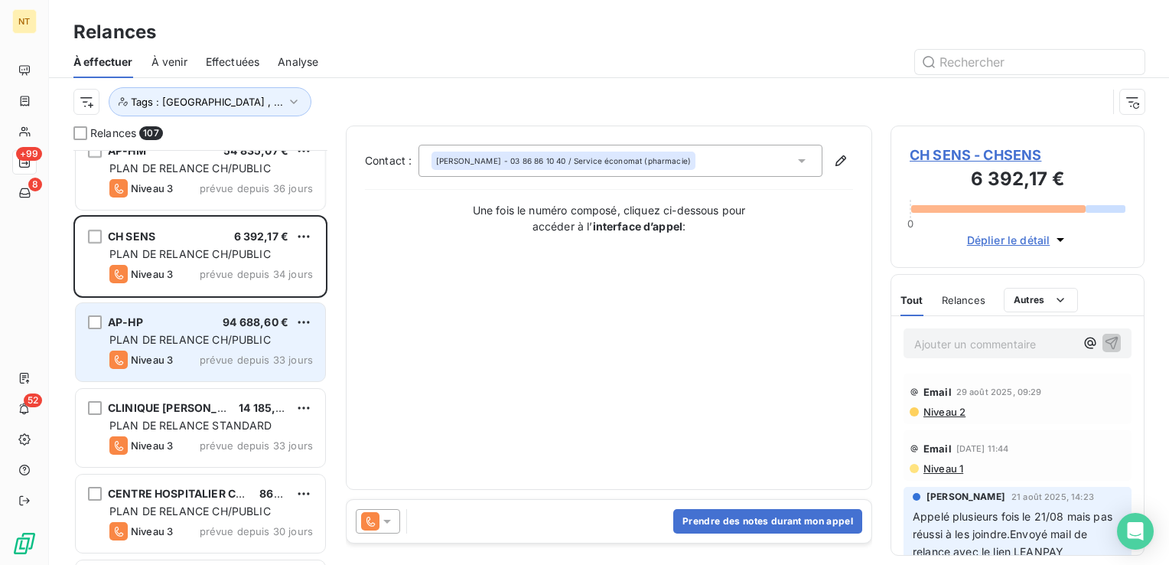
click at [183, 357] on div "Niveau 3 prévue depuis 33 jours" at bounding box center [211, 360] width 204 height 18
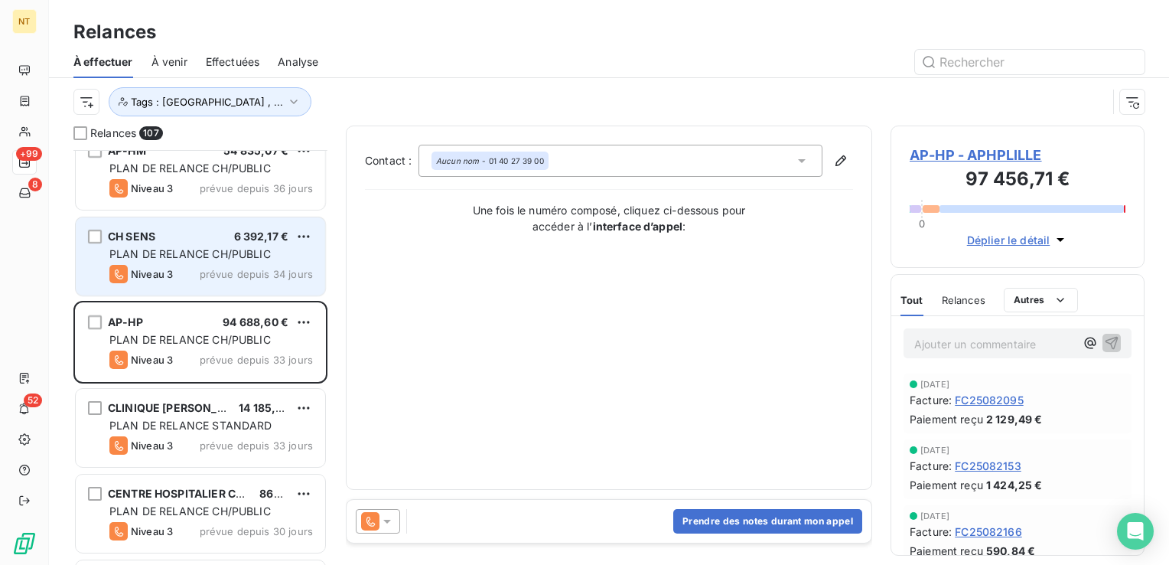
scroll to position [4898, 0]
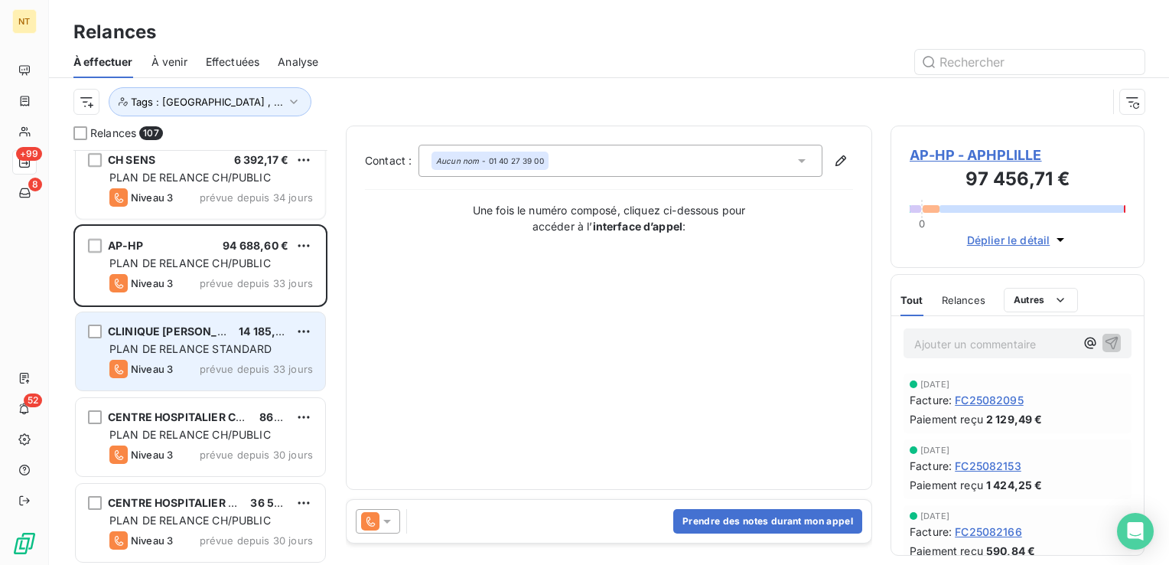
click at [212, 343] on span "PLAN DE RELANCE STANDARD" at bounding box center [190, 348] width 163 height 13
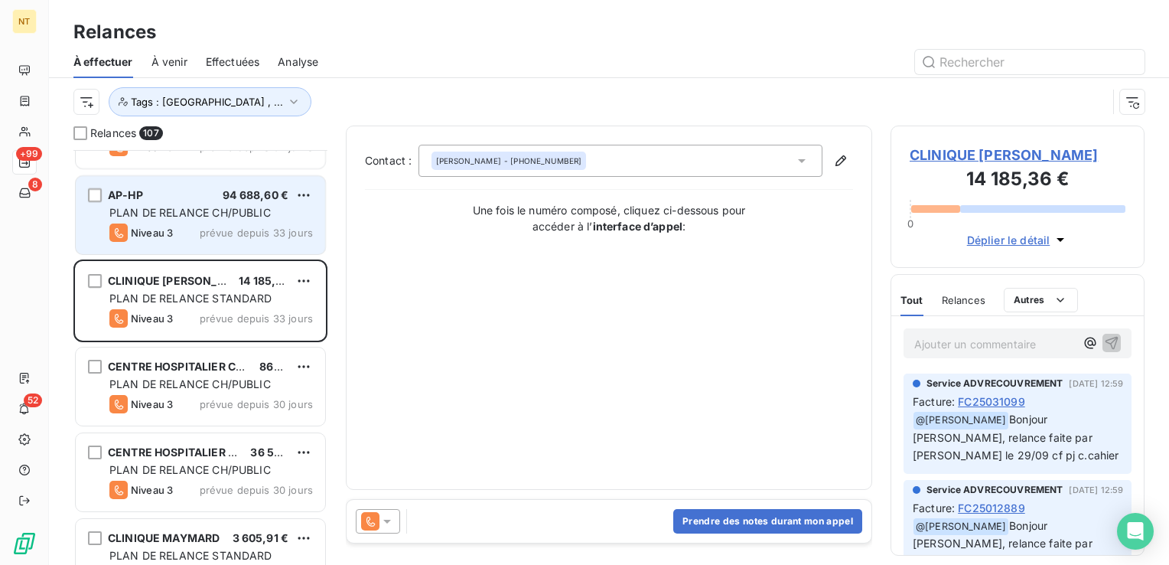
scroll to position [4975, 0]
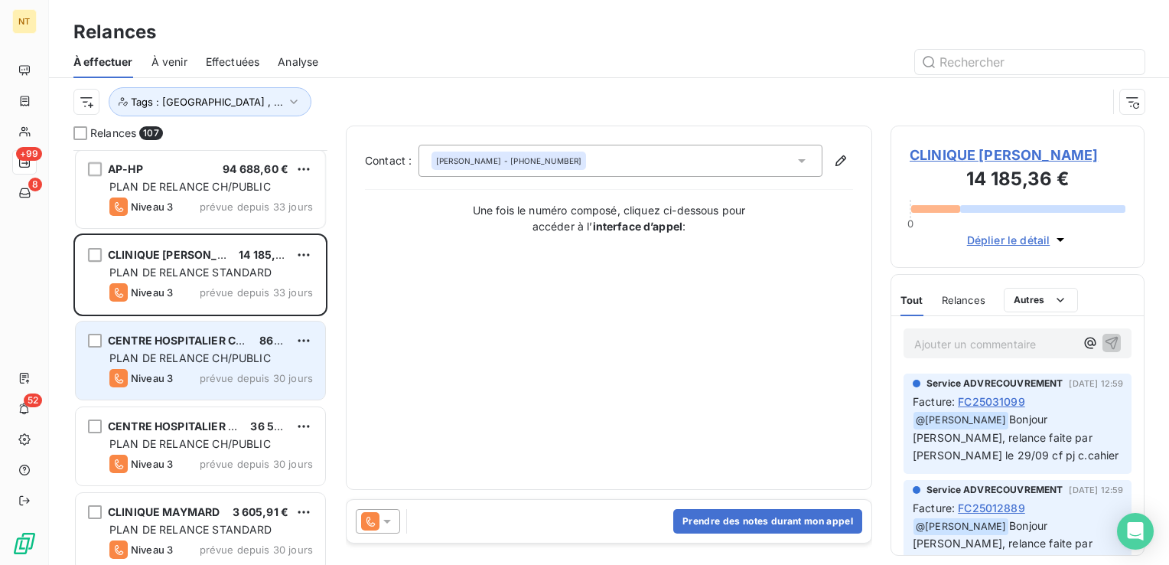
click at [208, 339] on span "CENTRE HOSPITALIER COMMINGES PYRENE" at bounding box center [226, 340] width 237 height 13
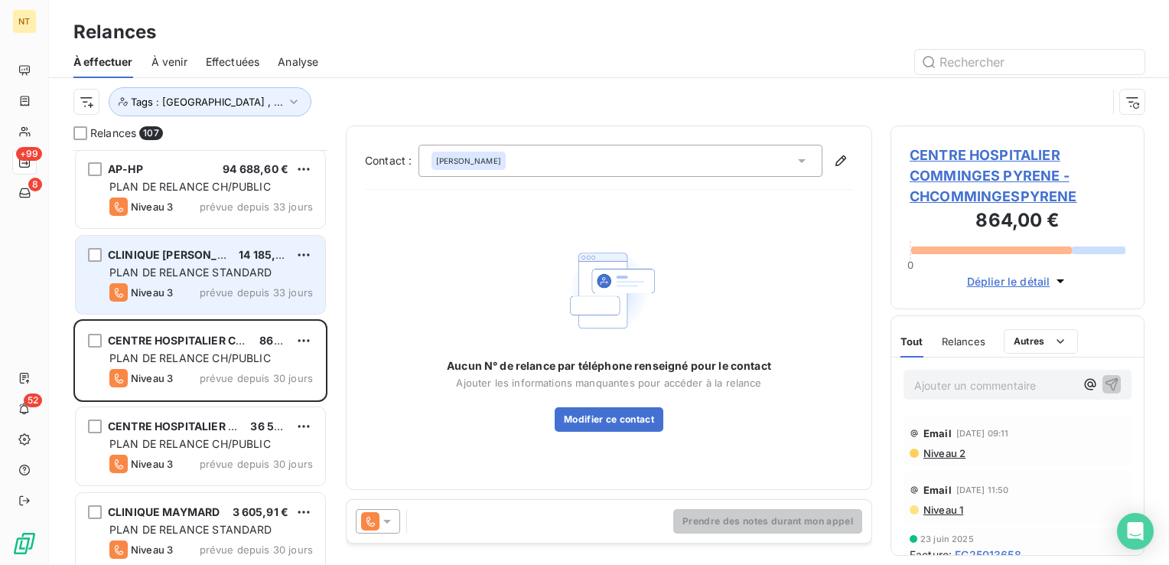
scroll to position [5051, 0]
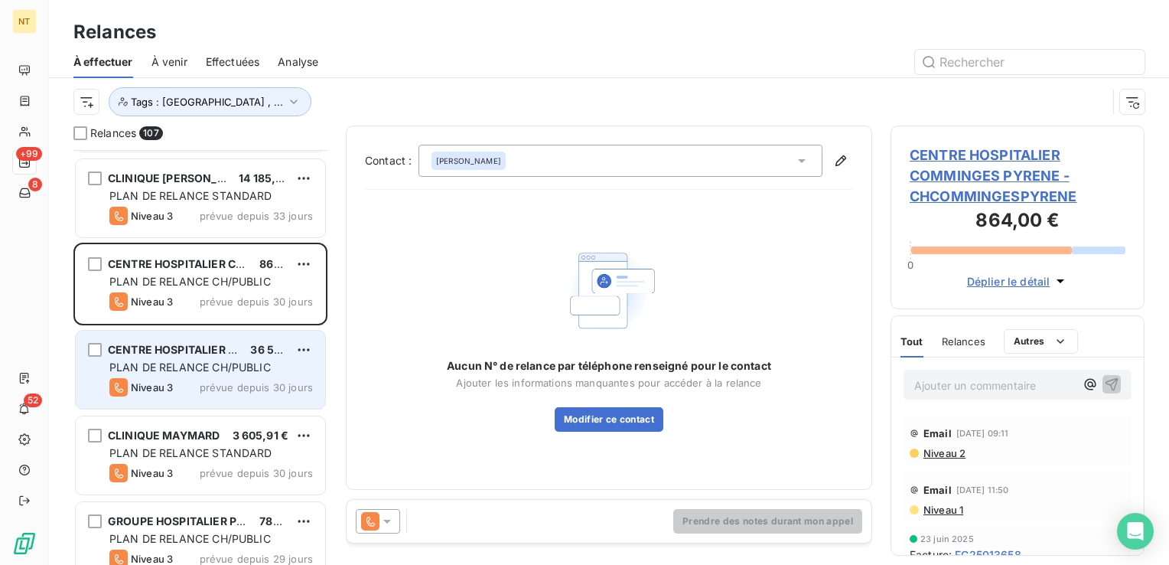
click at [197, 351] on span "CENTRE HOSPITALIER DU SUD SEINE ET" at bounding box center [214, 349] width 212 height 13
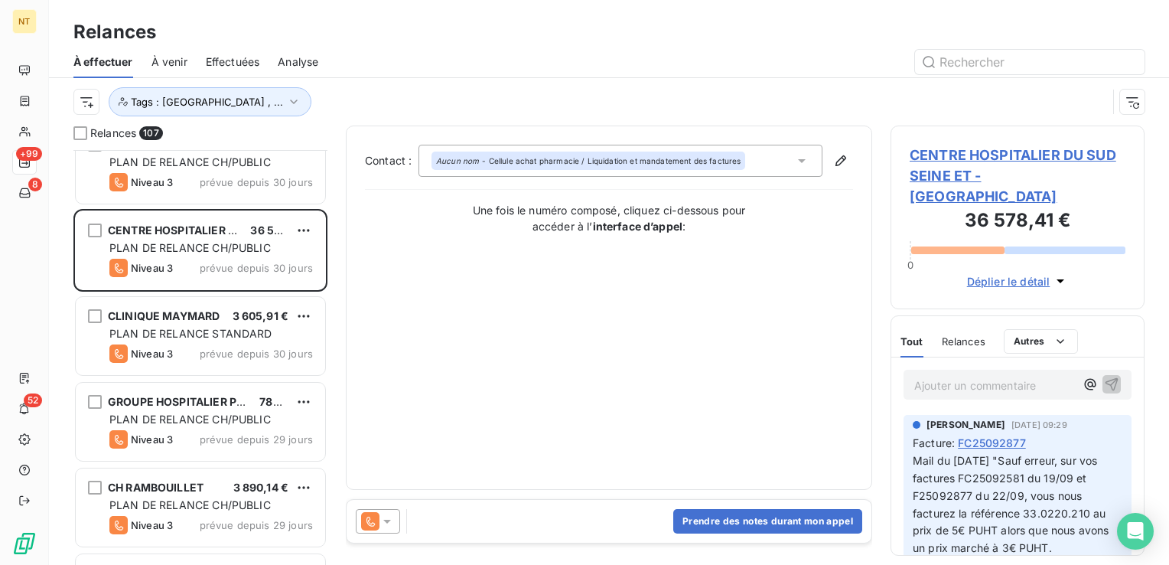
scroll to position [5204, 0]
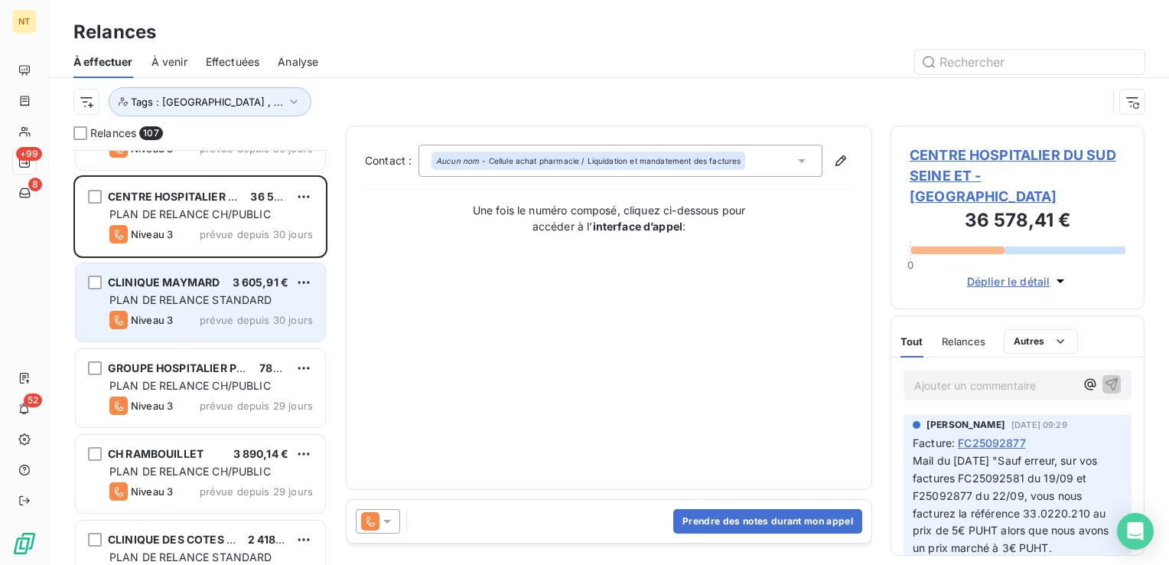
click at [201, 323] on div "Niveau 3 prévue depuis 30 jours" at bounding box center [211, 320] width 204 height 18
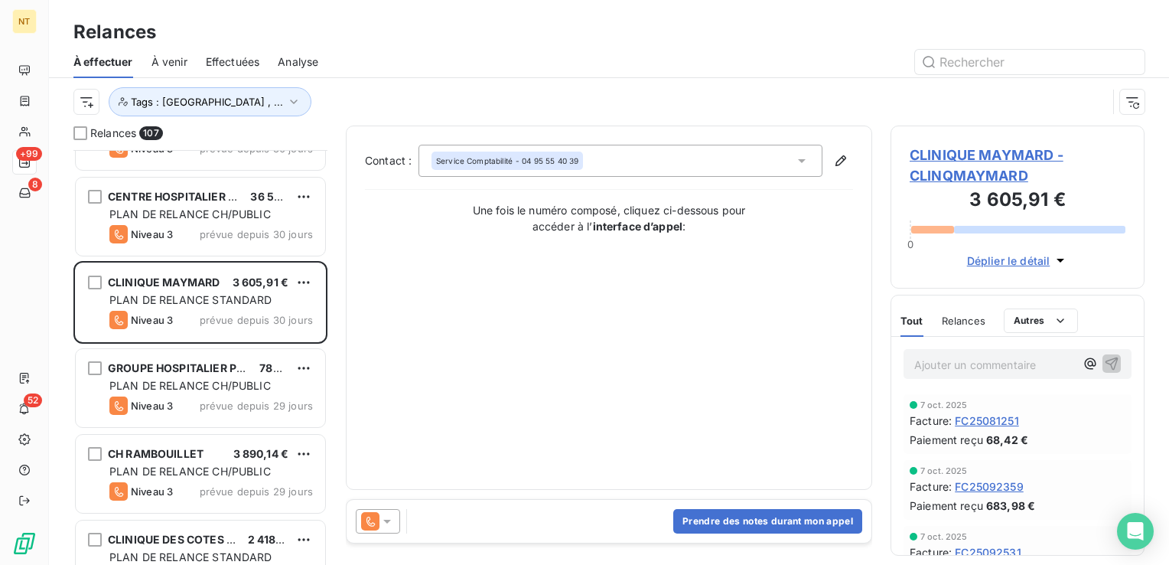
scroll to position [5281, 0]
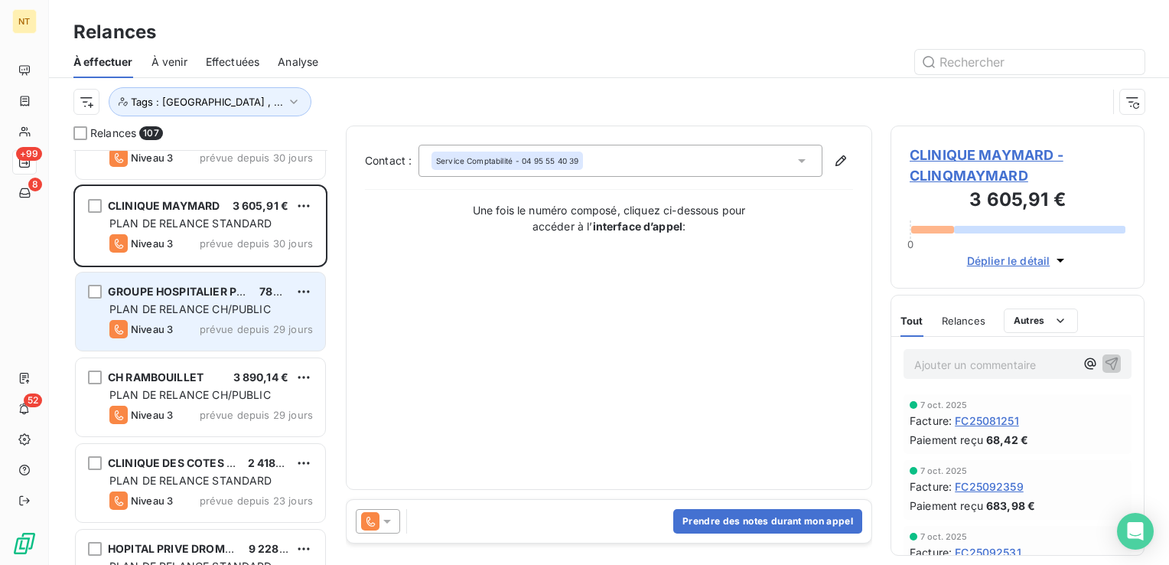
click at [215, 280] on div "GROUPE HOSPITALIER PORTES DE PROVEN 784,72 € PLAN DE RELANCE CH/PUBLIC Niveau 3…" at bounding box center [200, 311] width 249 height 78
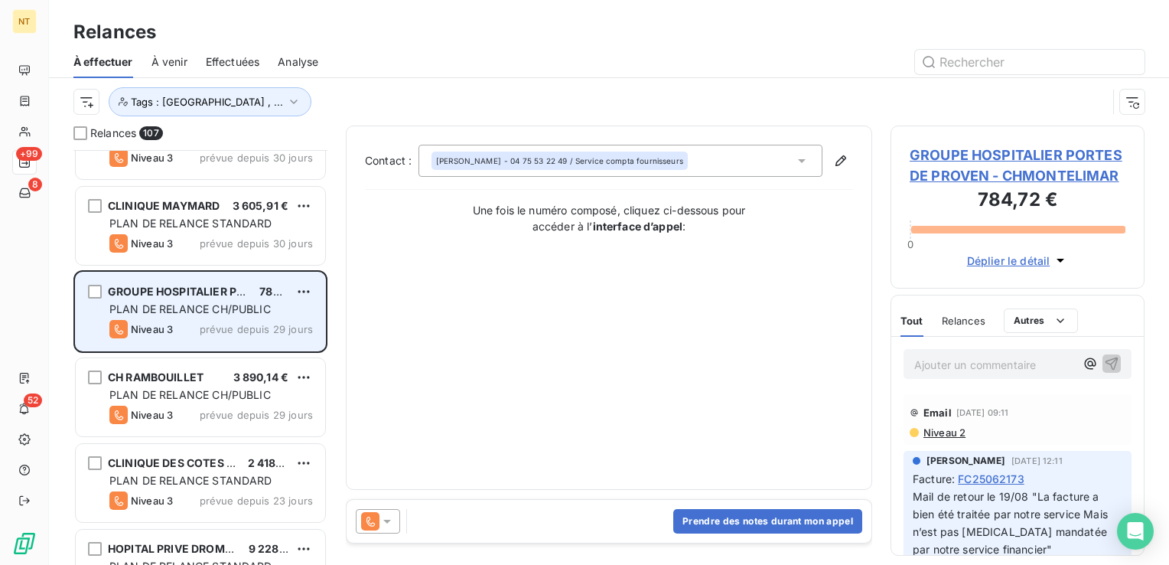
scroll to position [5434, 0]
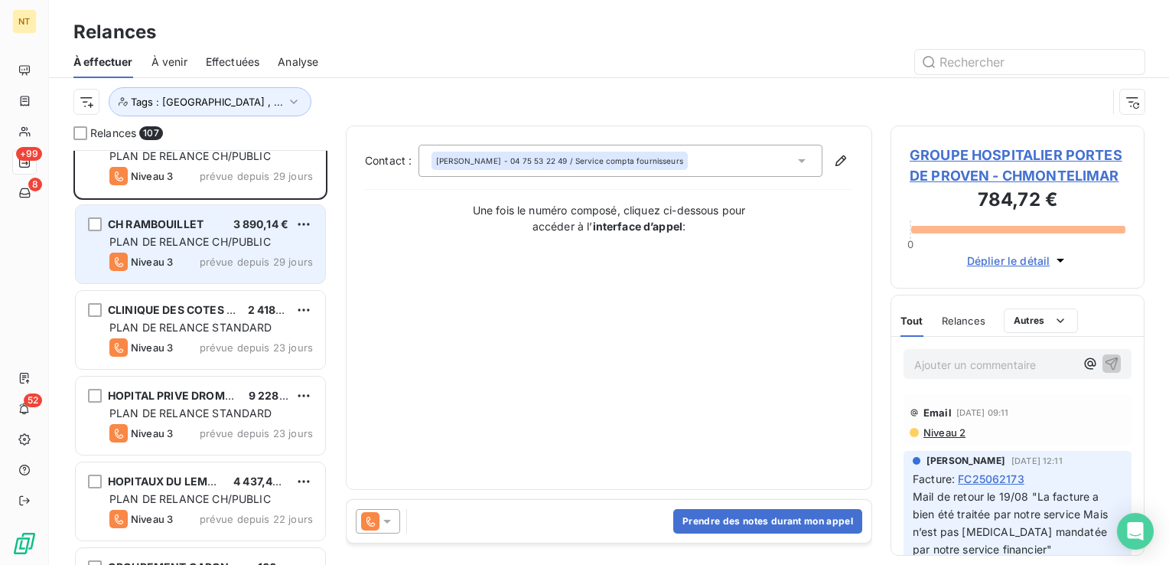
click at [204, 256] on span "prévue depuis 29 jours" at bounding box center [256, 262] width 113 height 12
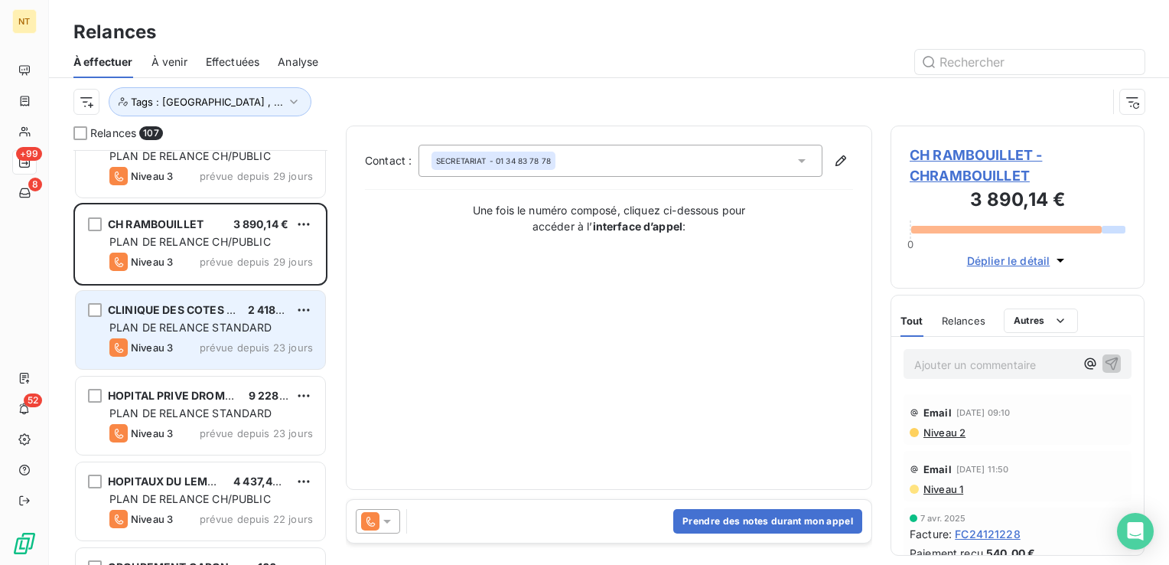
click at [211, 311] on span "CLINIQUE DES COTES DU RHONE" at bounding box center [195, 309] width 175 height 13
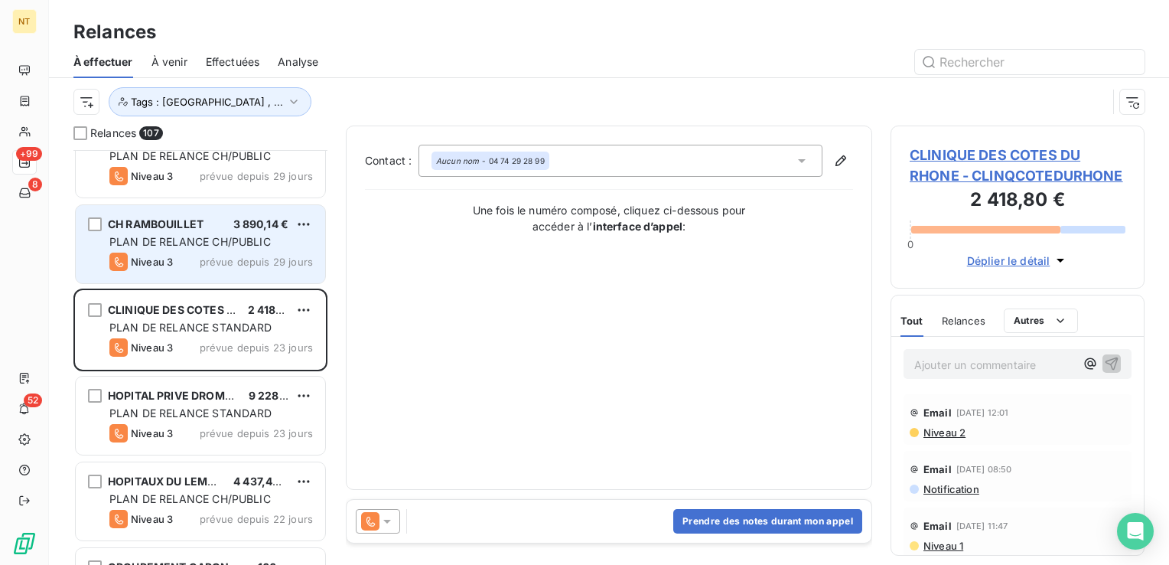
scroll to position [5510, 0]
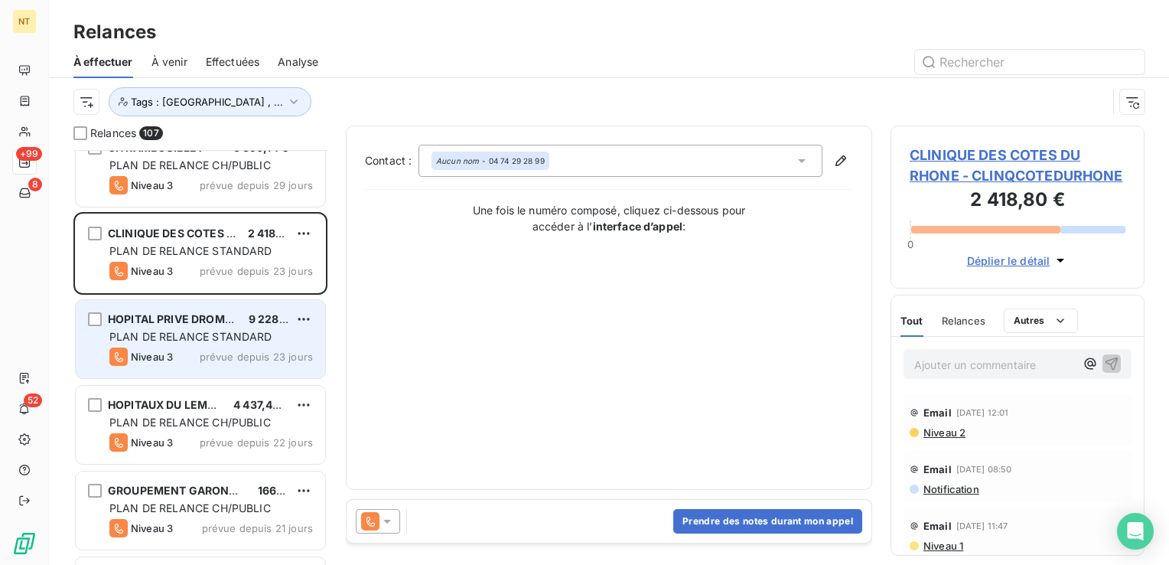
click at [208, 331] on span "PLAN DE RELANCE STANDARD" at bounding box center [190, 336] width 163 height 13
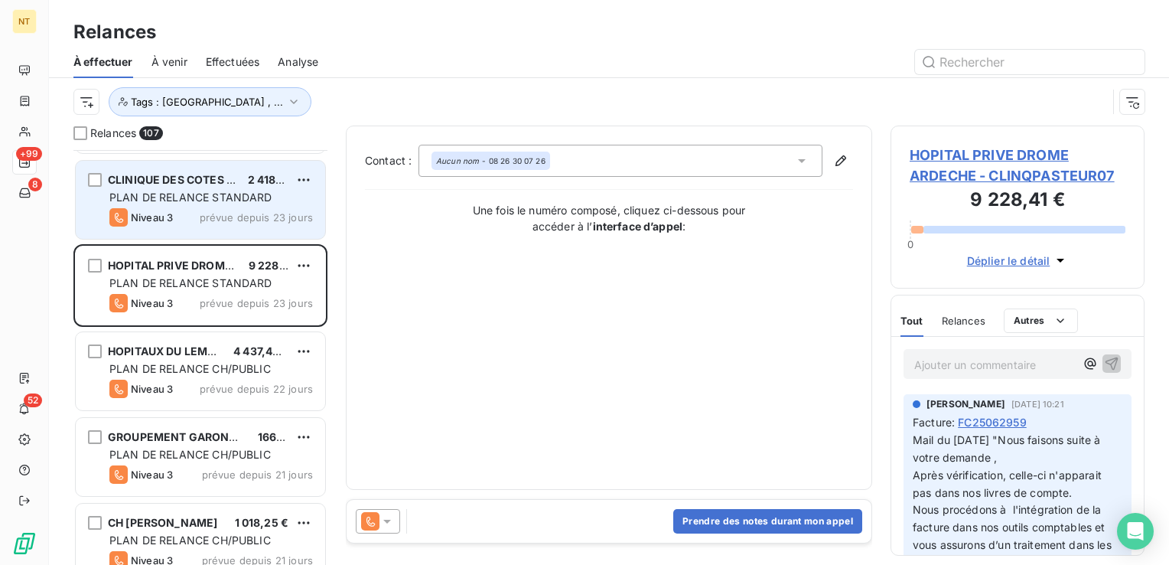
scroll to position [5663, 0]
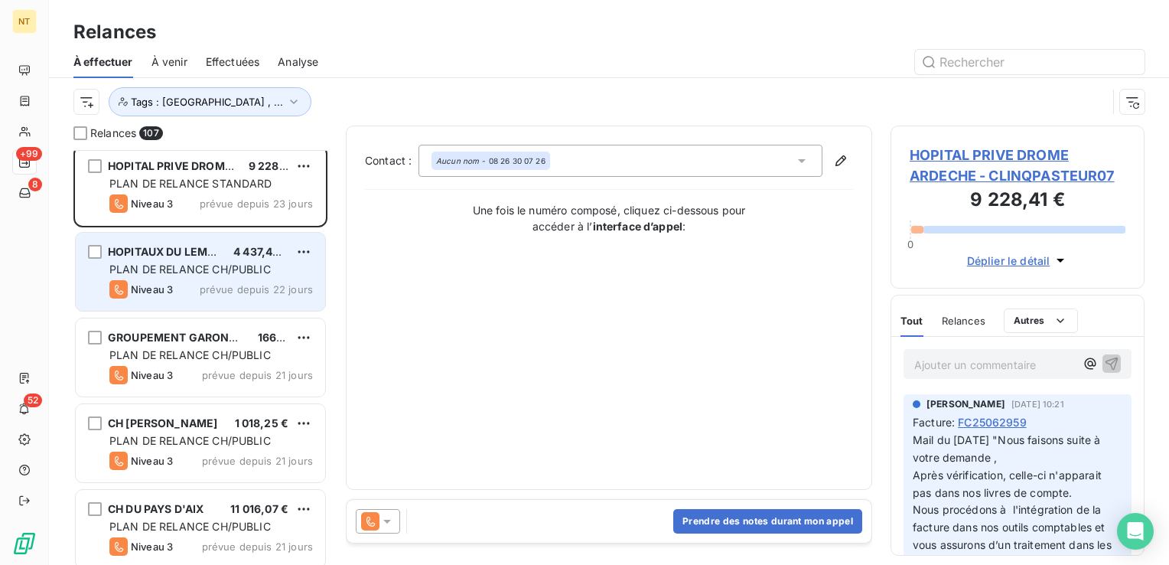
click at [209, 277] on div "HOPITAUX DU LEMAN 4 437,46 € PLAN DE RELANCE CH/PUBLIC Niveau 3 prévue depuis 2…" at bounding box center [200, 272] width 249 height 78
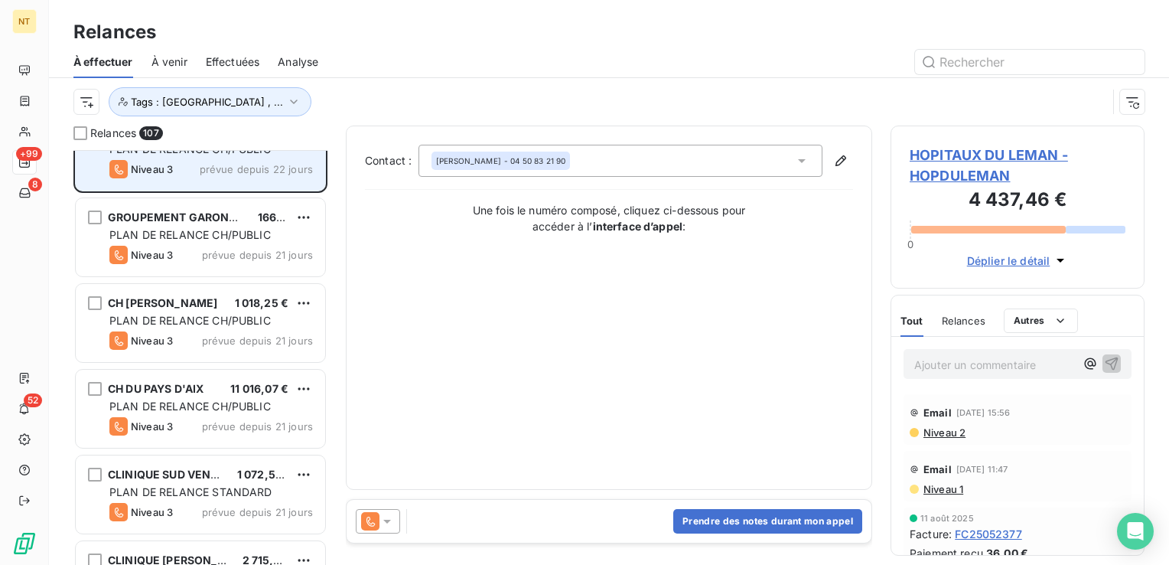
scroll to position [5816, 0]
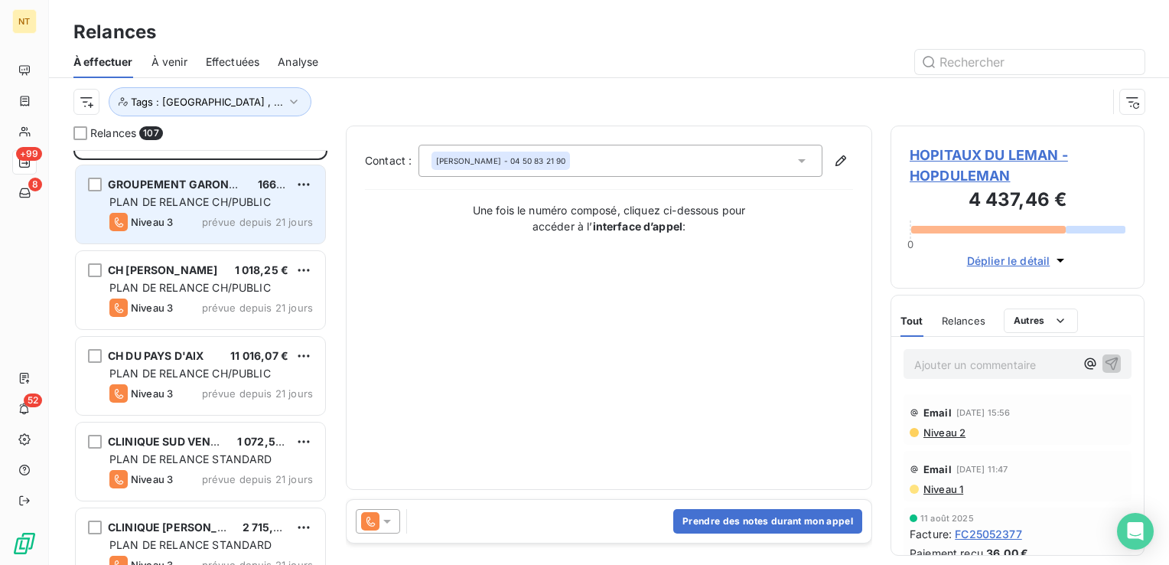
click at [210, 233] on div "GROUPEMENT GARONNE - CH CAHORS 166,43 € PLAN DE RELANCE CH/PUBLIC Niveau 3 prév…" at bounding box center [200, 204] width 249 height 78
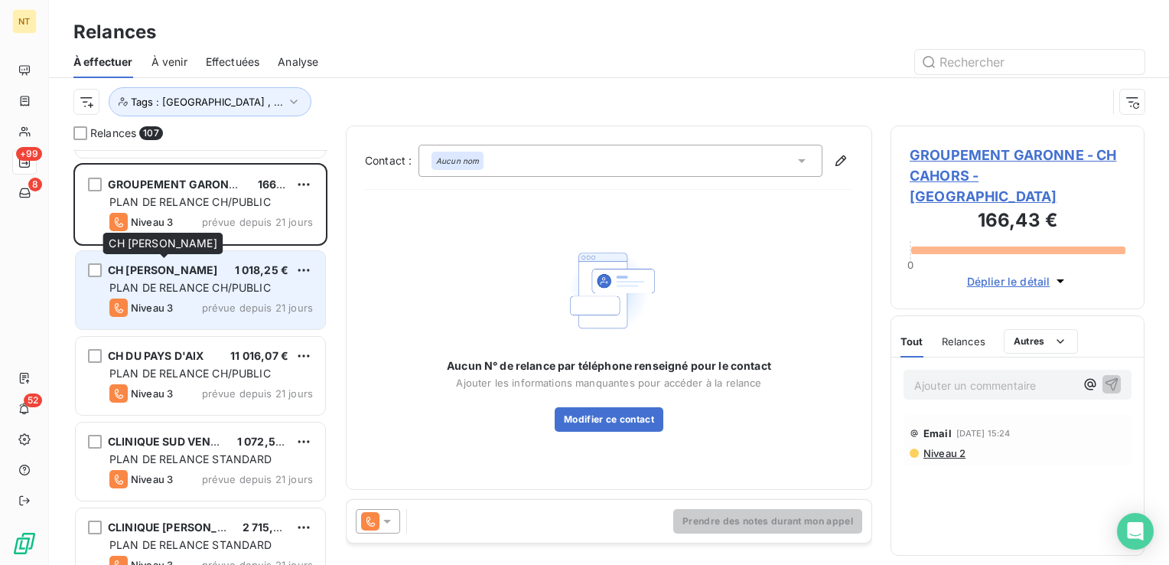
click at [207, 277] on div "CH PAUL MARTINAIS 1 018,25 € PLAN DE RELANCE CH/PUBLIC Niveau 3 prévue depuis 2…" at bounding box center [200, 290] width 249 height 78
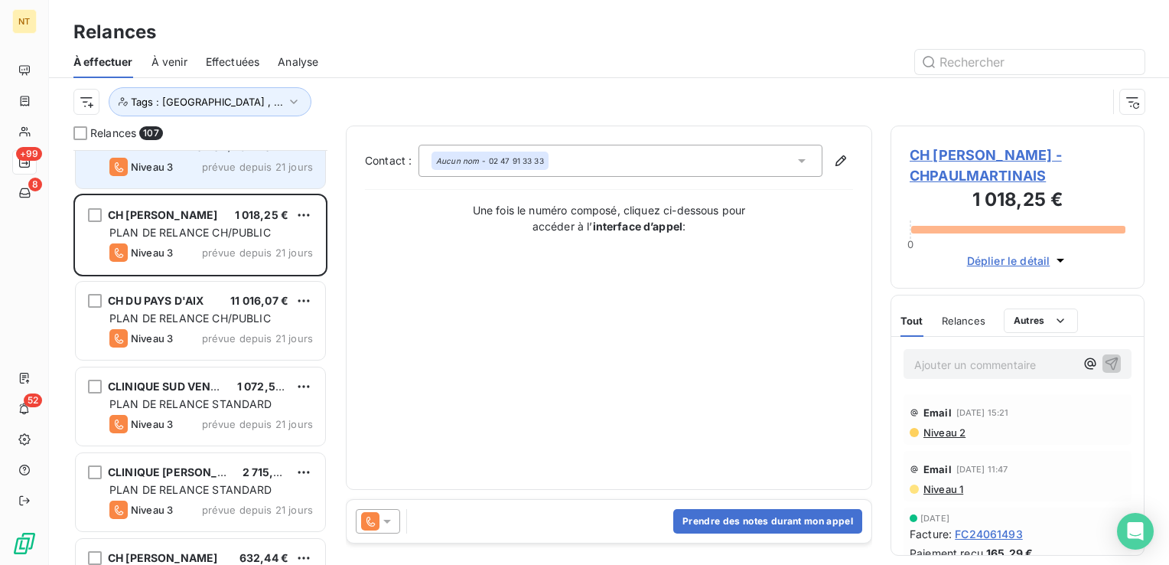
scroll to position [5893, 0]
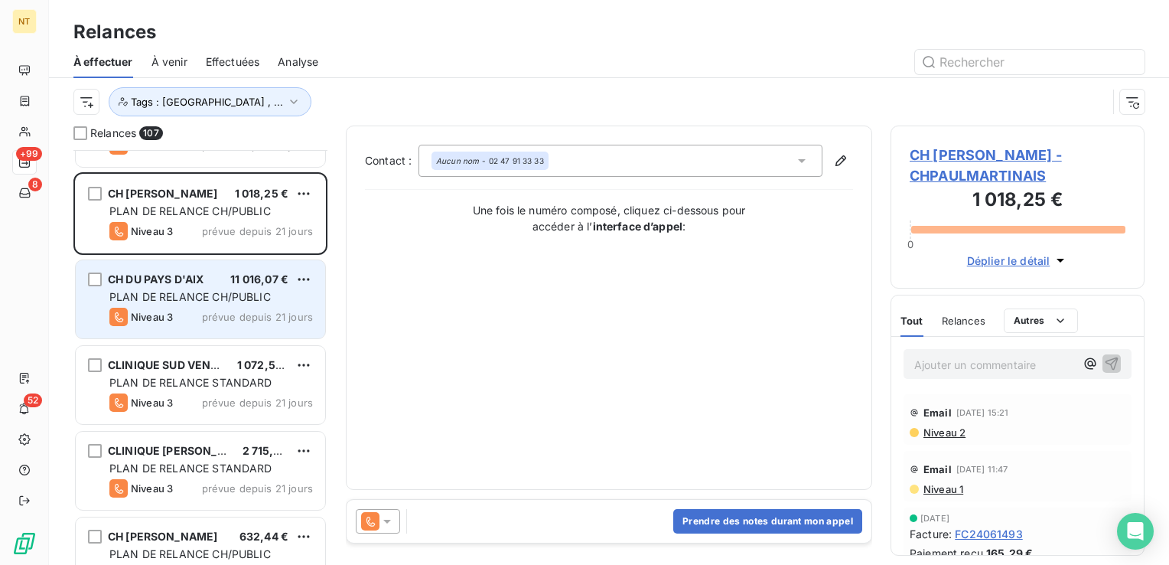
click at [158, 272] on div "CH DU PAYS D'AIX" at bounding box center [156, 279] width 96 height 15
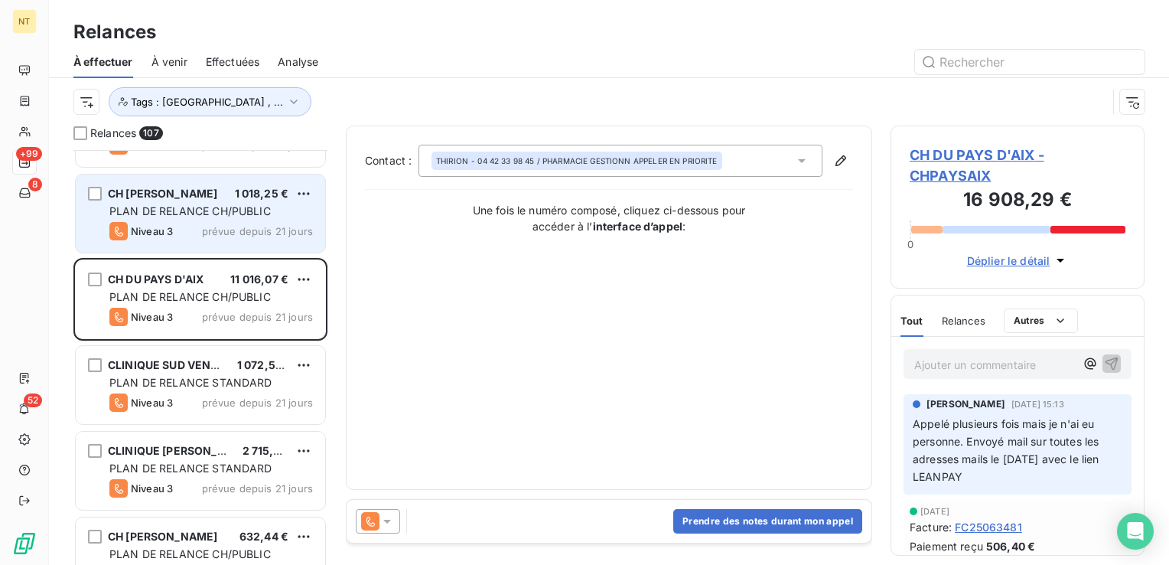
scroll to position [5969, 0]
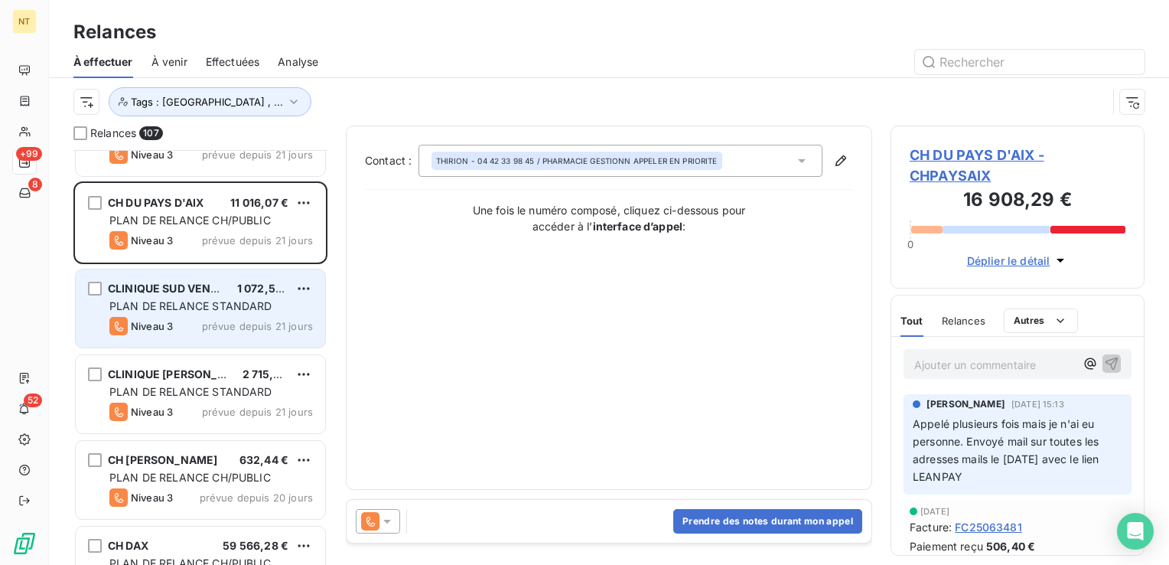
click at [168, 292] on span "CLINIQUE SUD VENDEE" at bounding box center [170, 288] width 125 height 13
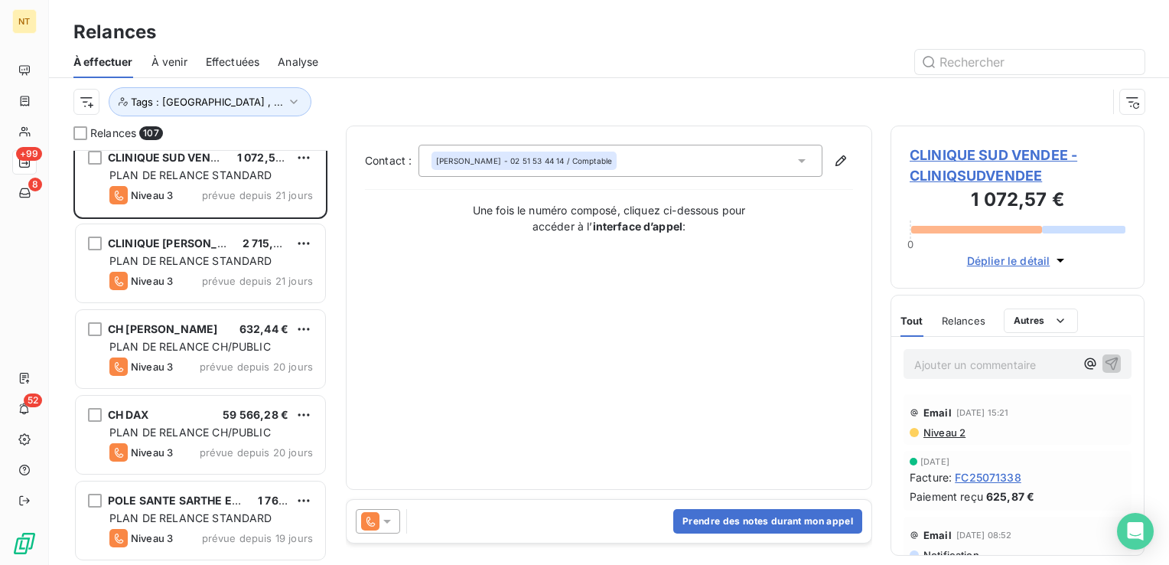
scroll to position [6123, 0]
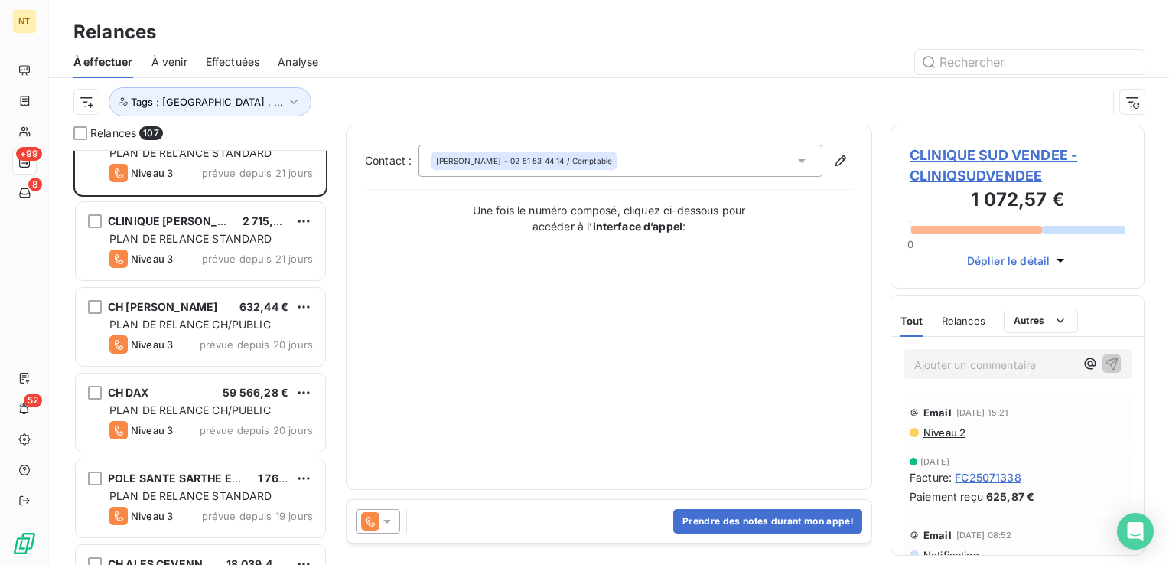
click at [207, 257] on span "prévue depuis 21 jours" at bounding box center [257, 259] width 111 height 12
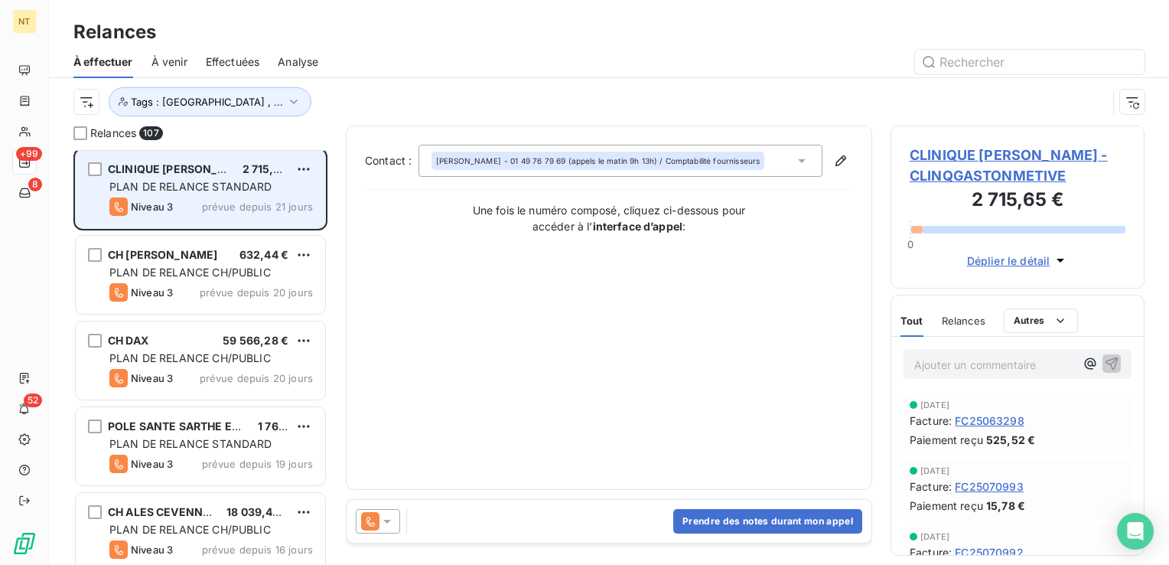
scroll to position [6199, 0]
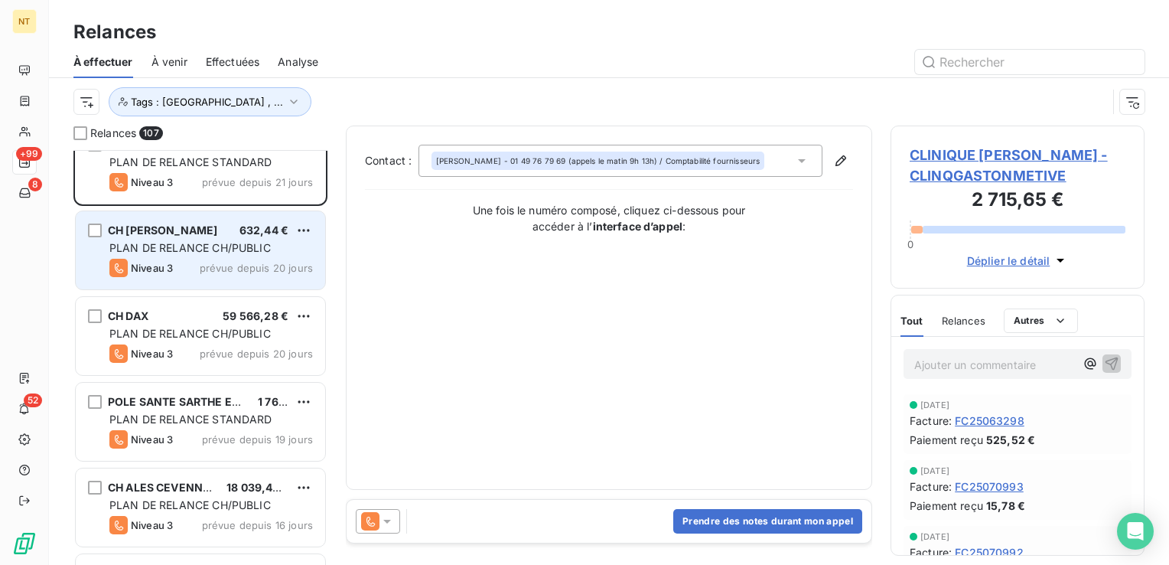
click at [211, 240] on div "PLAN DE RELANCE CH/PUBLIC" at bounding box center [211, 247] width 204 height 15
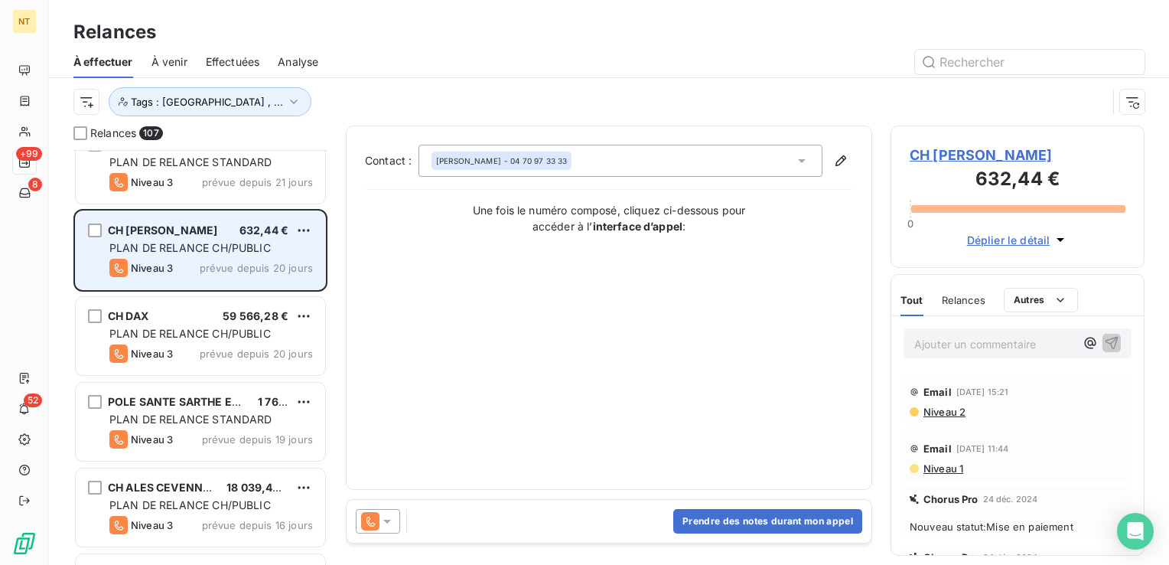
scroll to position [6276, 0]
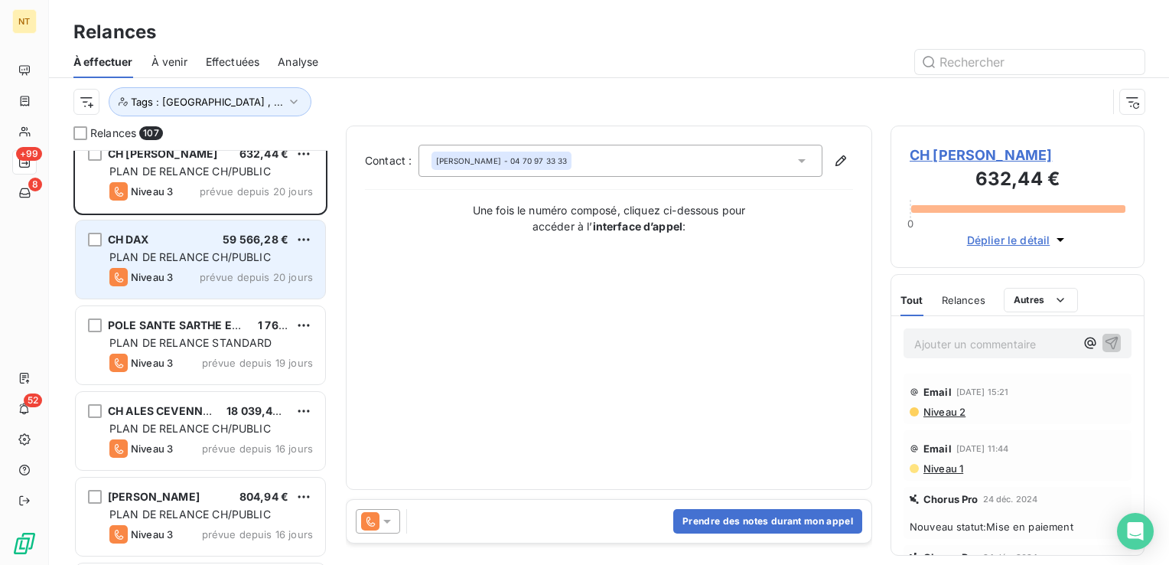
click at [207, 247] on div "CH DAX 59 566,28 € PLAN DE RELANCE CH/PUBLIC Niveau 3 prévue depuis 20 jours" at bounding box center [200, 259] width 249 height 78
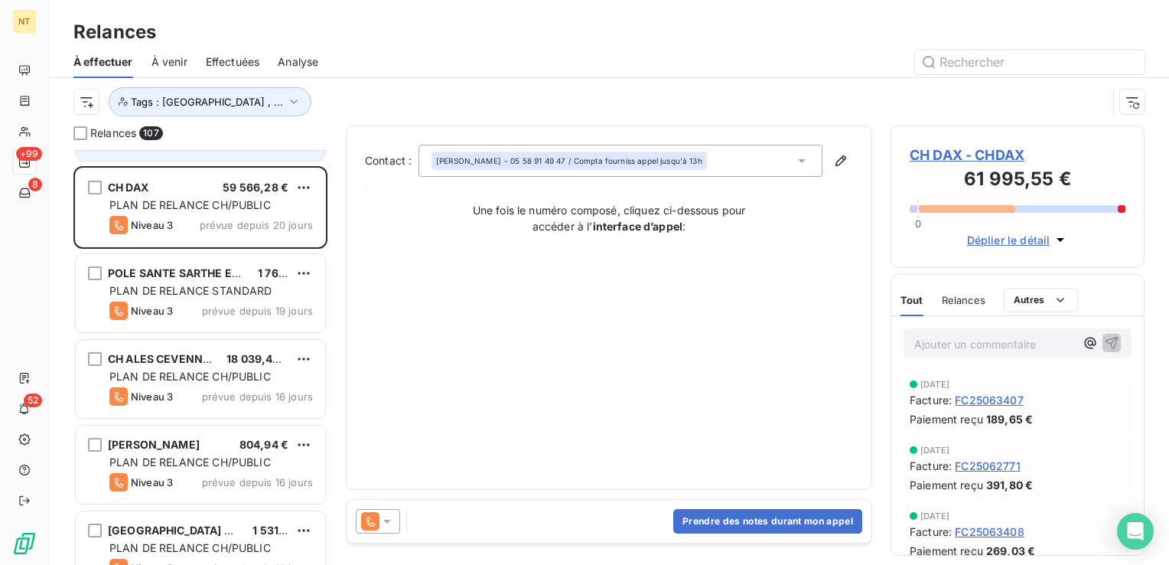
scroll to position [6352, 0]
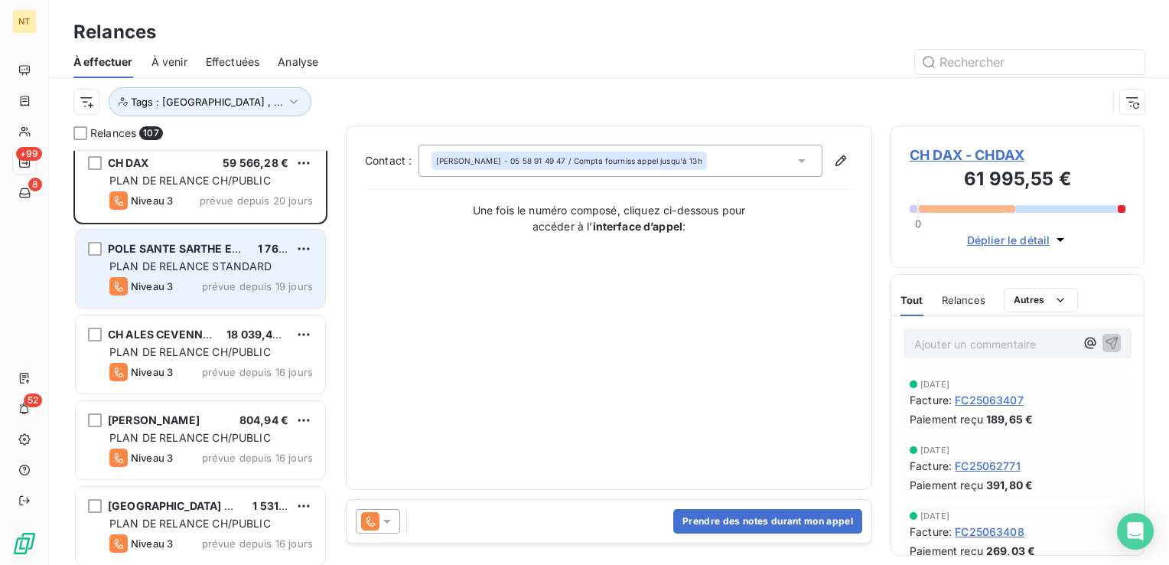
click at [216, 242] on span "POLE SANTE SARTHE ET LOIR" at bounding box center [231, 248] width 247 height 13
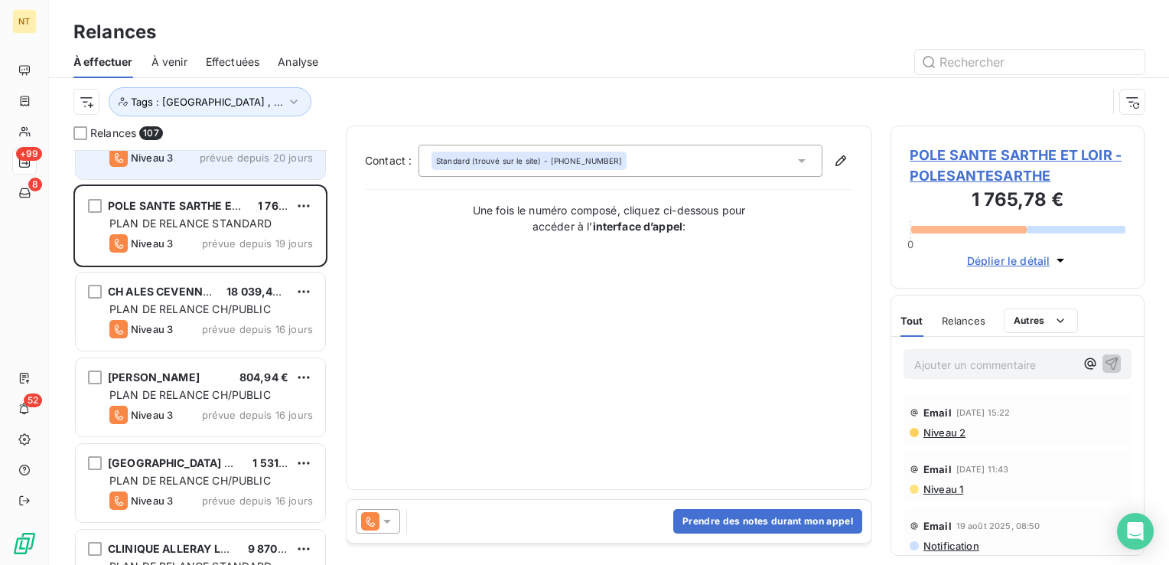
scroll to position [6429, 0]
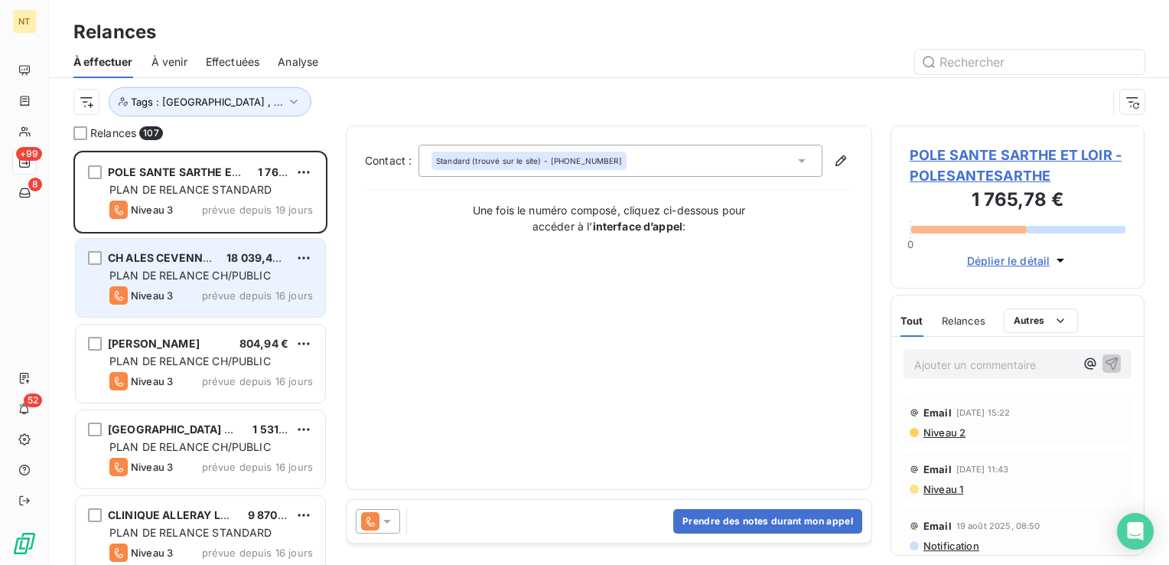
click at [204, 245] on div "CH ALES CEVENNES 18 039,44 € PLAN DE RELANCE CH/PUBLIC Niveau 3 prévue depuis 1…" at bounding box center [200, 278] width 249 height 78
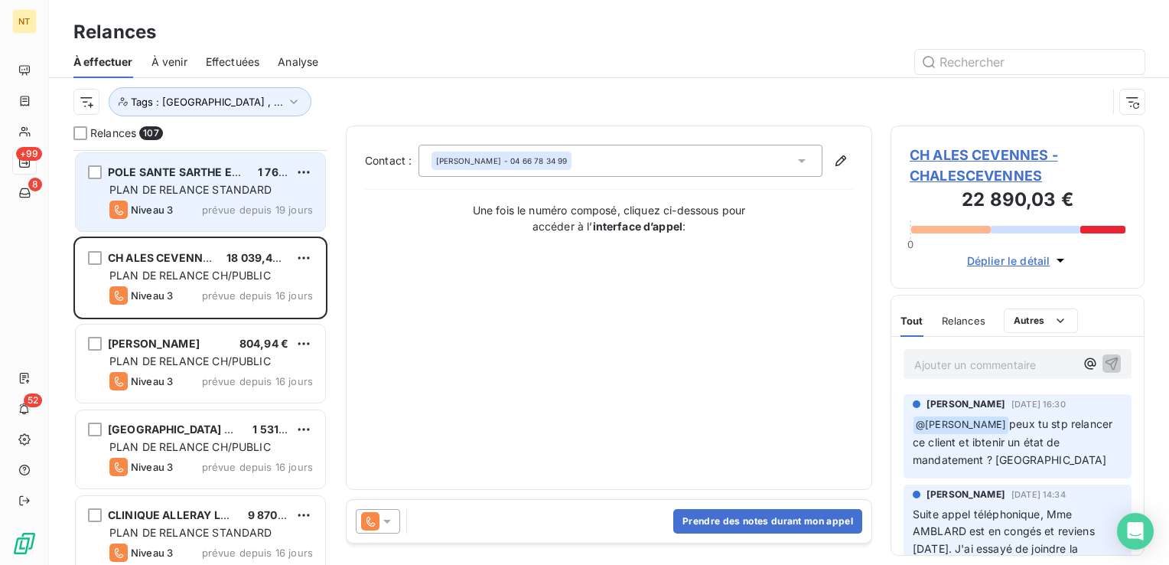
scroll to position [6505, 0]
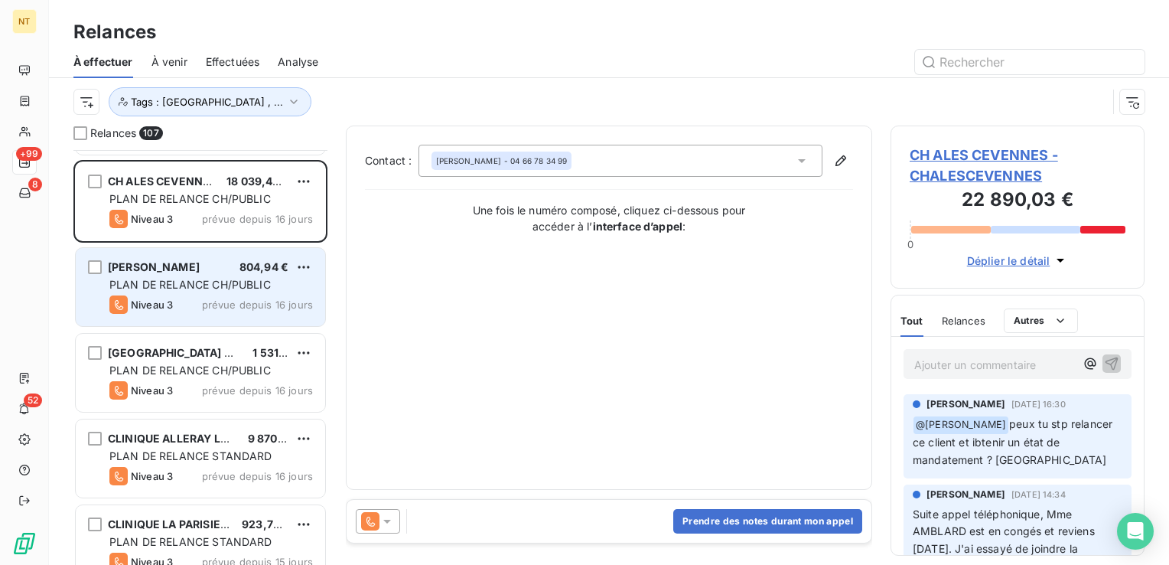
click at [185, 269] on span "CHI ROBERT BALLANGER" at bounding box center [154, 266] width 92 height 13
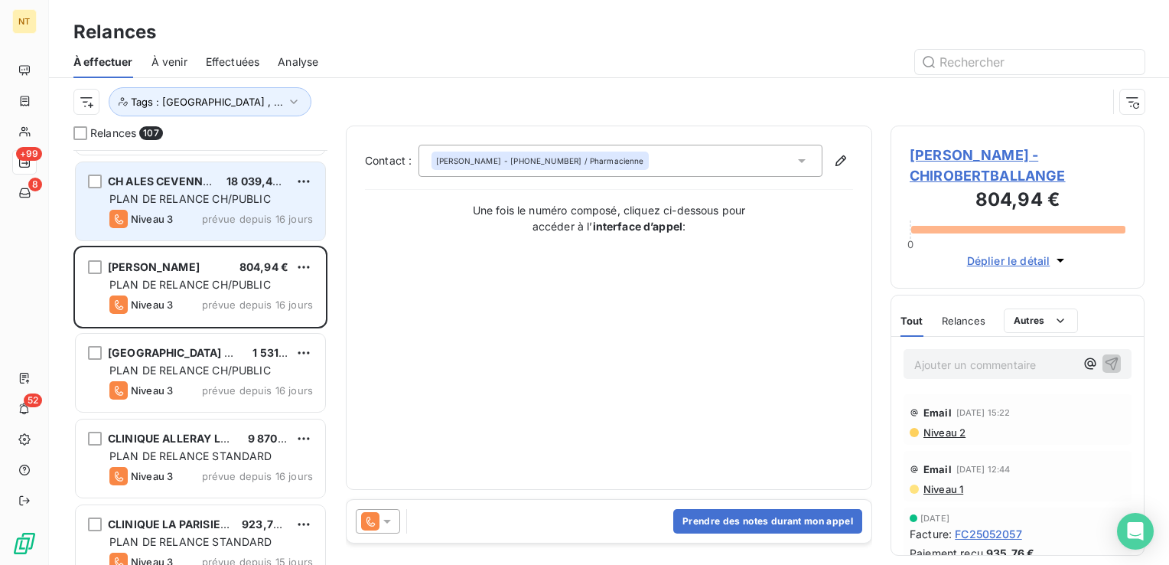
scroll to position [6582, 0]
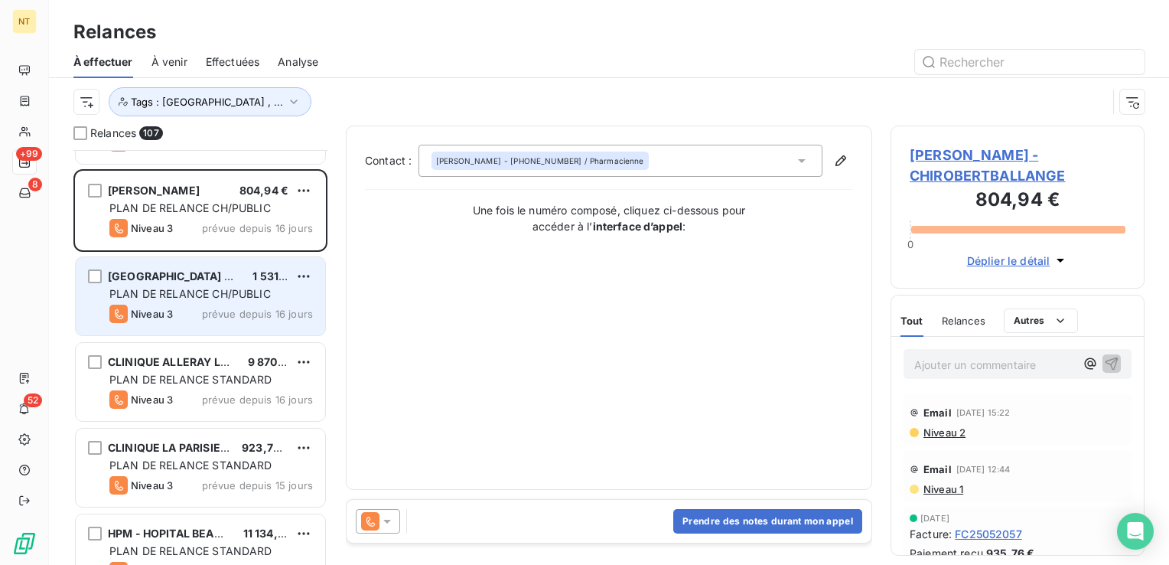
click at [228, 282] on div "CH ST DENIS SITE DELAFONTAINE" at bounding box center [174, 276] width 132 height 15
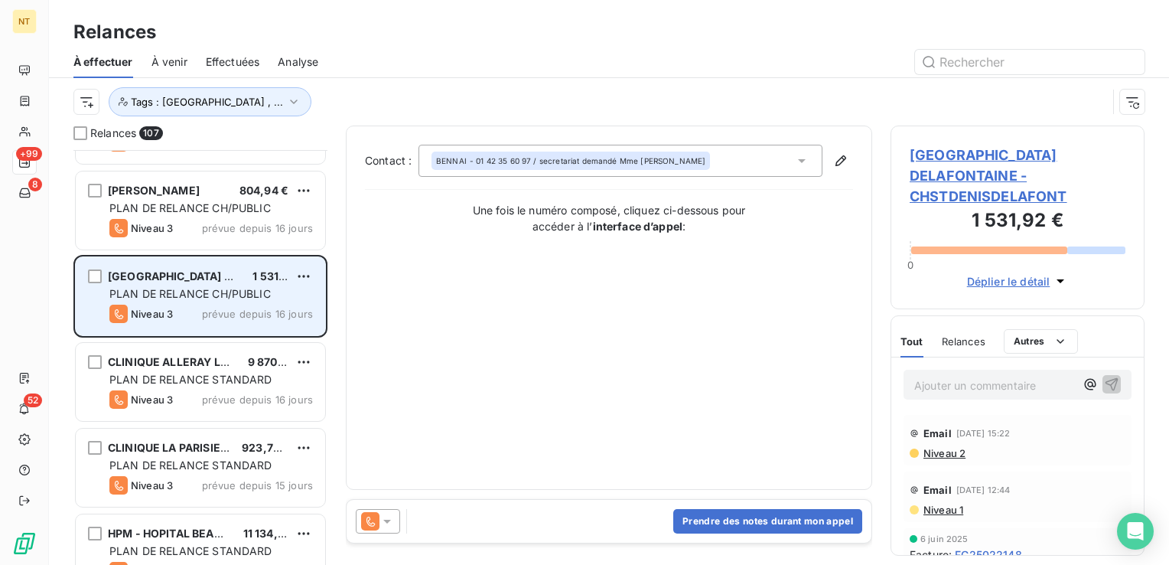
scroll to position [6658, 0]
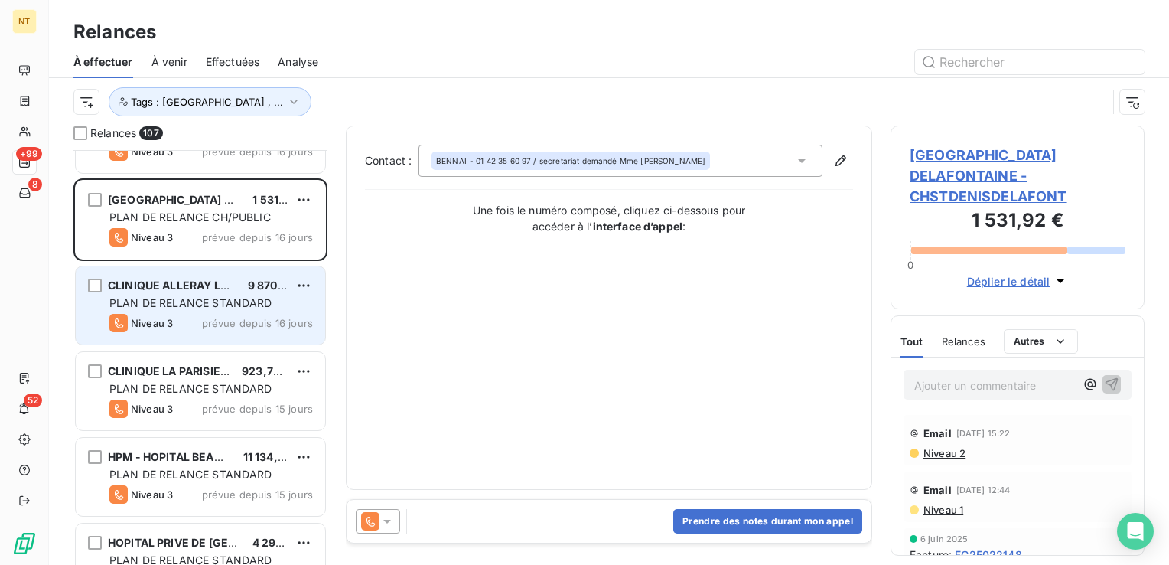
click at [220, 304] on span "PLAN DE RELANCE STANDARD" at bounding box center [190, 302] width 163 height 13
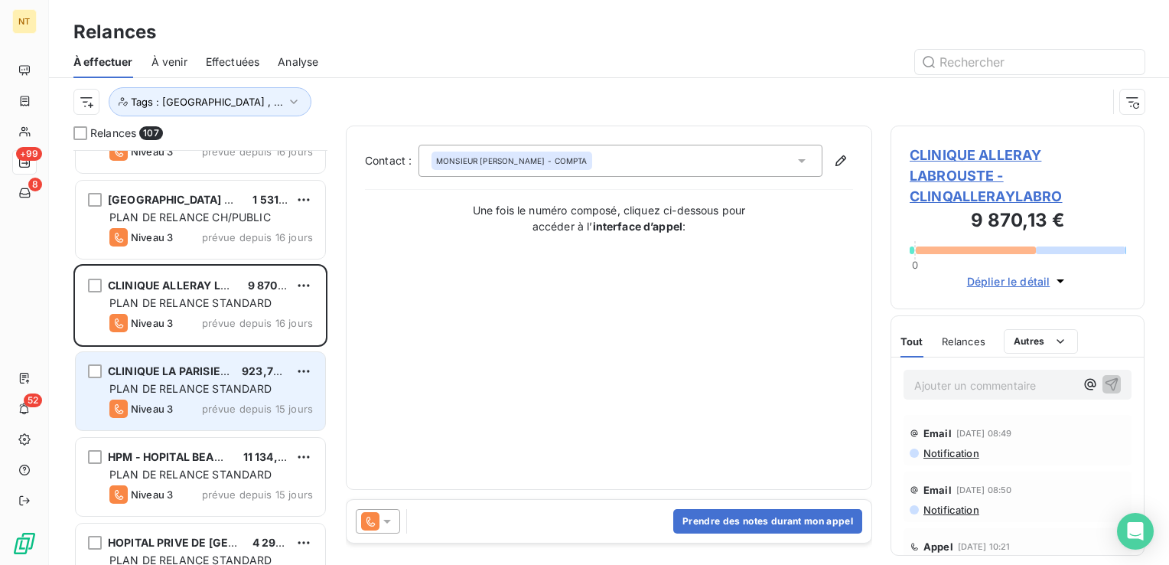
click at [217, 374] on span "CLINIQUE LA PARISIERE" at bounding box center [171, 370] width 126 height 13
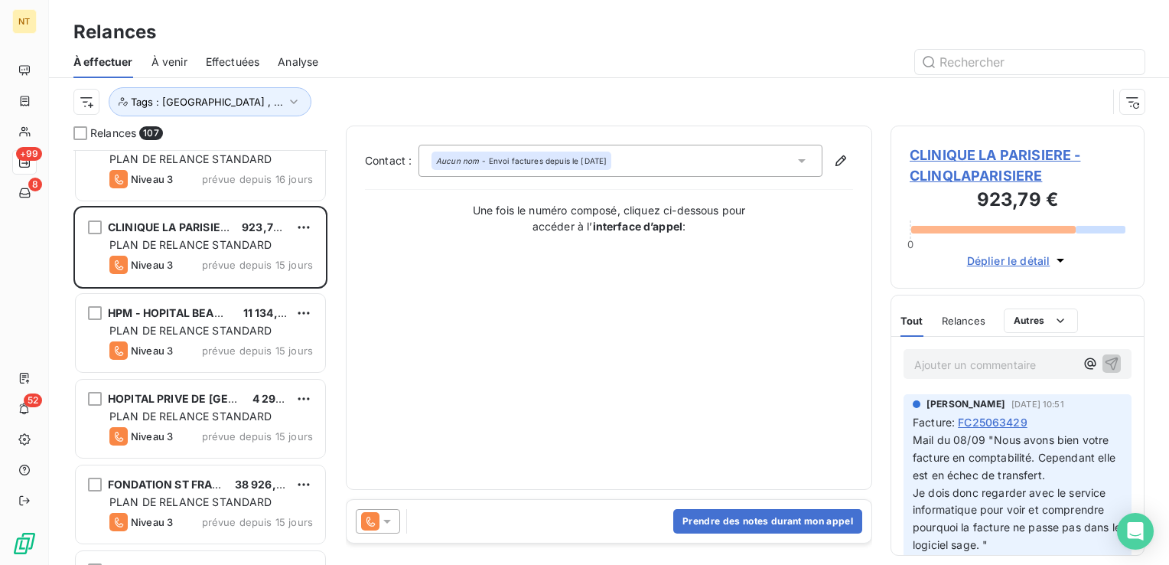
scroll to position [6811, 0]
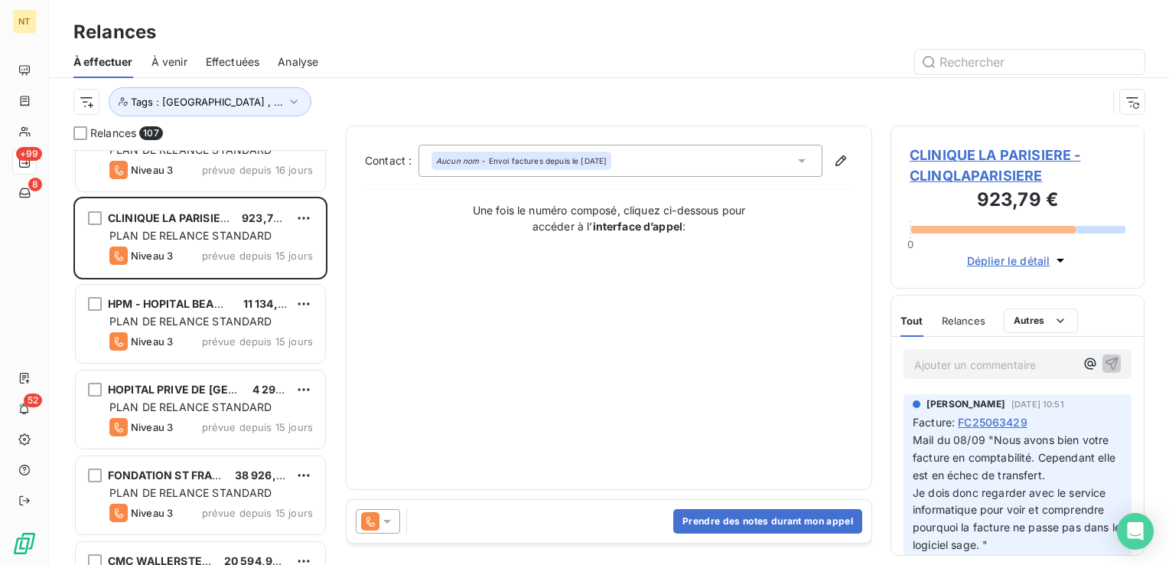
click at [204, 338] on div "Niveau 3 prévue depuis 15 jours" at bounding box center [211, 341] width 204 height 18
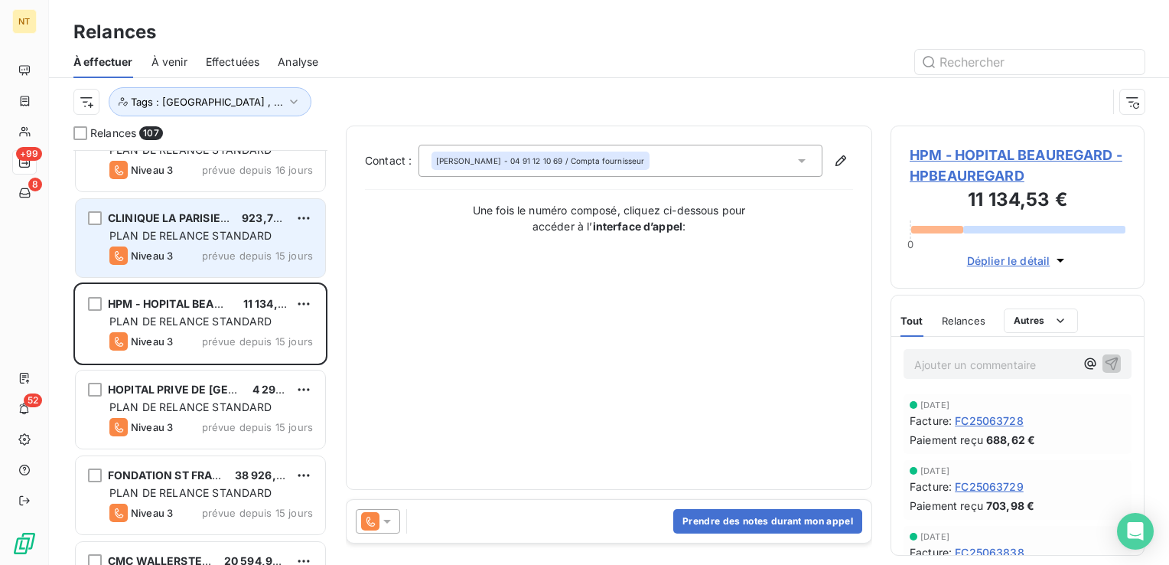
scroll to position [6888, 0]
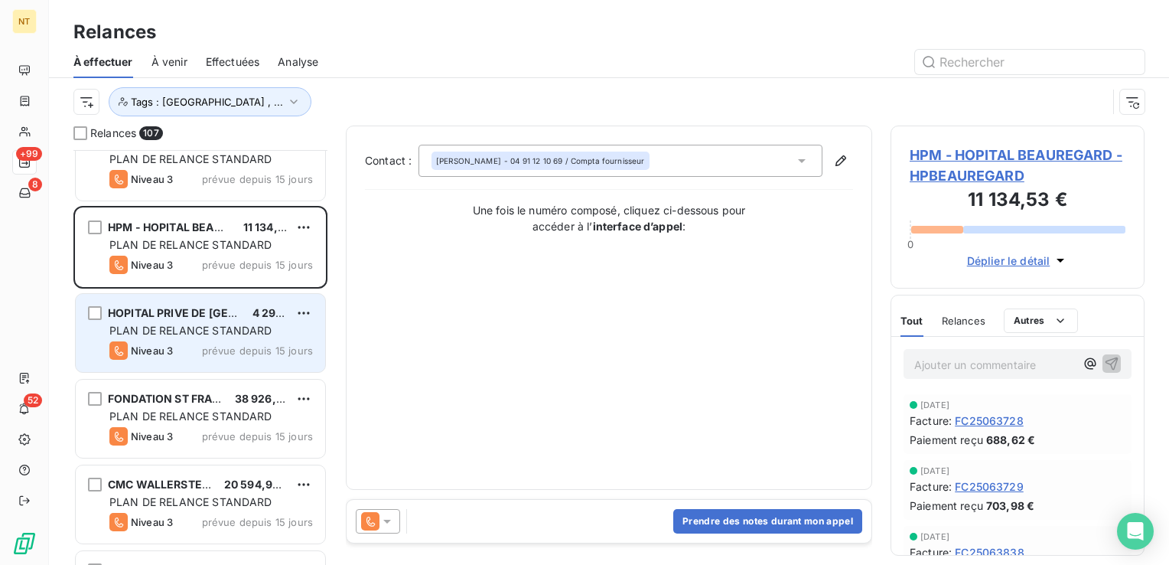
click at [217, 313] on span "HOPITAL PRIVE DE VERSAILLES" at bounding box center [215, 312] width 214 height 13
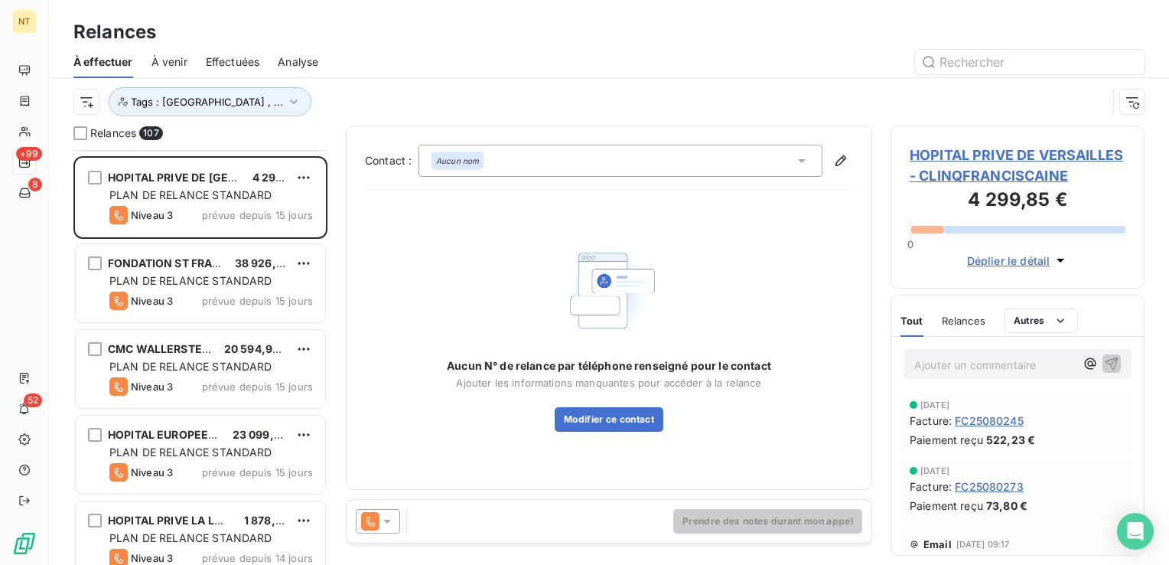
scroll to position [7041, 0]
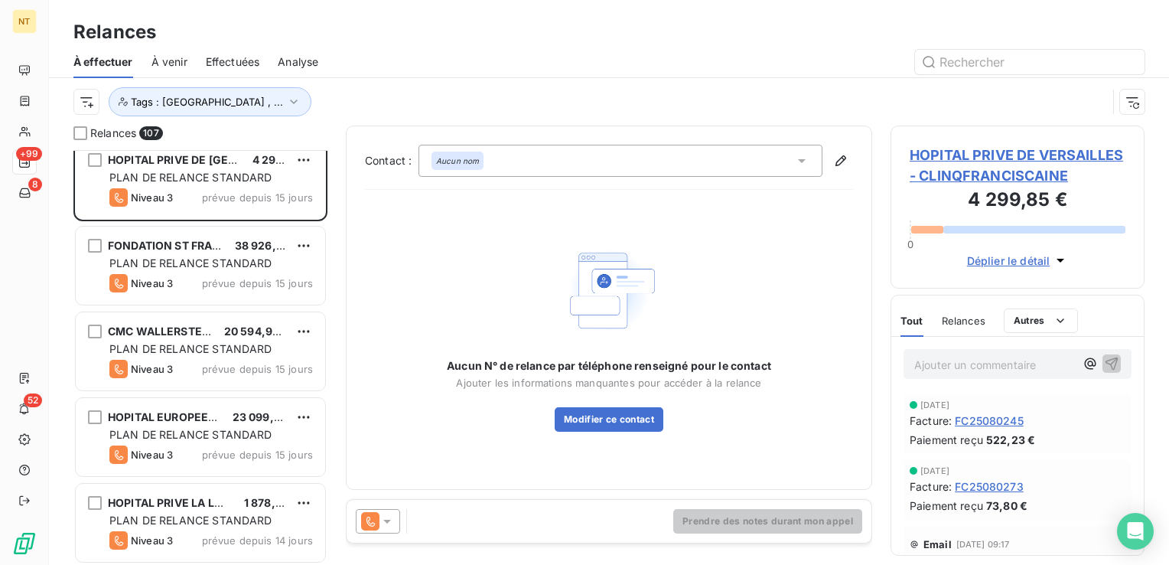
click at [229, 271] on div "FONDATION ST FRANCOIS 38 926,09 € PLAN DE RELANCE STANDARD Niveau 3 prévue depu…" at bounding box center [200, 266] width 249 height 78
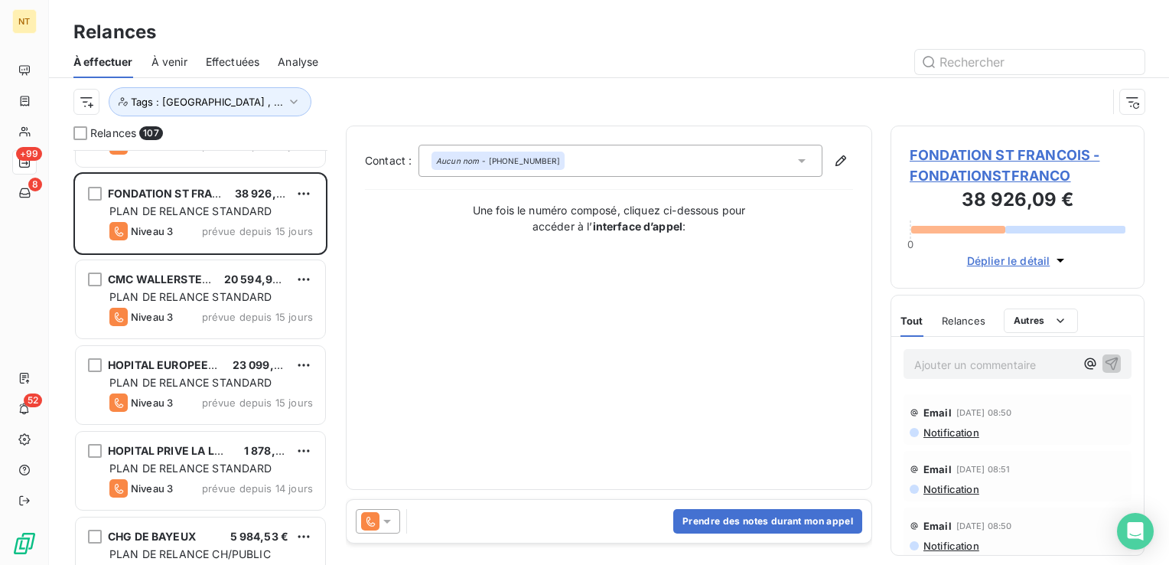
scroll to position [7117, 0]
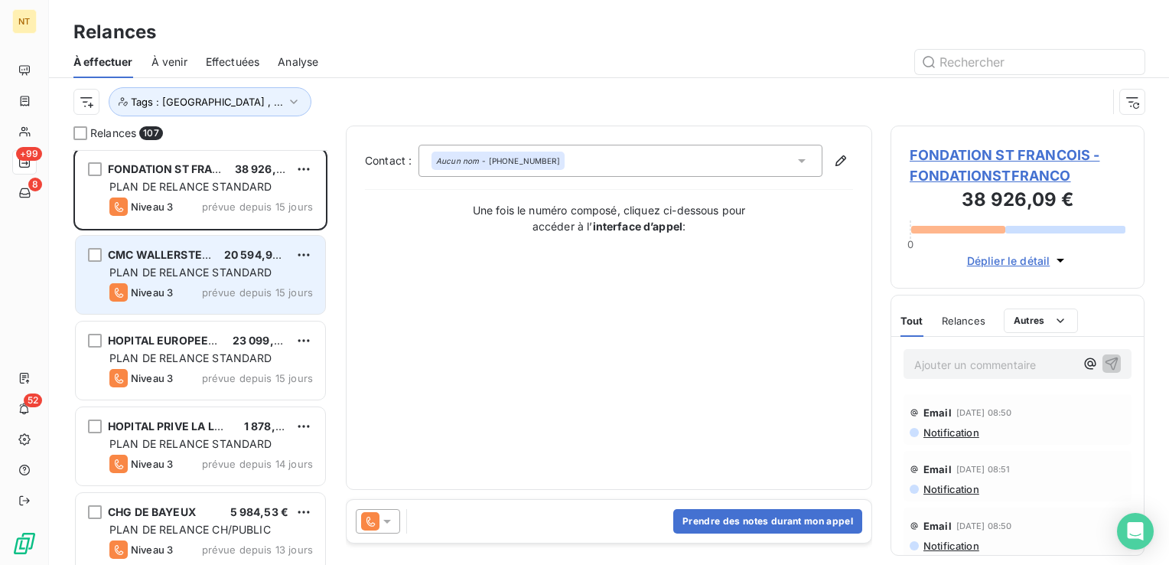
click at [222, 259] on div "CMC WALLERSTEIN 20 594,98 €" at bounding box center [211, 255] width 204 height 14
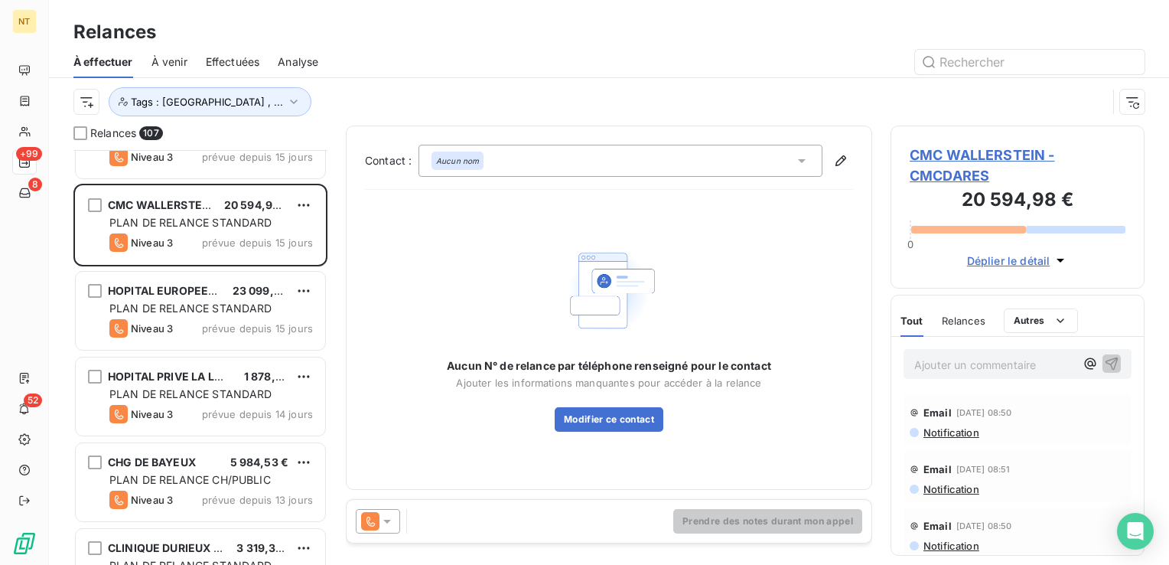
scroll to position [7194, 0]
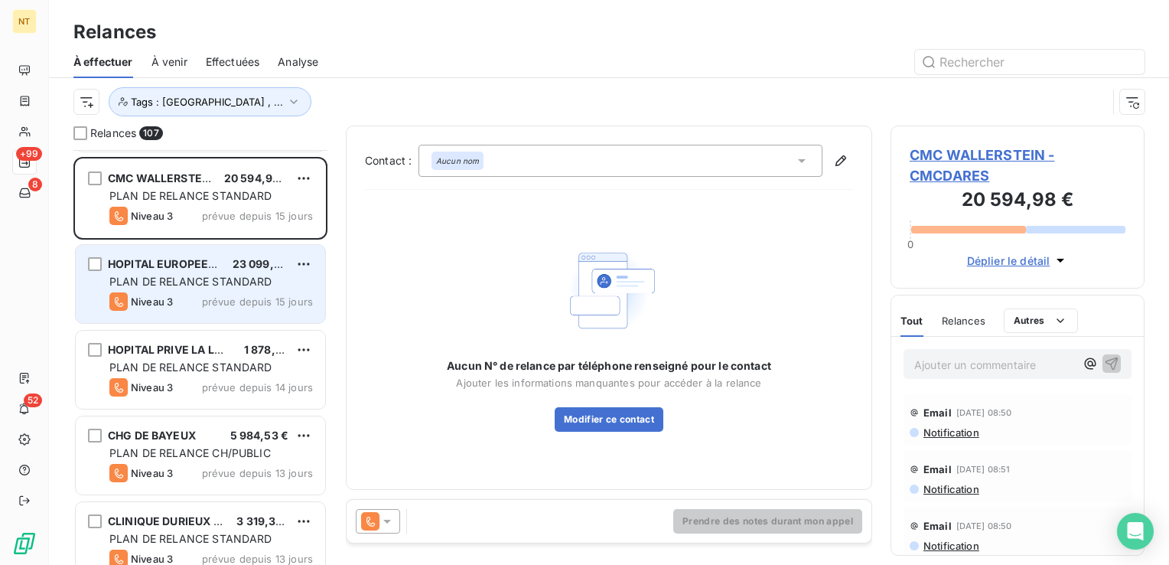
click at [195, 269] on span "HOPITAL EUROPEEN (13)" at bounding box center [173, 263] width 131 height 13
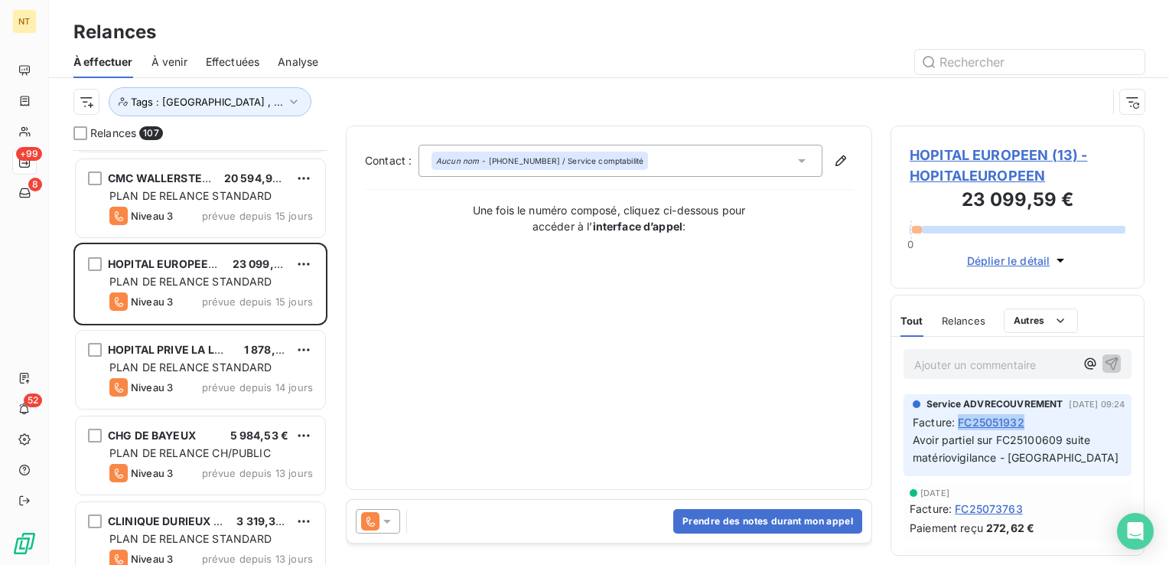
drag, startPoint x: 1035, startPoint y: 418, endPoint x: 964, endPoint y: 422, distance: 71.3
click at [964, 422] on div "Facture : FC25051932" at bounding box center [1018, 422] width 210 height 16
copy span "FC25051932"
drag, startPoint x: 1000, startPoint y: 439, endPoint x: 1061, endPoint y: 441, distance: 61.2
click at [1061, 441] on span "Avoir partiel sur FC25100609 suite matériovigilance - Charlotte" at bounding box center [1016, 448] width 206 height 31
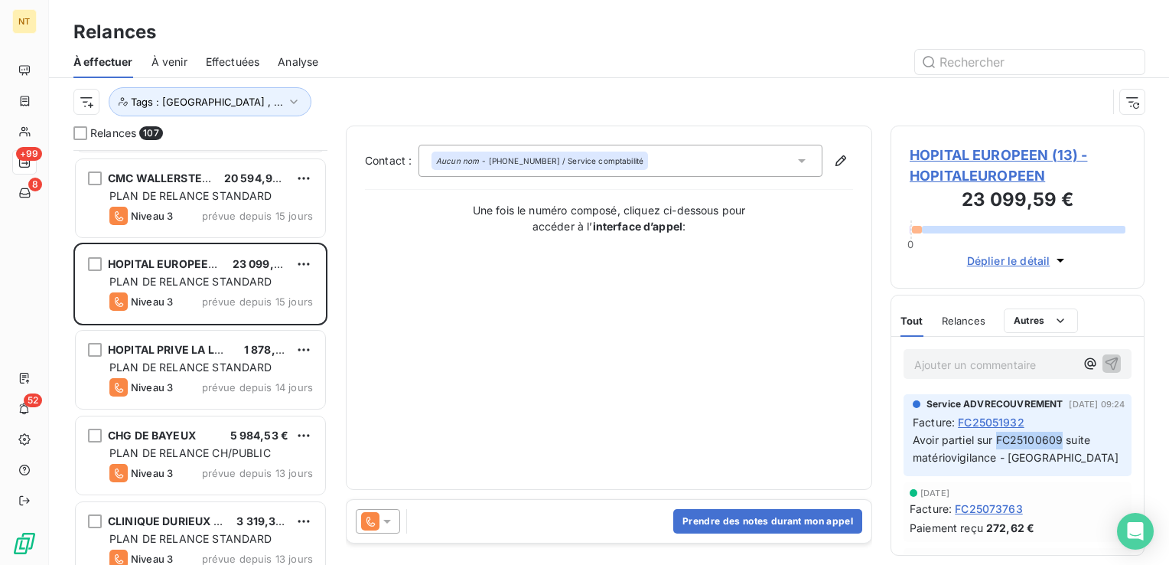
copy span "FC25100609"
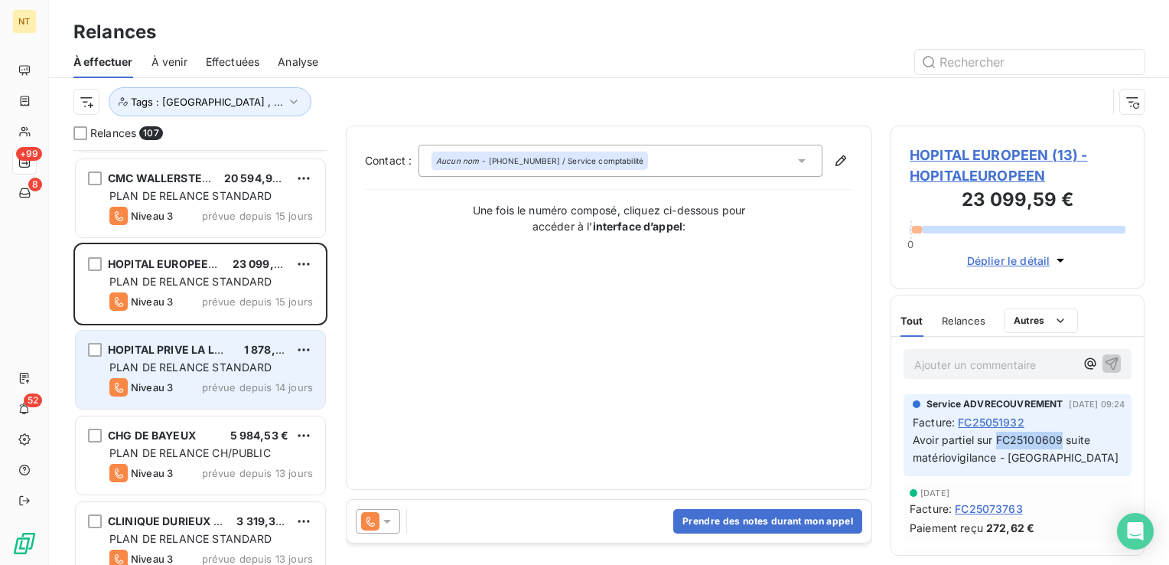
click at [233, 379] on div "Niveau 3 prévue depuis 14 jours" at bounding box center [211, 387] width 204 height 18
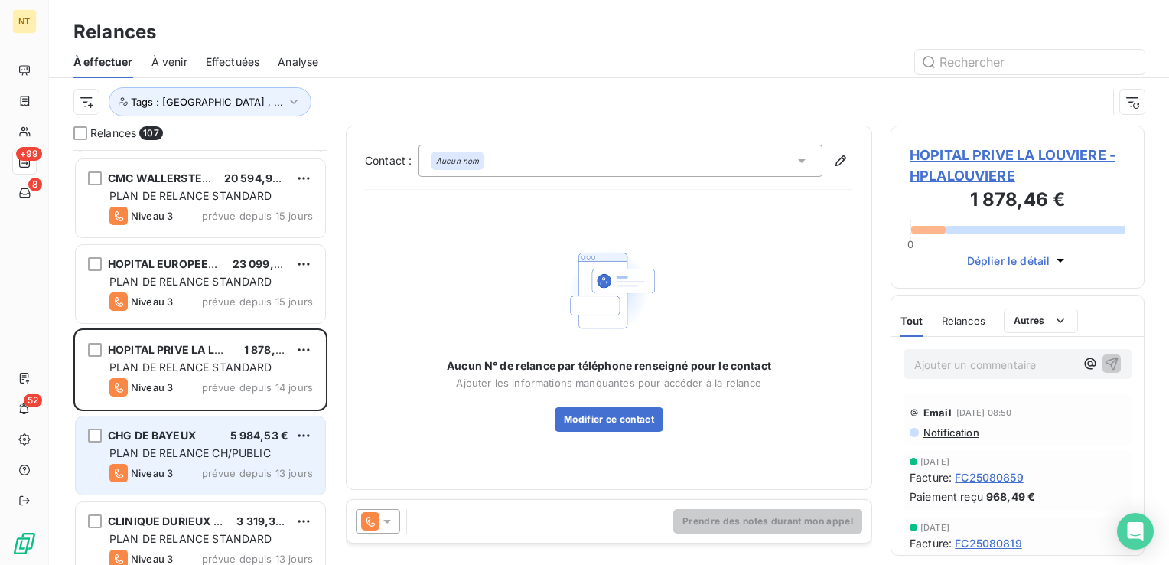
click at [217, 426] on div "CHG DE BAYEUX 5 984,53 € PLAN DE RELANCE CH/PUBLIC Niveau 3 prévue depuis 13 jo…" at bounding box center [200, 455] width 249 height 78
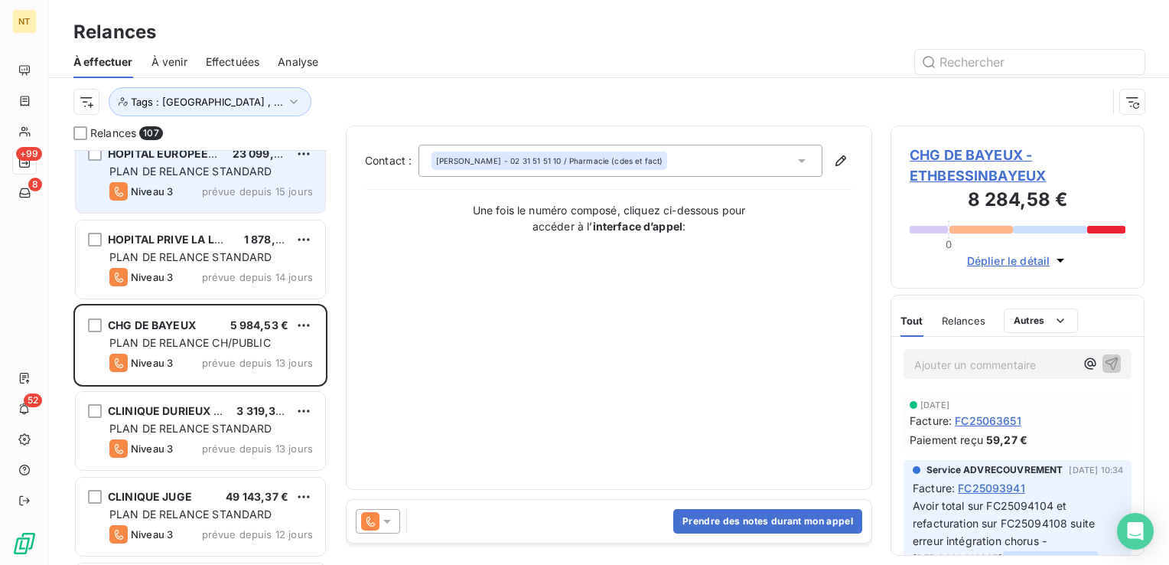
scroll to position [7347, 0]
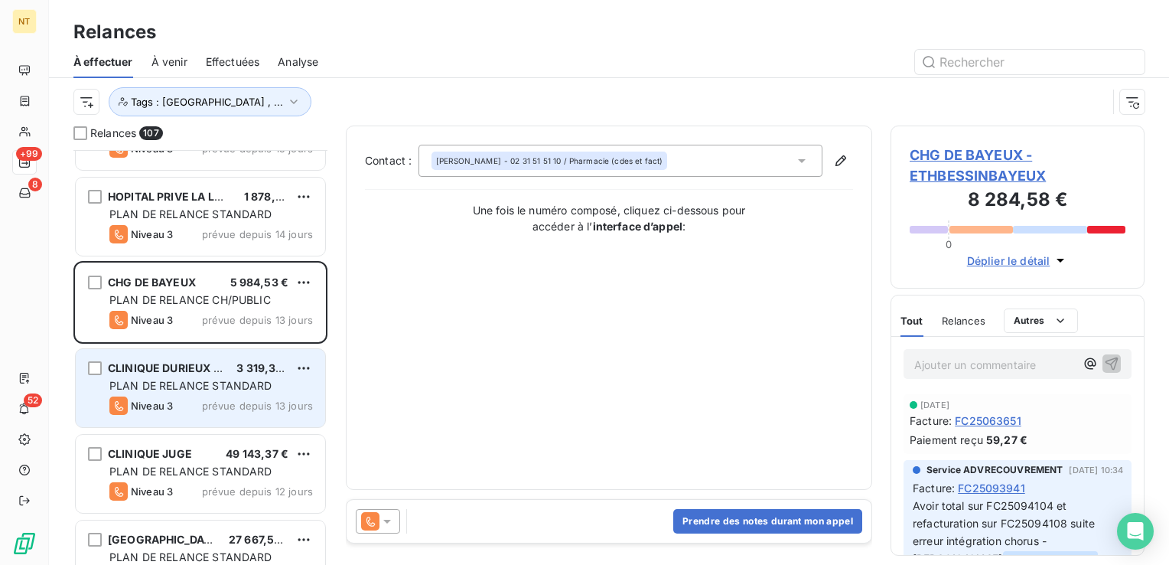
click at [223, 396] on div "Niveau 3 prévue depuis 13 jours" at bounding box center [211, 405] width 204 height 18
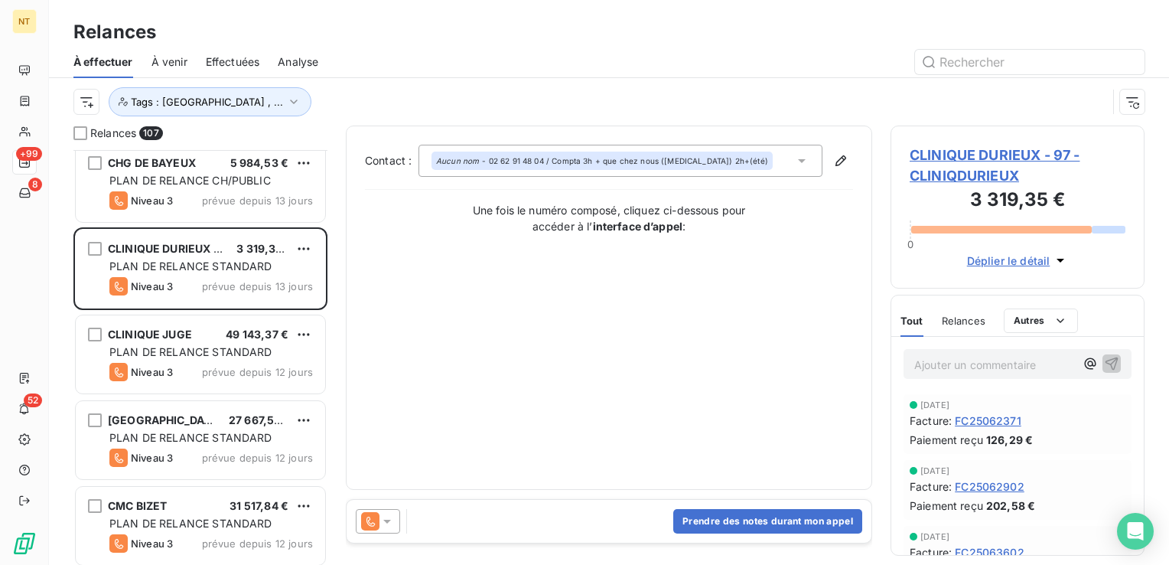
scroll to position [7500, 0]
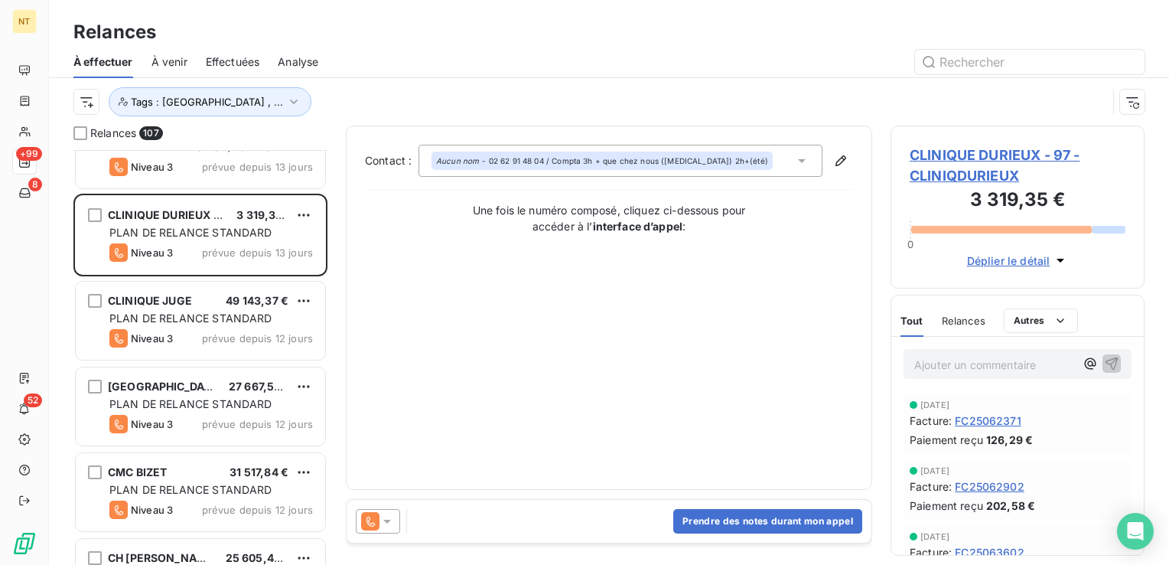
click at [212, 311] on span "PLAN DE RELANCE STANDARD" at bounding box center [190, 317] width 163 height 13
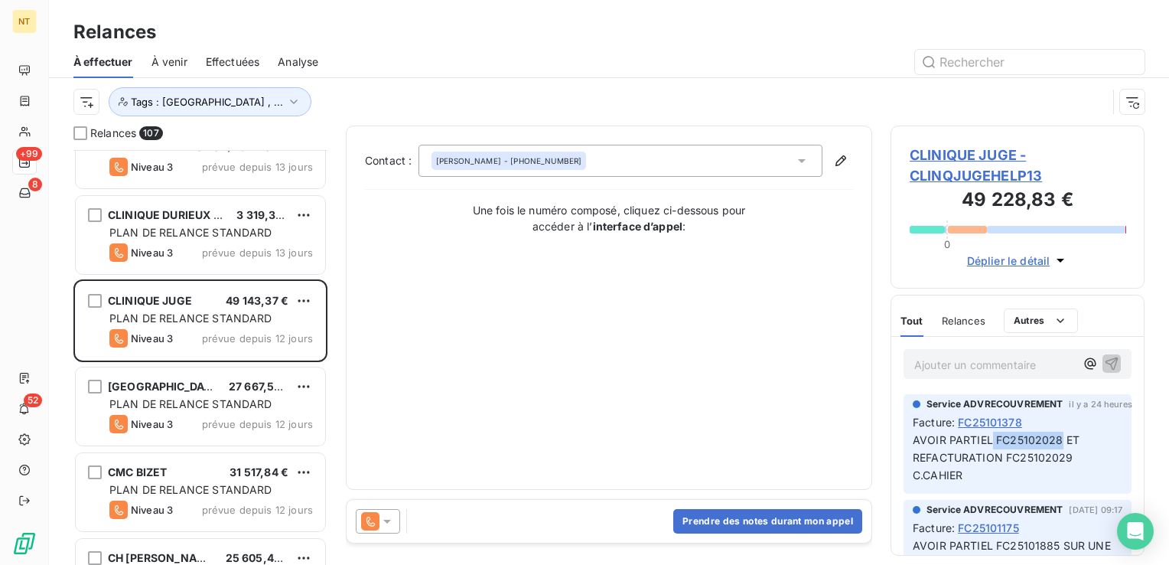
drag, startPoint x: 992, startPoint y: 439, endPoint x: 1061, endPoint y: 439, distance: 69.6
click at [1061, 439] on span "AVOIR PARTIEL FC25102028 ET REFACTURATION FC25102029 C.CAHIER" at bounding box center [998, 457] width 170 height 48
copy span "FC25102028"
click at [1042, 437] on span "AVOIR PARTIEL FC25102028 ET REFACTURATION FC25102029 C.CAHIER" at bounding box center [998, 457] width 170 height 48
drag, startPoint x: 995, startPoint y: 438, endPoint x: 1058, endPoint y: 439, distance: 62.8
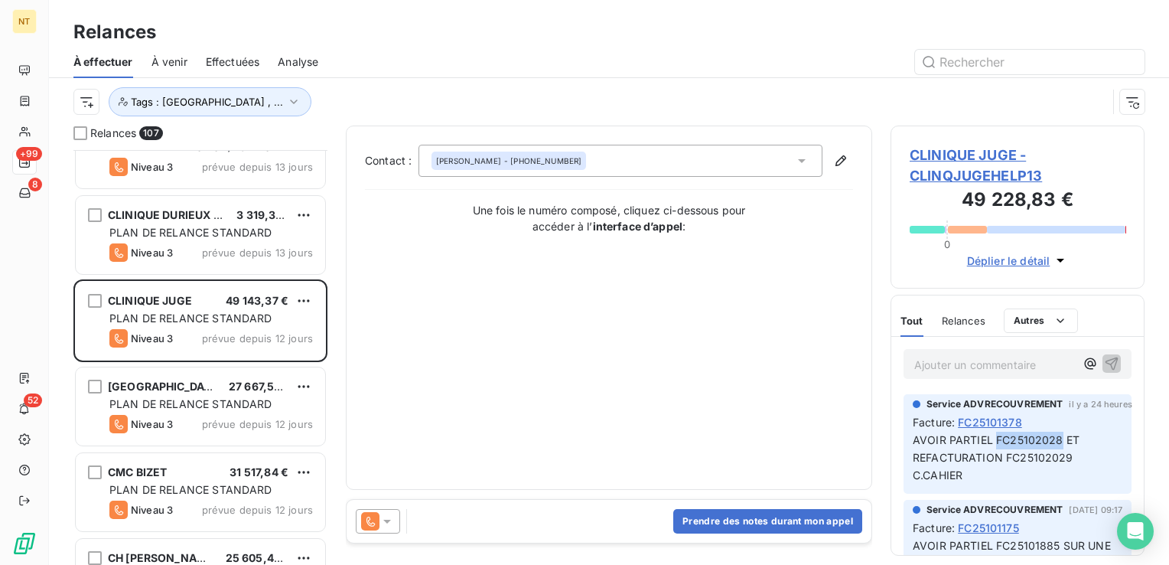
click at [1058, 439] on span "AVOIR PARTIEL FC25102028 ET REFACTURATION FC25102029 C.CAHIER" at bounding box center [998, 457] width 170 height 48
copy span "FC25102028"
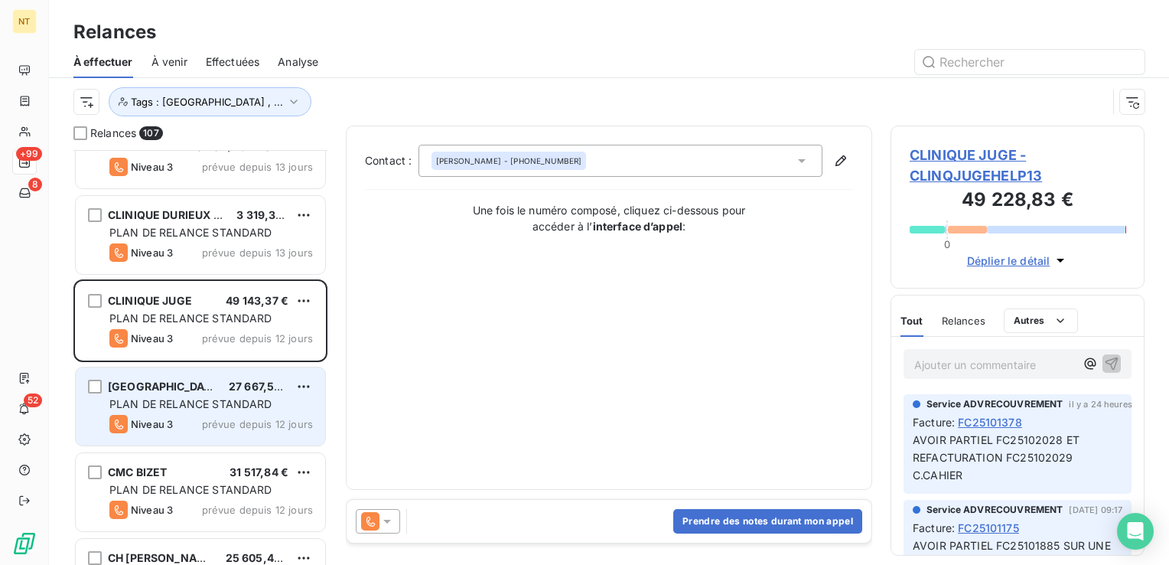
drag, startPoint x: 249, startPoint y: 390, endPoint x: 251, endPoint y: 374, distance: 15.4
click at [249, 390] on span "27 667,54 €" at bounding box center [260, 386] width 63 height 13
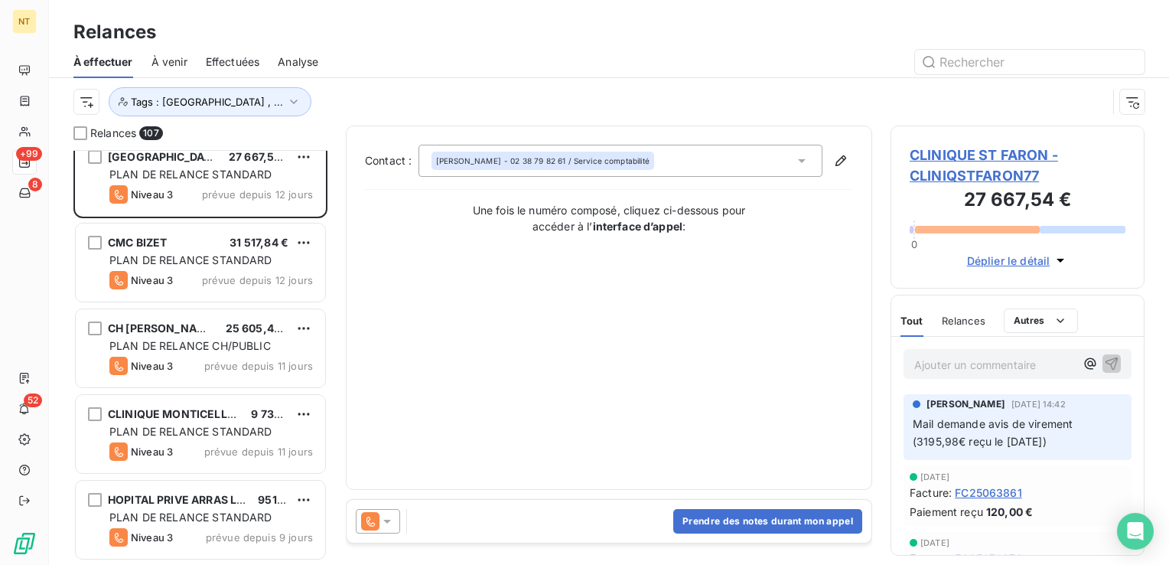
scroll to position [7730, 0]
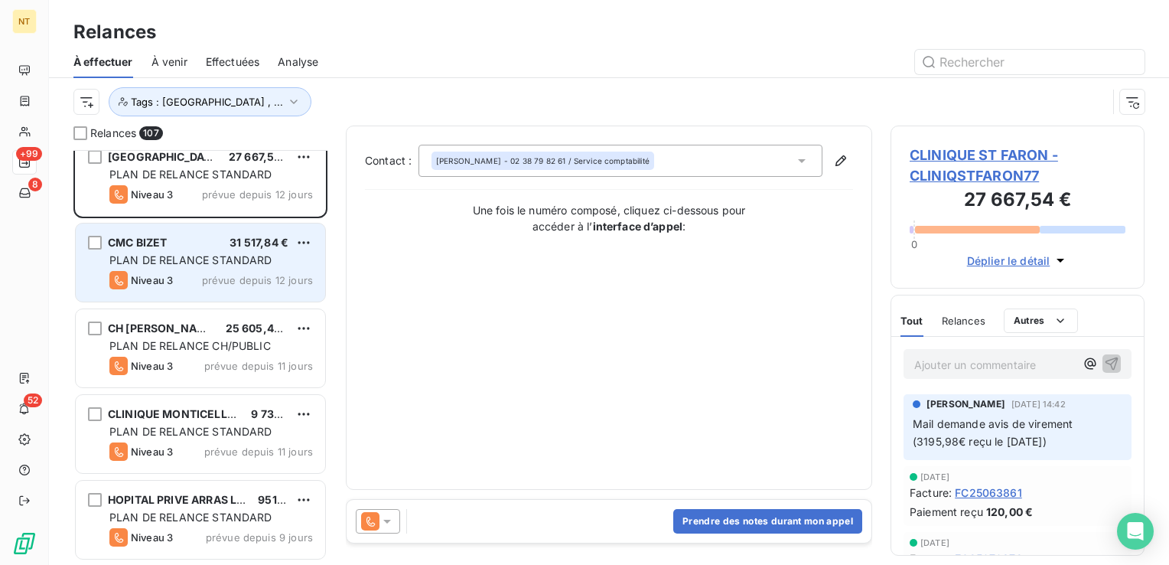
click at [159, 260] on span "PLAN DE RELANCE STANDARD" at bounding box center [190, 259] width 163 height 13
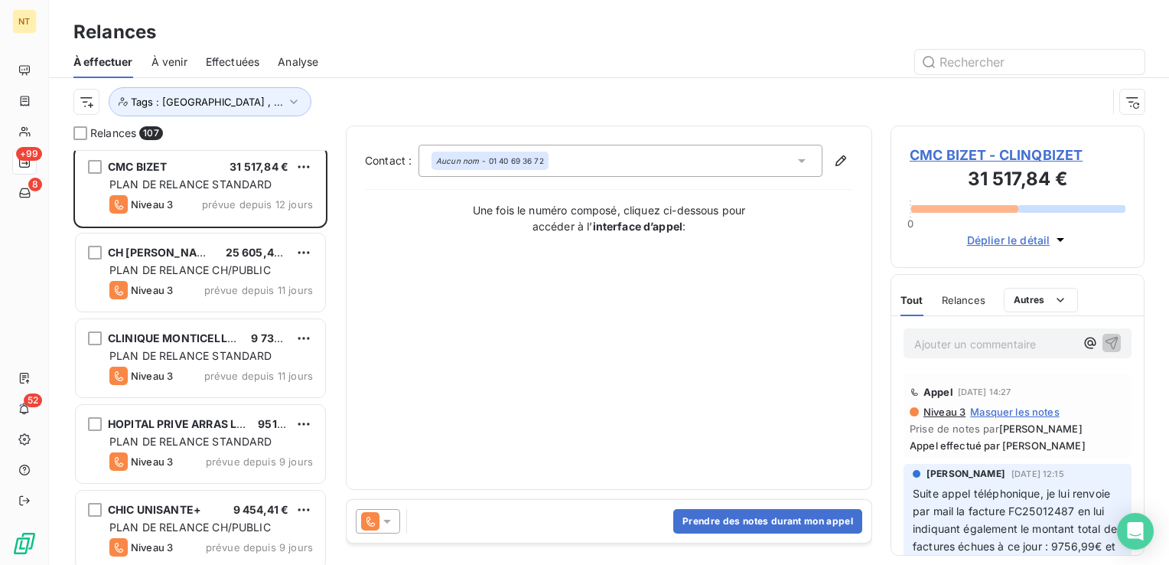
scroll to position [7730, 0]
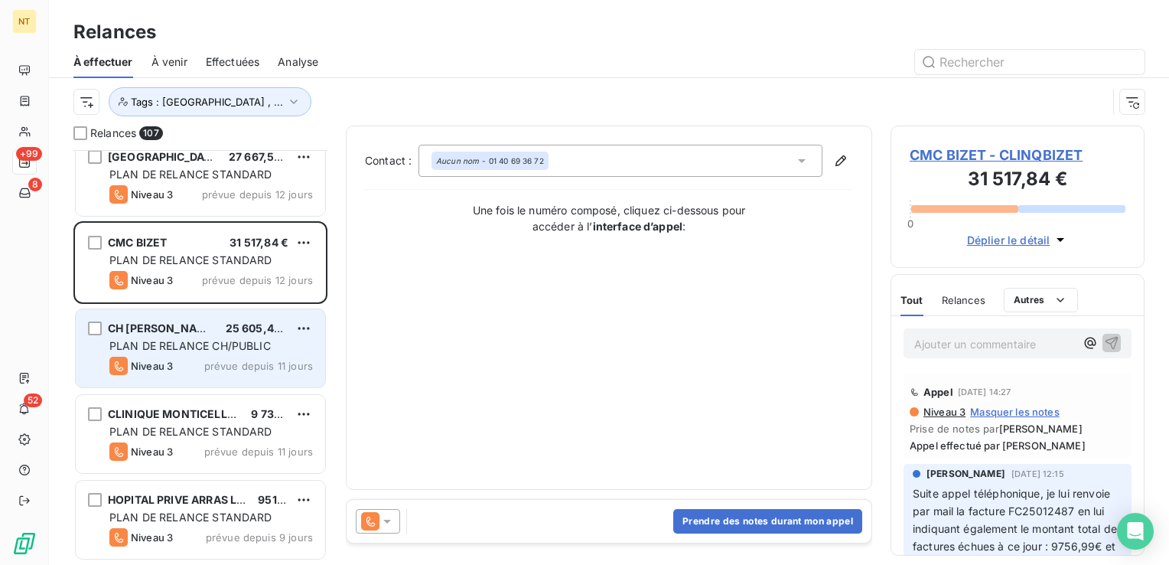
click at [193, 335] on div "CH EDMOND GARCIN 25 605,48 € PLAN DE RELANCE CH/PUBLIC Niveau 3 prévue depuis 1…" at bounding box center [200, 348] width 249 height 78
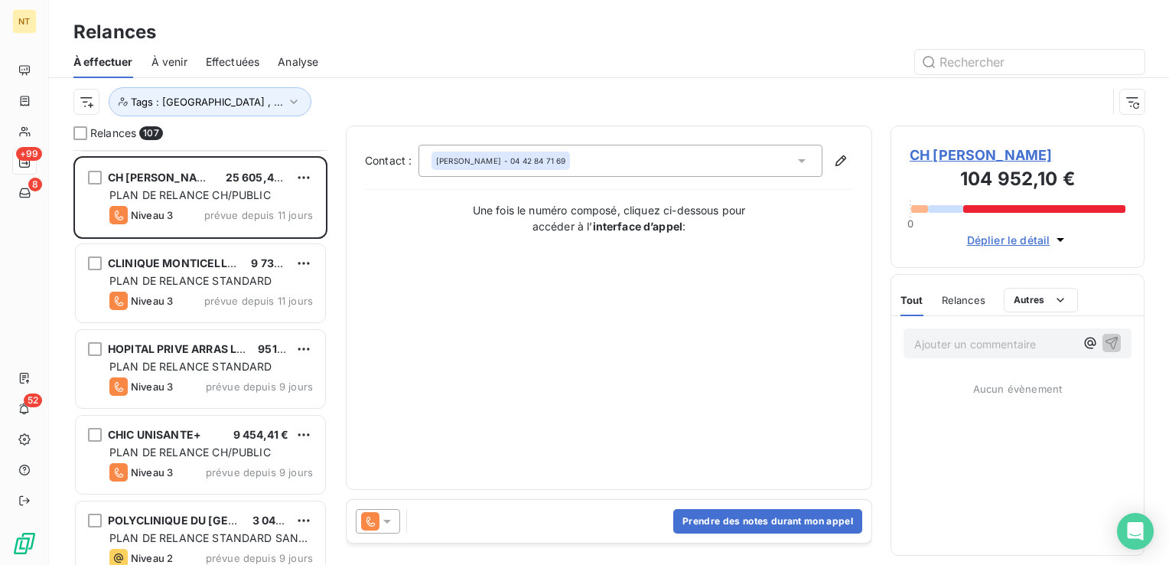
scroll to position [7883, 0]
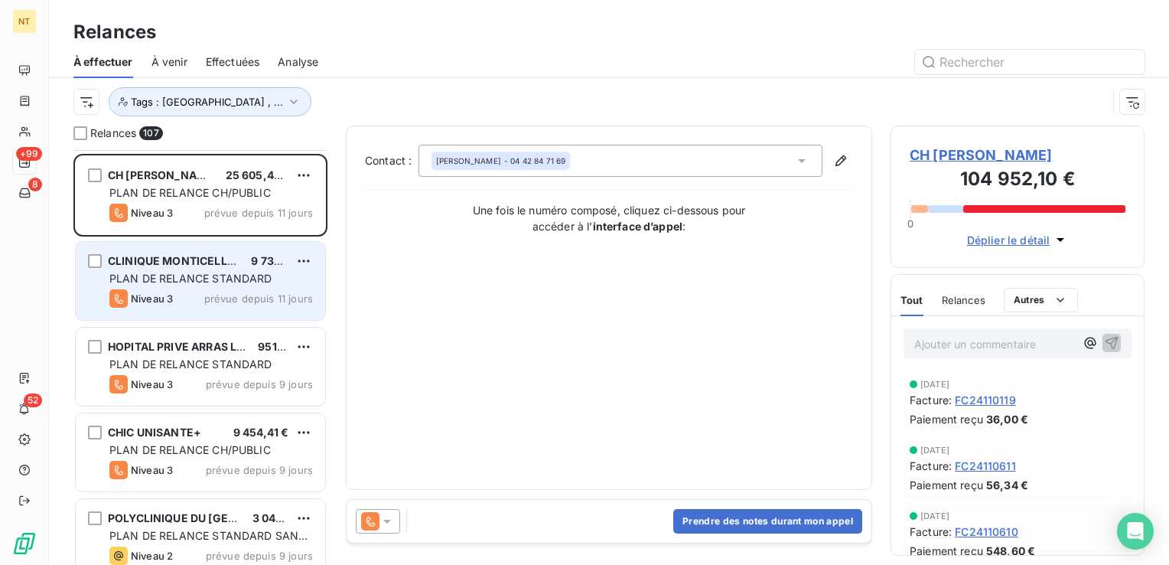
click at [191, 286] on div "CLINIQUE MONTICELLI VELODROME 9 735,31 € PLAN DE RELANCE STANDARD Niveau 3 prév…" at bounding box center [200, 281] width 249 height 78
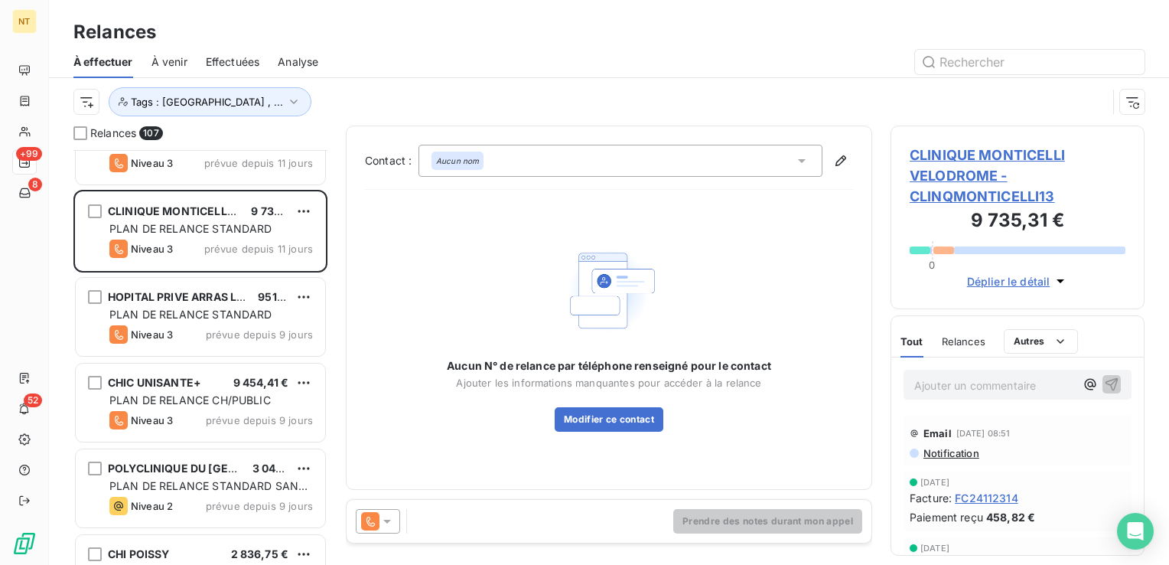
scroll to position [7959, 0]
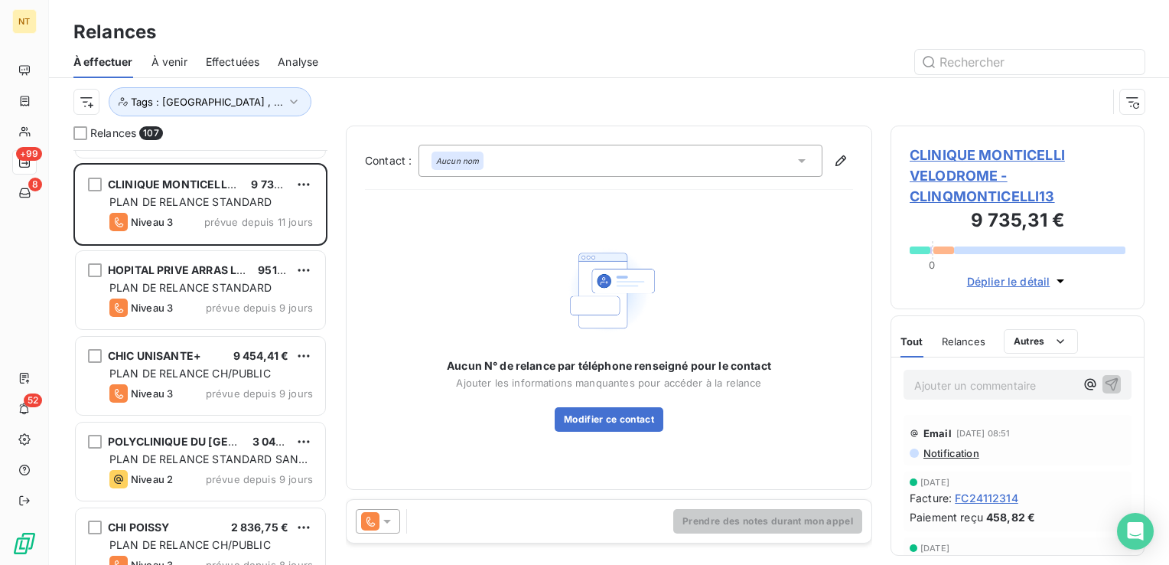
click at [183, 296] on div "HOPITAL PRIVE ARRAS LES BONNETTES 951,48 € PLAN DE RELANCE STANDARD Niveau 3 pr…" at bounding box center [200, 290] width 249 height 78
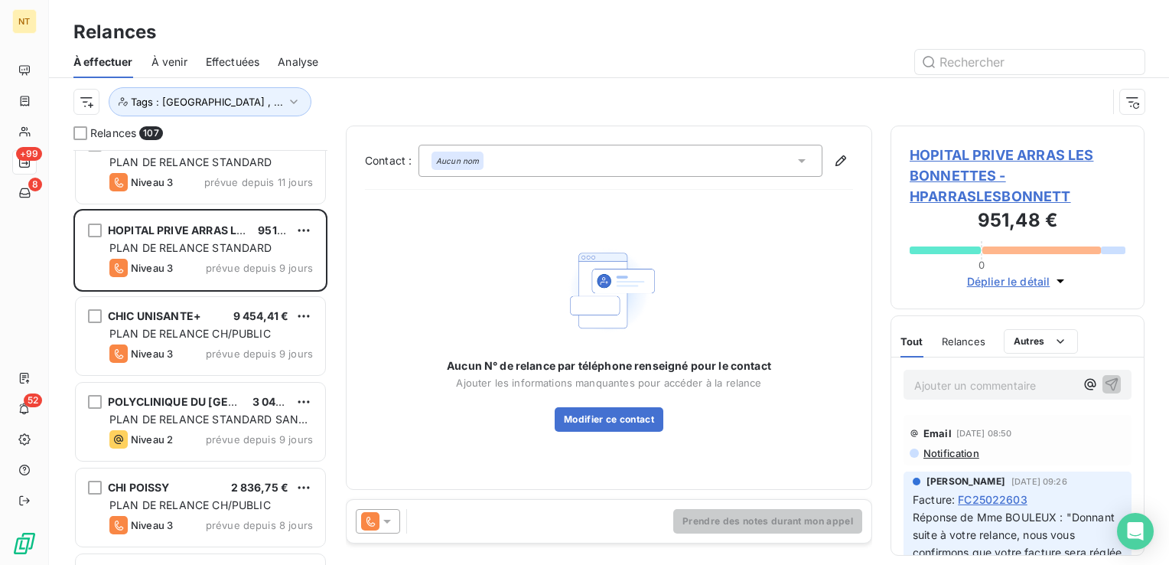
scroll to position [8036, 0]
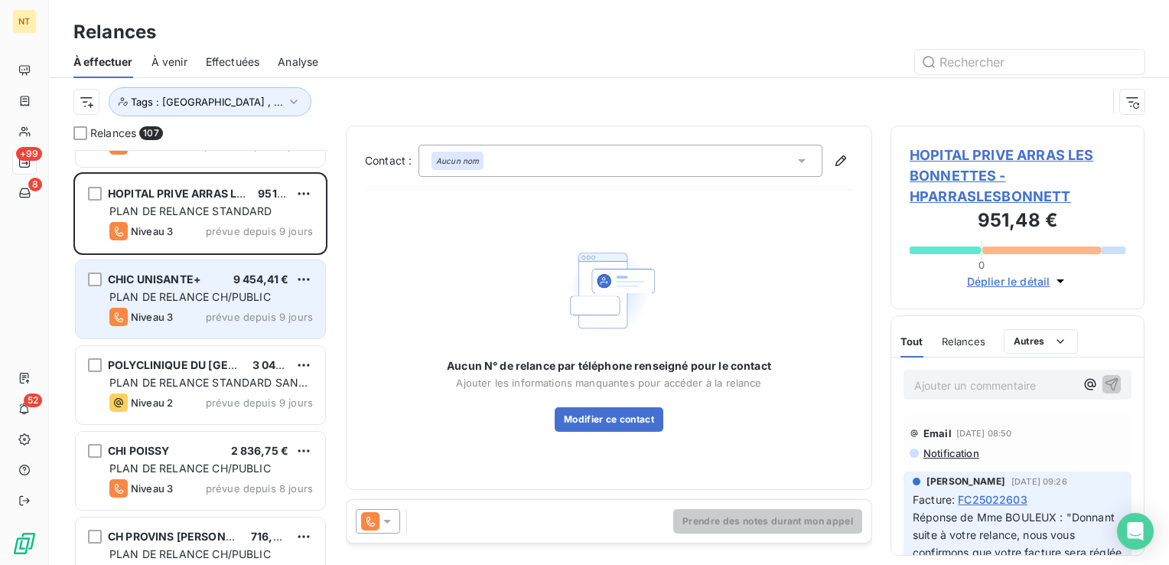
click at [181, 296] on span "PLAN DE RELANCE CH/PUBLIC" at bounding box center [189, 296] width 161 height 13
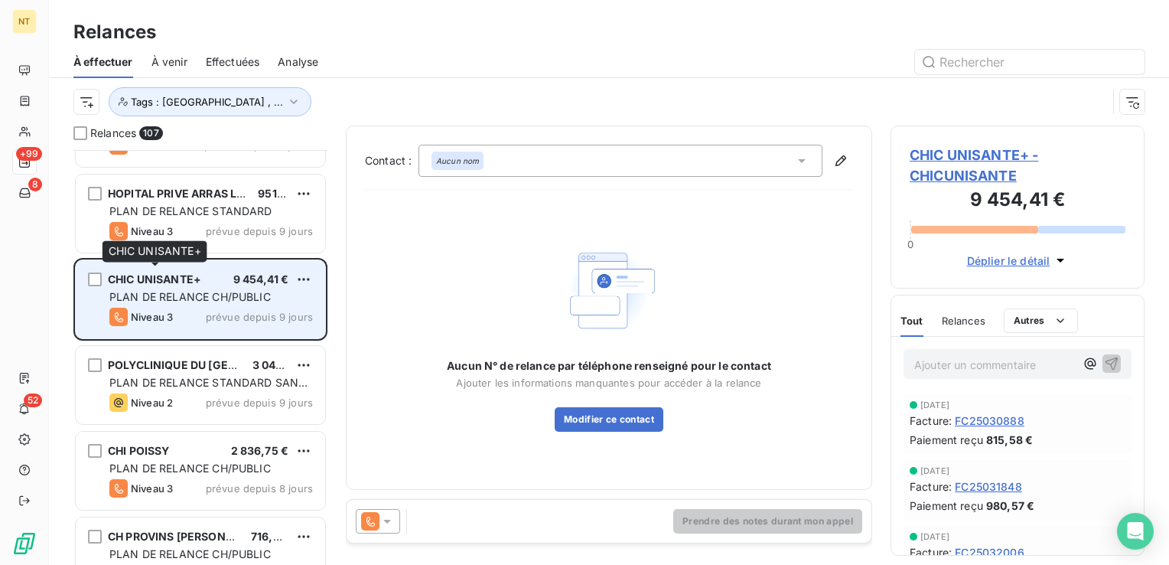
scroll to position [8112, 0]
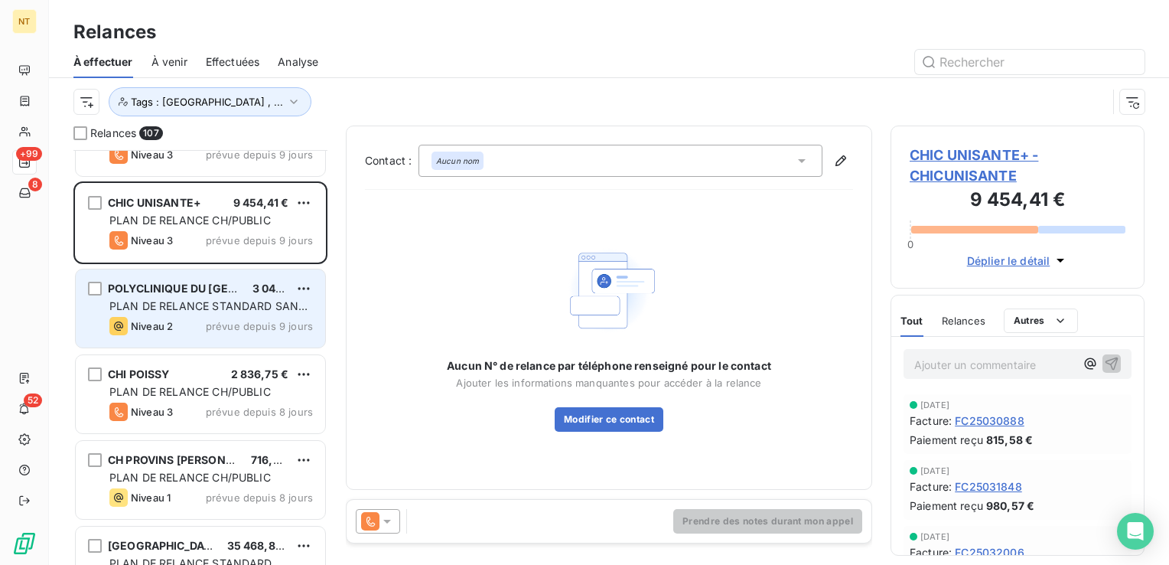
click at [184, 296] on div "POLYCLINIQUE DU GRAND SUD 3 043,58 € PLAN DE RELANCE STANDARD SANS MAIL PREVENA…" at bounding box center [200, 308] width 249 height 78
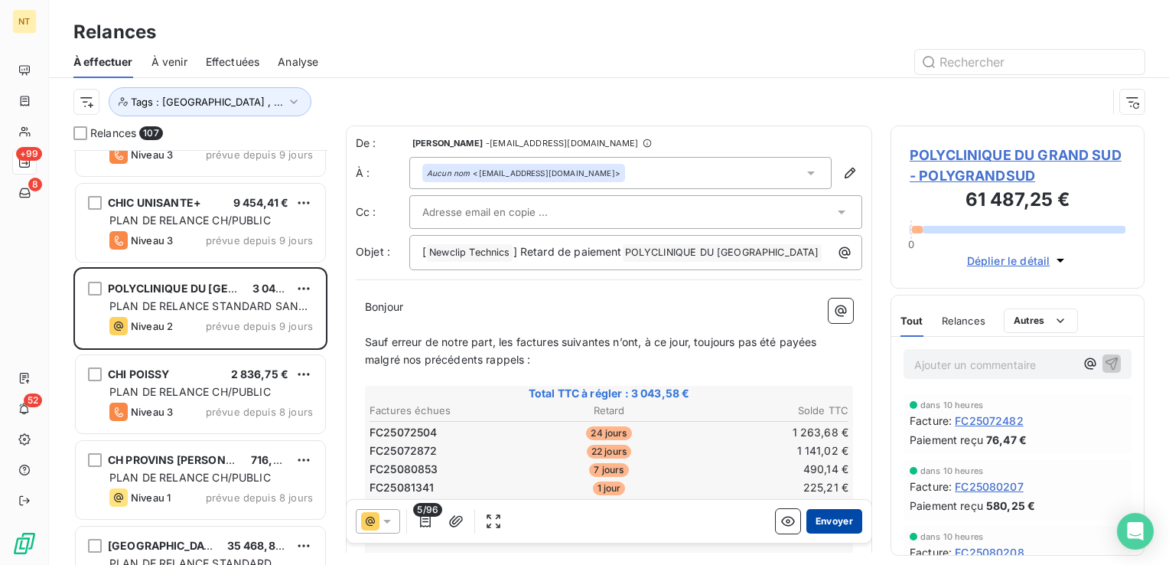
click at [835, 520] on button "Envoyer" at bounding box center [835, 521] width 56 height 24
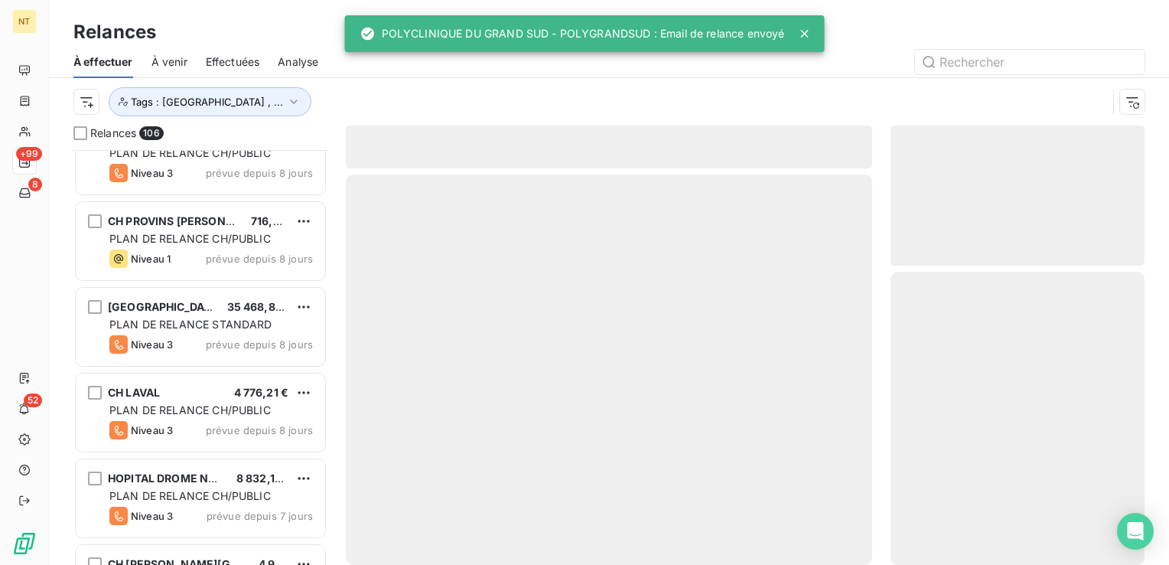
scroll to position [8265, 0]
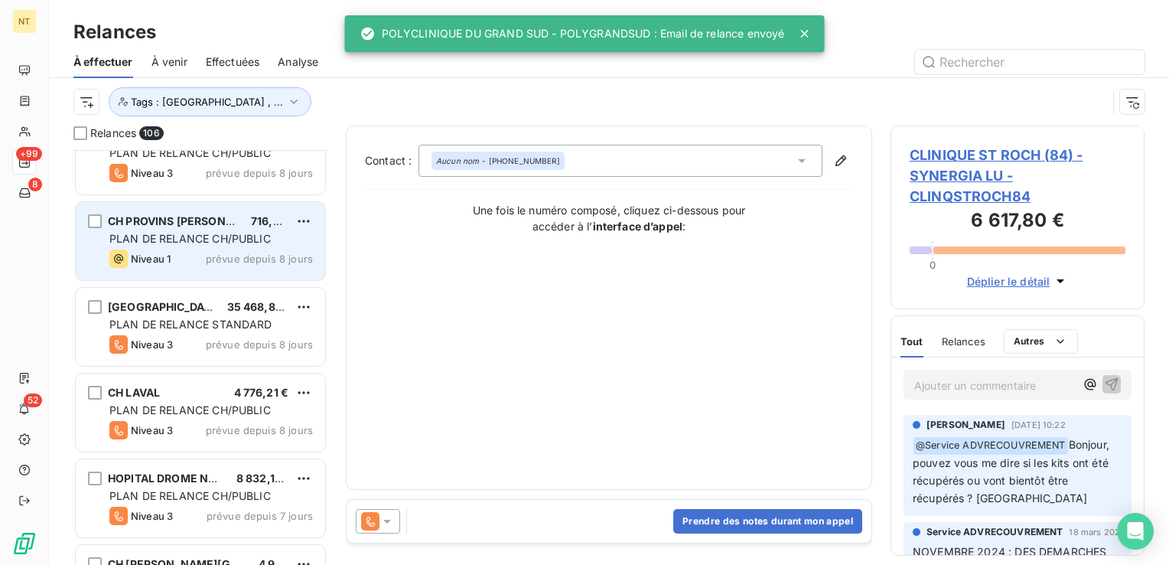
click at [238, 249] on div "Niveau 1 prévue depuis 8 jours" at bounding box center [211, 258] width 204 height 18
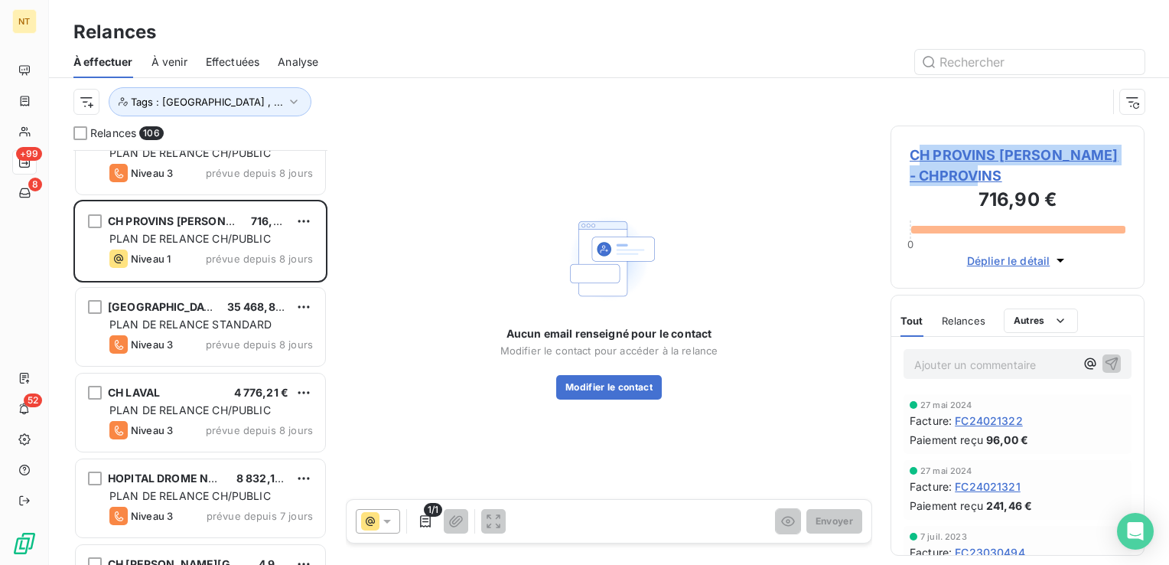
drag, startPoint x: 1010, startPoint y: 178, endPoint x: 918, endPoint y: 148, distance: 97.1
click at [918, 148] on span "[PERSON_NAME] [PERSON_NAME] - CHPROVINS" at bounding box center [1018, 165] width 216 height 41
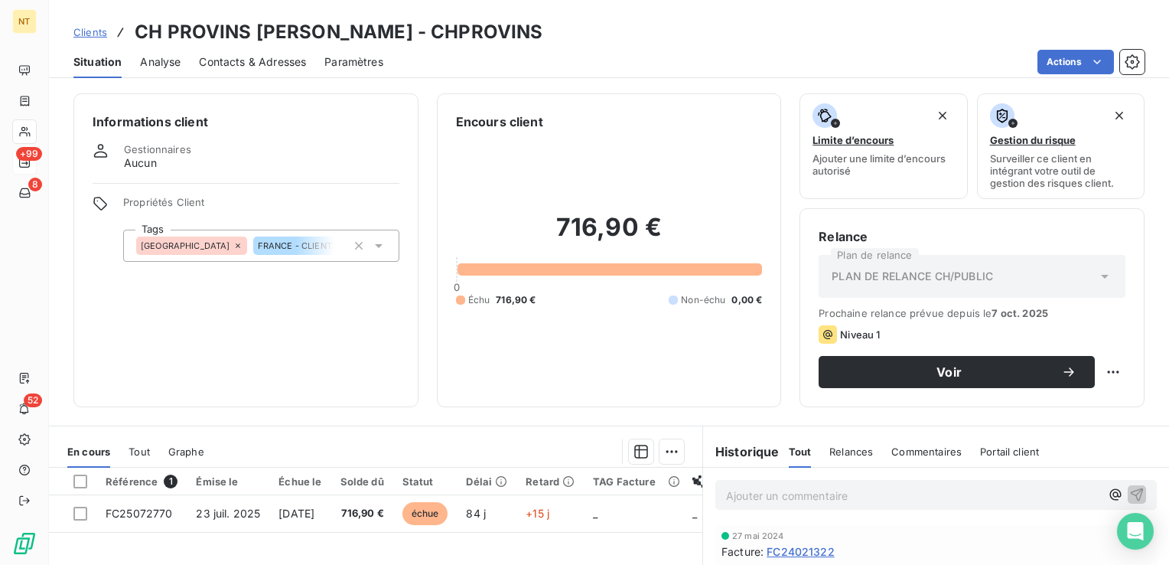
click at [266, 54] on span "Contacts & Adresses" at bounding box center [252, 61] width 107 height 15
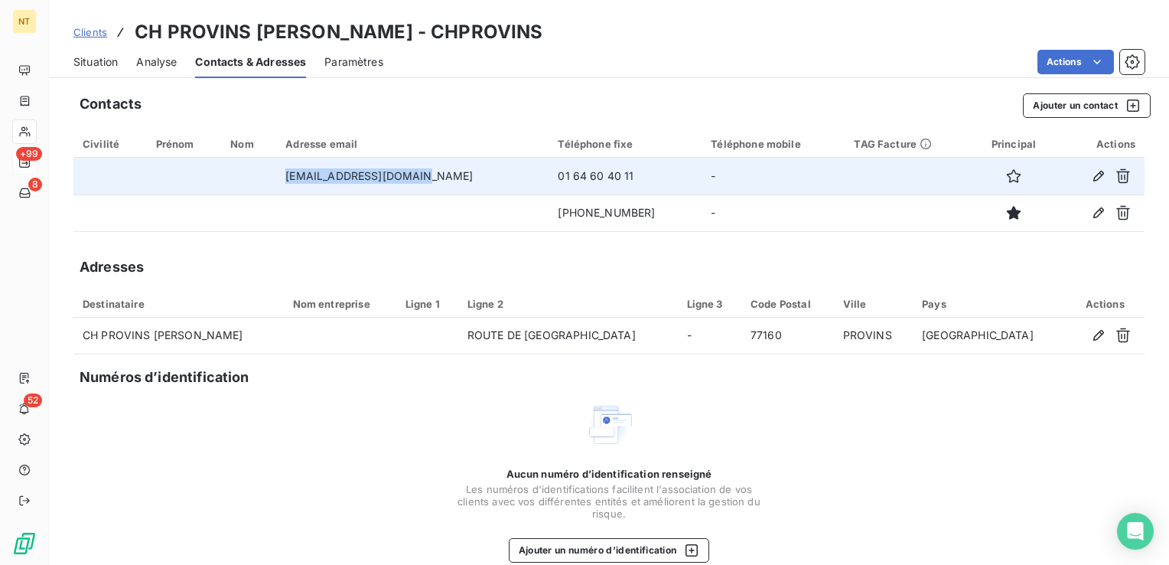
drag, startPoint x: 305, startPoint y: 172, endPoint x: 435, endPoint y: 176, distance: 130.2
click at [435, 176] on td "[EMAIL_ADDRESS][DOMAIN_NAME][PERSON_NAME]" at bounding box center [412, 176] width 272 height 37
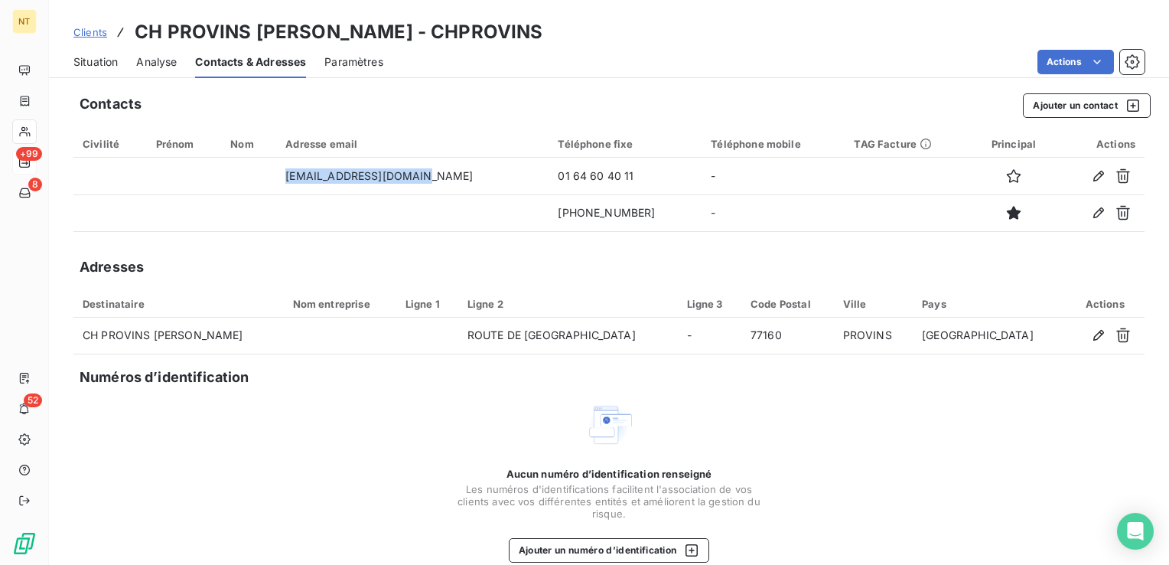
copy td "[EMAIL_ADDRESS][DOMAIN_NAME][PERSON_NAME]"
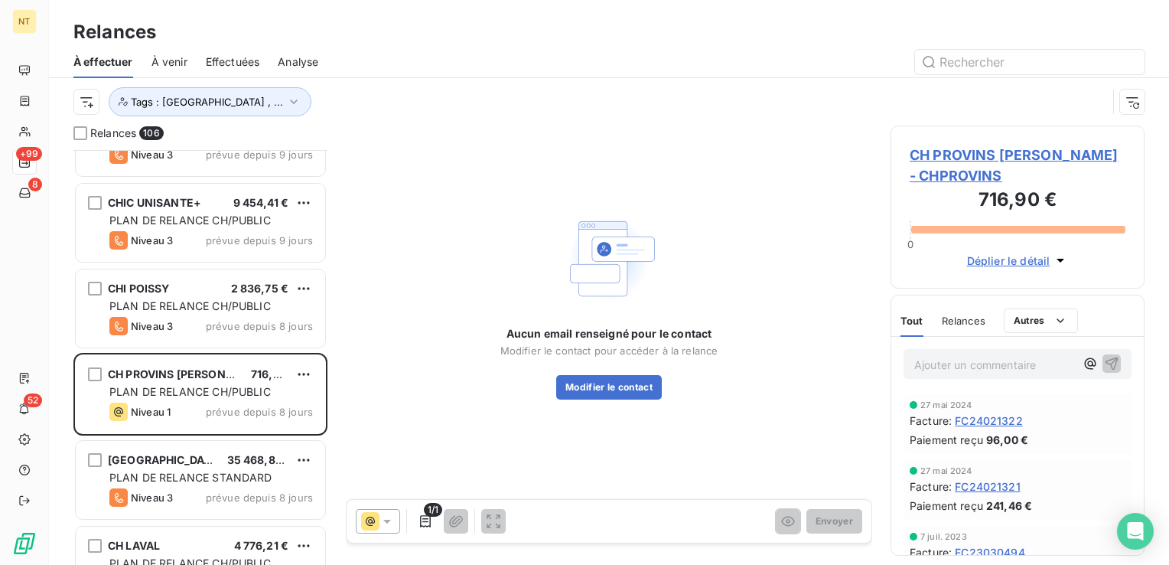
scroll to position [8265, 0]
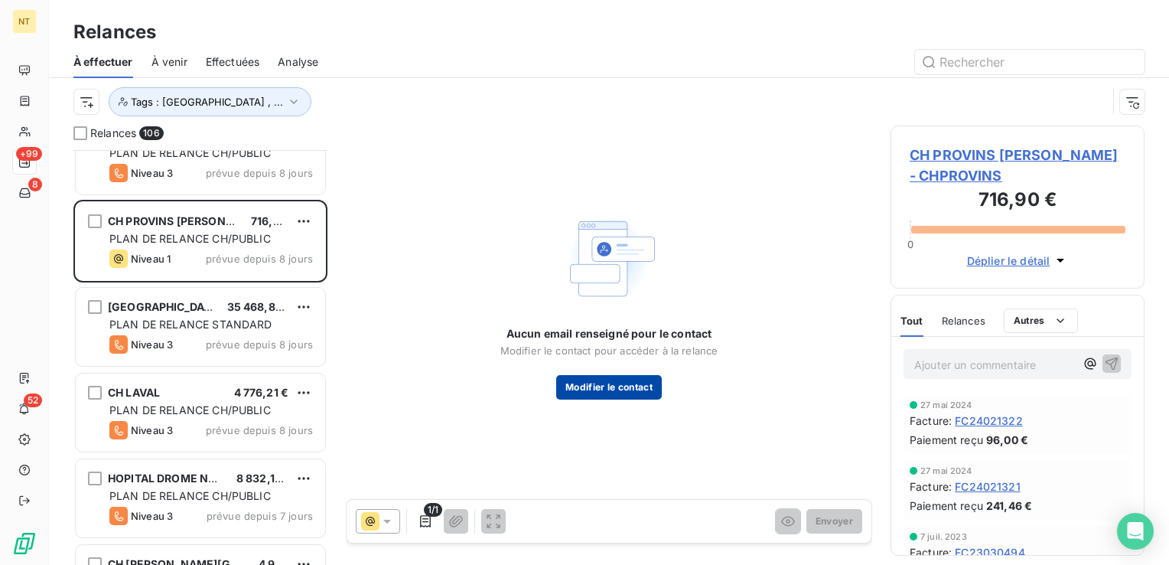
click at [585, 392] on button "Modifier le contact" at bounding box center [609, 387] width 106 height 24
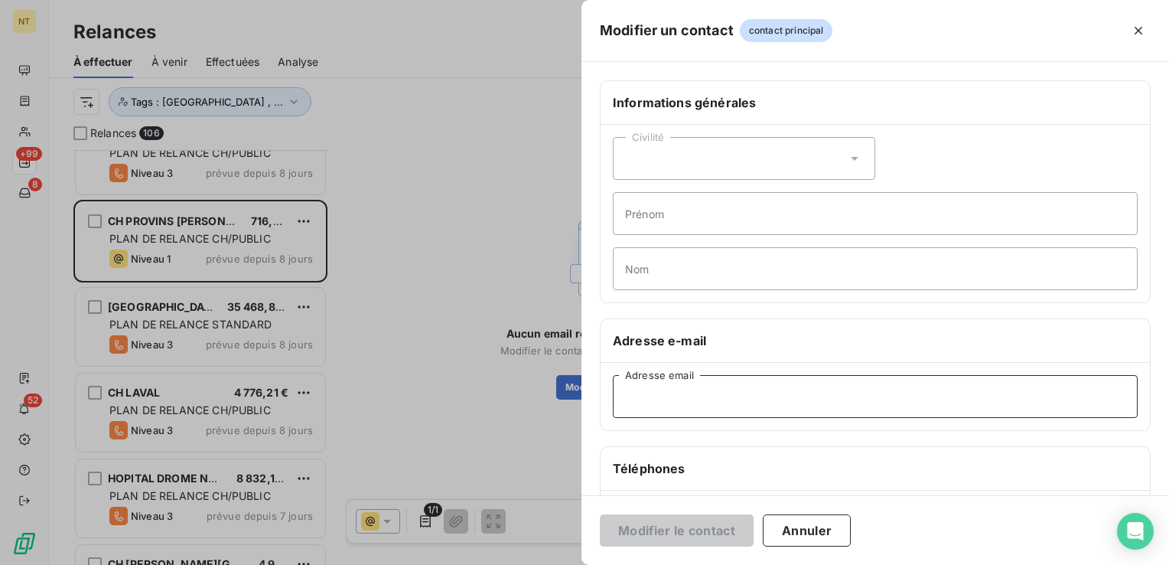
click at [726, 396] on input "Adresse email" at bounding box center [875, 396] width 525 height 43
paste input "[EMAIL_ADDRESS][DOMAIN_NAME][PERSON_NAME]"
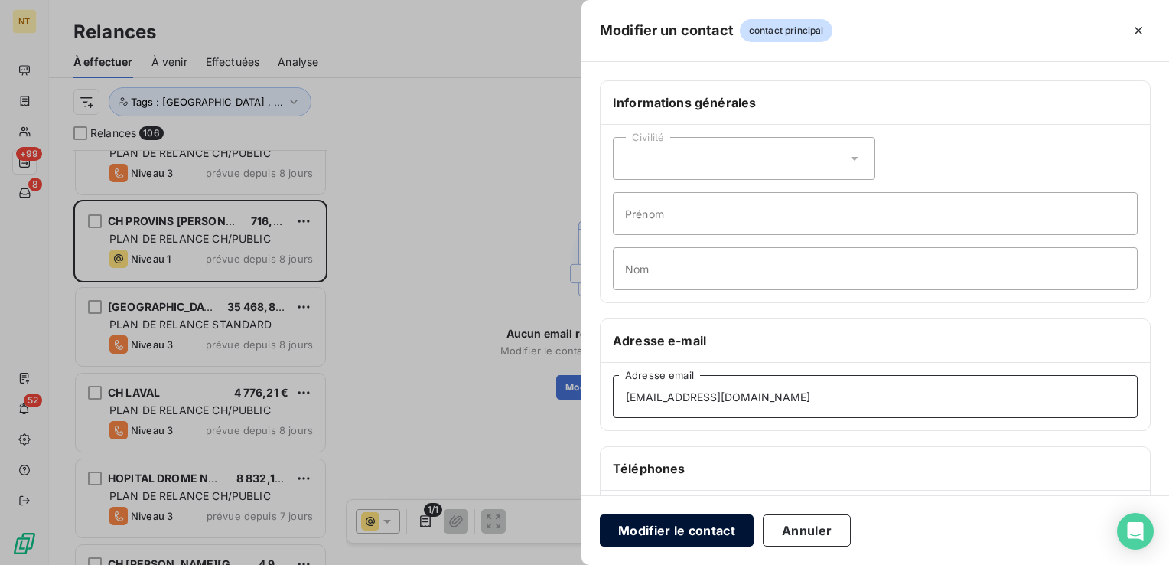
type input "[EMAIL_ADDRESS][DOMAIN_NAME][PERSON_NAME]"
click at [694, 526] on button "Modifier le contact" at bounding box center [677, 530] width 154 height 32
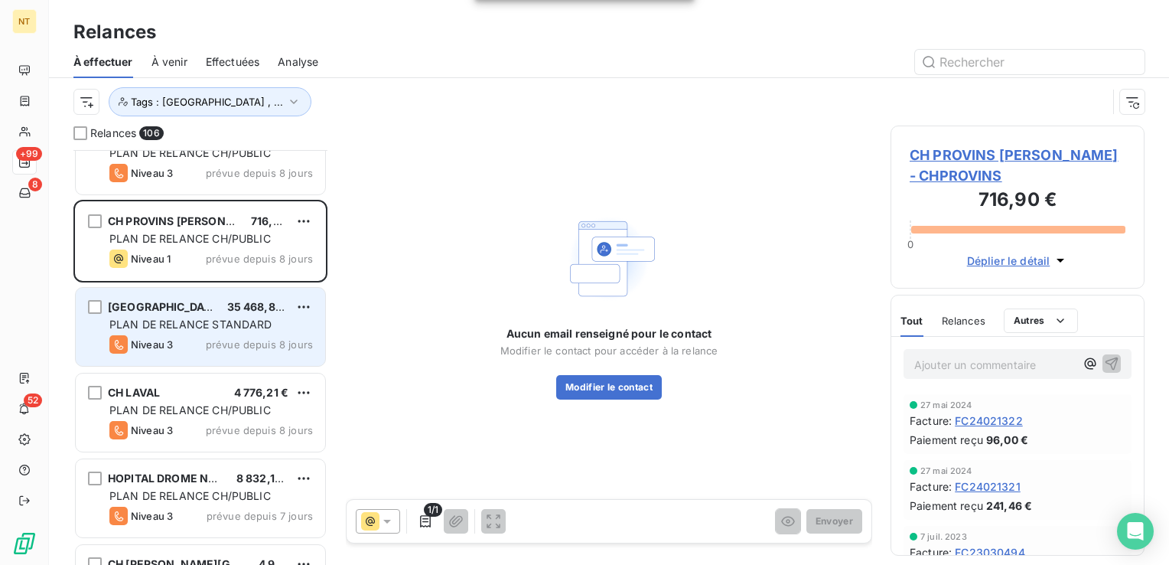
click at [220, 326] on span "PLAN DE RELANCE STANDARD" at bounding box center [190, 324] width 163 height 13
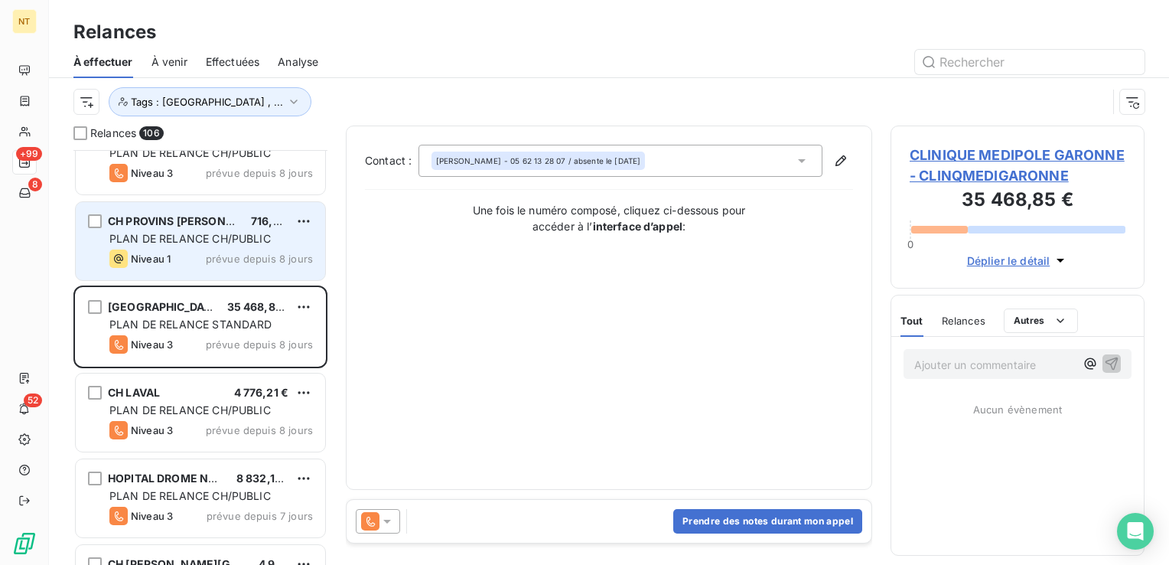
click at [188, 253] on div "Niveau 1 prévue depuis 8 jours" at bounding box center [211, 258] width 204 height 18
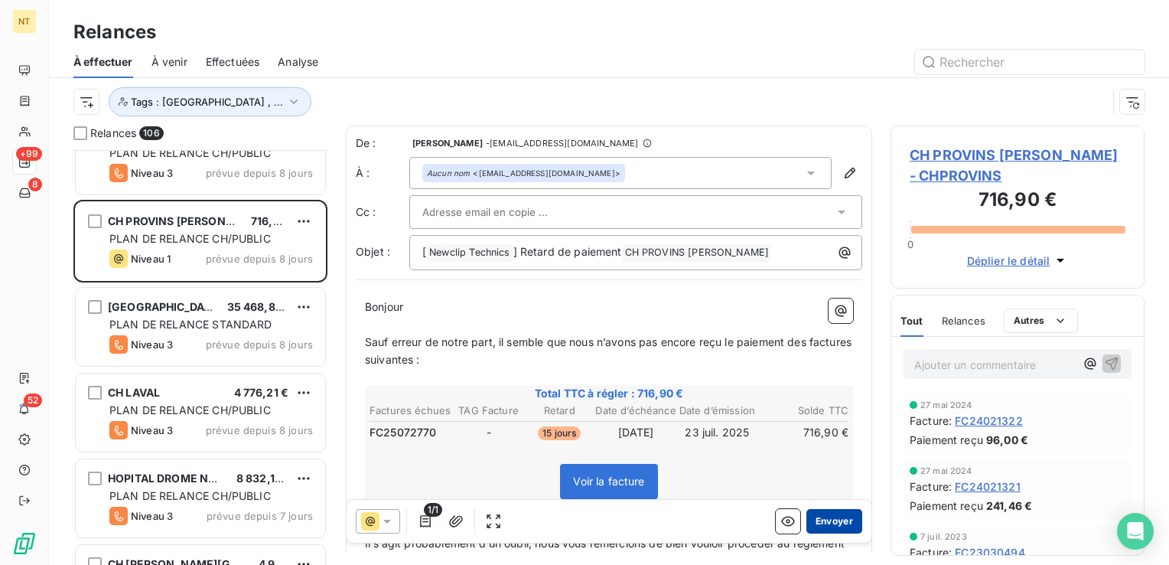
click at [819, 520] on button "Envoyer" at bounding box center [835, 521] width 56 height 24
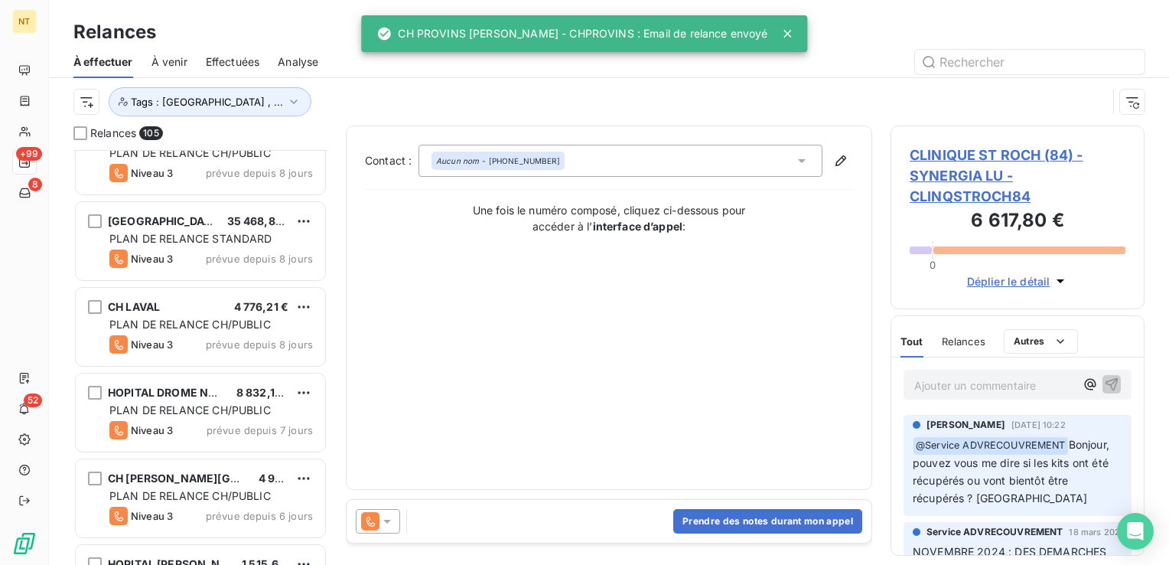
scroll to position [8342, 0]
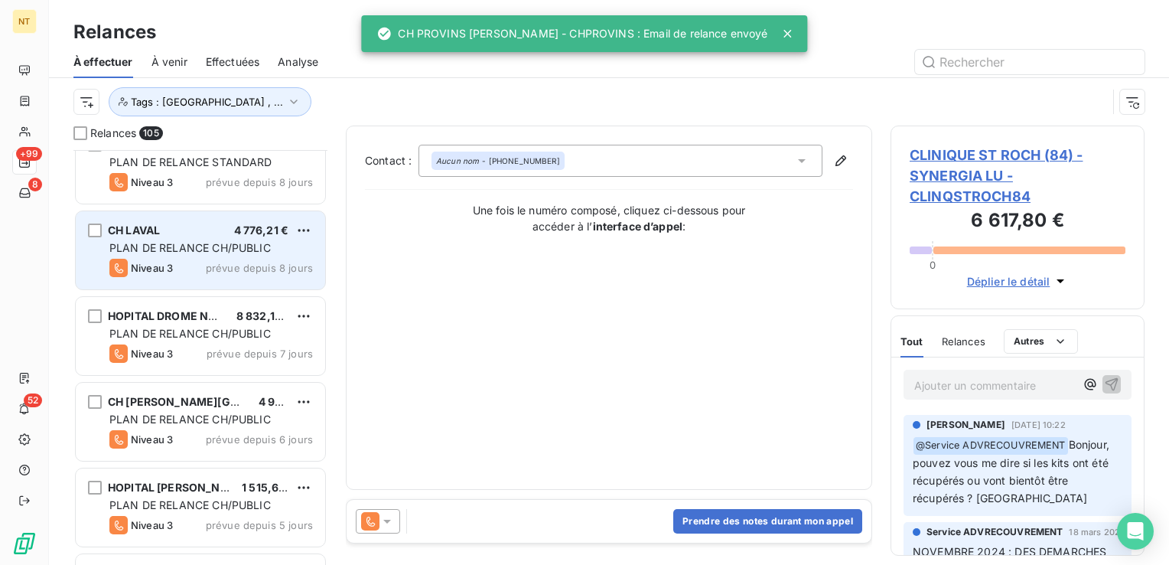
click at [193, 249] on span "PLAN DE RELANCE CH/PUBLIC" at bounding box center [189, 247] width 161 height 13
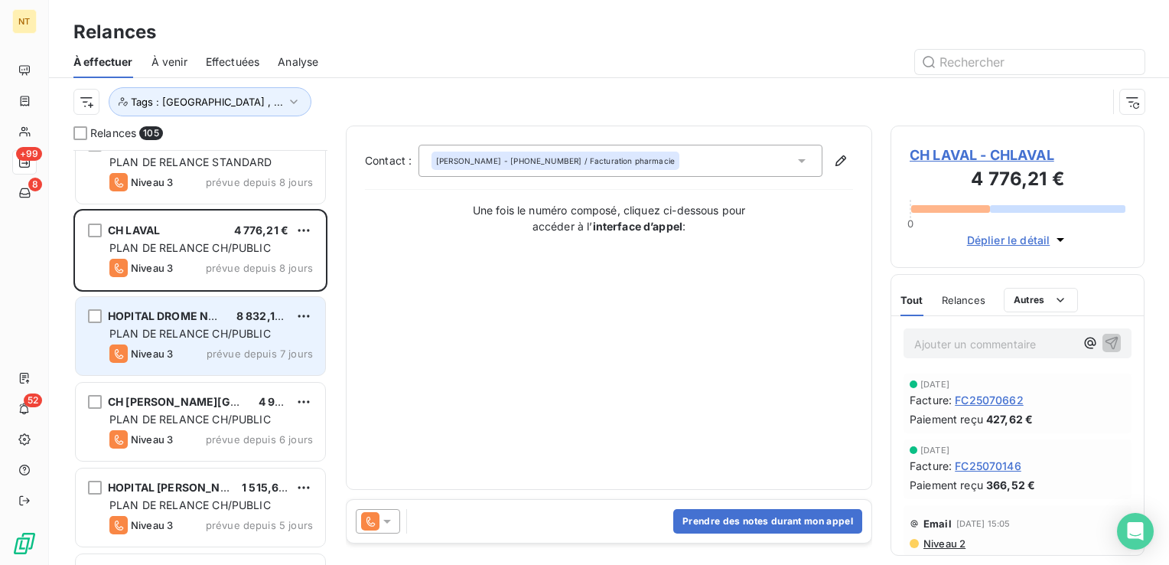
click at [196, 304] on div "HOPITAL DROME NORD 8 832,19 € PLAN DE RELANCE CH/PUBLIC Niveau 3 prévue depuis …" at bounding box center [200, 336] width 249 height 78
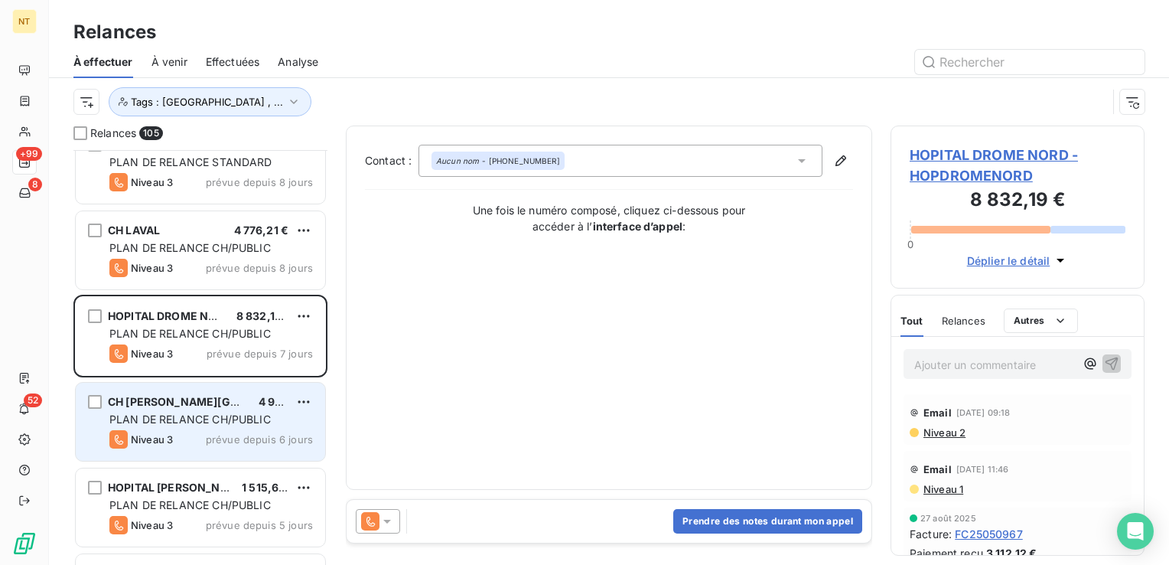
click at [187, 395] on span "CH SIMONE VEIL - TROYES (10)" at bounding box center [231, 401] width 246 height 13
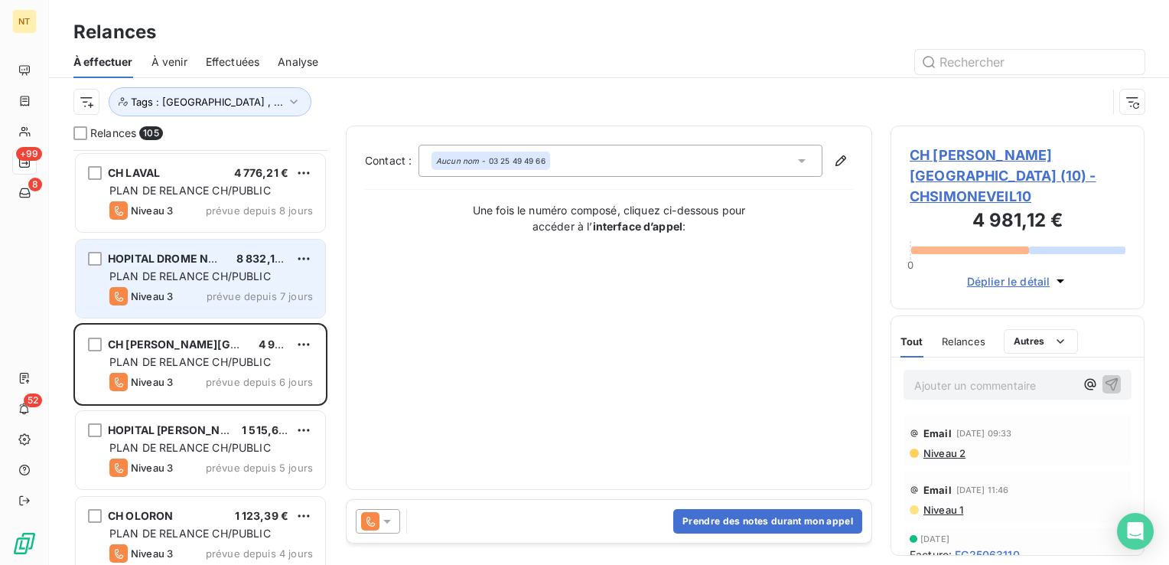
scroll to position [8495, 0]
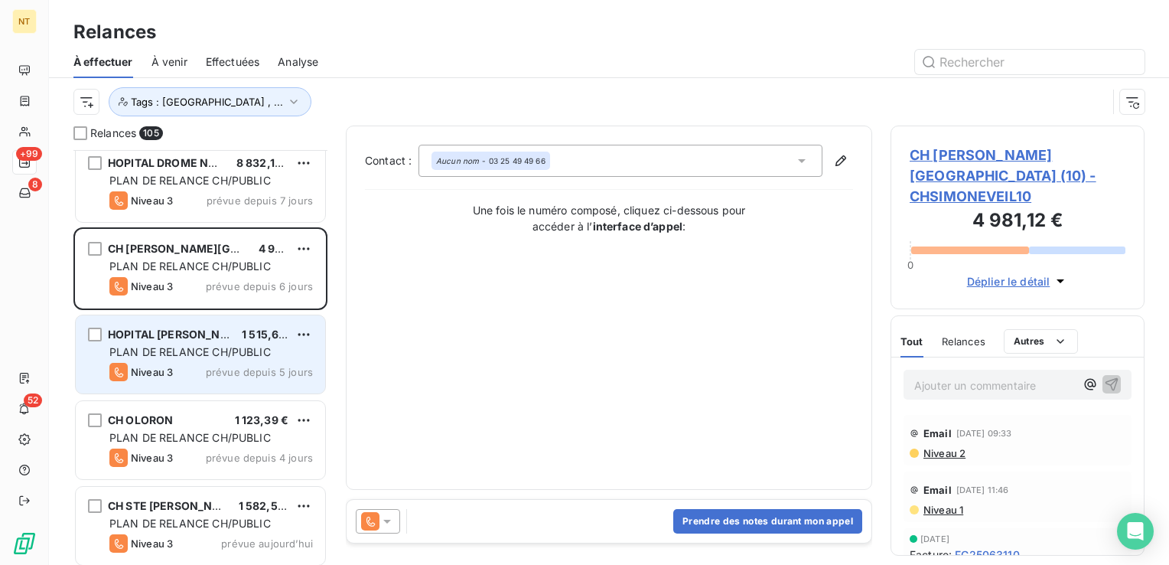
click at [197, 366] on div "Niveau 3 prévue depuis 5 jours" at bounding box center [211, 372] width 204 height 18
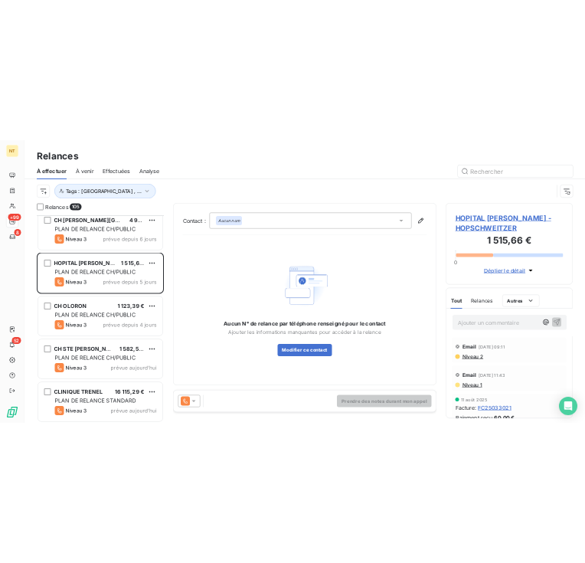
scroll to position [8585, 0]
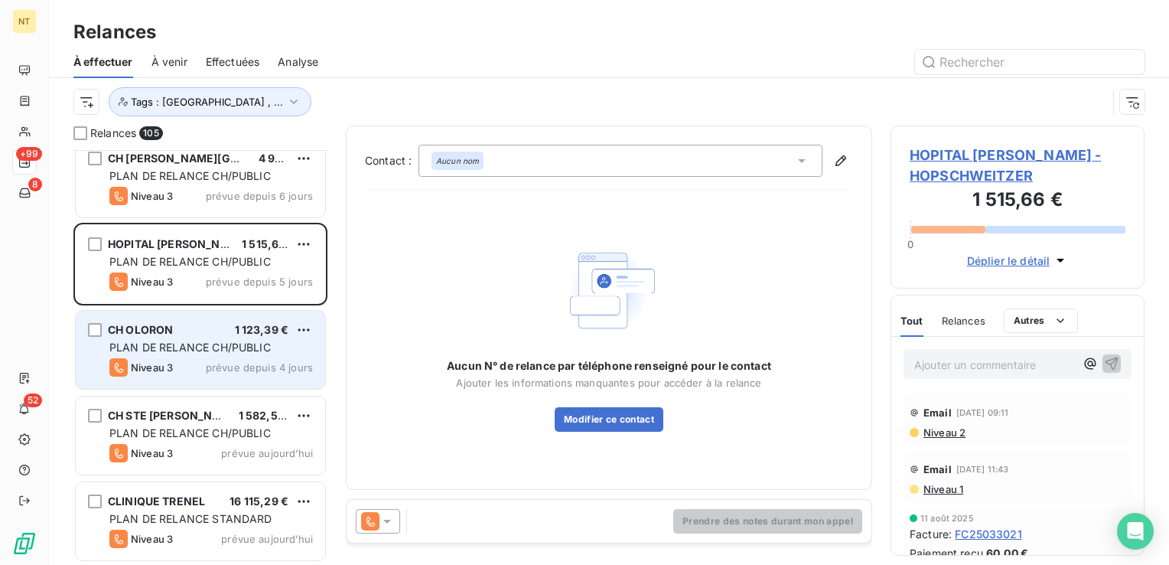
click at [184, 333] on div "CH OLORON 1 123,39 €" at bounding box center [211, 330] width 204 height 14
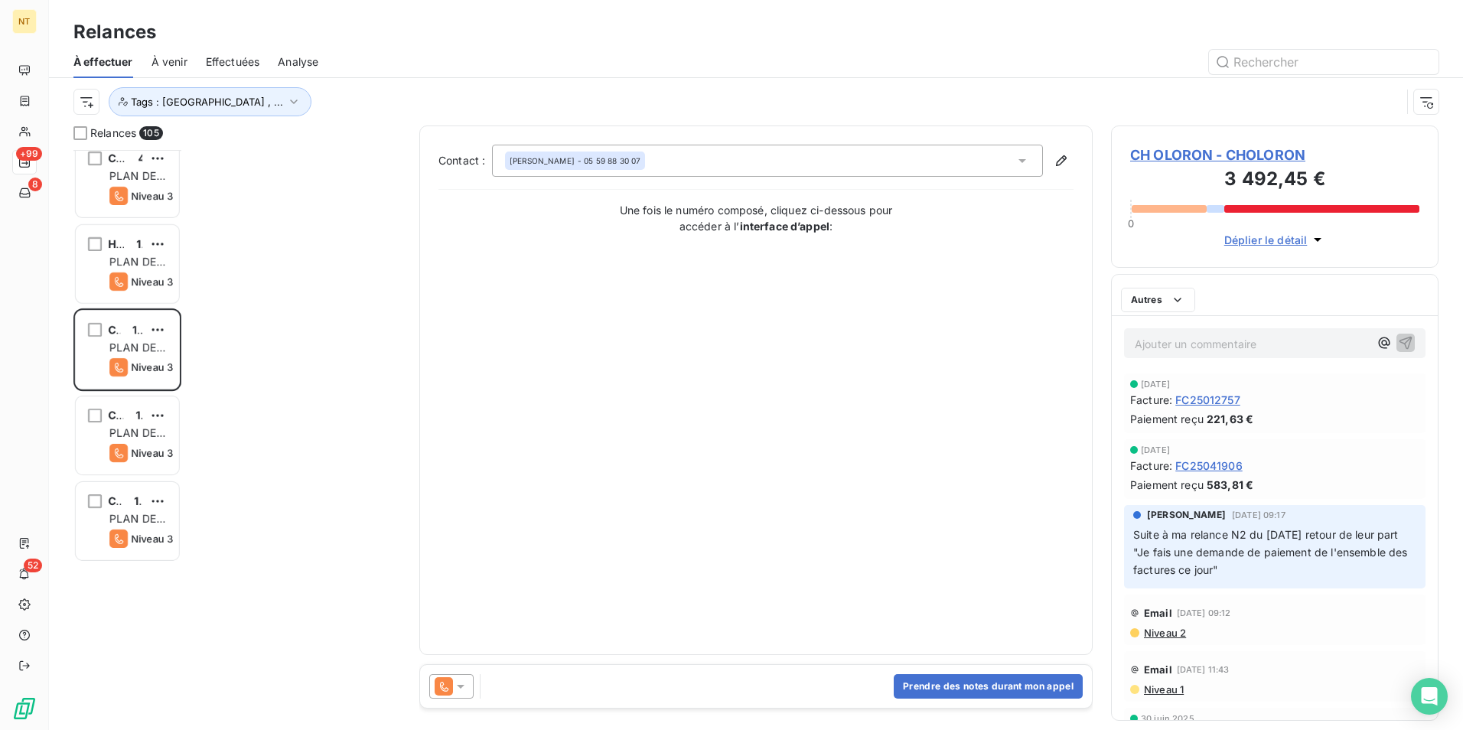
scroll to position [8421, 0]
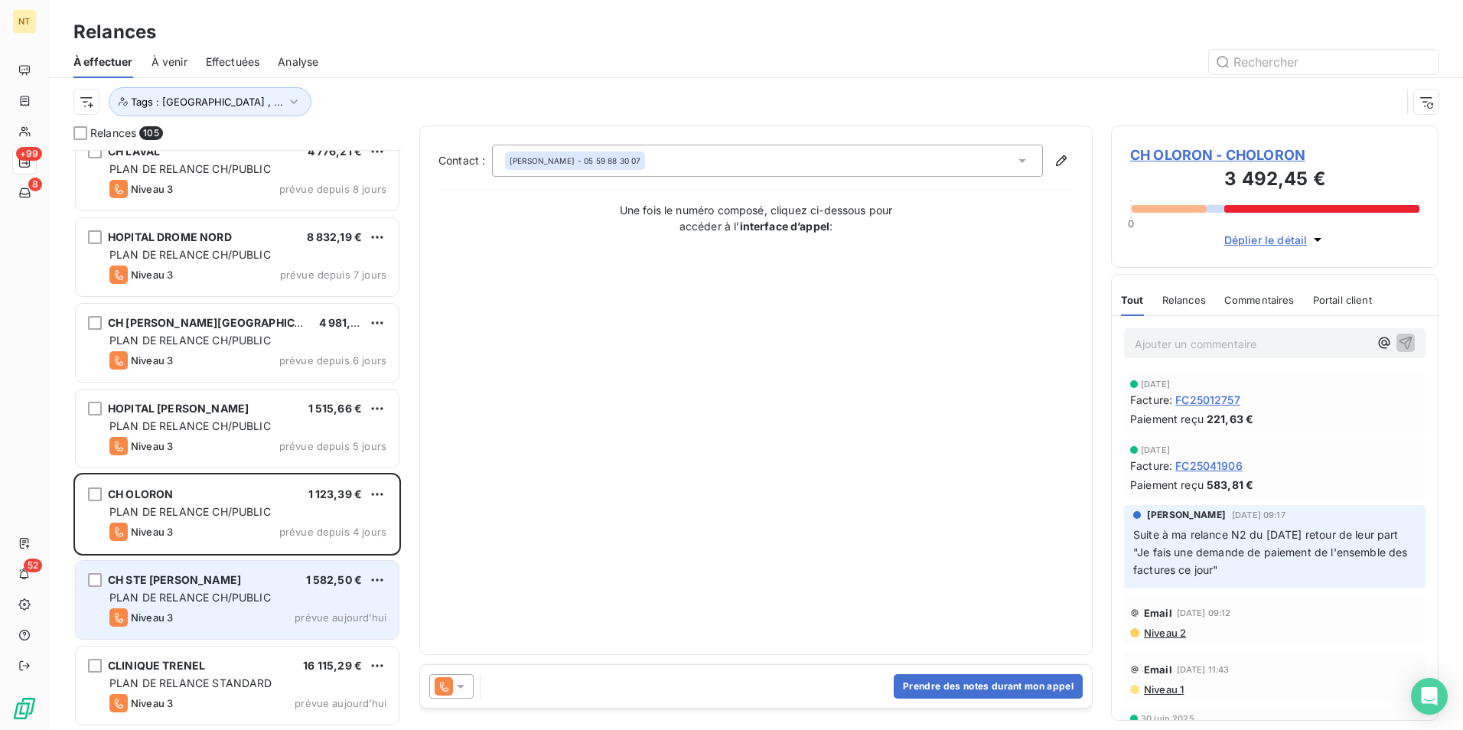
click at [220, 597] on span "PLAN DE RELANCE CH/PUBLIC" at bounding box center [189, 597] width 161 height 13
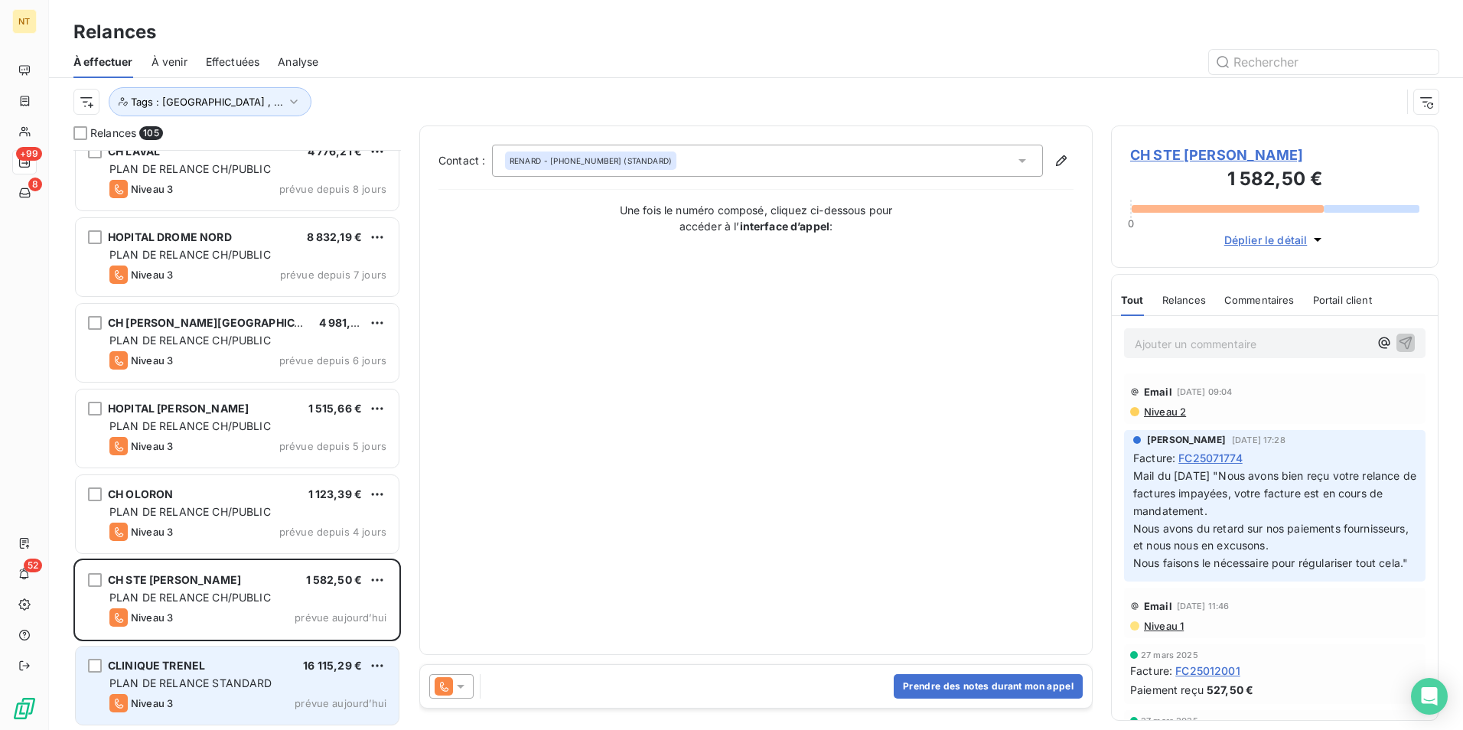
click at [238, 677] on span "PLAN DE RELANCE STANDARD" at bounding box center [190, 683] width 163 height 13
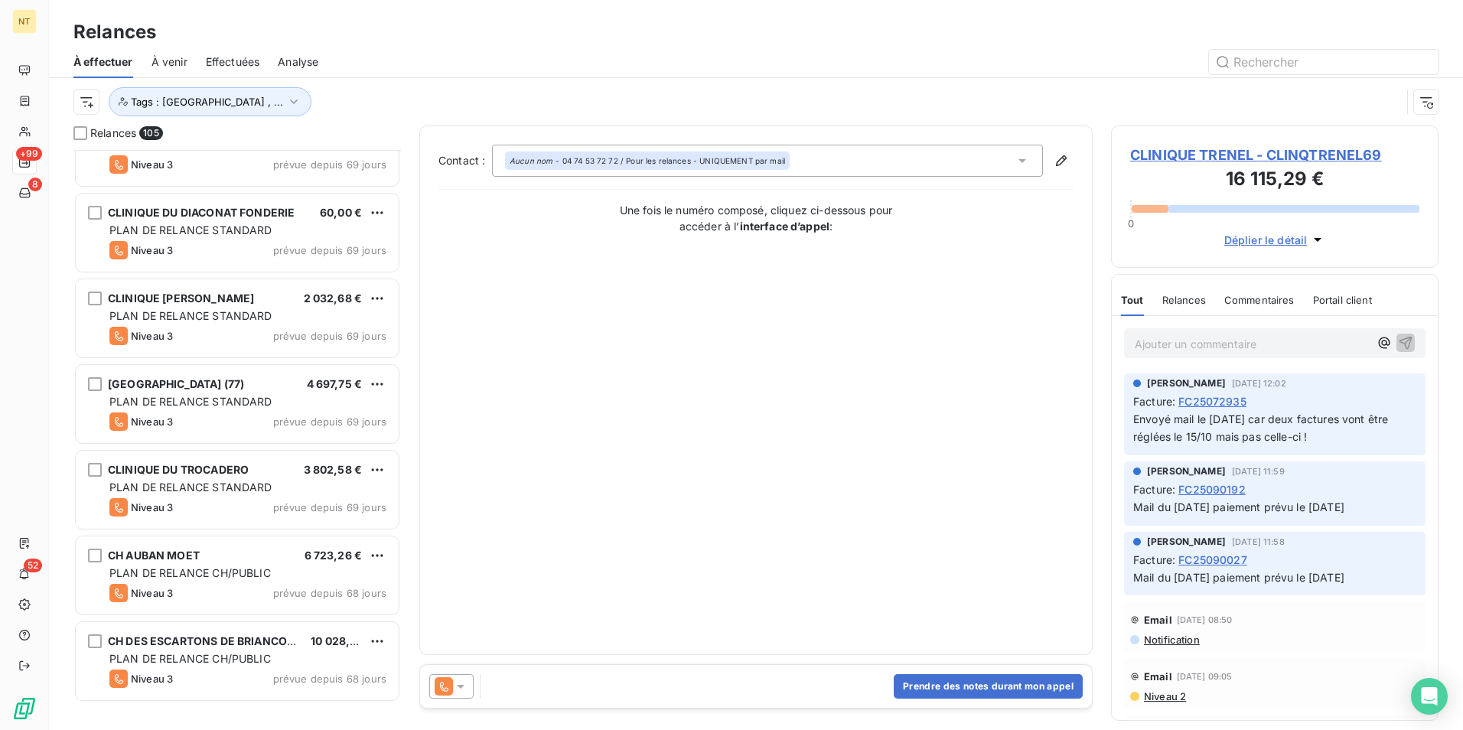
scroll to position [1533, 0]
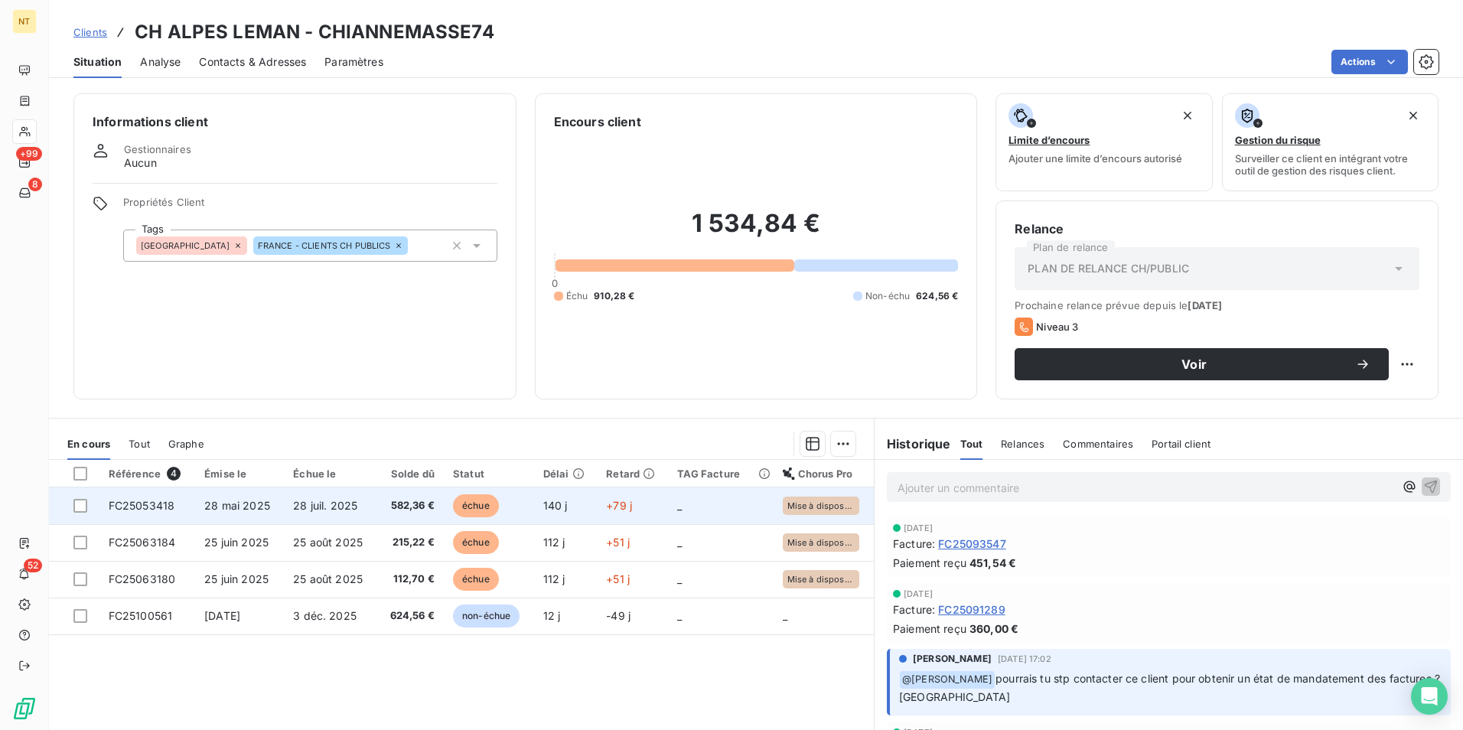
click at [399, 504] on span "582,36 €" at bounding box center [410, 505] width 48 height 15
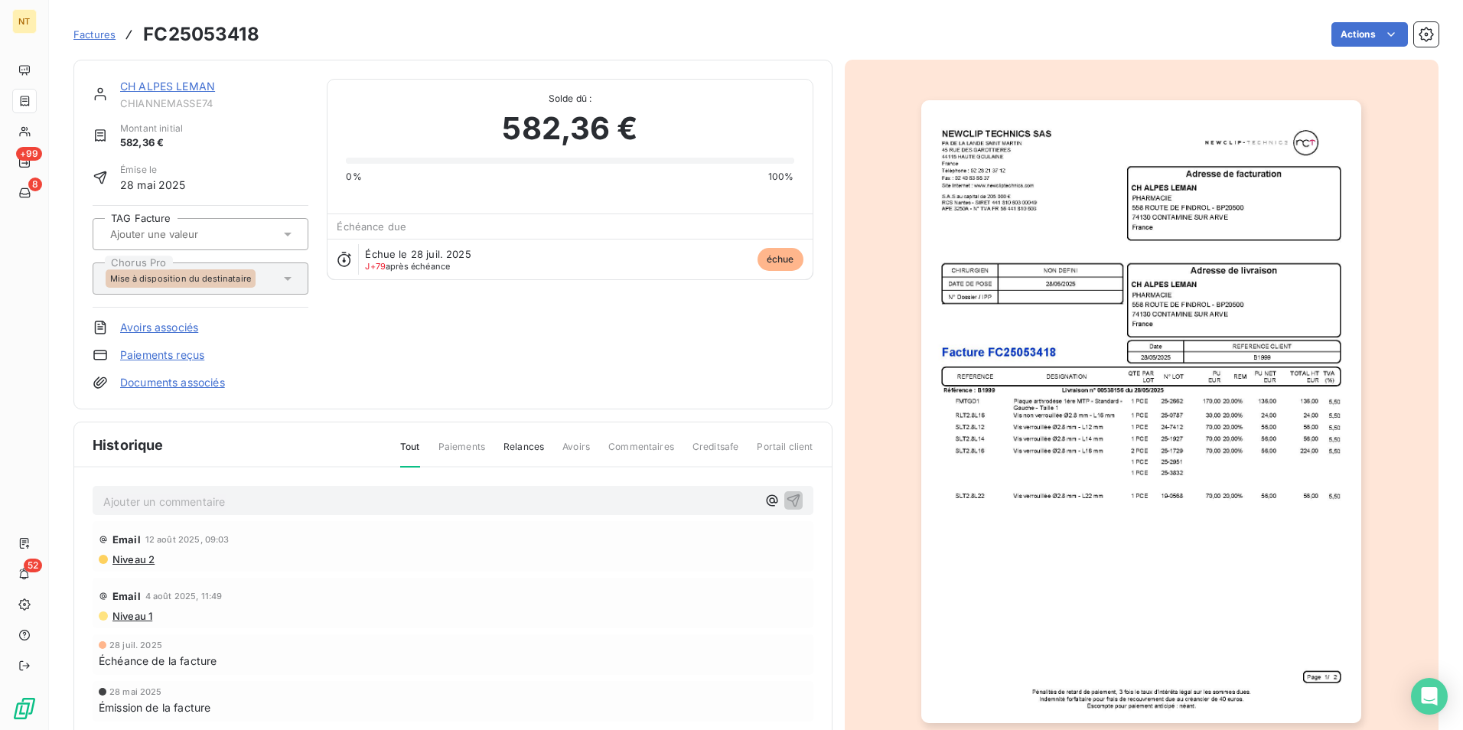
click at [403, 506] on p "Ajouter un commentaire ﻿" at bounding box center [430, 501] width 654 height 19
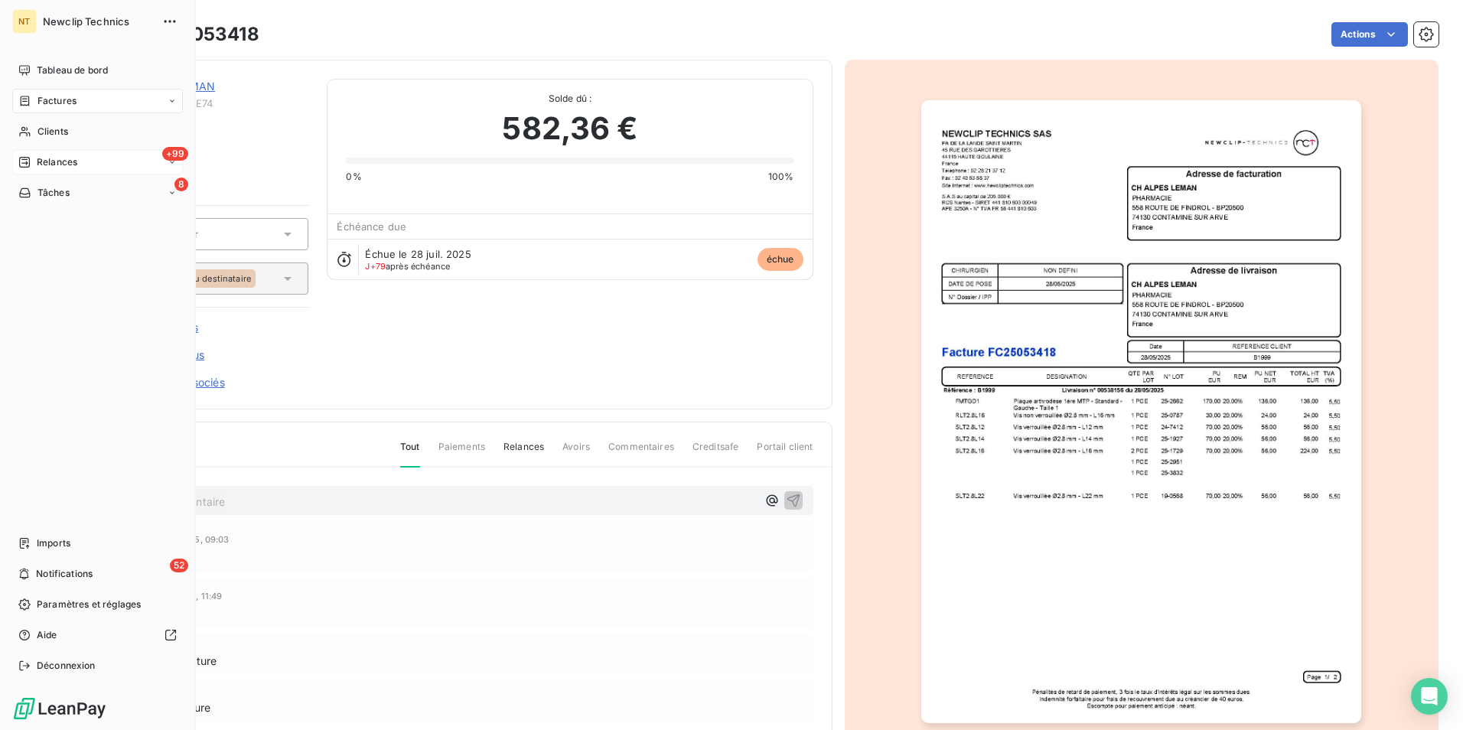
click at [99, 155] on div "+99 Relances" at bounding box center [97, 162] width 171 height 24
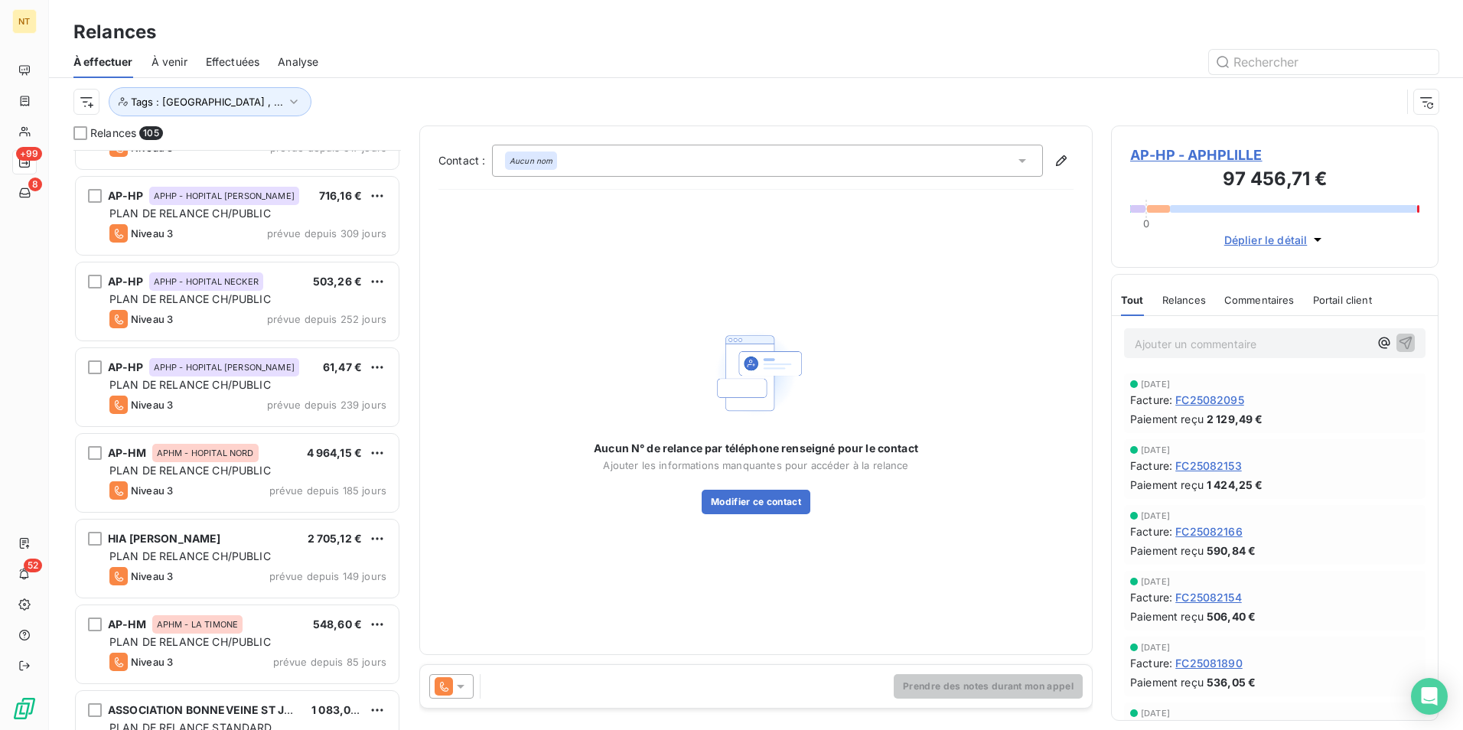
scroll to position [154, 0]
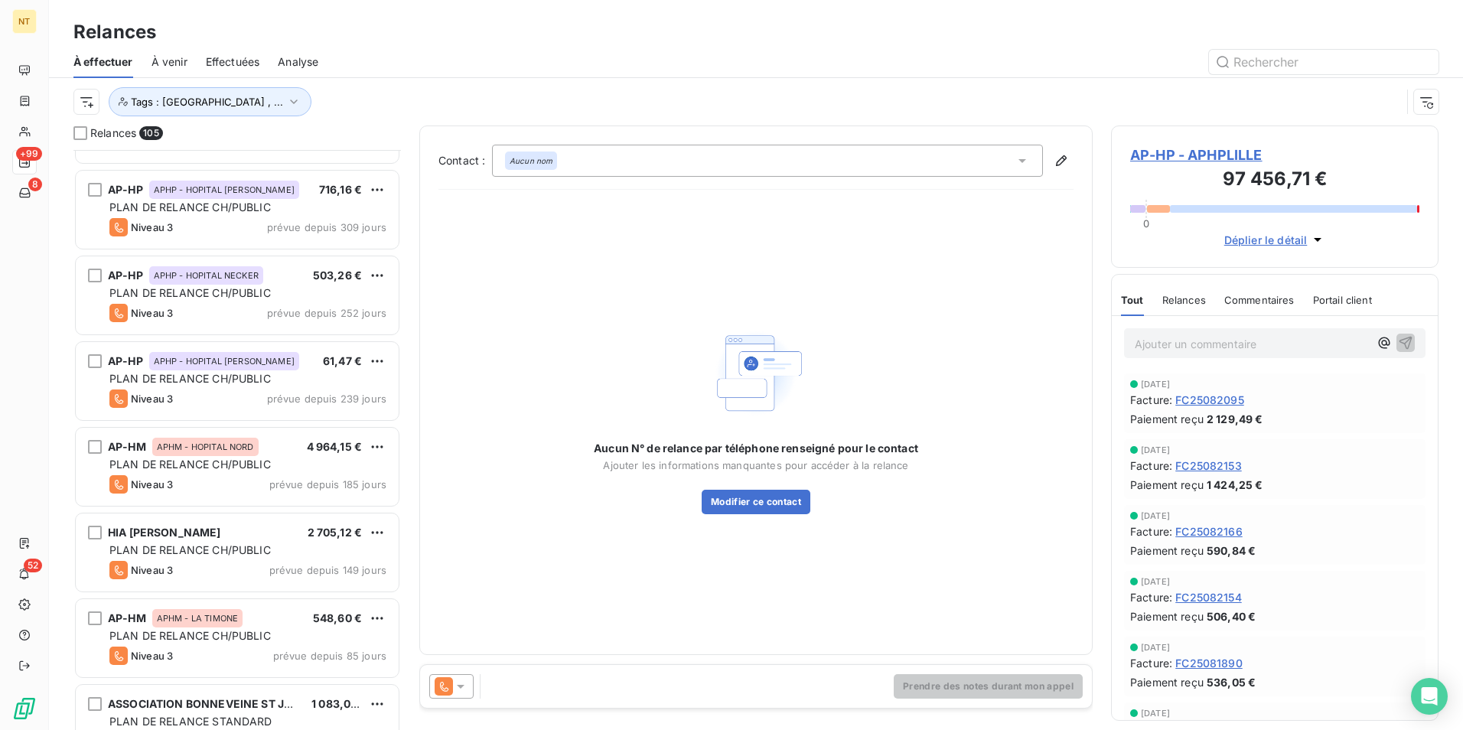
click at [249, 57] on span "Effectuées" at bounding box center [233, 61] width 54 height 15
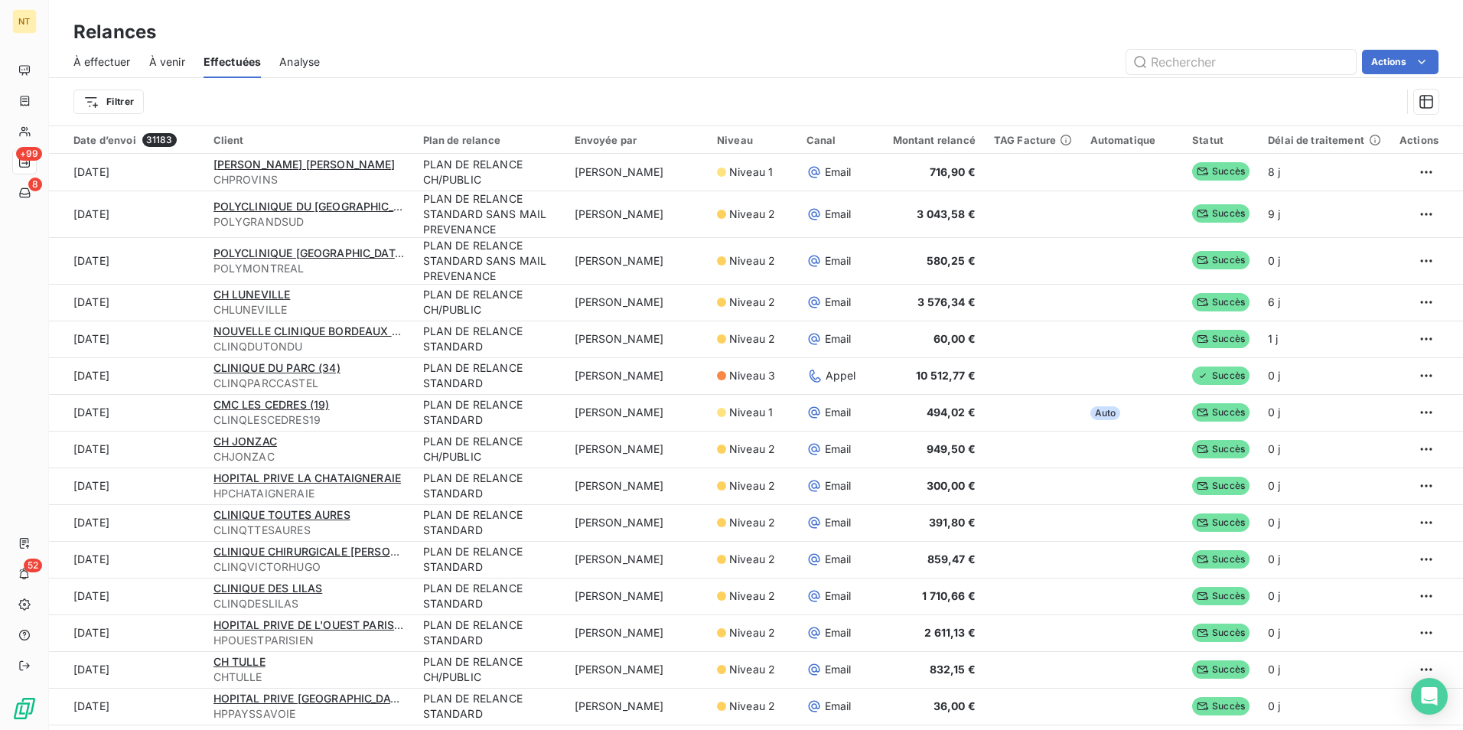
click at [177, 59] on span "À venir" at bounding box center [167, 61] width 36 height 15
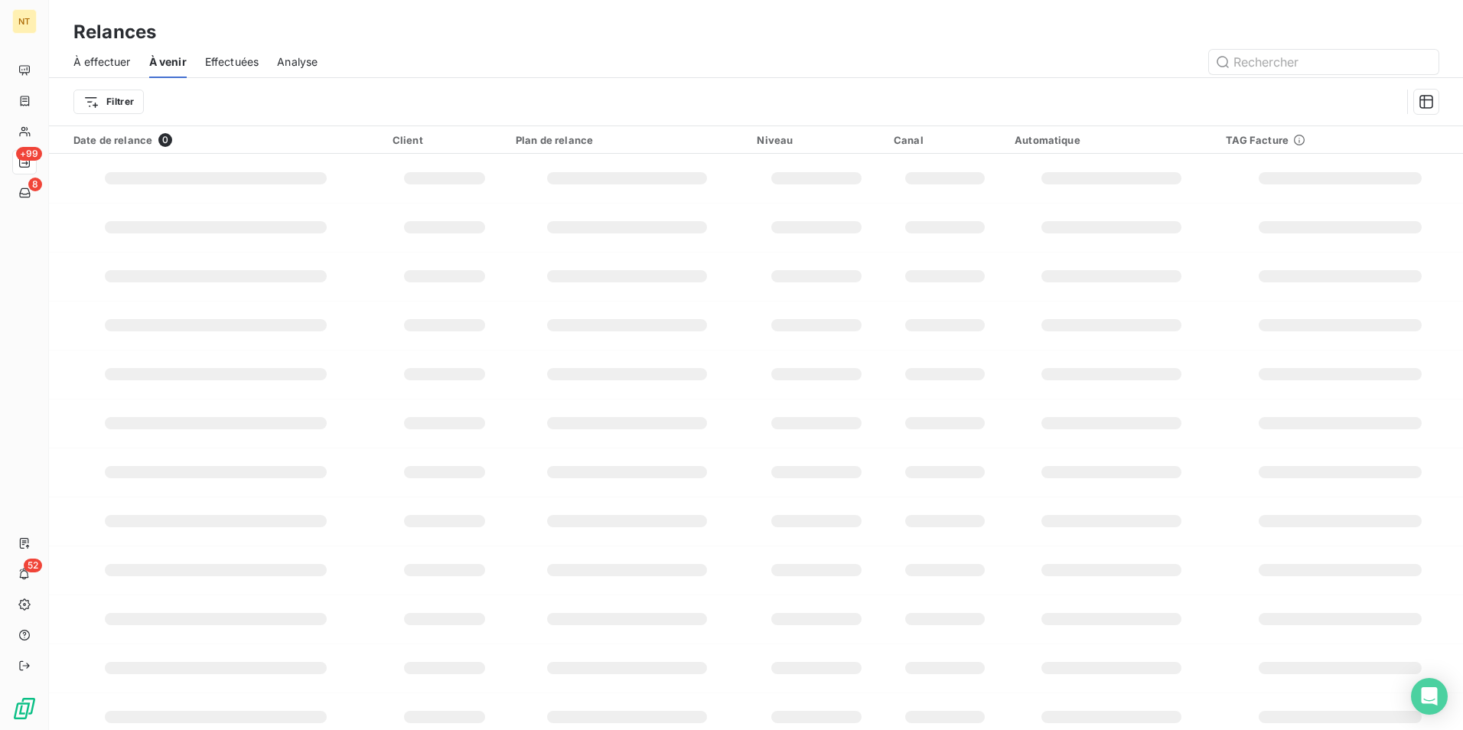
click at [204, 57] on div "À effectuer À venir Effectuées Analyse" at bounding box center [756, 62] width 1414 height 32
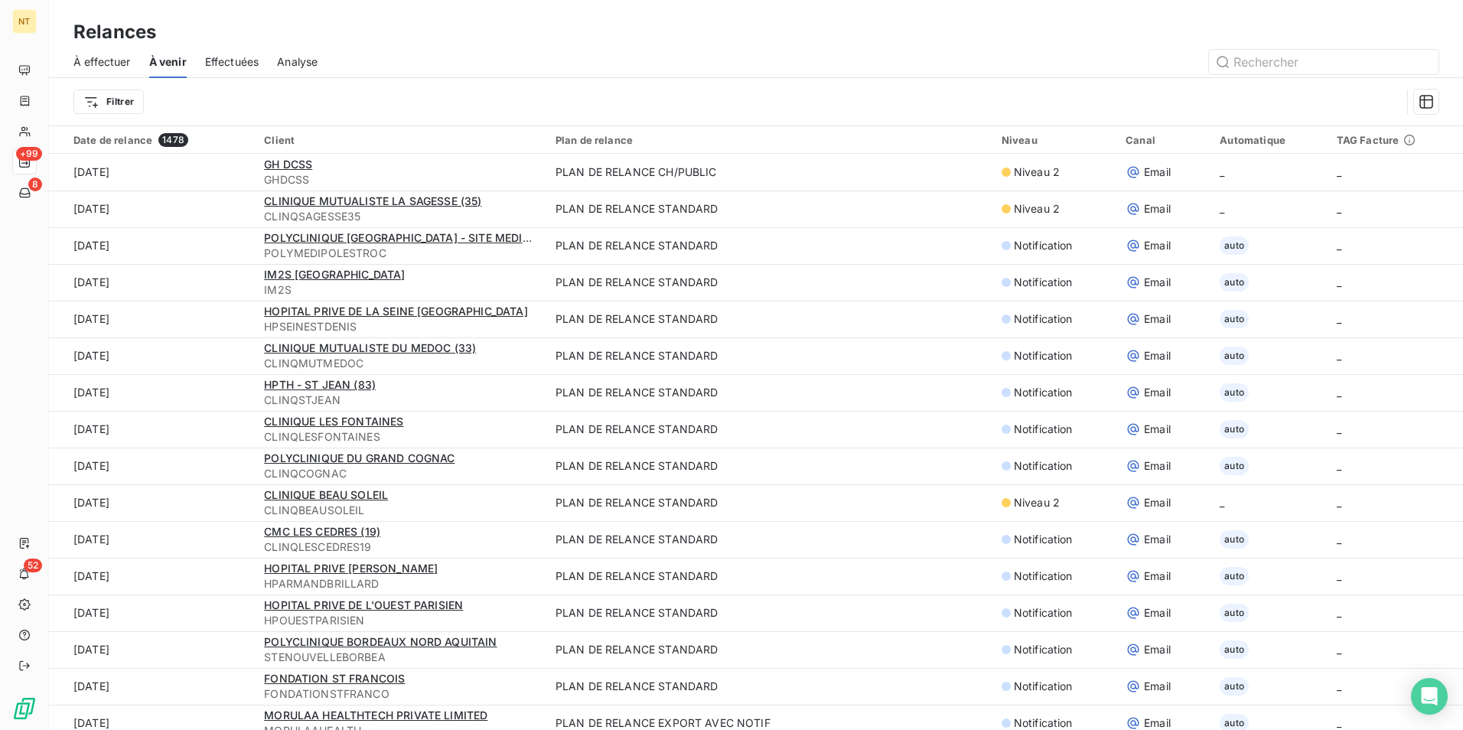
click at [108, 65] on span "À effectuer" at bounding box center [101, 61] width 57 height 15
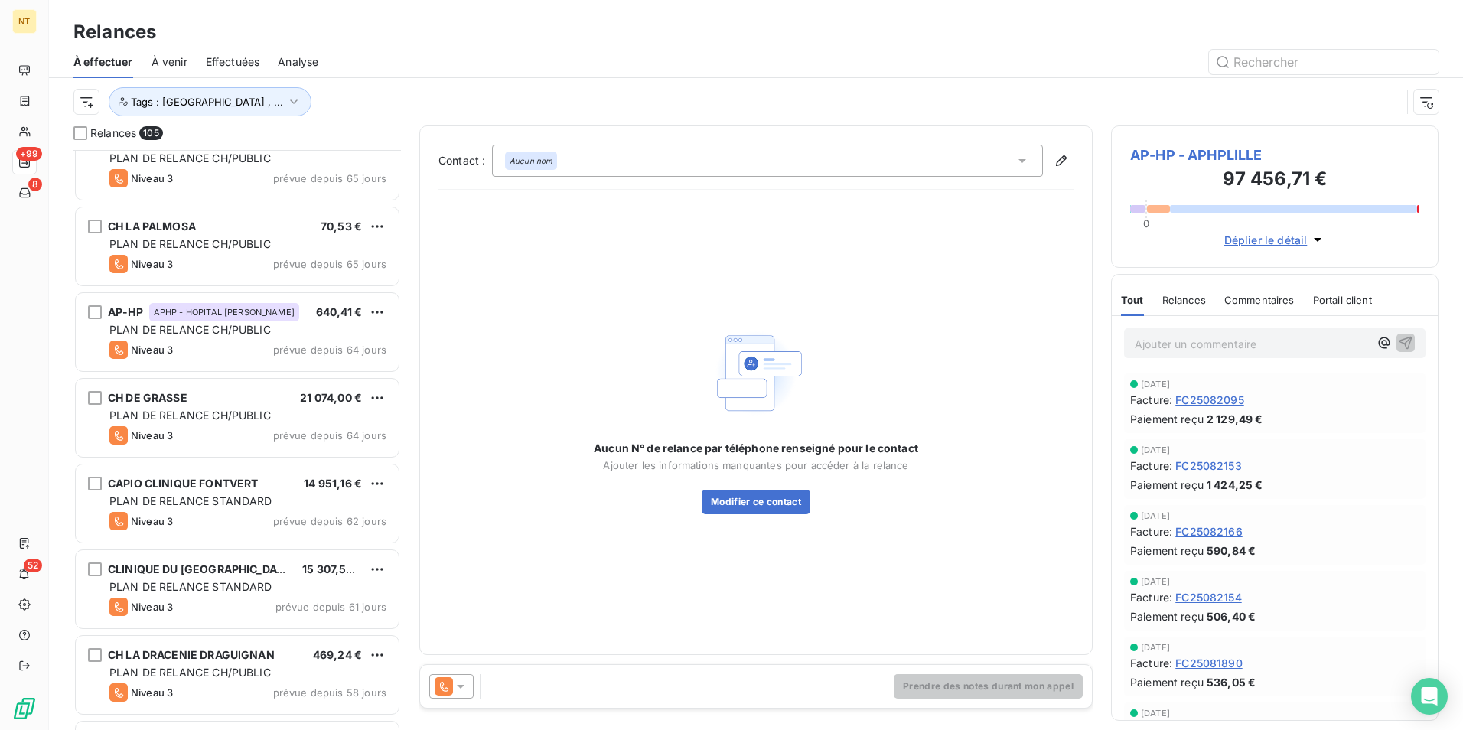
scroll to position [2450, 0]
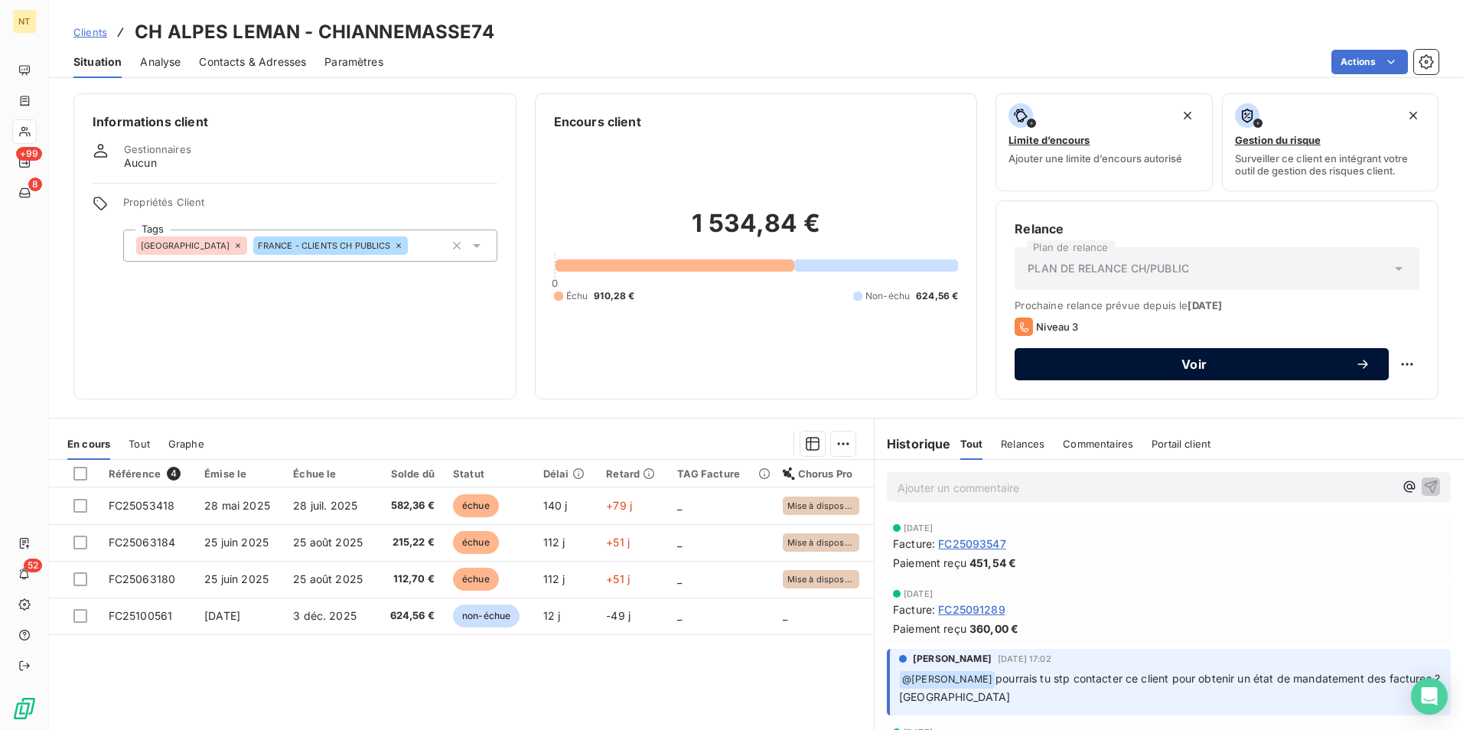
click at [1222, 367] on span "Voir" at bounding box center [1194, 364] width 322 height 12
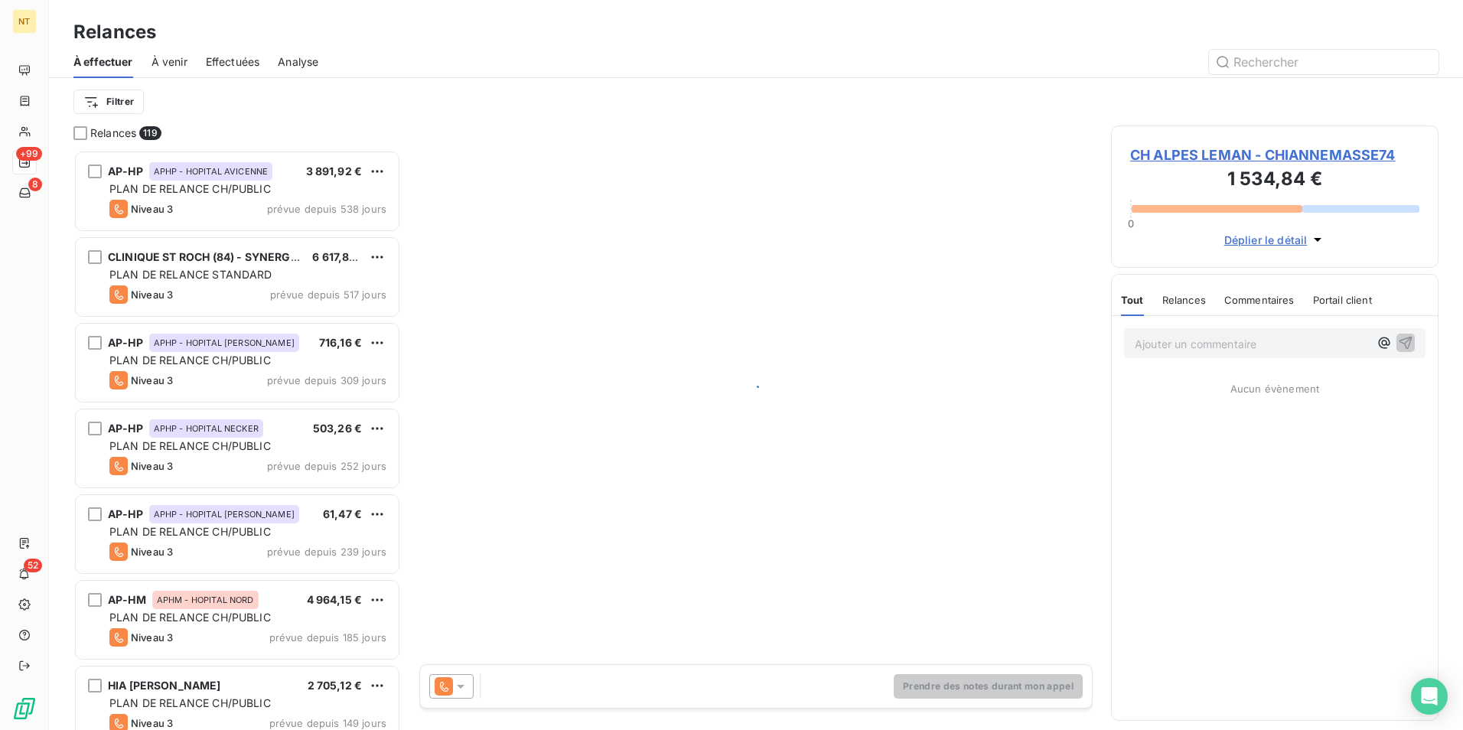
scroll to position [569, 316]
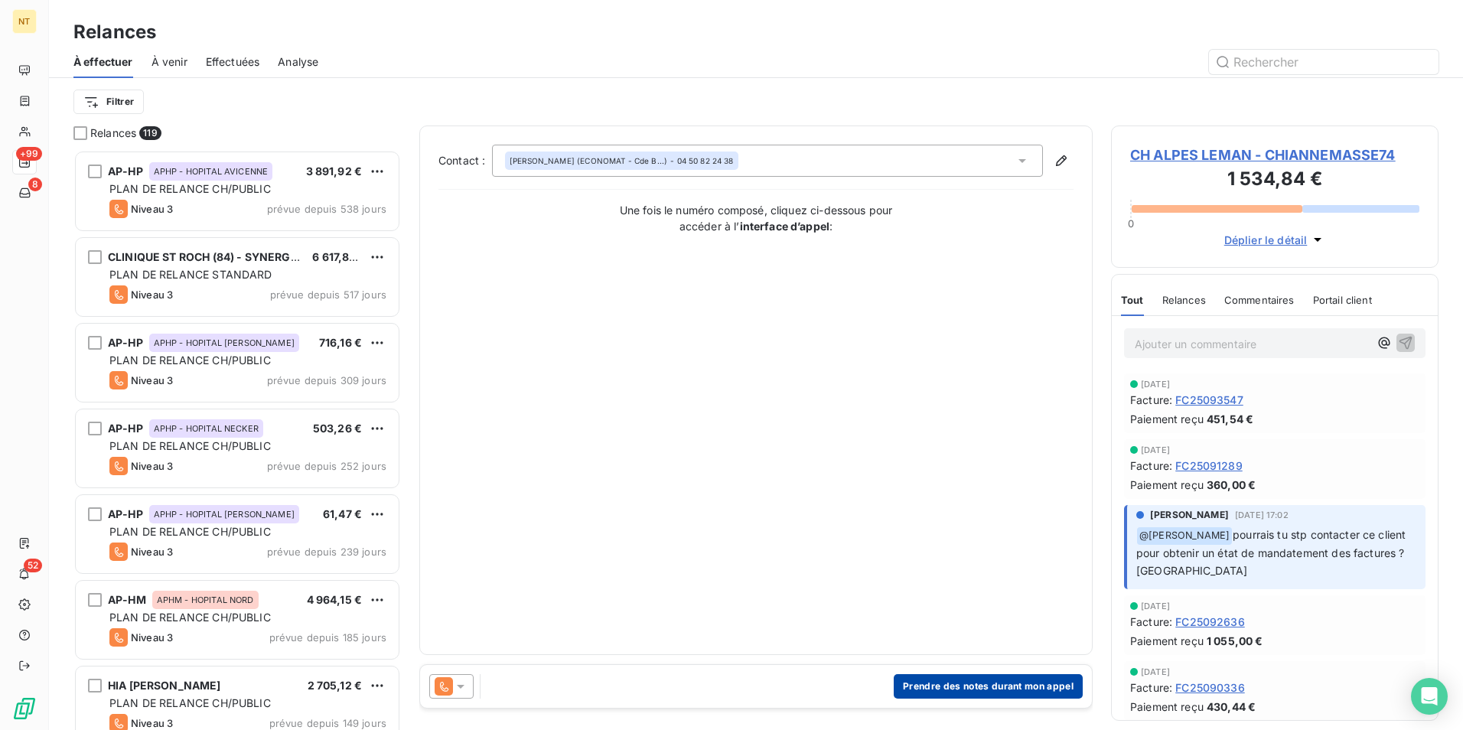
click at [1003, 685] on button "Prendre des notes durant mon appel" at bounding box center [988, 686] width 189 height 24
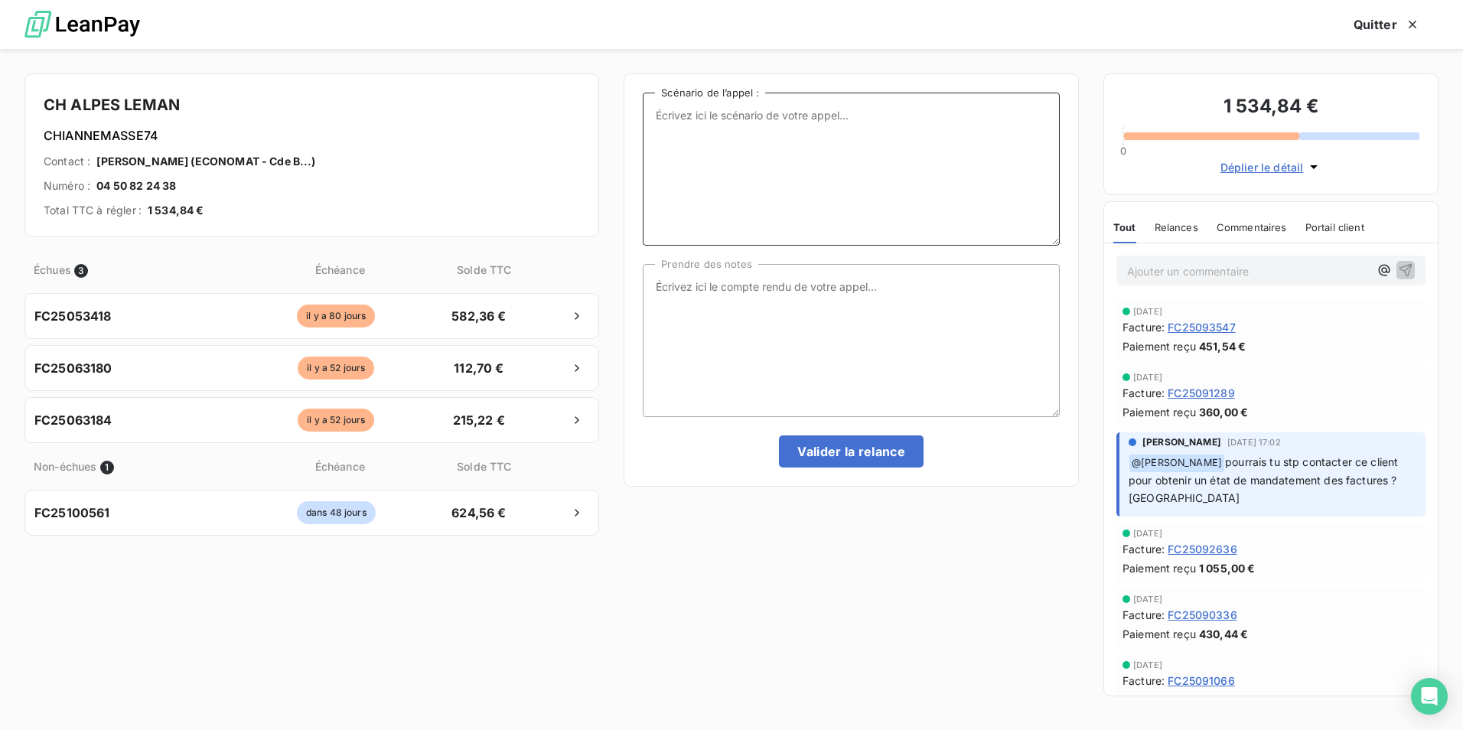
click at [843, 166] on textarea "Scénario de l’appel :" at bounding box center [851, 169] width 417 height 153
click at [716, 184] on textarea "Scénario de l’appel :" at bounding box center [851, 169] width 417 height 153
paste textarea "Bonjour, [PERSON_NAME] de la société Newclip Technics. Je souhaiterais joindre …"
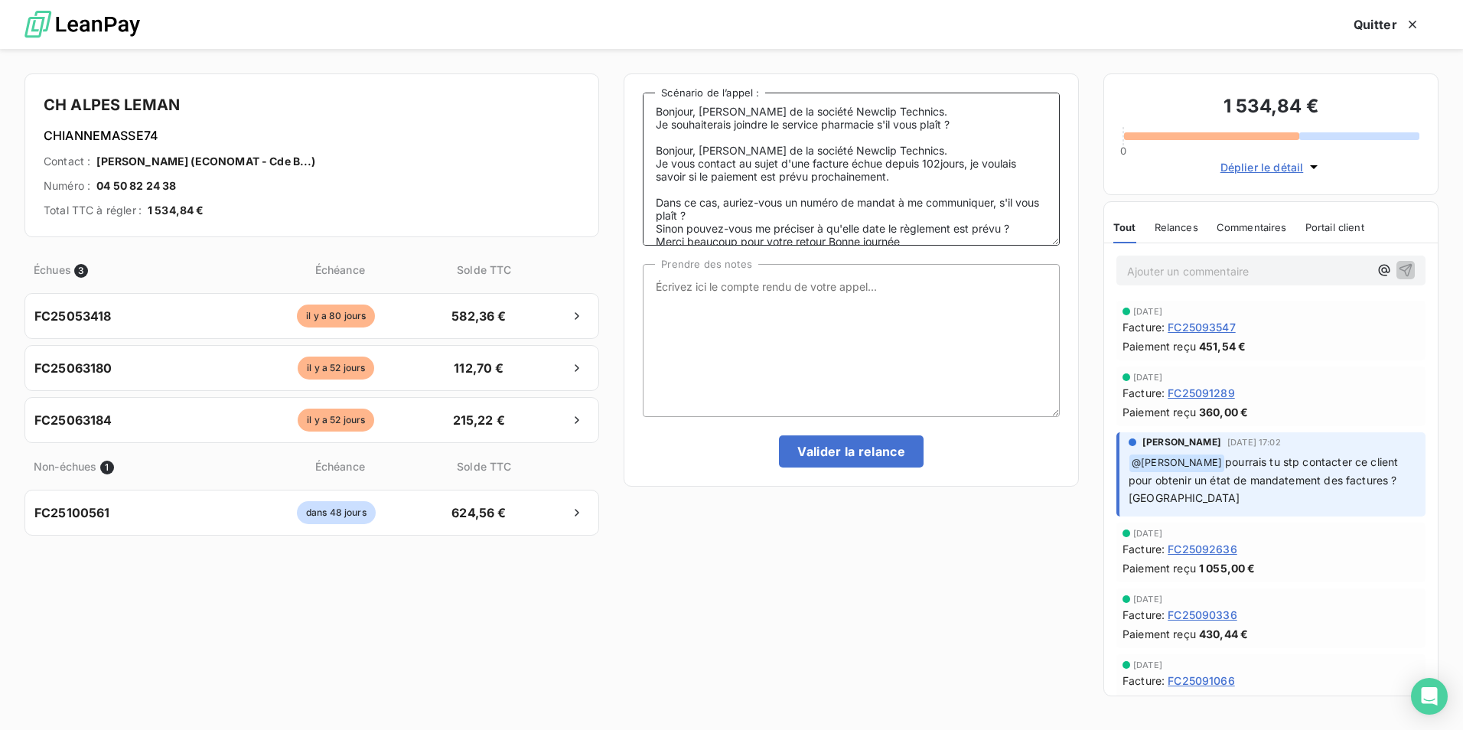
scroll to position [0, 0]
drag, startPoint x: 788, startPoint y: 167, endPoint x: 965, endPoint y: 169, distance: 176.8
click at [965, 169] on textarea "Bonjour, [PERSON_NAME] de la société Newclip Technics. Je souhaiterais joindre …" at bounding box center [851, 169] width 417 height 153
drag, startPoint x: 938, startPoint y: 166, endPoint x: 1036, endPoint y: 173, distance: 99.0
click at [1036, 173] on textarea "Bonjour, [PERSON_NAME] de la société Newclip Technics. Je souhaiterais joindre …" at bounding box center [851, 169] width 417 height 153
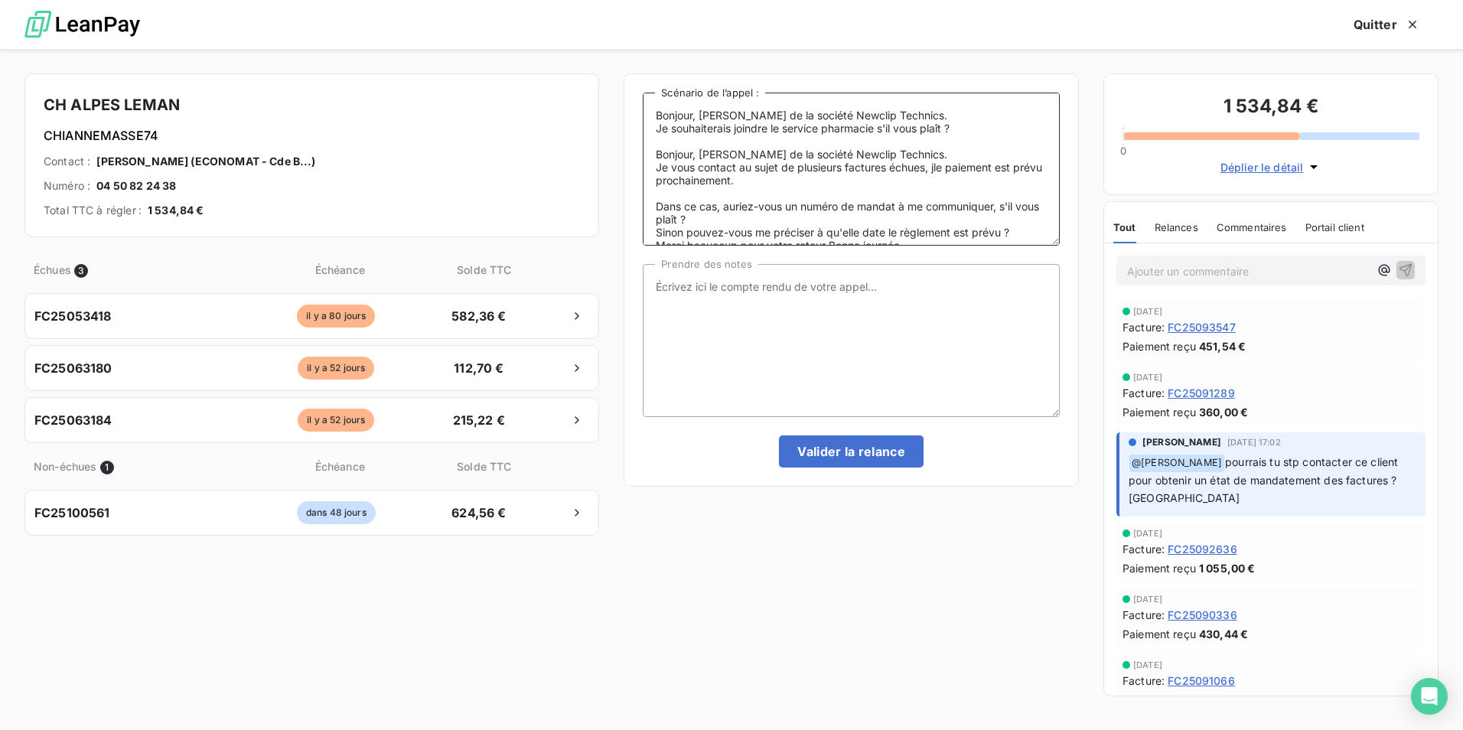
drag, startPoint x: 940, startPoint y: 167, endPoint x: 947, endPoint y: 168, distance: 7.8
click at [947, 168] on textarea "Bonjour, [PERSON_NAME] de la société Newclip Technics. Je souhaiterais joindre …" at bounding box center [851, 169] width 417 height 153
drag, startPoint x: 937, startPoint y: 168, endPoint x: 1013, endPoint y: 174, distance: 76.8
click at [1013, 174] on textarea "Bonjour, [PERSON_NAME] de la société Newclip Technics. Je souhaiterais joindre …" at bounding box center [851, 169] width 417 height 153
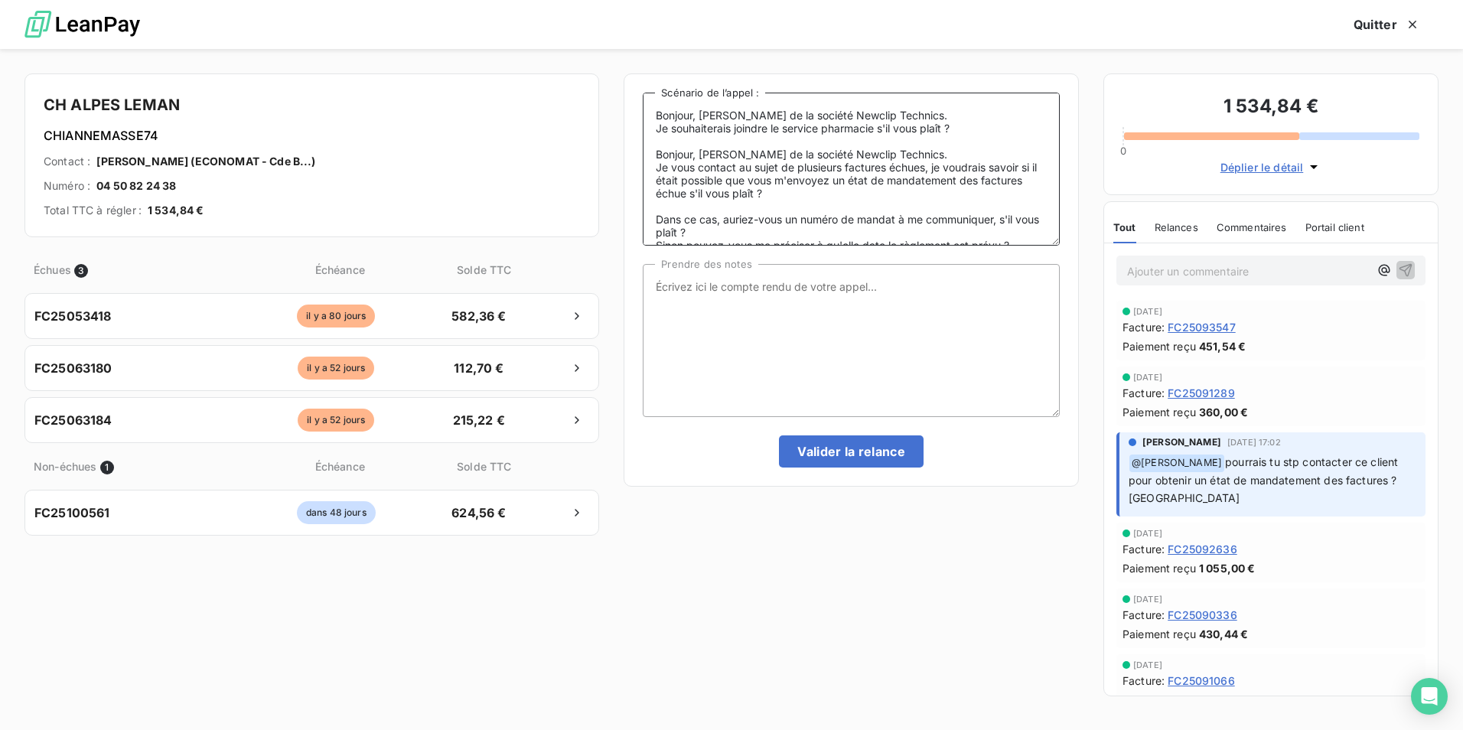
scroll to position [48, 0]
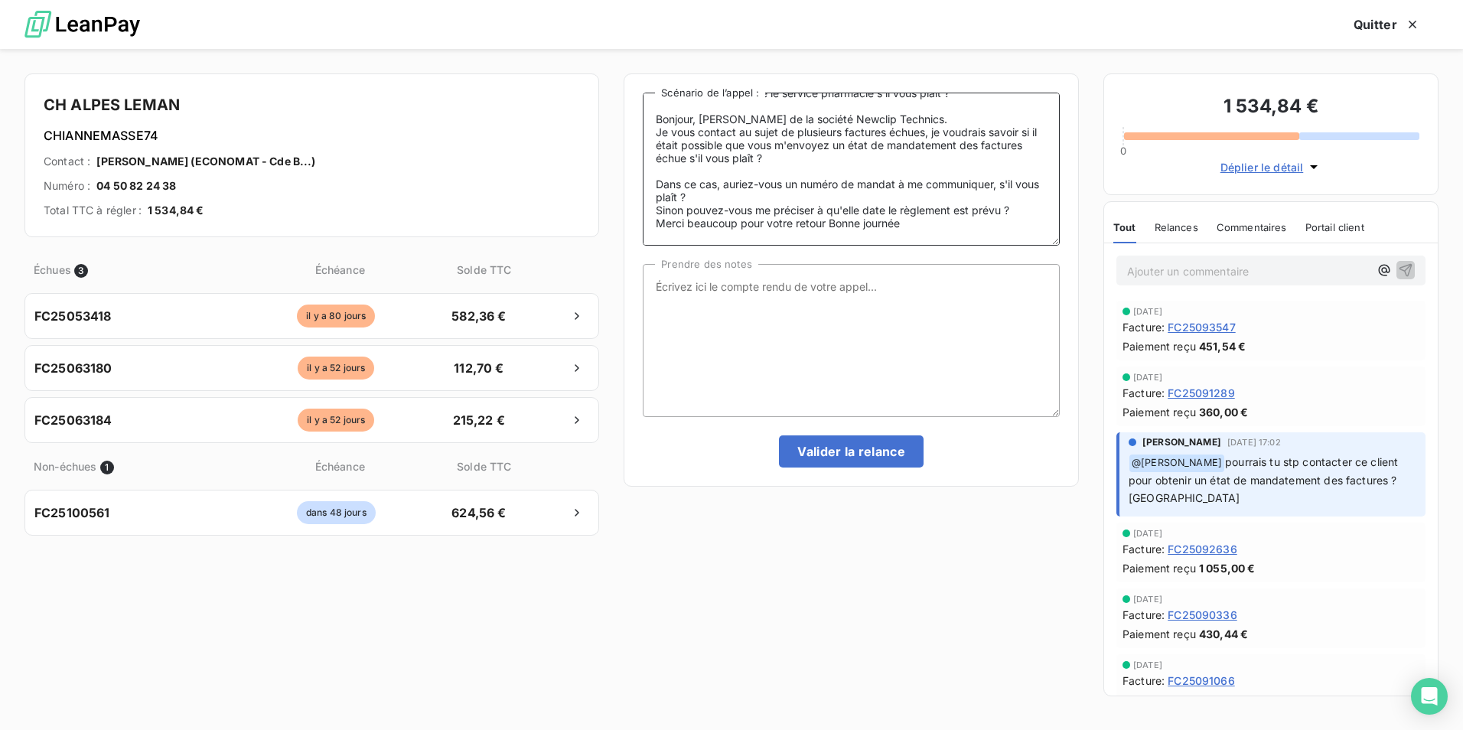
drag, startPoint x: 657, startPoint y: 171, endPoint x: 1015, endPoint y: 203, distance: 358.8
click at [1015, 203] on textarea "Bonjour, [PERSON_NAME] de la société Newclip Technics. Je souhaiterais joindre …" at bounding box center [851, 169] width 417 height 153
click at [801, 148] on textarea "Bonjour, [PERSON_NAME] de la société Newclip Technics. Je souhaiterais joindre …" at bounding box center [851, 169] width 417 height 153
drag, startPoint x: 653, startPoint y: 165, endPoint x: 1018, endPoint y: 199, distance: 366.7
click at [1018, 199] on textarea "Bonjour, [PERSON_NAME] de la société Newclip Technics. Je souhaiterais joindre …" at bounding box center [851, 169] width 417 height 153
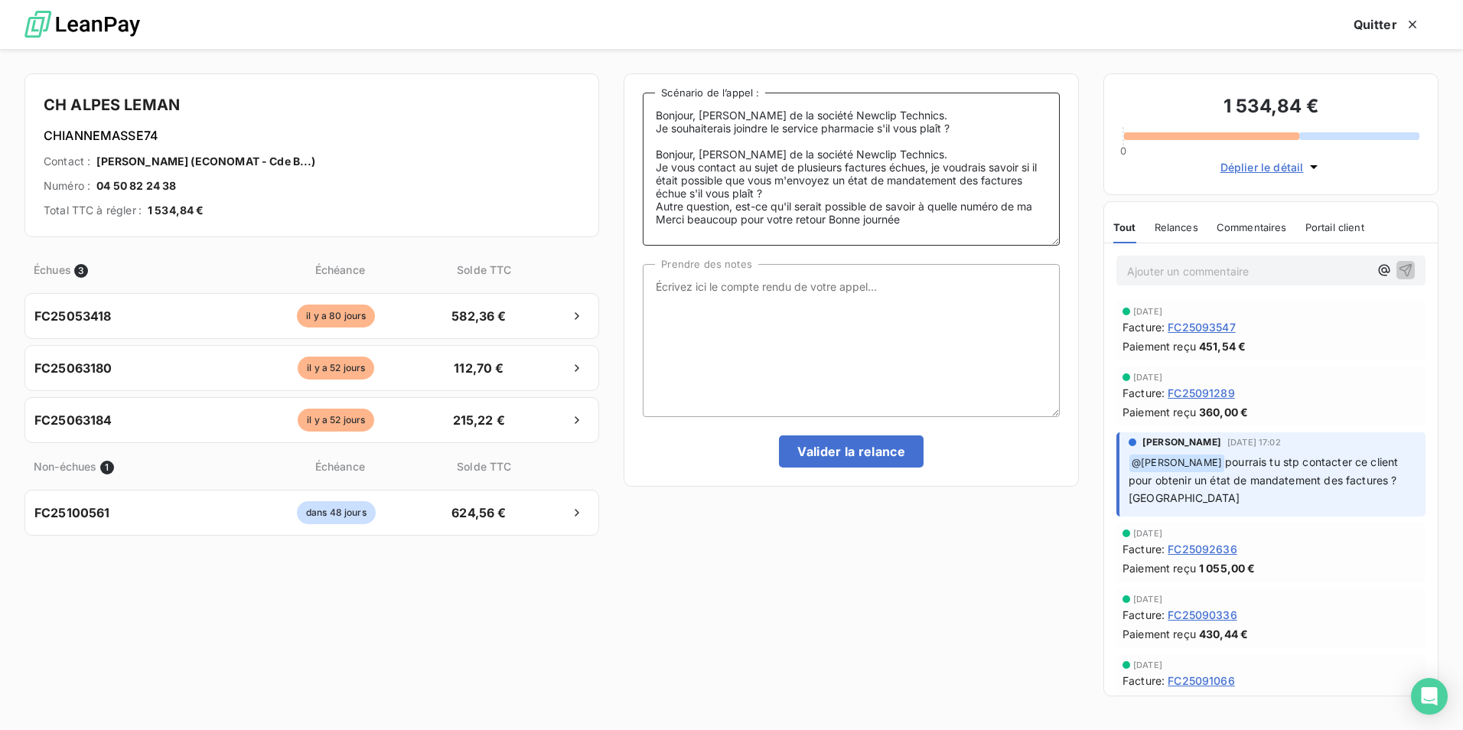
scroll to position [22, 0]
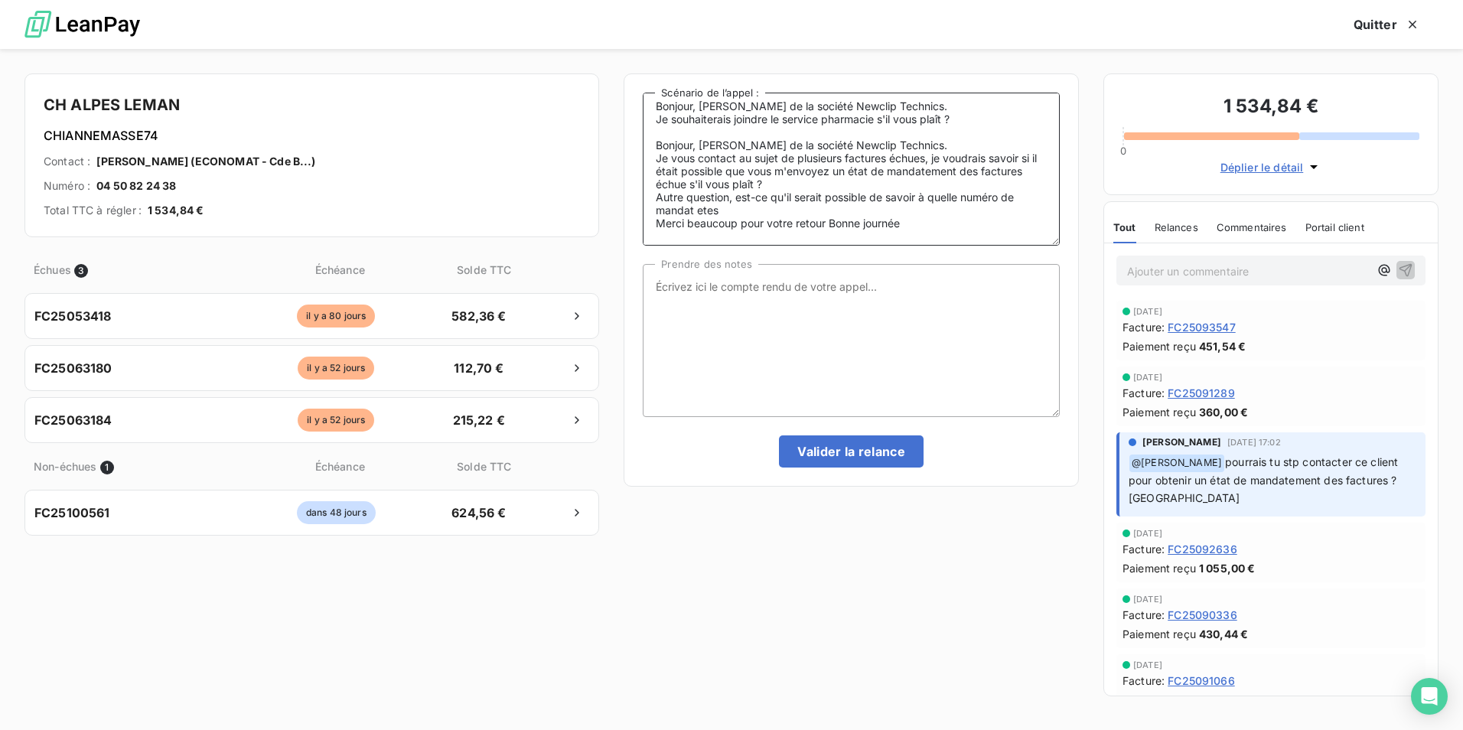
click at [703, 199] on textarea "Bonjour, [PERSON_NAME] de la société Newclip Technics. Je souhaiterais joindre …" at bounding box center [851, 169] width 417 height 153
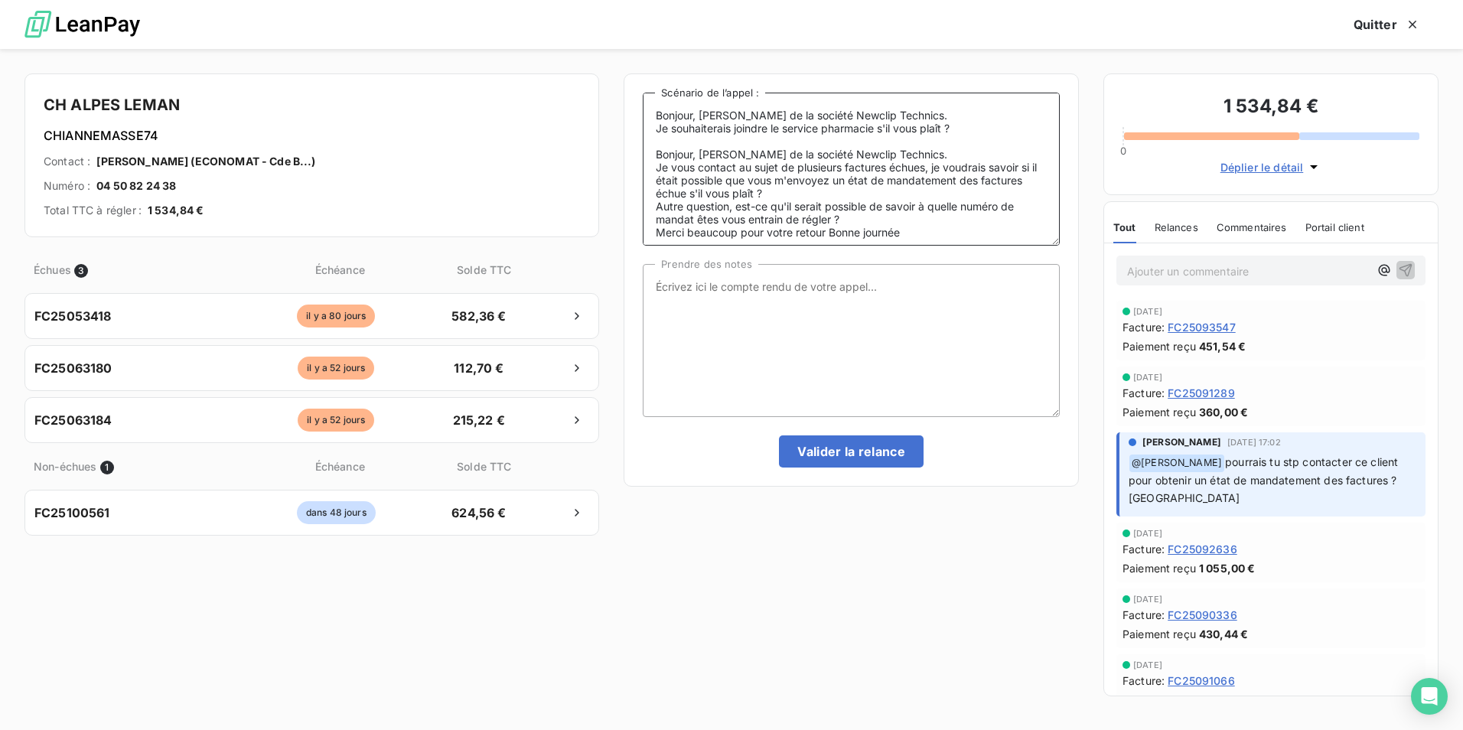
drag, startPoint x: 908, startPoint y: 217, endPoint x: 645, endPoint y: 99, distance: 287.7
click at [650, 98] on textarea "Bonjour, [PERSON_NAME] de la société Newclip Technics. Je souhaiterais joindre …" at bounding box center [851, 169] width 417 height 153
type textarea "Bonjour, [PERSON_NAME] de la société Newclip Technics. Je souhaiterais joindre …"
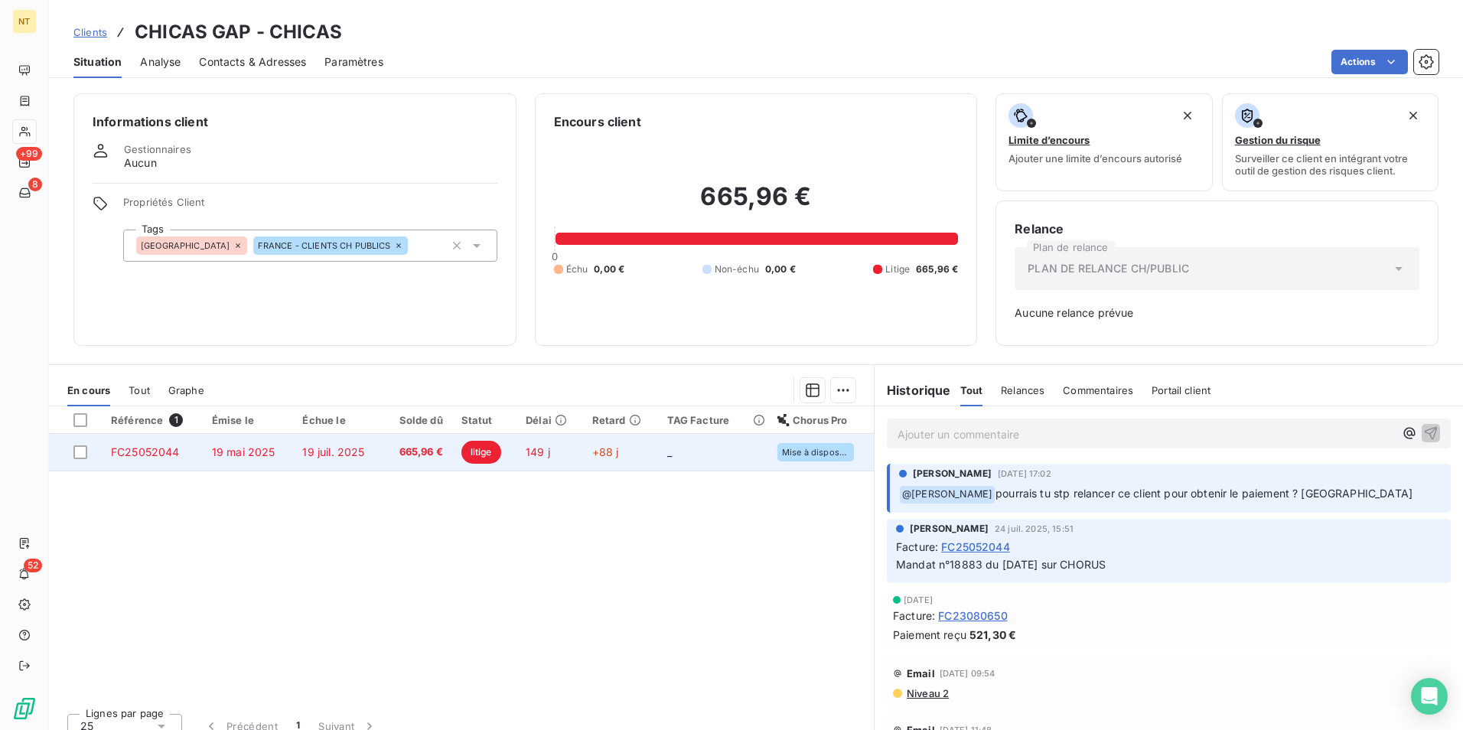
click at [577, 458] on td "149 j" at bounding box center [550, 452] width 67 height 37
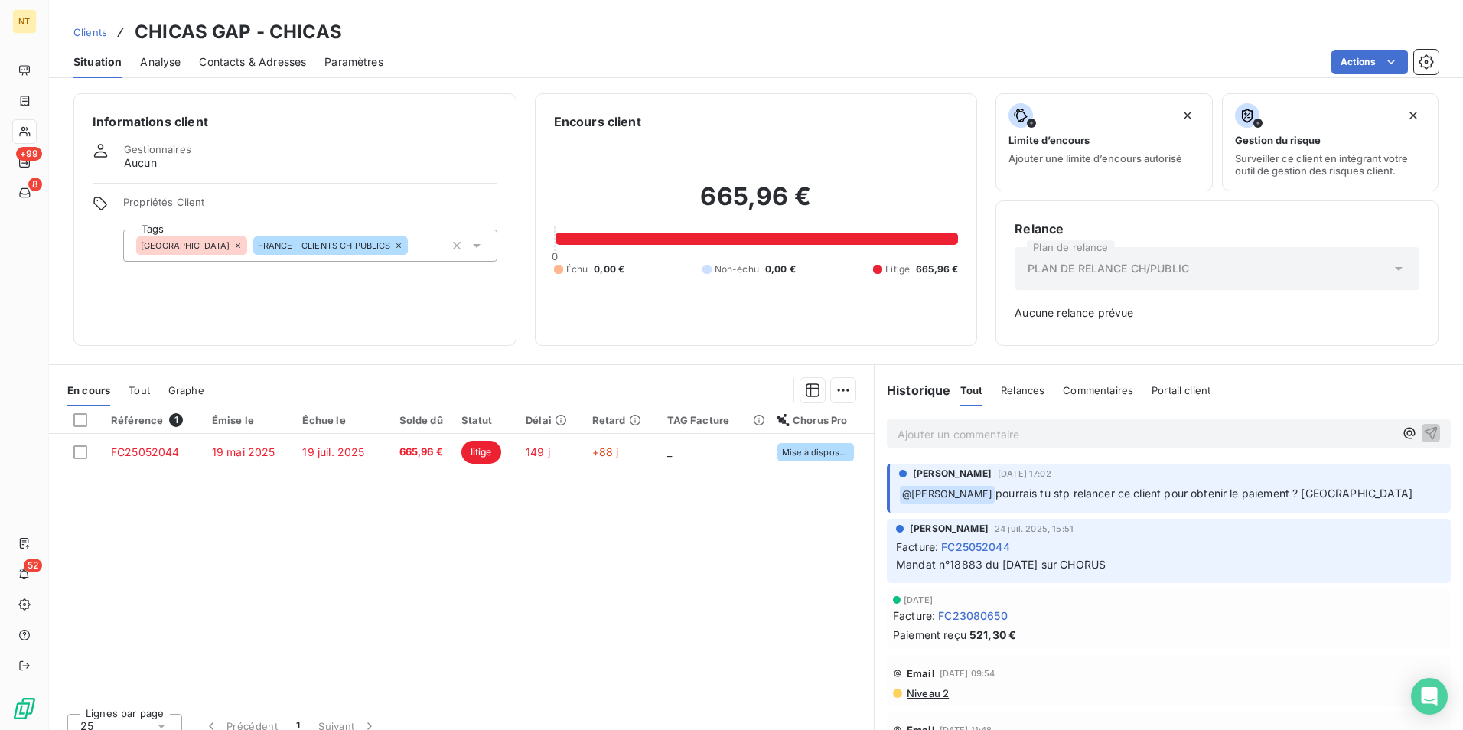
click at [1133, 313] on span "Aucune relance prévue" at bounding box center [1217, 312] width 405 height 15
click at [259, 64] on span "Contacts & Adresses" at bounding box center [252, 61] width 107 height 15
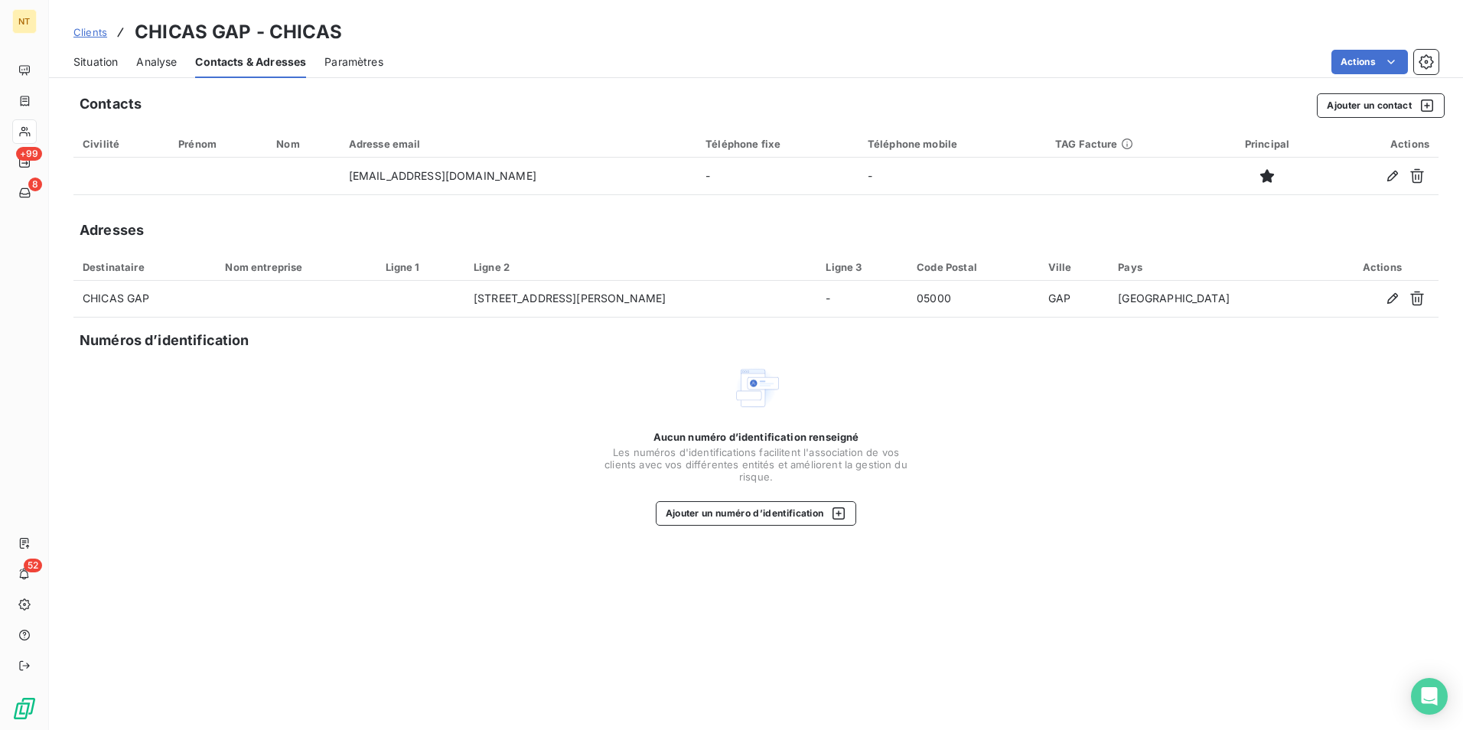
click at [113, 61] on span "Situation" at bounding box center [95, 61] width 44 height 15
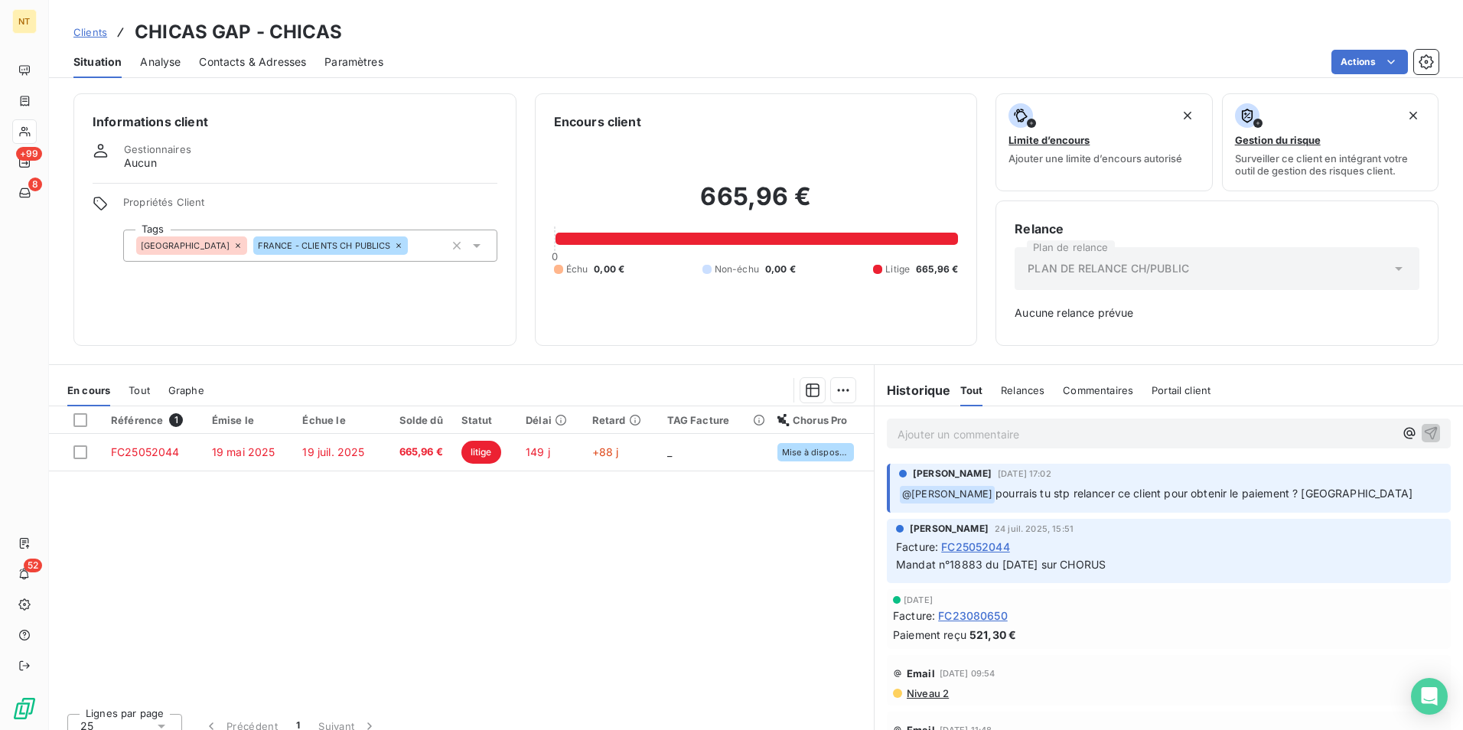
click at [260, 64] on span "Contacts & Adresses" at bounding box center [252, 61] width 107 height 15
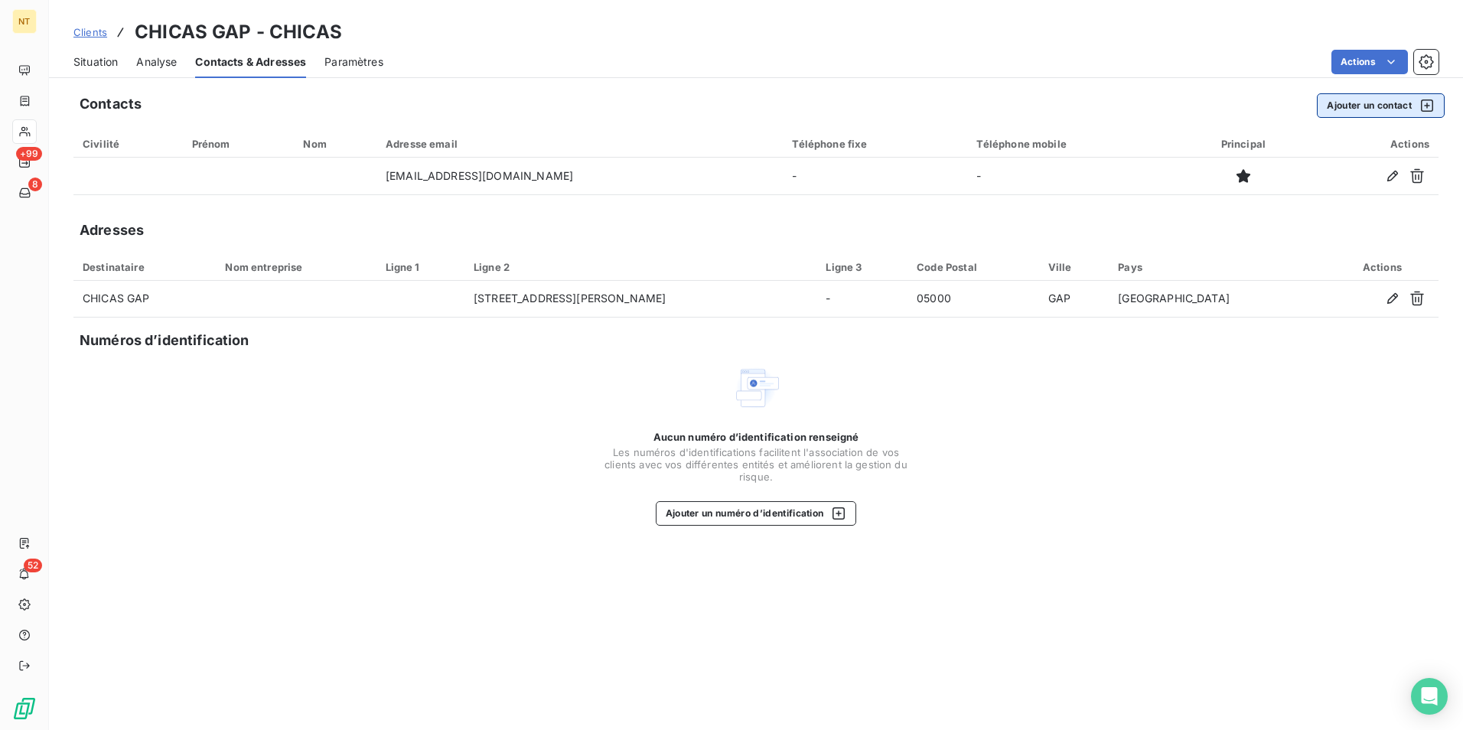
click at [1353, 107] on button "Ajouter un contact" at bounding box center [1381, 105] width 128 height 24
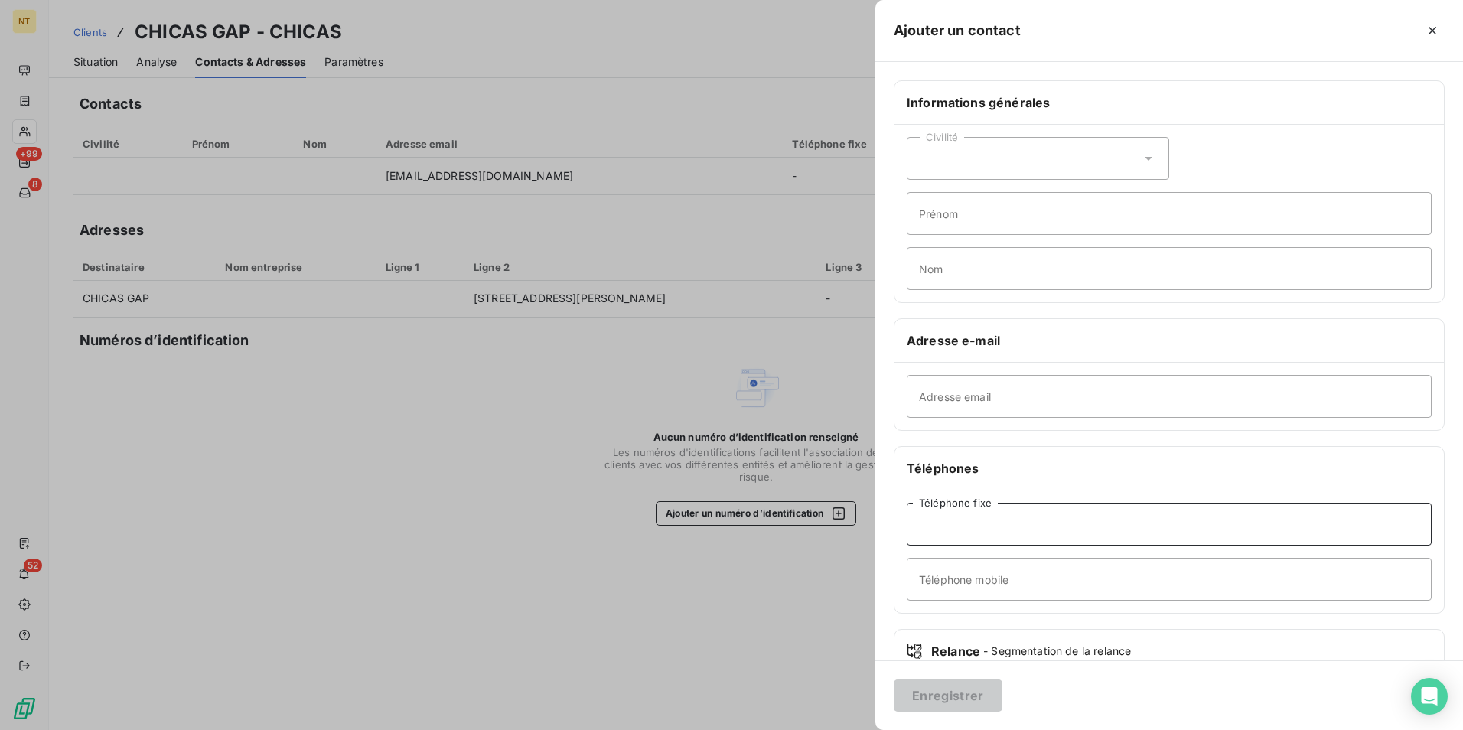
click at [1072, 522] on input "Téléphone fixe" at bounding box center [1169, 524] width 525 height 43
type input "[PHONE_NUMBER]"
click at [972, 692] on button "Enregistrer" at bounding box center [948, 696] width 109 height 32
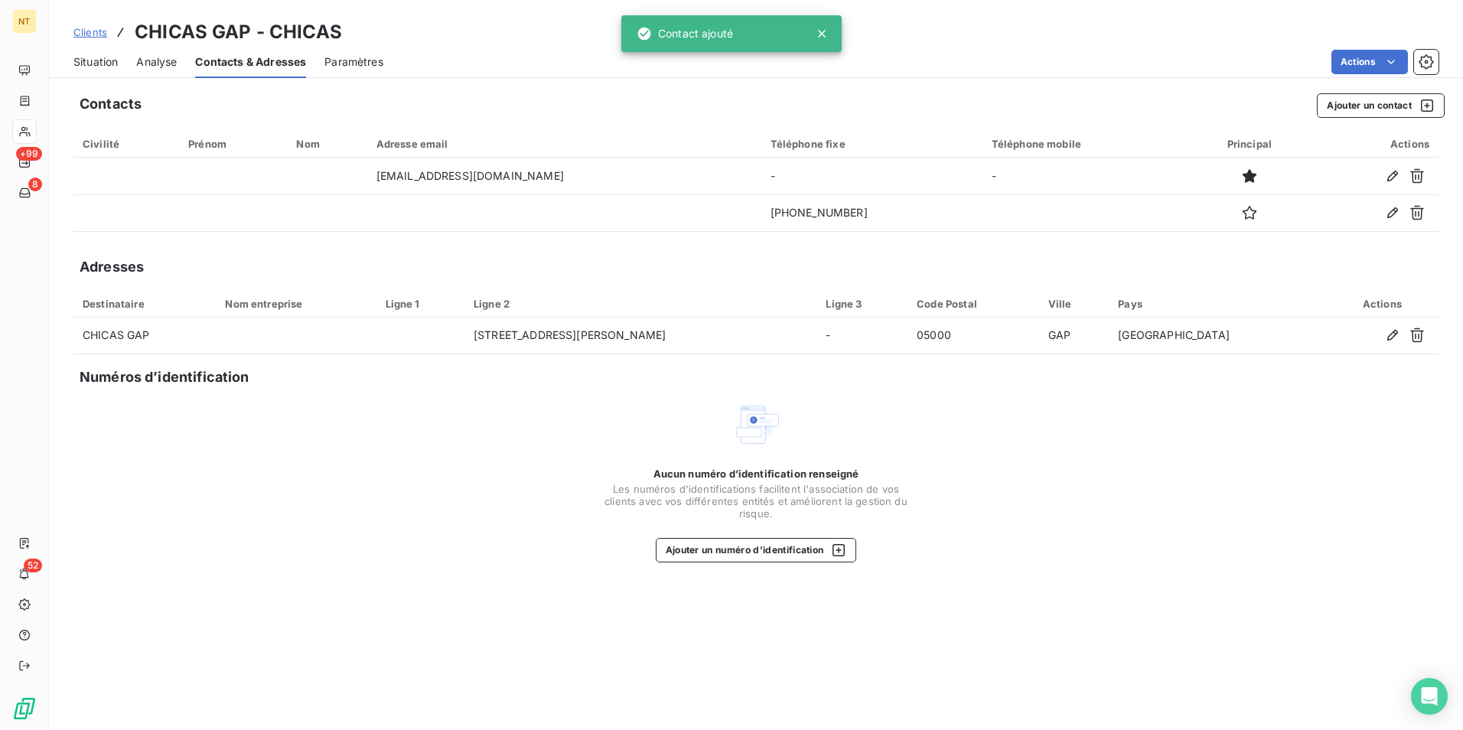
click at [820, 33] on icon at bounding box center [822, 34] width 8 height 8
click at [99, 57] on span "Situation" at bounding box center [95, 61] width 44 height 15
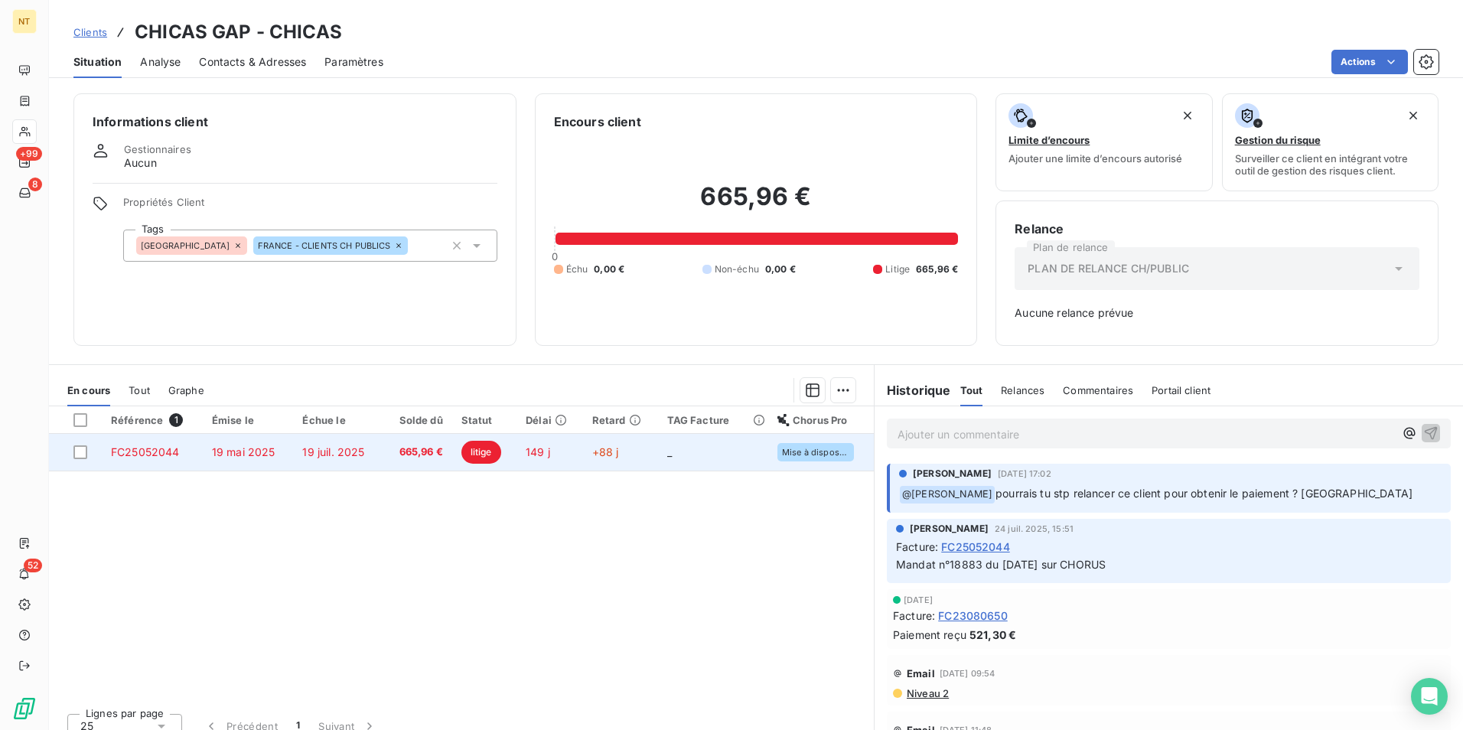
click at [606, 452] on span "+88 j" at bounding box center [605, 451] width 27 height 13
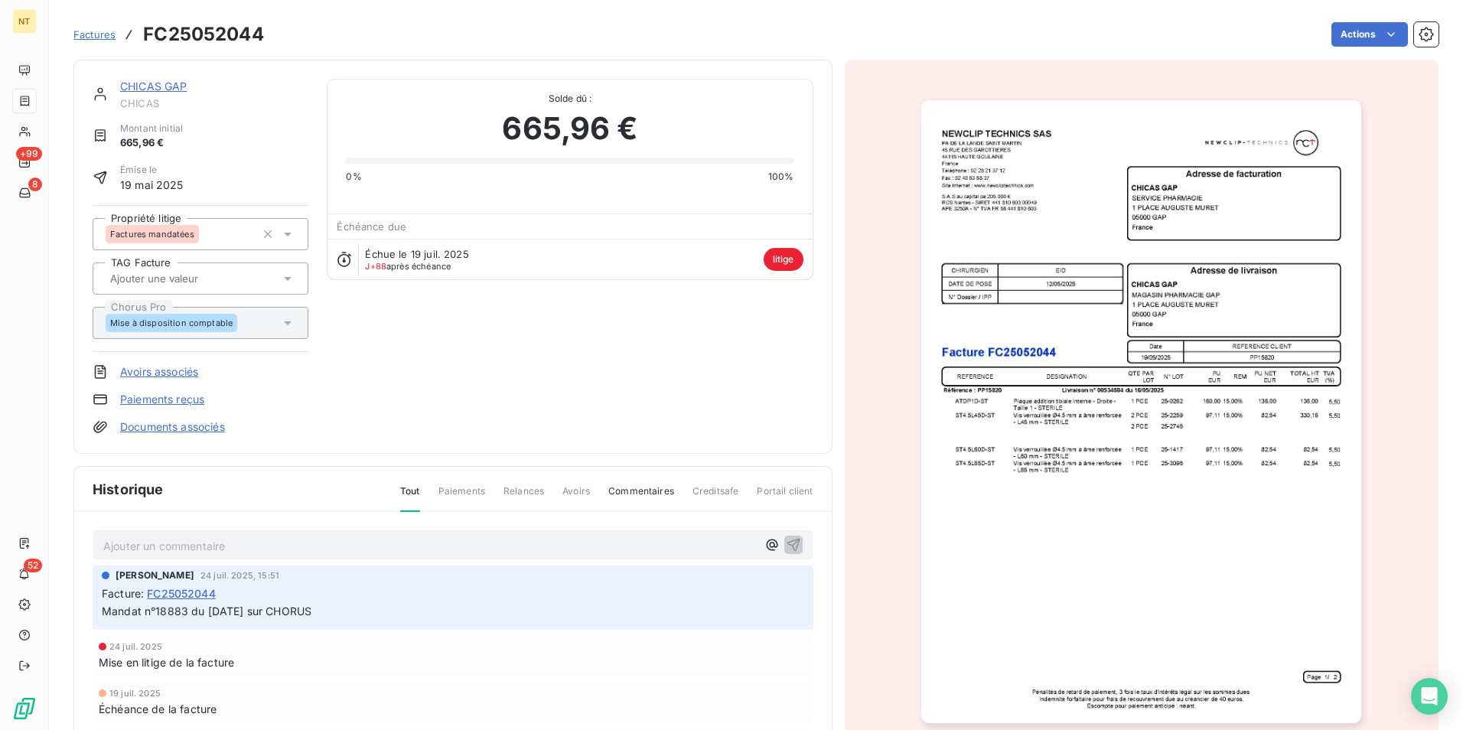
click at [101, 40] on span "Factures" at bounding box center [94, 34] width 42 height 12
click at [152, 95] on div "CHICAS GAP CHICAS" at bounding box center [214, 94] width 188 height 31
click at [152, 86] on link "CHICAS GAP" at bounding box center [153, 86] width 67 height 13
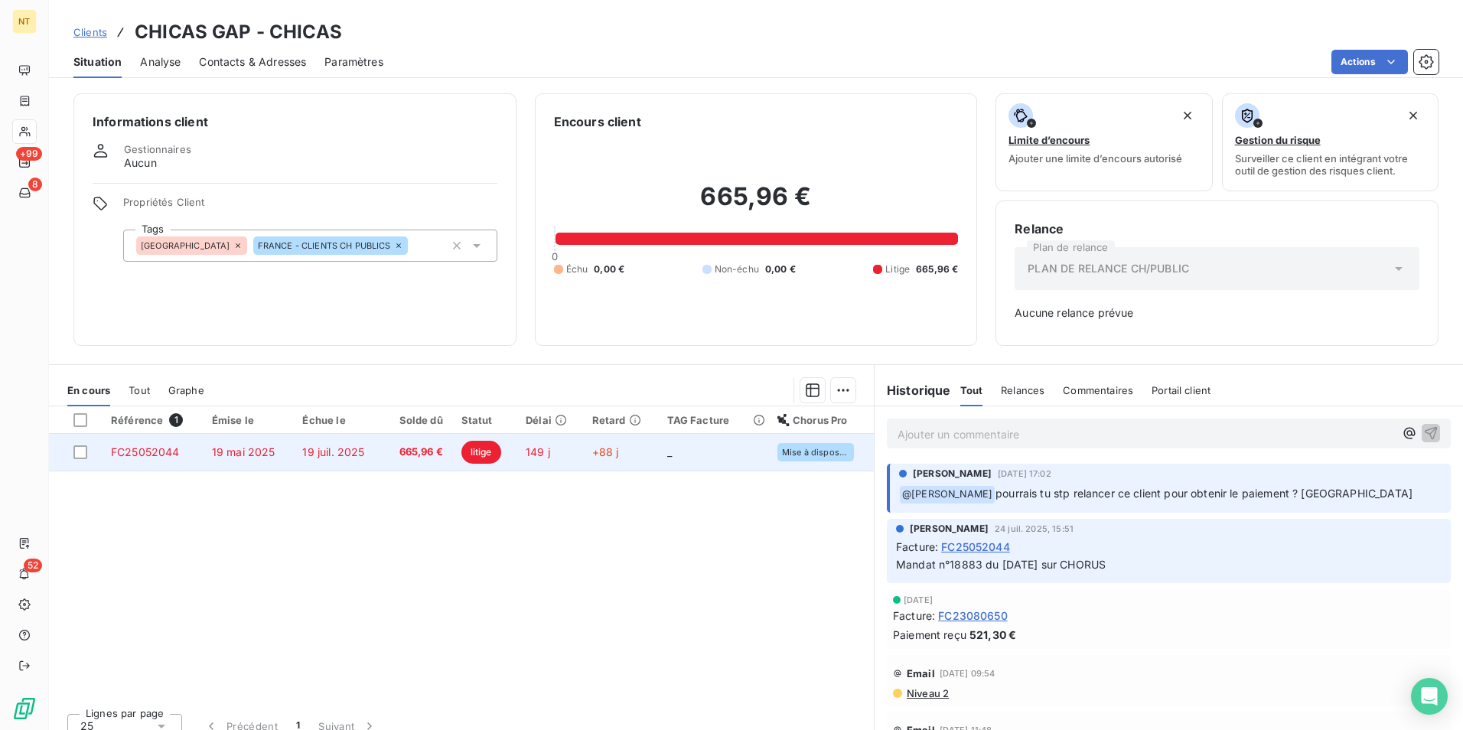
click at [413, 455] on span "665,96 €" at bounding box center [417, 452] width 51 height 15
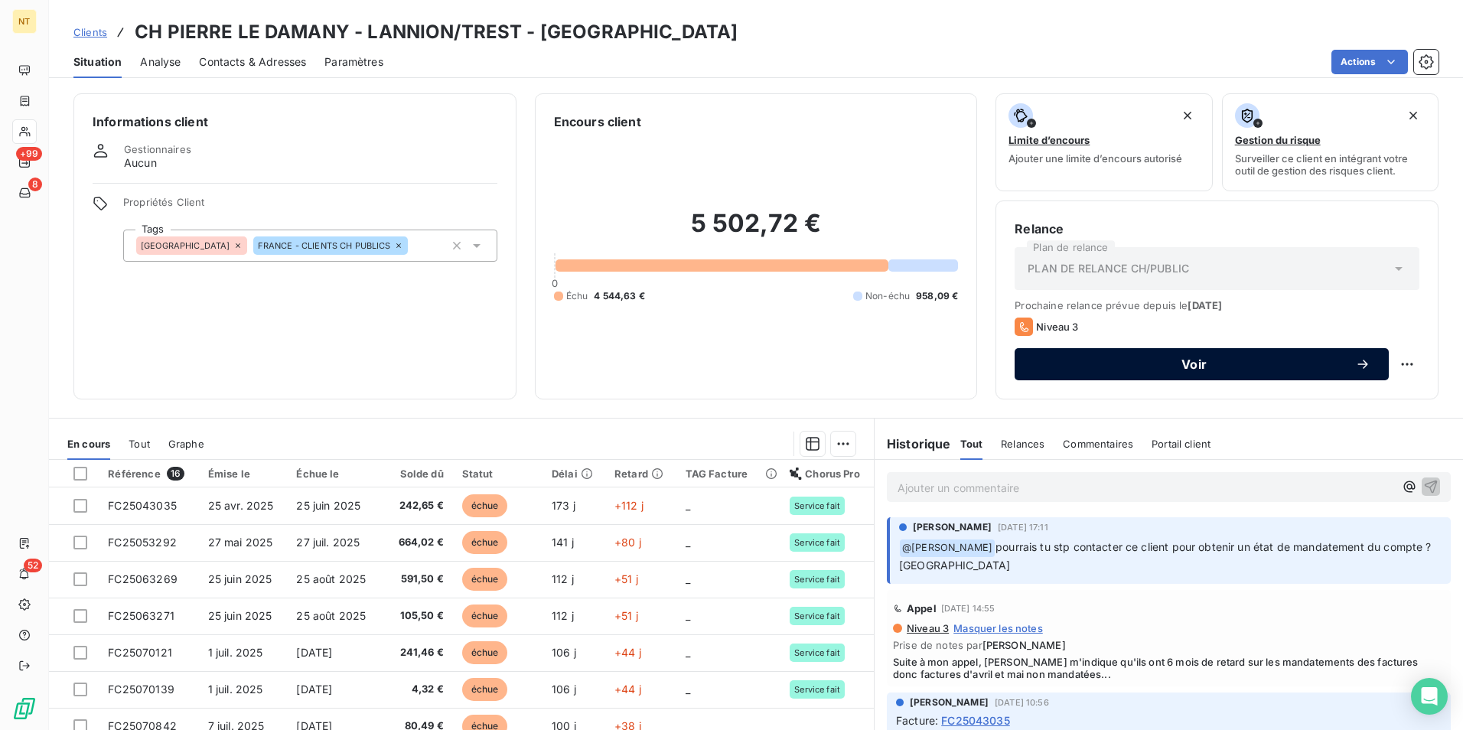
click at [1177, 359] on span "Voir" at bounding box center [1194, 364] width 322 height 12
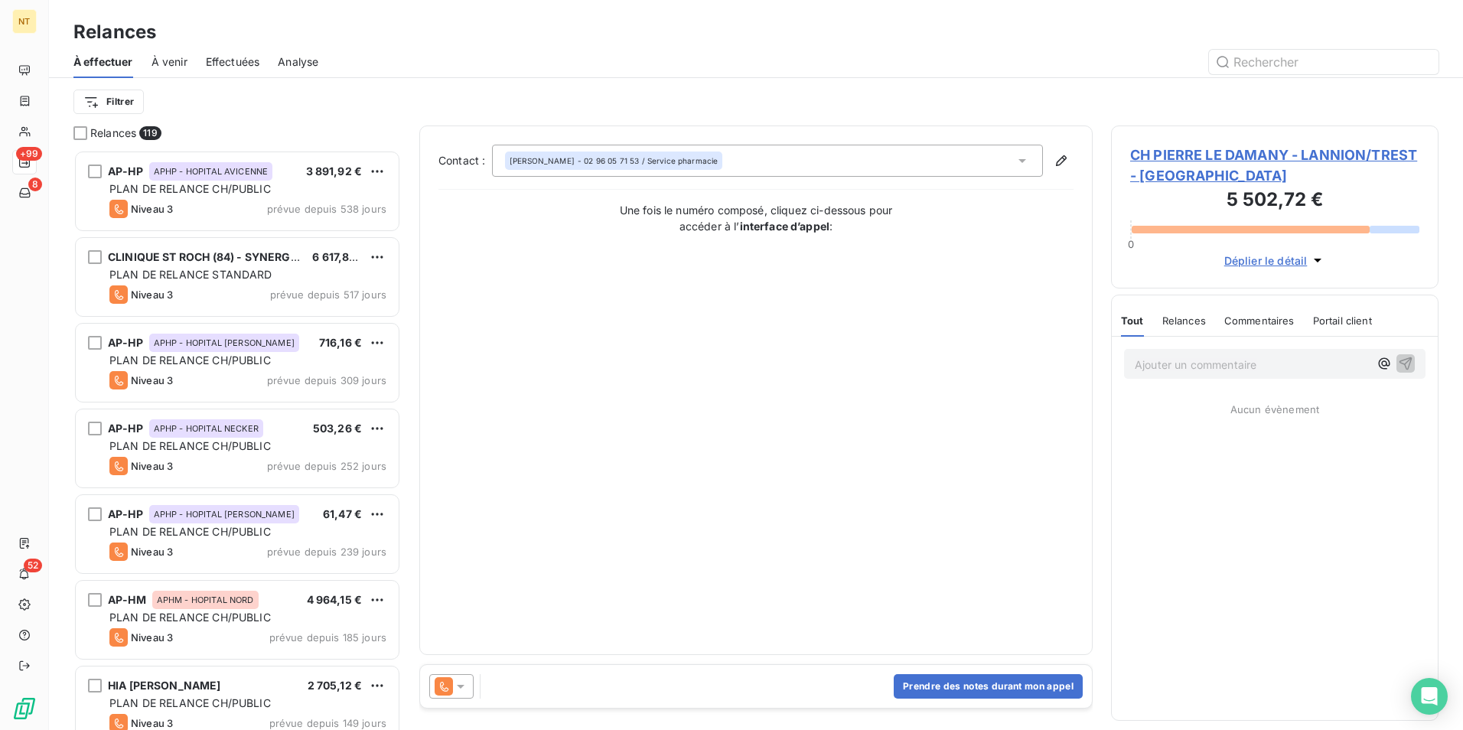
scroll to position [569, 316]
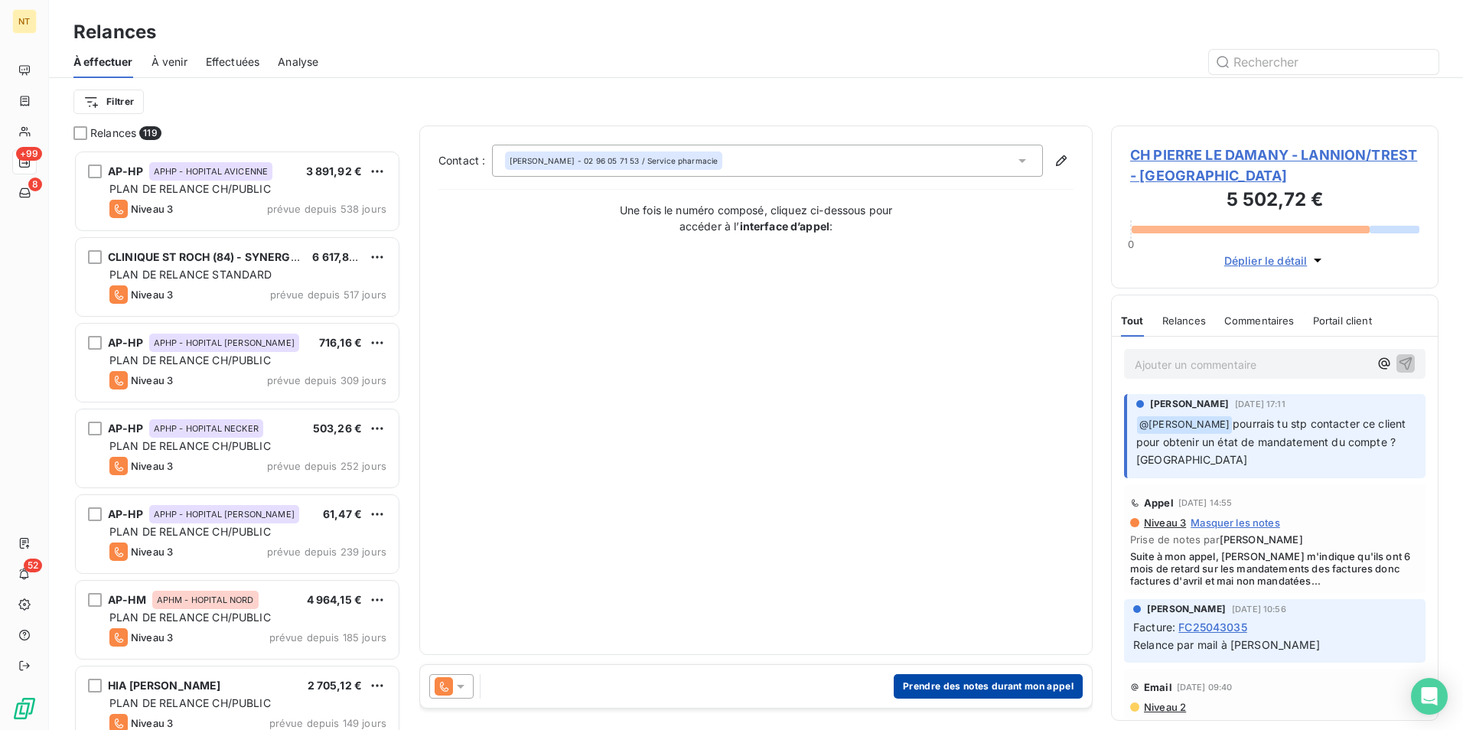
click at [1019, 683] on button "Prendre des notes durant mon appel" at bounding box center [988, 686] width 189 height 24
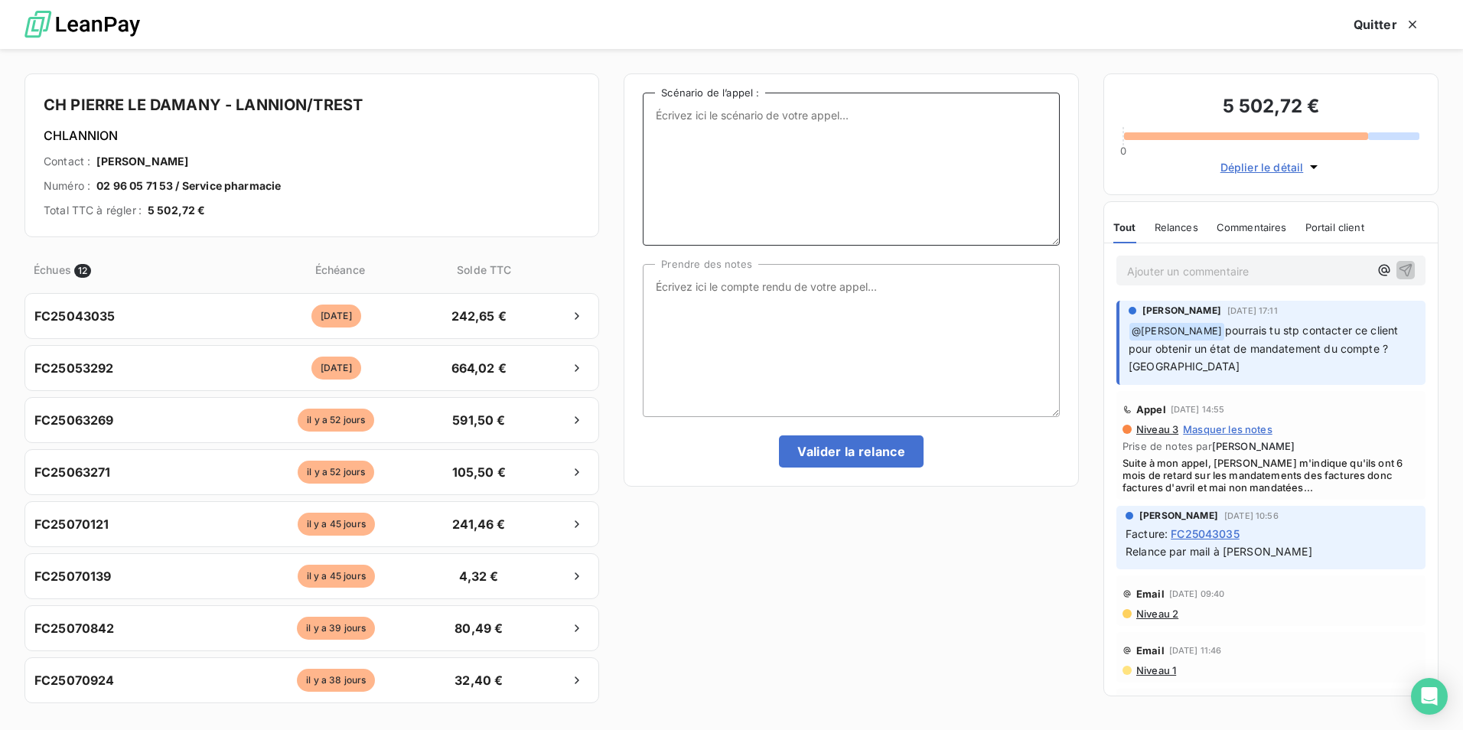
click at [824, 112] on textarea "Scénario de l’appel :" at bounding box center [851, 169] width 417 height 153
paste textarea "Bonjour, romane BECHET de la société Newclip Technics. Je souhaiterais joindre …"
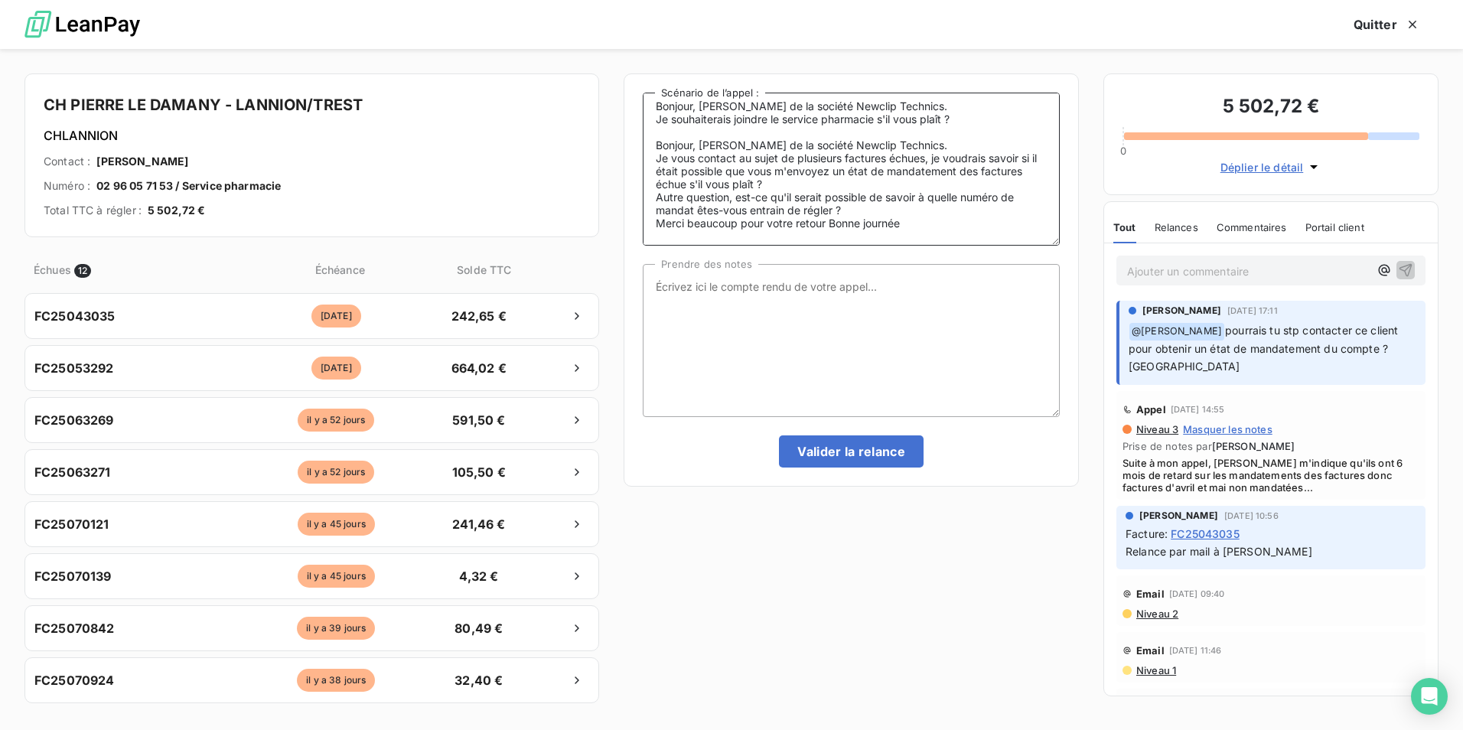
scroll to position [22, 0]
drag, startPoint x: 41, startPoint y: 104, endPoint x: 410, endPoint y: 106, distance: 369.7
click at [410, 106] on div "CH PIERRE LE DAMANY - LANNION/TREST CHLANNION Contact : Cécile OLLIVIER Numéro …" at bounding box center [311, 155] width 575 height 164
copy h4 "CH PIERRE LE DAMANY - LANNION/TREST"
click at [459, 87] on div "CH PIERRE LE DAMANY - LANNION/TREST CHLANNION Contact : Cécile OLLIVIER Numéro …" at bounding box center [311, 155] width 575 height 164
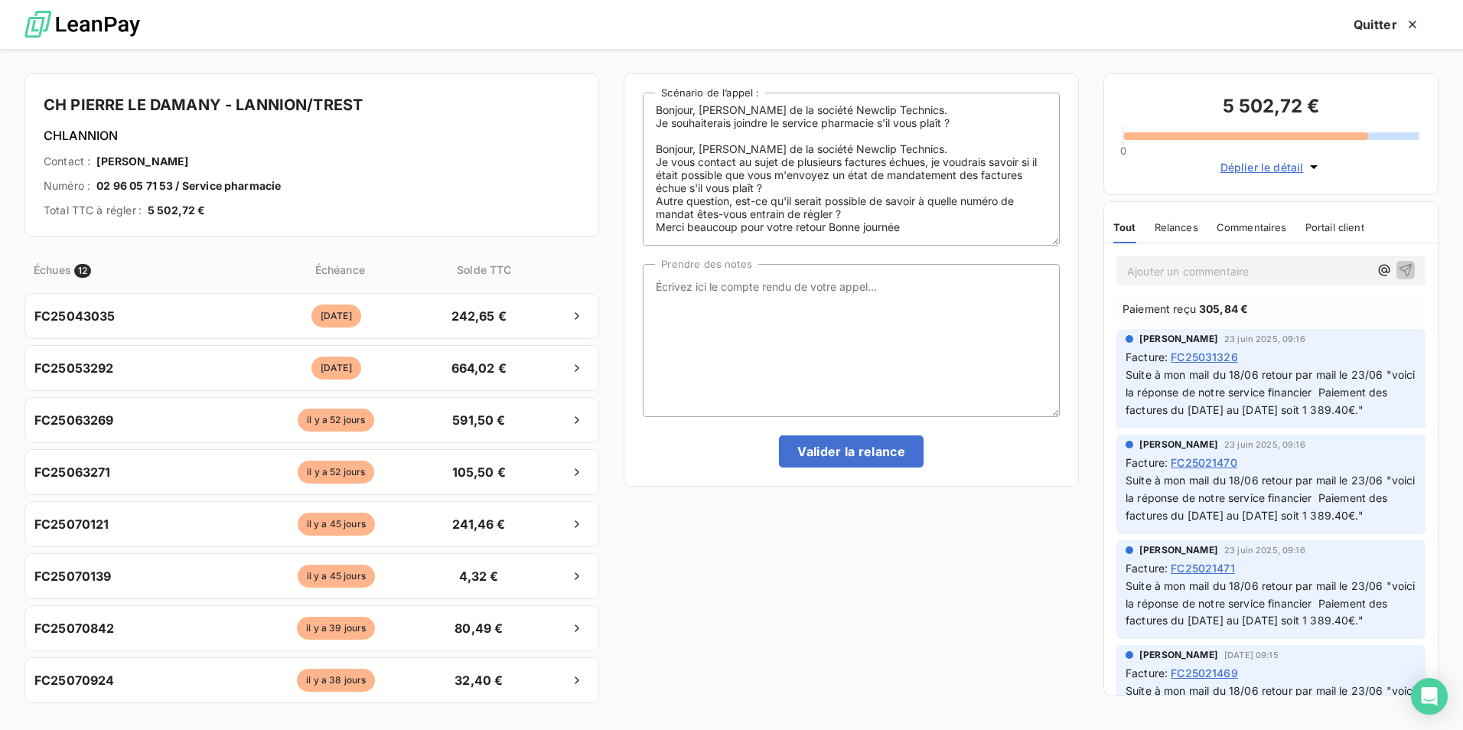
scroll to position [0, 0]
drag, startPoint x: 968, startPoint y: 128, endPoint x: 648, endPoint y: 112, distance: 320.3
click at [648, 112] on textarea "Bonjour, romane BECHET de la société Newclip Technics. Je souhaiterais joindre …" at bounding box center [851, 169] width 417 height 153
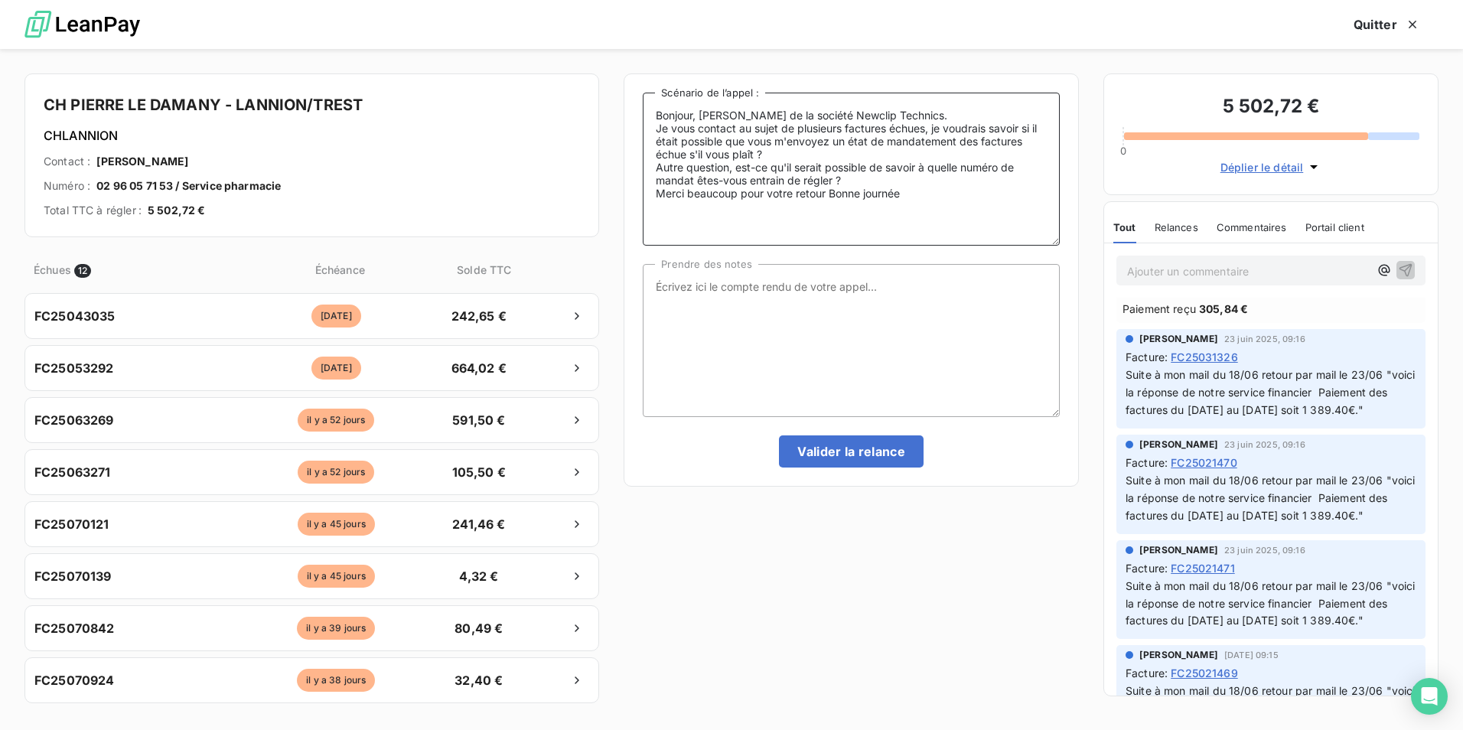
click at [658, 141] on textarea "Bonjour, romane BECHET de la société Newclip Technics. Je vous contact au sujet…" at bounding box center [851, 169] width 417 height 153
click at [947, 131] on textarea "Bonjour, romane BECHET de la société Newclip Technics. Je vous contact au sujet…" at bounding box center [851, 169] width 417 height 153
click at [955, 131] on textarea "Bonjour, romane BECHET de la société Newclip Technics. Je vous contact au sujet…" at bounding box center [851, 169] width 417 height 153
type textarea "Bonjour, romane BECHET de la société Newclip Technics. Je m'adresse bien au ser…"
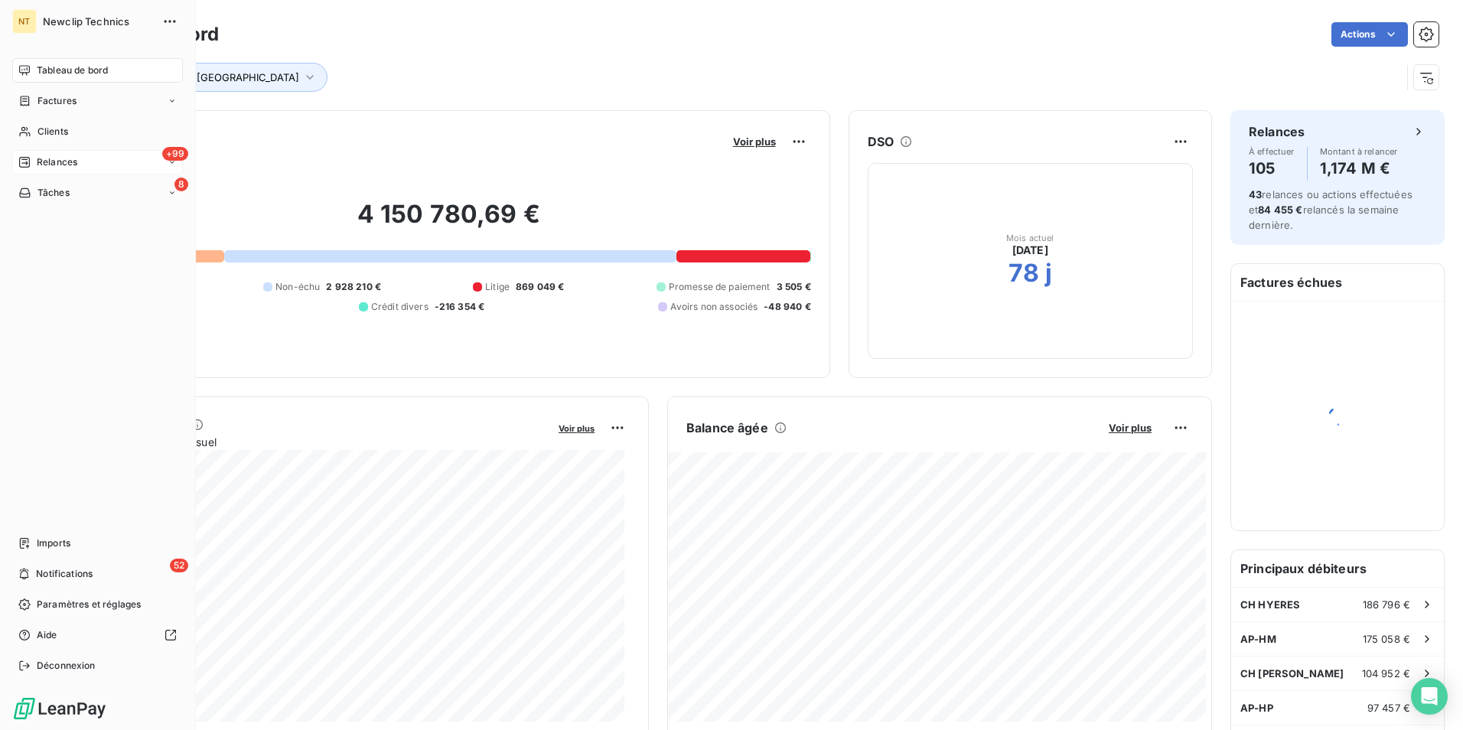
click at [51, 165] on span "Relances" at bounding box center [57, 162] width 41 height 14
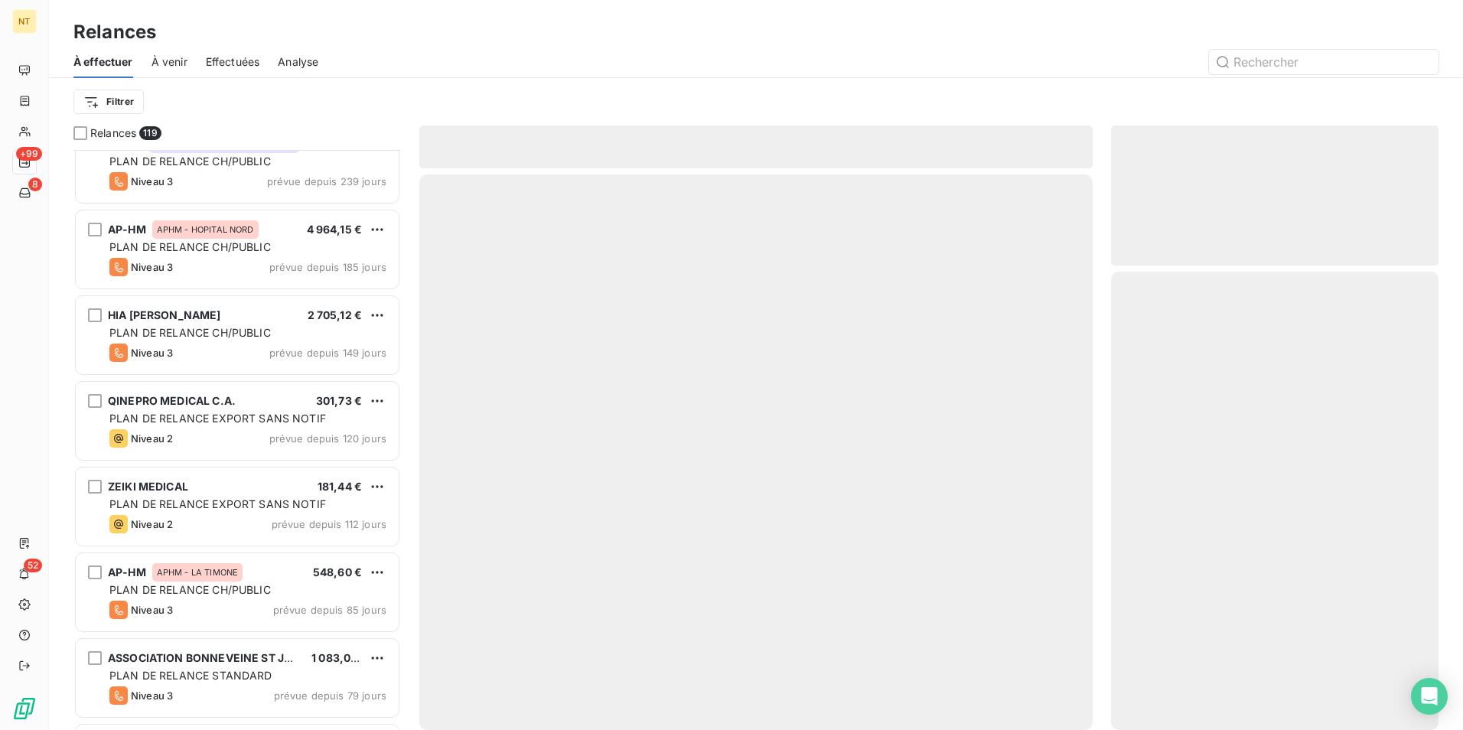
scroll to position [383, 0]
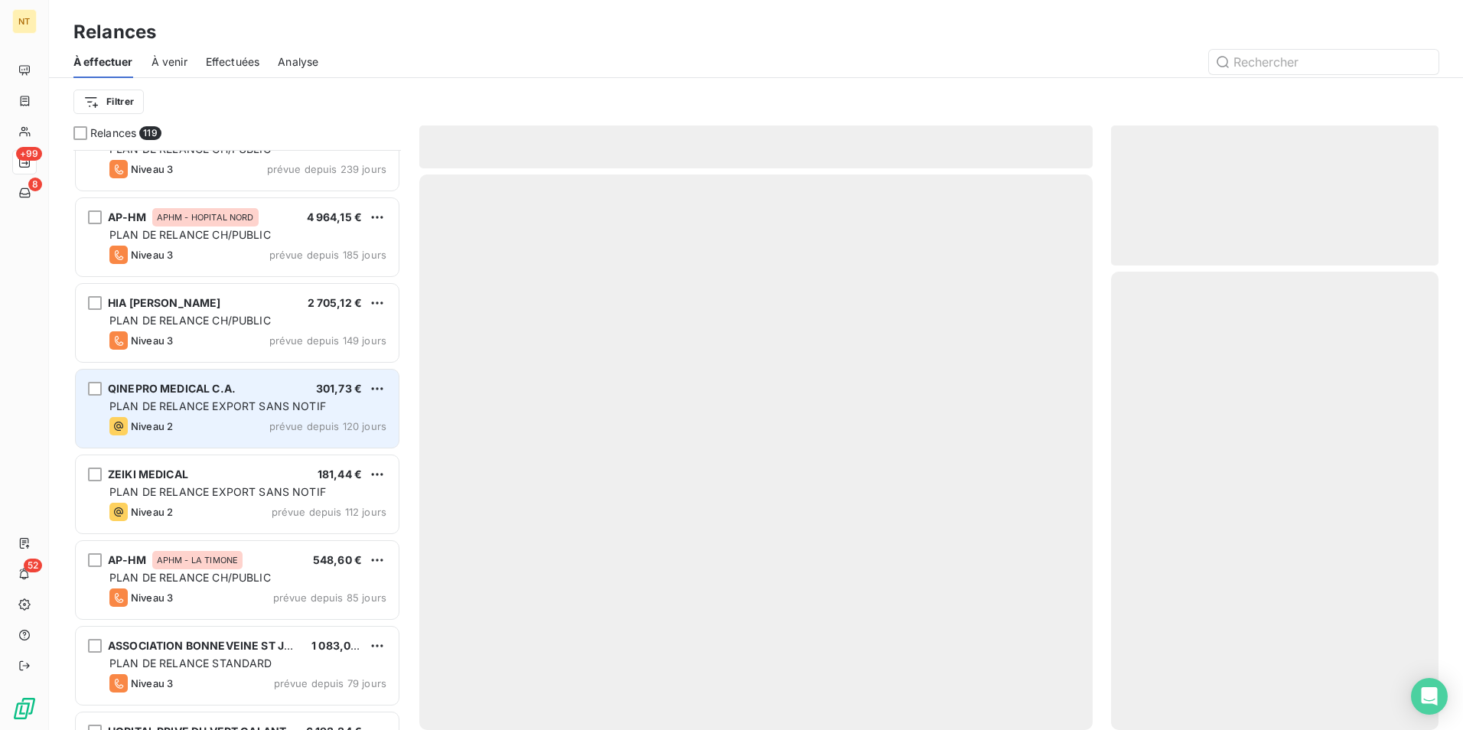
click at [233, 405] on span "PLAN DE RELANCE EXPORT SANS NOTIF" at bounding box center [217, 405] width 217 height 13
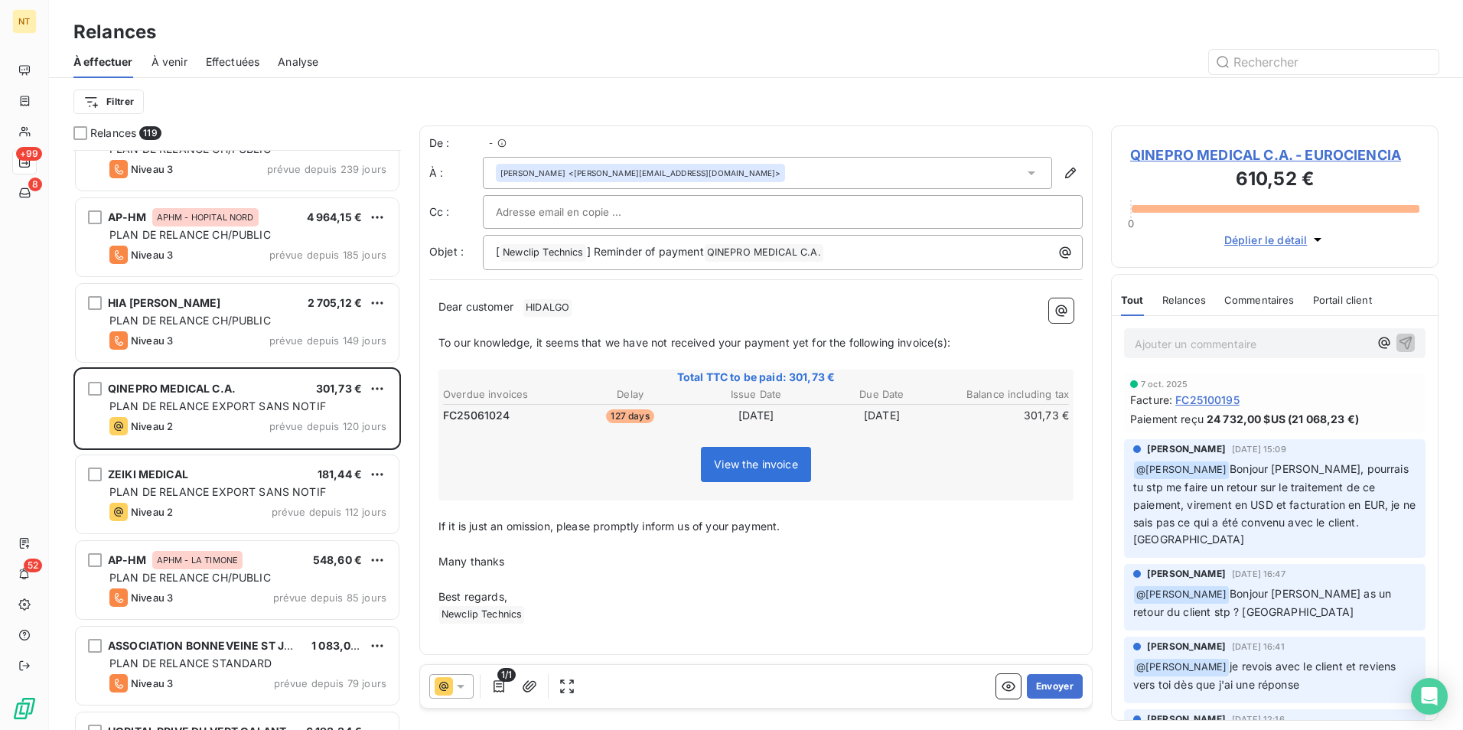
scroll to position [569, 316]
click at [1069, 692] on button "Envoyer" at bounding box center [1055, 686] width 56 height 24
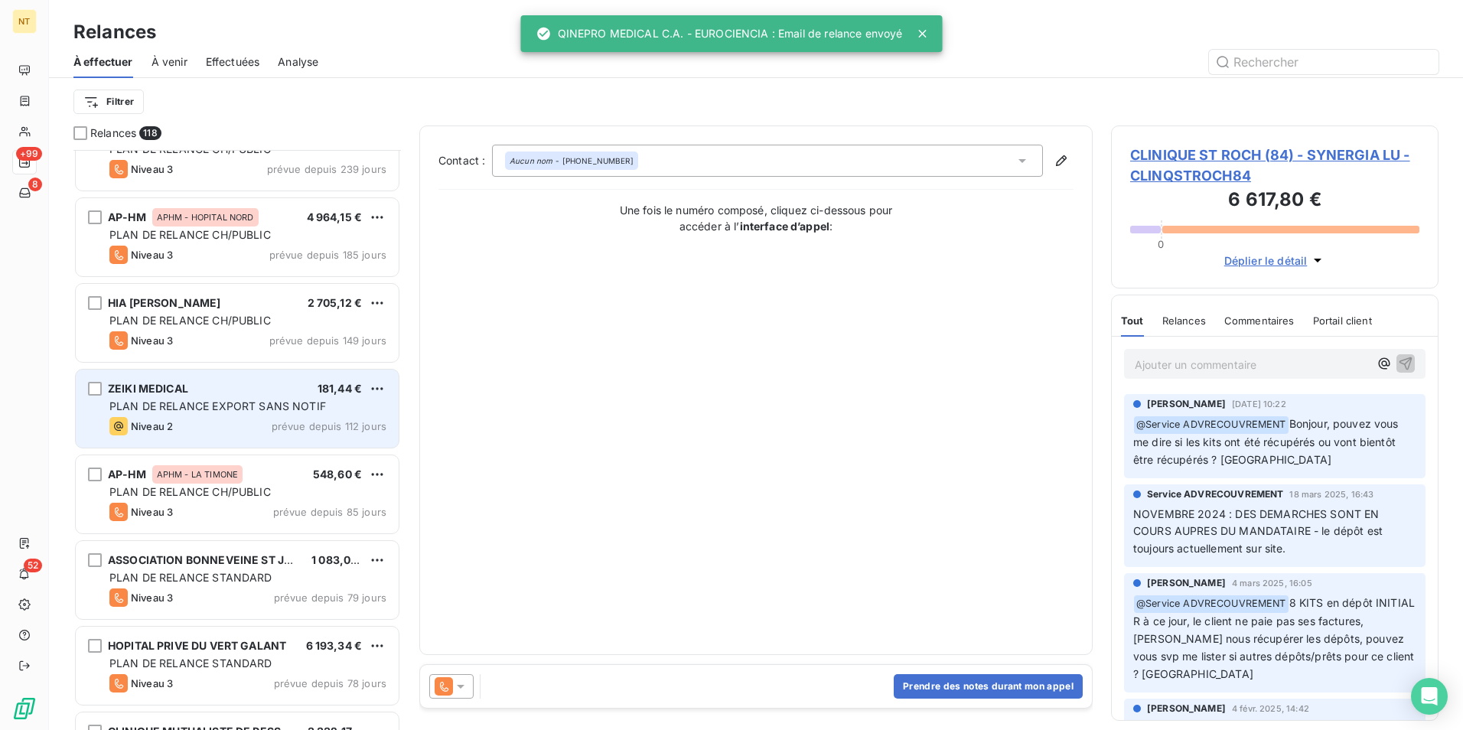
click at [223, 420] on div "Niveau 2 prévue depuis 112 jours" at bounding box center [247, 426] width 277 height 18
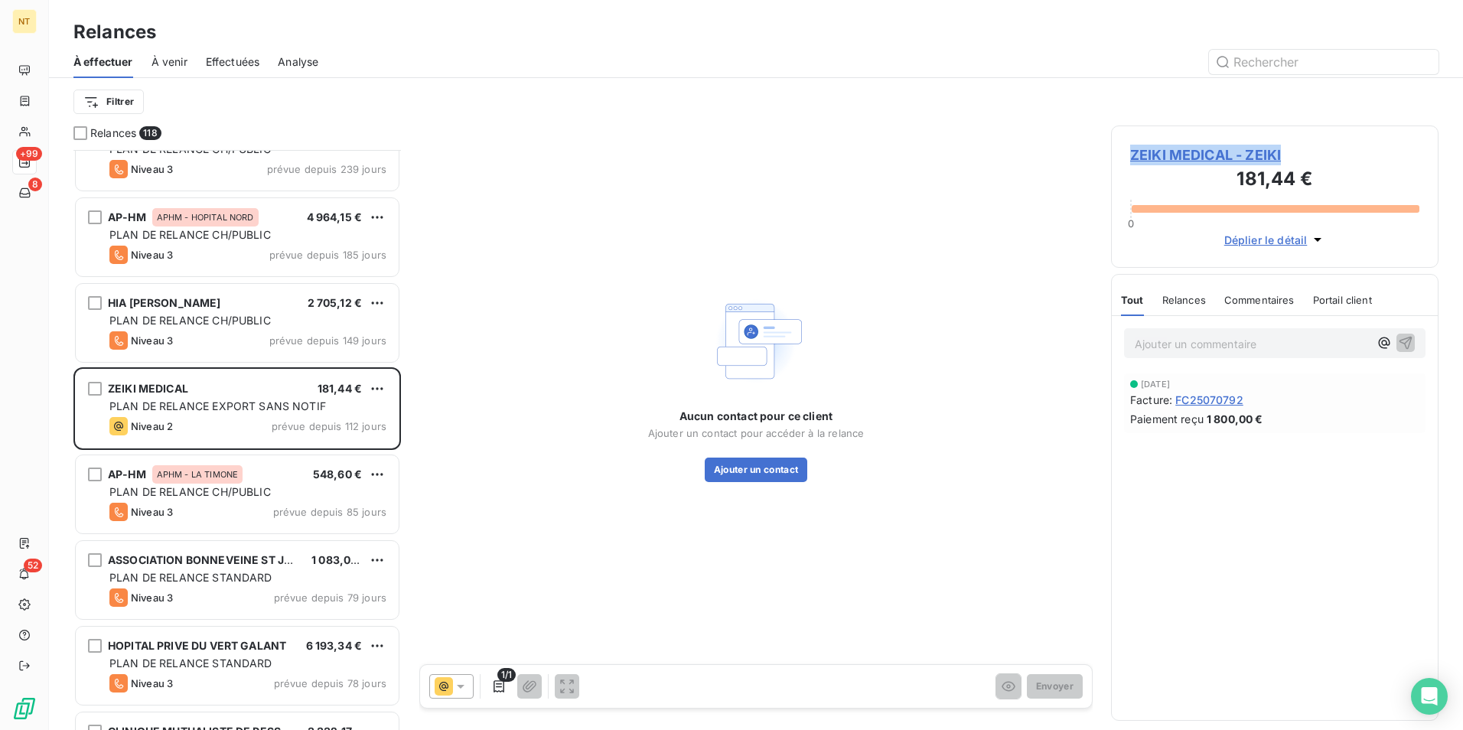
drag, startPoint x: 1296, startPoint y: 149, endPoint x: 1104, endPoint y: 141, distance: 193.0
click at [1104, 141] on div "Relances 118 AP-HP APHP - HOPITAL NECKER 503,26 € PLAN DE RELANCE CH/PUBLIC Niv…" at bounding box center [756, 428] width 1414 height 605
copy span "ZEIKI MEDICAL - ZEIKI"
click at [1202, 147] on span "ZEIKI MEDICAL - ZEIKI" at bounding box center [1274, 155] width 289 height 21
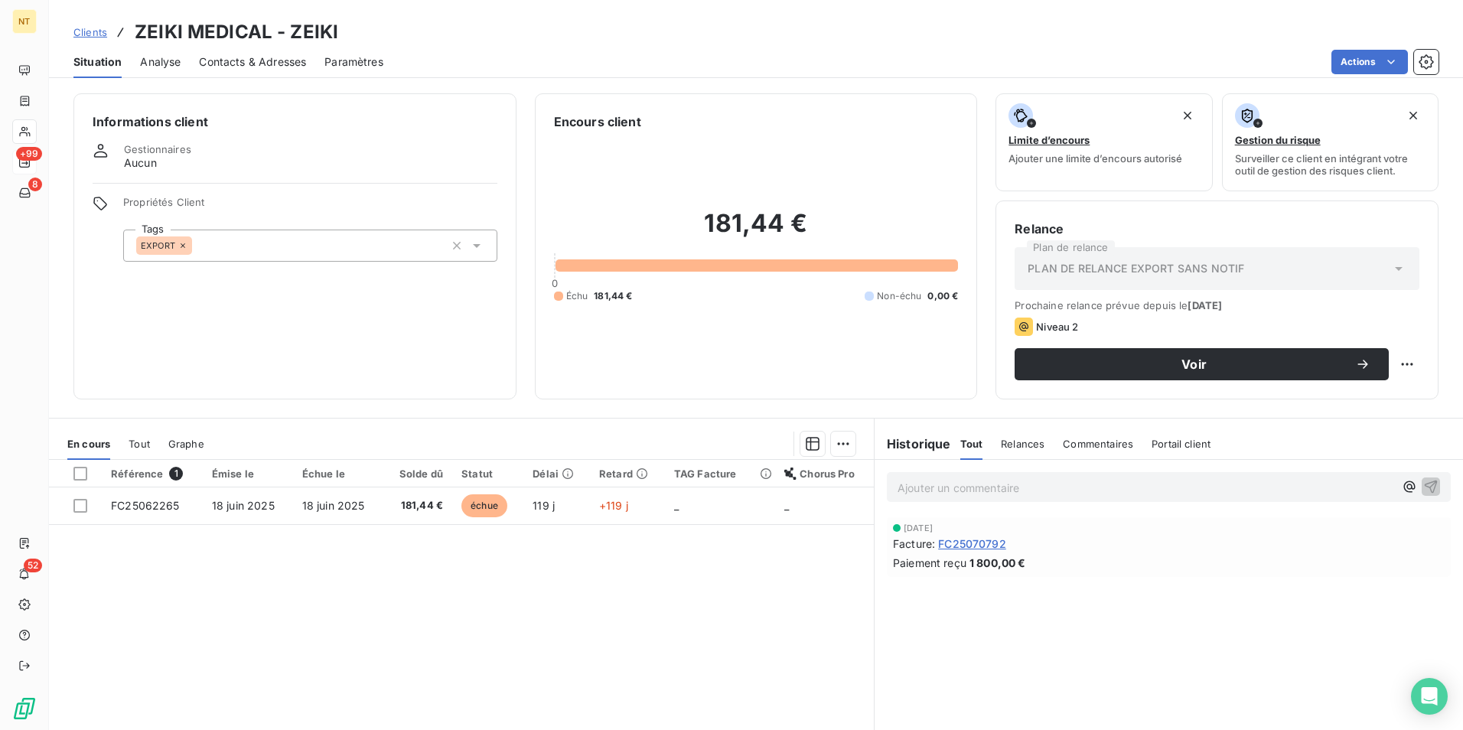
click at [289, 64] on span "Contacts & Adresses" at bounding box center [252, 61] width 107 height 15
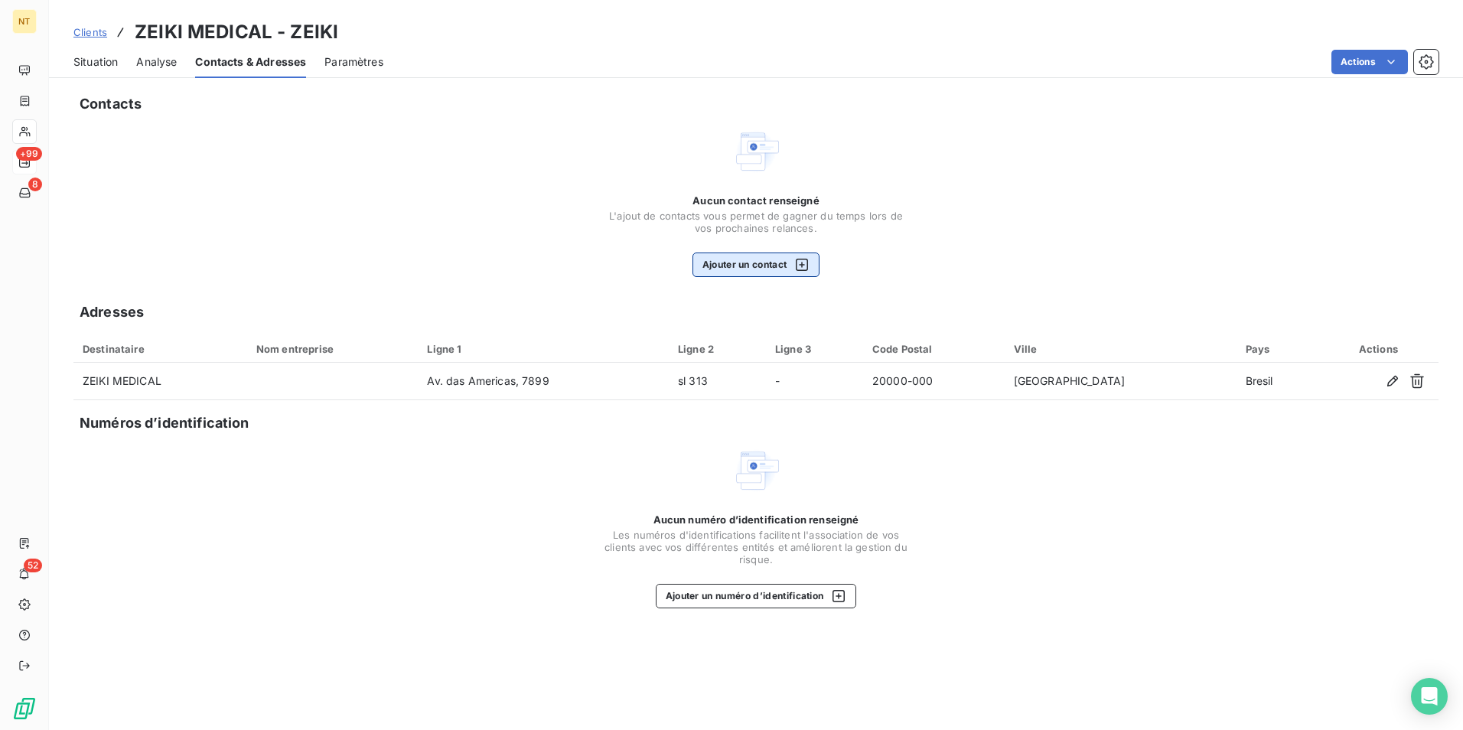
click at [748, 268] on button "Ajouter un contact" at bounding box center [757, 265] width 128 height 24
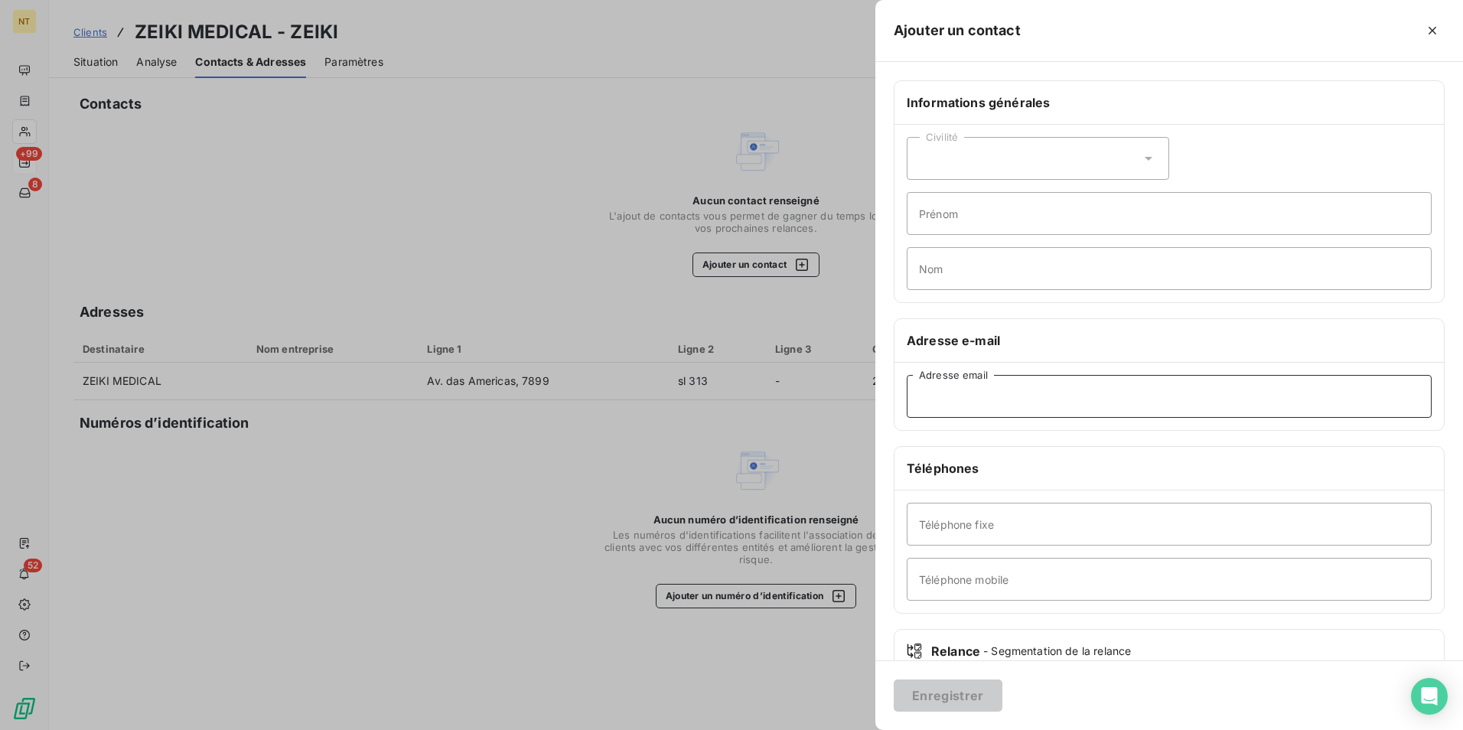
click at [1029, 383] on input "Adresse email" at bounding box center [1169, 396] width 525 height 43
paste input "[EMAIL_ADDRESS][DOMAIN_NAME]"
type input "[EMAIL_ADDRESS][DOMAIN_NAME]"
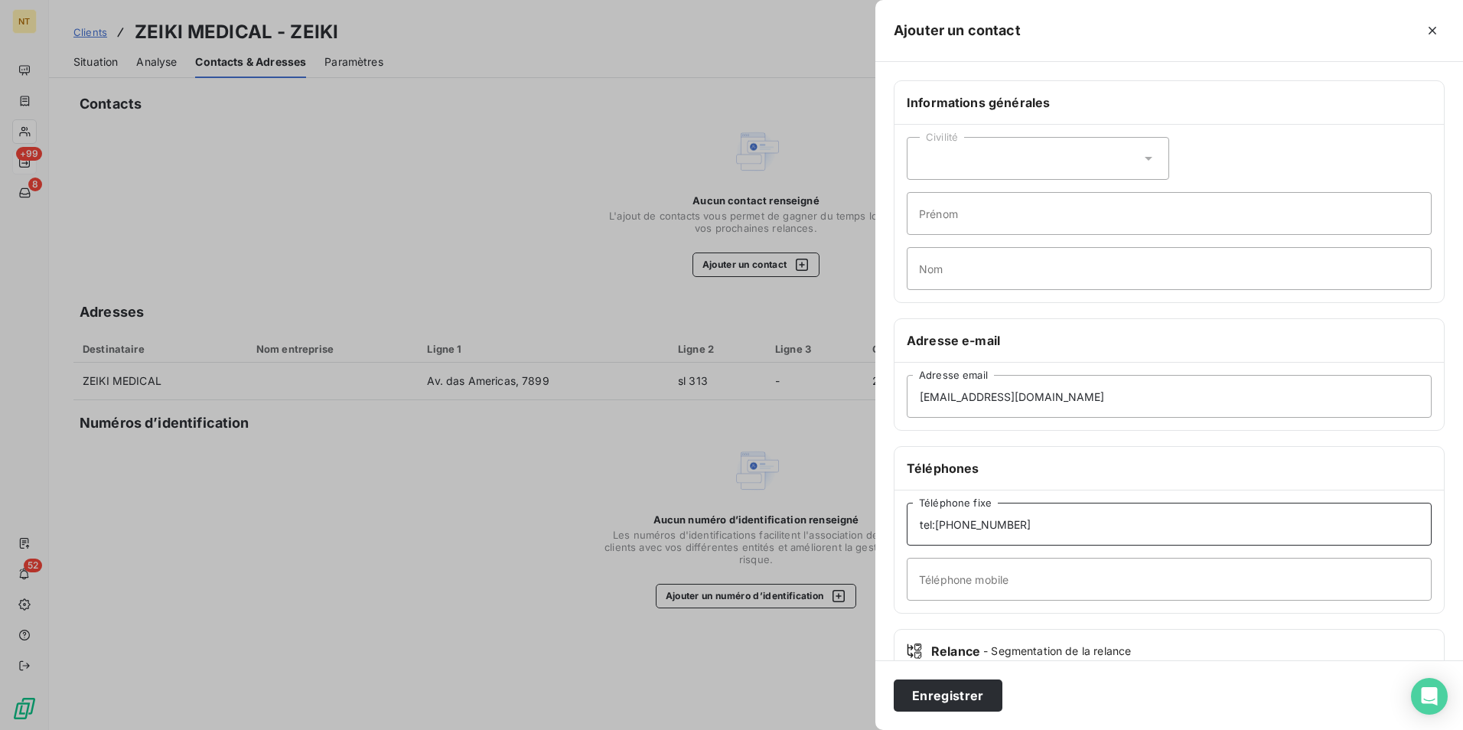
click at [1048, 522] on input "tel:[PHONE_NUMBER]" at bounding box center [1169, 524] width 525 height 43
drag, startPoint x: 936, startPoint y: 526, endPoint x: 916, endPoint y: 528, distance: 20.0
click at [916, 528] on input "tel:[PHONE_NUMBER]" at bounding box center [1169, 524] width 525 height 43
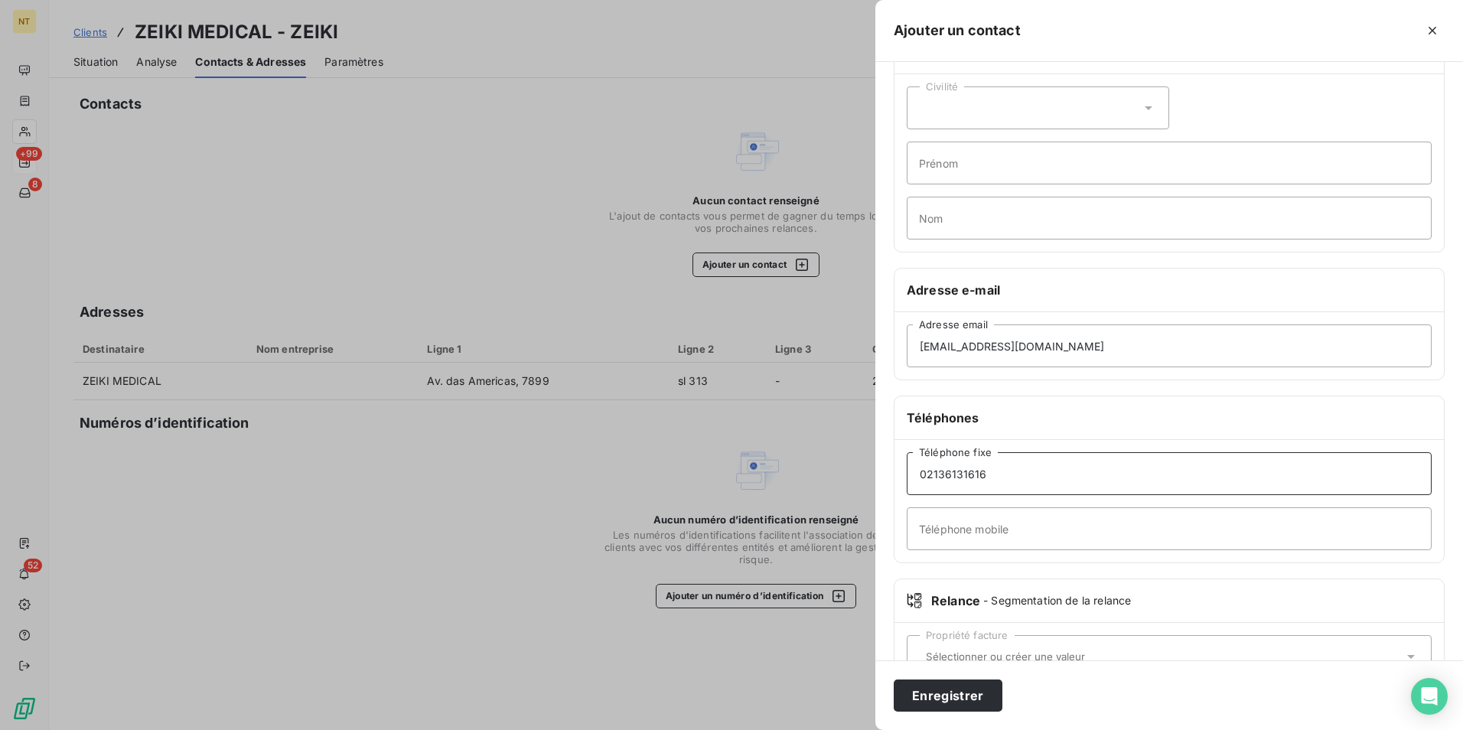
scroll to position [99, 0]
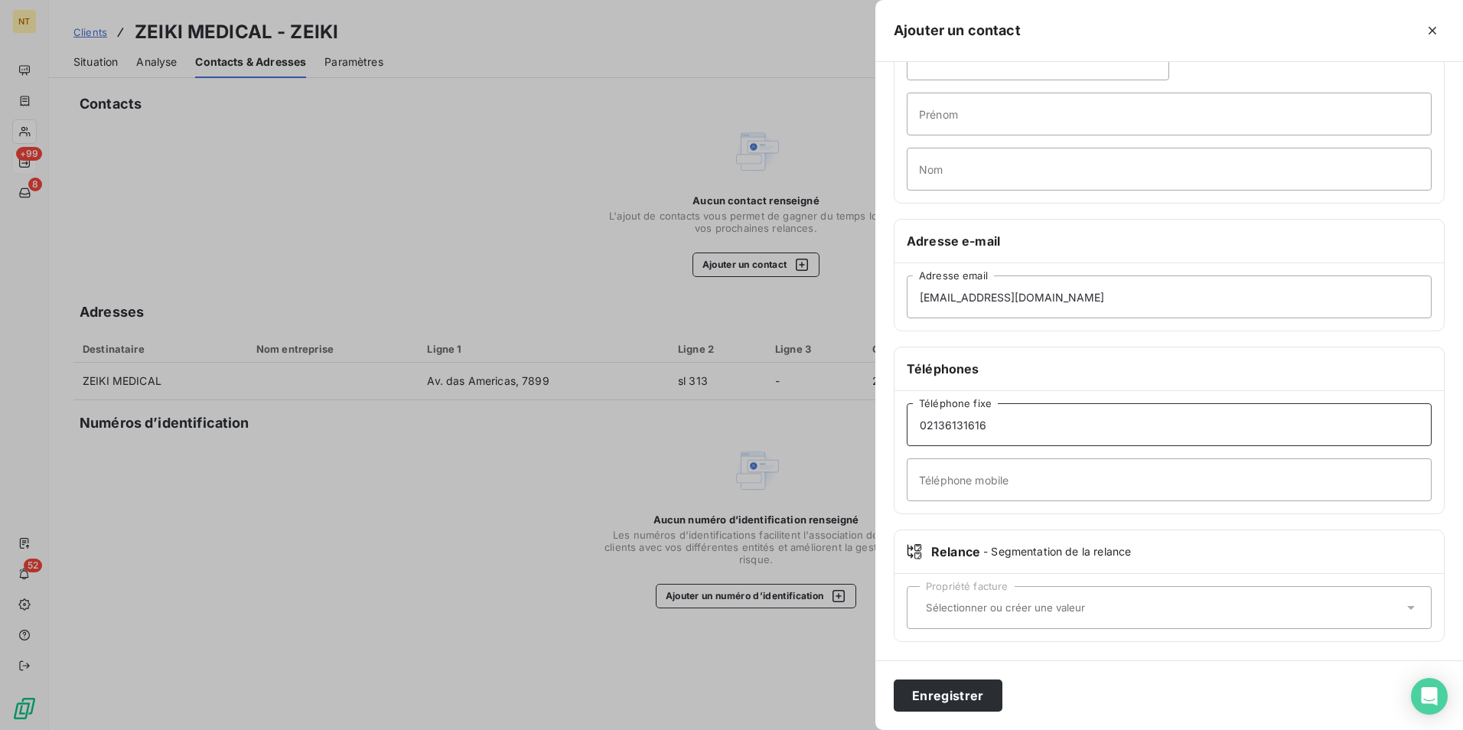
type input "02136131616"
click at [1091, 602] on input "text" at bounding box center [1162, 608] width 484 height 14
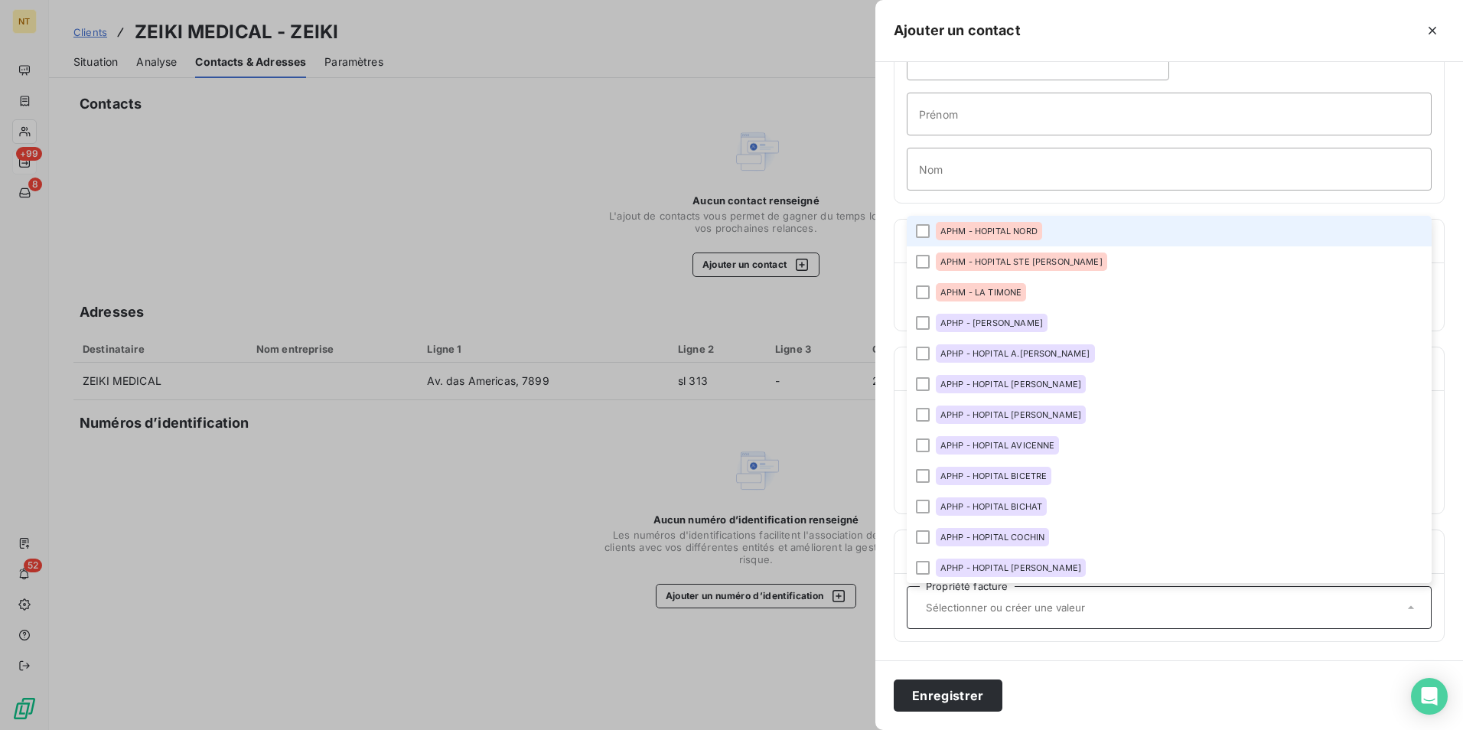
click at [1110, 195] on div "Civilité Prénom Nom" at bounding box center [1169, 114] width 549 height 178
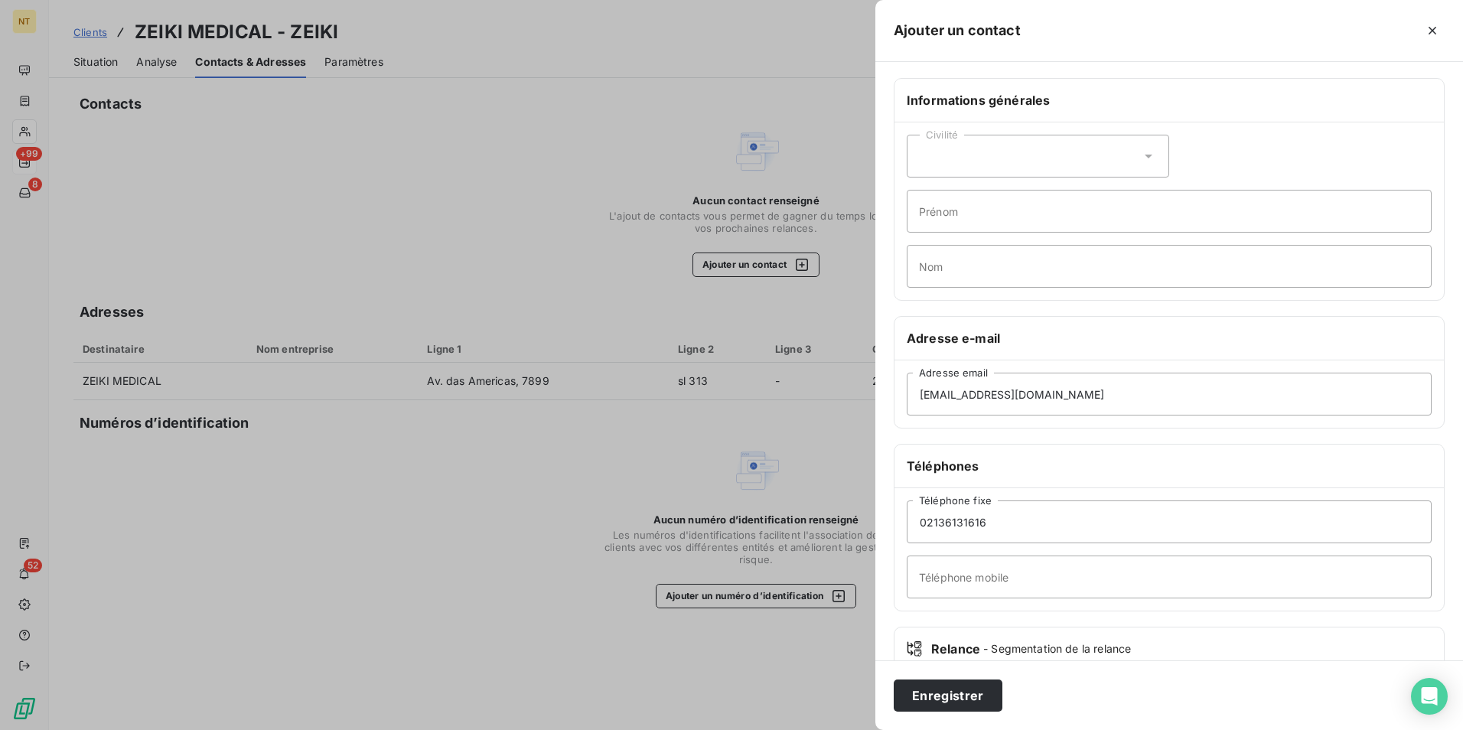
scroll to position [0, 0]
drag, startPoint x: 1004, startPoint y: 396, endPoint x: 893, endPoint y: 400, distance: 111.0
click at [893, 400] on div "Informations générales Civilité Prénom Nom Adresse e-mail [EMAIL_ADDRESS][DOMAI…" at bounding box center [1170, 420] width 588 height 680
paste input "contato"
type input "[EMAIL_ADDRESS][DOMAIN_NAME]"
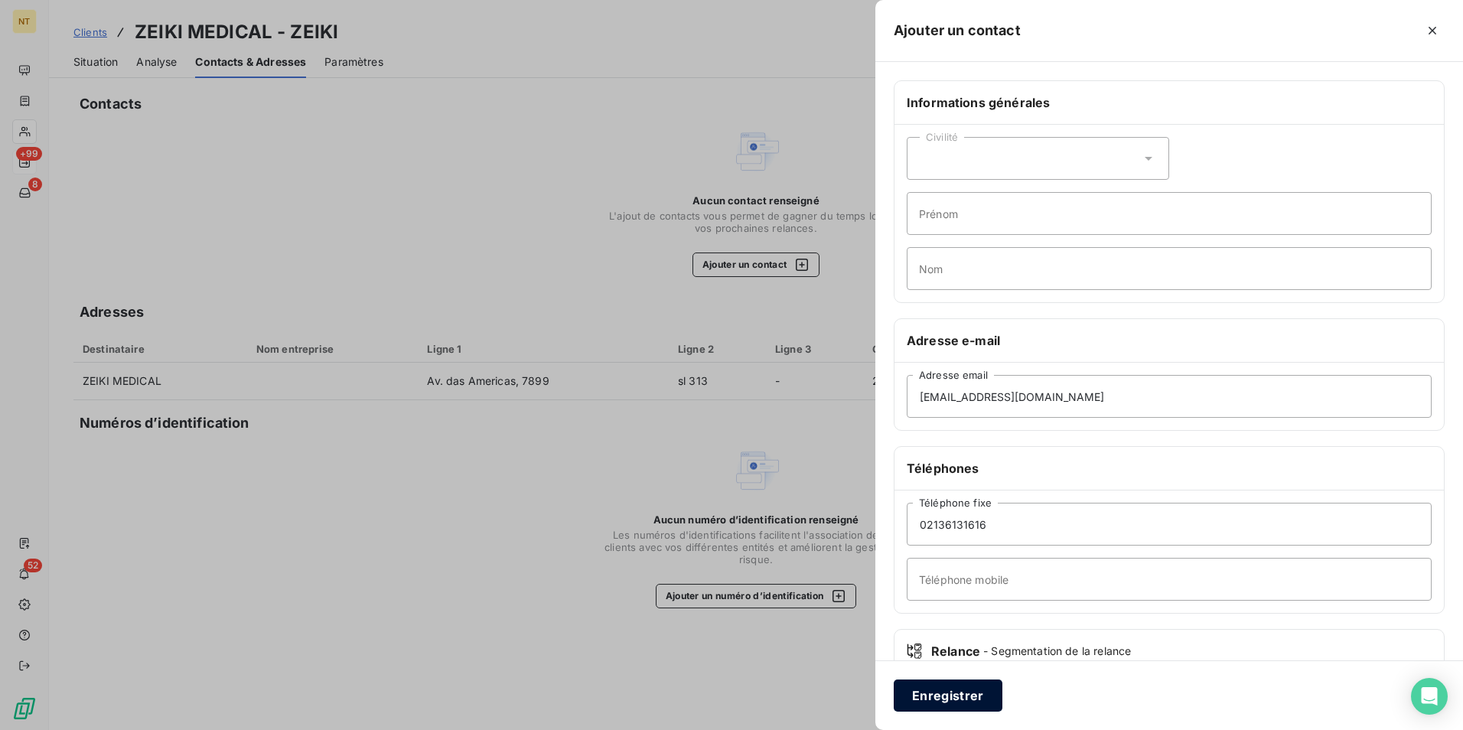
click at [975, 697] on button "Enregistrer" at bounding box center [948, 696] width 109 height 32
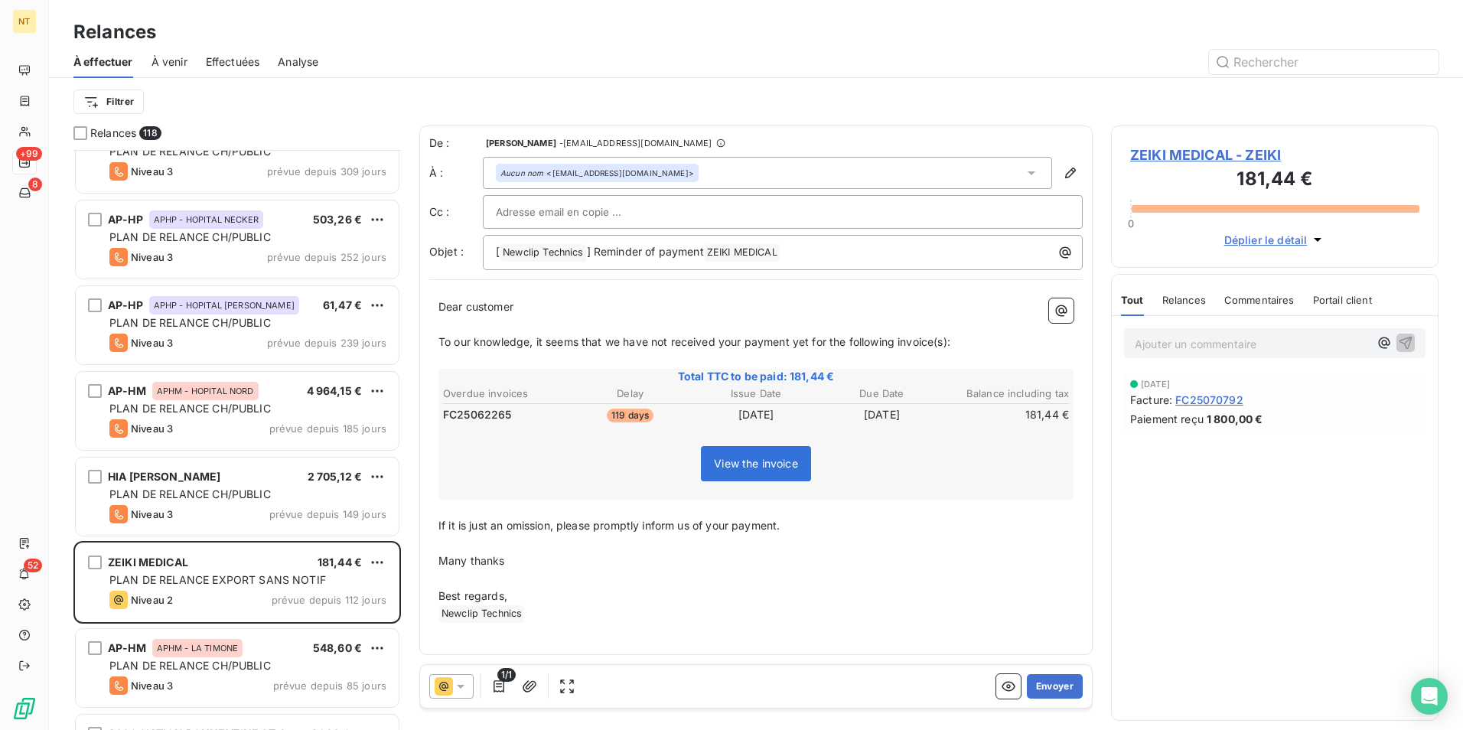
scroll to position [307, 0]
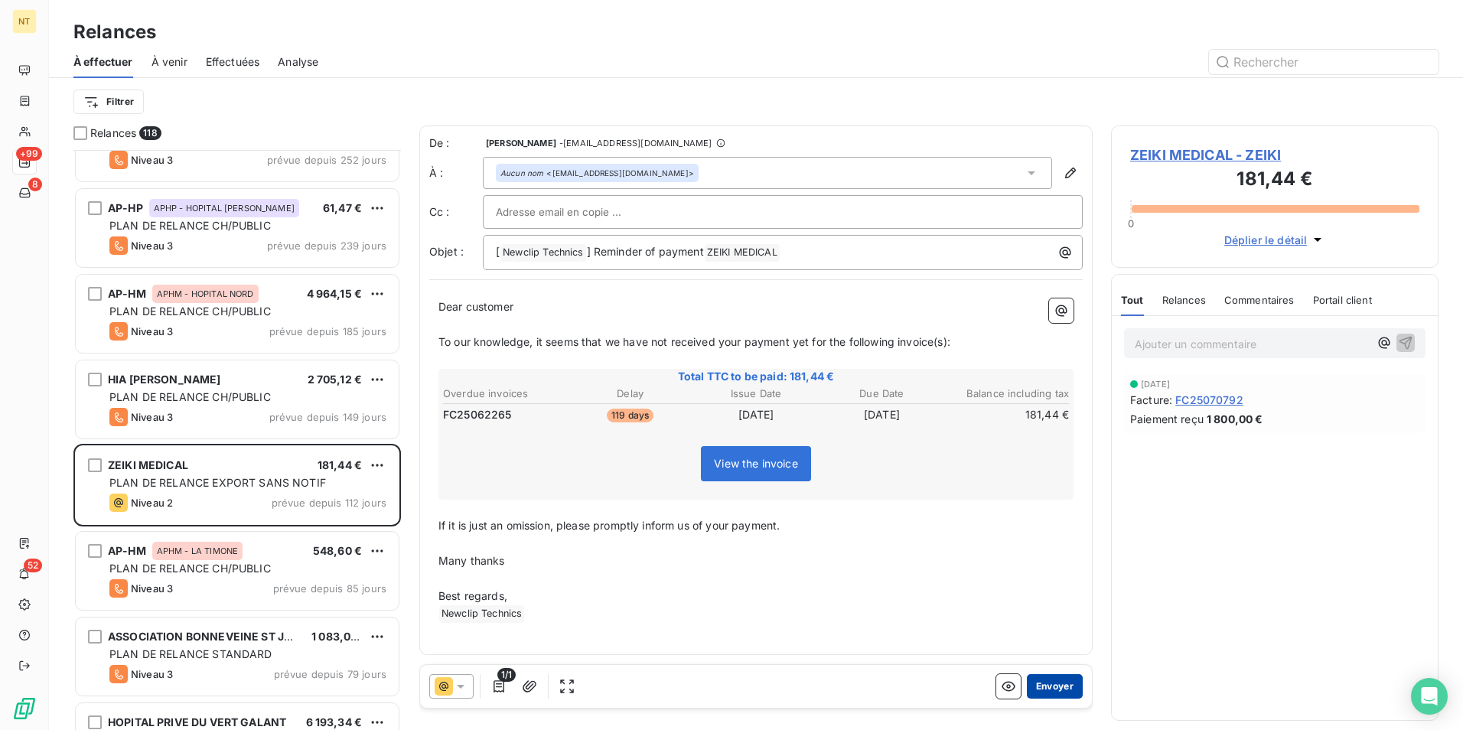
click at [1062, 681] on button "Envoyer" at bounding box center [1055, 686] width 56 height 24
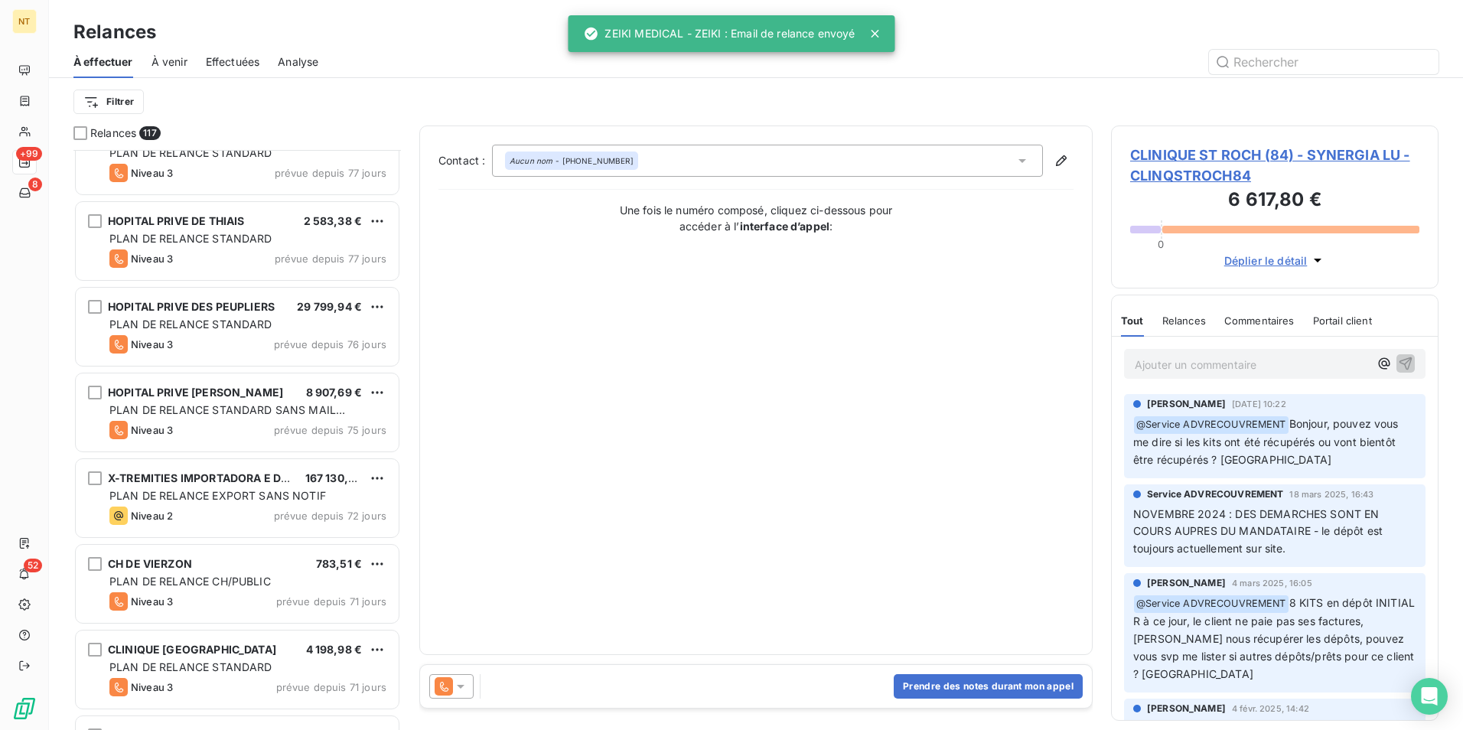
scroll to position [919, 0]
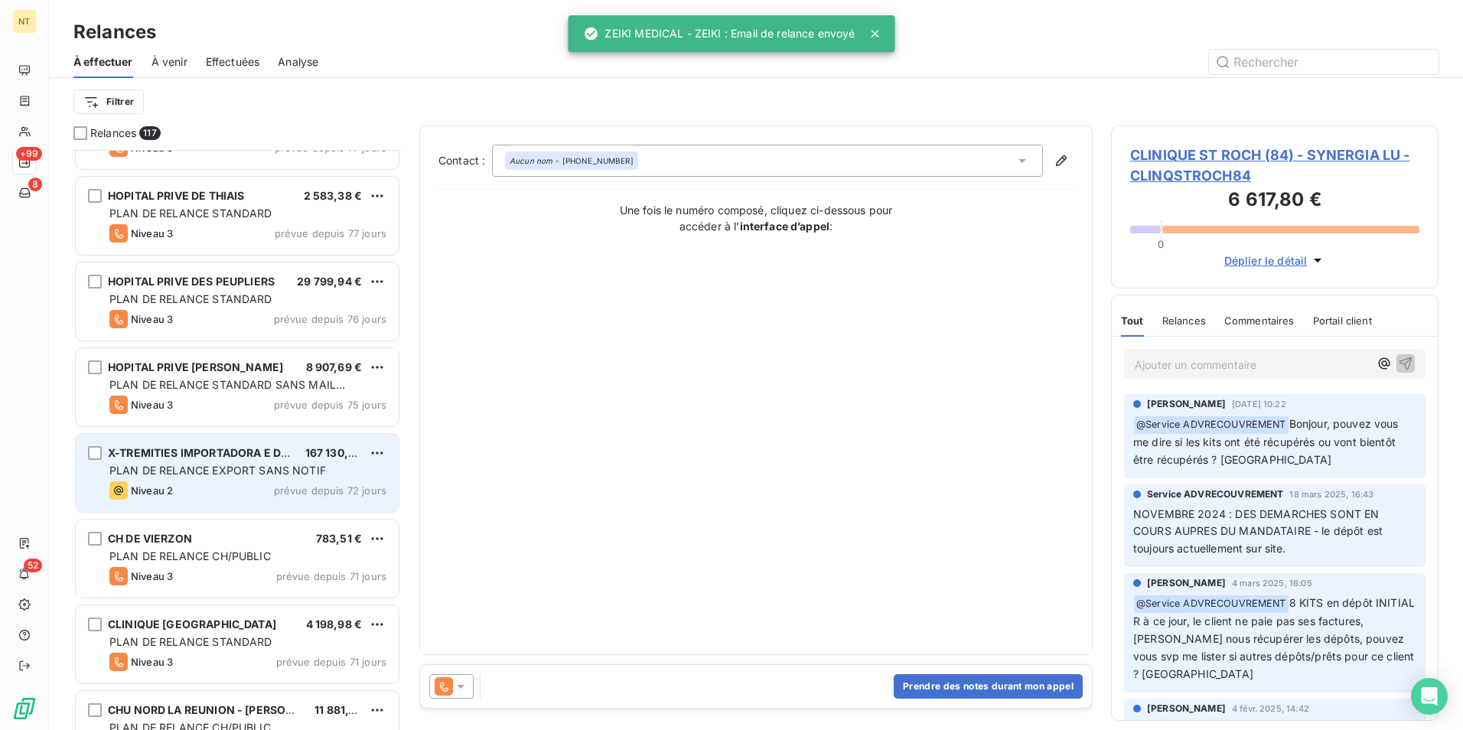
click at [221, 474] on span "PLAN DE RELANCE EXPORT SANS NOTIF" at bounding box center [217, 470] width 217 height 13
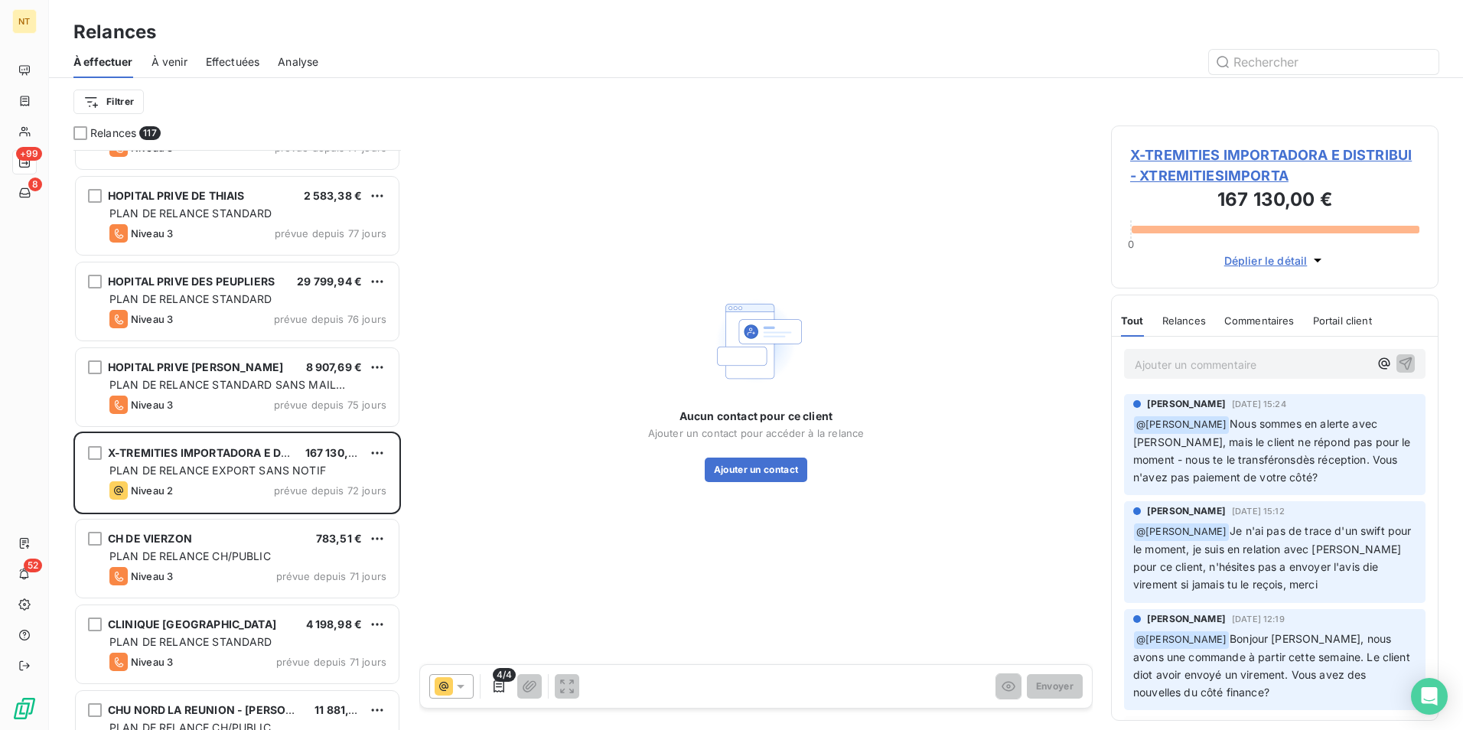
click at [1223, 164] on span "X-TREMITIES IMPORTADORA E DISTRIBUI - XTREMITIESIMPORTA" at bounding box center [1274, 165] width 289 height 41
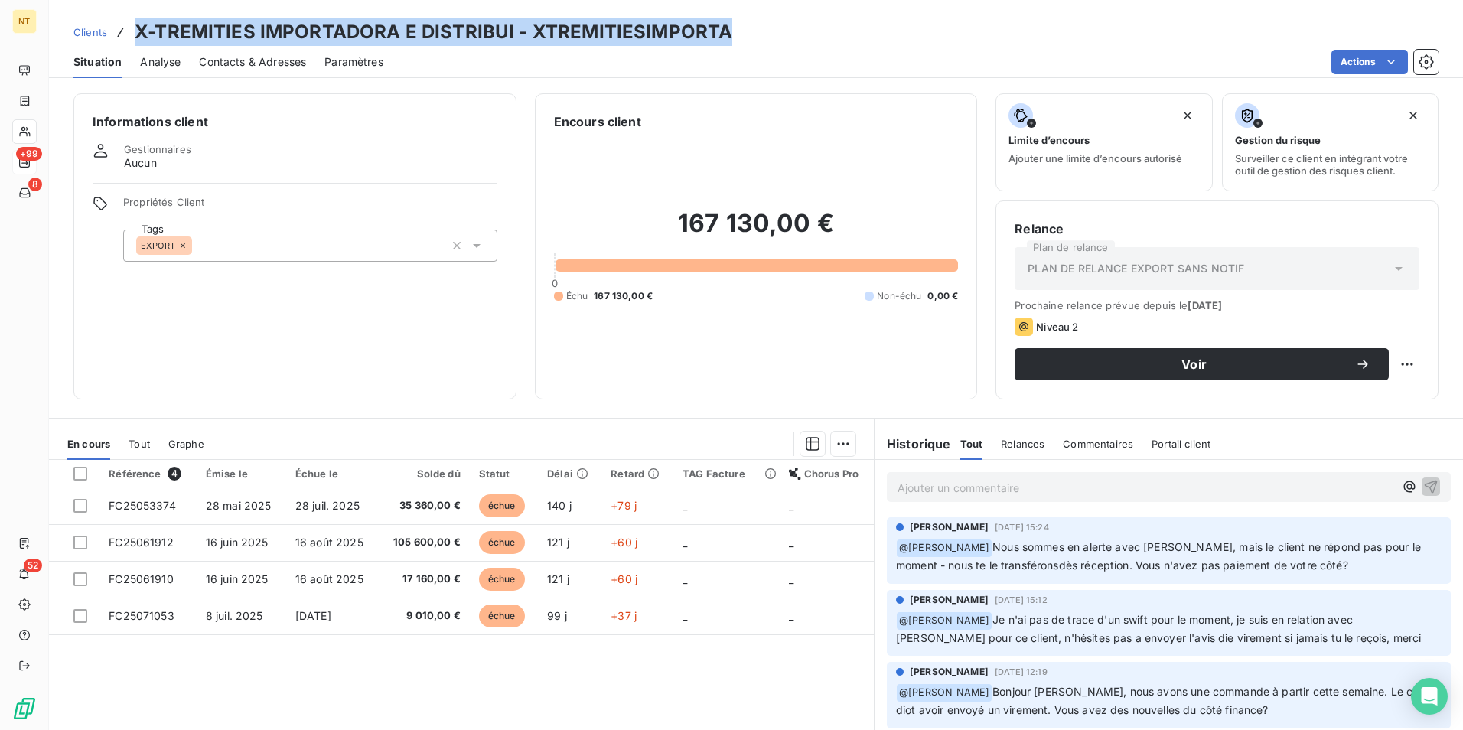
drag, startPoint x: 702, startPoint y: 31, endPoint x: 122, endPoint y: 26, distance: 579.4
click at [122, 26] on div "Clients X-TREMITIES IMPORTADORA E DISTRIBUI - XTREMITIESIMPORTA" at bounding box center [756, 32] width 1414 height 28
copy h3 "X-TREMITIES IMPORTADORA E DISTRIBUI - XTREMITIESIMPORTA"
click at [412, 38] on h3 "X-TREMITIES IMPORTADORA E DISTRIBUI - XTREMITIESIMPORTA" at bounding box center [434, 32] width 598 height 28
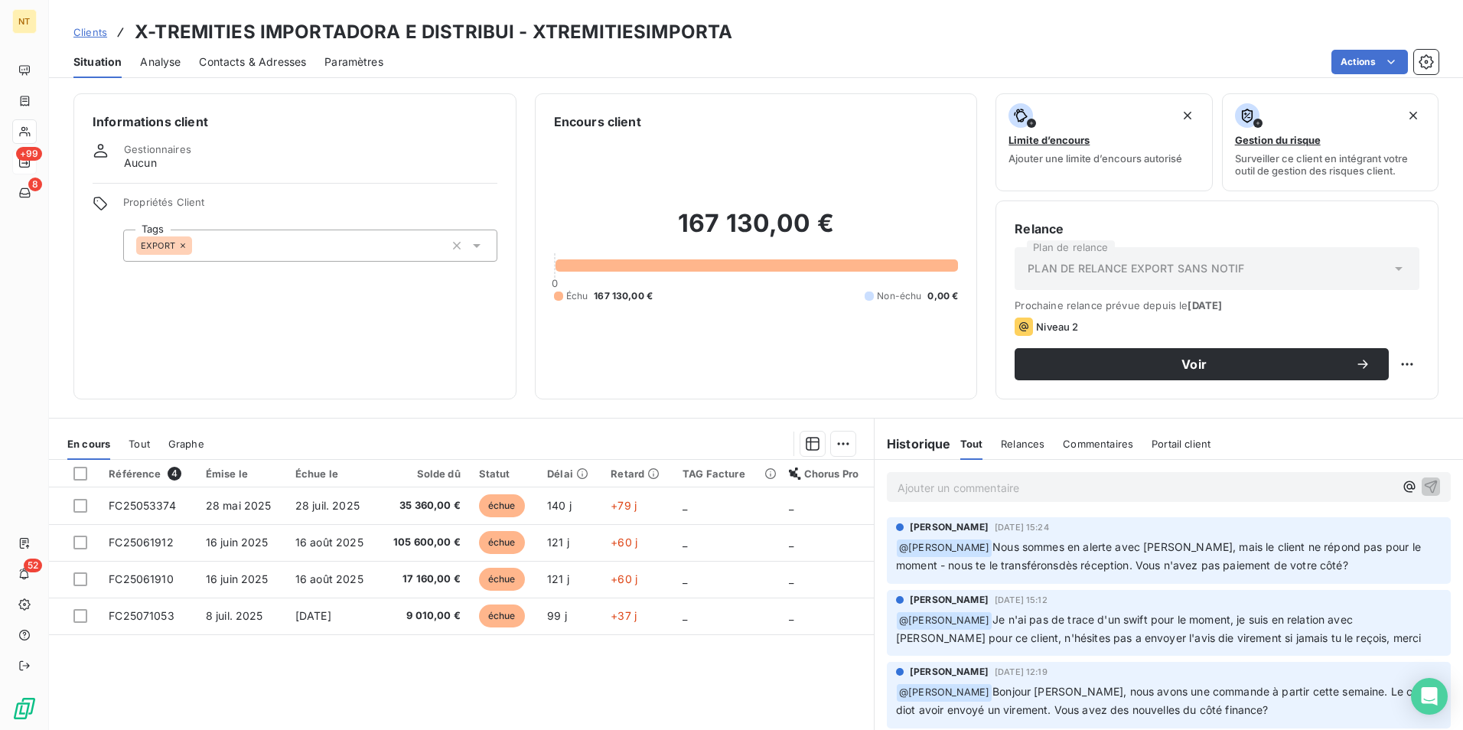
click at [256, 60] on span "Contacts & Adresses" at bounding box center [252, 61] width 107 height 15
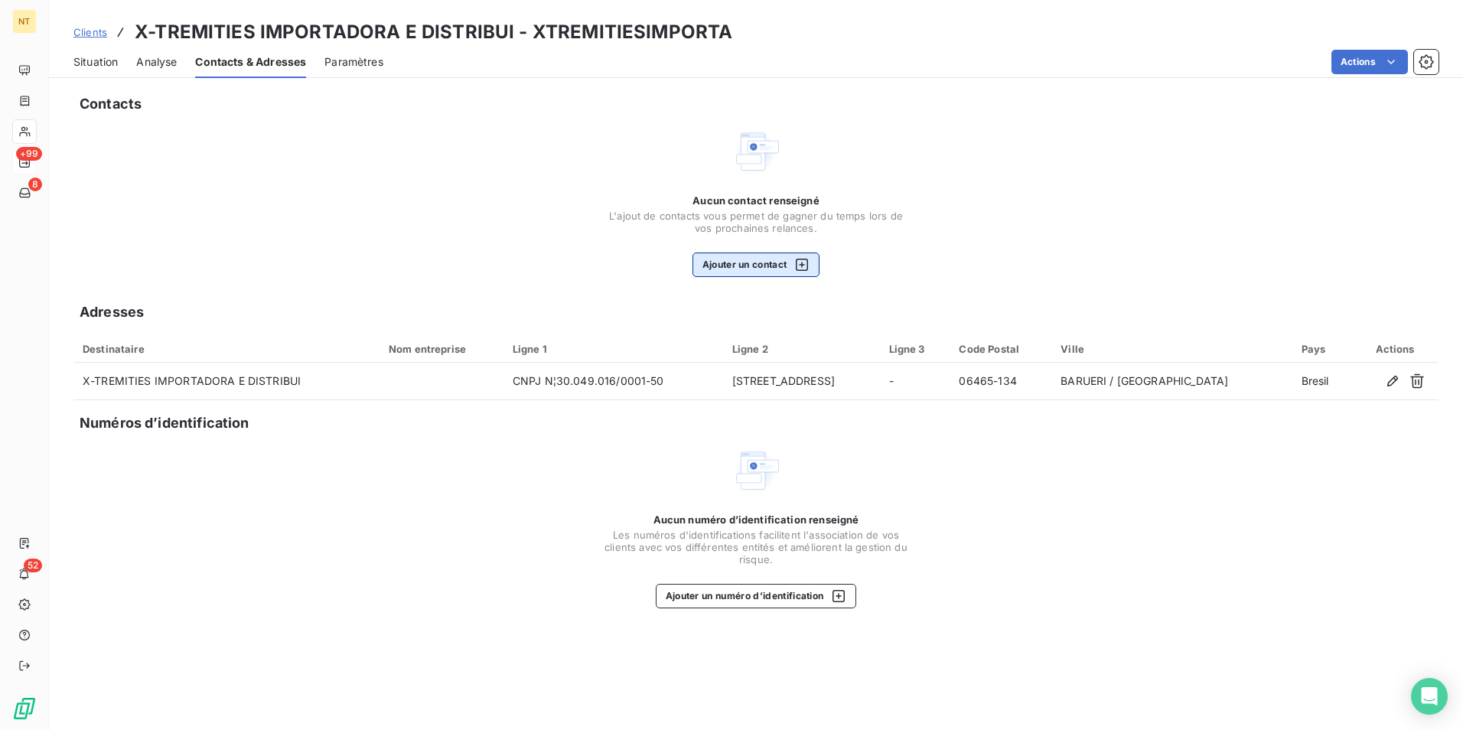
drag, startPoint x: 772, startPoint y: 252, endPoint x: 772, endPoint y: 265, distance: 13.0
click at [772, 254] on div "Aucun contact renseigné L'ajout de contacts vous permet de gagner du temps lors…" at bounding box center [756, 235] width 306 height 83
click at [772, 265] on button "Ajouter un contact" at bounding box center [757, 265] width 128 height 24
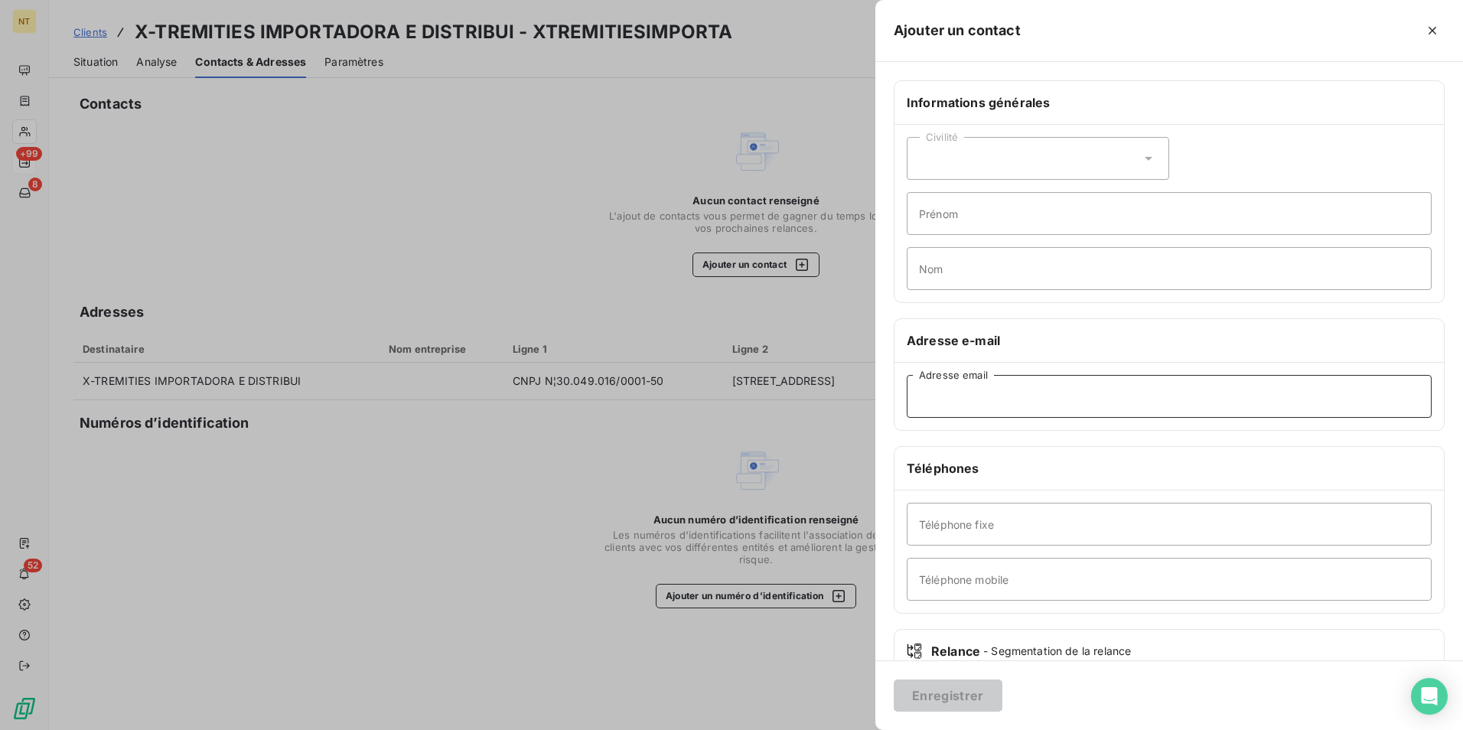
click at [1095, 394] on input "Adresse email" at bounding box center [1169, 396] width 525 height 43
paste input "contato@xtremities.com.br"
type input "contato@xtremities.com.br"
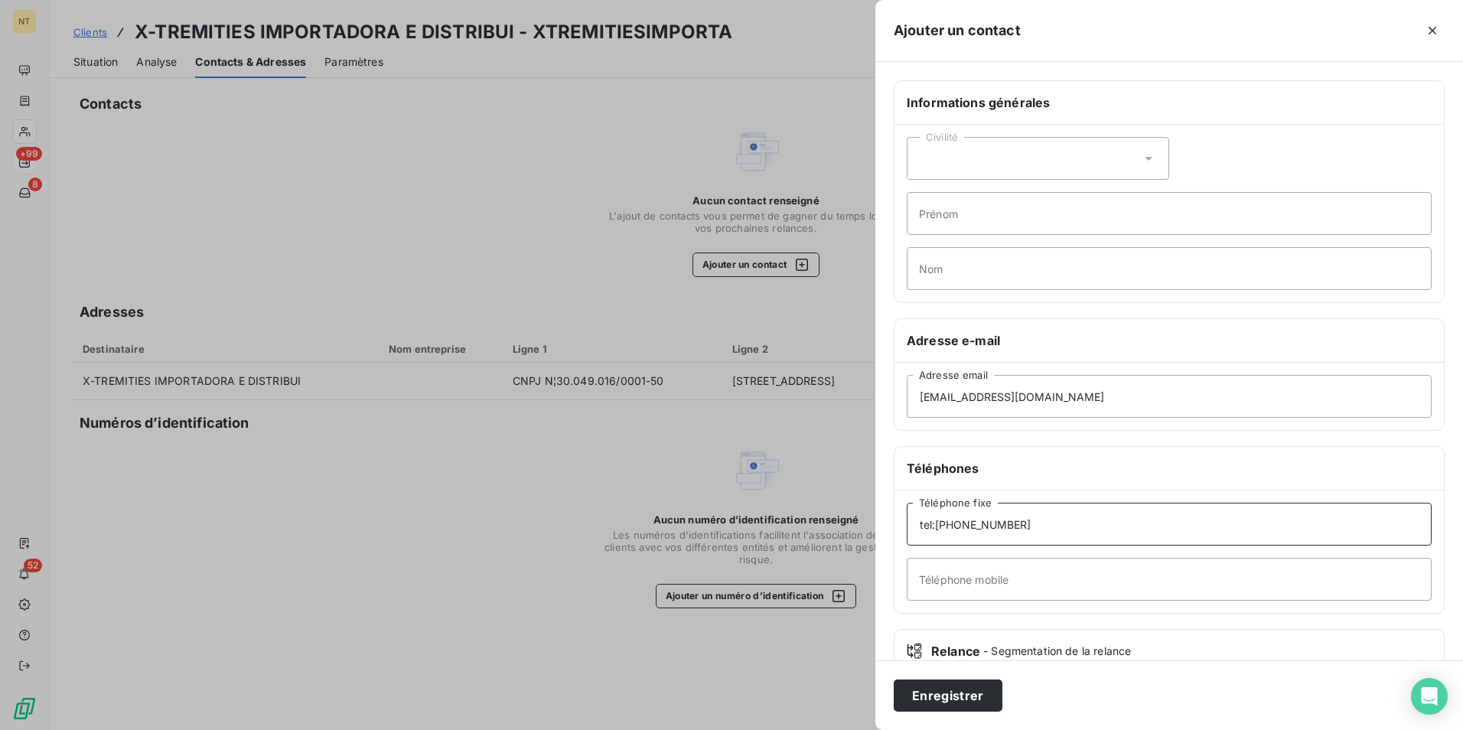
click at [938, 523] on input "tel:(11)92032-4764" at bounding box center [1169, 524] width 525 height 43
drag, startPoint x: 936, startPoint y: 523, endPoint x: 957, endPoint y: 552, distance: 36.1
click at [936, 523] on input "tel:(11)92032-4764" at bounding box center [1169, 524] width 525 height 43
type input "(11)92032-4764"
click at [983, 693] on button "Enregistrer" at bounding box center [948, 696] width 109 height 32
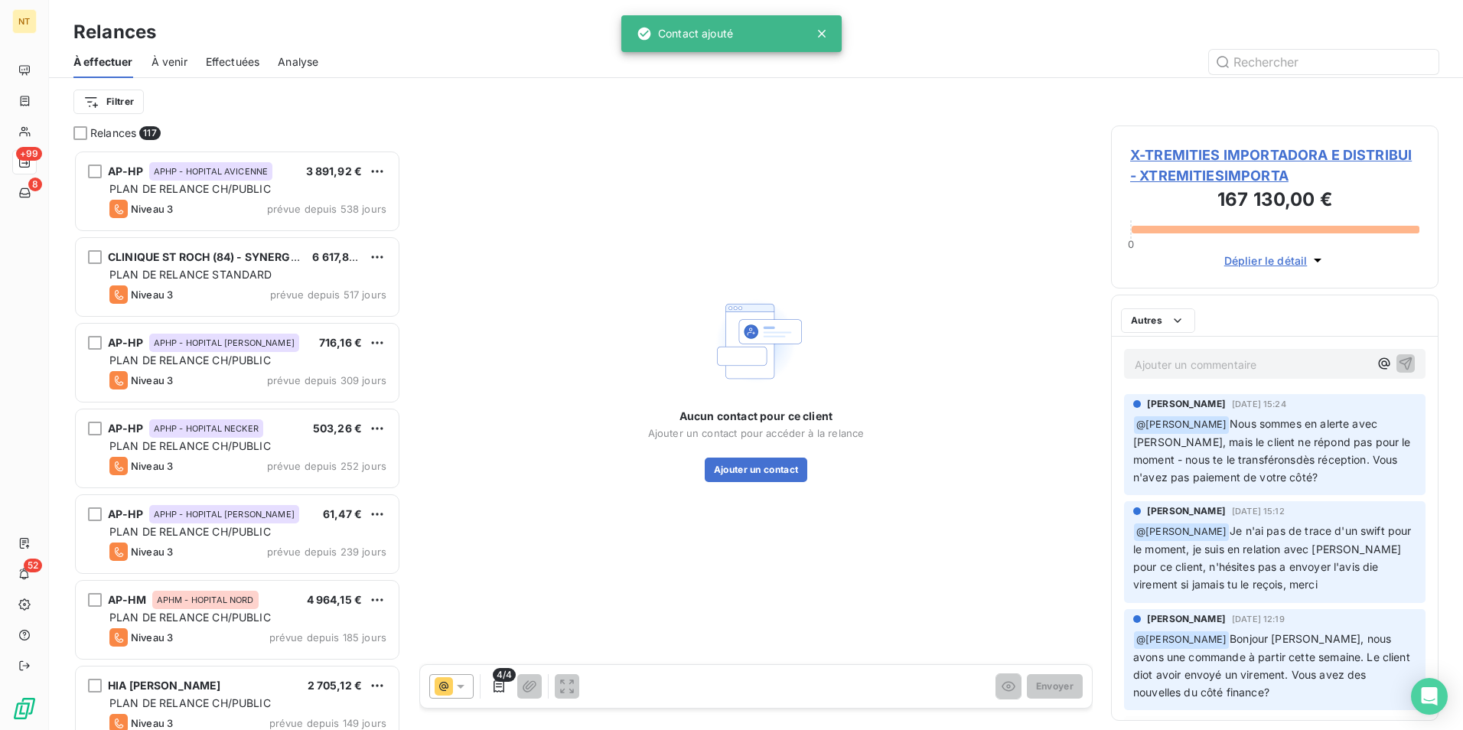
scroll to position [569, 316]
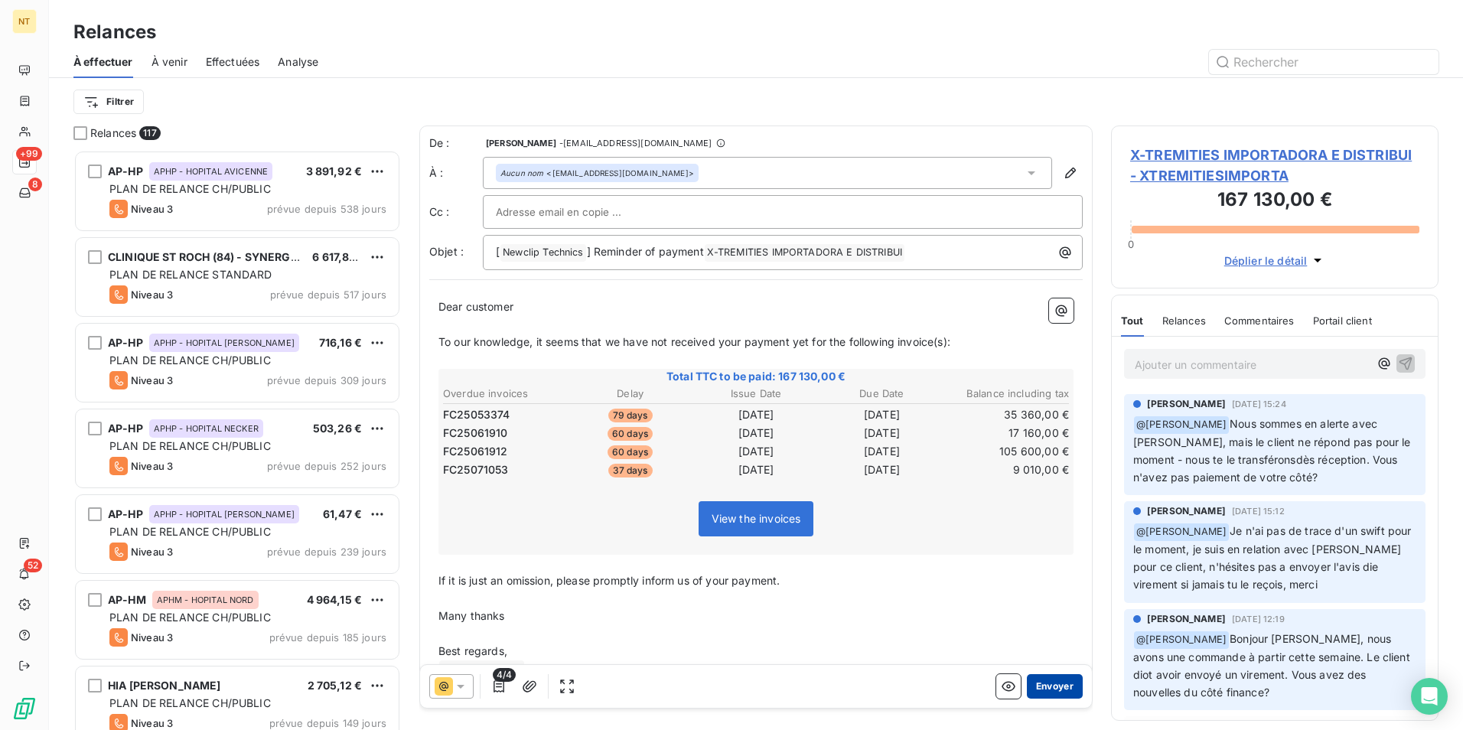
click at [1051, 682] on button "Envoyer" at bounding box center [1055, 686] width 56 height 24
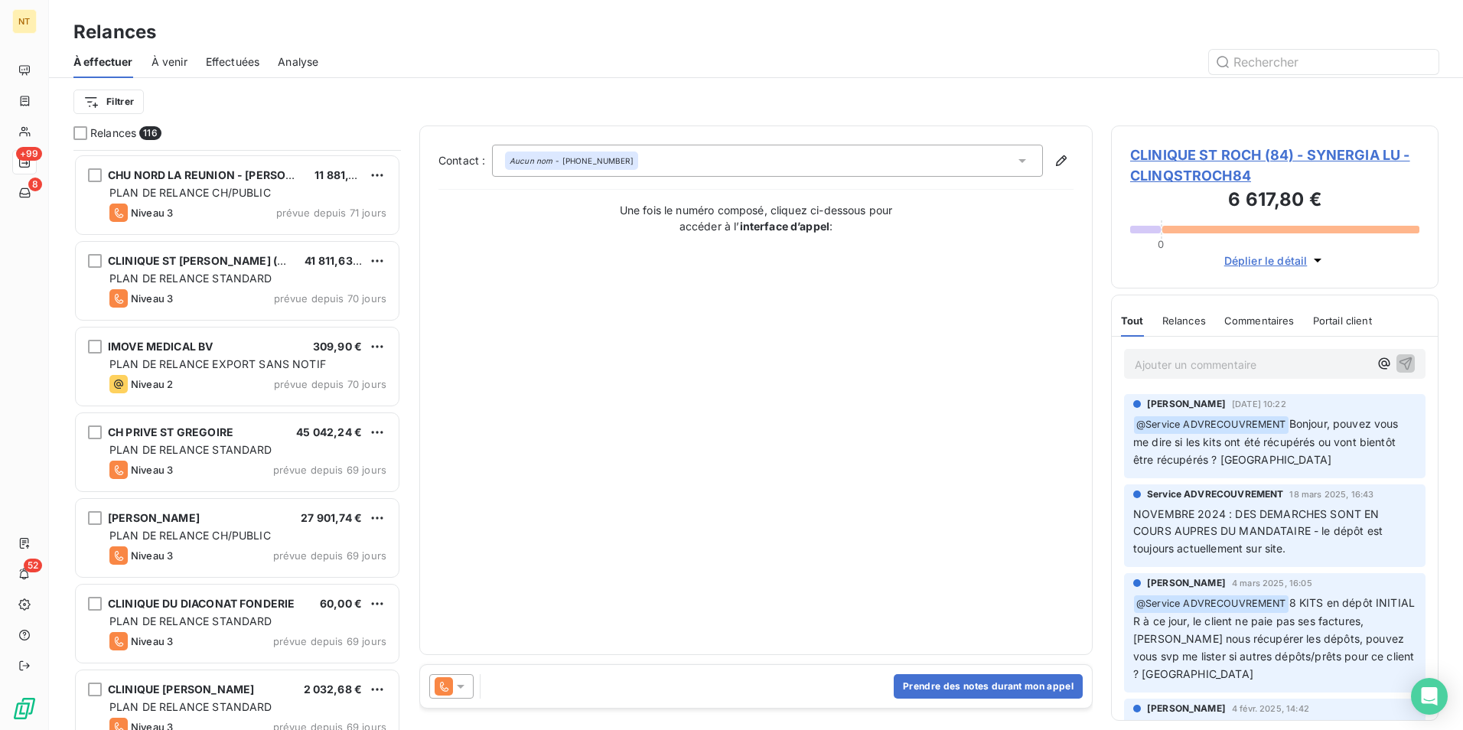
scroll to position [1378, 0]
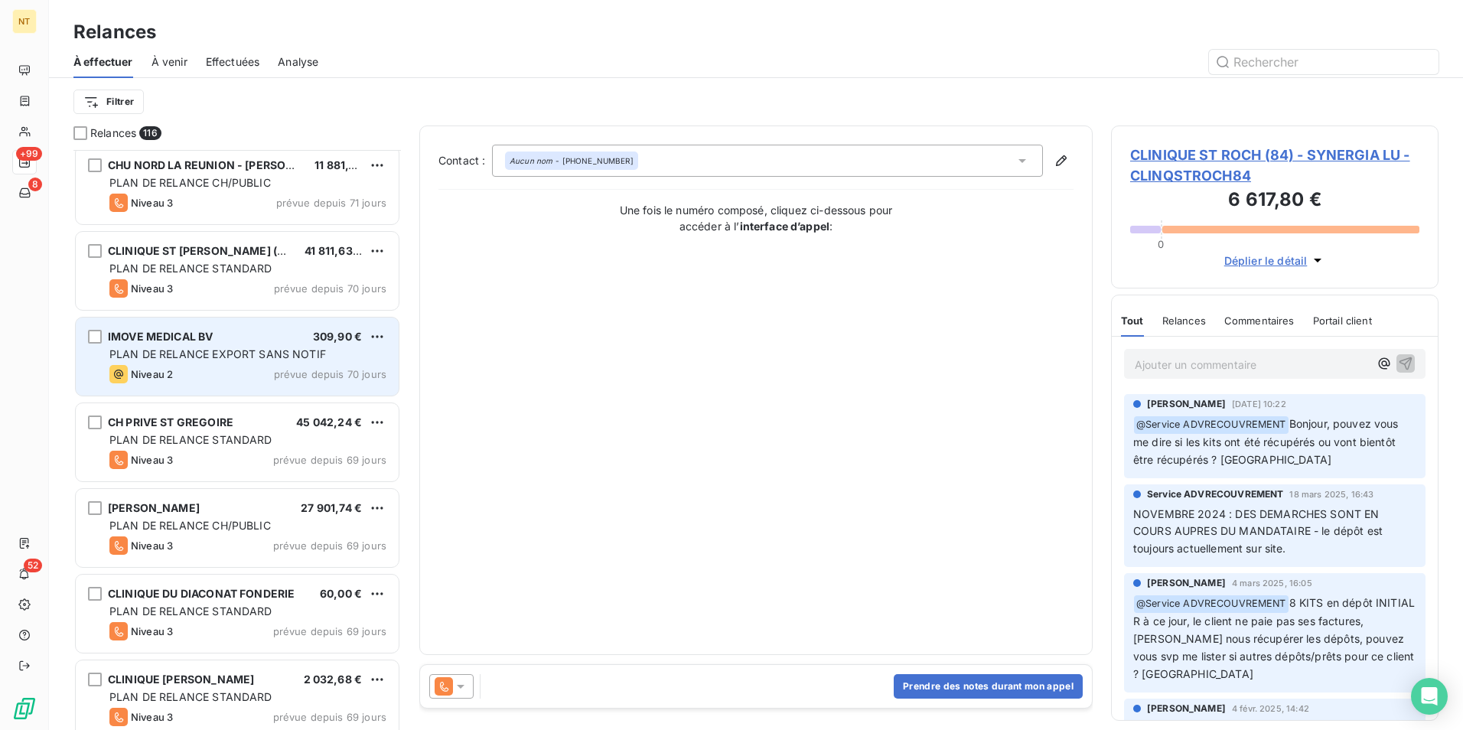
click at [196, 384] on div "IMOVE MEDICAL BV 309,90 € PLAN DE RELANCE EXPORT SANS NOTIF Niveau 2 prévue dep…" at bounding box center [237, 357] width 323 height 78
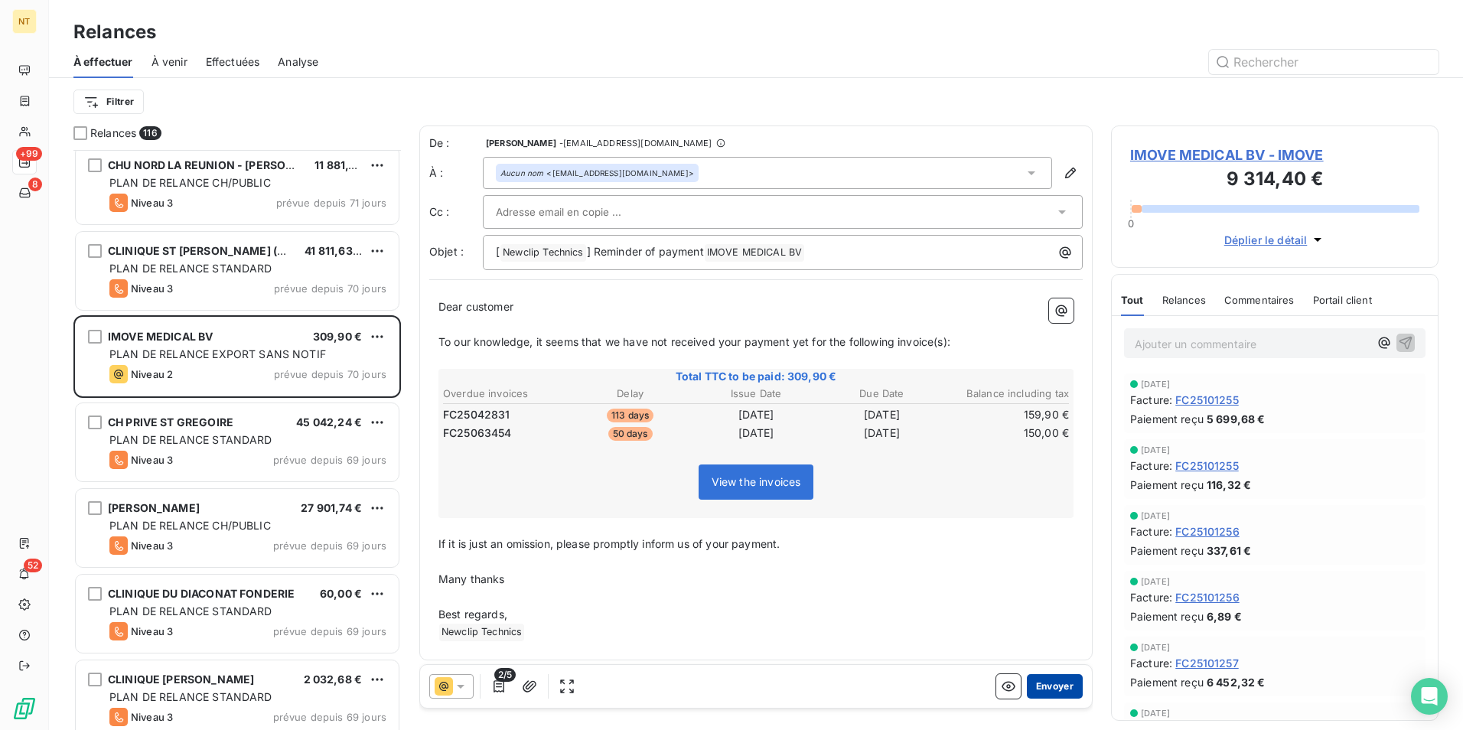
click at [1060, 692] on button "Envoyer" at bounding box center [1055, 686] width 56 height 24
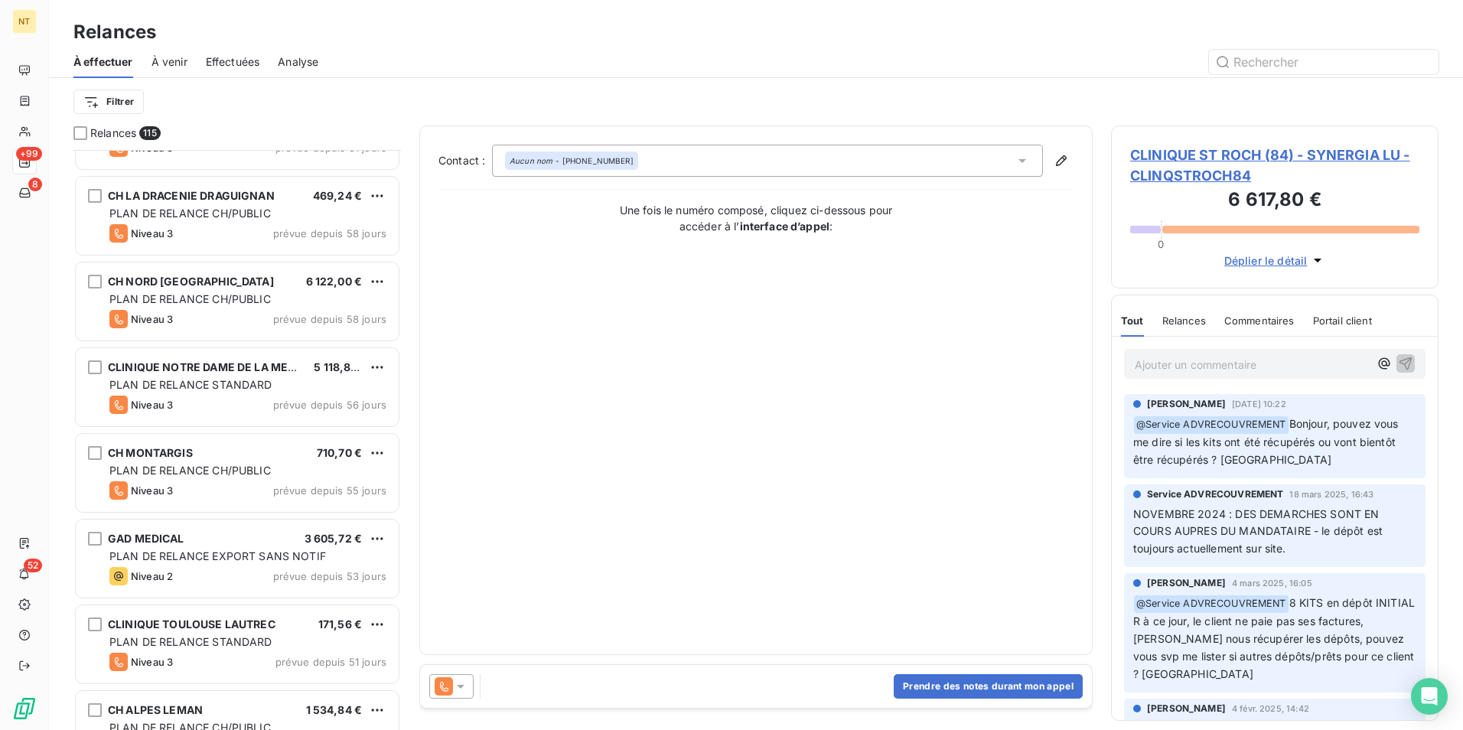
scroll to position [3139, 0]
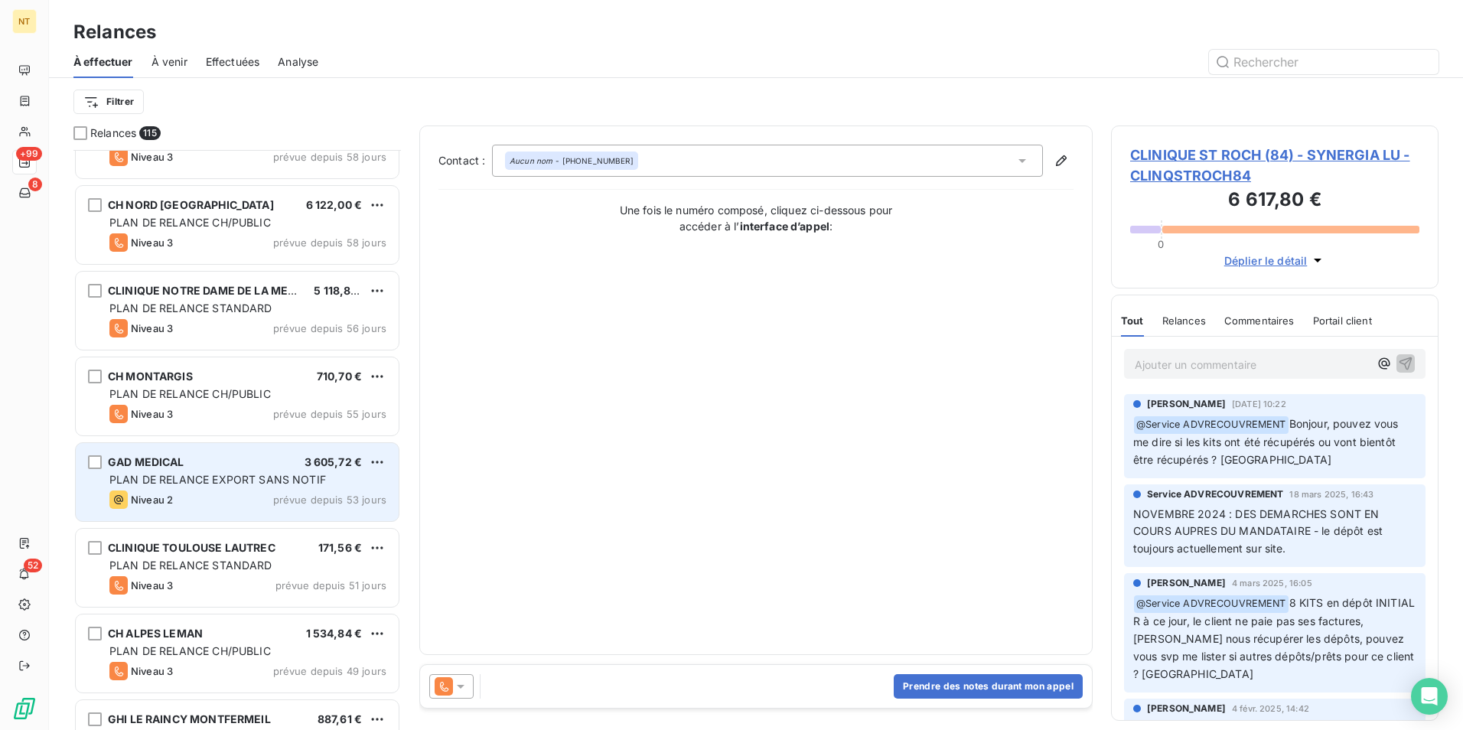
click at [253, 450] on div "GAD MEDICAL 3 605,72 € PLAN DE RELANCE EXPORT SANS NOTIF Niveau 2 prévue depuis…" at bounding box center [237, 482] width 323 height 78
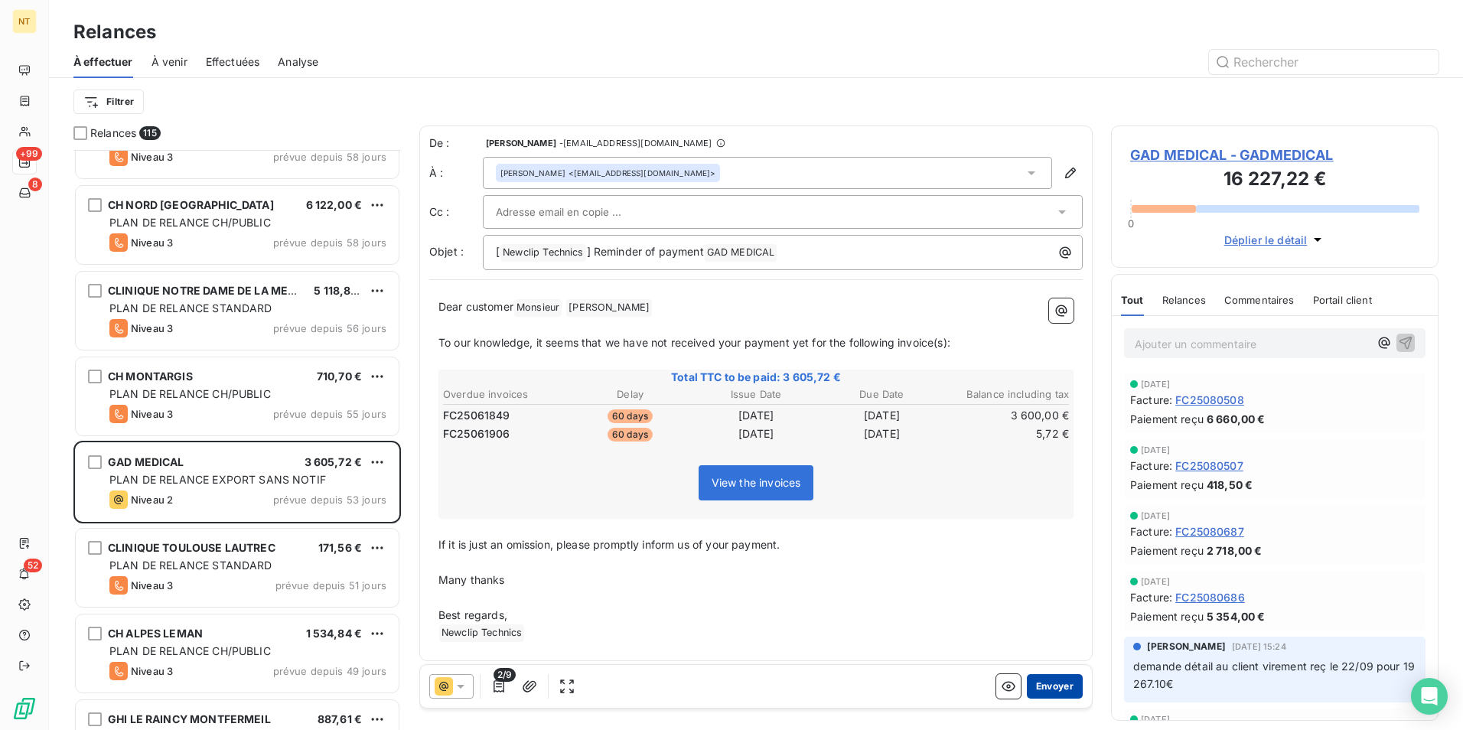
click at [1055, 687] on button "Envoyer" at bounding box center [1055, 686] width 56 height 24
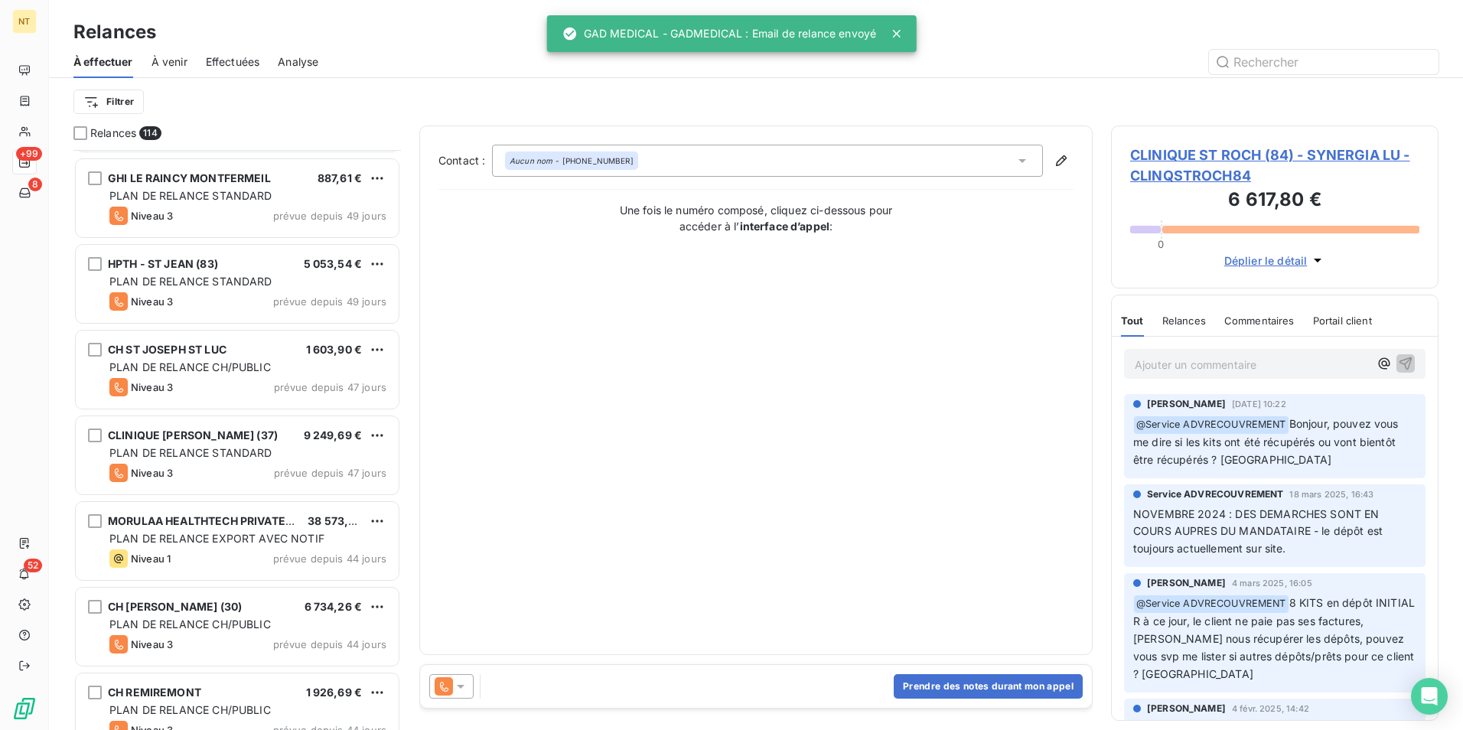
scroll to position [3598, 0]
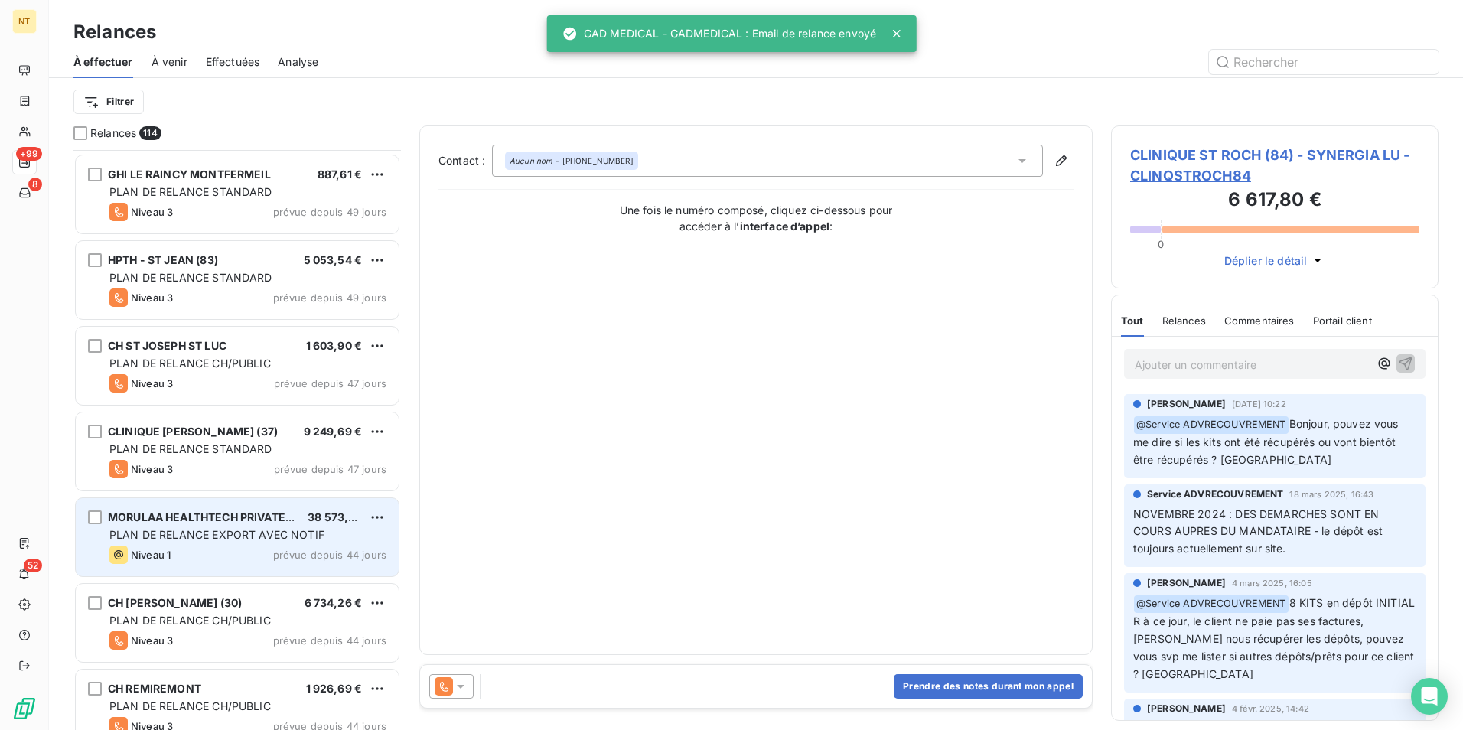
click at [216, 512] on span "MORULAA HEALTHTECH PRIVATE LIMITED" at bounding box center [220, 516] width 224 height 13
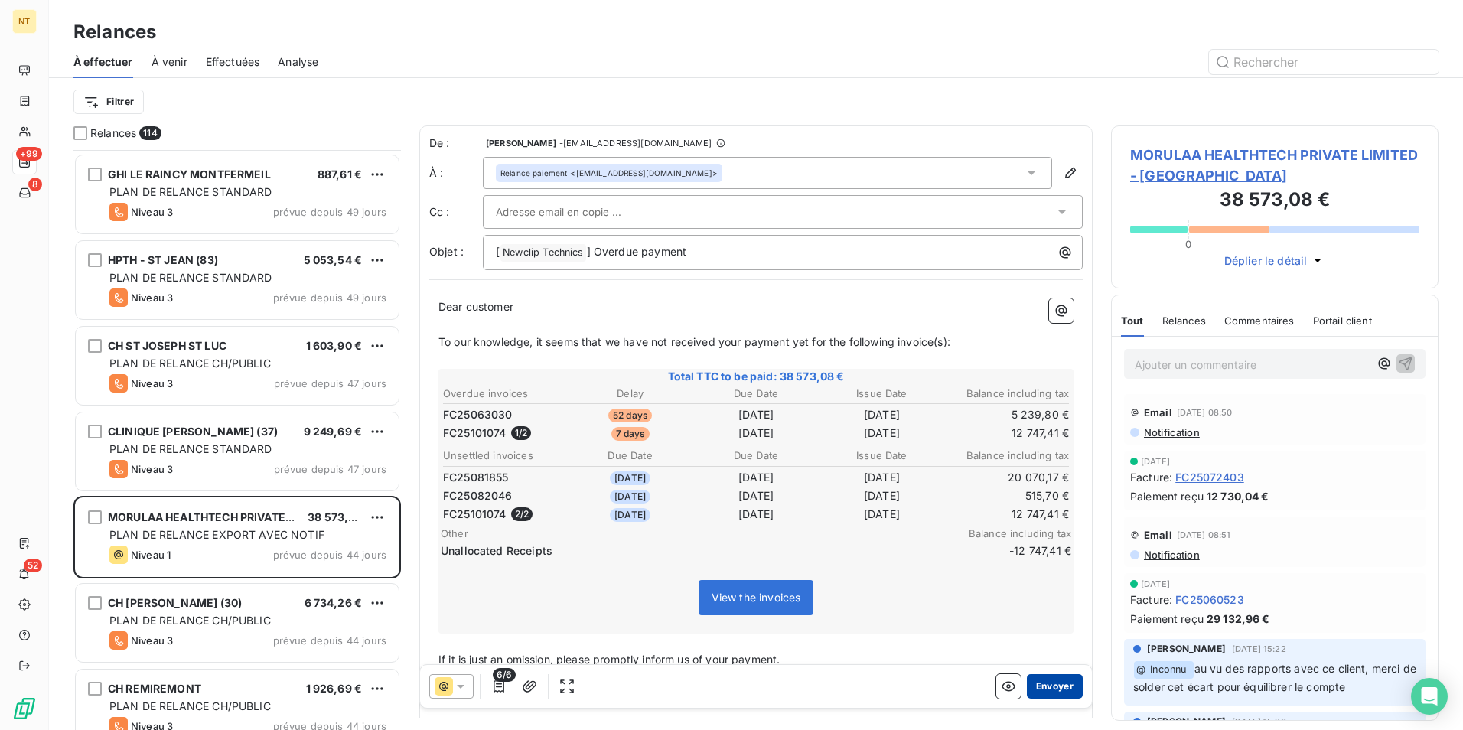
click at [1039, 679] on button "Envoyer" at bounding box center [1055, 686] width 56 height 24
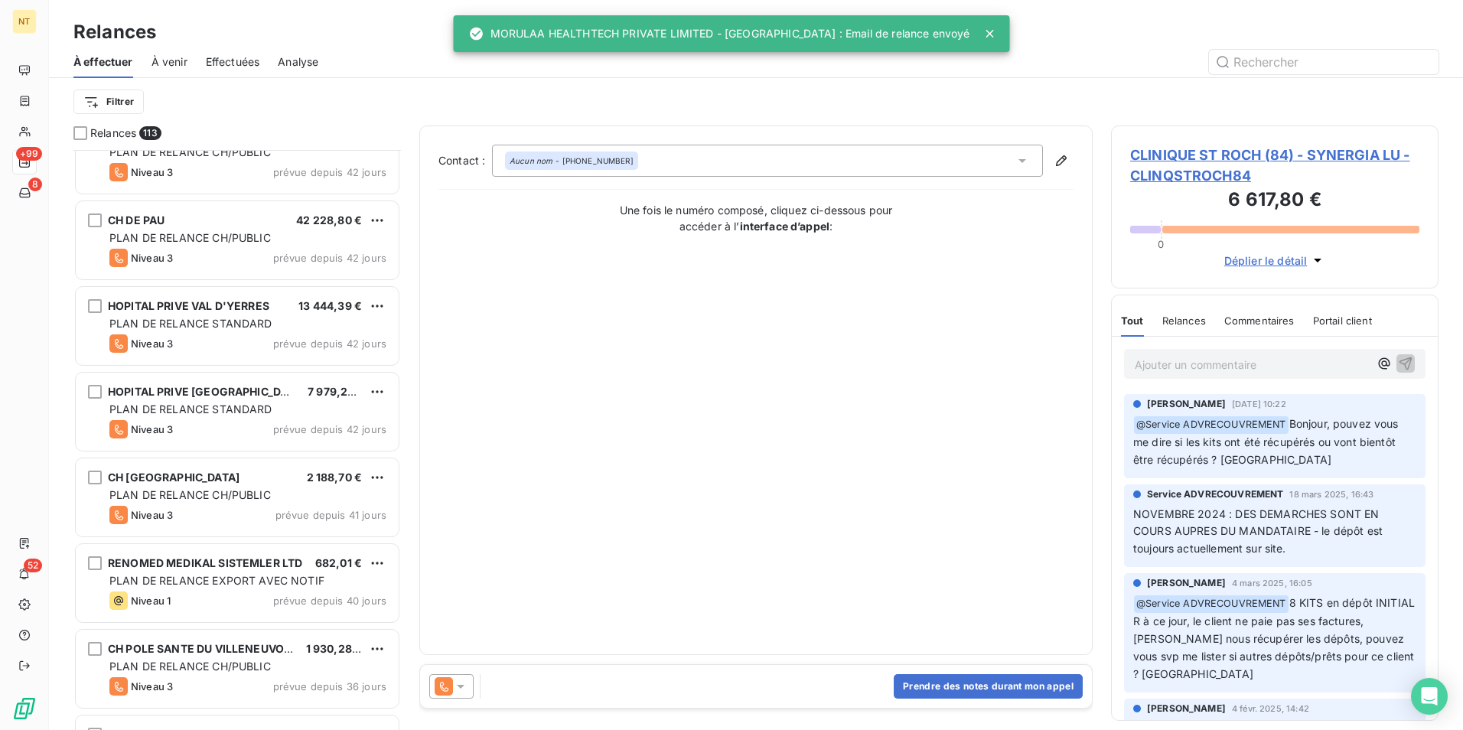
scroll to position [4363, 0]
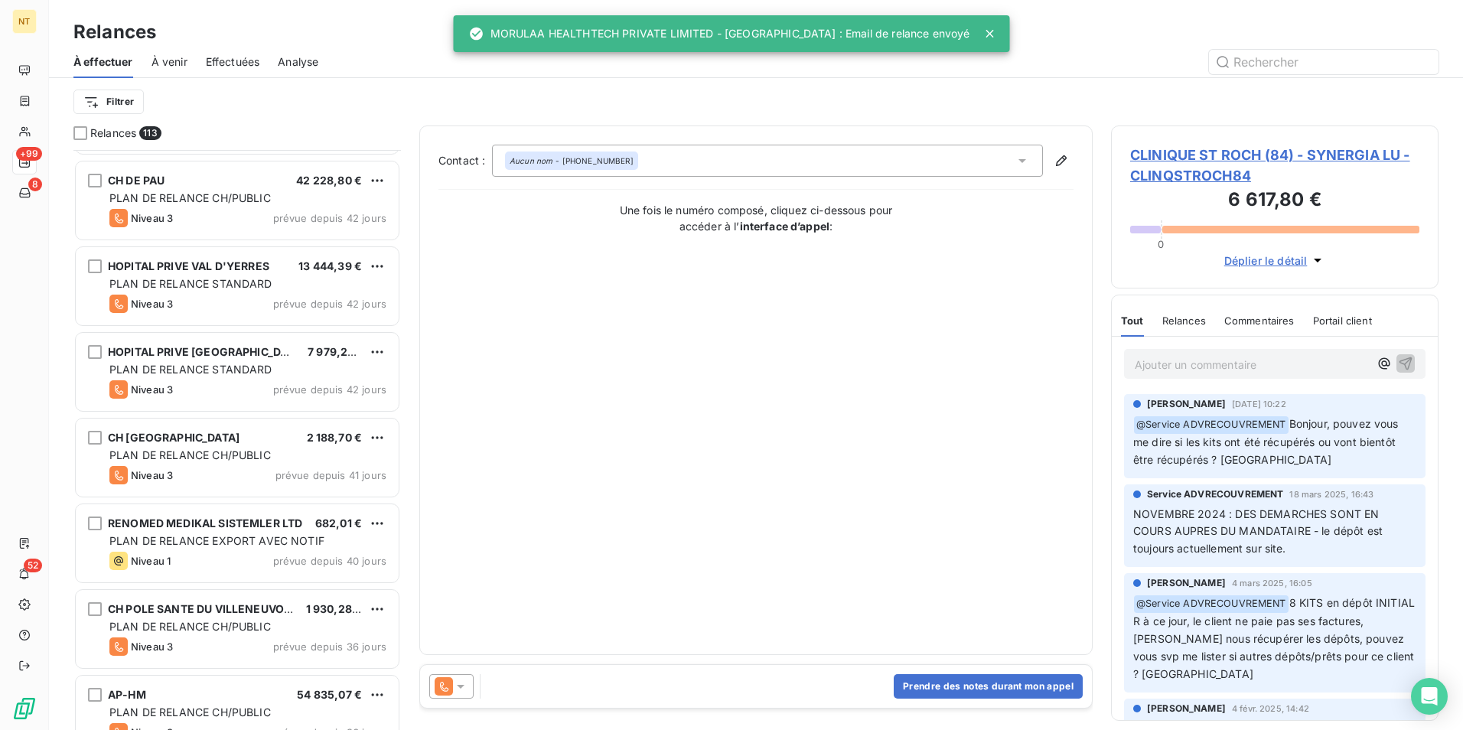
click at [227, 556] on div "Niveau 1 prévue depuis 40 jours" at bounding box center [247, 561] width 277 height 18
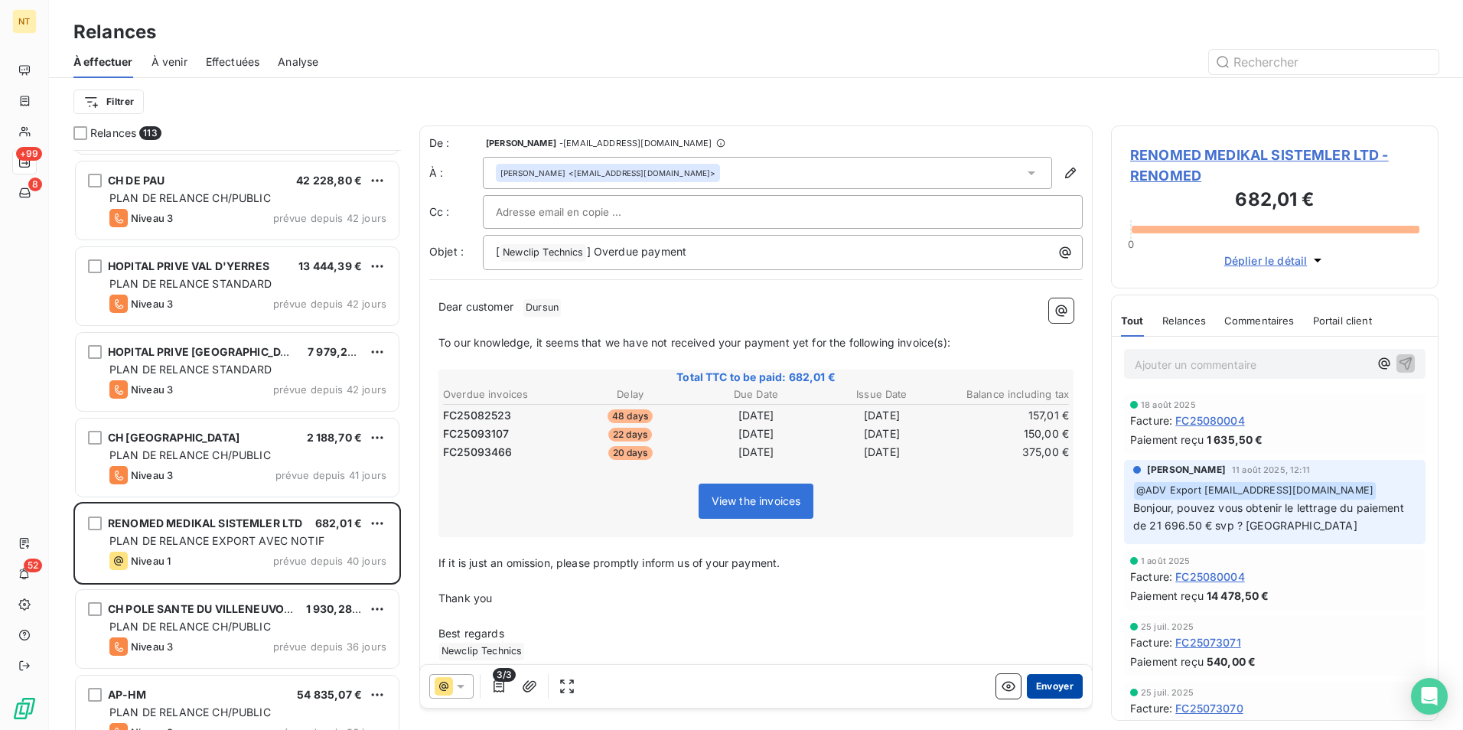
click at [1052, 693] on button "Envoyer" at bounding box center [1055, 686] width 56 height 24
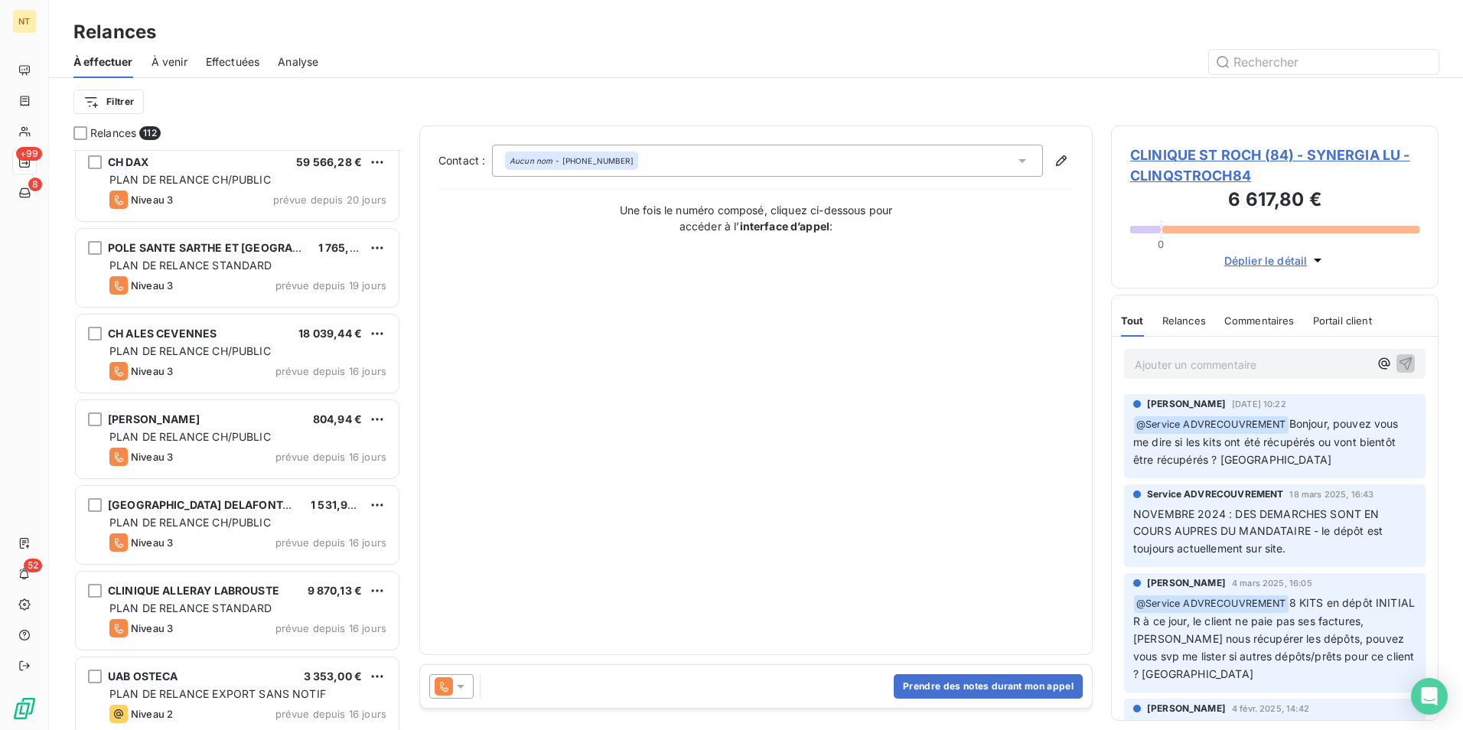
scroll to position [6429, 0]
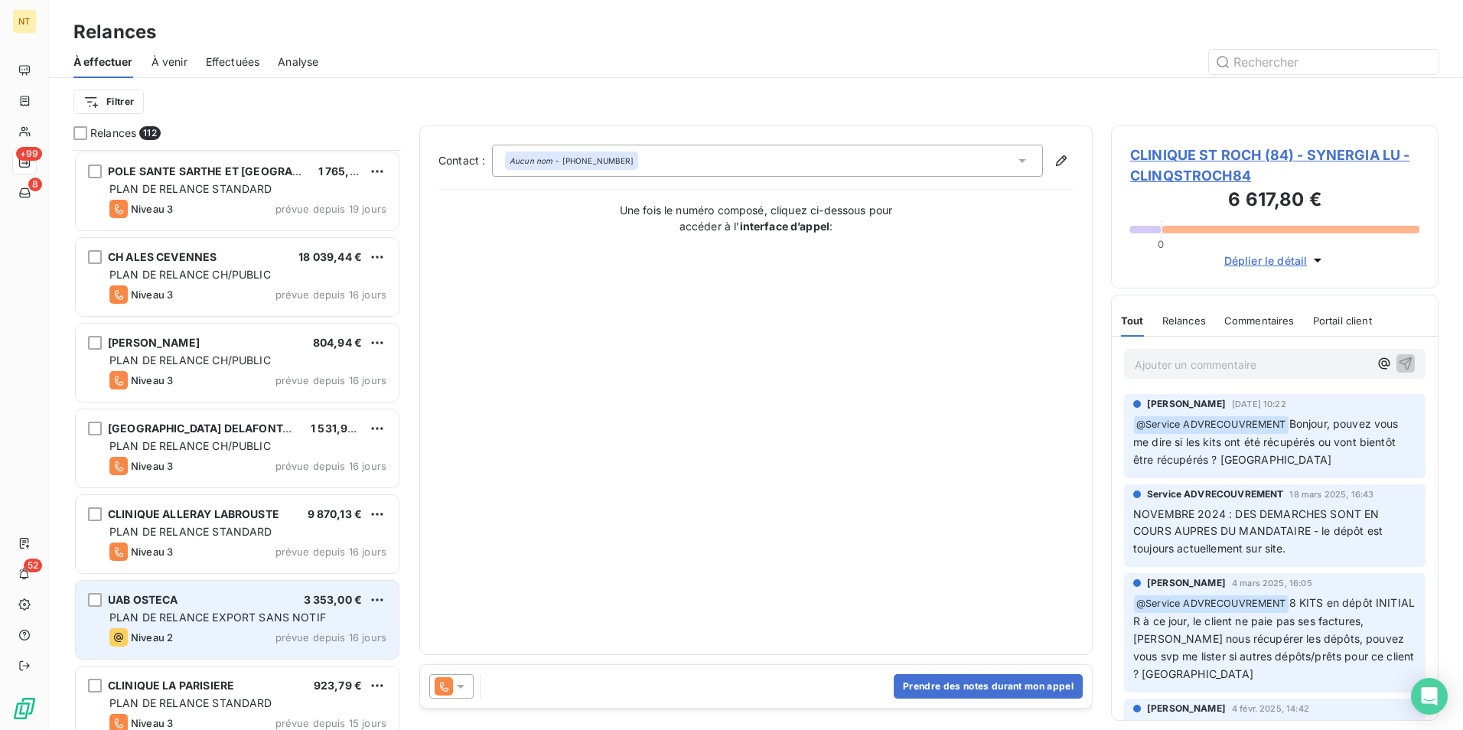
click at [227, 602] on div "UAB OSTECA 3 353,00 €" at bounding box center [247, 600] width 277 height 14
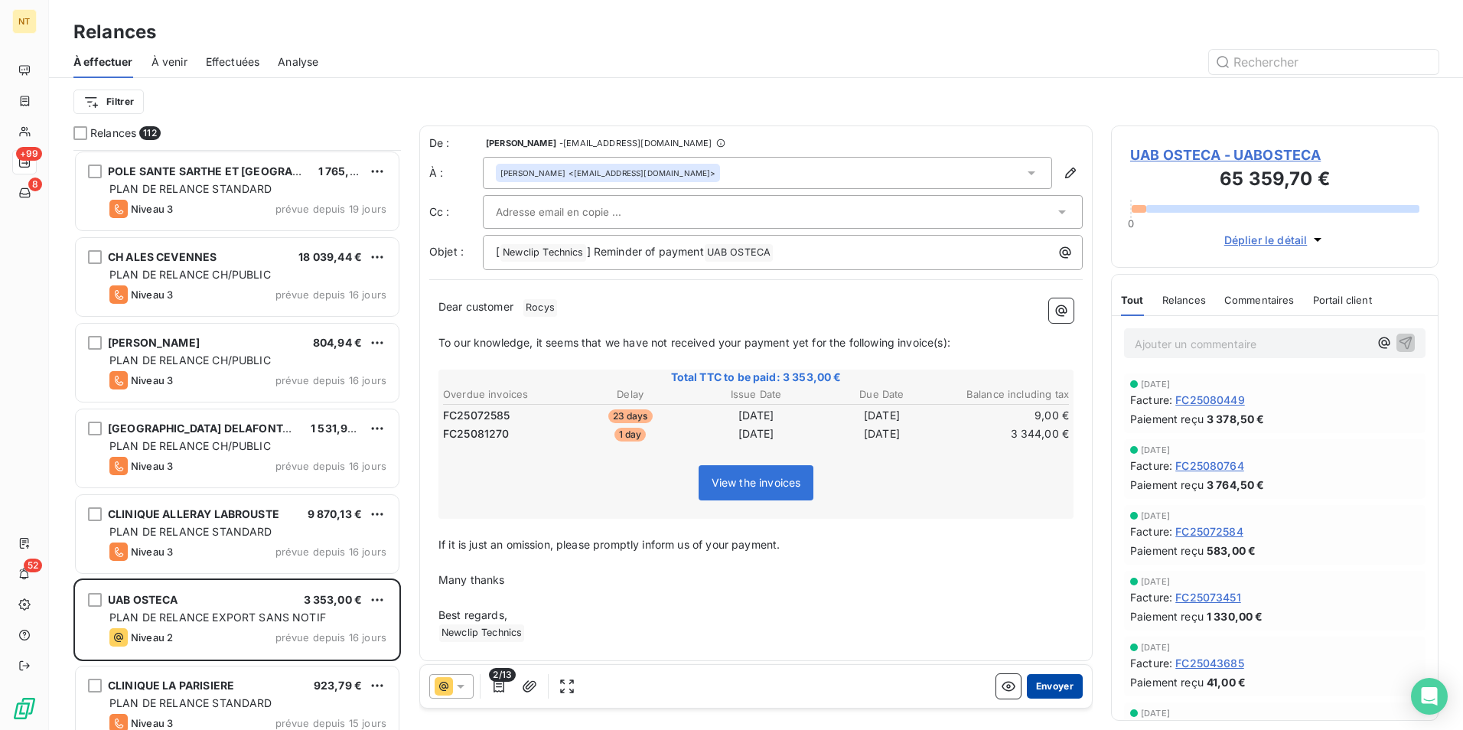
click at [1034, 683] on button "Envoyer" at bounding box center [1055, 686] width 56 height 24
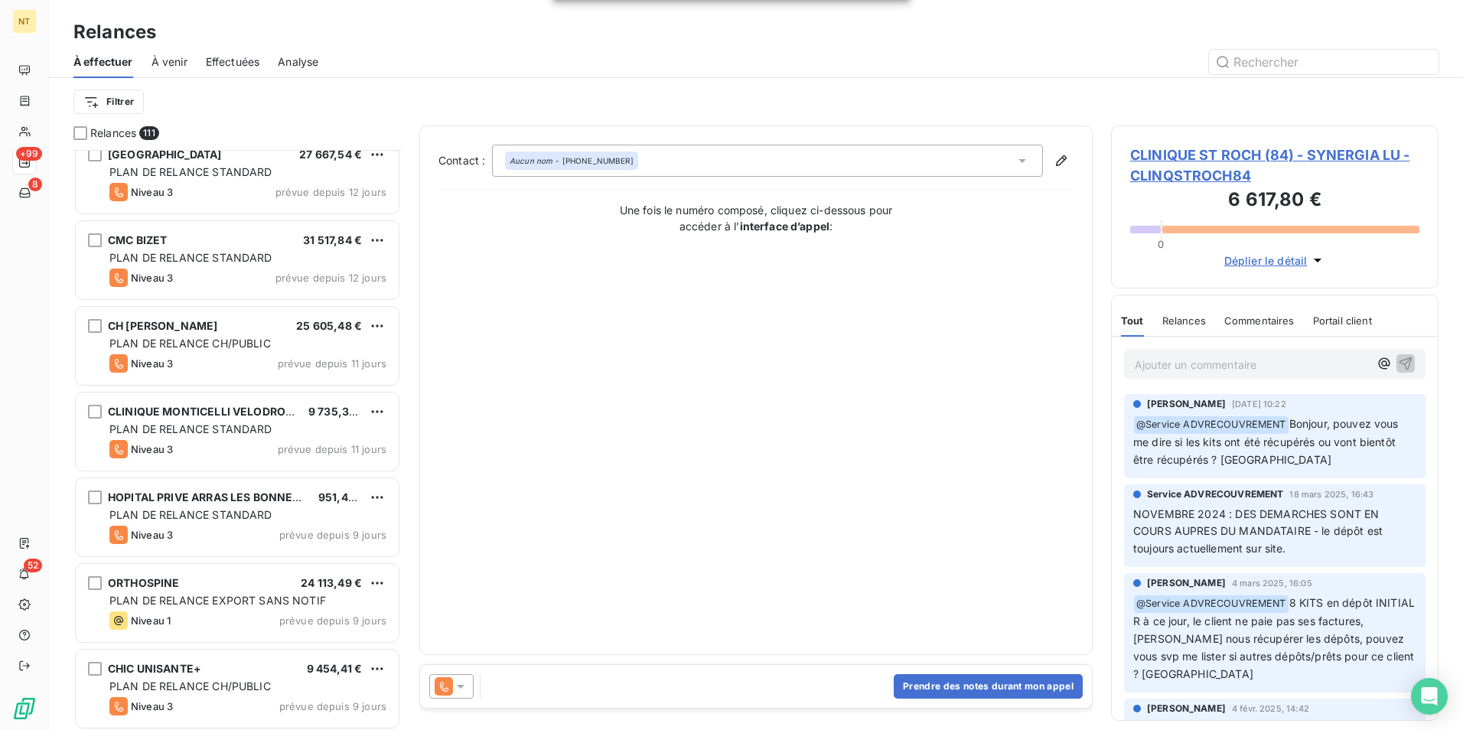
scroll to position [7807, 0]
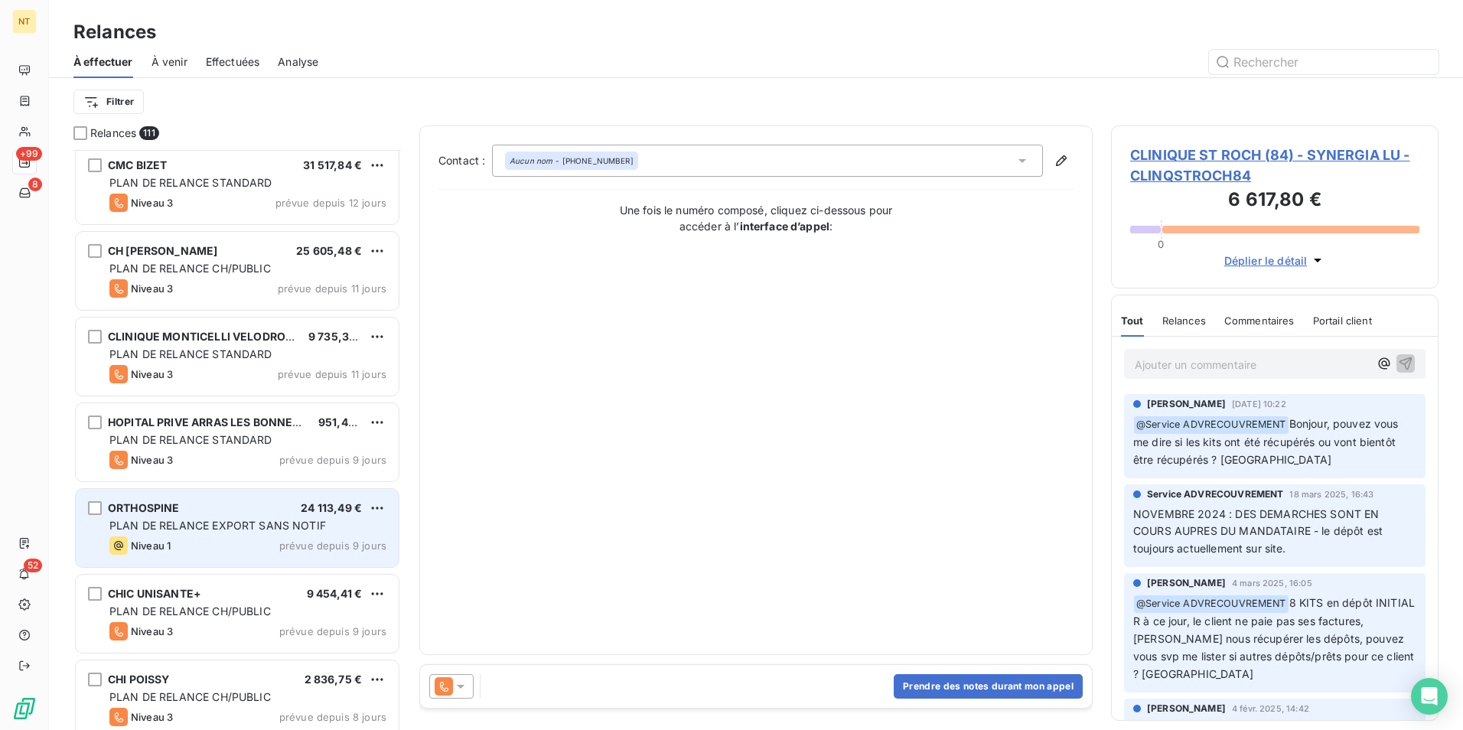
click at [243, 540] on div "Niveau 1 prévue depuis 9 jours" at bounding box center [247, 545] width 277 height 18
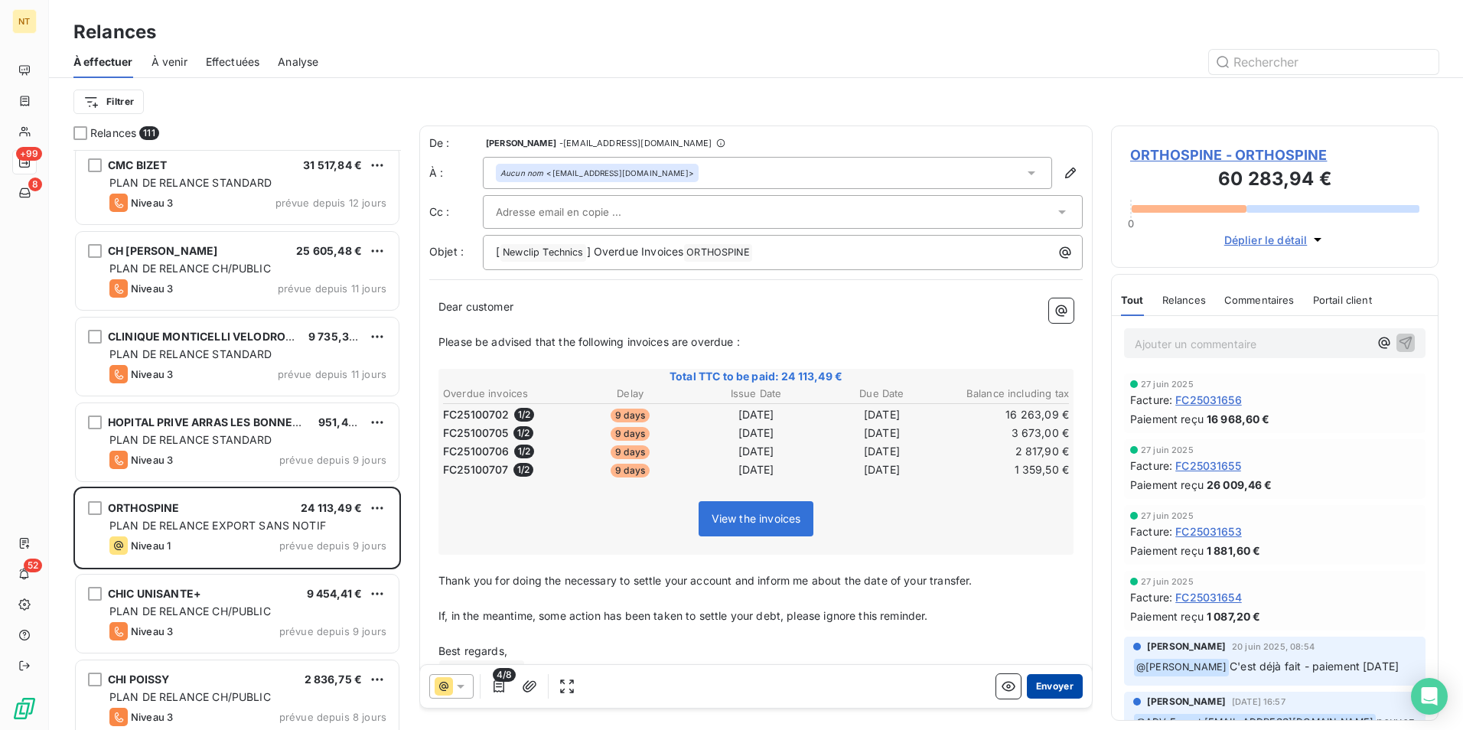
click at [1029, 678] on button "Envoyer" at bounding box center [1055, 686] width 56 height 24
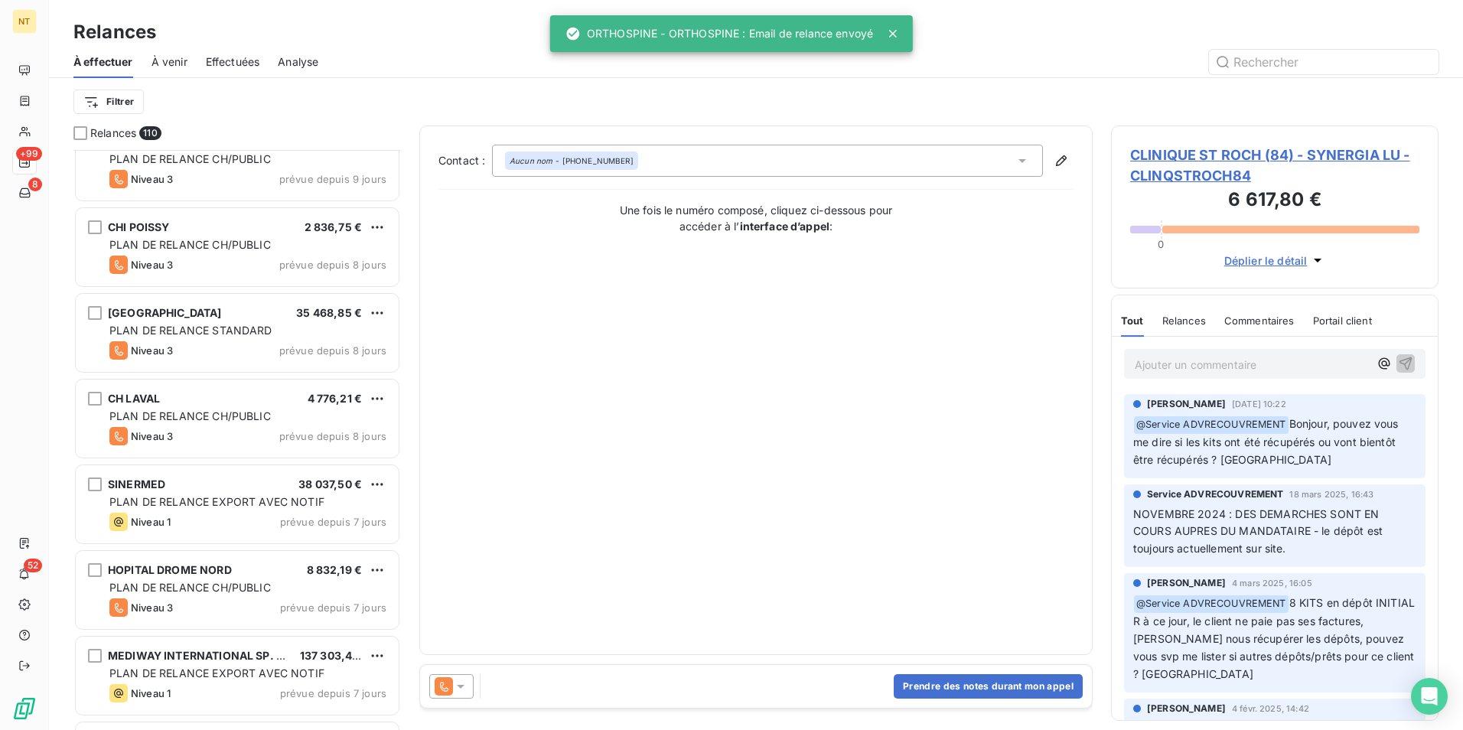
scroll to position [8266, 0]
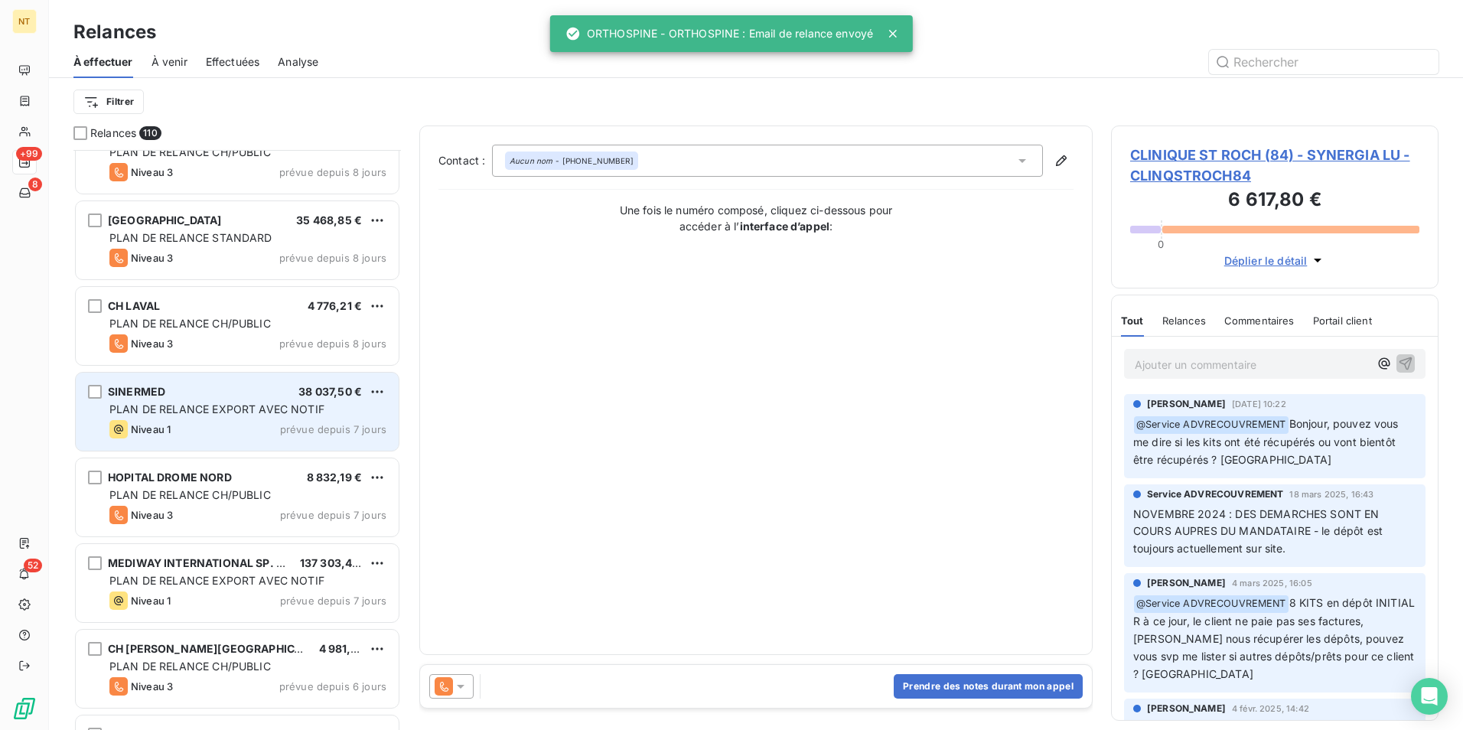
click at [189, 424] on div "Niveau 1 prévue depuis 7 jours" at bounding box center [247, 429] width 277 height 18
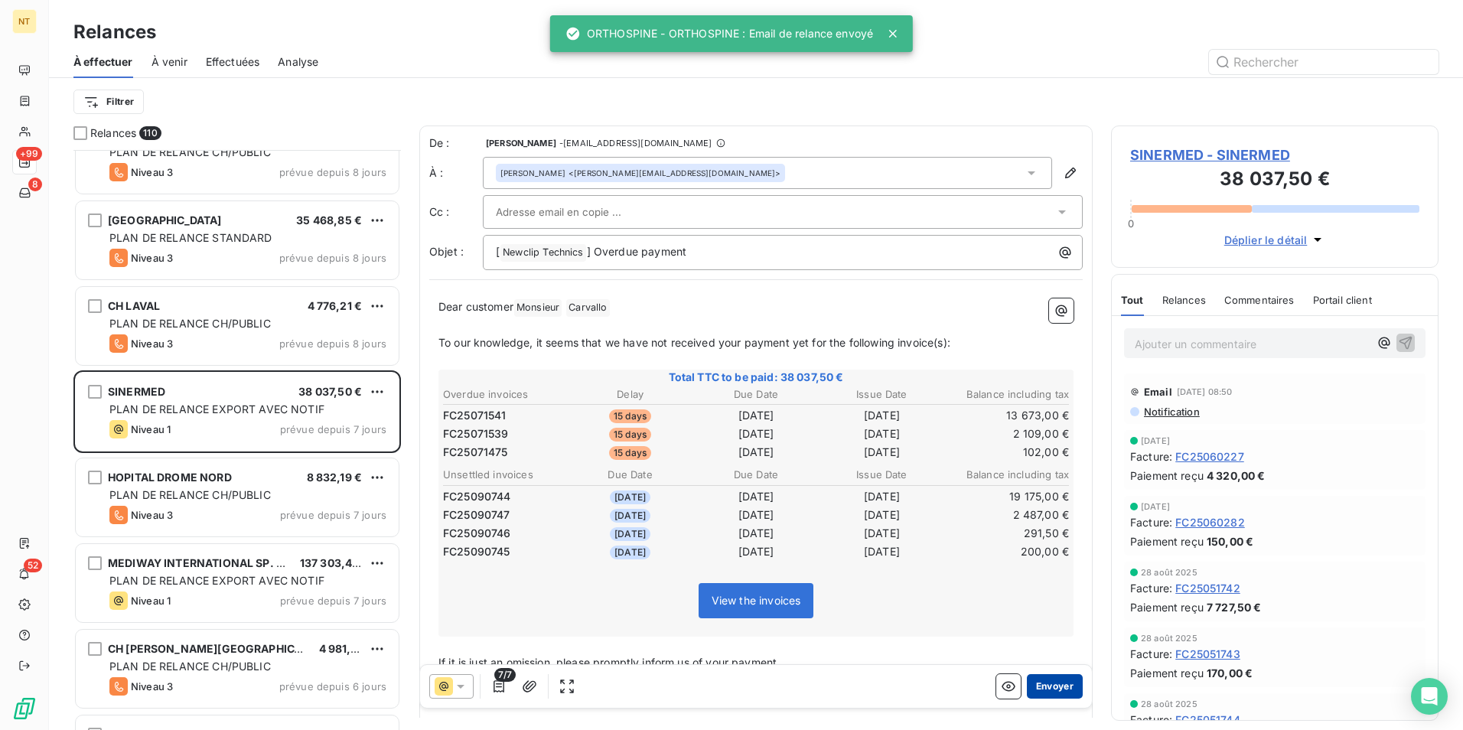
click at [1054, 678] on button "Envoyer" at bounding box center [1055, 686] width 56 height 24
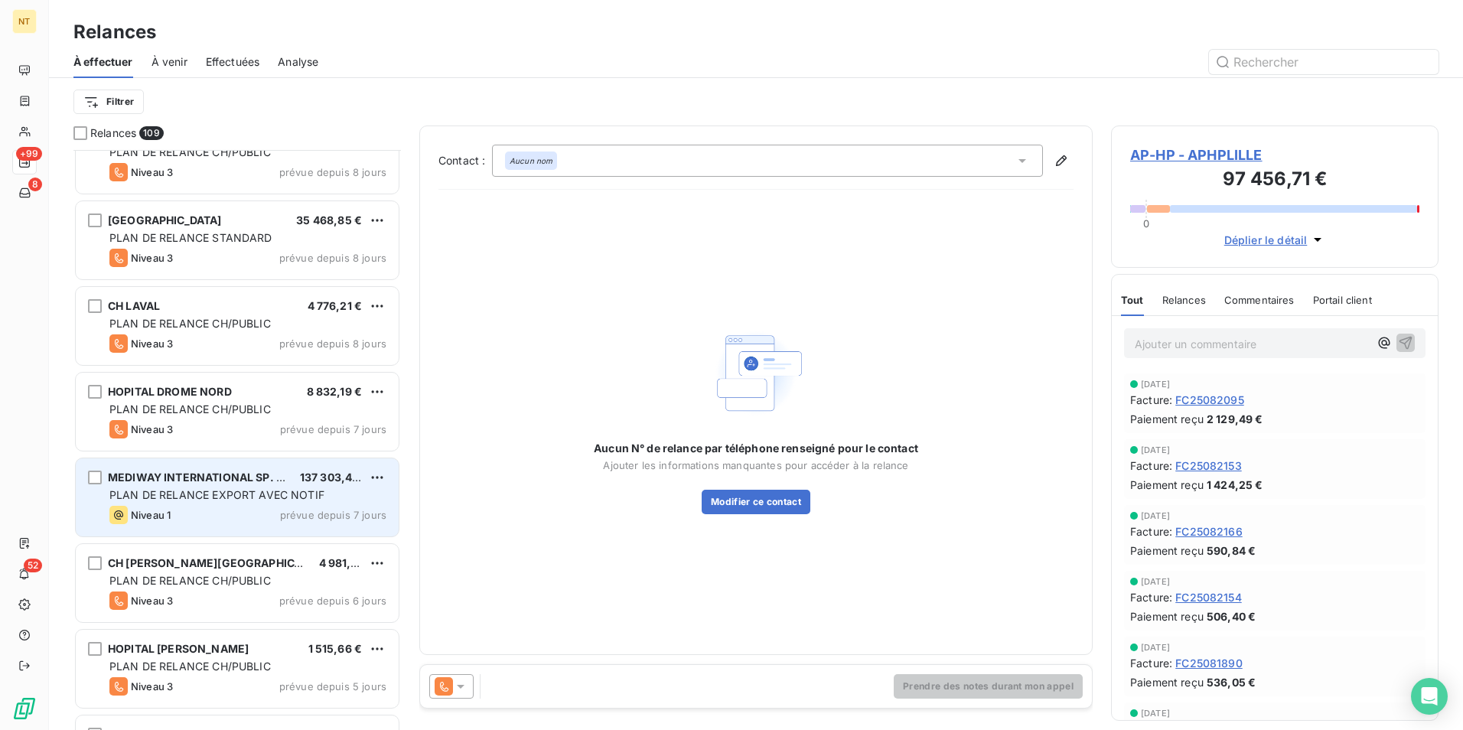
click at [249, 504] on div "MEDIWAY INTERNATIONAL SP. Z.O.O. 137 303,40 € PLAN DE RELANCE EXPORT AVEC NOTIF…" at bounding box center [237, 497] width 323 height 78
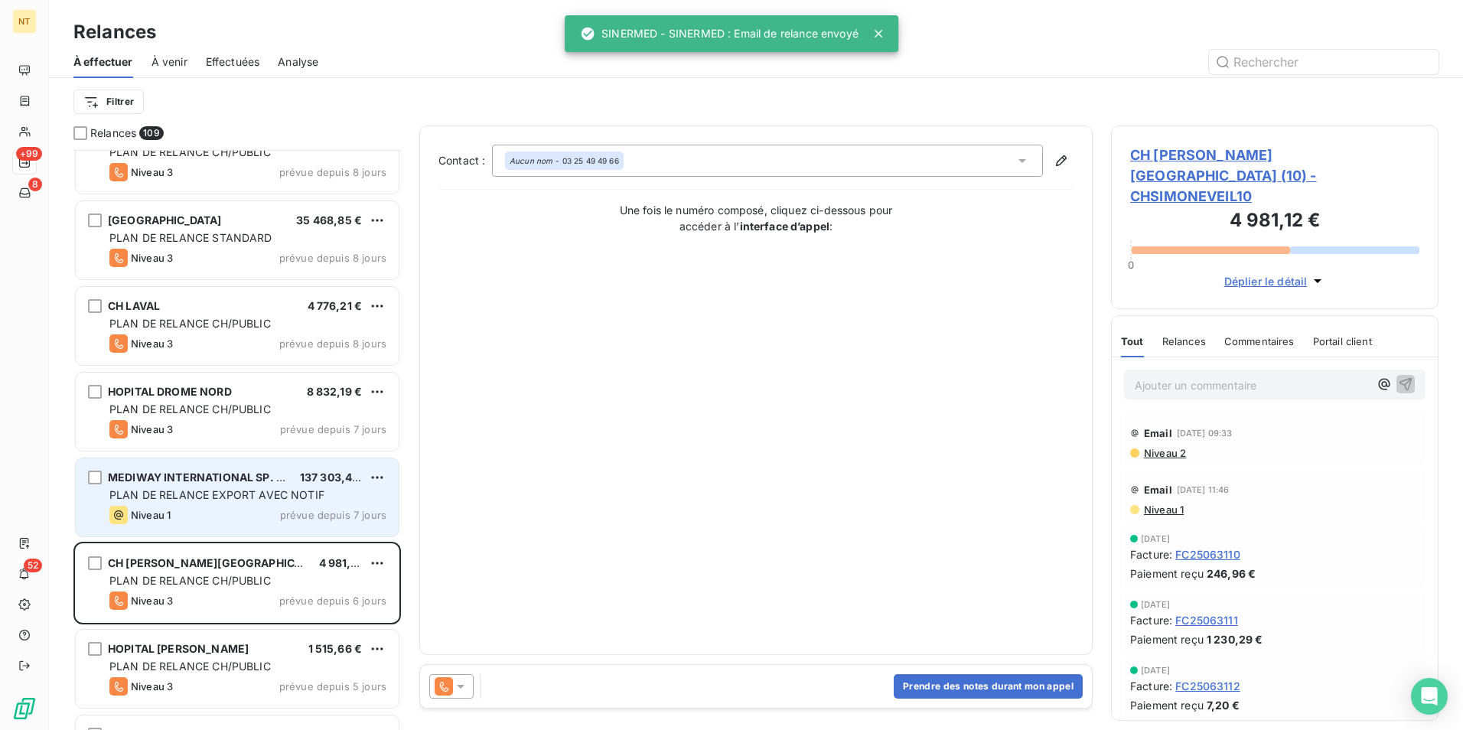
click at [244, 484] on div "MEDIWAY INTERNATIONAL SP. Z.O.O." at bounding box center [198, 477] width 180 height 15
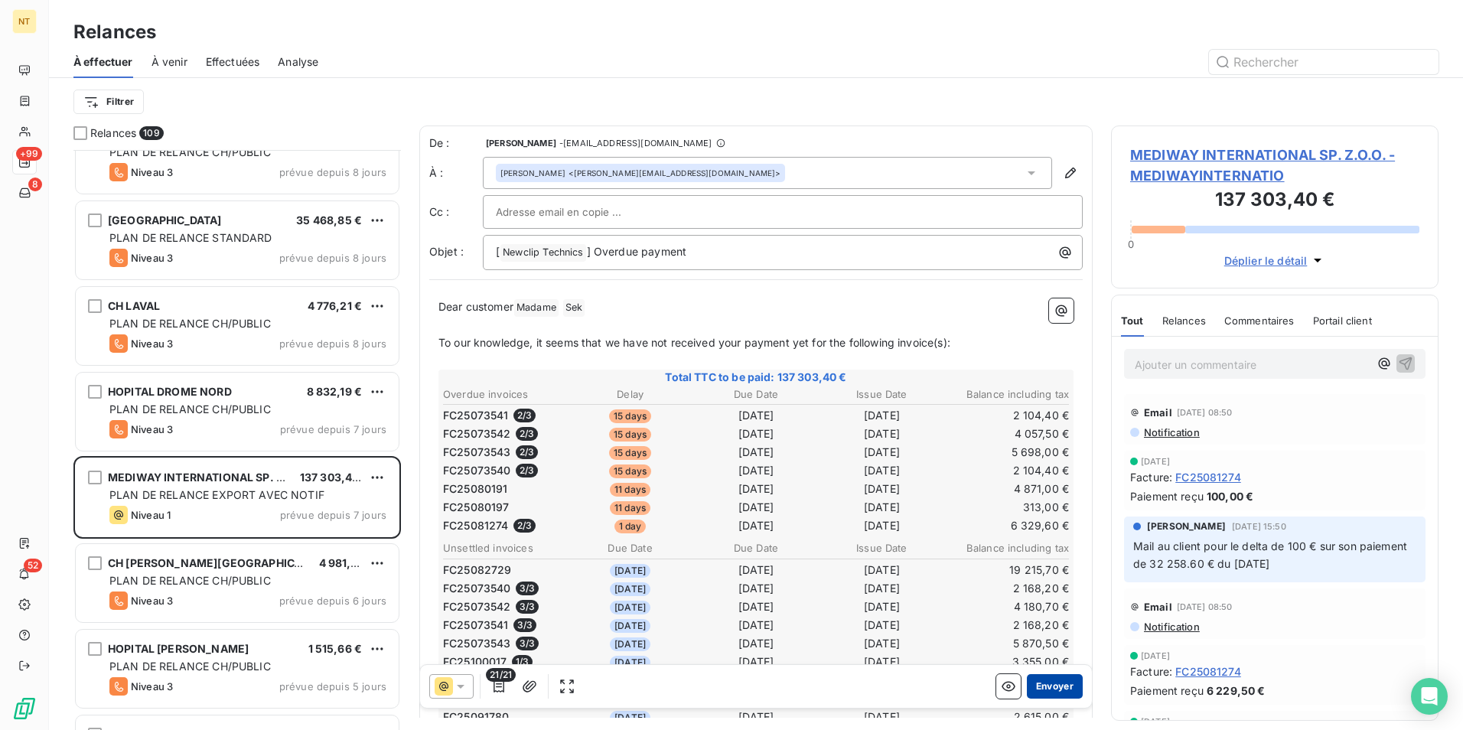
click at [1034, 682] on button "Envoyer" at bounding box center [1055, 686] width 56 height 24
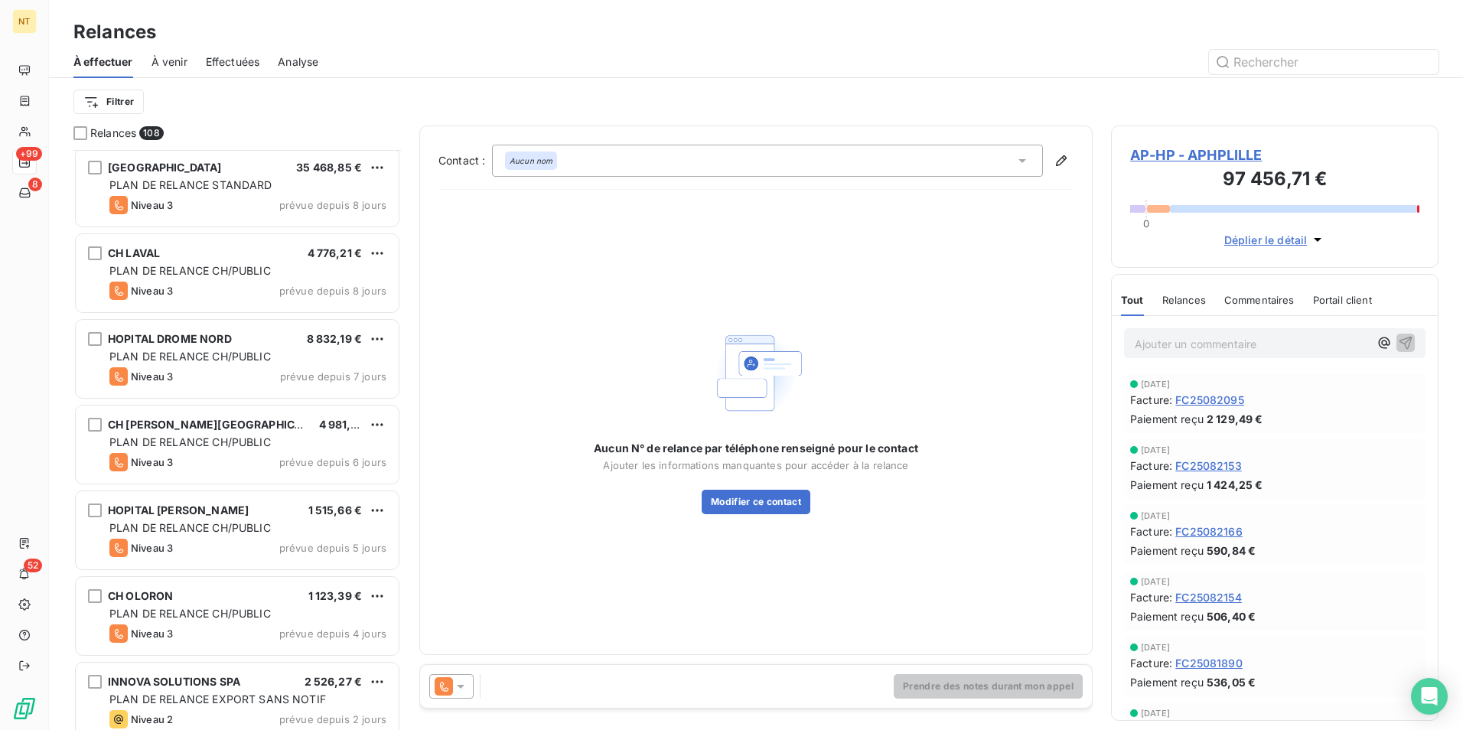
scroll to position [8419, 0]
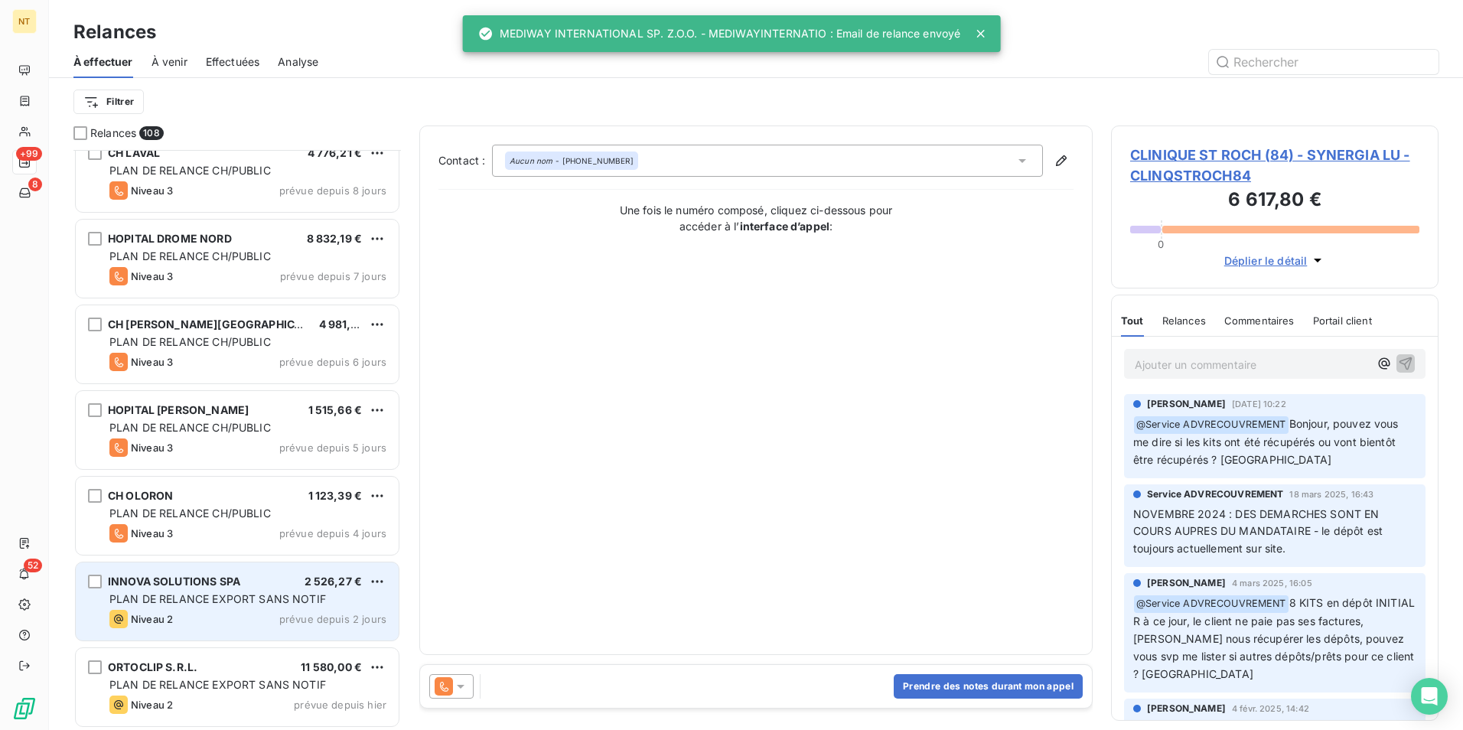
click at [217, 578] on span "INNOVA SOLUTIONS SPA" at bounding box center [174, 581] width 132 height 13
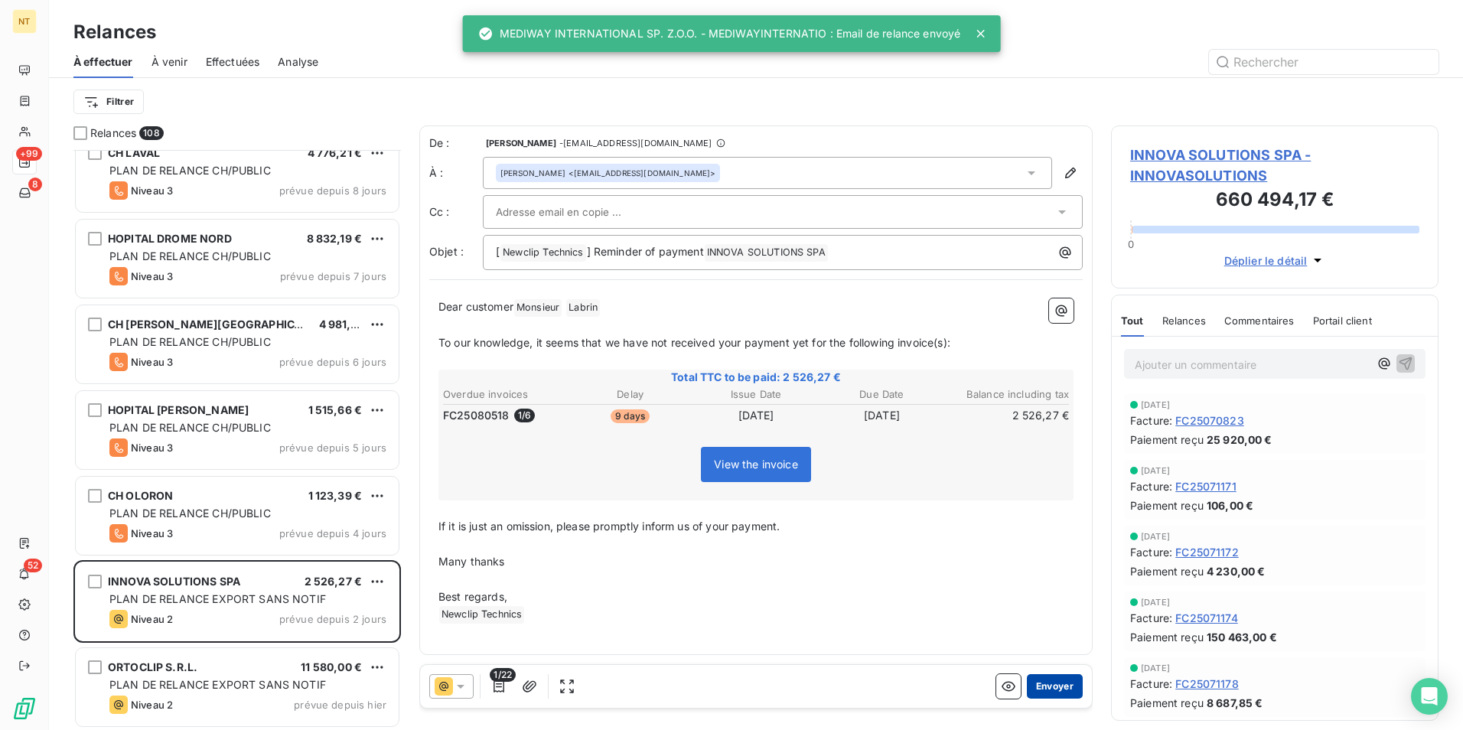
click at [1061, 681] on button "Envoyer" at bounding box center [1055, 686] width 56 height 24
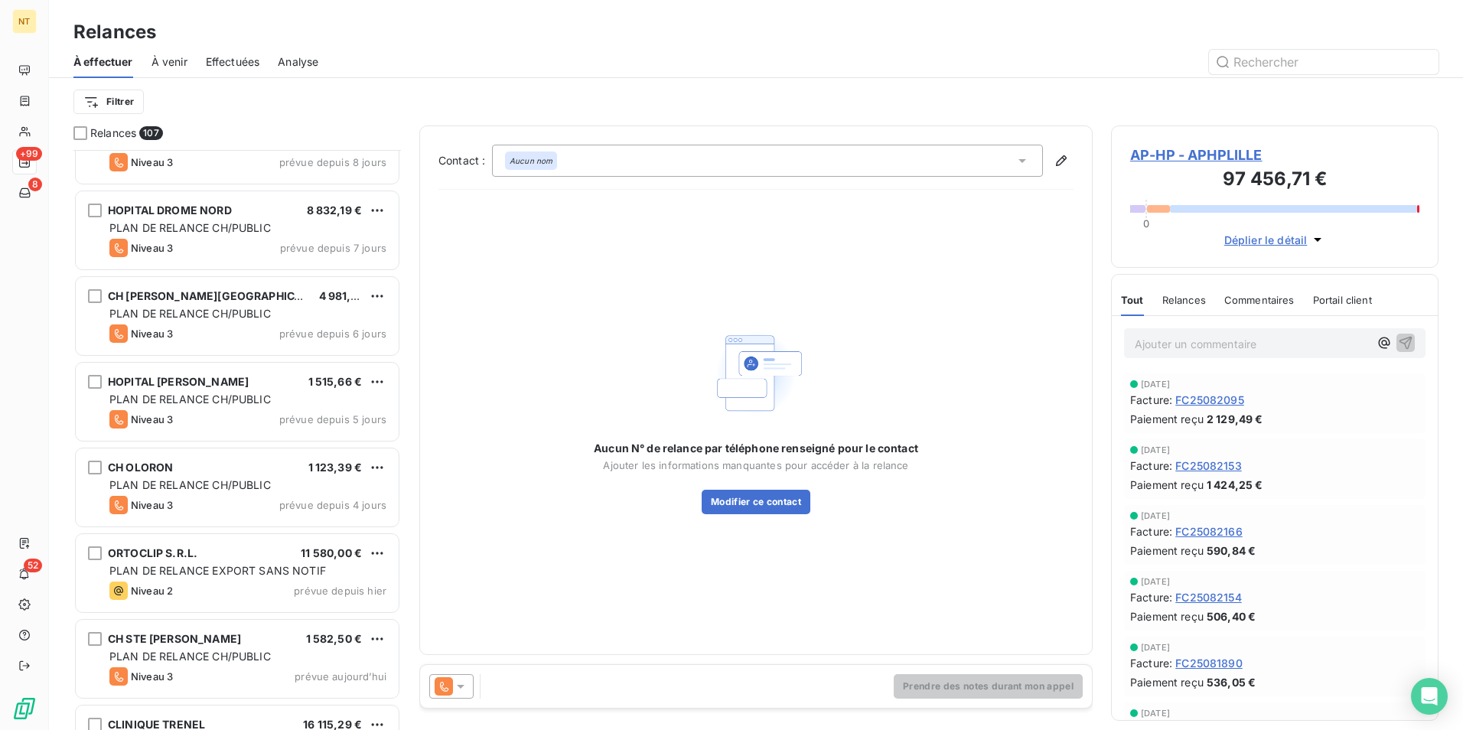
scroll to position [8496, 0]
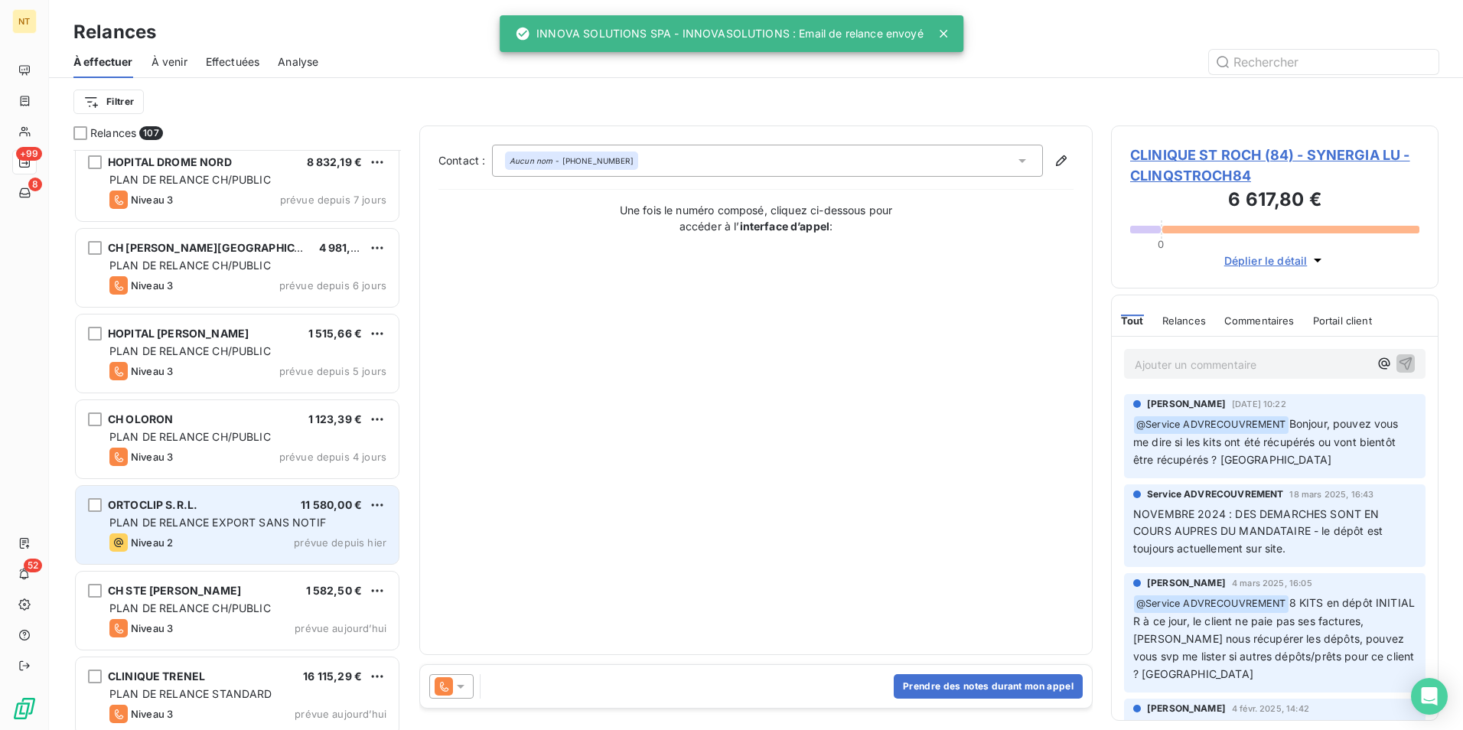
click at [212, 514] on div "ORTOCLIP S.R.L. 11 580,00 € PLAN DE RELANCE EXPORT SANS NOTIF Niveau 2 prévue d…" at bounding box center [237, 525] width 323 height 78
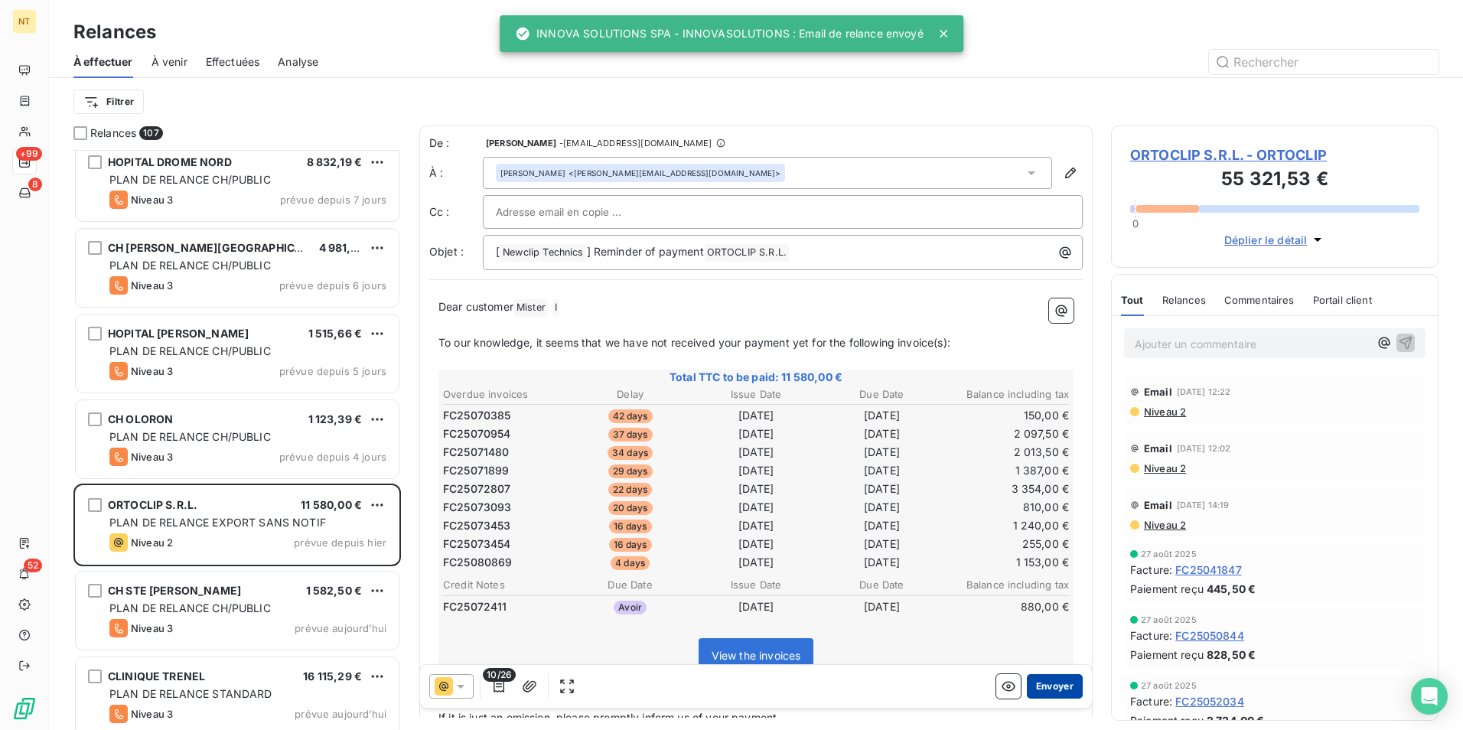
click at [1049, 689] on button "Envoyer" at bounding box center [1055, 686] width 56 height 24
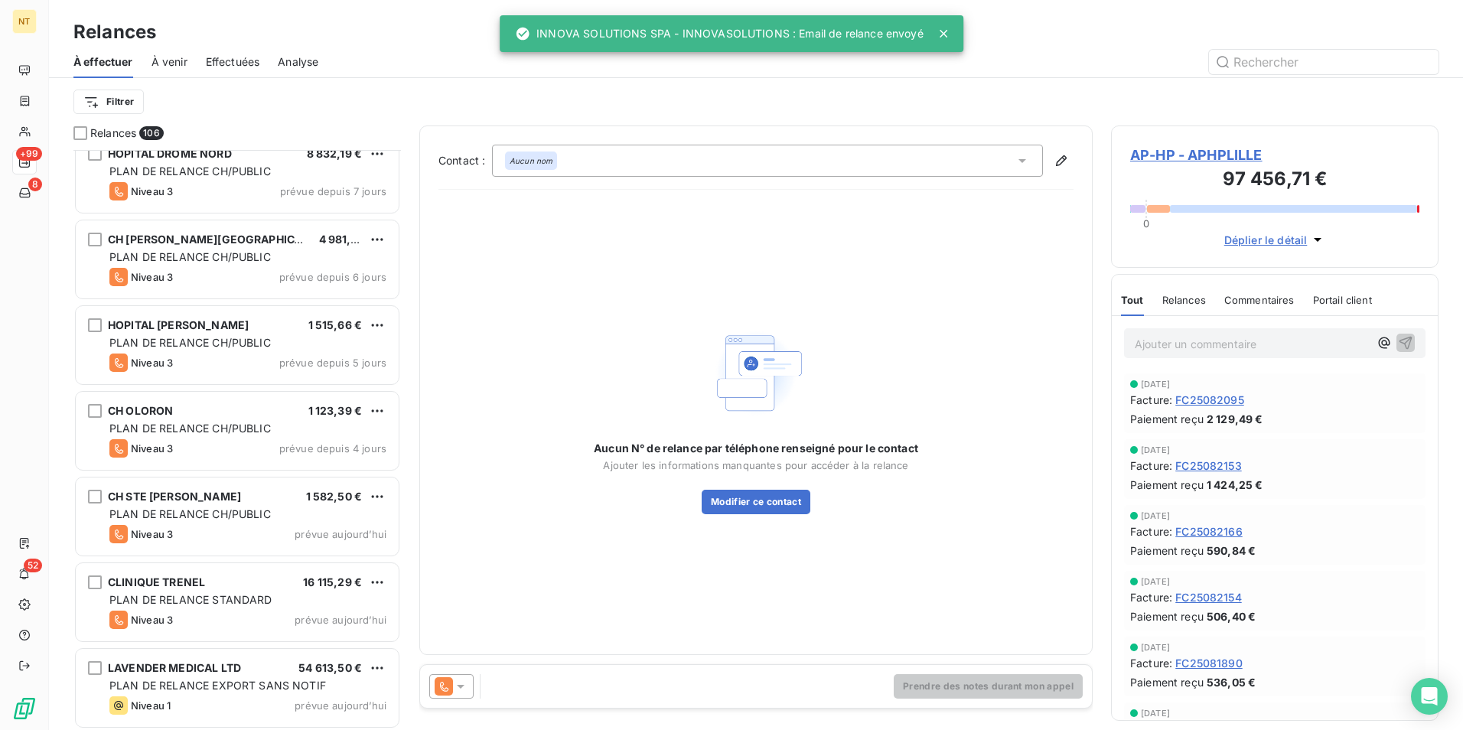
scroll to position [8507, 0]
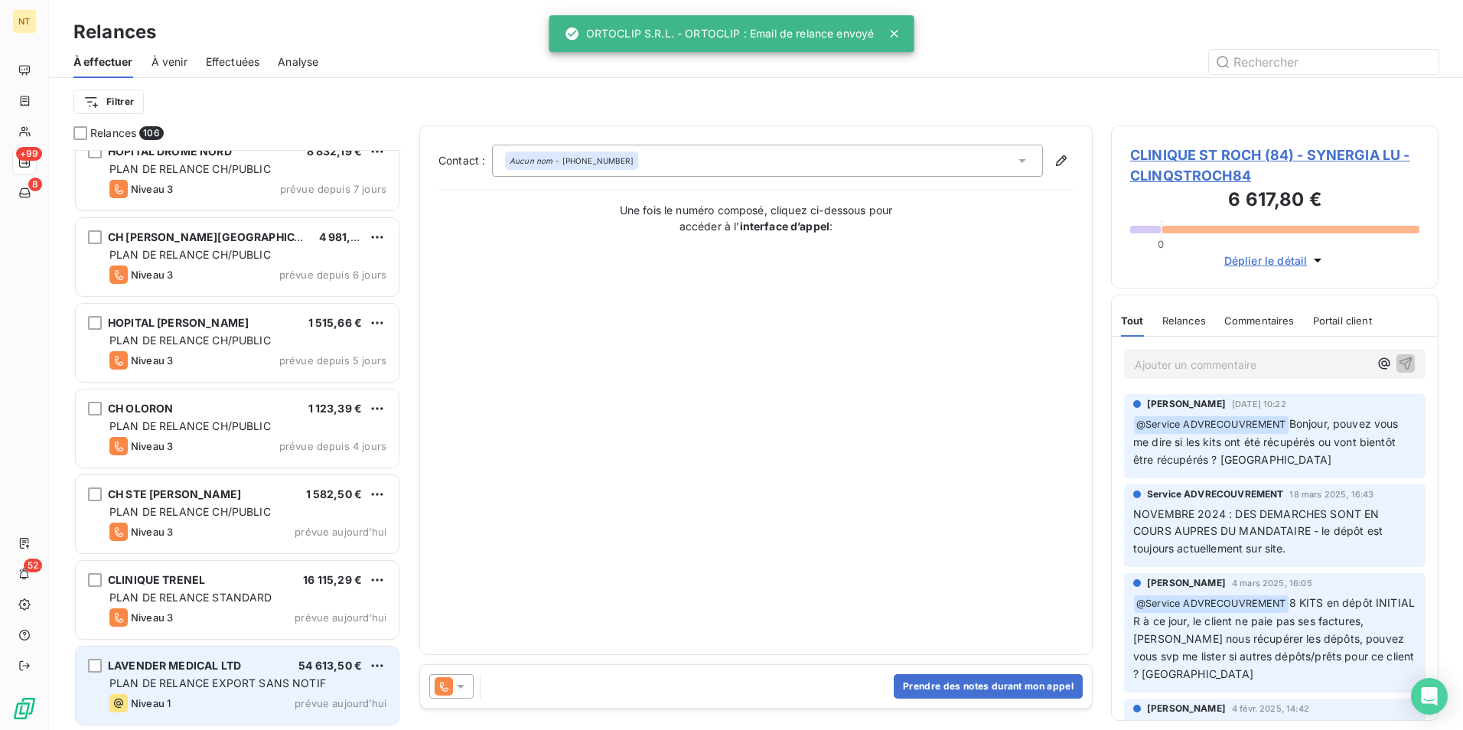
click at [210, 678] on span "PLAN DE RELANCE EXPORT SANS NOTIF" at bounding box center [217, 683] width 217 height 13
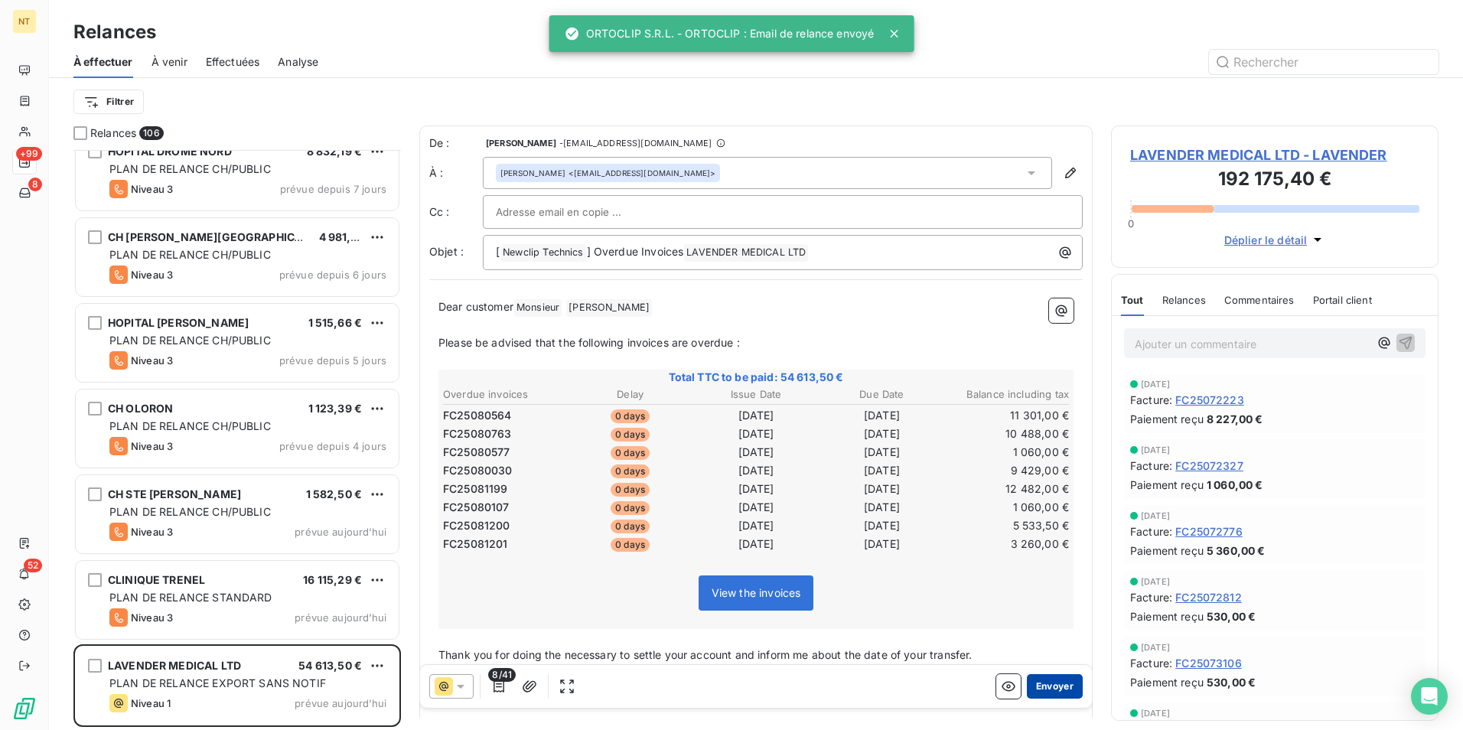
click at [1045, 691] on button "Envoyer" at bounding box center [1055, 686] width 56 height 24
